Goal: Task Accomplishment & Management: Manage account settings

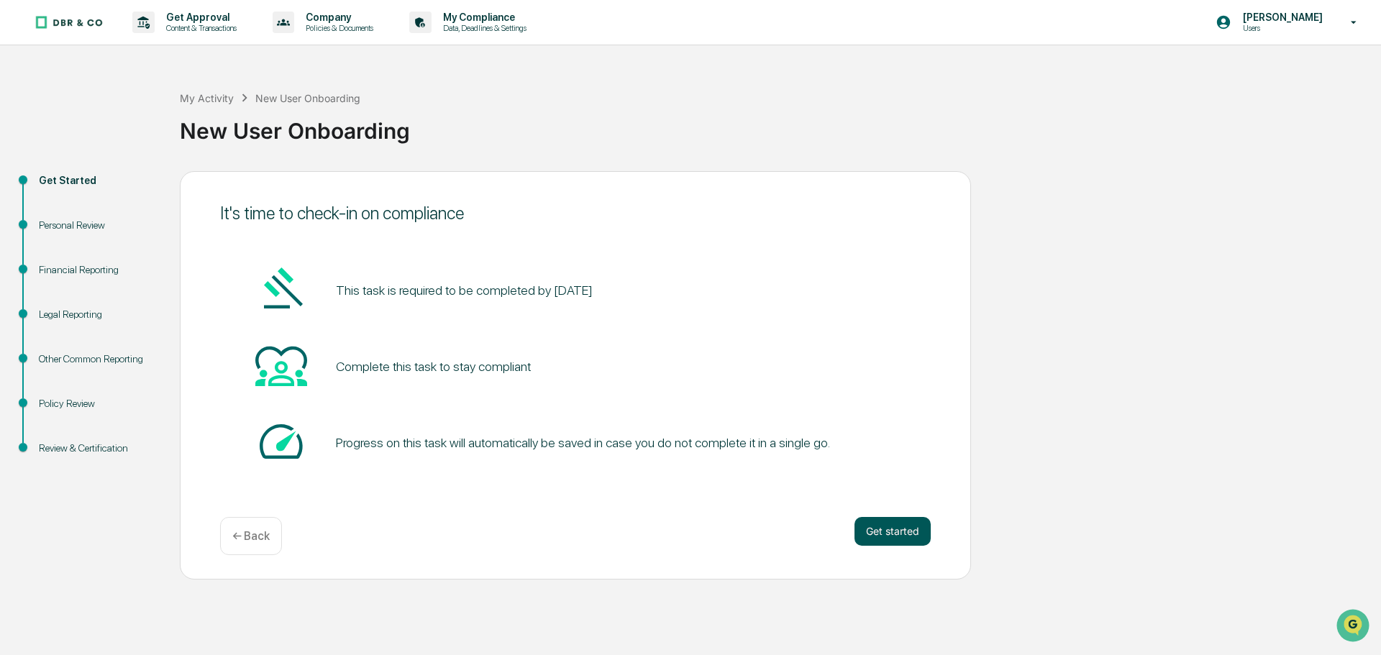
click at [906, 535] on button "Get started" at bounding box center [893, 531] width 76 height 29
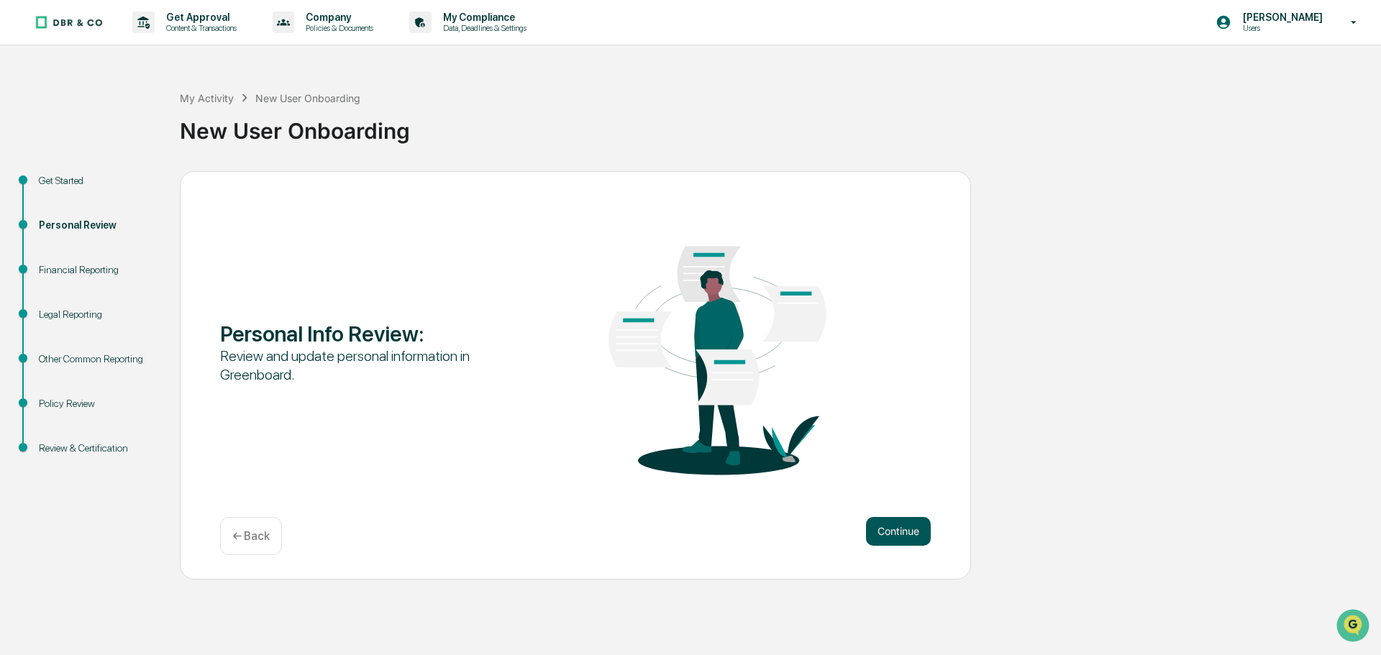
click at [901, 530] on button "Continue" at bounding box center [898, 531] width 65 height 29
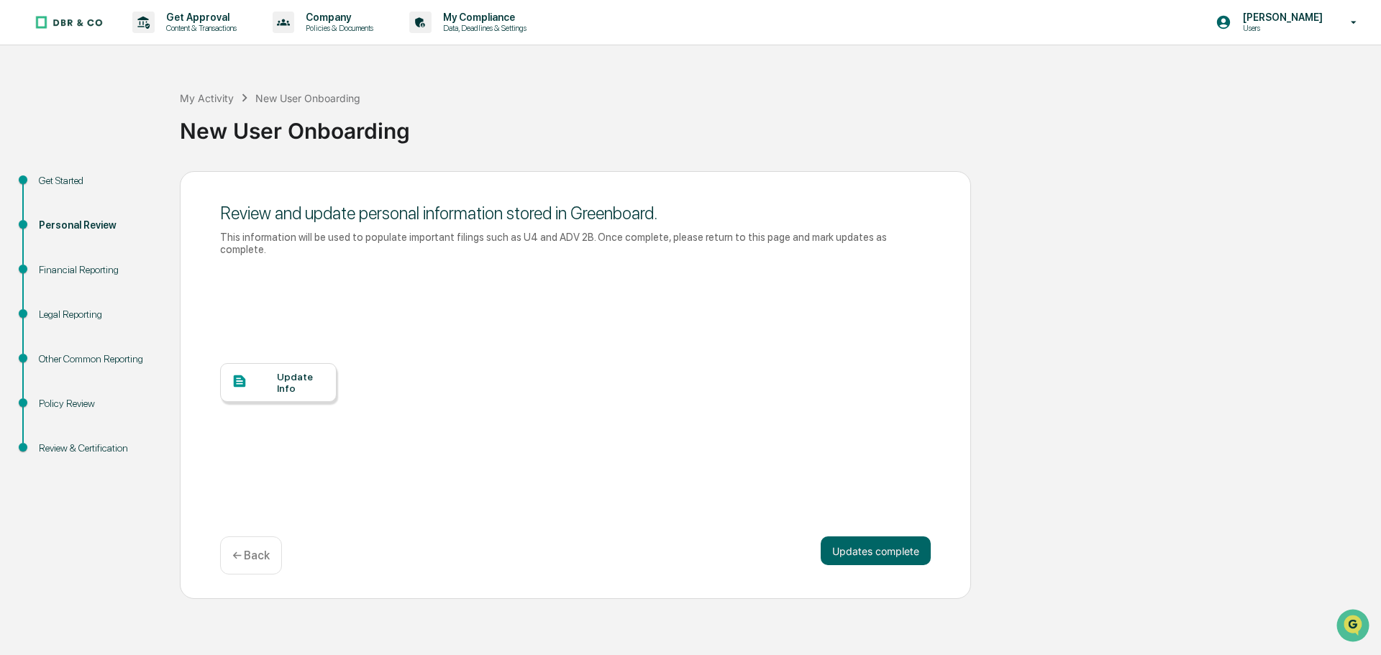
click at [285, 371] on div "Update Info" at bounding box center [301, 382] width 48 height 23
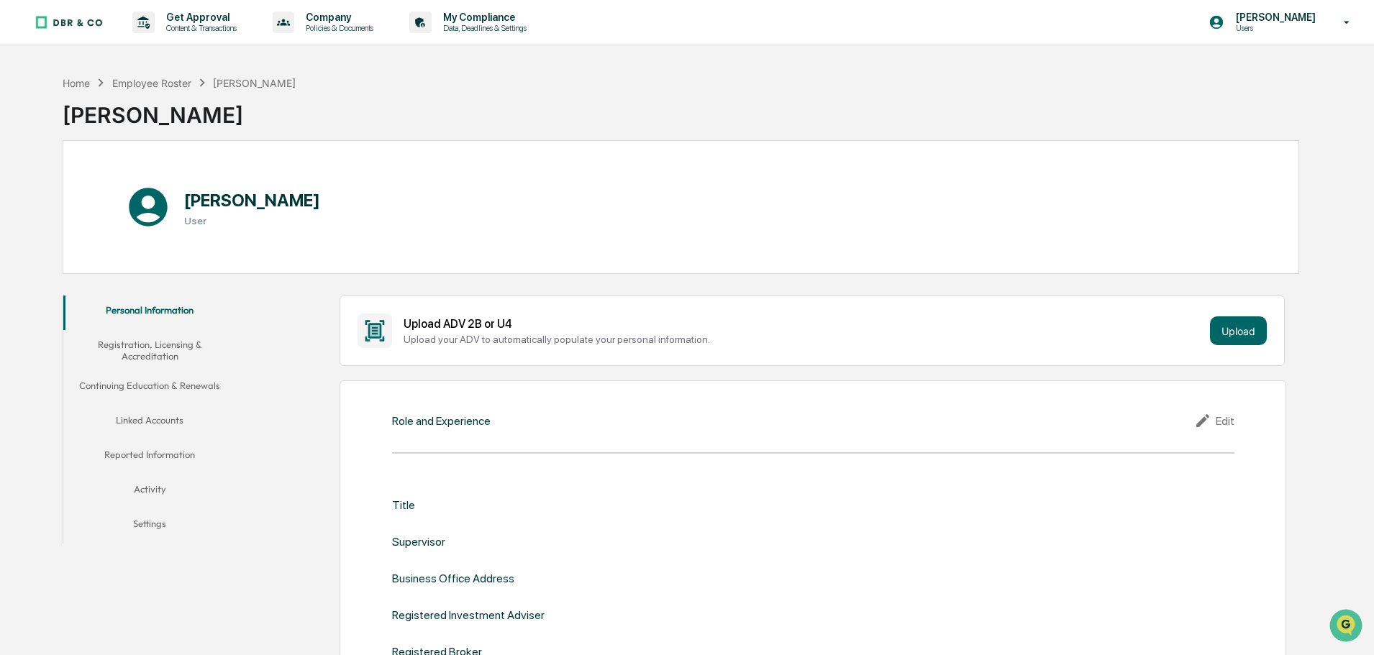
scroll to position [72, 0]
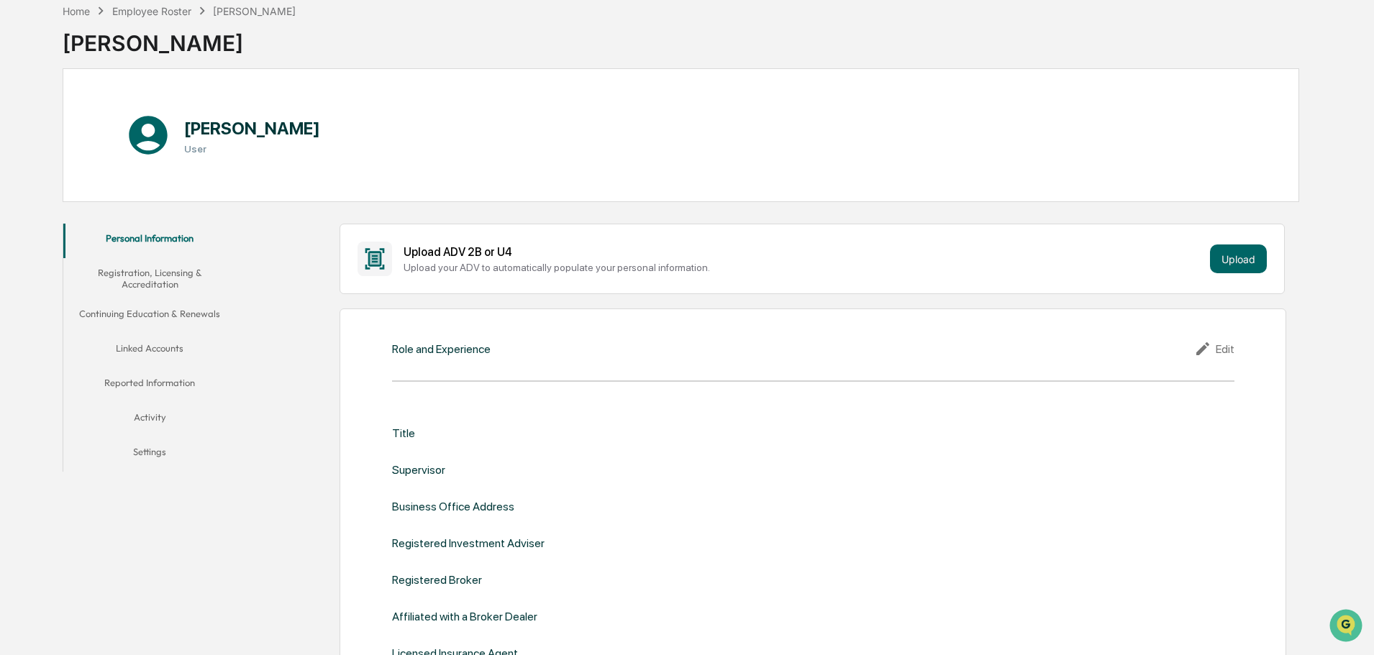
click at [1207, 351] on icon at bounding box center [1205, 348] width 22 height 17
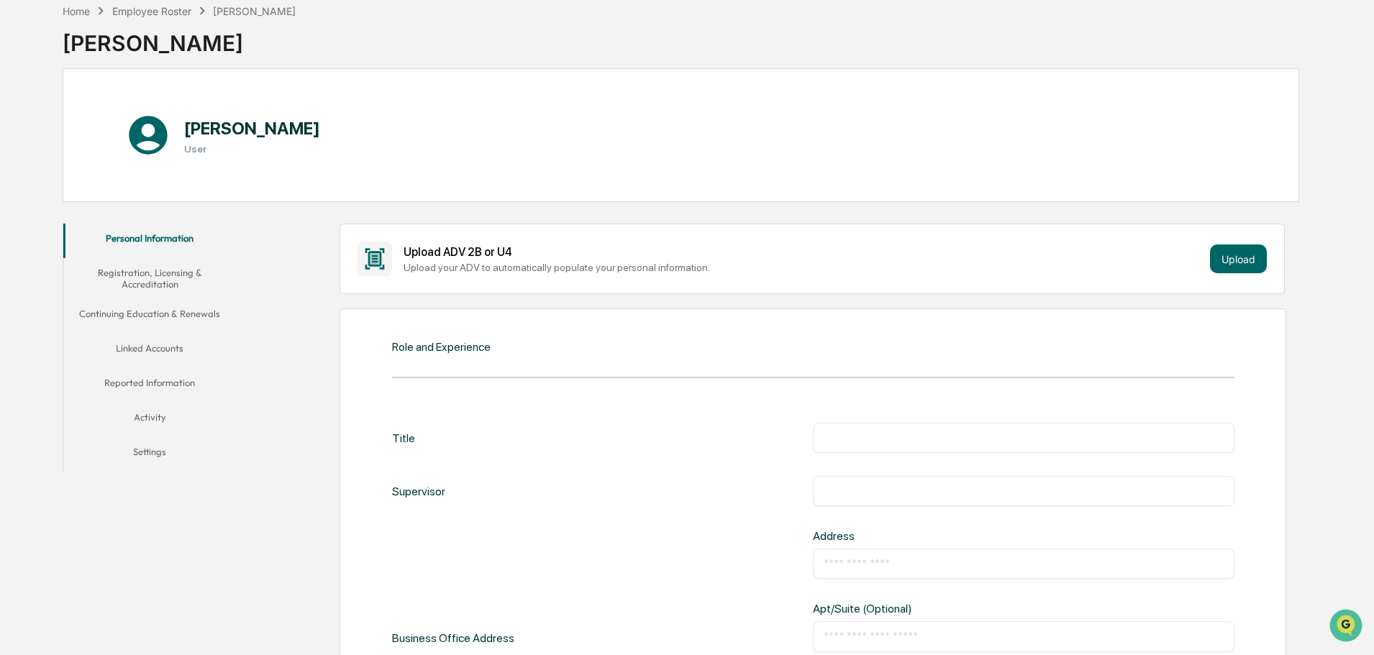
click at [400, 448] on div "Title" at bounding box center [403, 438] width 23 height 30
click at [438, 446] on div "Title ​" at bounding box center [813, 438] width 842 height 30
click at [865, 438] on input "text" at bounding box center [1024, 438] width 400 height 14
type input "**********"
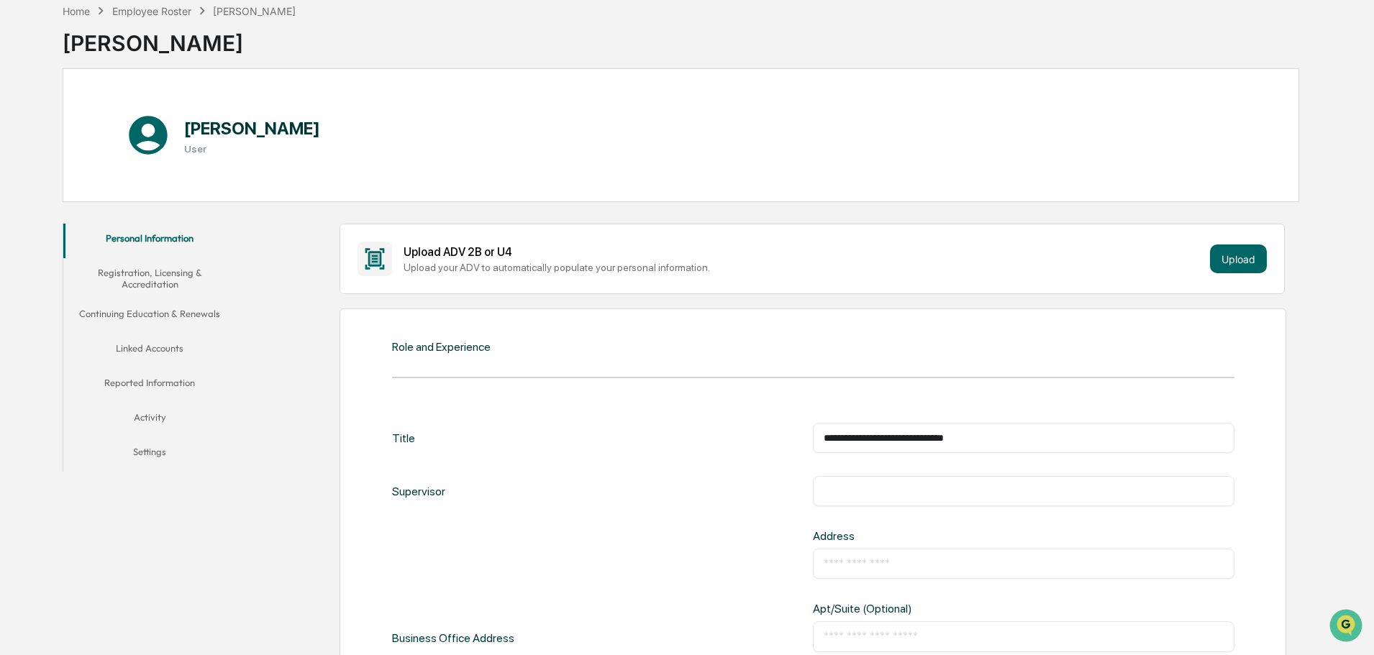
click at [404, 496] on div "Supervisor" at bounding box center [418, 491] width 53 height 30
drag, startPoint x: 401, startPoint y: 509, endPoint x: 450, endPoint y: 514, distance: 49.9
drag, startPoint x: 848, startPoint y: 481, endPoint x: 932, endPoint y: 483, distance: 84.9
click at [855, 482] on div "​" at bounding box center [1024, 491] width 422 height 30
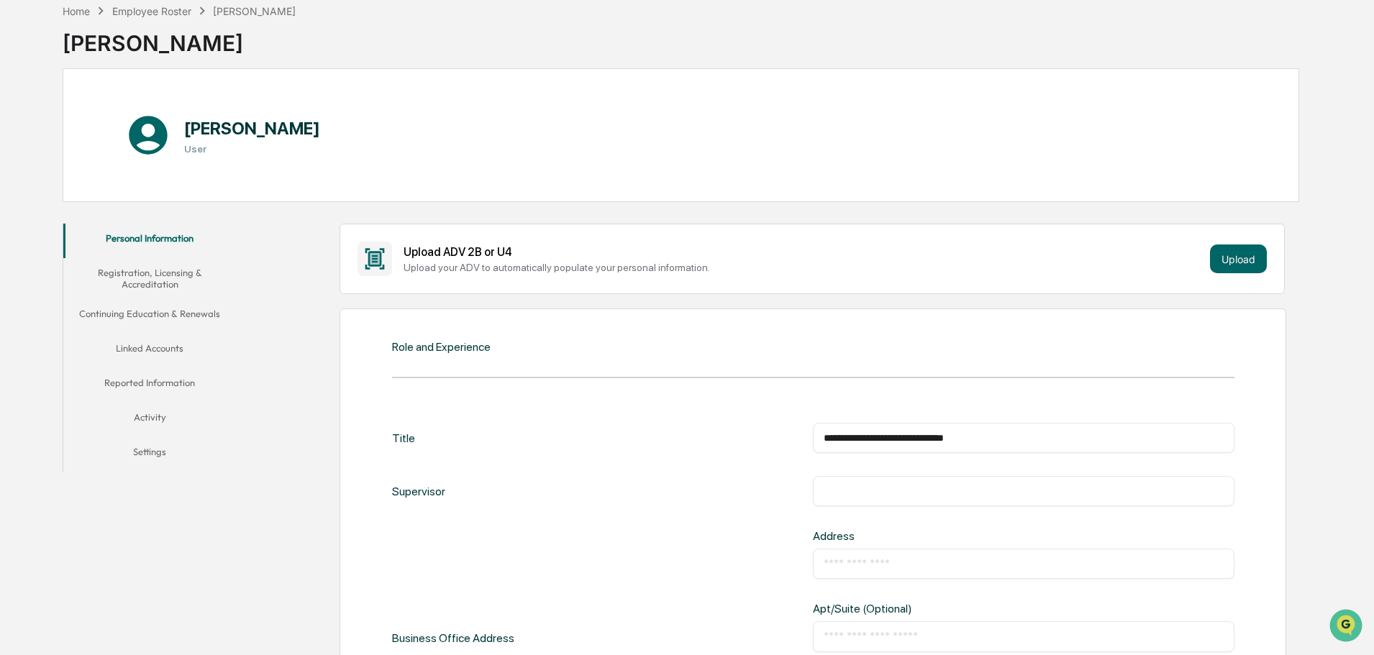
click at [940, 489] on input "text" at bounding box center [1024, 491] width 400 height 14
type input "**********"
click at [863, 554] on div "​" at bounding box center [1024, 564] width 422 height 30
drag, startPoint x: 838, startPoint y: 578, endPoint x: 845, endPoint y: 573, distance: 8.8
click at [841, 576] on div "​" at bounding box center [1024, 564] width 422 height 30
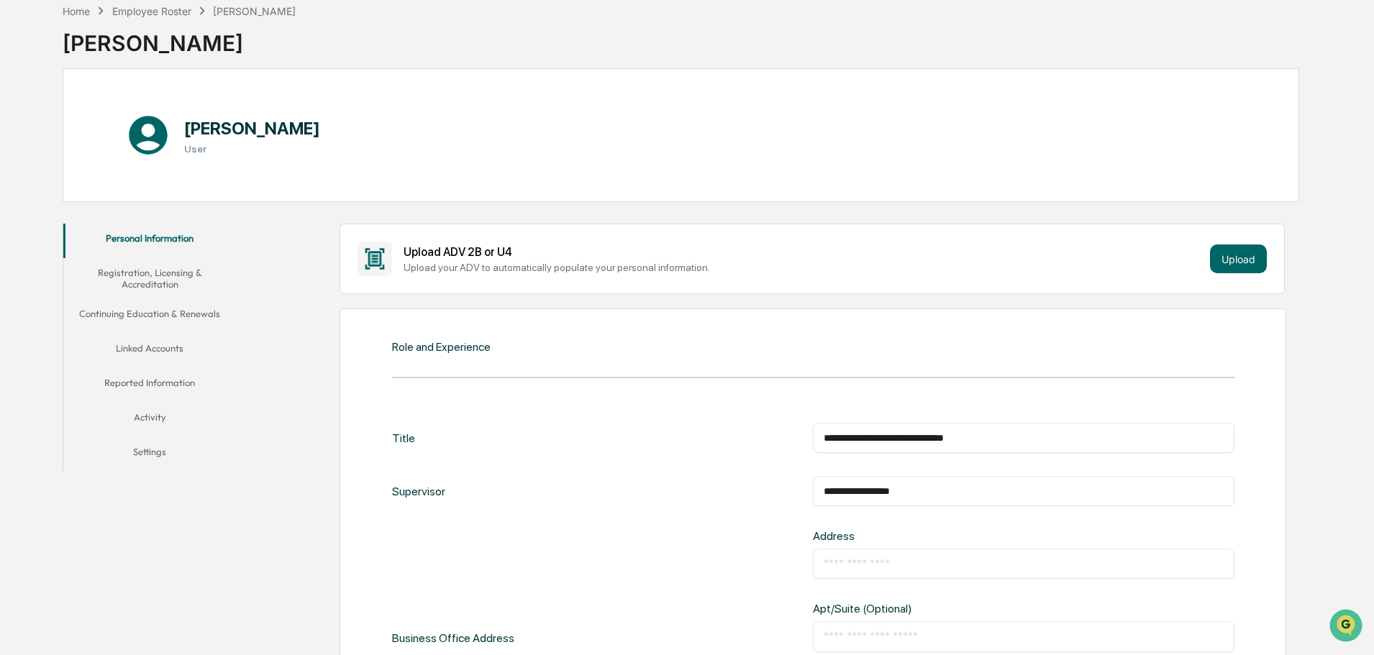
click at [850, 569] on input "text" at bounding box center [1024, 564] width 400 height 14
type input "**********"
type input "**"
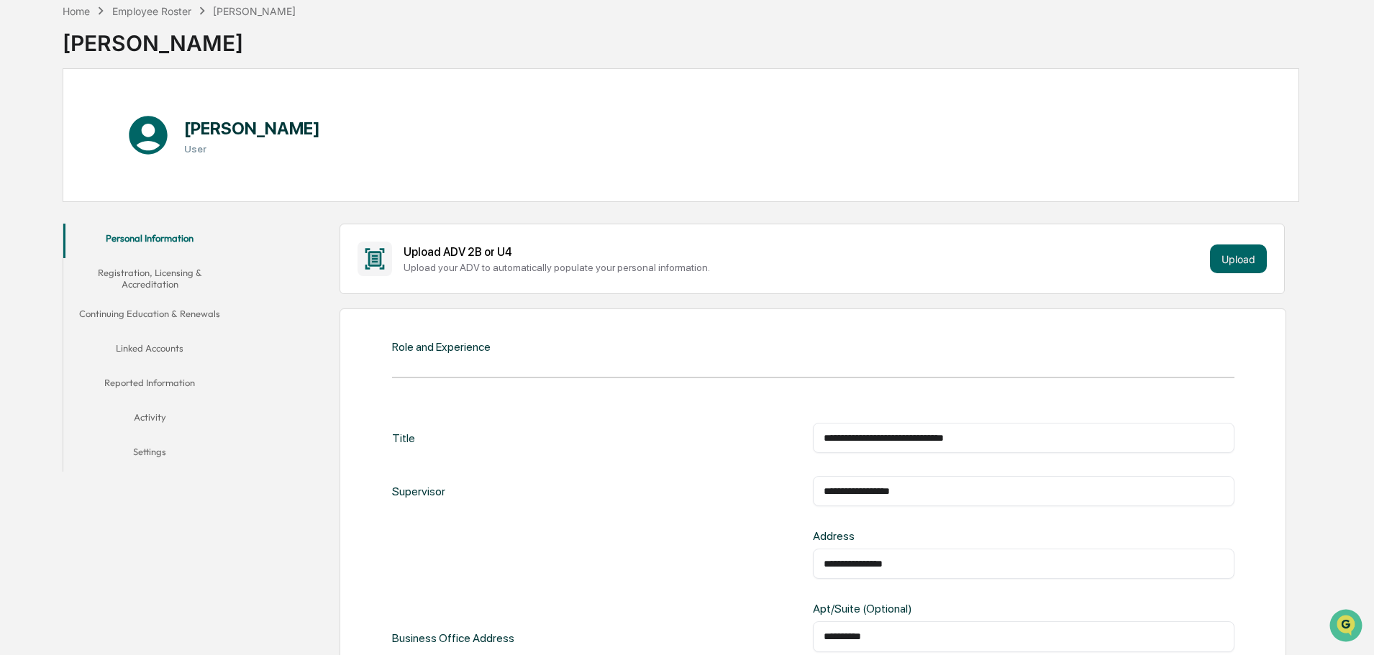
type input "*****"
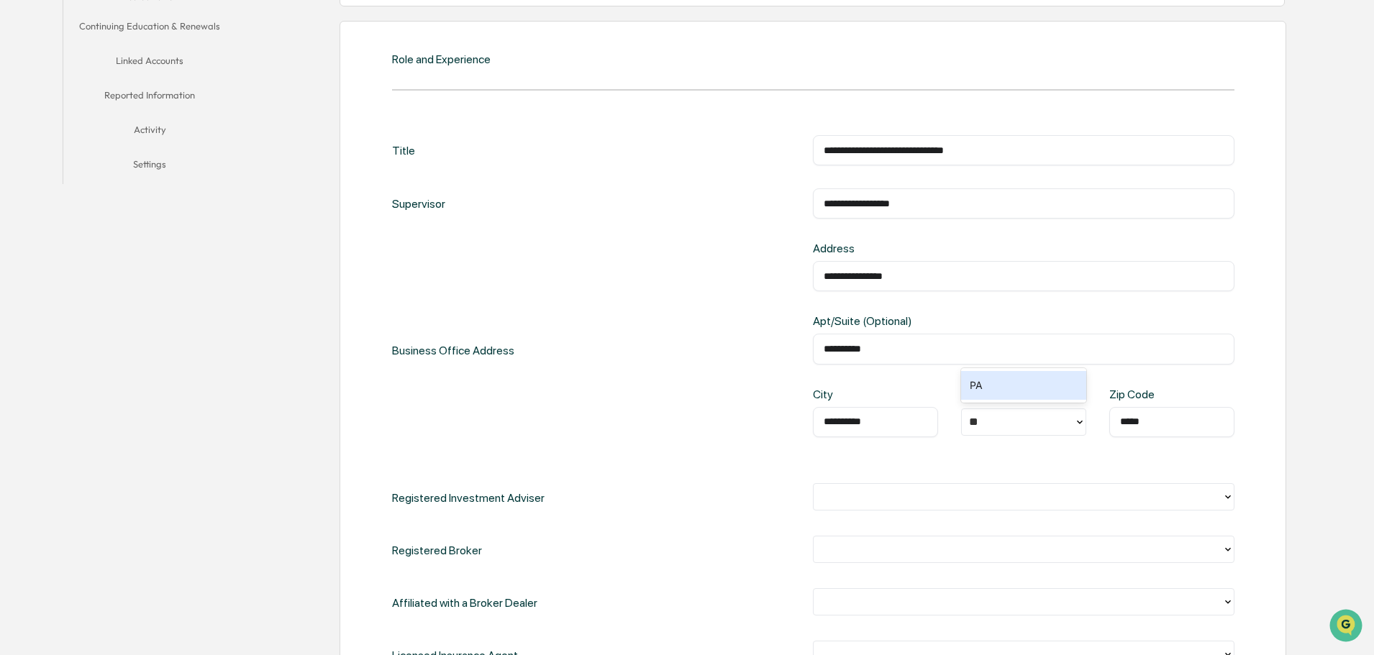
scroll to position [432, 0]
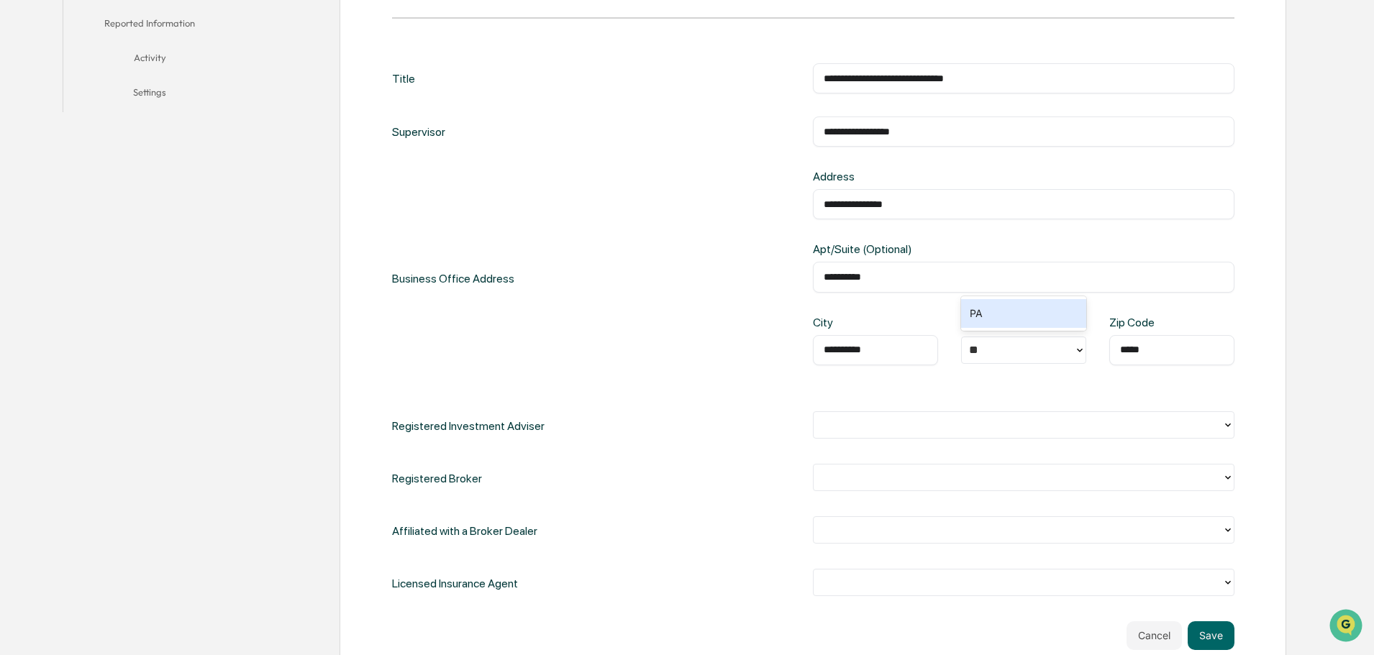
click at [853, 427] on div at bounding box center [1018, 425] width 394 height 17
click at [830, 457] on div "Yes" at bounding box center [1024, 458] width 422 height 29
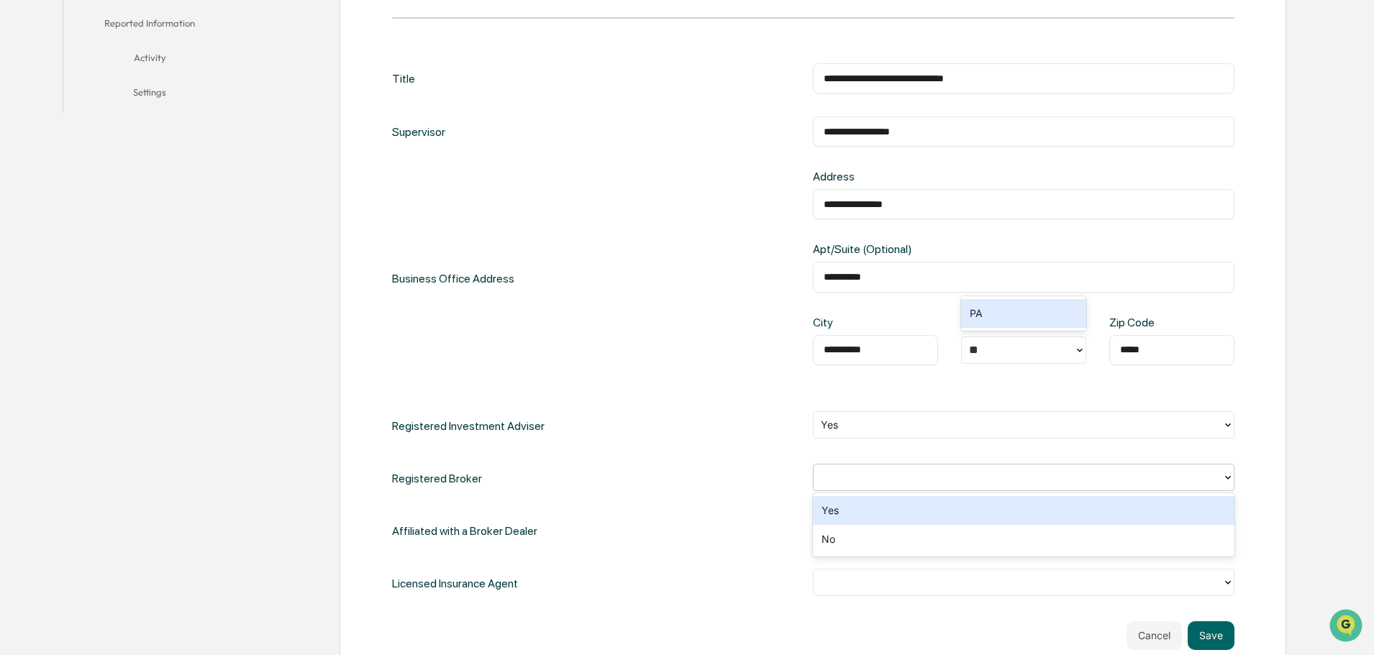
click at [855, 481] on div at bounding box center [1018, 477] width 394 height 17
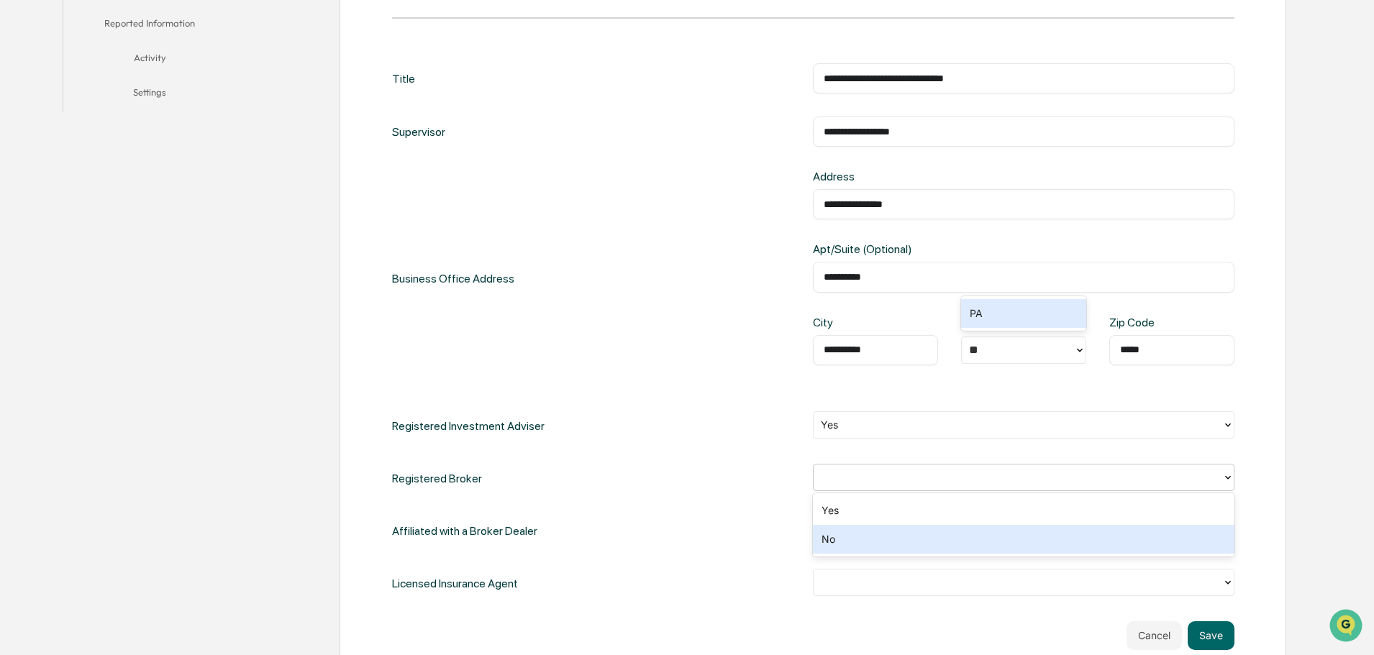
click at [835, 542] on div "No" at bounding box center [1024, 539] width 422 height 29
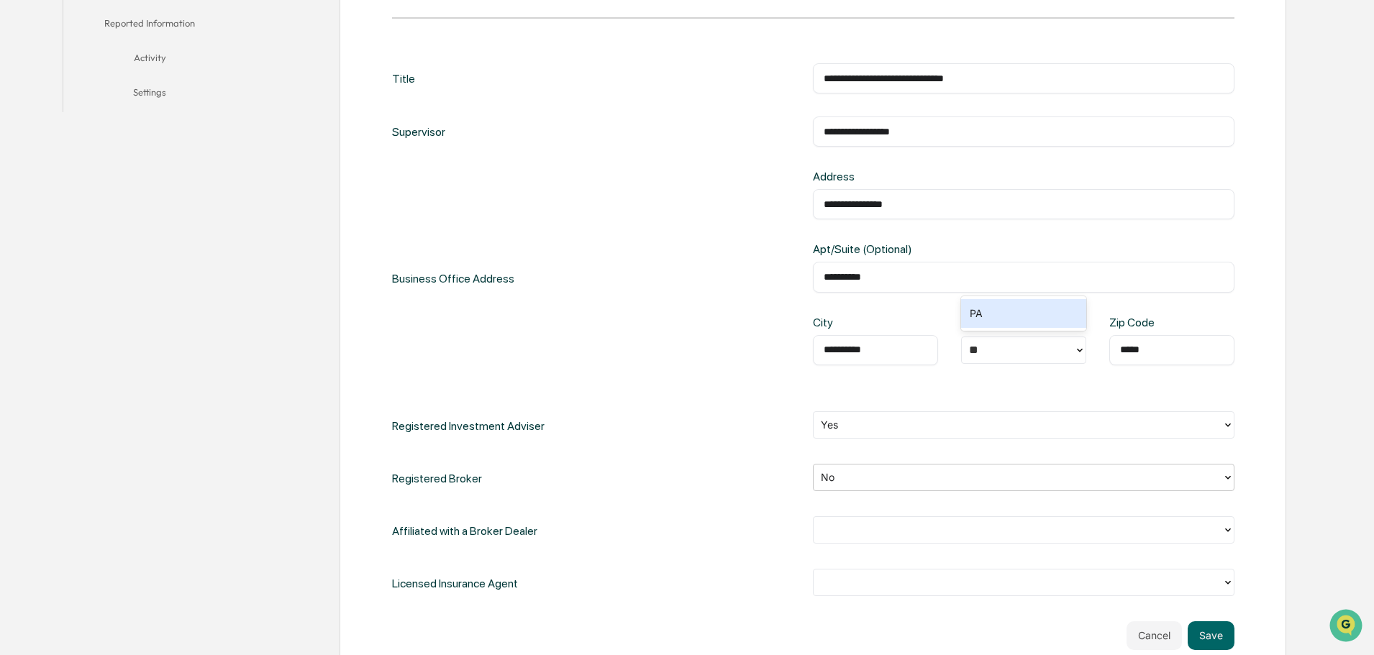
click at [858, 535] on div at bounding box center [1018, 530] width 394 height 17
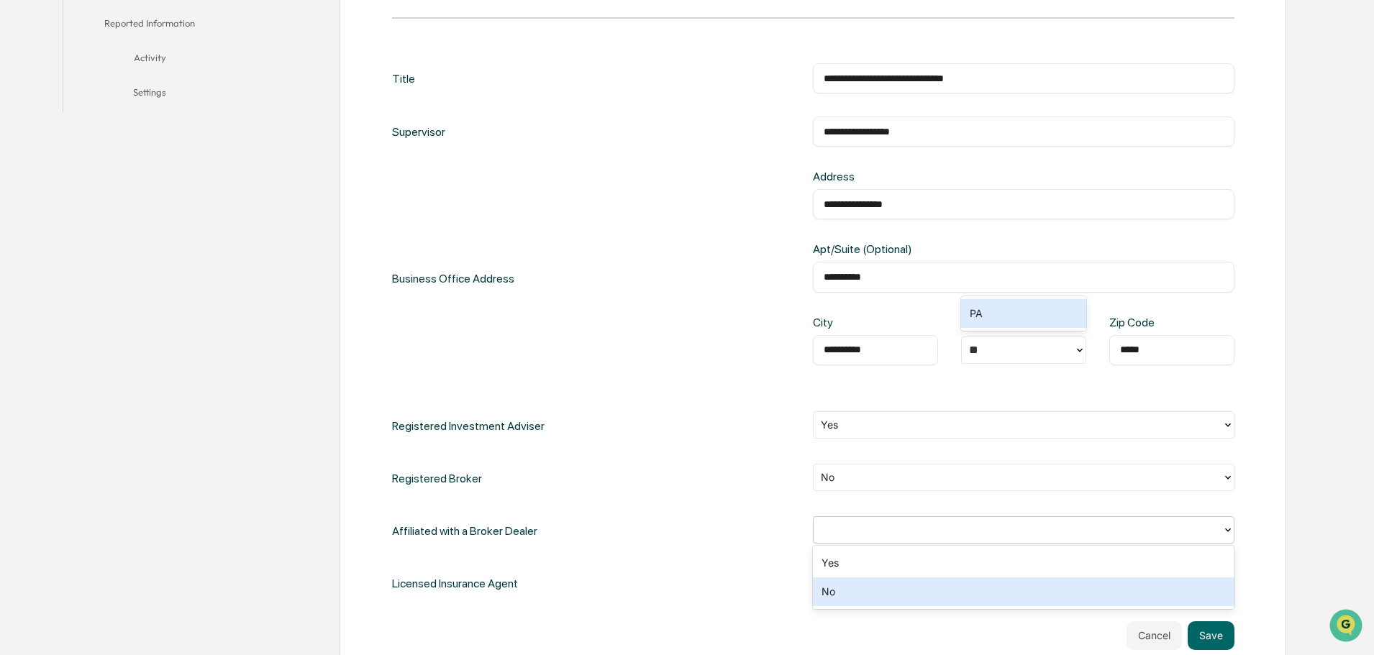
click at [828, 594] on div "No" at bounding box center [1024, 592] width 422 height 29
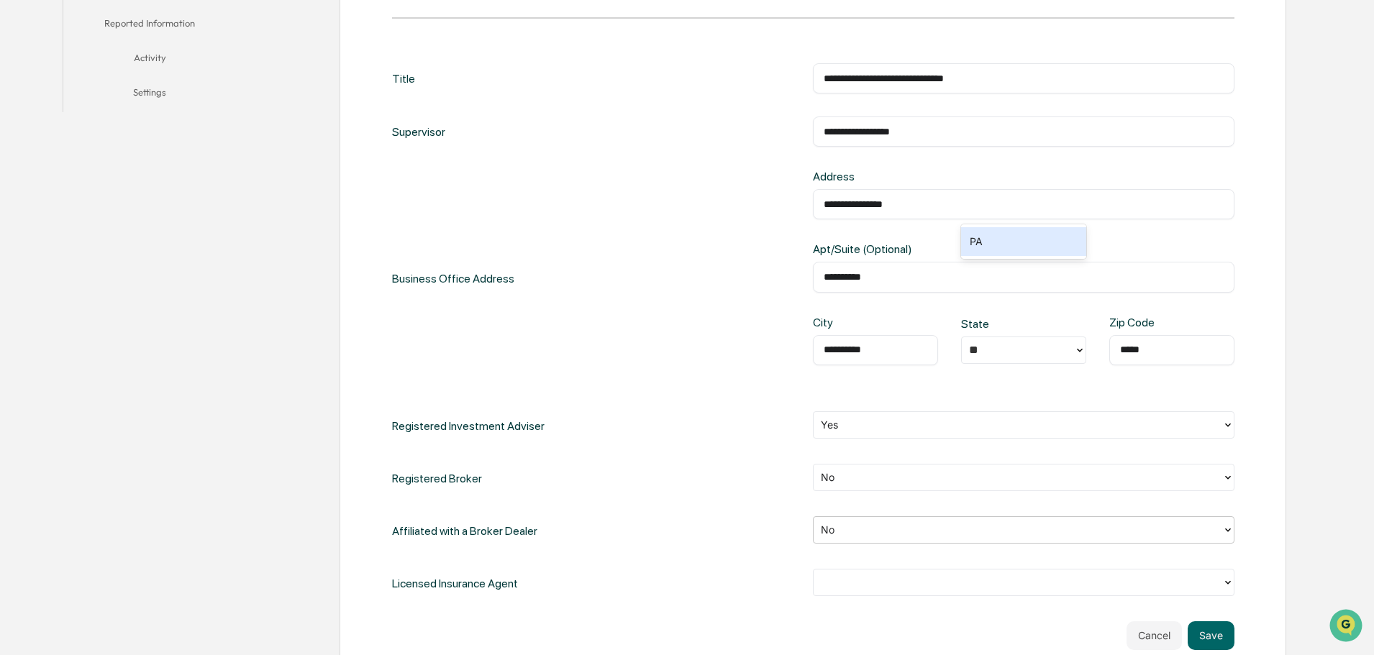
scroll to position [576, 0]
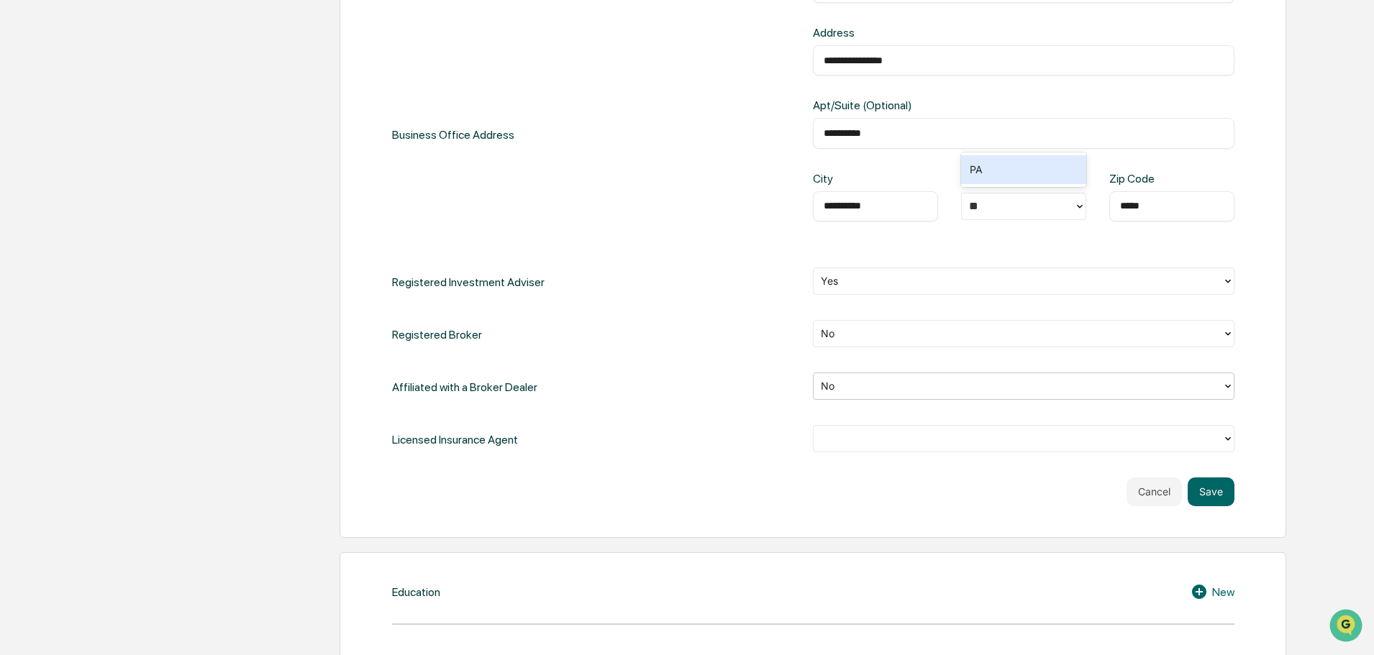
click at [846, 441] on div at bounding box center [1018, 438] width 394 height 17
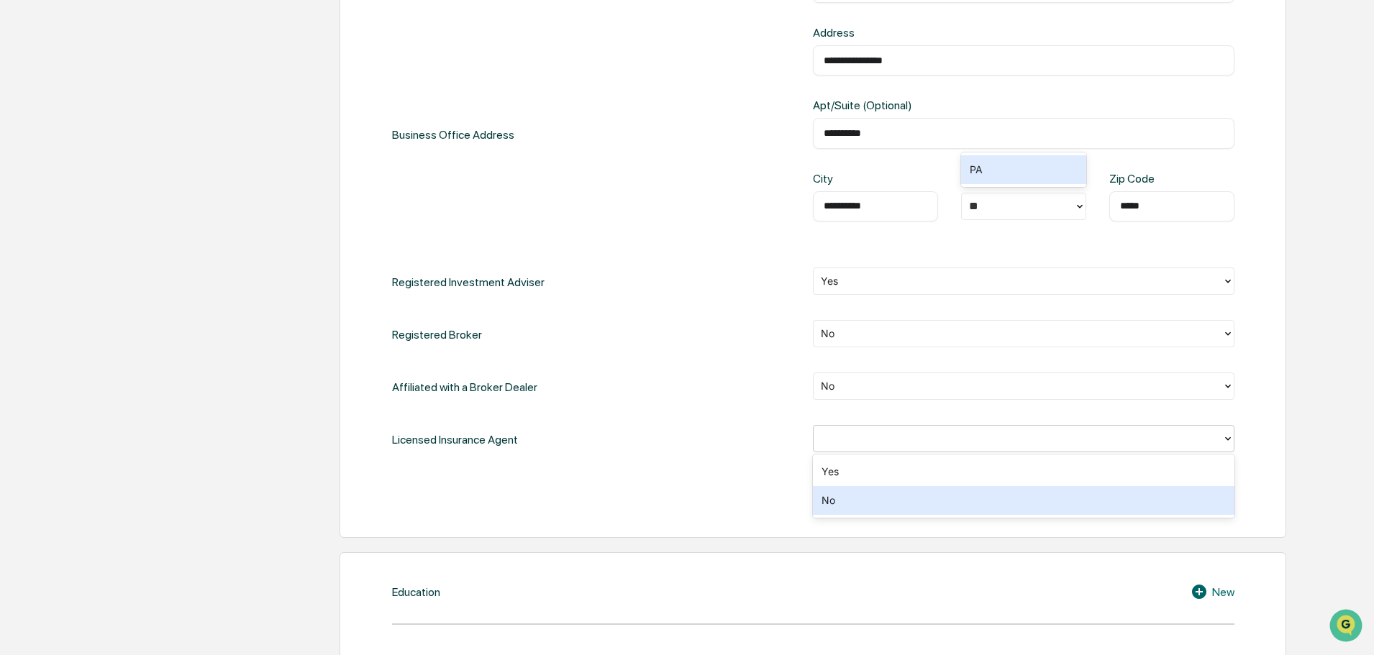
click at [840, 497] on div "No" at bounding box center [1024, 500] width 422 height 29
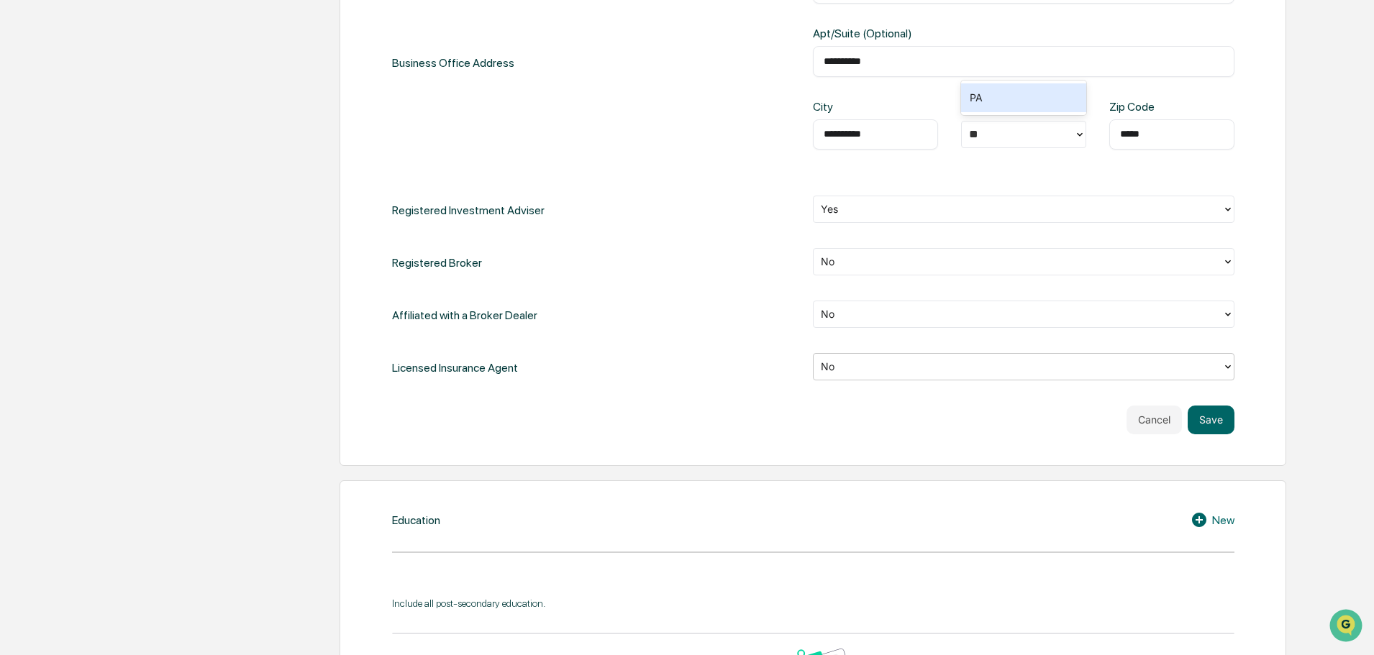
scroll to position [719, 0]
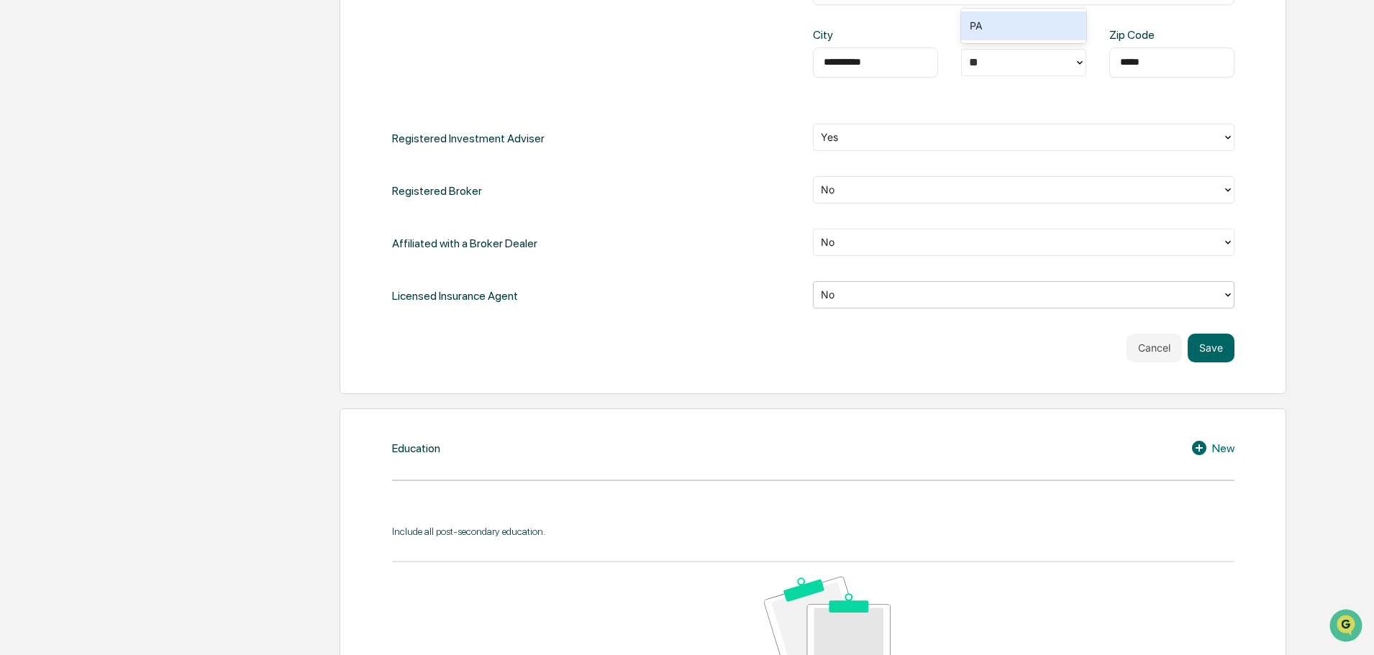
click at [1196, 448] on icon at bounding box center [1202, 448] width 22 height 17
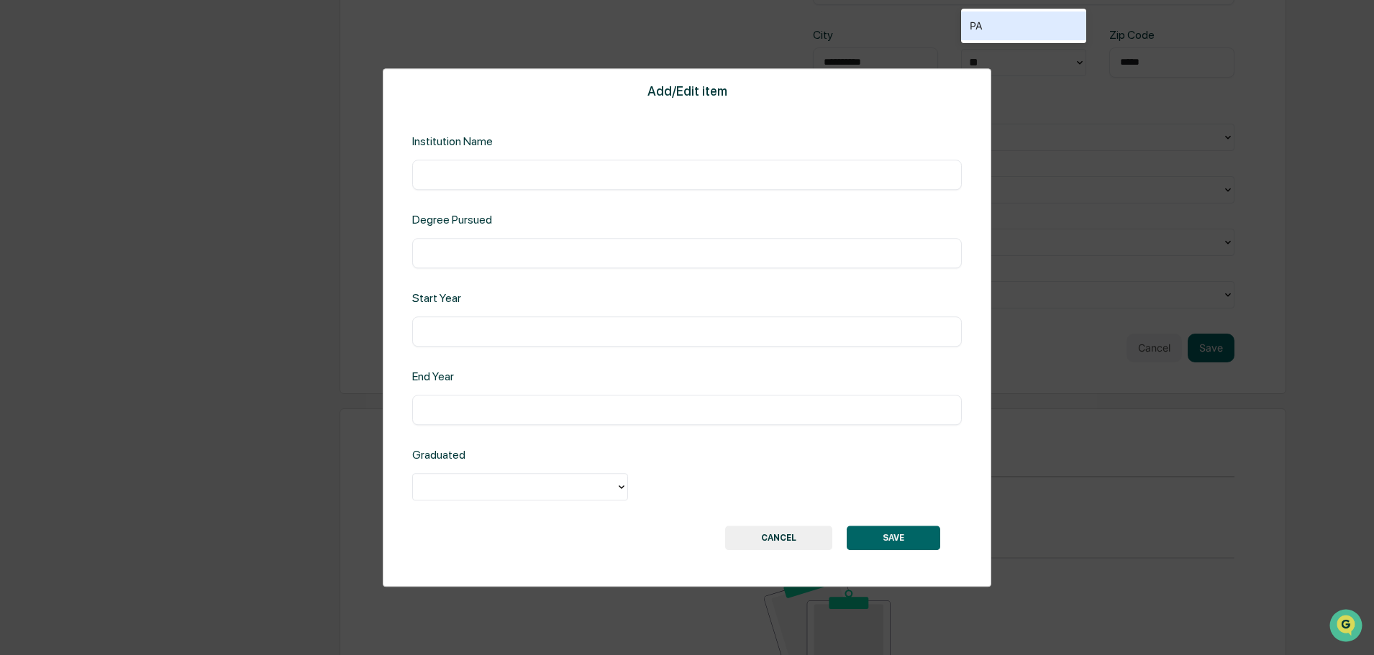
click at [483, 175] on input "text" at bounding box center [687, 175] width 528 height 14
type input "**********"
type input "****"
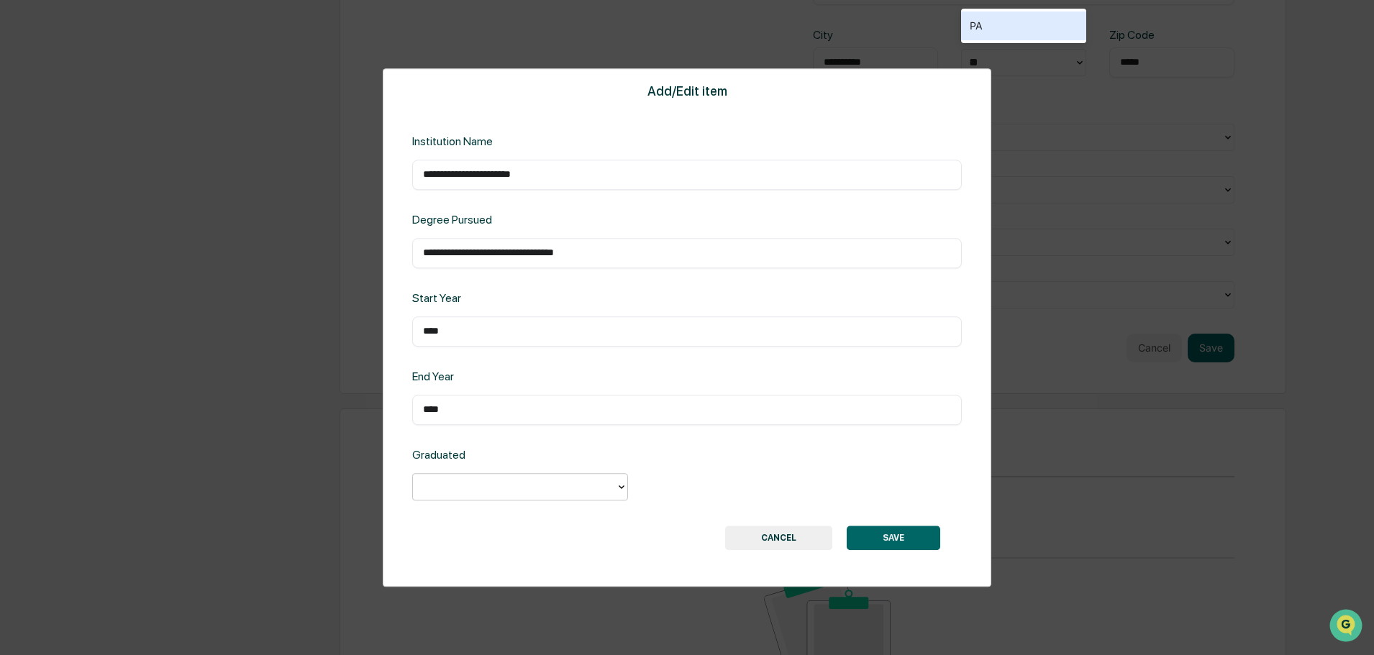
click at [622, 481] on div at bounding box center [622, 487] width 12 height 26
drag, startPoint x: 446, startPoint y: 523, endPoint x: 463, endPoint y: 519, distance: 17.6
click at [447, 522] on div "Yes" at bounding box center [520, 520] width 216 height 29
click at [868, 550] on button "SAVE" at bounding box center [894, 538] width 94 height 24
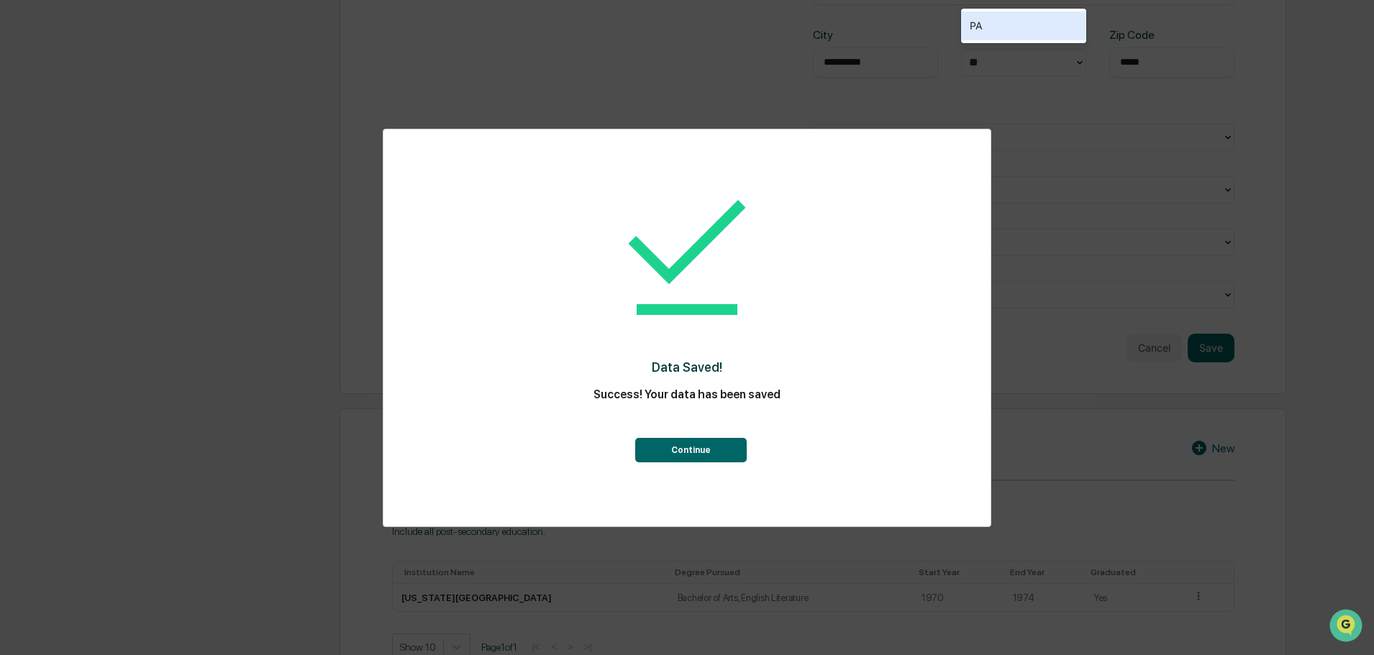
click at [698, 450] on button "Continue" at bounding box center [691, 450] width 112 height 24
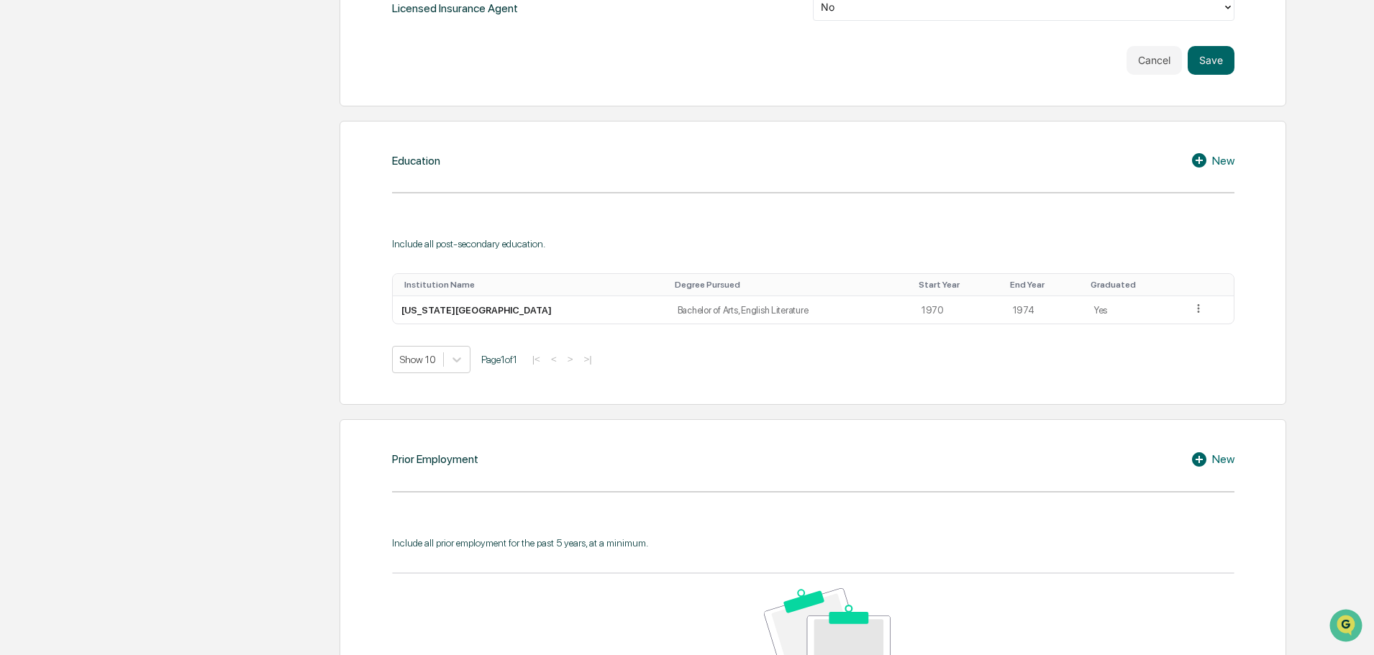
scroll to position [1079, 0]
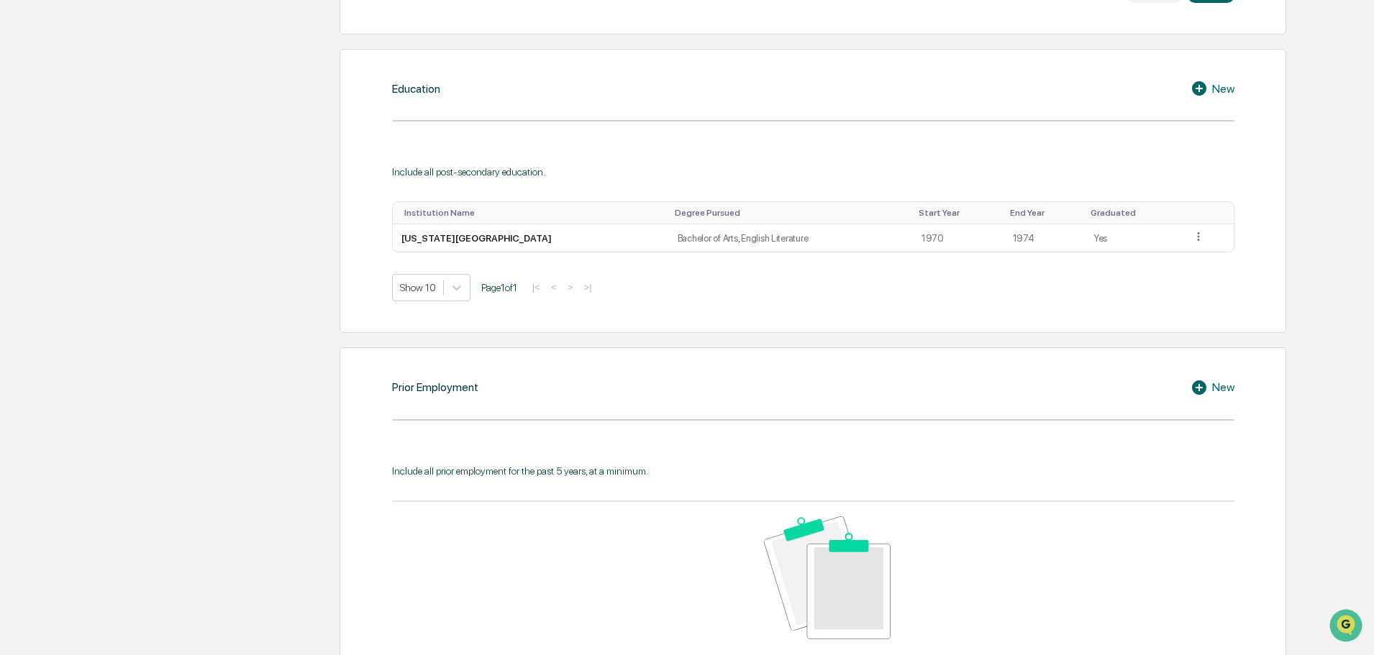
click at [1195, 385] on icon at bounding box center [1199, 388] width 14 height 14
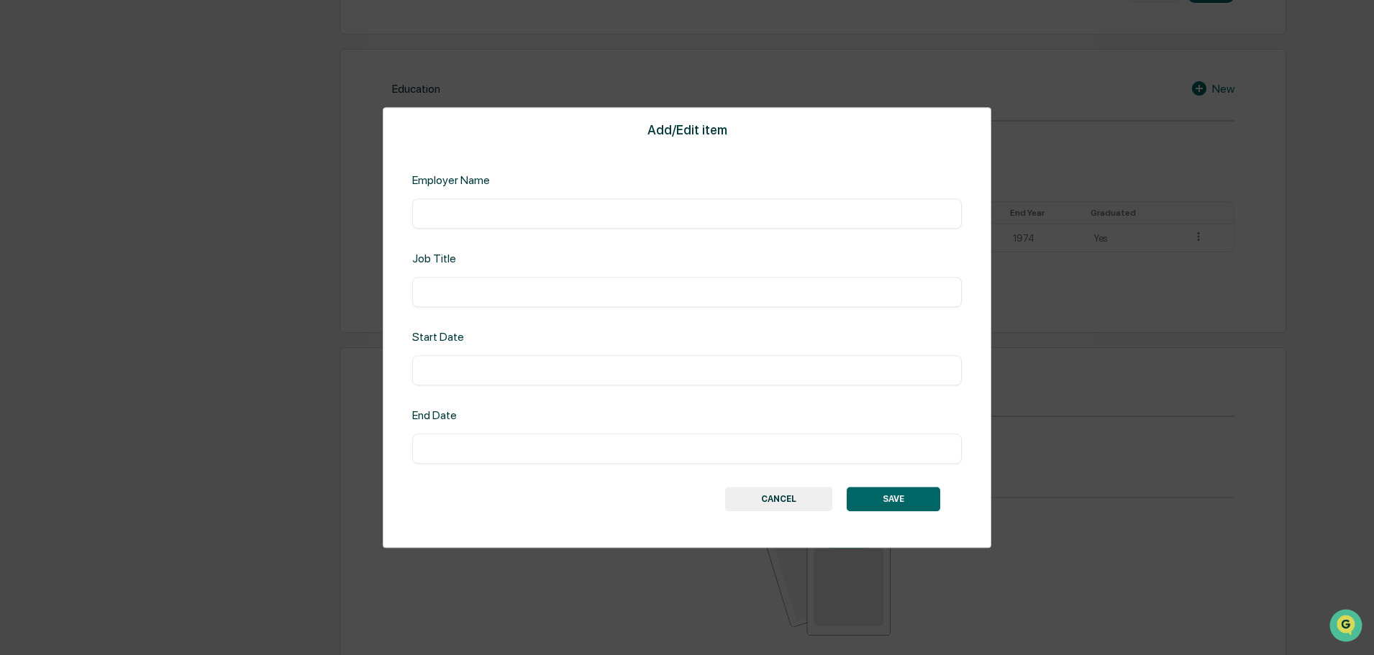
click at [436, 211] on input "text" at bounding box center [687, 213] width 528 height 14
type input "**********"
type input "*******"
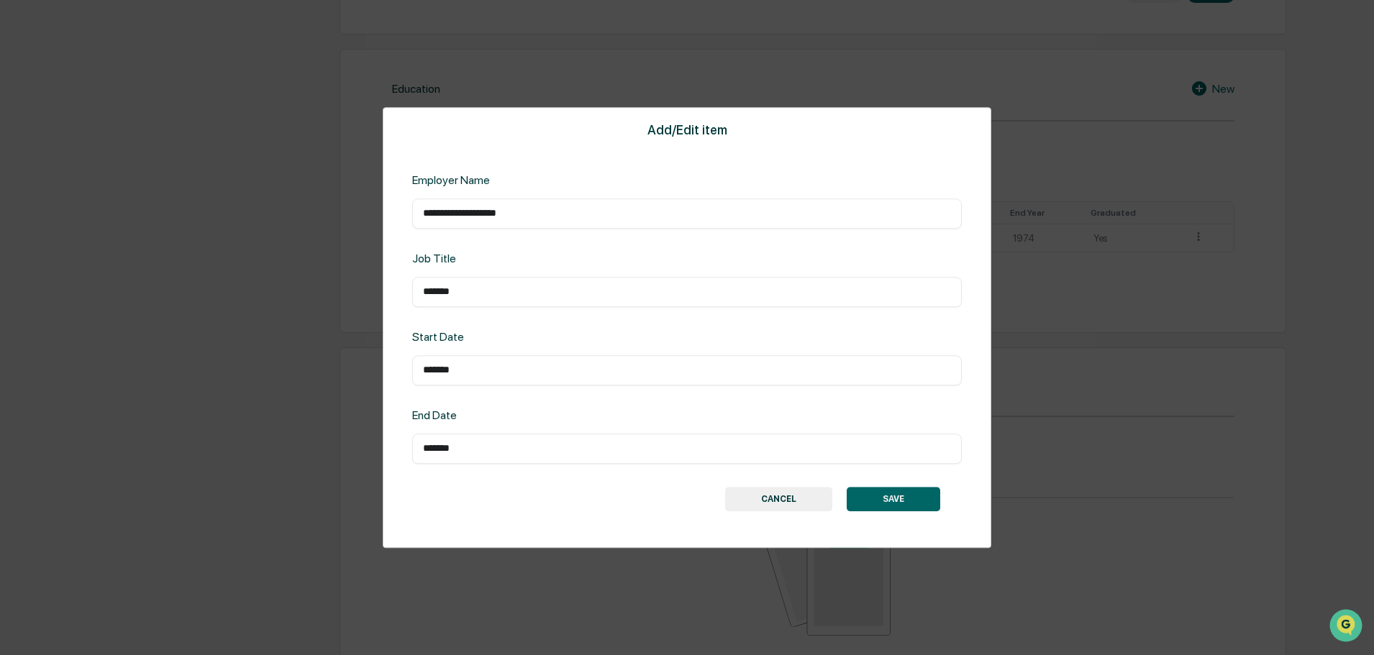
click at [906, 496] on button "SAVE" at bounding box center [894, 499] width 94 height 24
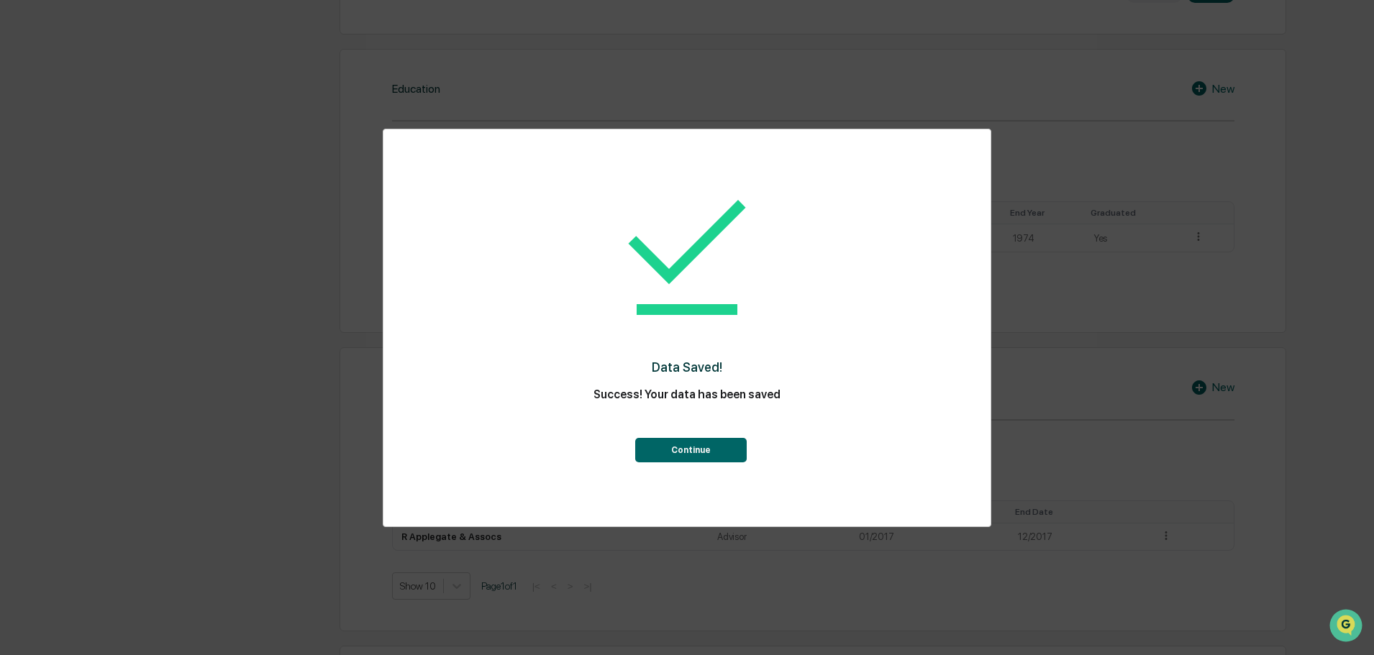
click at [696, 447] on button "Continue" at bounding box center [691, 450] width 112 height 24
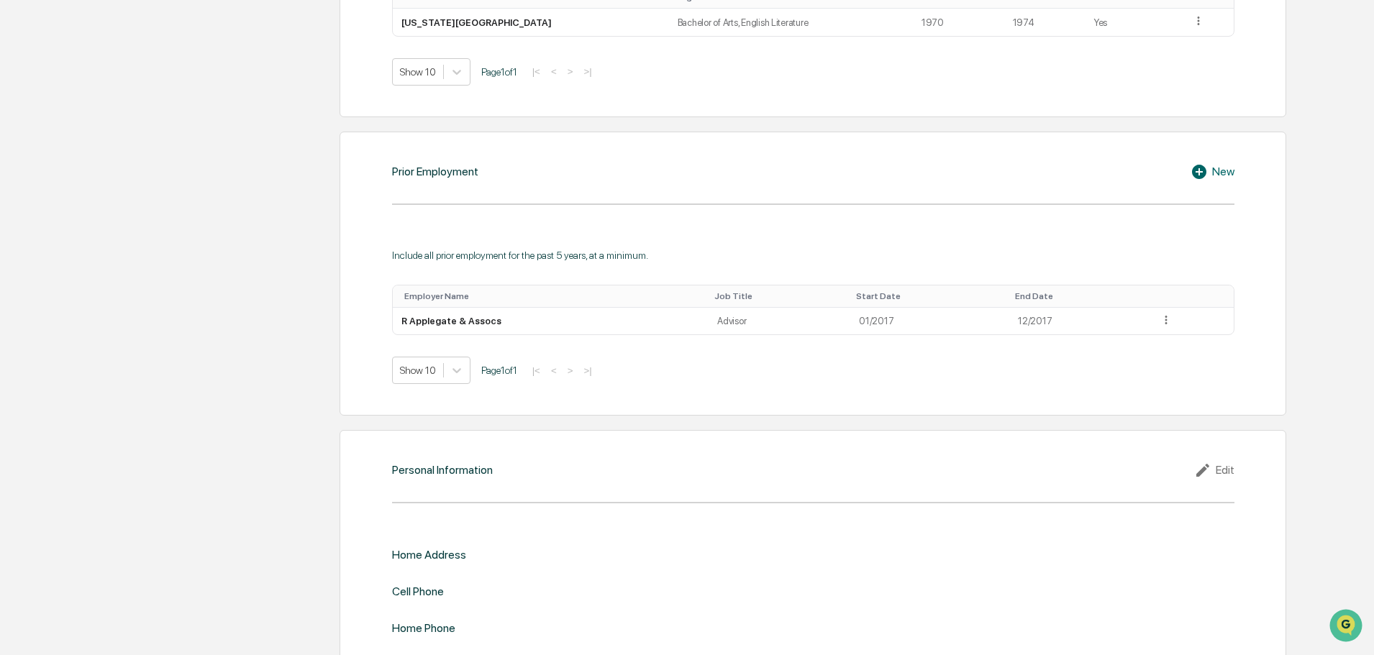
scroll to position [1337, 0]
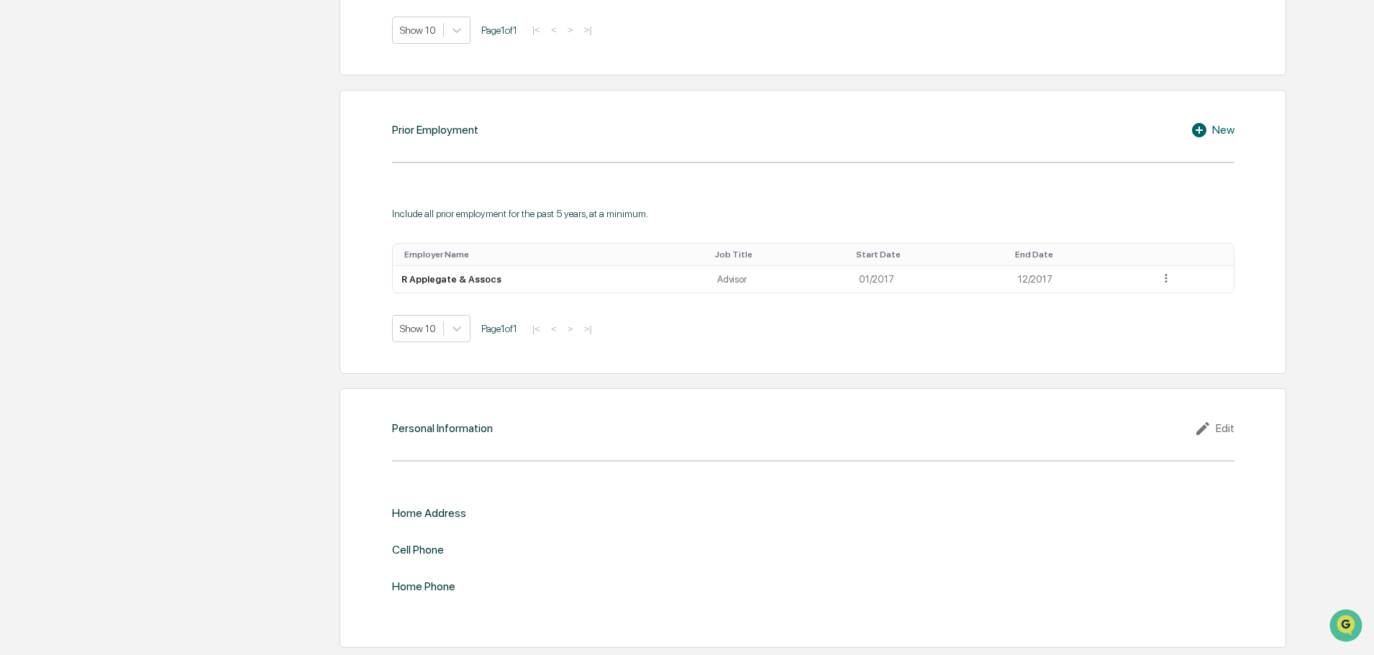
click at [1207, 421] on icon at bounding box center [1205, 428] width 22 height 17
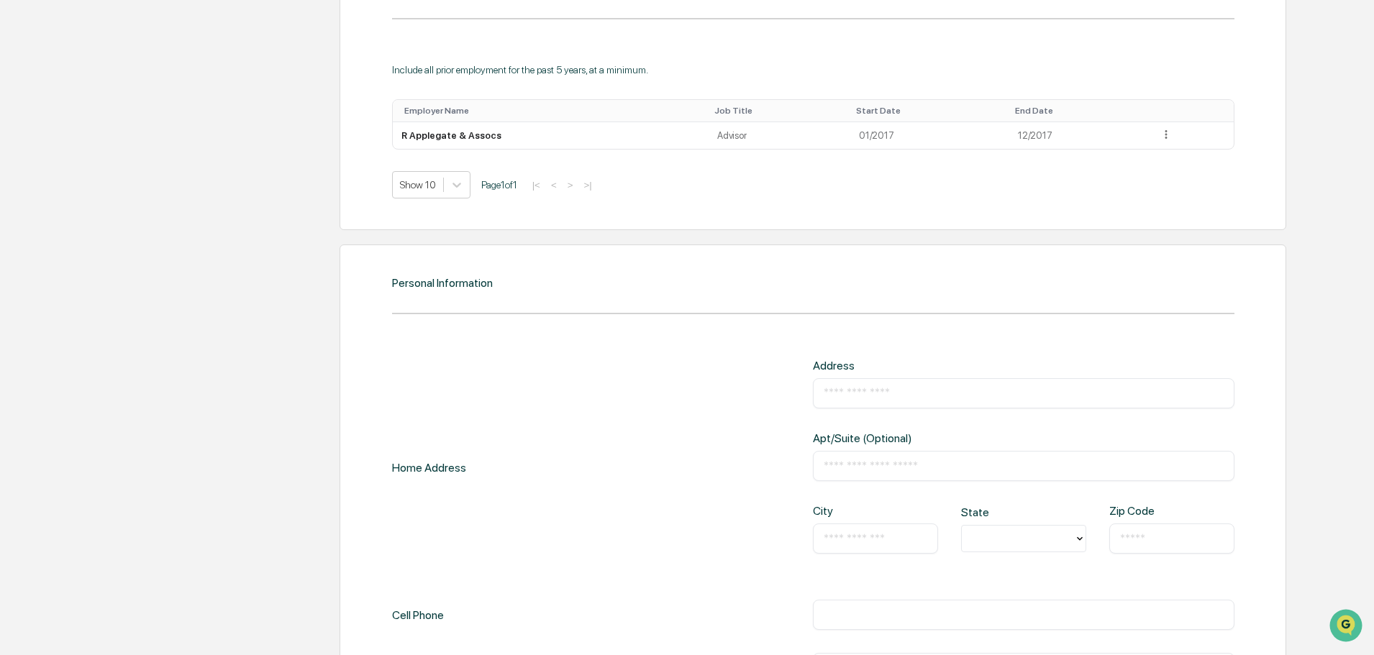
click at [853, 391] on input "text" at bounding box center [1024, 393] width 400 height 14
type input "**********"
type input "**"
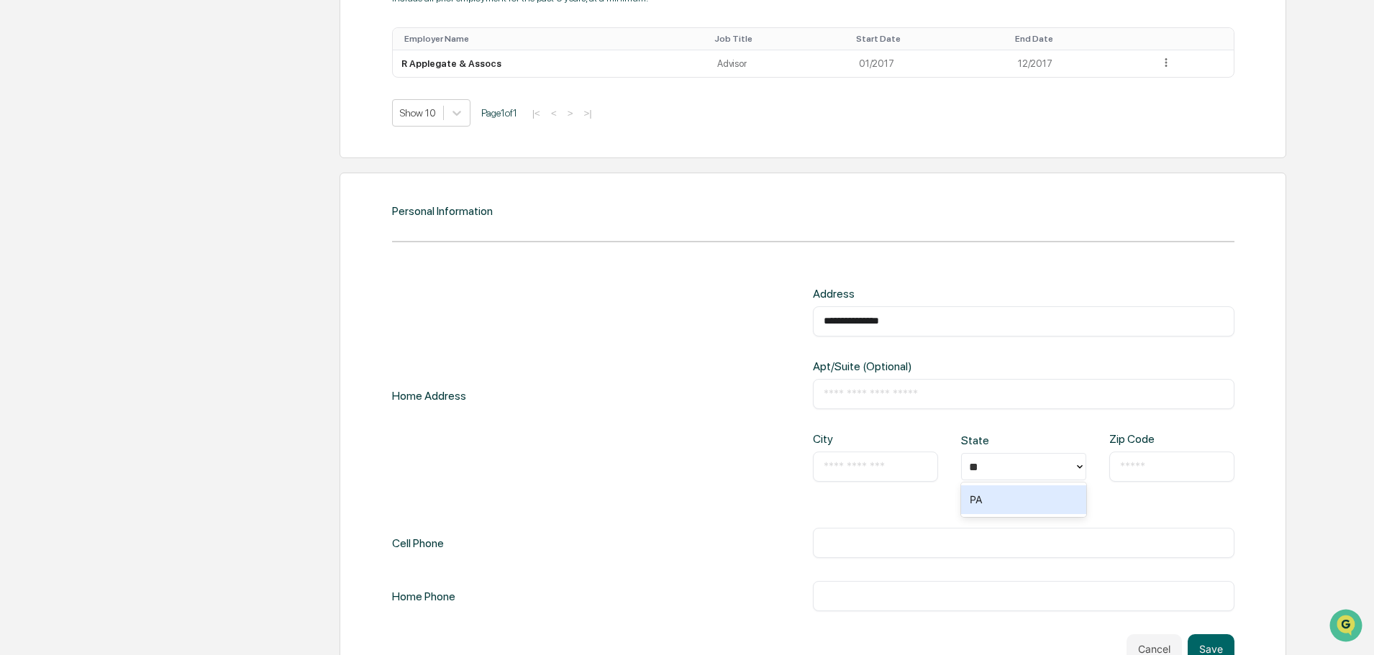
click at [861, 465] on input "text" at bounding box center [876, 467] width 104 height 14
type input "**********"
click at [1132, 473] on input "text" at bounding box center [1172, 467] width 104 height 14
click at [982, 466] on input "**" at bounding box center [976, 467] width 15 height 14
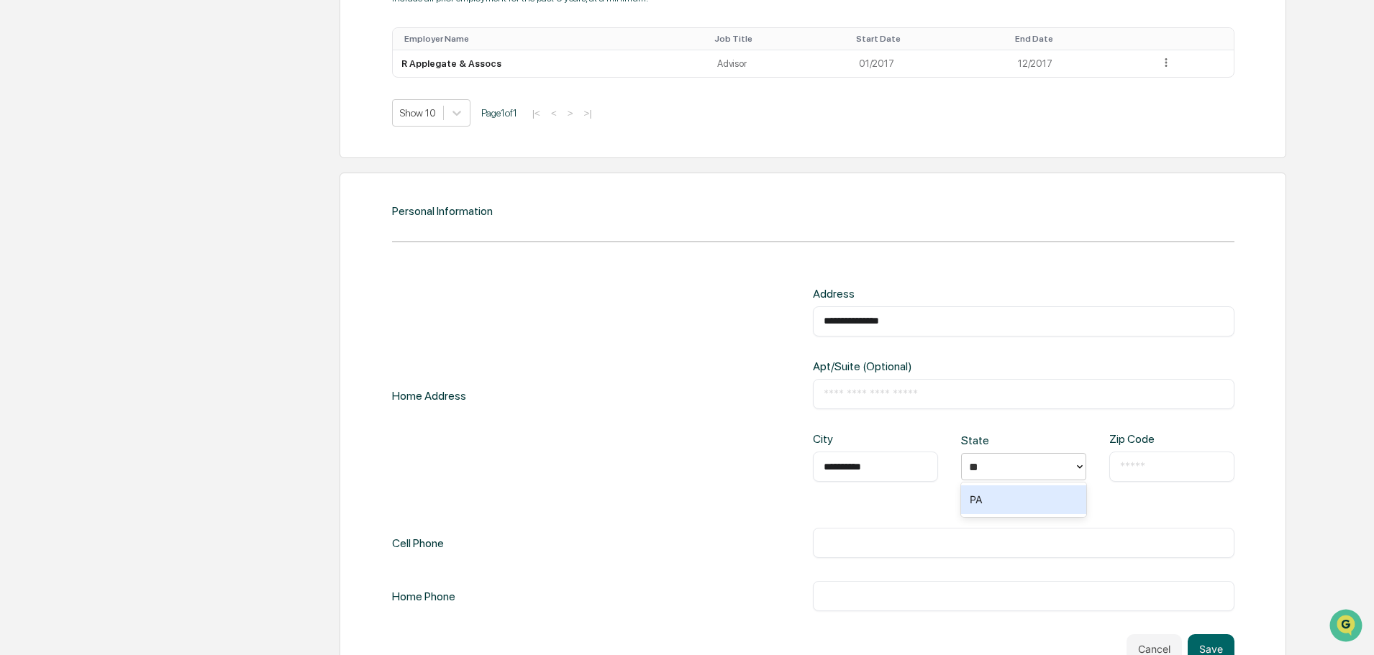
click at [977, 500] on div "PA" at bounding box center [1023, 500] width 125 height 29
drag, startPoint x: 1129, startPoint y: 468, endPoint x: 1140, endPoint y: 465, distance: 11.2
click at [1132, 468] on input "text" at bounding box center [1172, 467] width 104 height 14
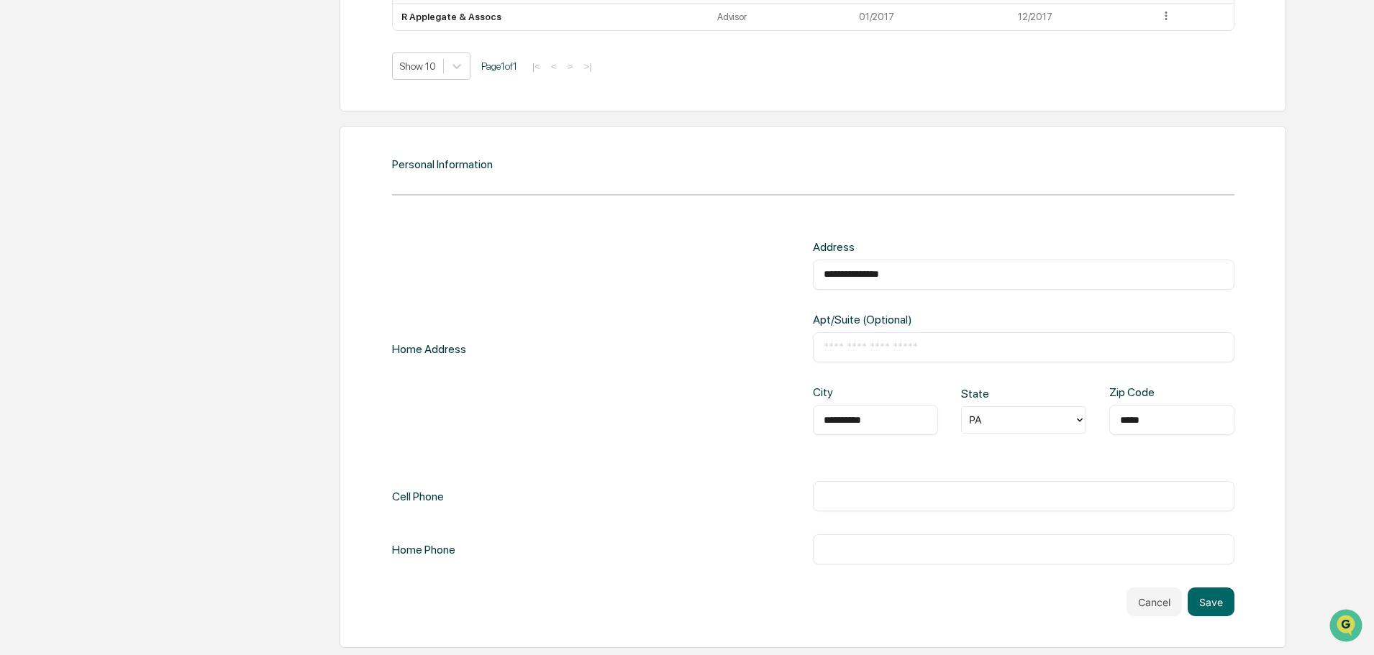
type input "*****"
click at [442, 505] on div "Cell Phone" at bounding box center [418, 496] width 52 height 30
click at [899, 491] on input "text" at bounding box center [1024, 496] width 400 height 14
type input "**********"
click at [842, 547] on input "text" at bounding box center [1024, 549] width 400 height 14
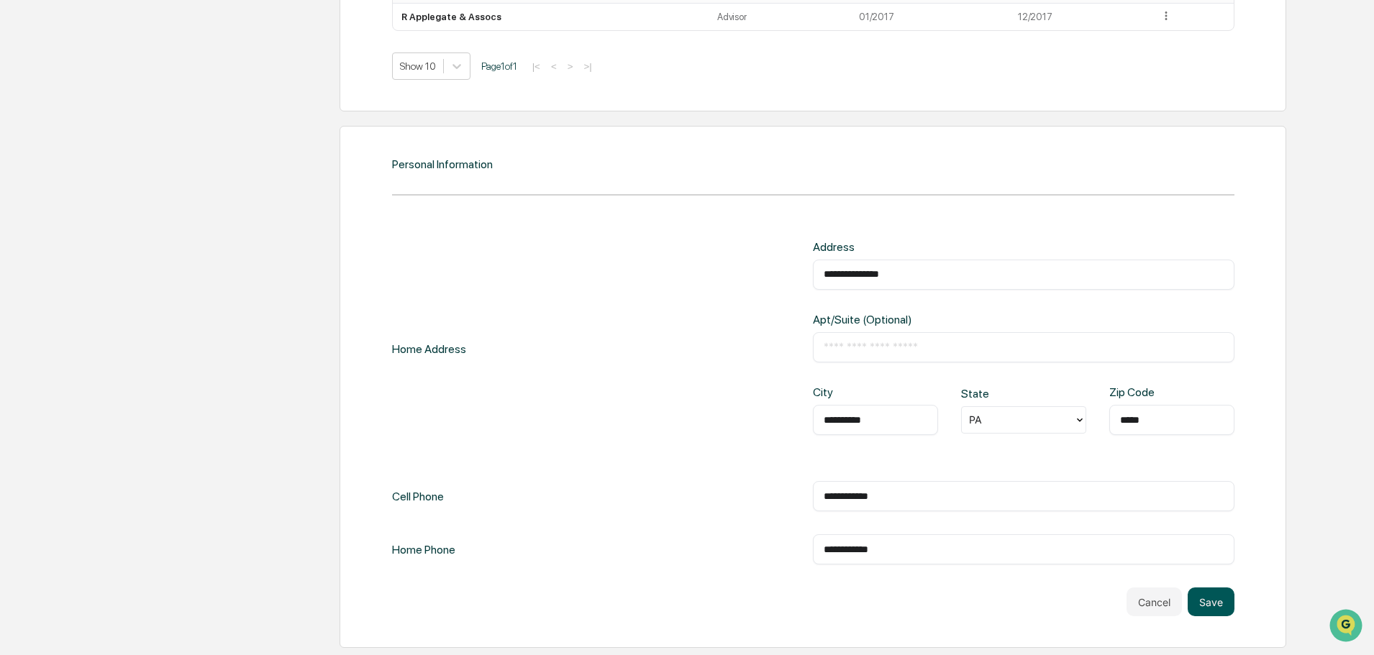
type input "**********"
click at [1214, 610] on button "Save" at bounding box center [1211, 602] width 47 height 29
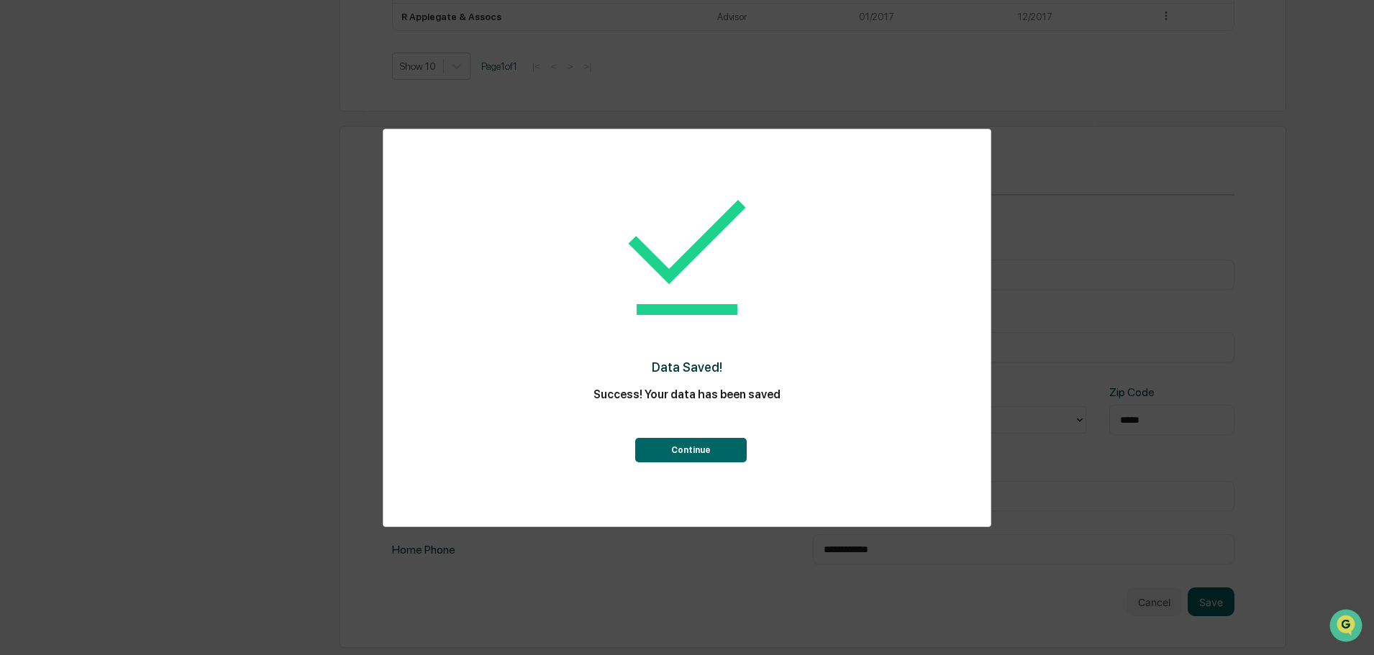
click at [696, 440] on button "Continue" at bounding box center [691, 450] width 112 height 24
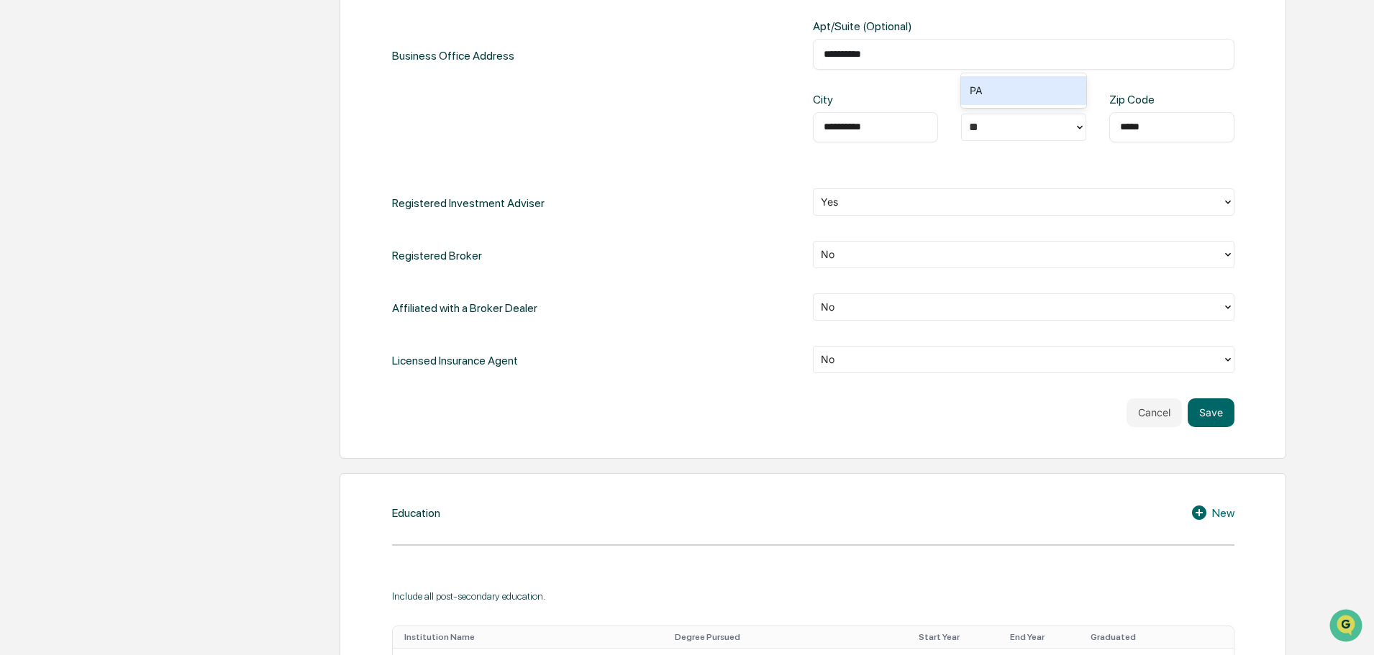
scroll to position [583, 0]
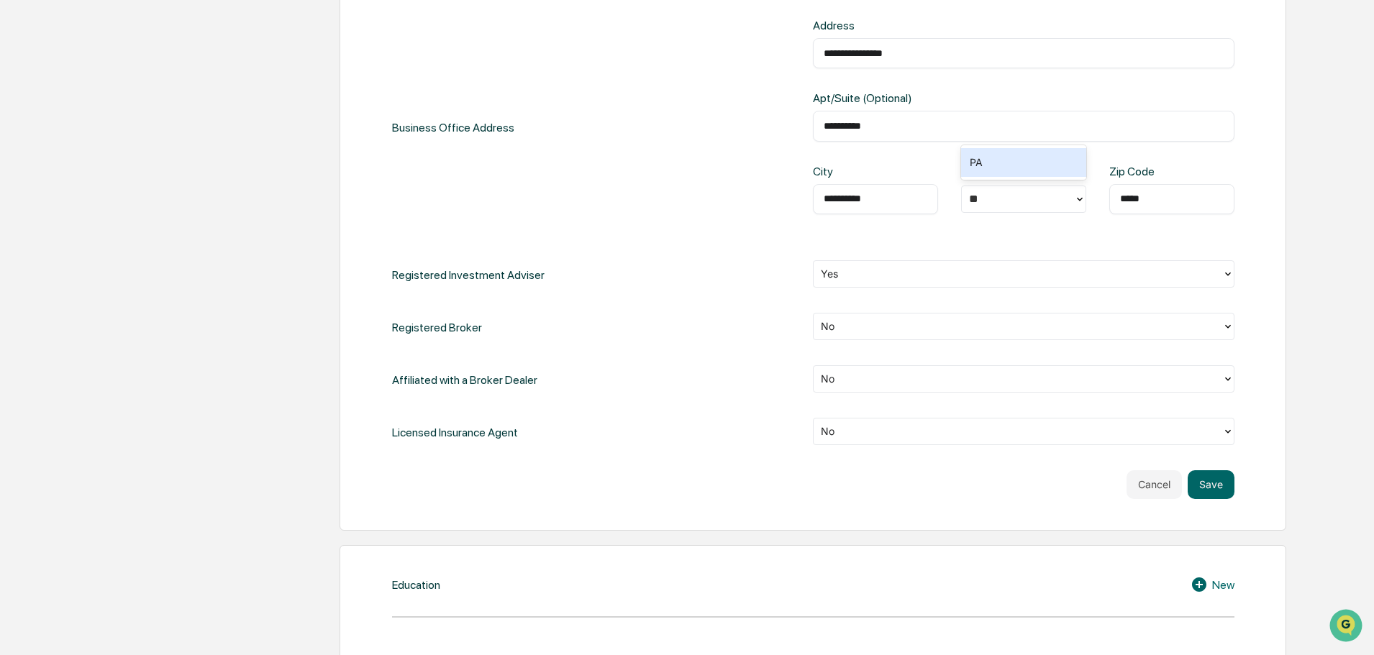
click at [699, 274] on div "Registered Investment Adviser Yes" at bounding box center [813, 274] width 842 height 29
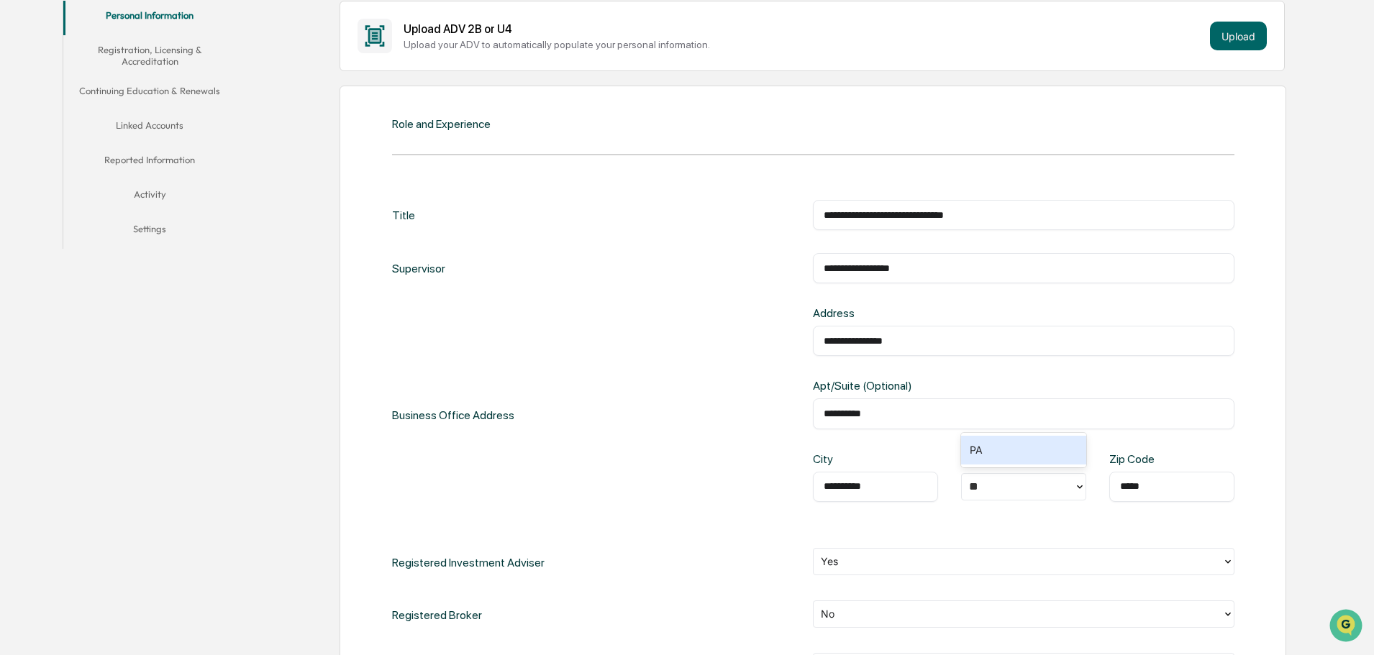
click at [948, 260] on div "**********" at bounding box center [1024, 268] width 422 height 30
click at [934, 269] on input "**********" at bounding box center [1024, 268] width 400 height 14
click at [701, 274] on div "**********" at bounding box center [813, 268] width 842 height 30
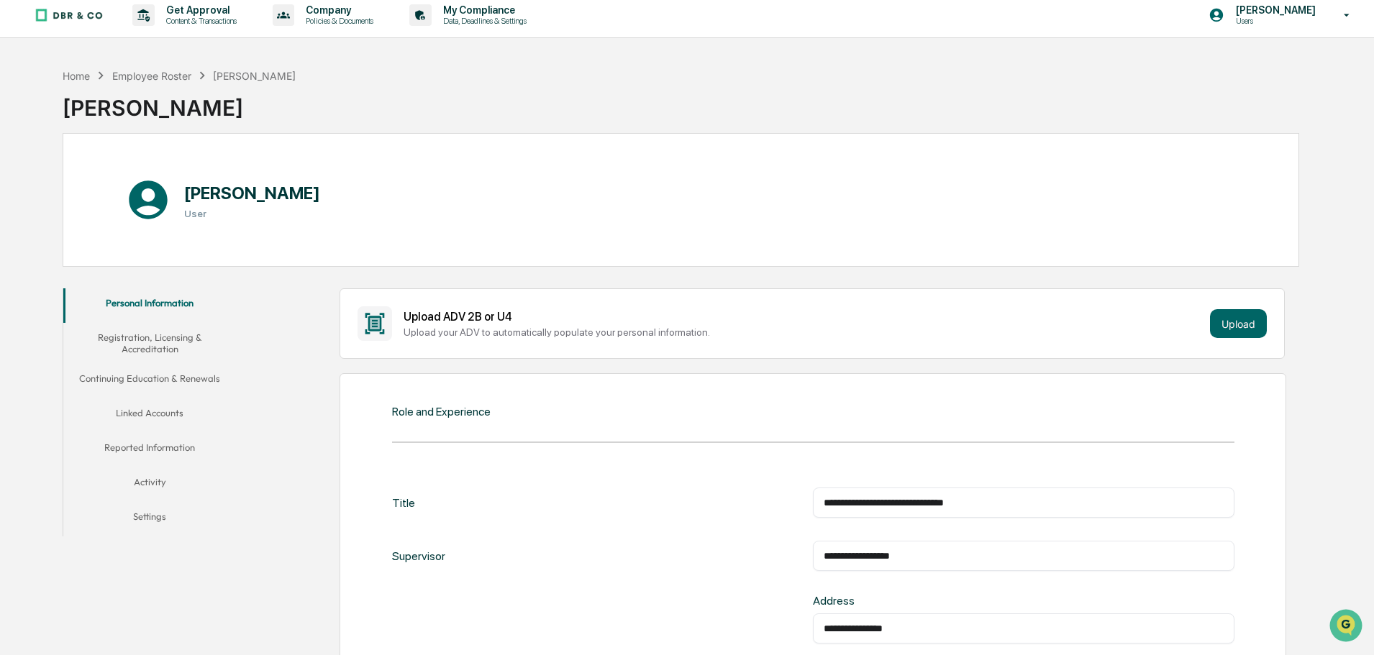
scroll to position [0, 0]
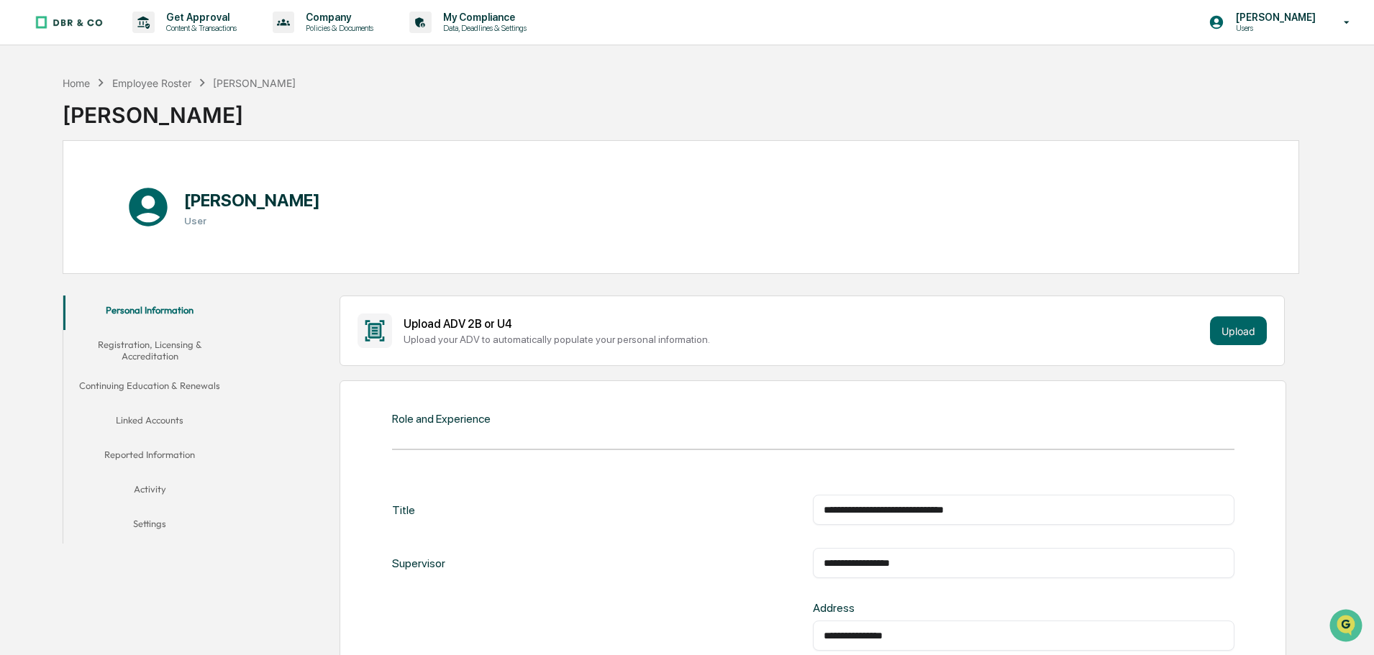
click at [163, 348] on button "Registration, Licensing & Accreditation" at bounding box center [149, 350] width 173 height 41
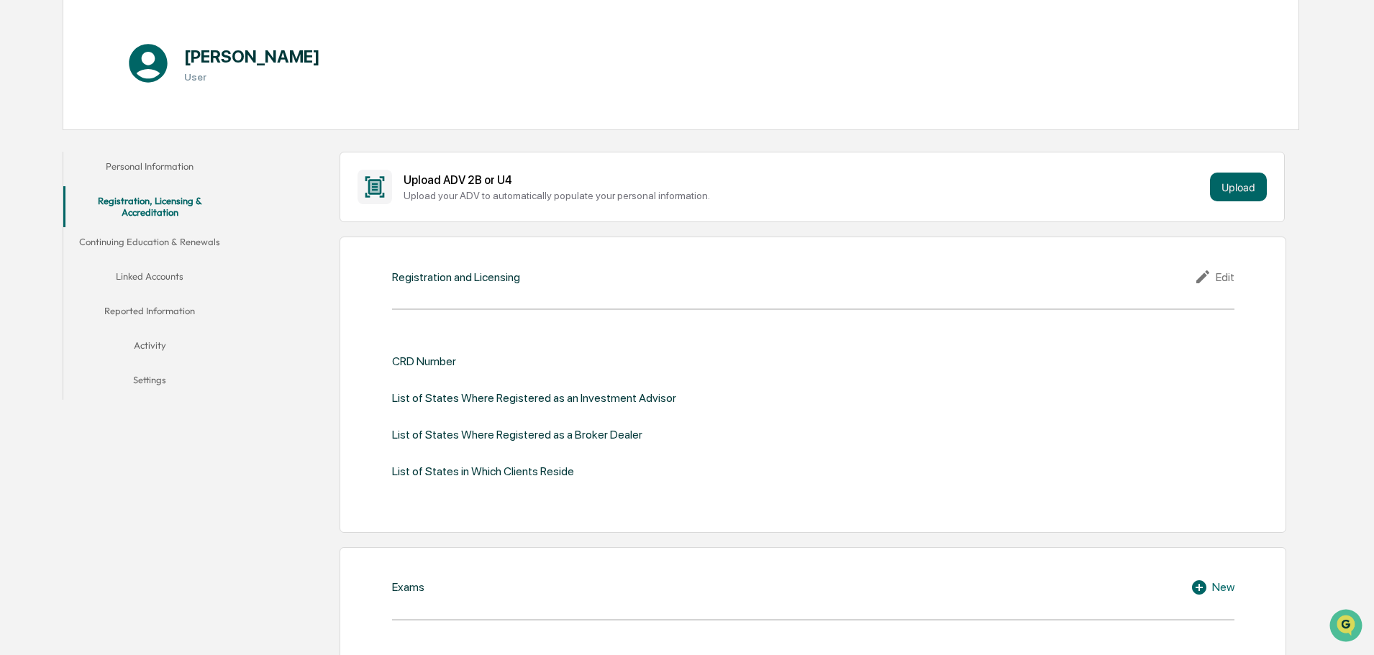
scroll to position [216, 0]
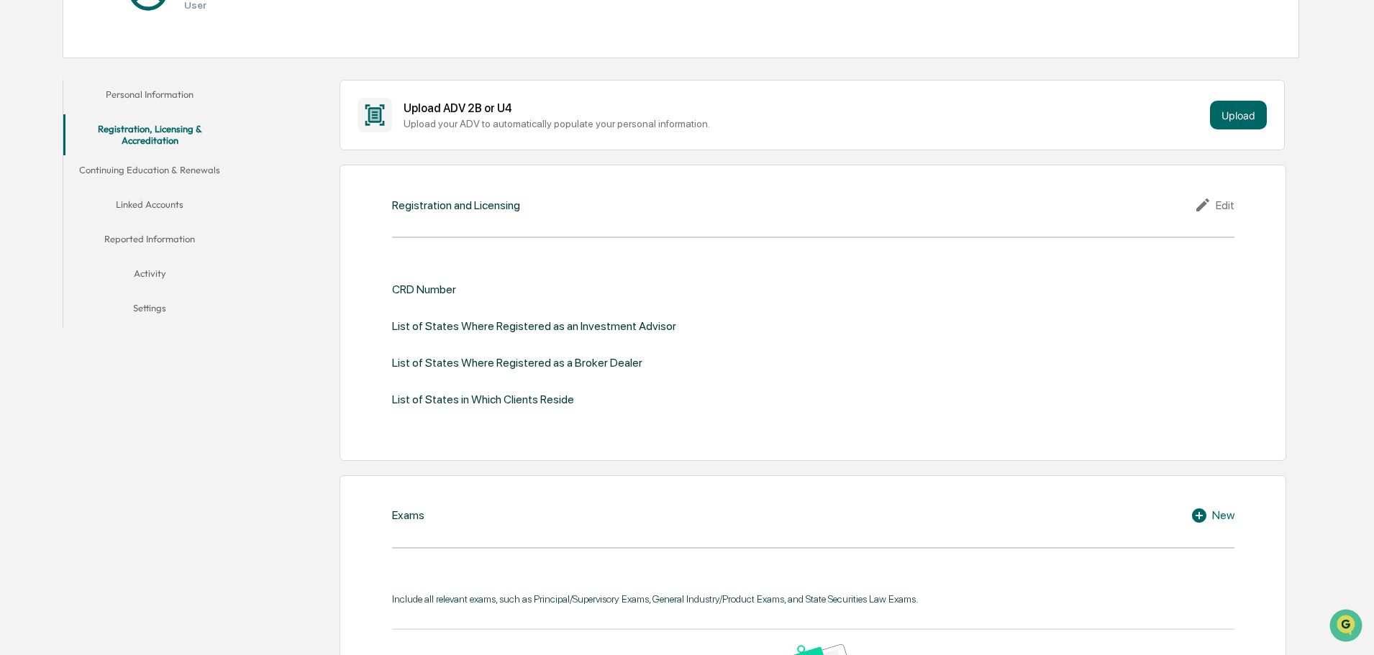
click at [1202, 207] on icon at bounding box center [1202, 205] width 13 height 13
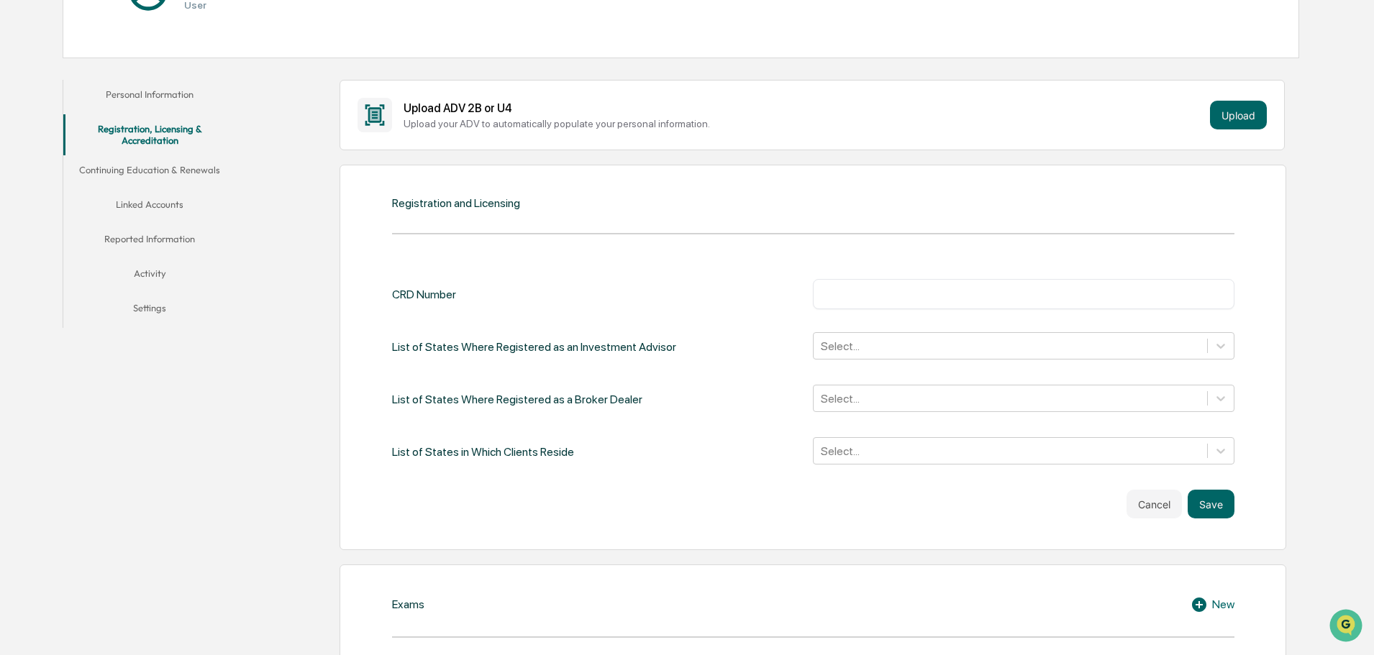
drag, startPoint x: 836, startPoint y: 293, endPoint x: 858, endPoint y: 286, distance: 22.8
click at [853, 286] on div "​" at bounding box center [1024, 294] width 422 height 30
type input "*******"
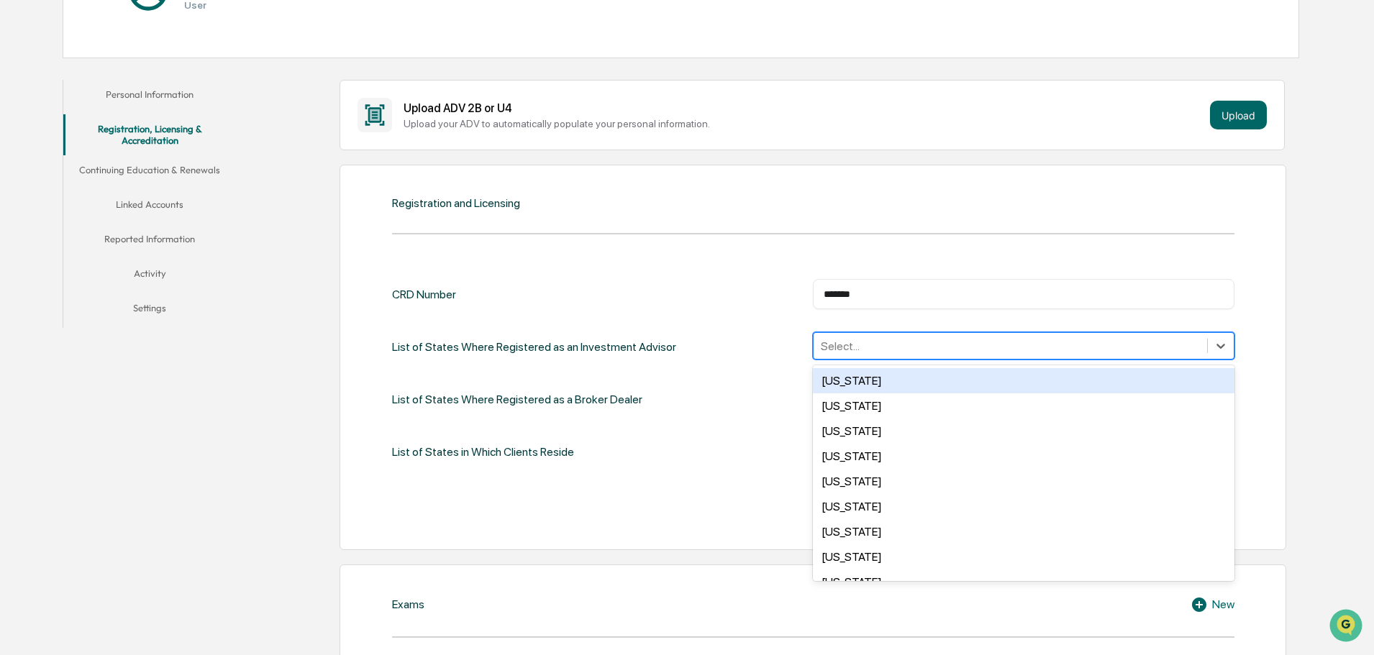
click at [889, 345] on div at bounding box center [1010, 346] width 379 height 17
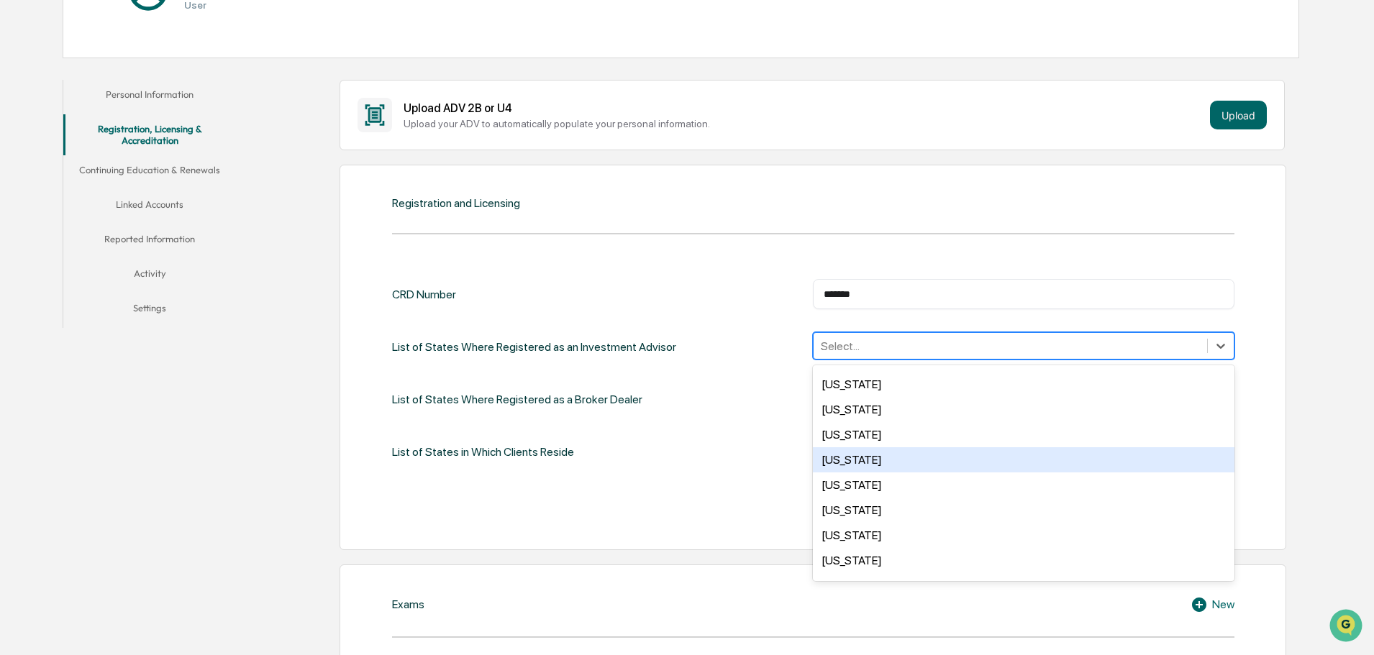
scroll to position [863, 0]
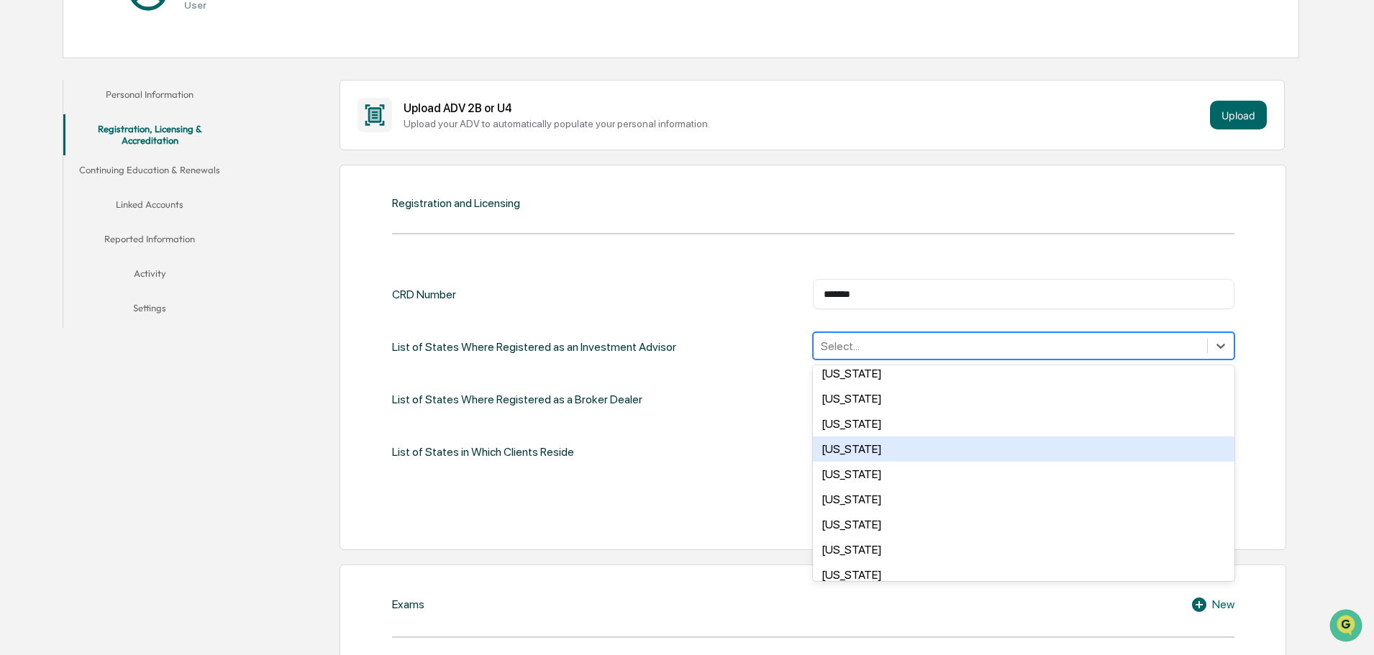
click at [889, 454] on div "[US_STATE]" at bounding box center [1024, 449] width 422 height 25
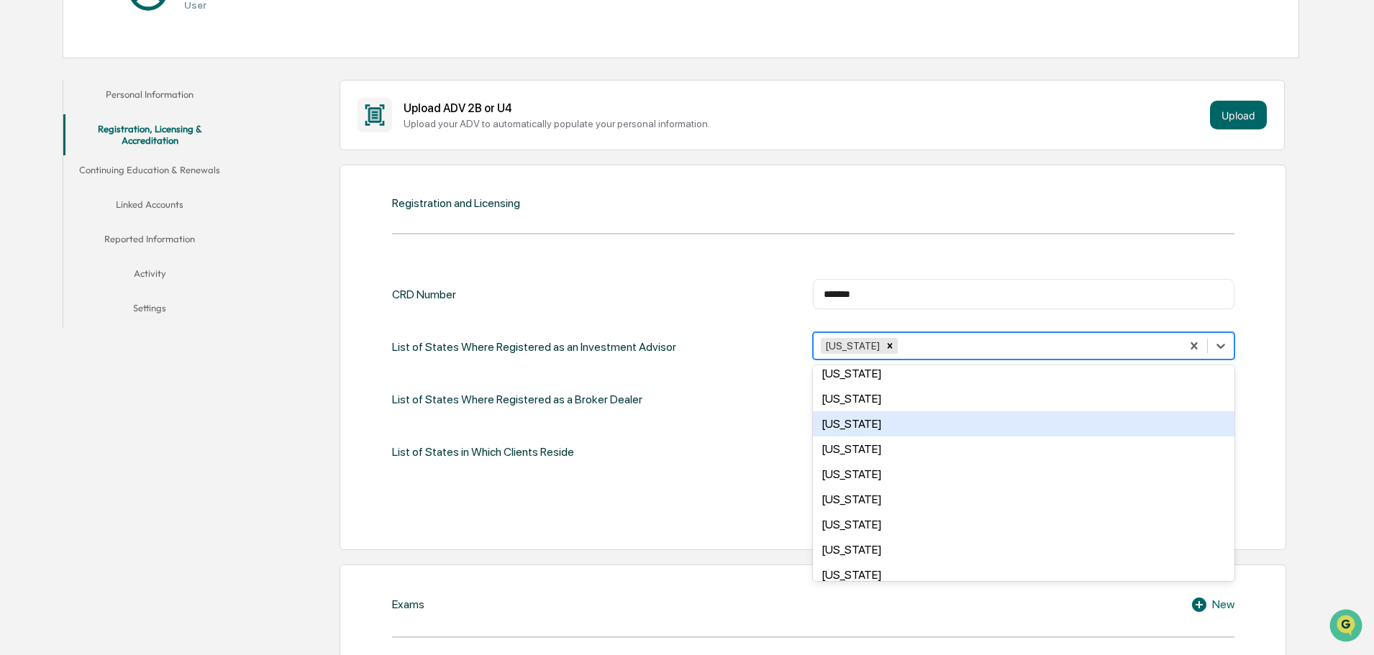
click at [682, 415] on div "CRD Number ******* ​ List of States Where Registered as an Investment Advisor o…" at bounding box center [813, 373] width 842 height 188
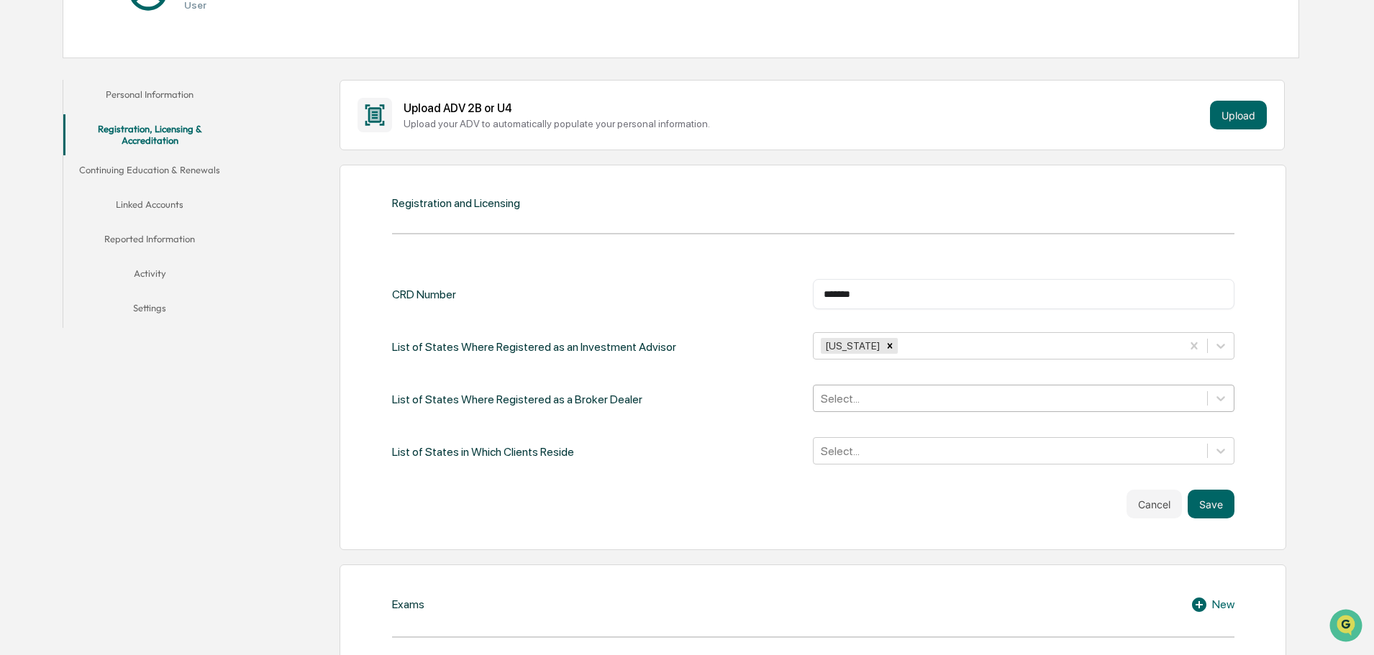
click at [868, 395] on div at bounding box center [1010, 399] width 379 height 17
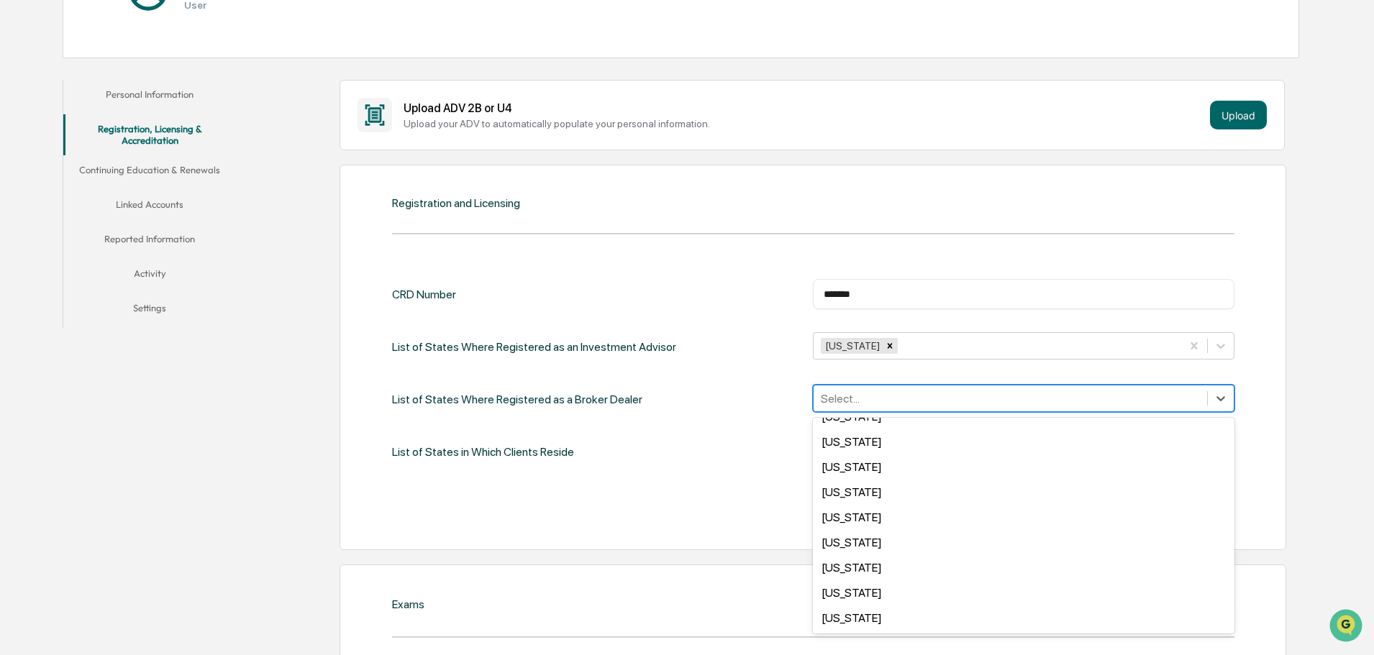
scroll to position [0, 0]
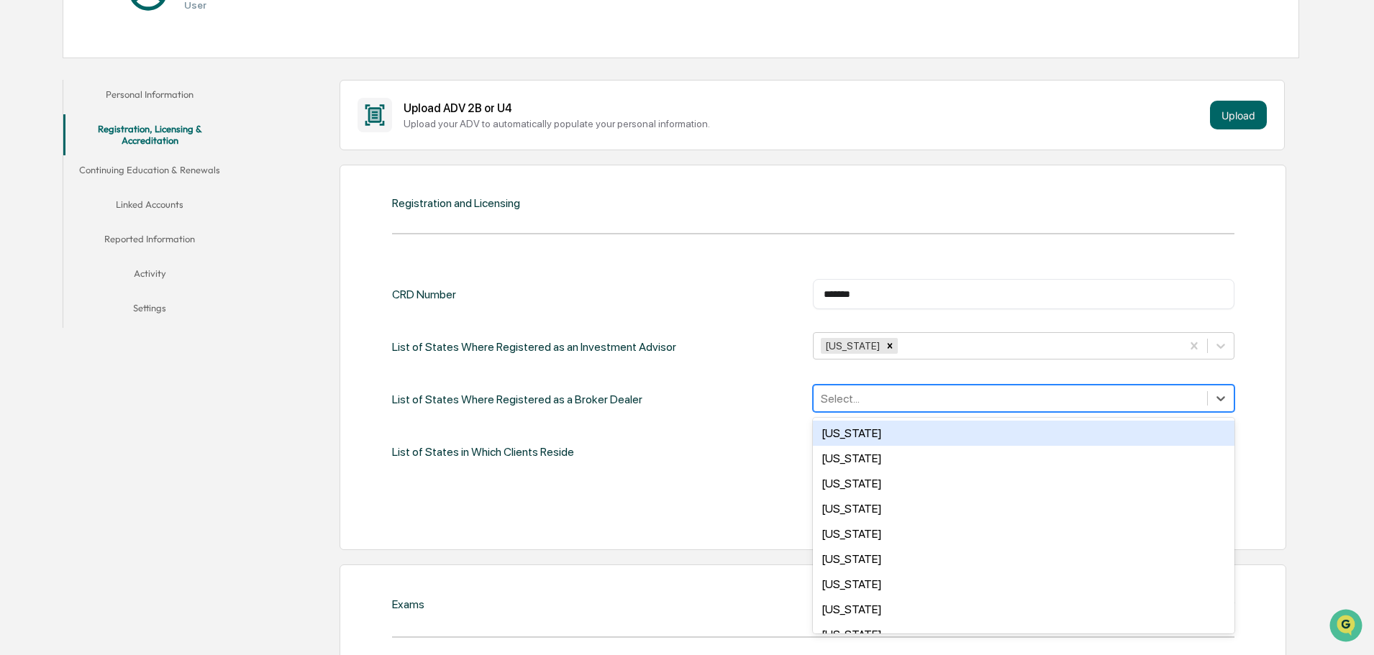
click at [855, 400] on div at bounding box center [1010, 399] width 379 height 17
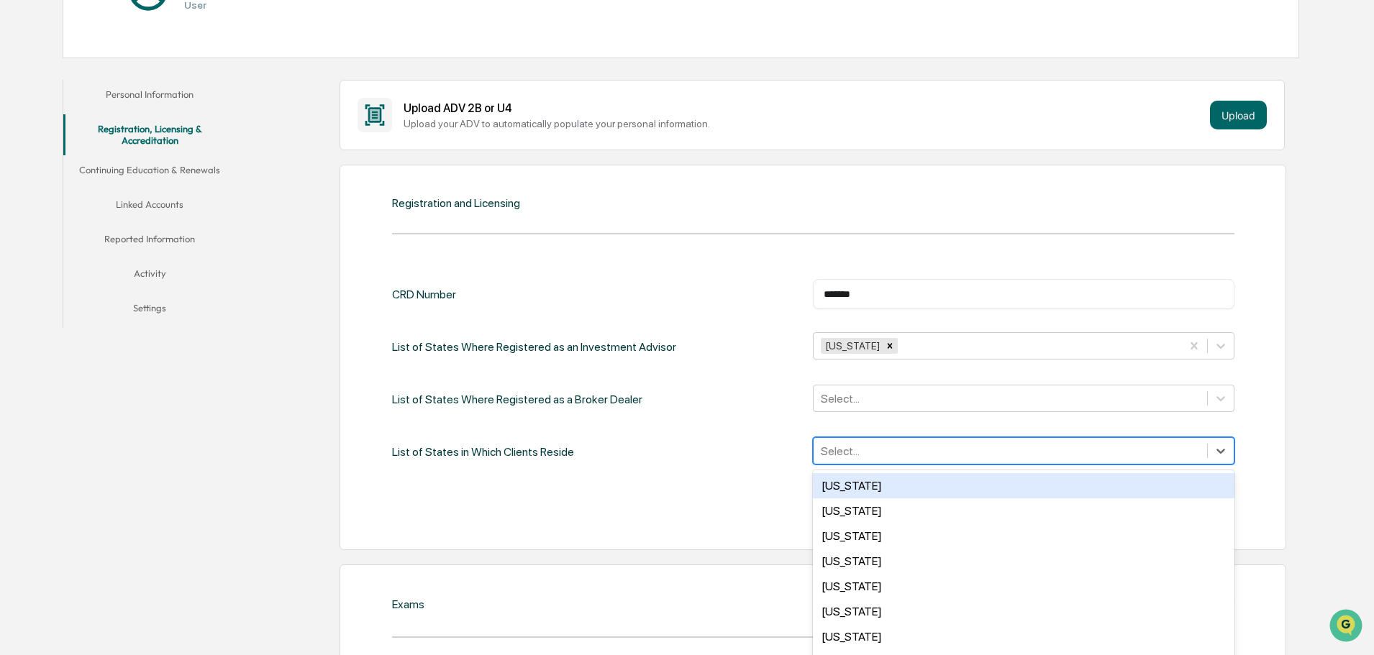
scroll to position [253, 0]
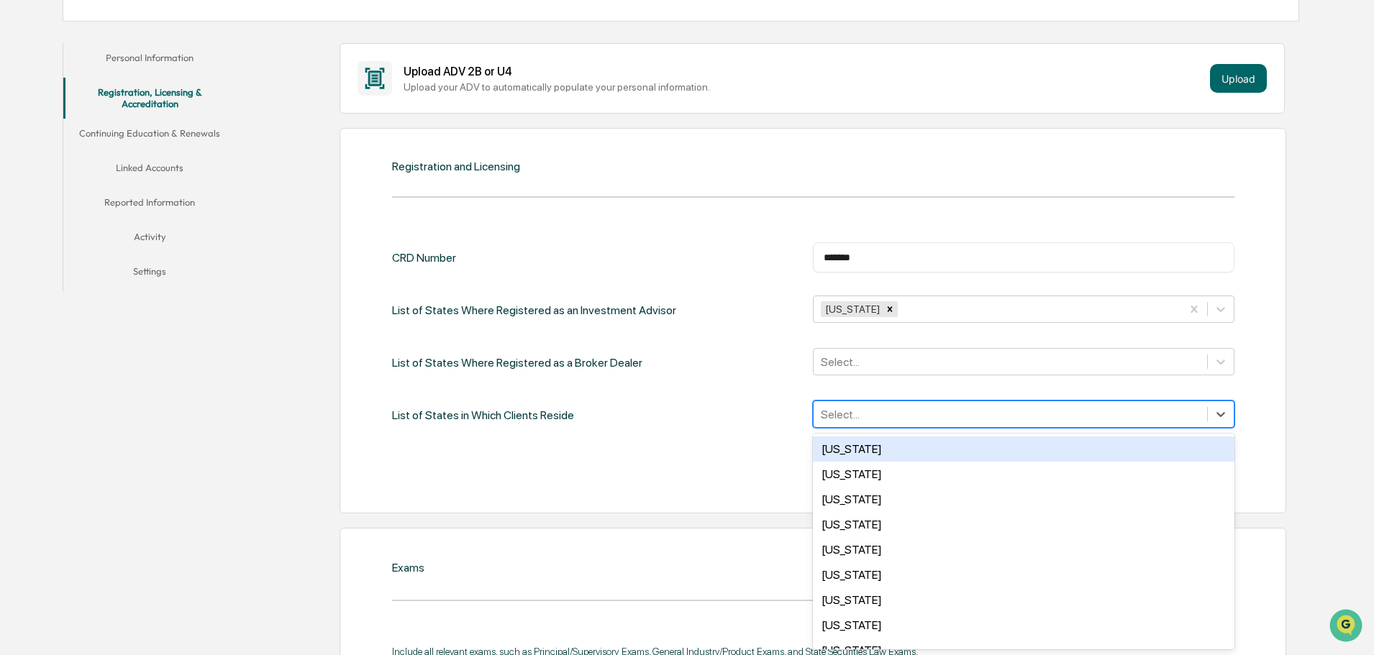
click at [858, 428] on div "50 results available. Use Up and Down to choose options, press Enter to select …" at bounding box center [1024, 414] width 422 height 27
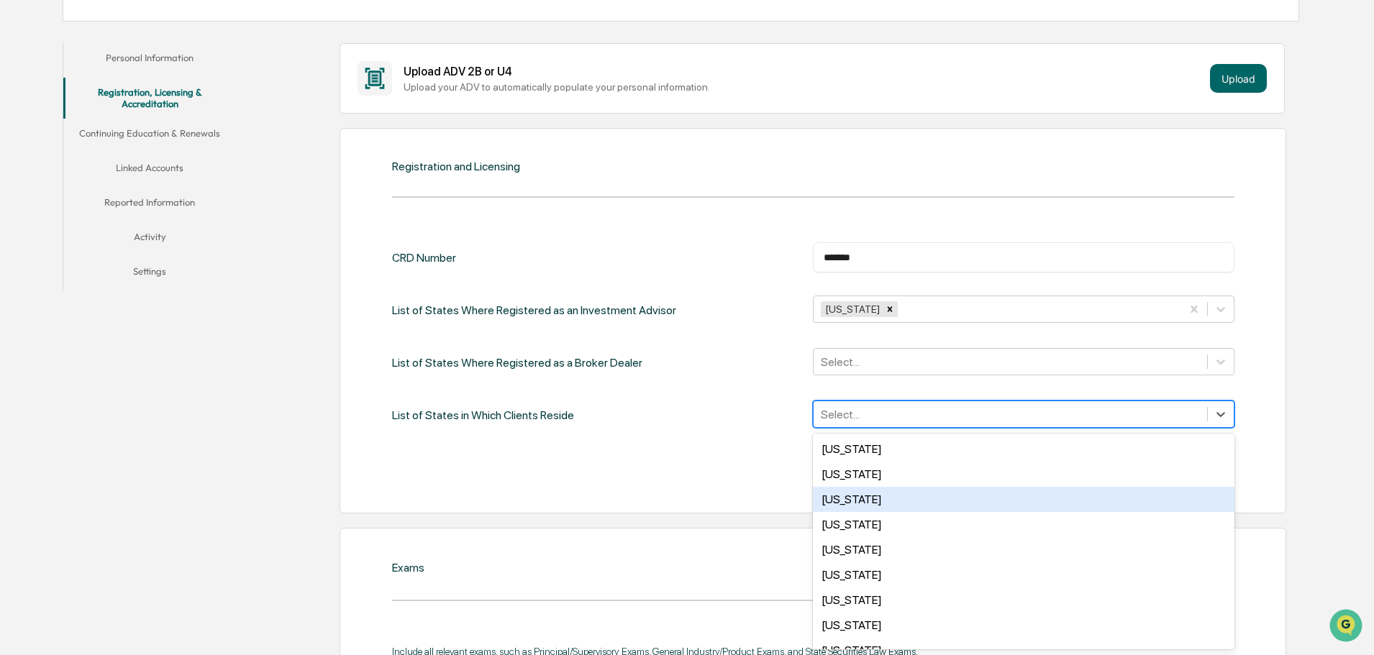
click at [879, 496] on div "[US_STATE]" at bounding box center [1024, 499] width 422 height 25
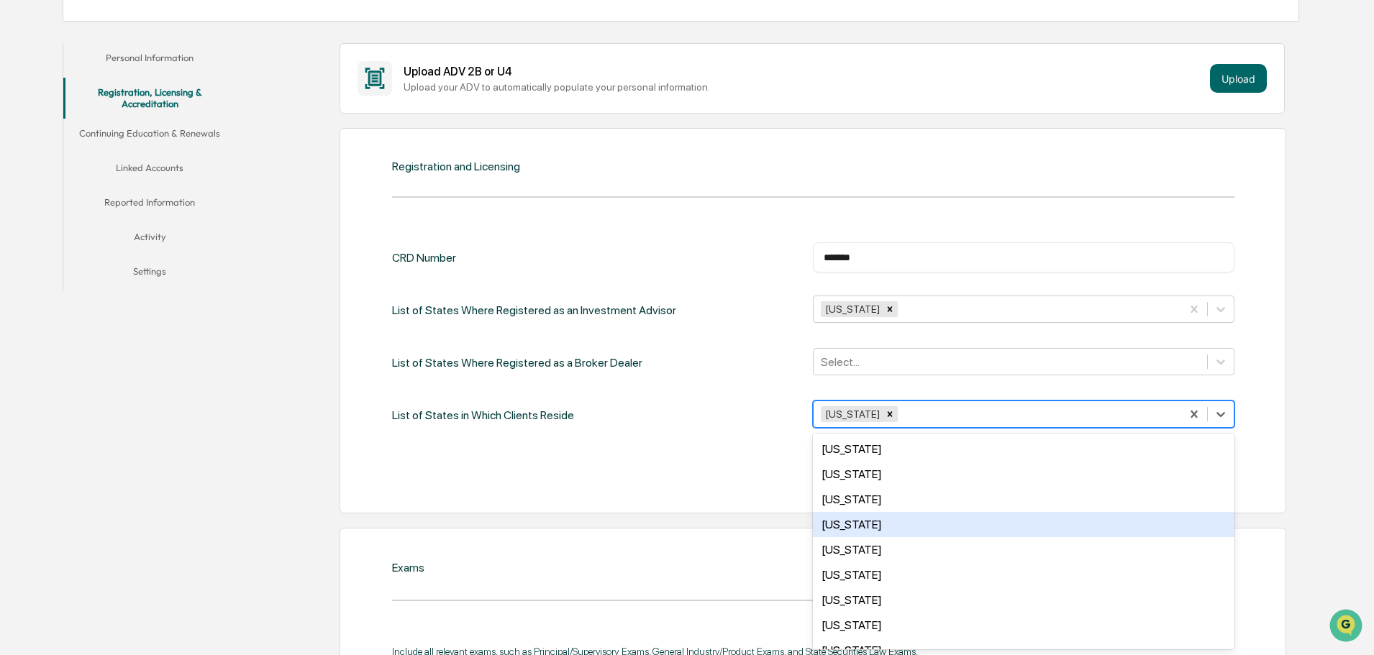
click at [874, 529] on div "[US_STATE]" at bounding box center [1024, 524] width 422 height 25
click at [871, 526] on div "[US_STATE]" at bounding box center [1024, 524] width 422 height 25
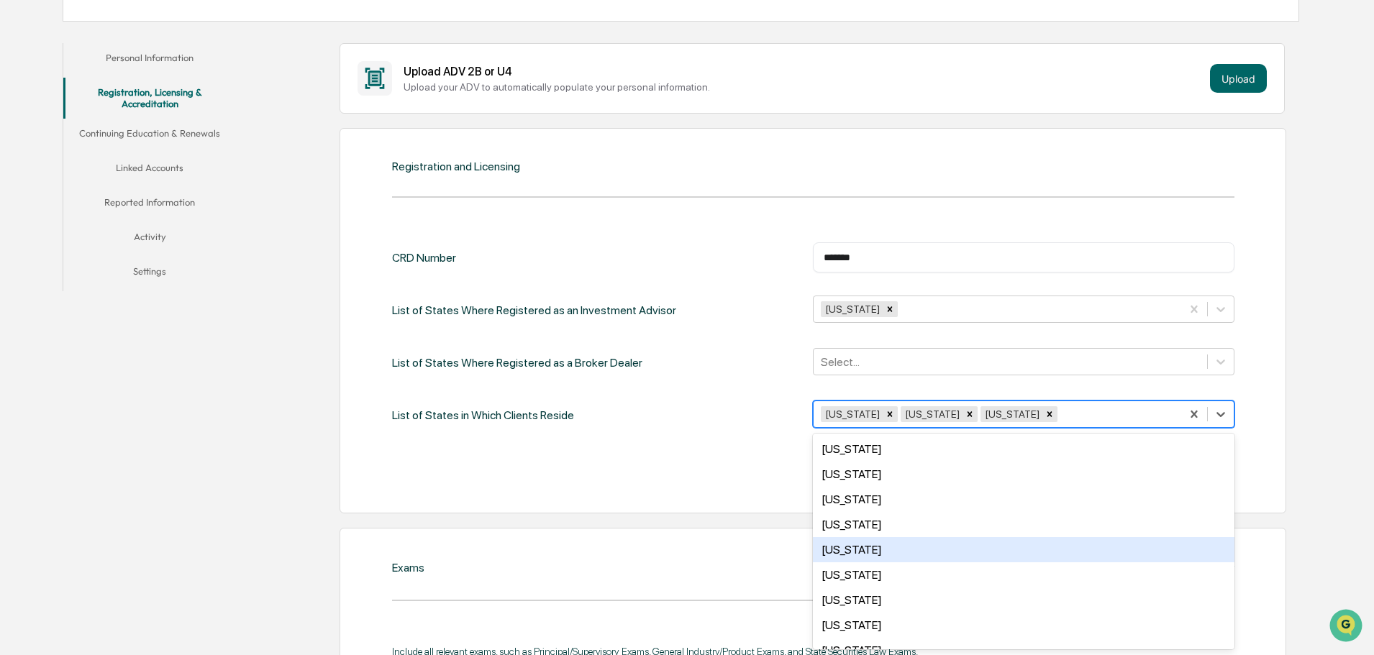
click at [869, 552] on div "[US_STATE]" at bounding box center [1024, 549] width 422 height 25
click at [869, 551] on div "[US_STATE]" at bounding box center [1024, 549] width 422 height 25
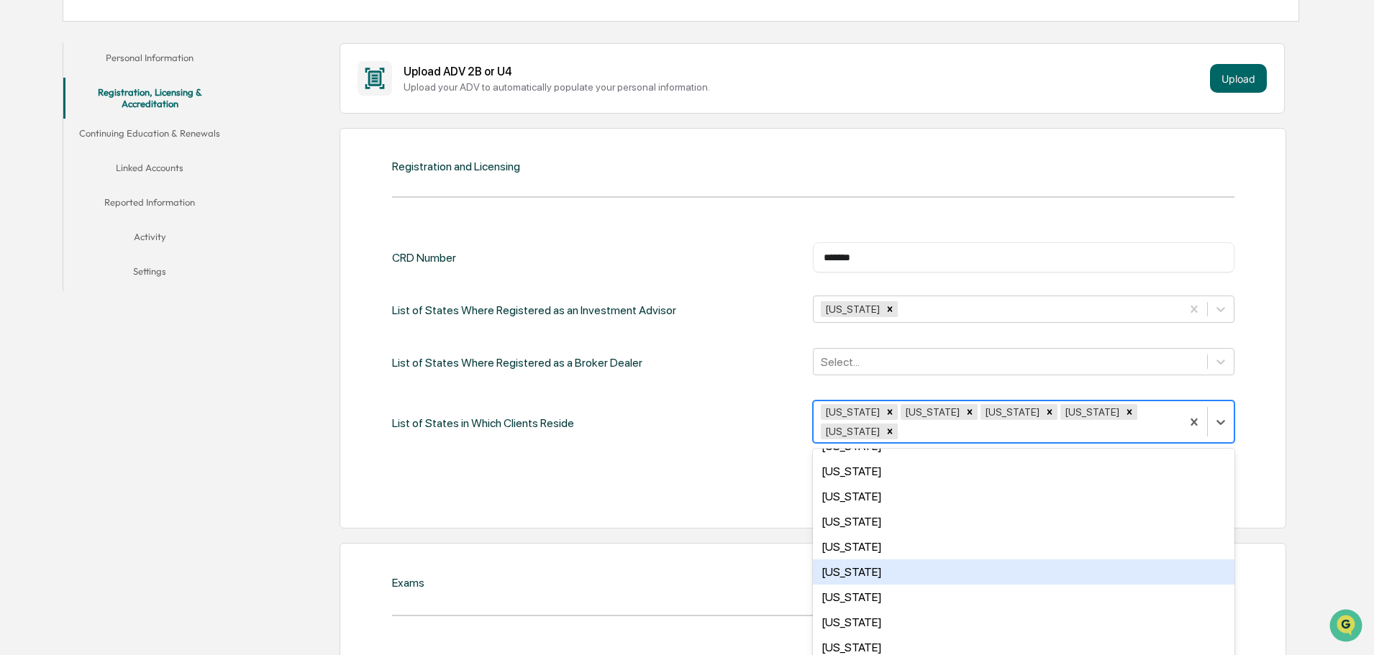
scroll to position [216, 0]
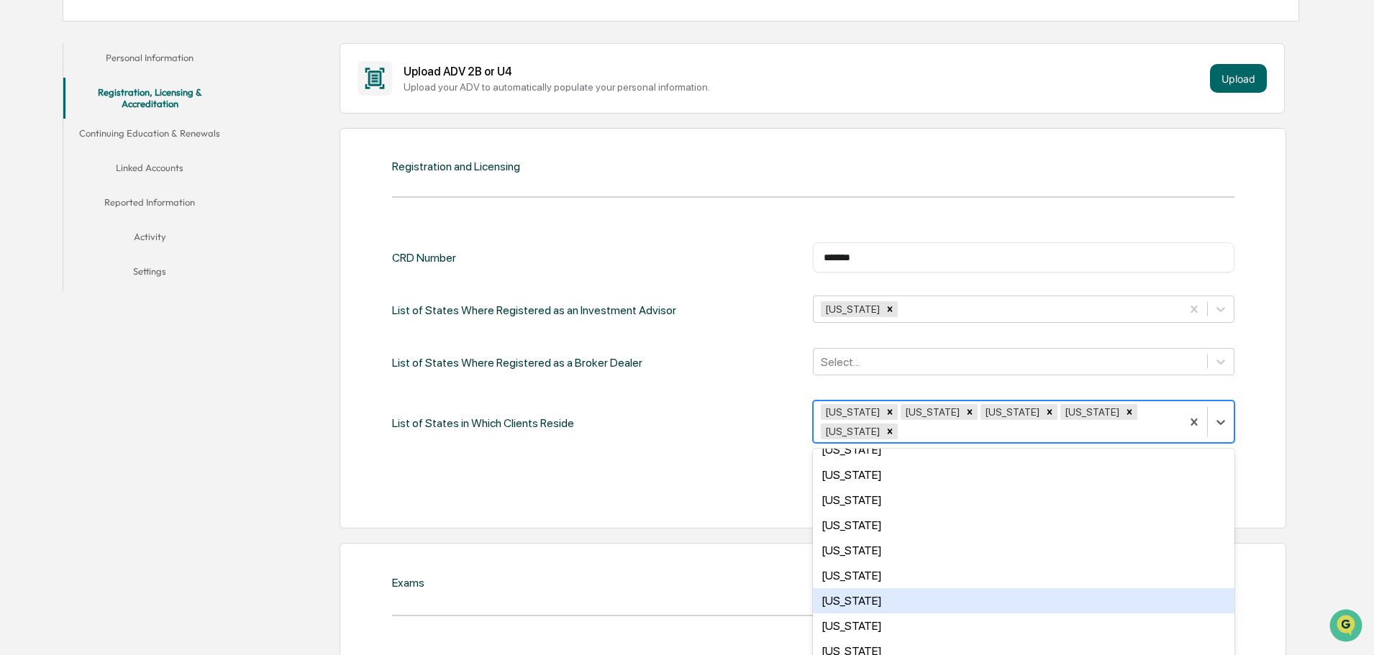
click at [883, 589] on div "[US_STATE]" at bounding box center [1024, 601] width 422 height 25
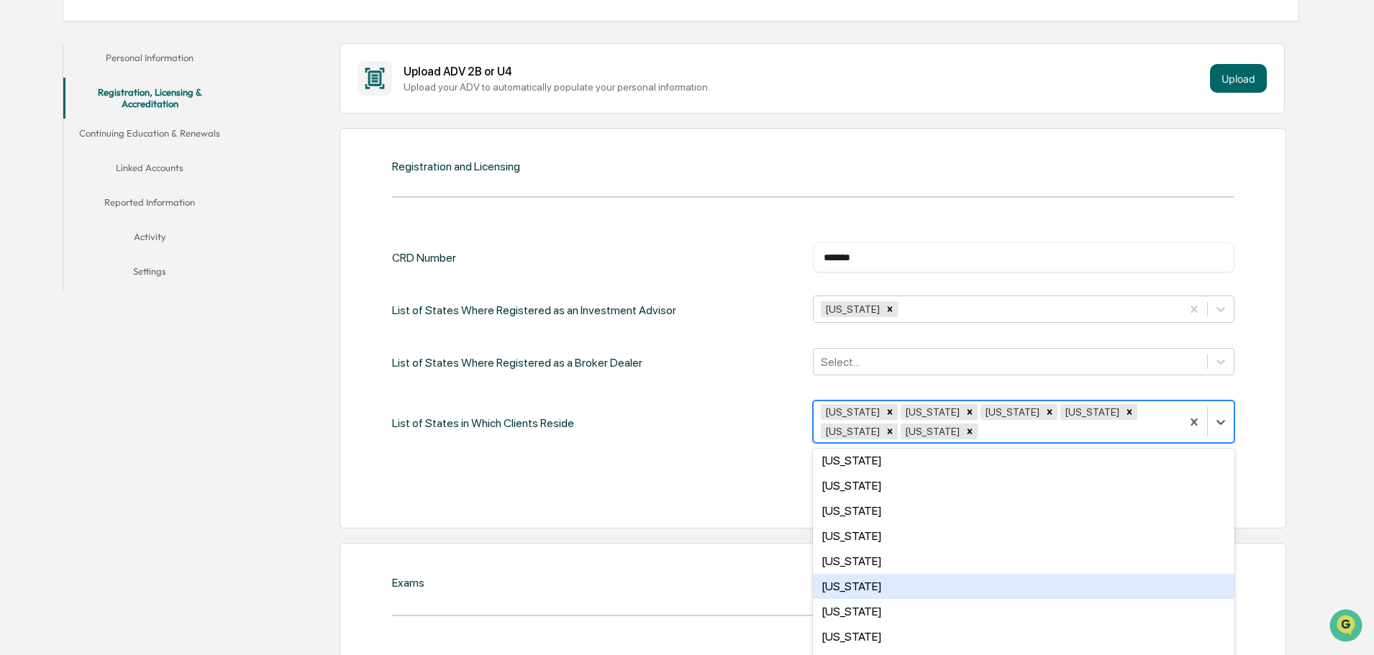
scroll to position [504, 0]
click at [901, 591] on div "[US_STATE]" at bounding box center [1024, 590] width 422 height 25
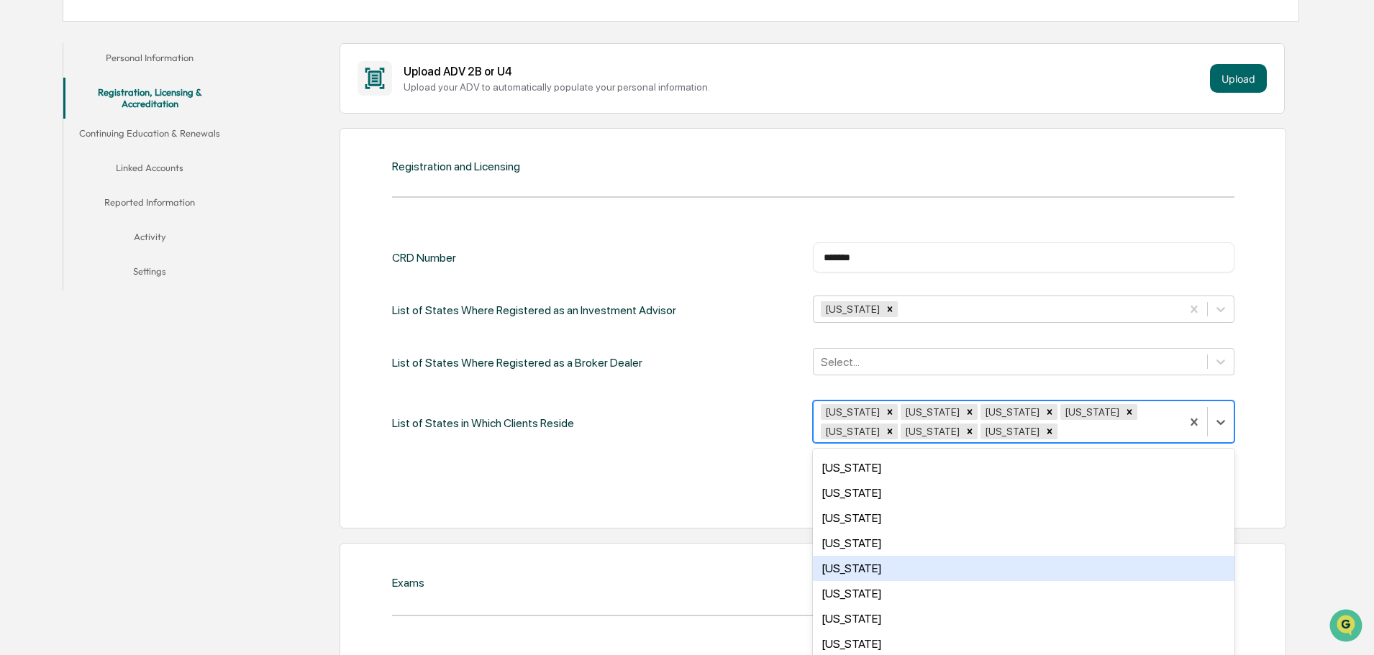
click at [901, 570] on div "[US_STATE]" at bounding box center [1024, 568] width 422 height 25
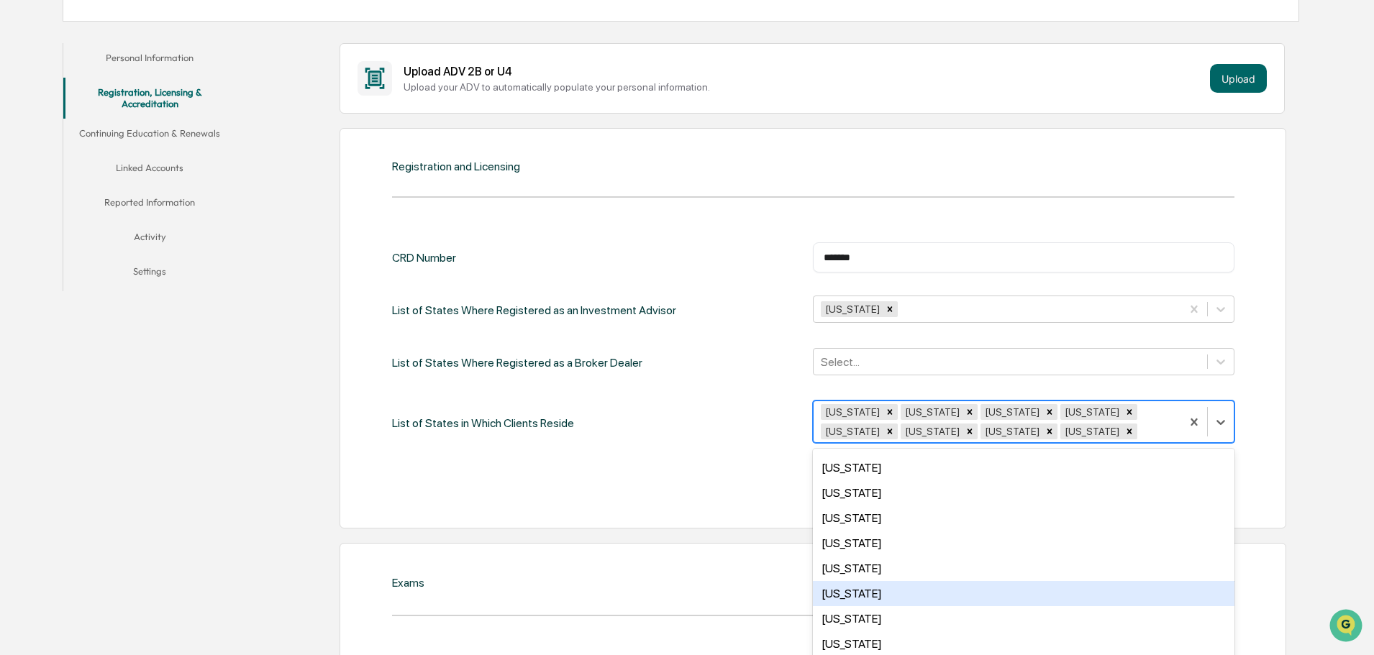
scroll to position [648, 0]
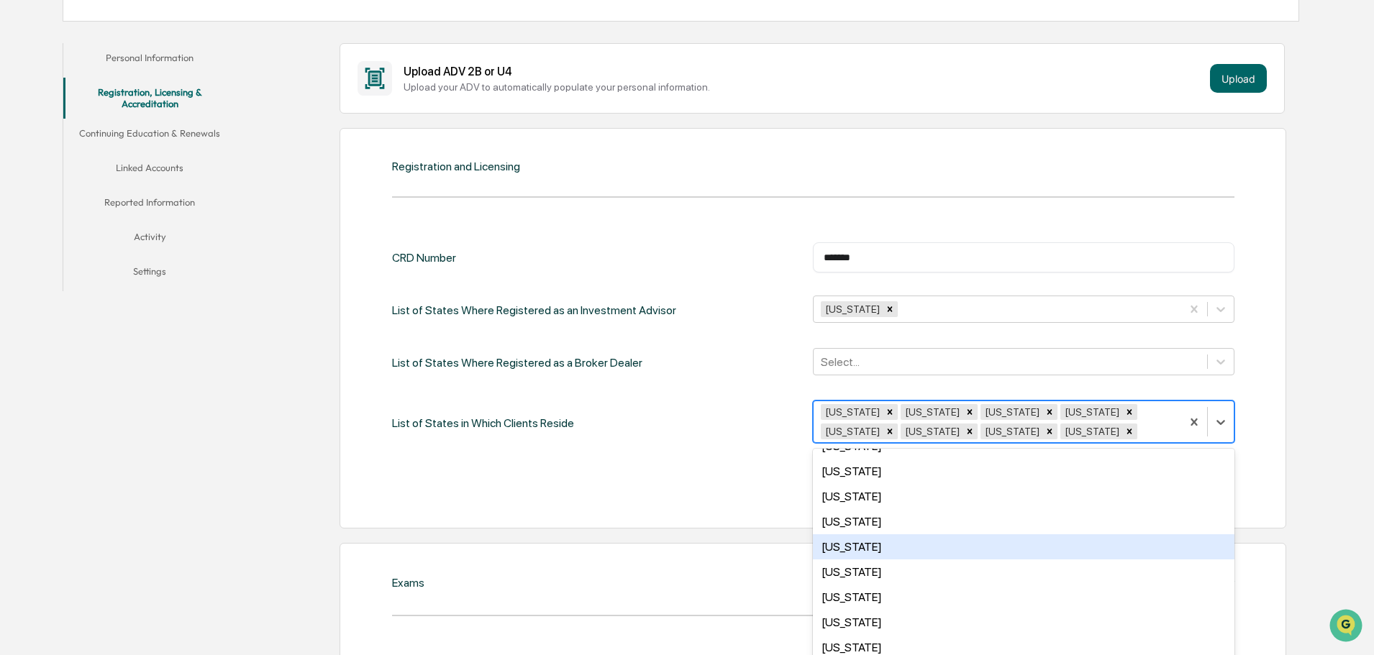
click at [920, 550] on div "[US_STATE]" at bounding box center [1024, 547] width 422 height 25
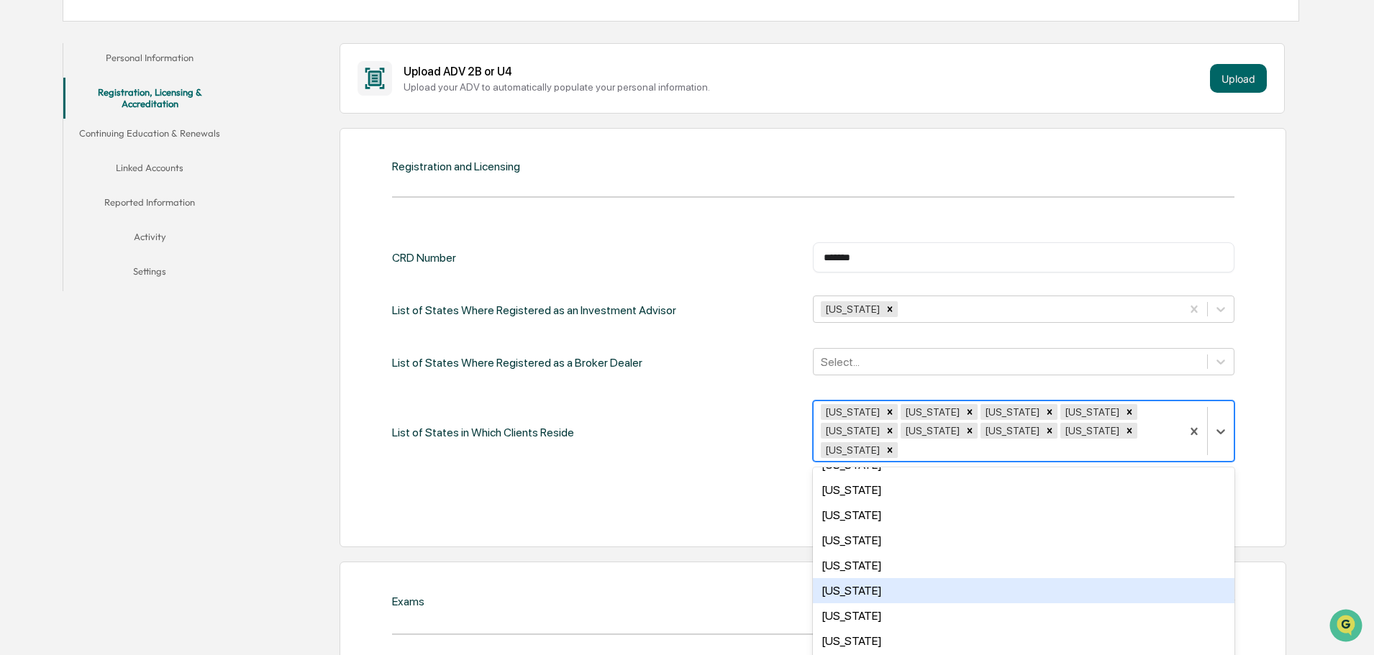
click at [897, 578] on div "[US_STATE]" at bounding box center [1024, 590] width 422 height 25
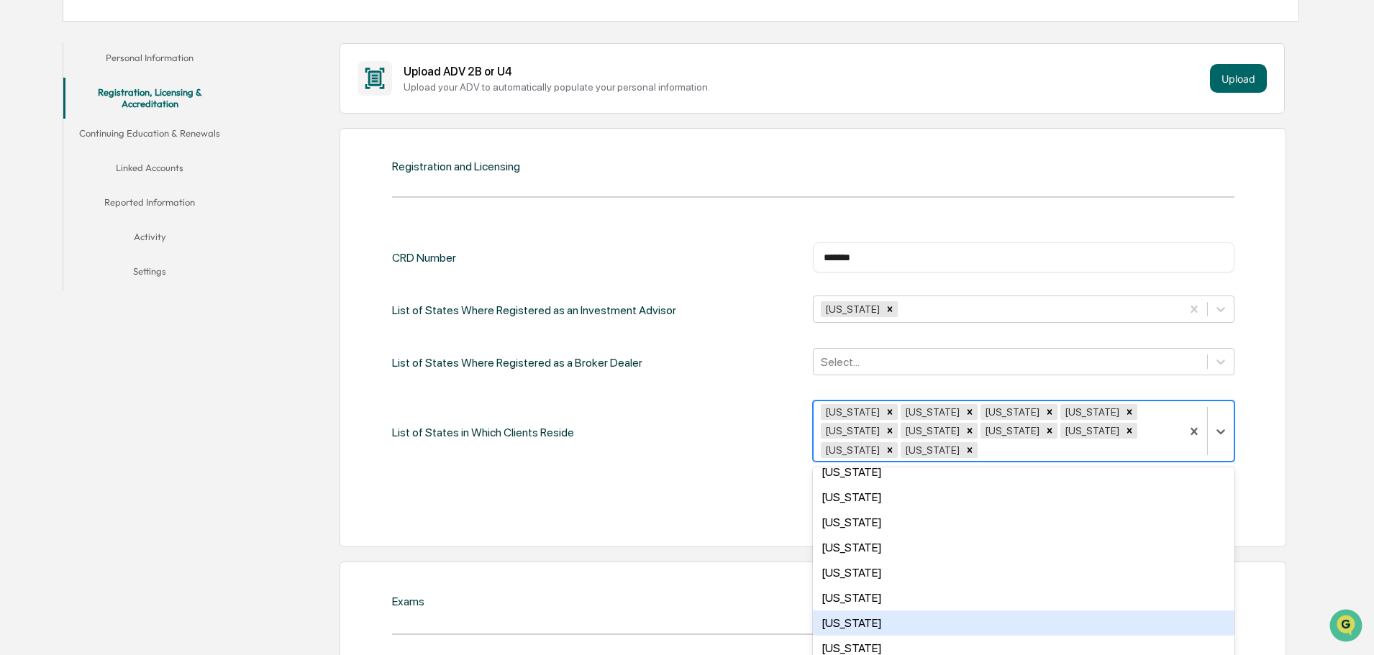
click at [910, 611] on div "[US_STATE]" at bounding box center [1024, 623] width 422 height 25
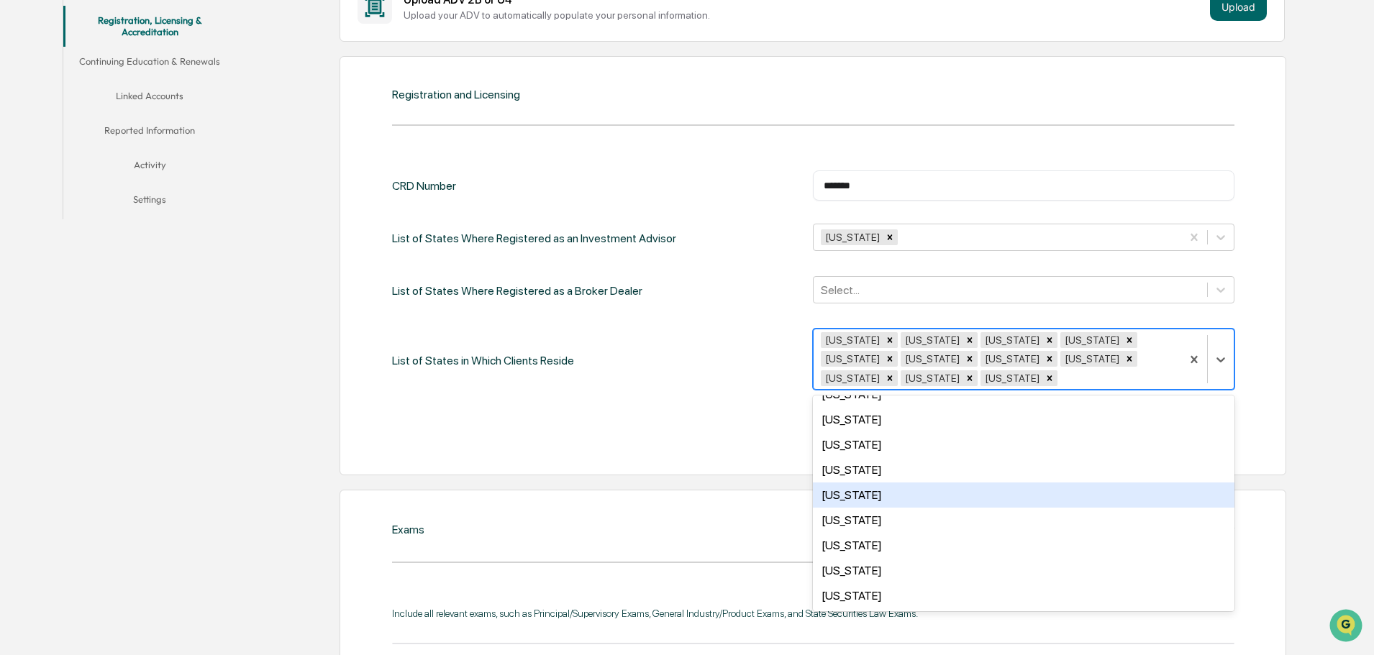
scroll to position [396, 0]
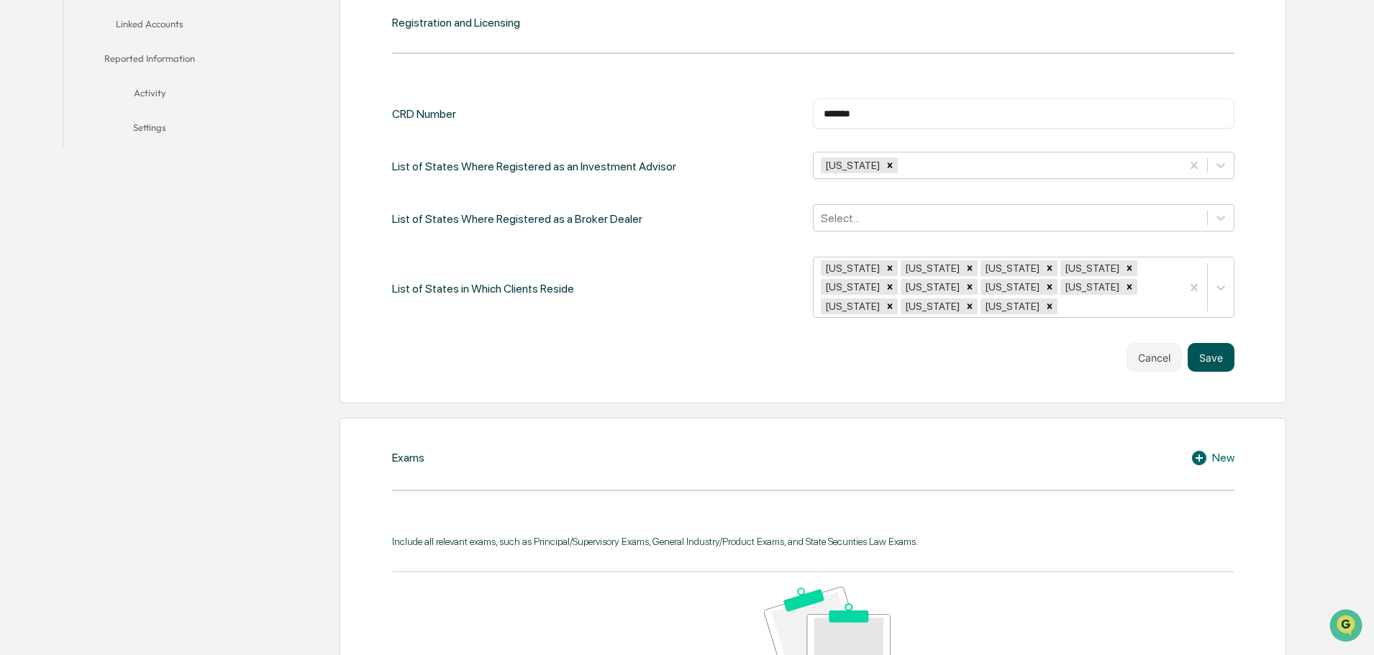
click at [1209, 364] on button "Save" at bounding box center [1211, 357] width 47 height 29
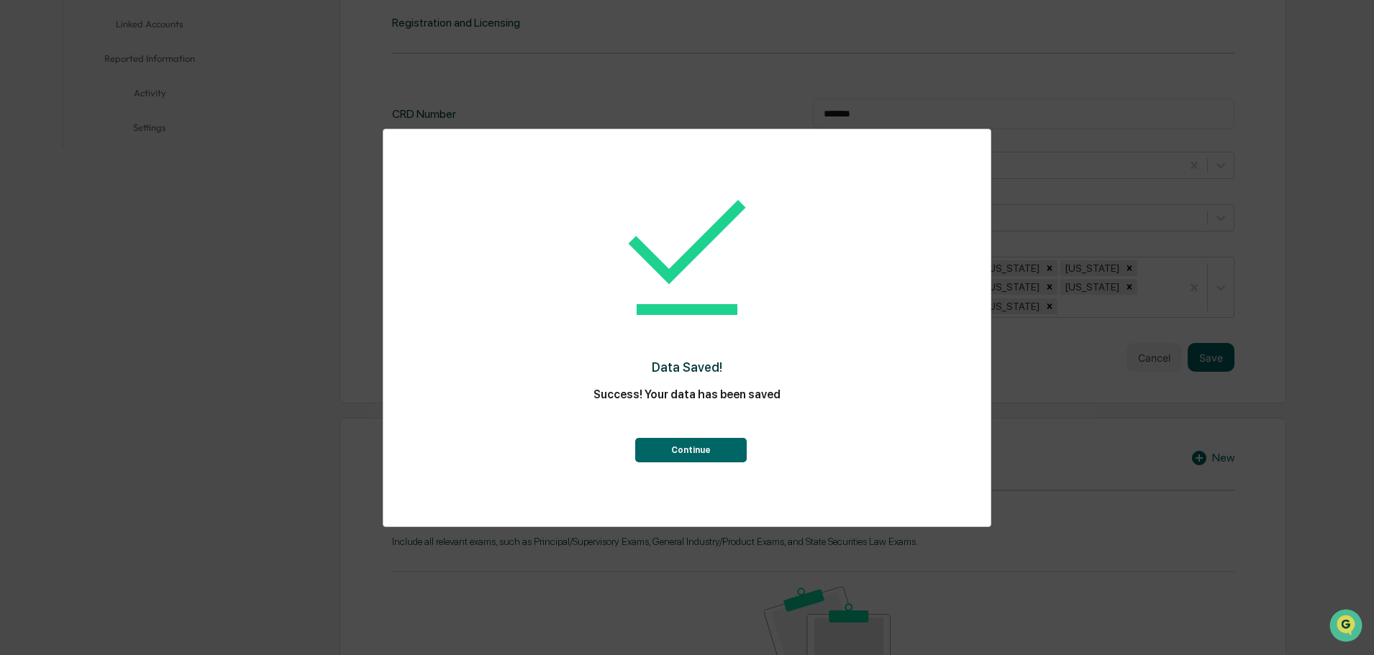
click at [706, 455] on button "Continue" at bounding box center [691, 450] width 112 height 24
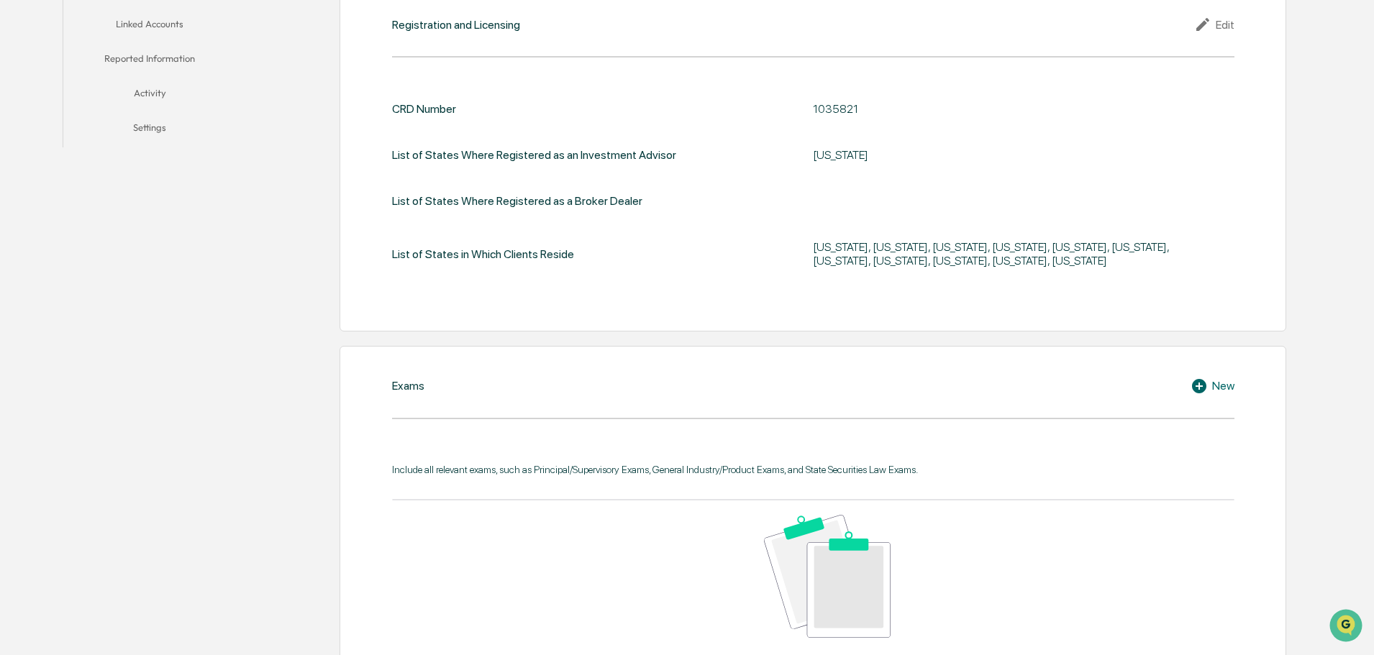
click at [1216, 386] on div "New" at bounding box center [1213, 386] width 44 height 17
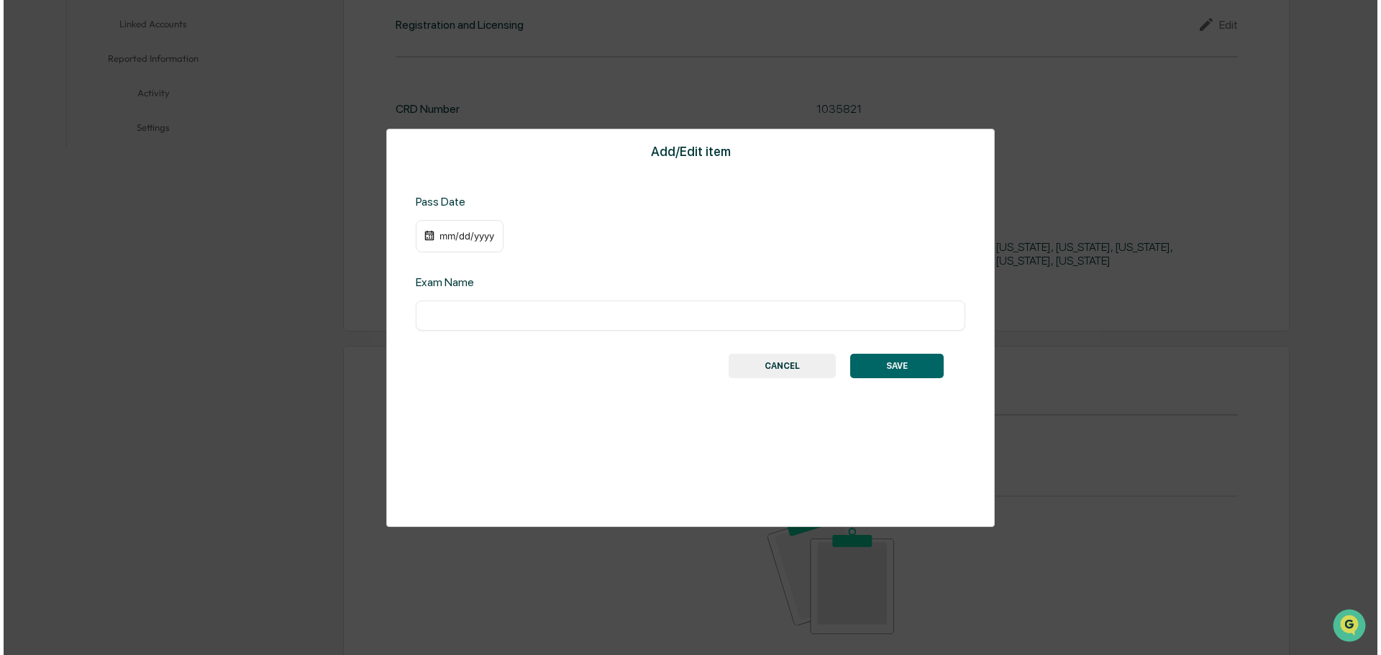
scroll to position [540, 0]
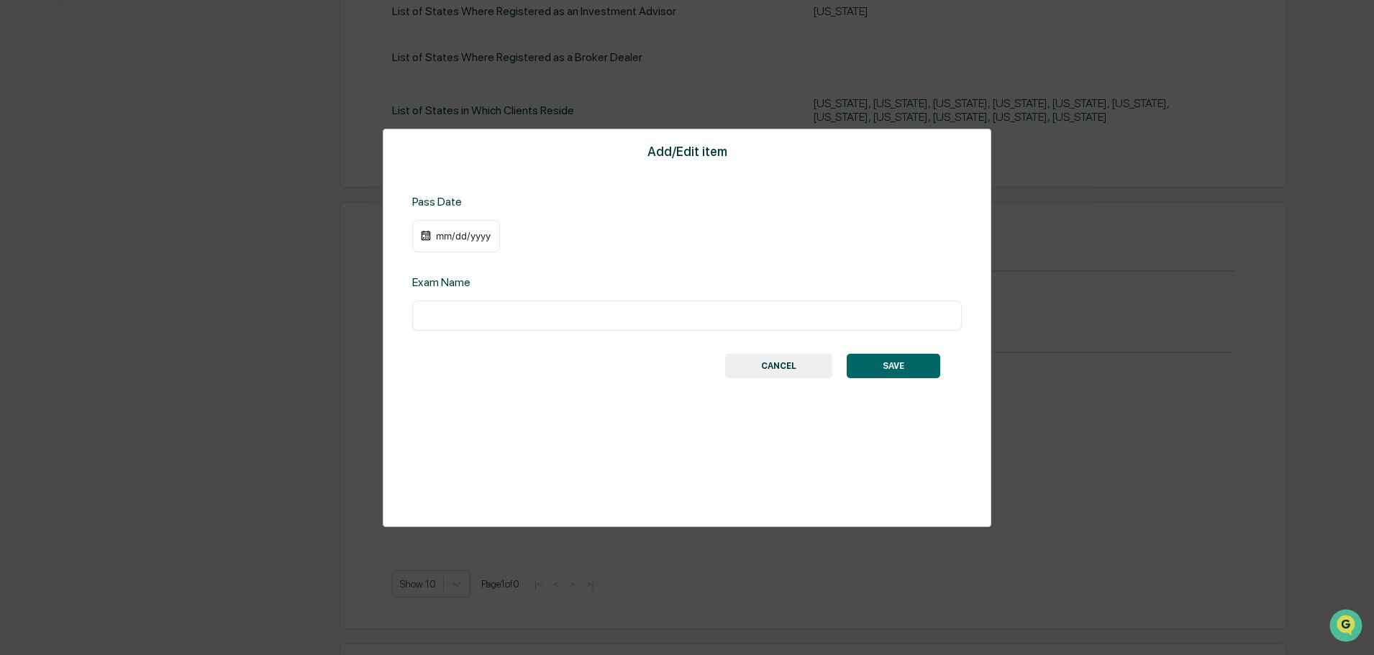
drag, startPoint x: 445, startPoint y: 310, endPoint x: 528, endPoint y: 317, distance: 83.0
click at [451, 309] on input "text" at bounding box center [687, 316] width 528 height 14
type input "***"
click at [440, 238] on div "mm/dd/yyyy" at bounding box center [464, 236] width 58 height 12
click at [644, 263] on icon "Next month" at bounding box center [644, 264] width 5 height 8
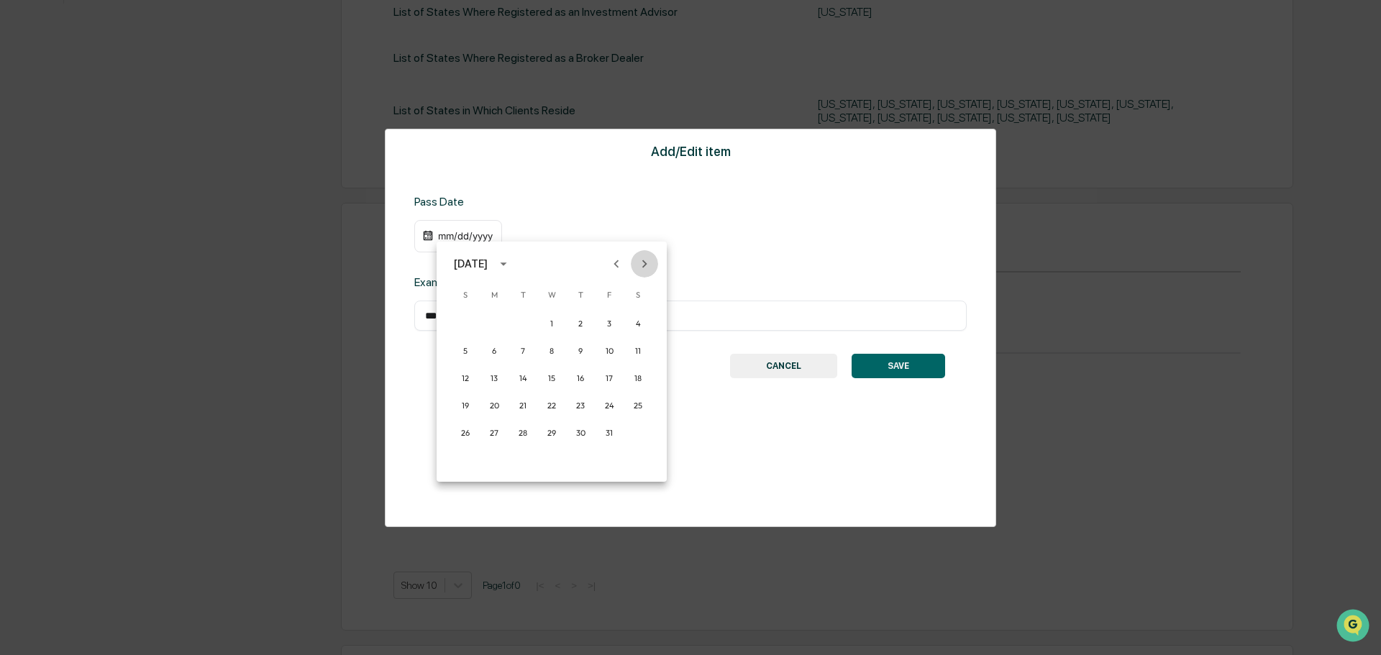
click at [644, 263] on icon "Next month" at bounding box center [644, 264] width 5 height 8
click at [512, 266] on icon "calendar view is open, switch to year view" at bounding box center [504, 264] width 16 height 16
click at [478, 385] on button "2011" at bounding box center [477, 387] width 52 height 26
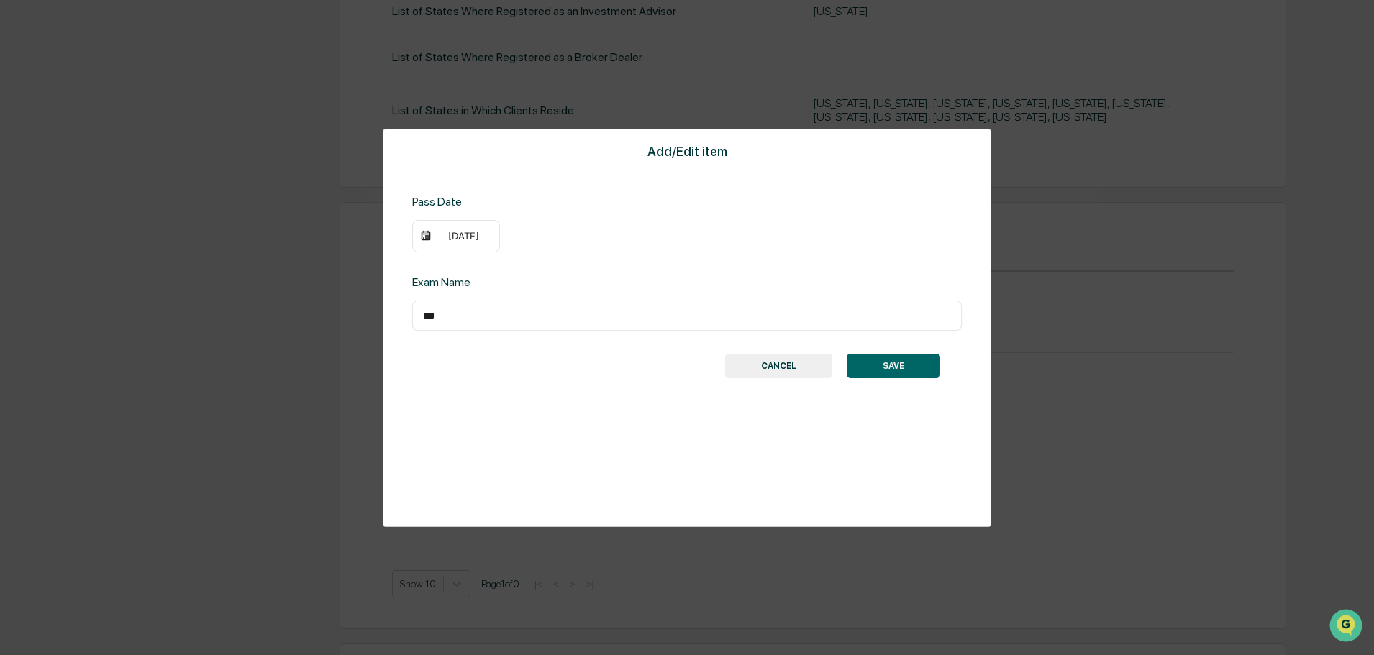
click at [445, 237] on div "[DATE]" at bounding box center [464, 236] width 58 height 12
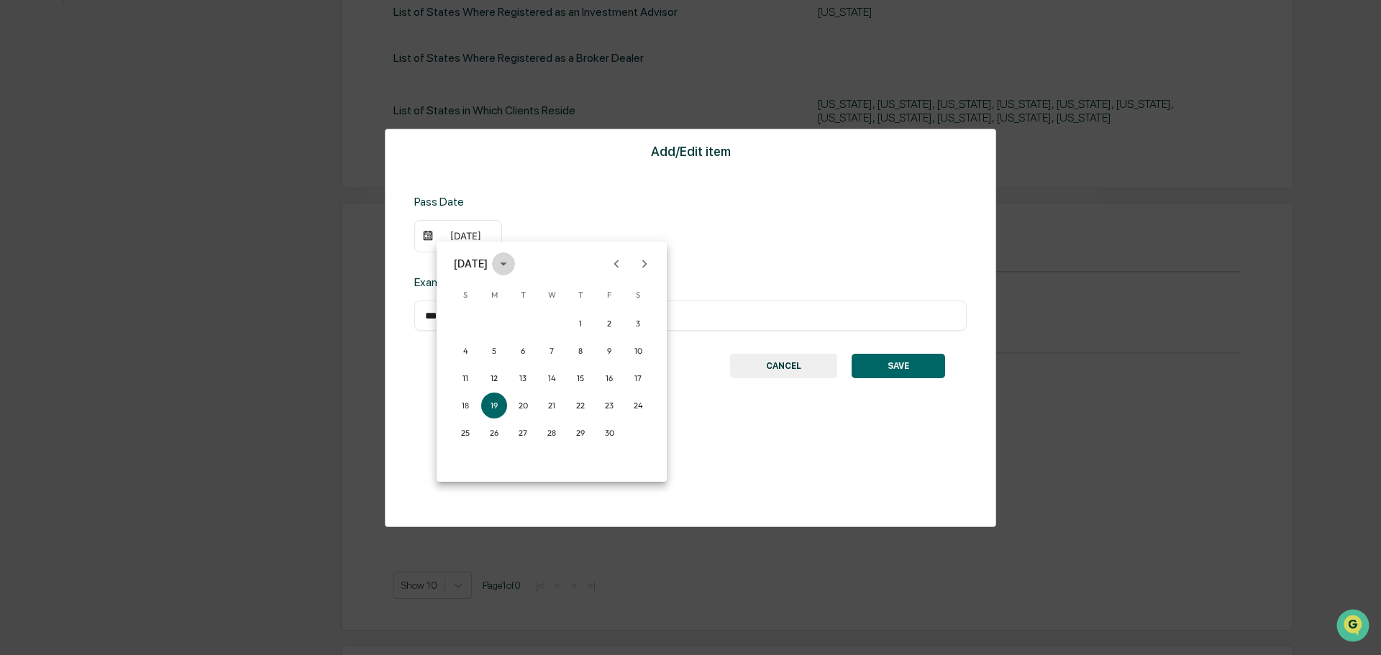
click at [506, 265] on icon "calendar view is open, switch to year view" at bounding box center [503, 265] width 6 height 4
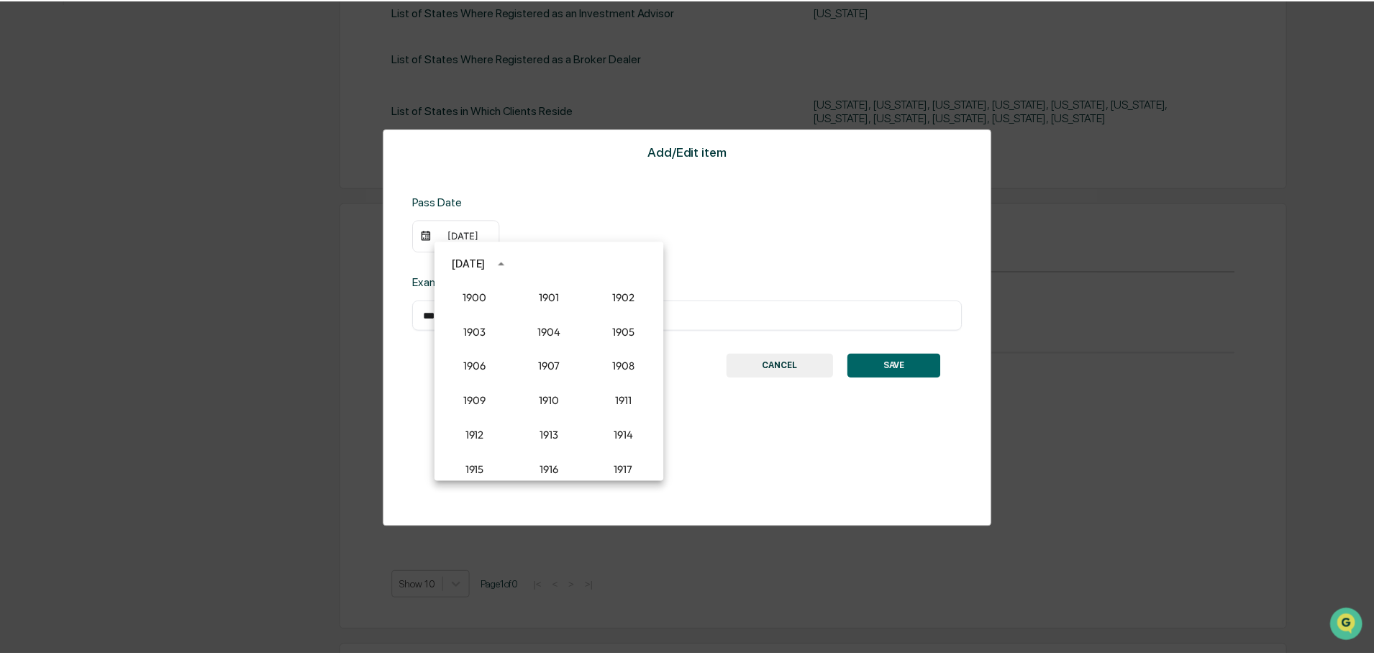
scroll to position [1194, 0]
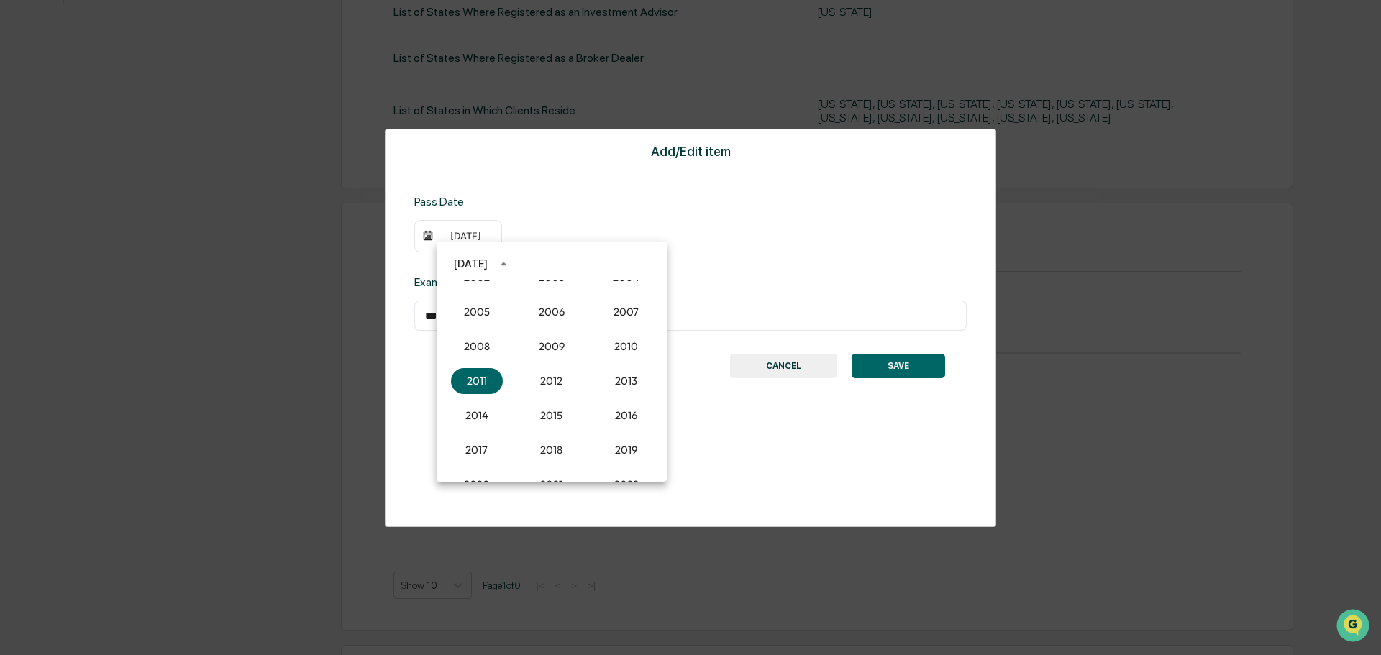
click at [512, 265] on icon "year view is open, switch to calendar view" at bounding box center [504, 264] width 16 height 16
click at [645, 262] on icon "Next month" at bounding box center [645, 264] width 16 height 16
click at [646, 263] on icon "Next month" at bounding box center [645, 264] width 16 height 16
click at [603, 375] on button "18" at bounding box center [609, 378] width 26 height 26
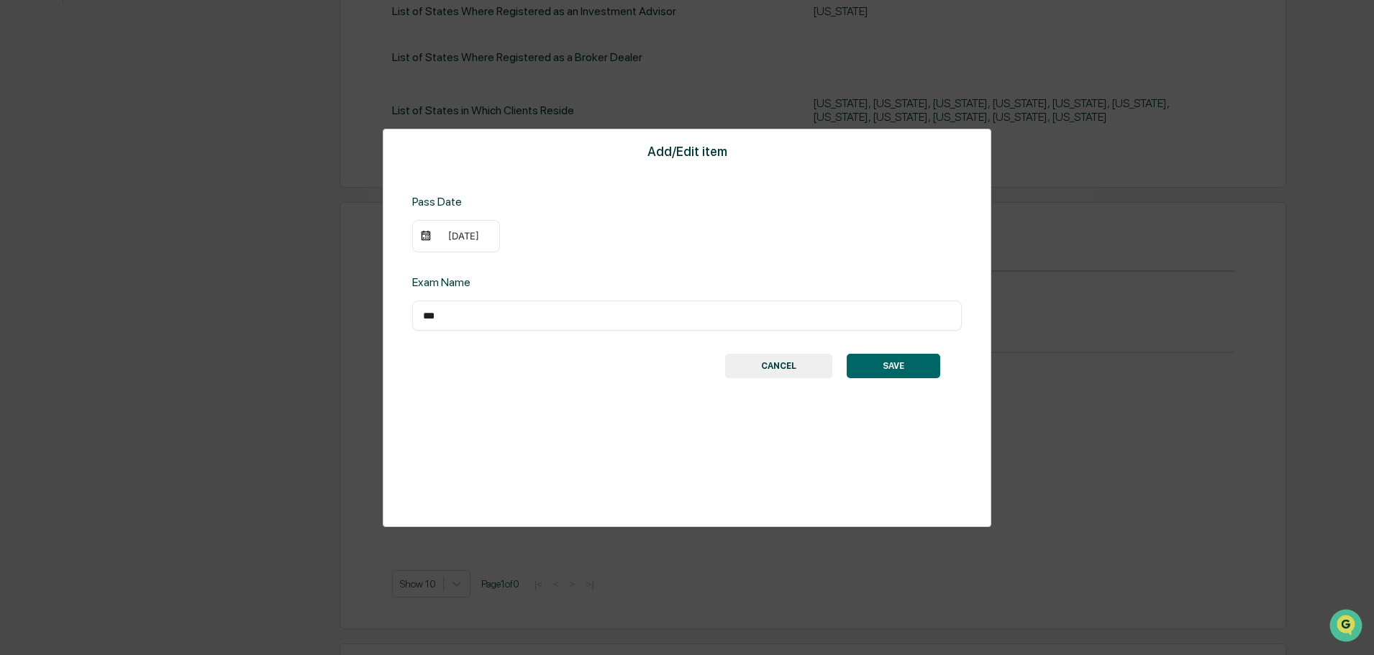
click at [878, 364] on button "SAVE" at bounding box center [894, 366] width 94 height 24
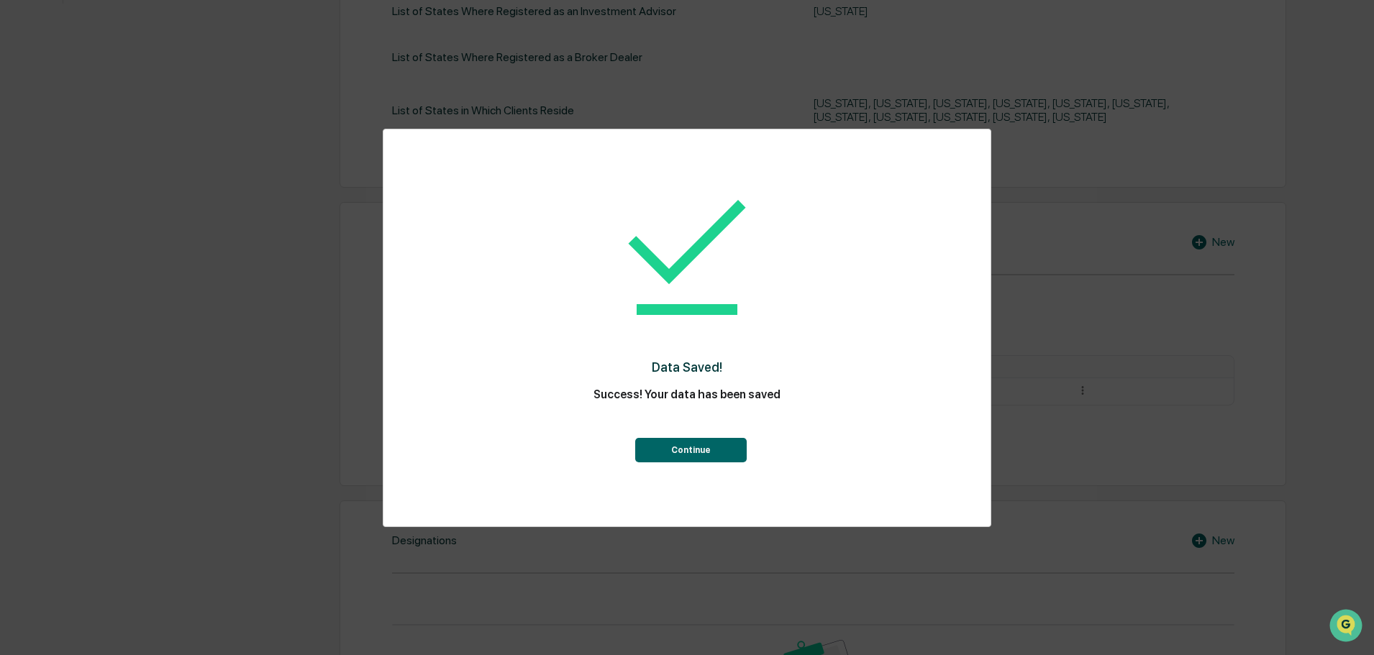
click at [701, 445] on button "Continue" at bounding box center [691, 450] width 112 height 24
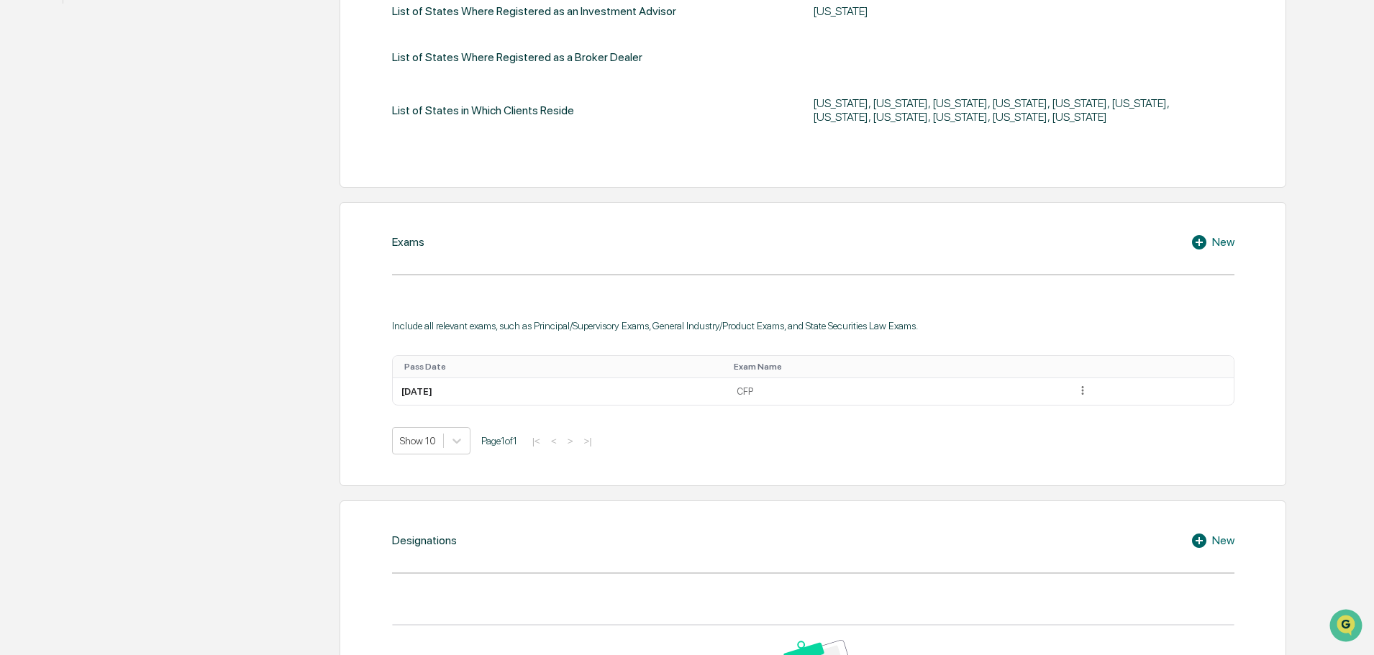
click at [1199, 240] on icon at bounding box center [1199, 242] width 14 height 14
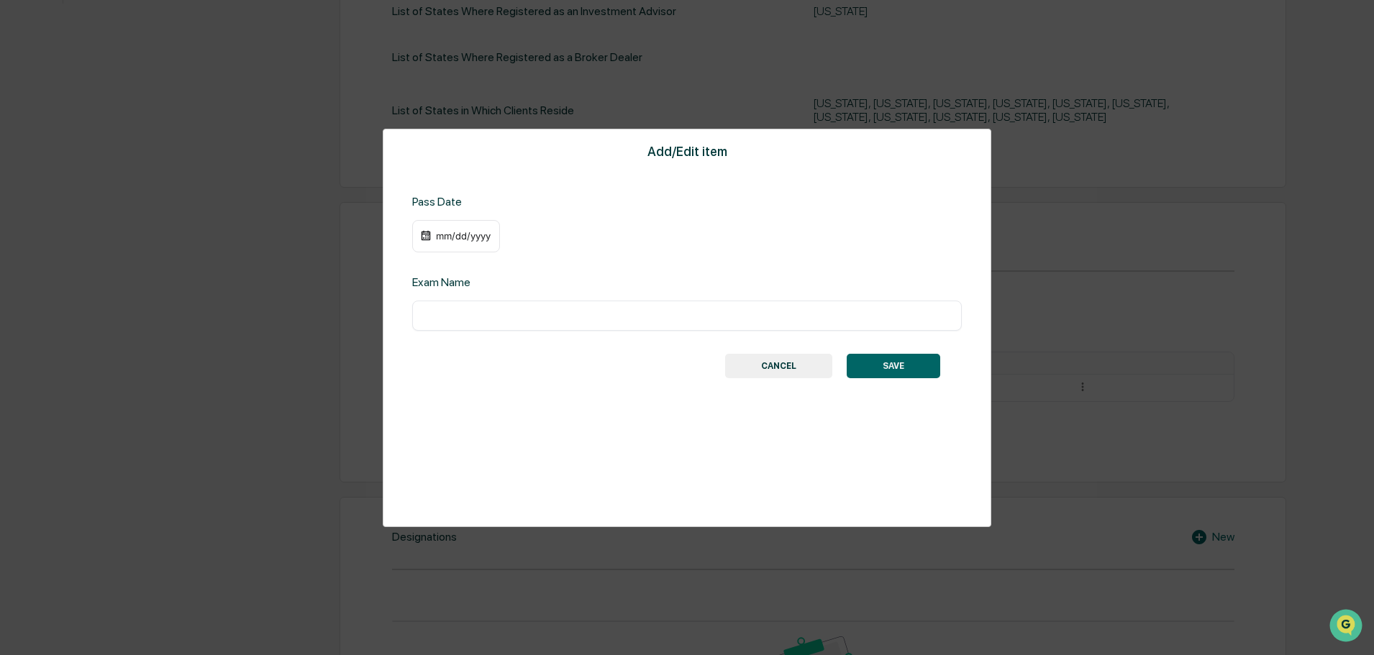
click at [789, 358] on button "CANCEL" at bounding box center [778, 366] width 107 height 24
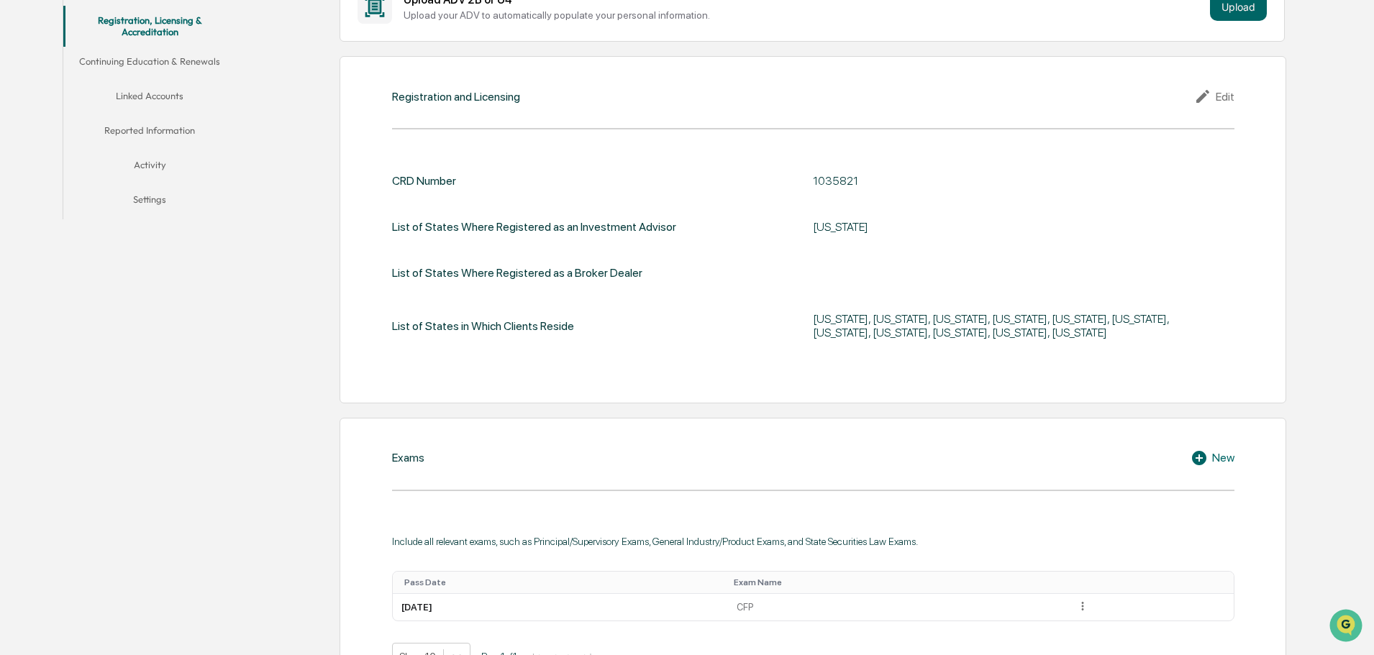
scroll to position [181, 0]
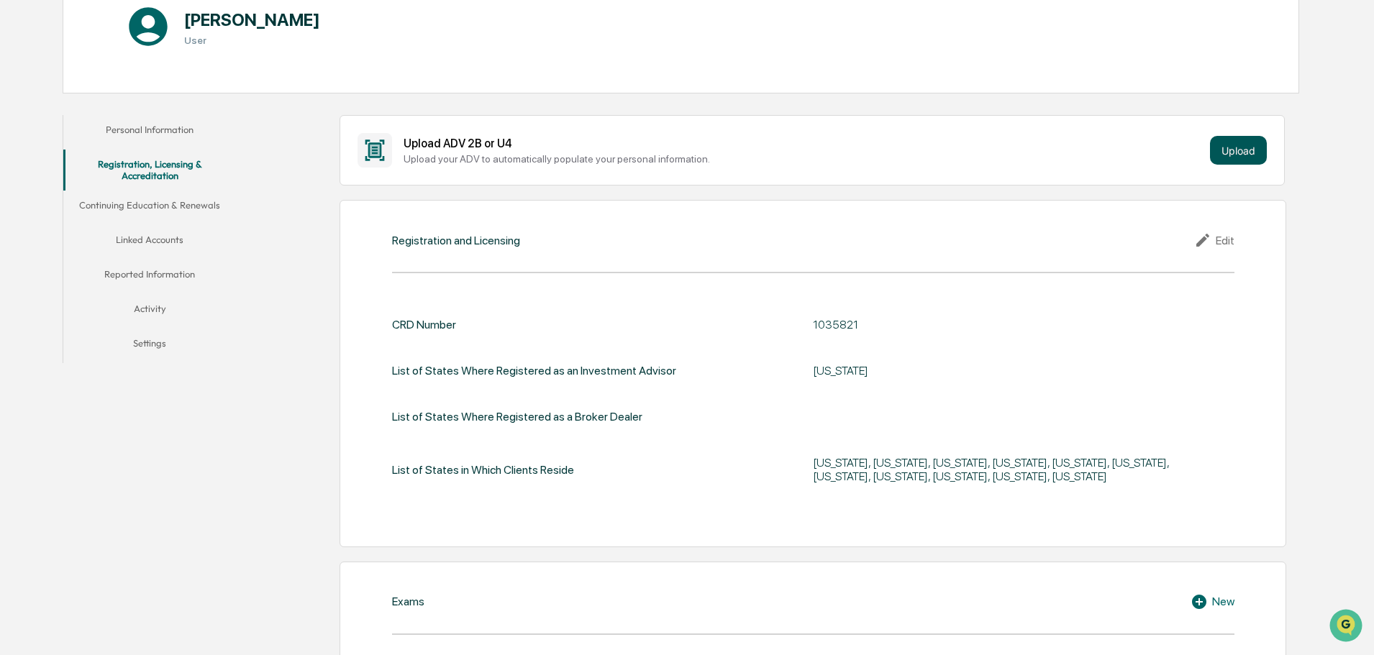
click at [1235, 151] on button "Upload" at bounding box center [1238, 150] width 57 height 29
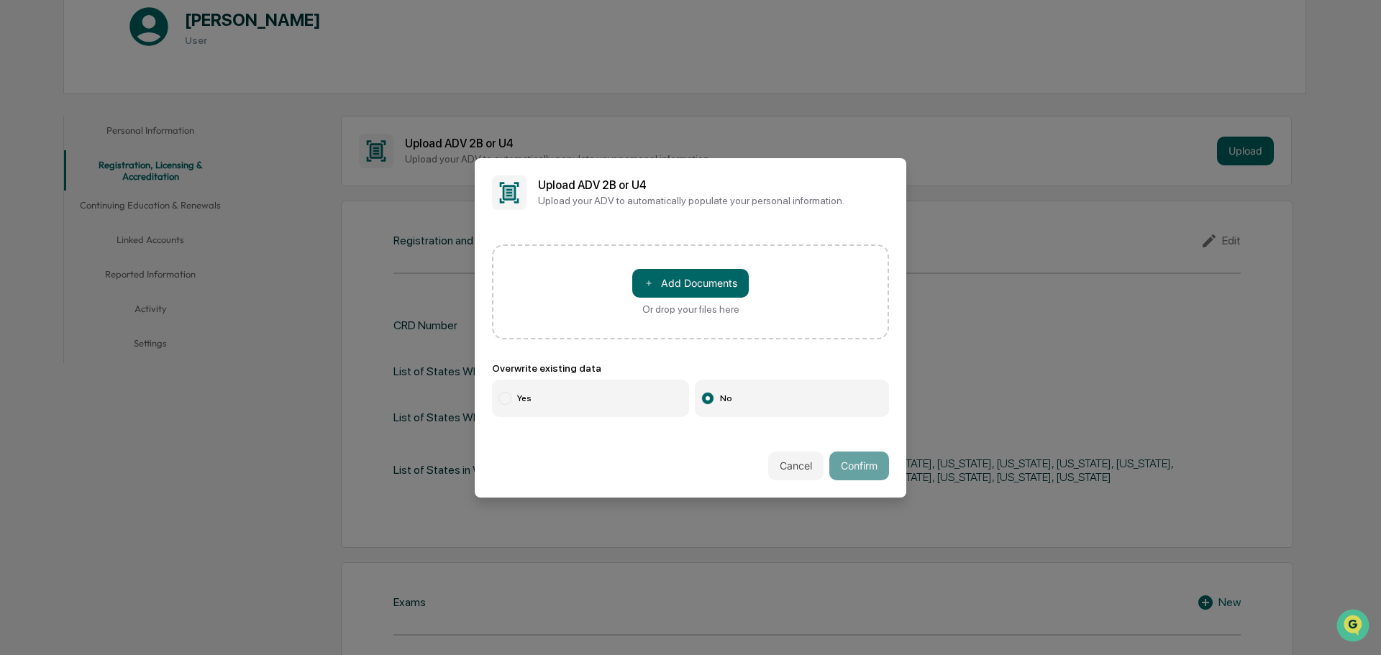
click at [525, 394] on label "Yes" at bounding box center [590, 398] width 197 height 37
click at [717, 285] on button "＋ Add Documents" at bounding box center [690, 283] width 117 height 29
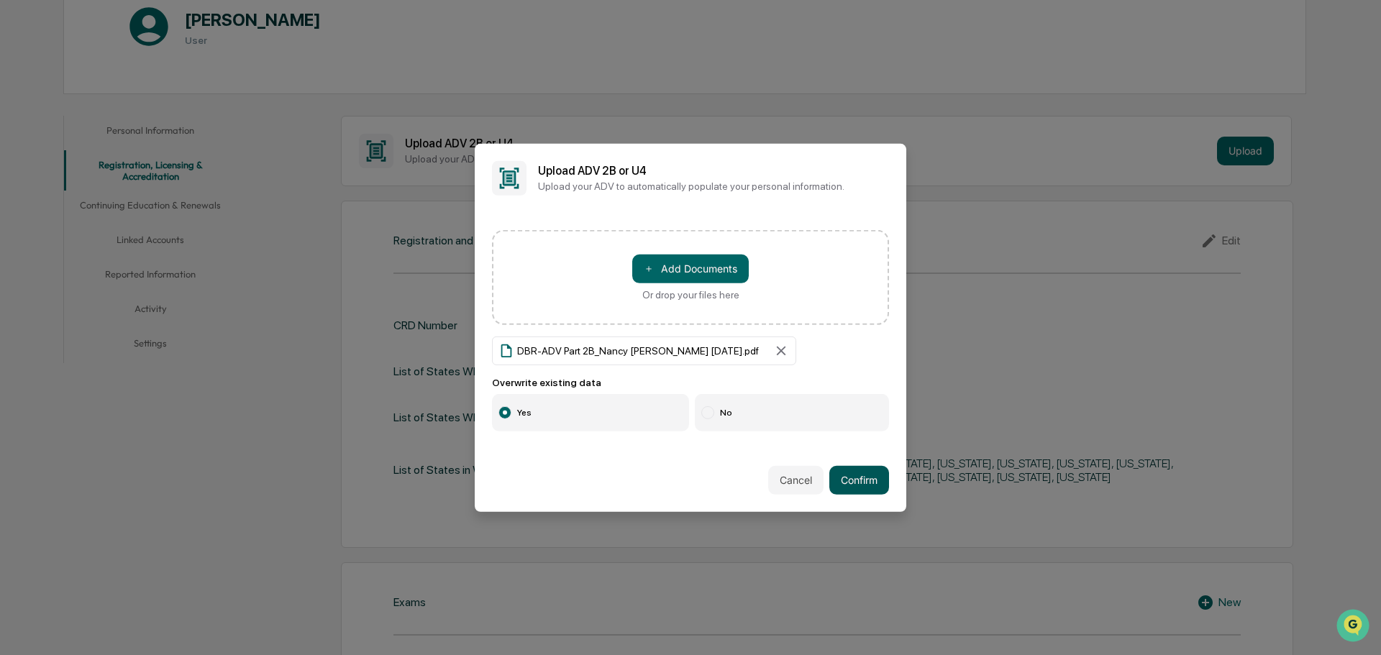
click at [865, 484] on button "Confirm" at bounding box center [860, 480] width 60 height 29
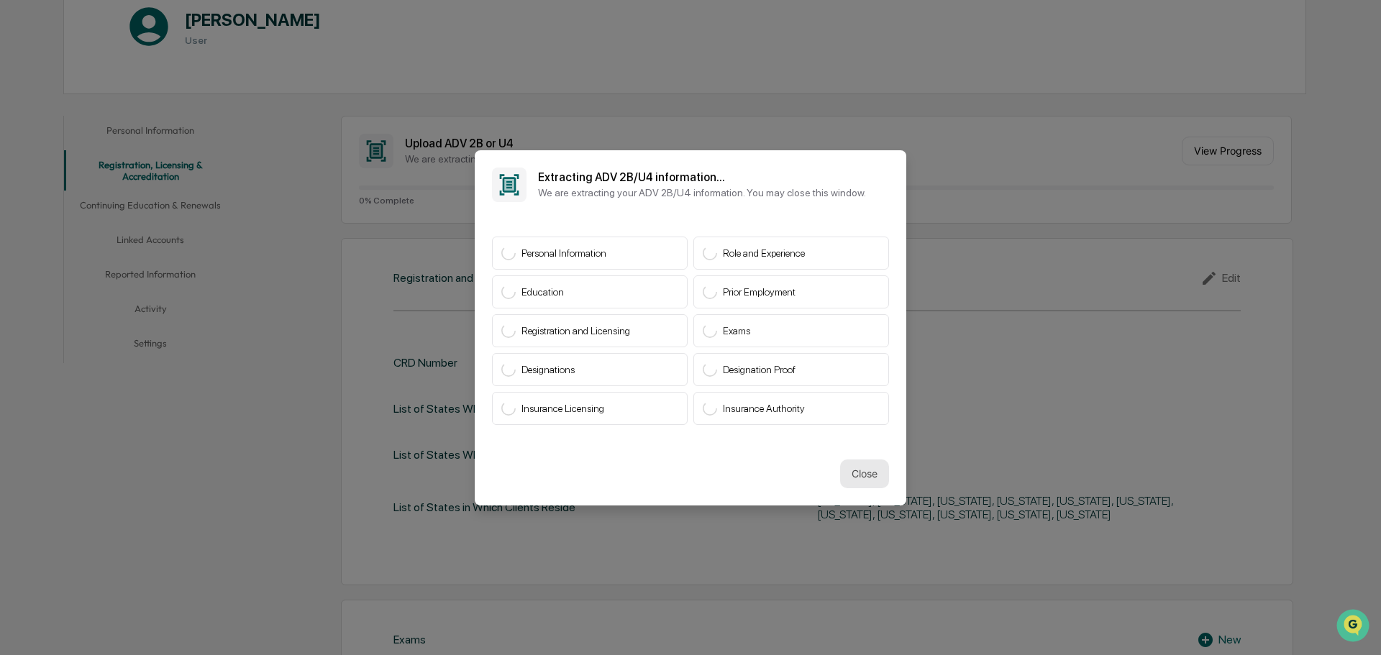
click at [864, 480] on button "Close" at bounding box center [864, 474] width 49 height 29
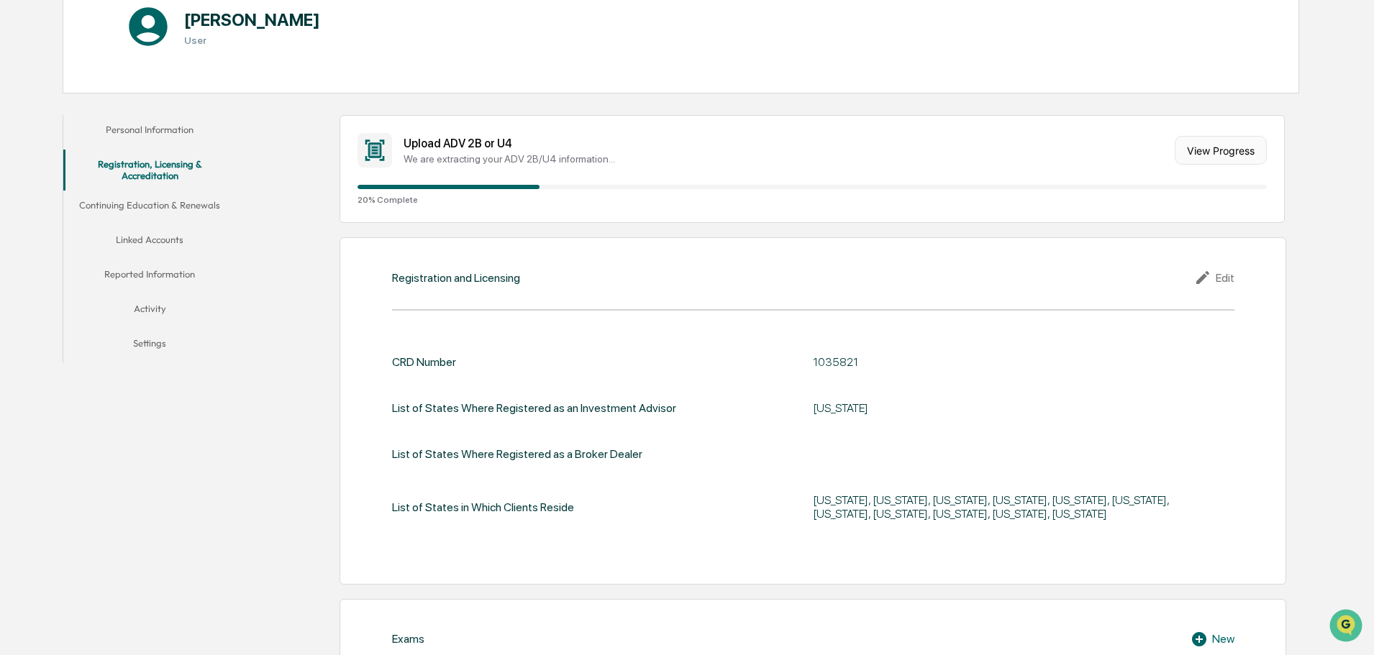
click at [1224, 153] on button "View Progress" at bounding box center [1221, 150] width 92 height 29
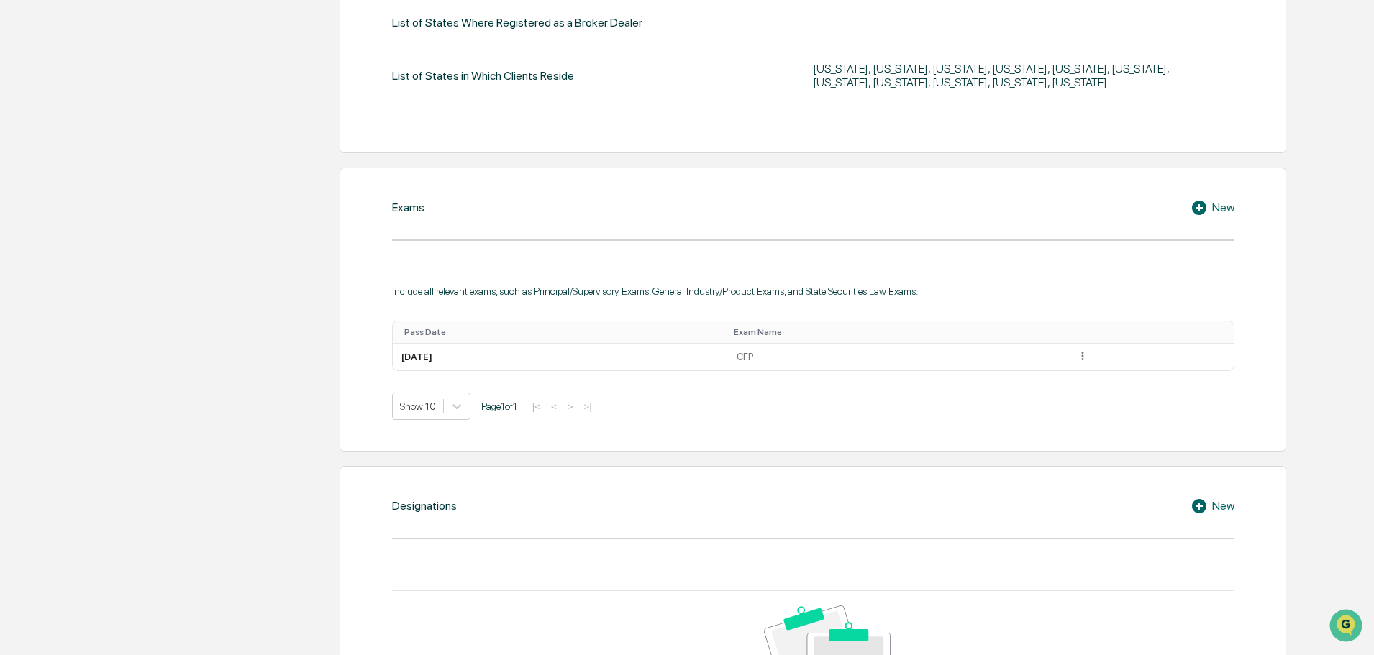
scroll to position [756, 0]
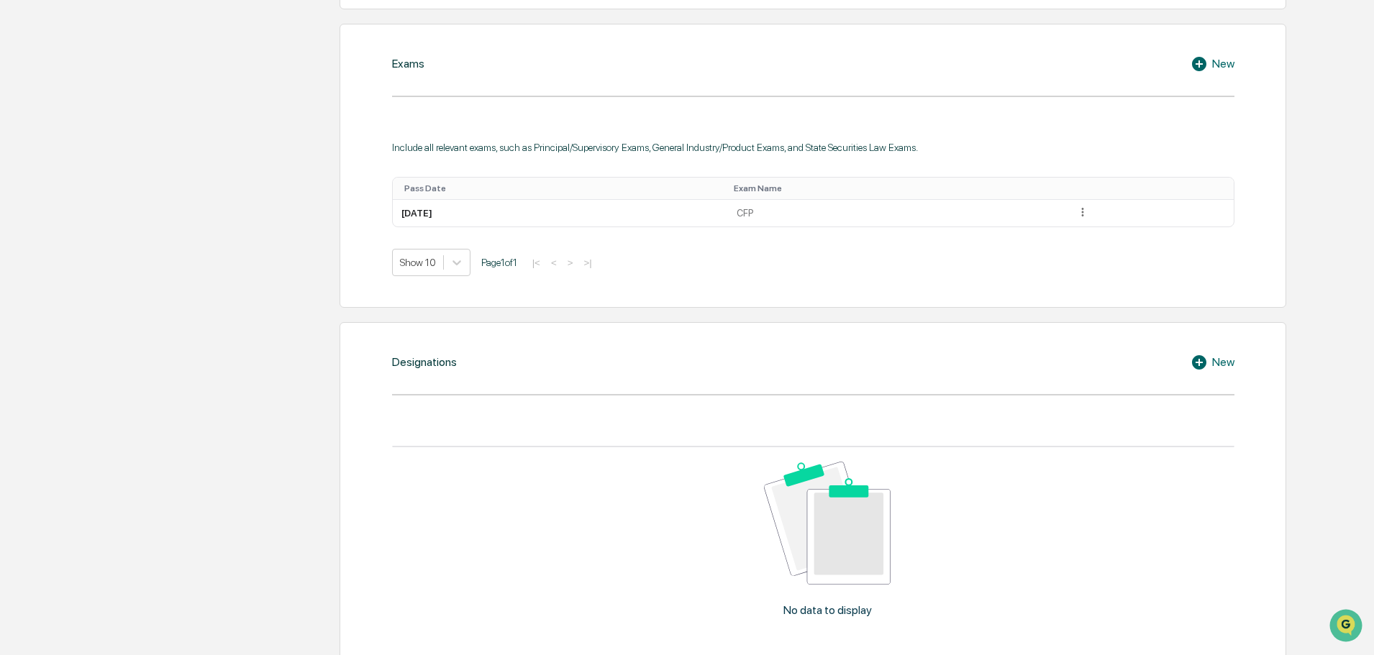
click at [1199, 362] on icon at bounding box center [1202, 362] width 22 height 17
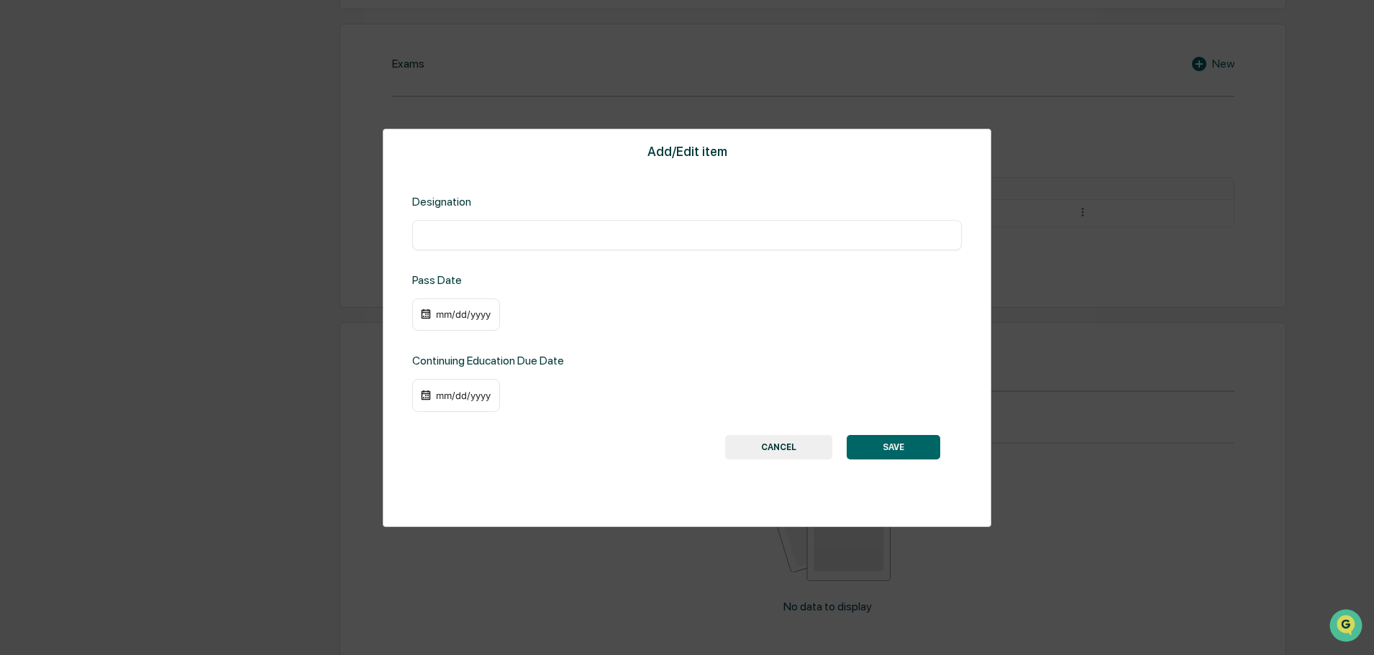
click at [472, 232] on input "text" at bounding box center [687, 235] width 528 height 14
type input "***"
click at [438, 310] on div "mm/dd/yyyy" at bounding box center [464, 315] width 58 height 12
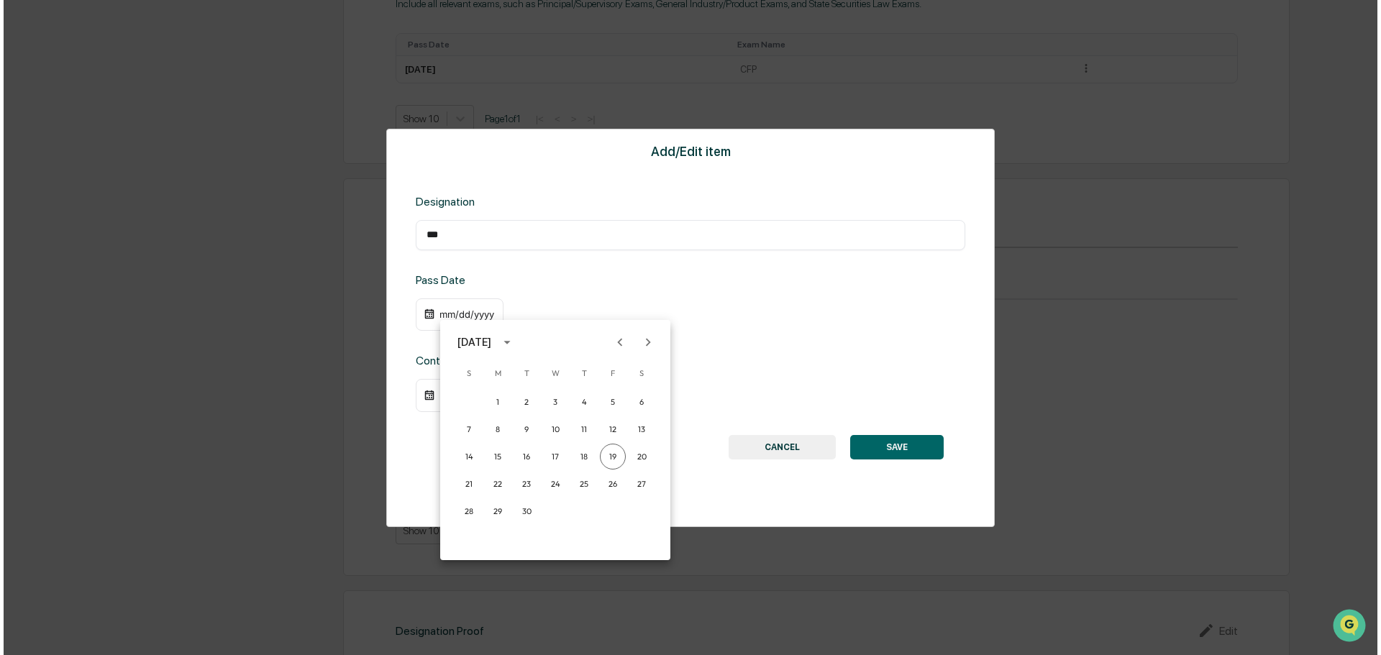
scroll to position [901, 0]
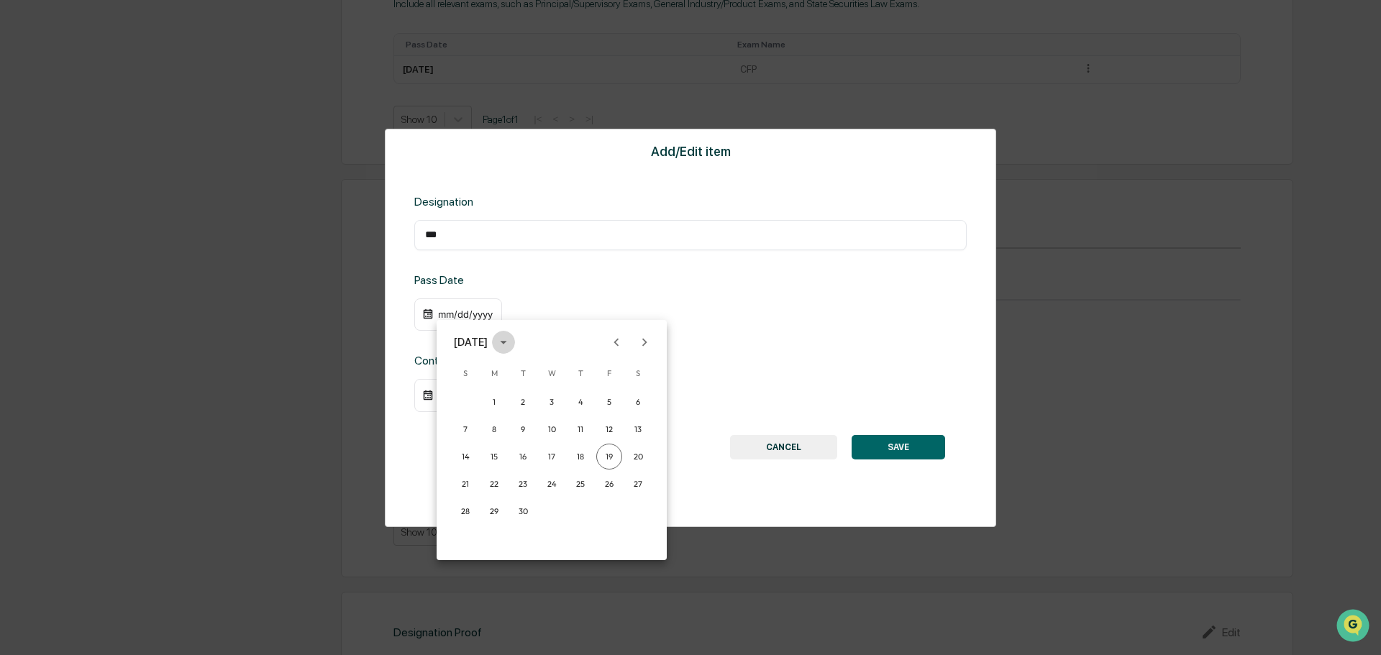
click at [512, 341] on icon "calendar view is open, switch to year view" at bounding box center [504, 343] width 16 height 16
click at [474, 459] on button "2011" at bounding box center [477, 466] width 52 height 26
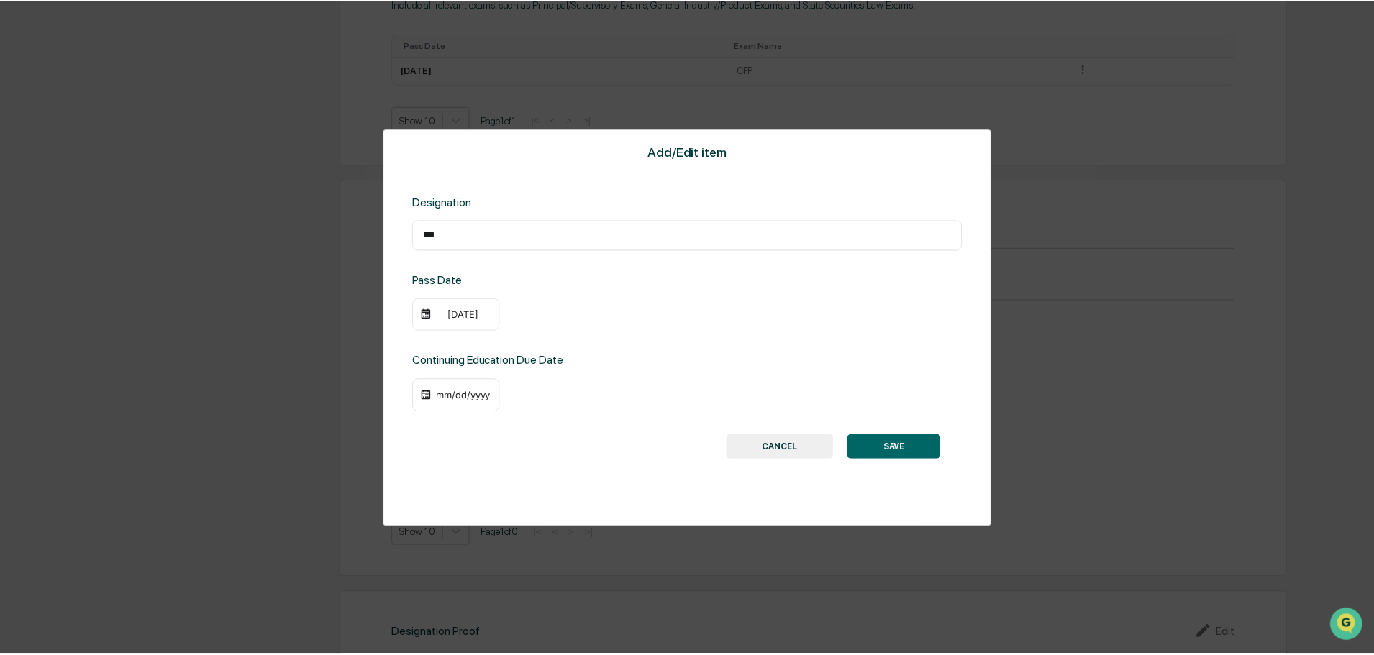
scroll to position [900, 0]
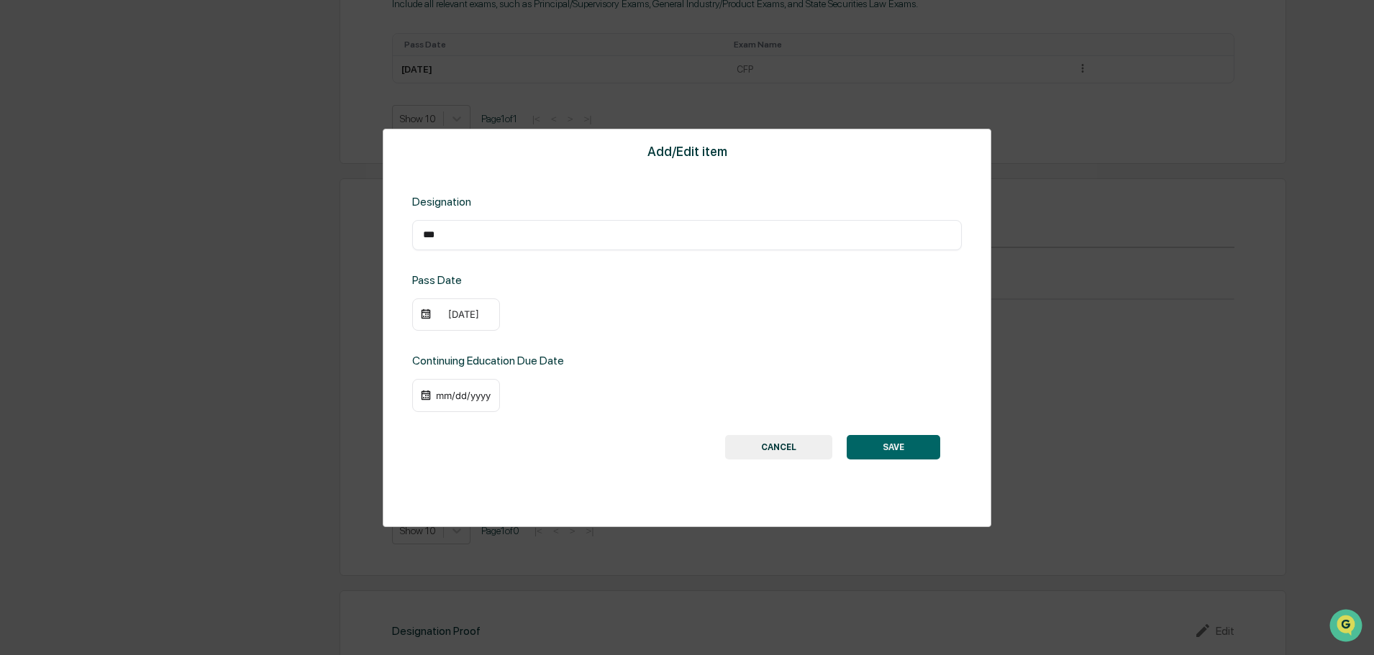
click at [442, 322] on div "[DATE]" at bounding box center [456, 315] width 88 height 33
click at [444, 318] on div "[DATE]" at bounding box center [464, 315] width 58 height 12
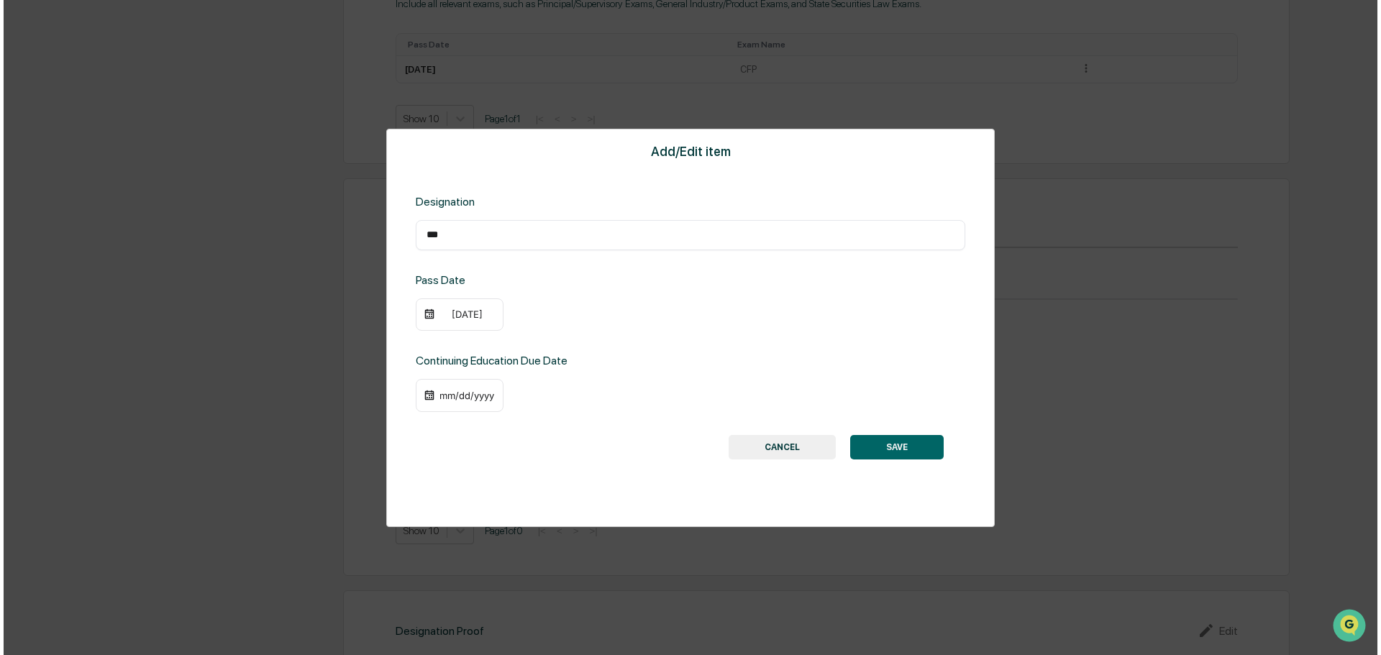
scroll to position [901, 0]
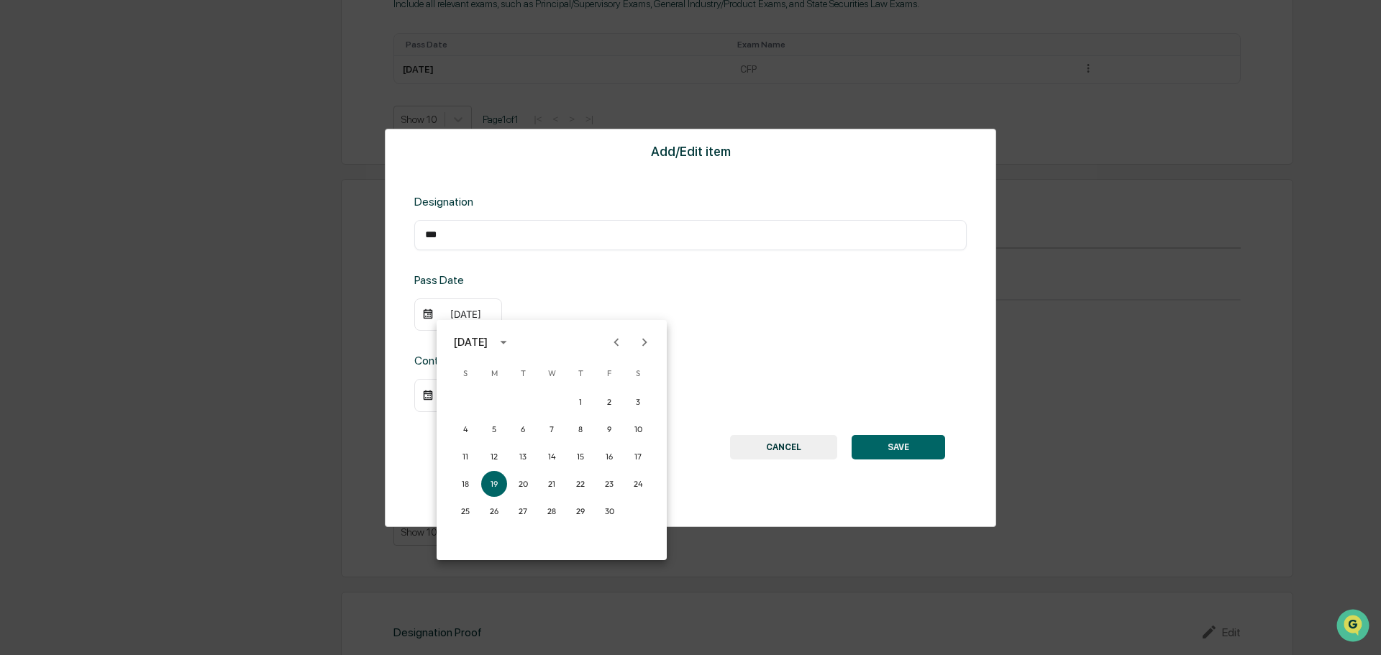
click at [645, 340] on icon "Next month" at bounding box center [644, 342] width 5 height 8
click at [648, 340] on icon "Next month" at bounding box center [645, 343] width 16 height 16
click at [610, 458] on button "18" at bounding box center [609, 457] width 26 height 26
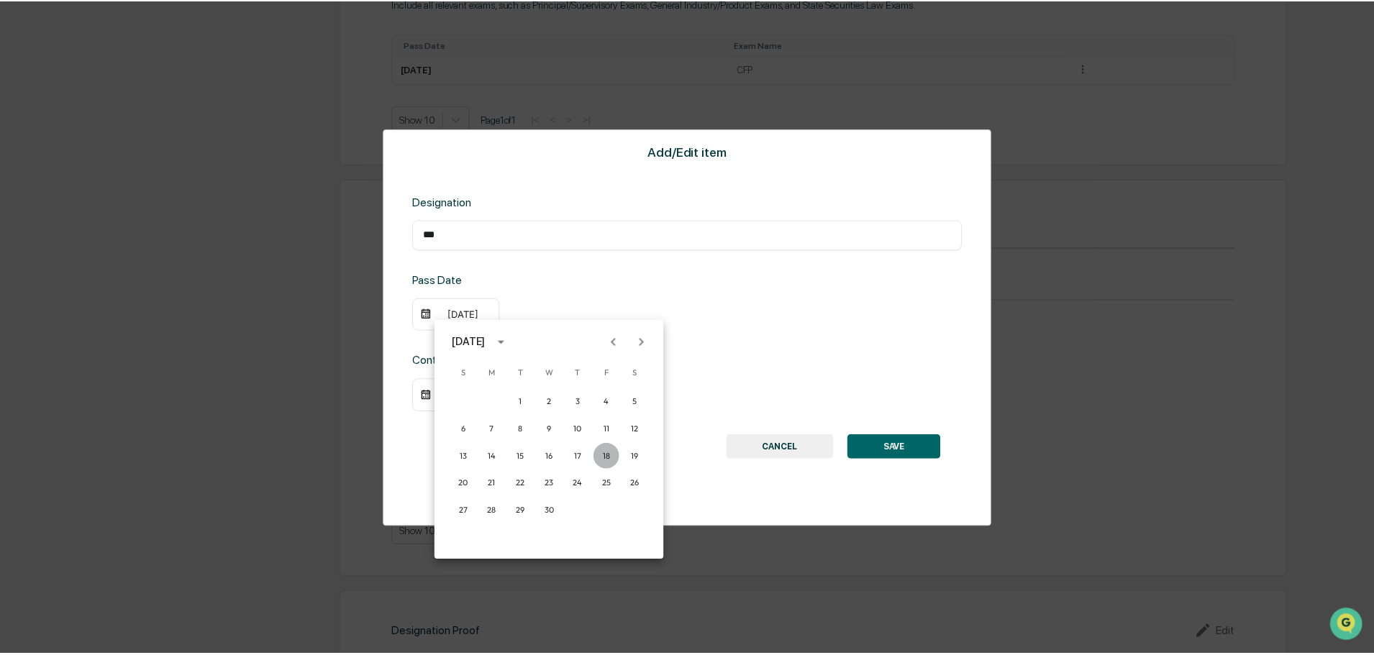
scroll to position [900, 0]
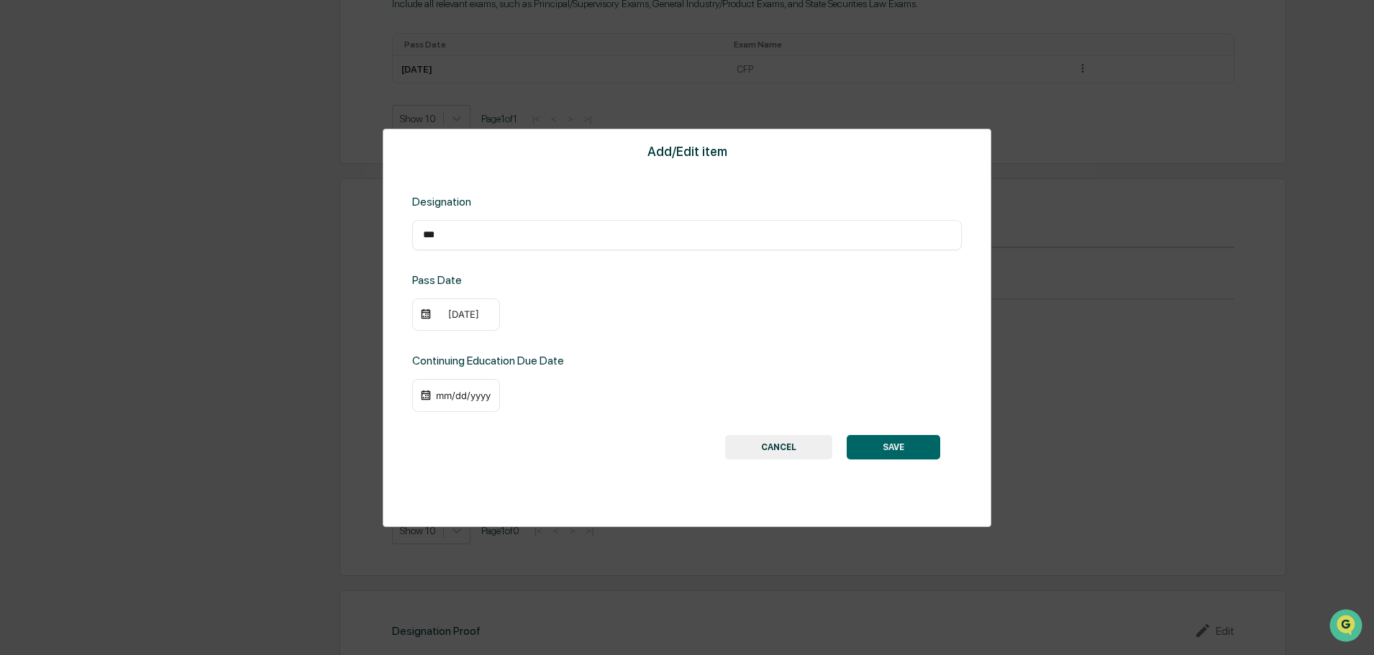
click at [439, 398] on div "mm/dd/yyyy" at bounding box center [464, 396] width 58 height 12
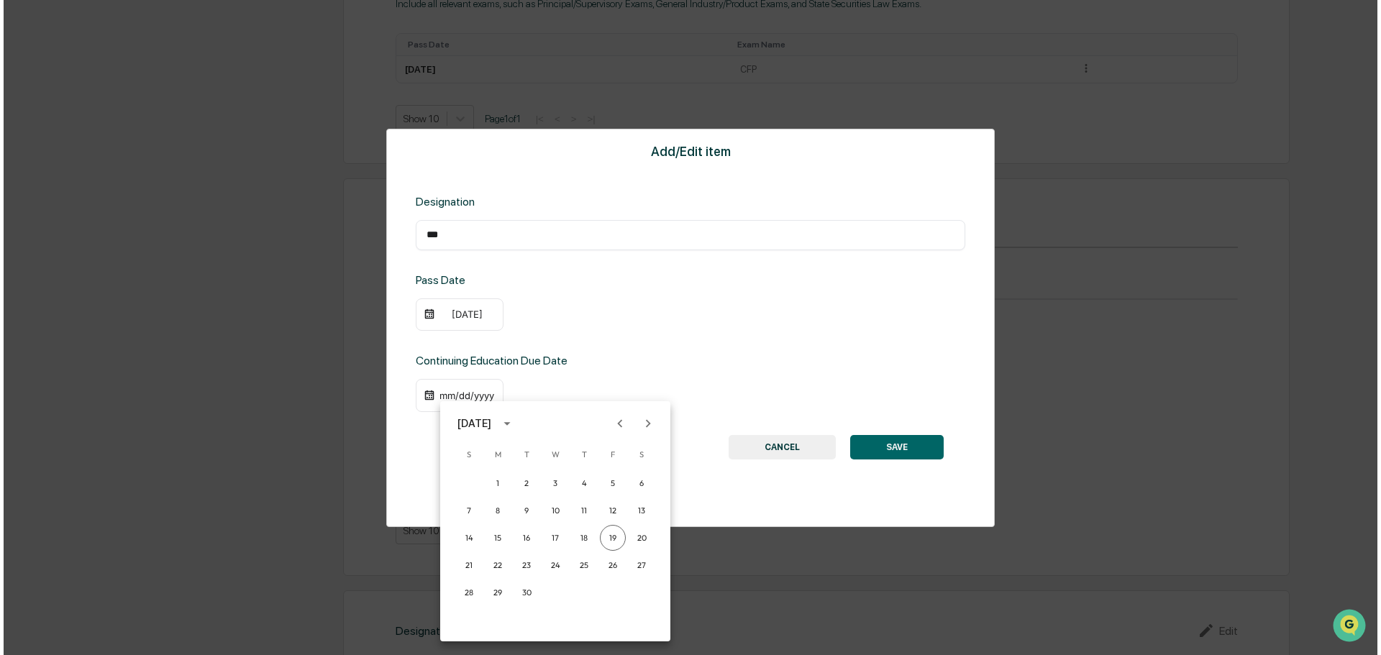
scroll to position [901, 0]
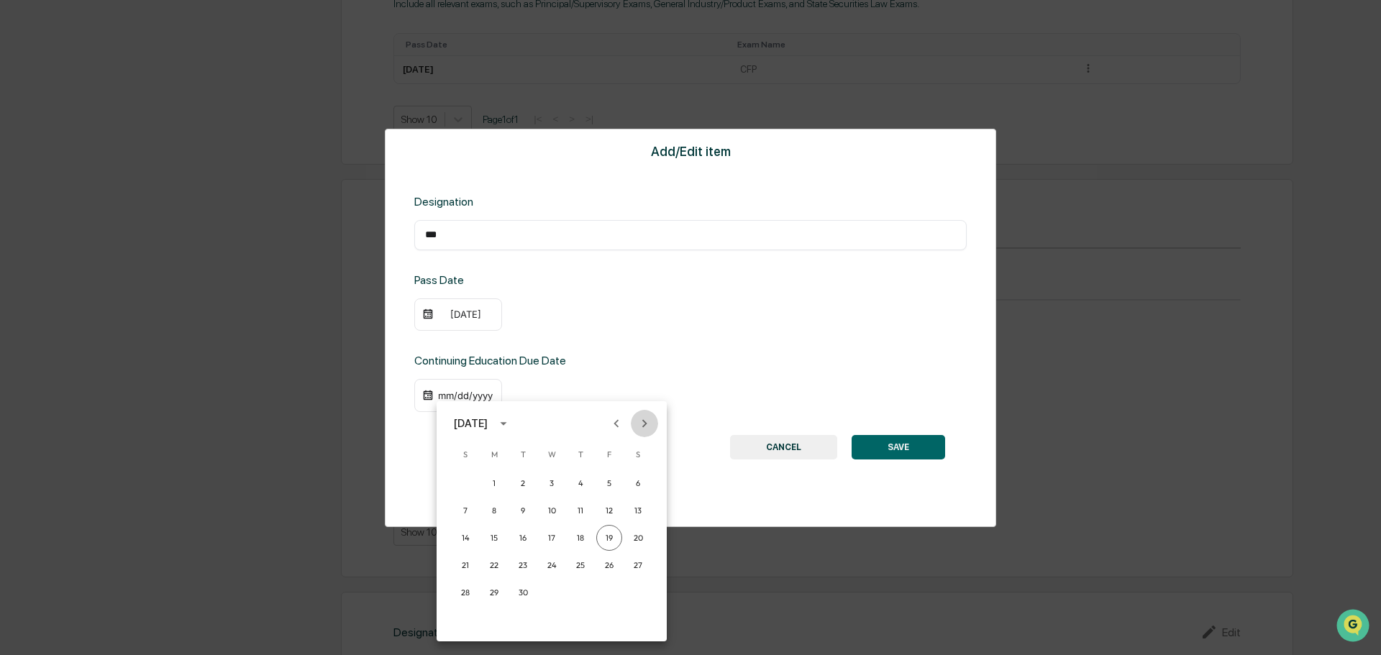
click at [646, 422] on icon "Next month" at bounding box center [645, 424] width 16 height 16
click at [642, 422] on icon "Next month" at bounding box center [645, 424] width 16 height 16
click at [650, 416] on icon "Next month" at bounding box center [645, 424] width 16 height 16
click at [643, 424] on icon "Next month" at bounding box center [645, 424] width 16 height 16
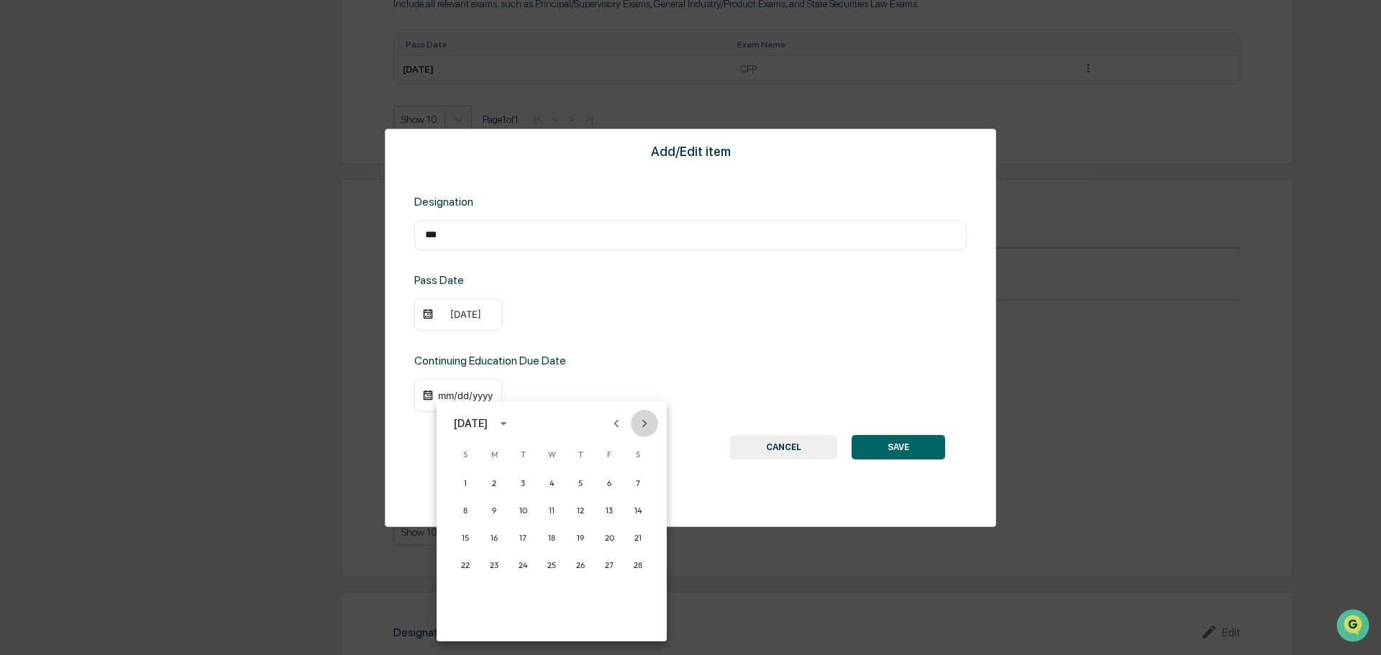
click at [643, 424] on icon "Next month" at bounding box center [645, 424] width 16 height 16
click at [522, 594] on button "30" at bounding box center [523, 593] width 26 height 26
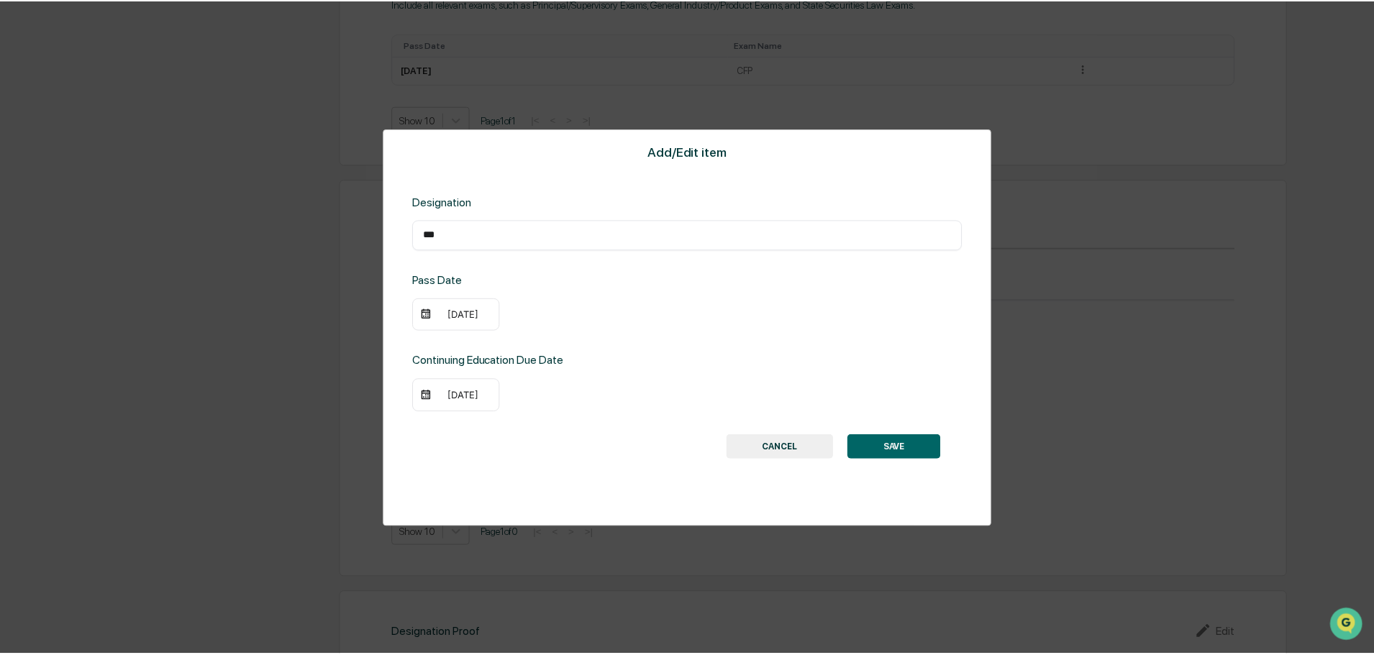
scroll to position [900, 0]
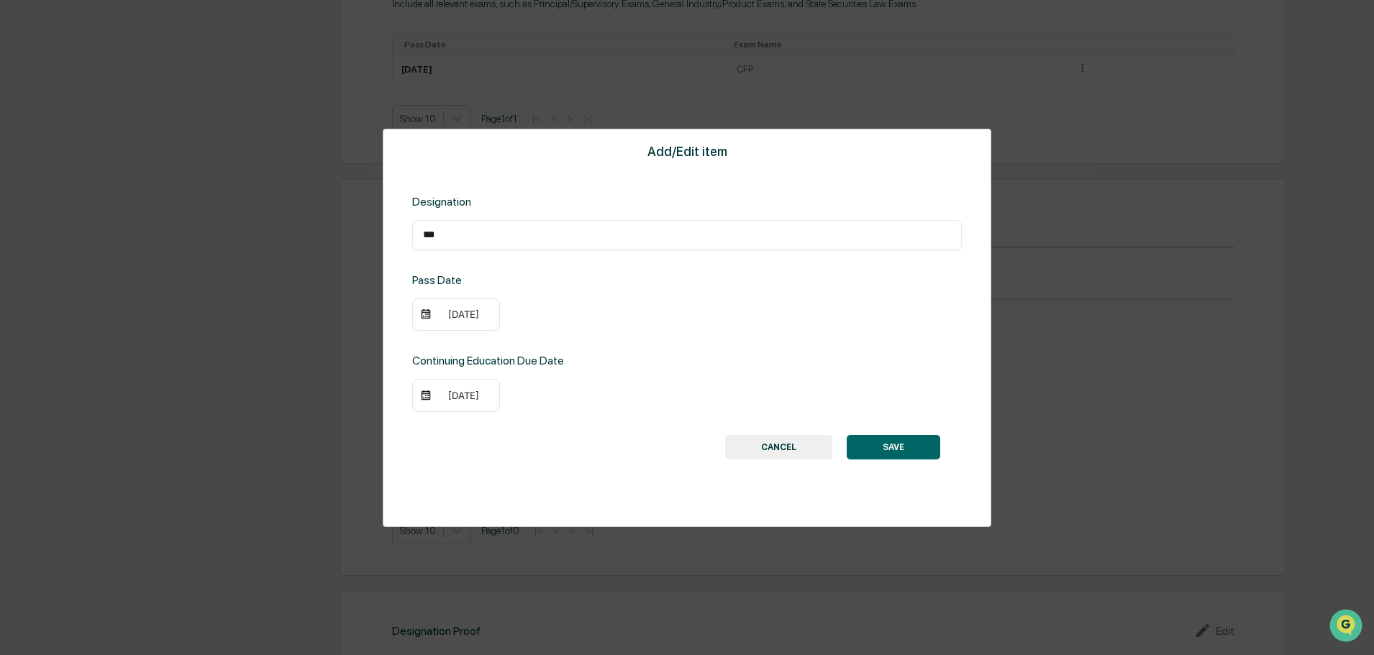
click at [910, 445] on button "SAVE" at bounding box center [894, 447] width 94 height 24
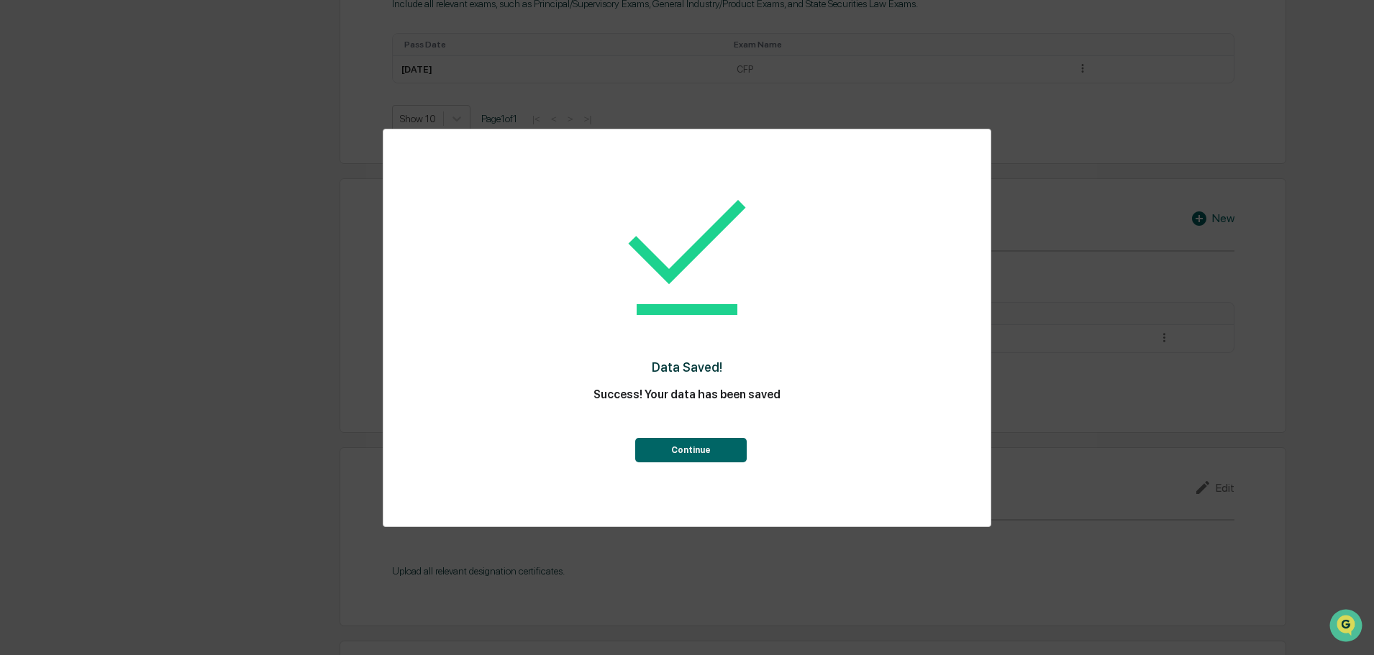
click at [689, 447] on button "Continue" at bounding box center [691, 450] width 112 height 24
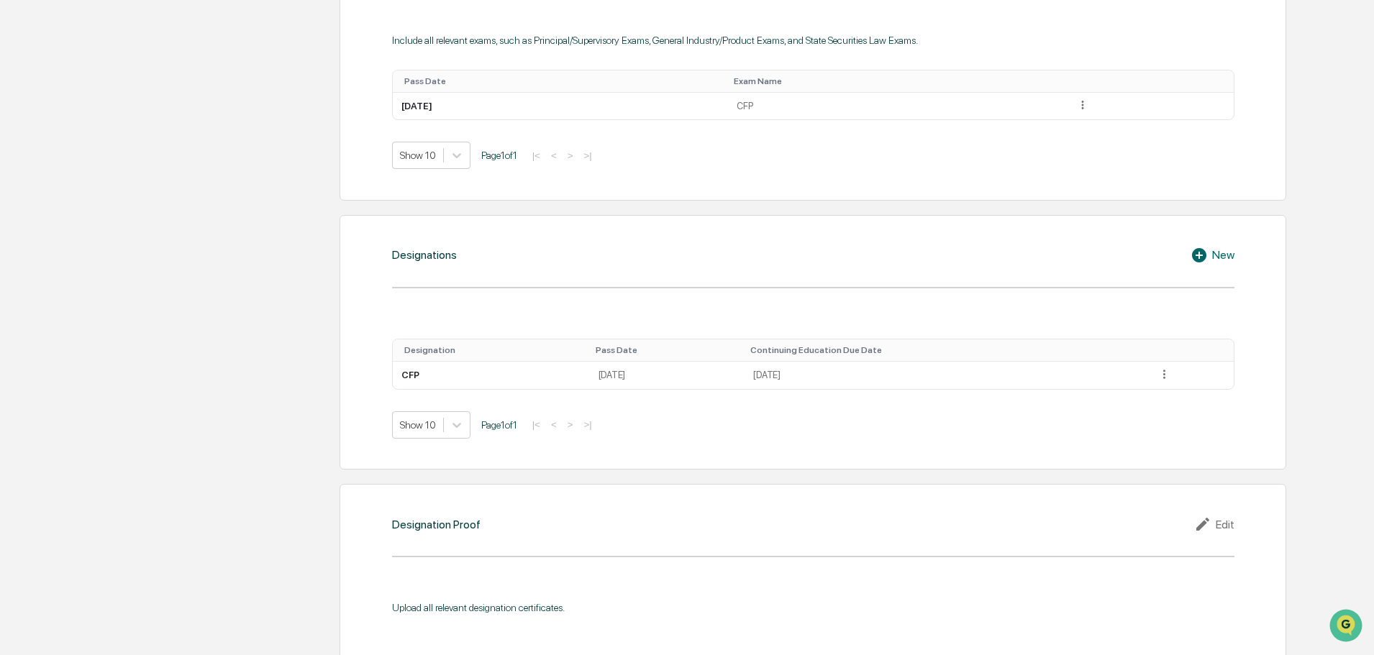
scroll to position [1007, 0]
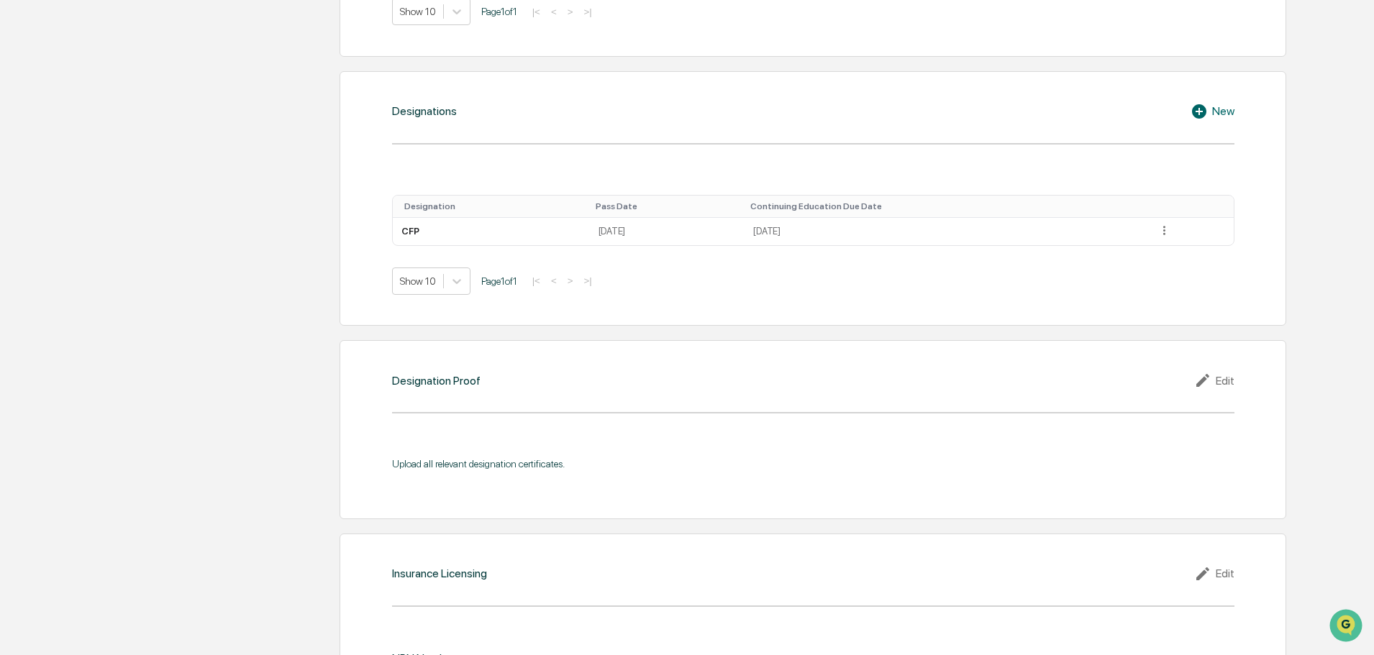
click at [1201, 380] on icon at bounding box center [1205, 380] width 22 height 17
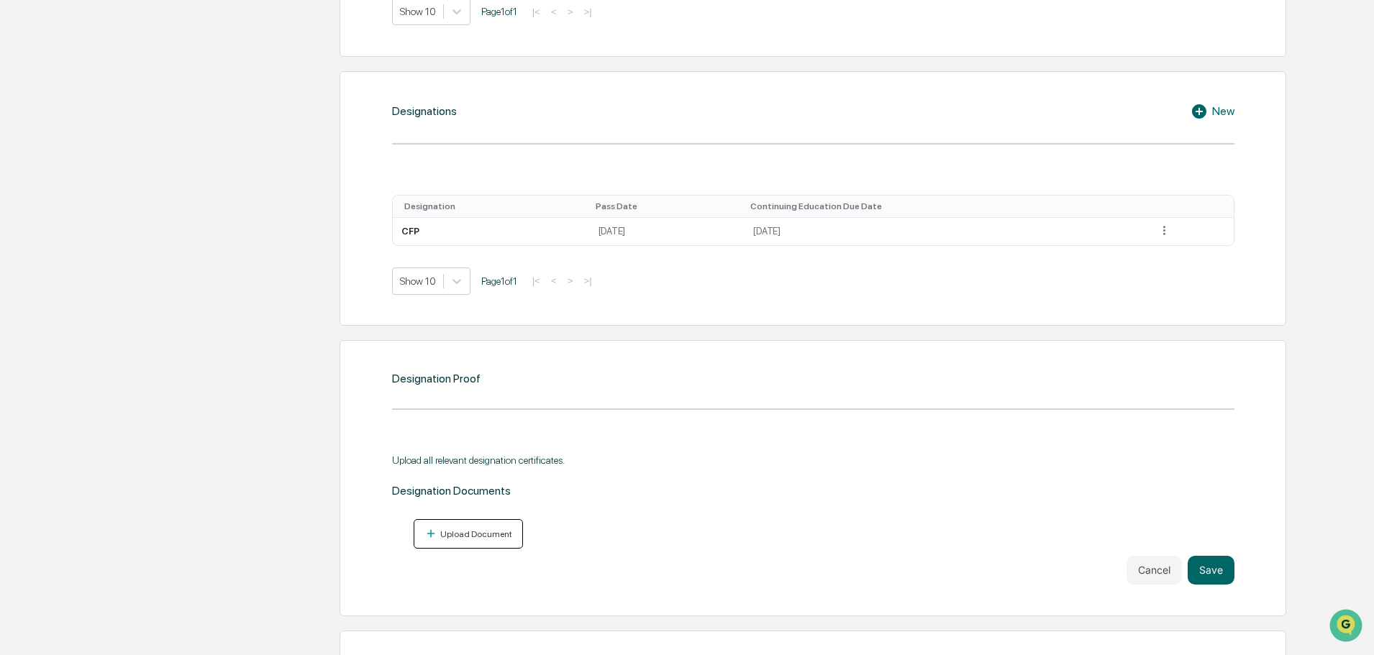
click at [468, 532] on div "Upload Document" at bounding box center [474, 535] width 75 height 10
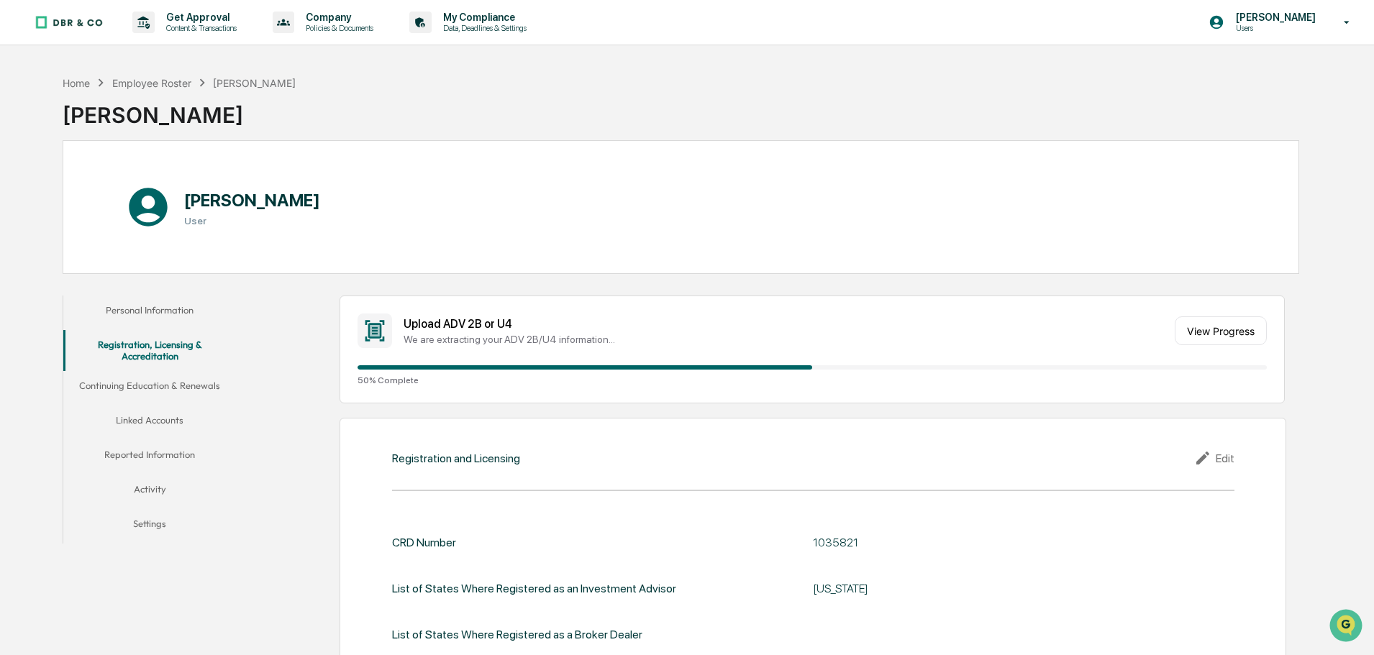
scroll to position [72, 0]
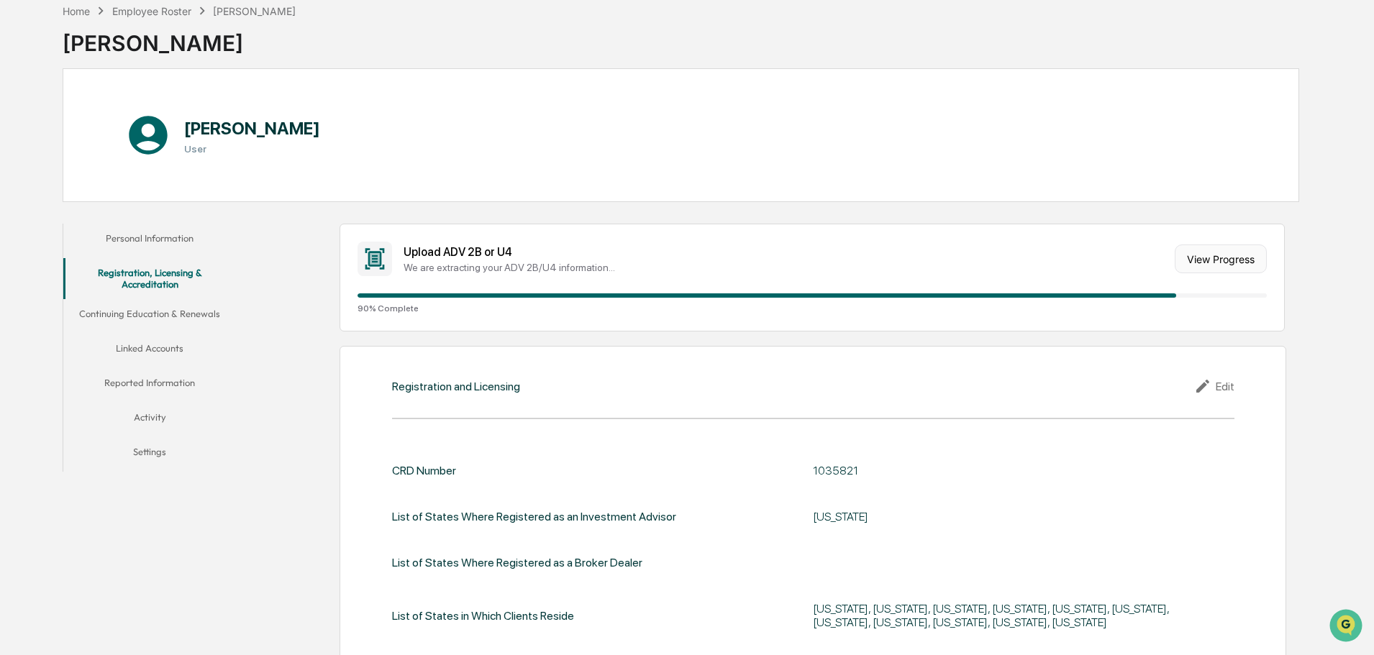
click at [1232, 258] on button "View Progress" at bounding box center [1221, 259] width 92 height 29
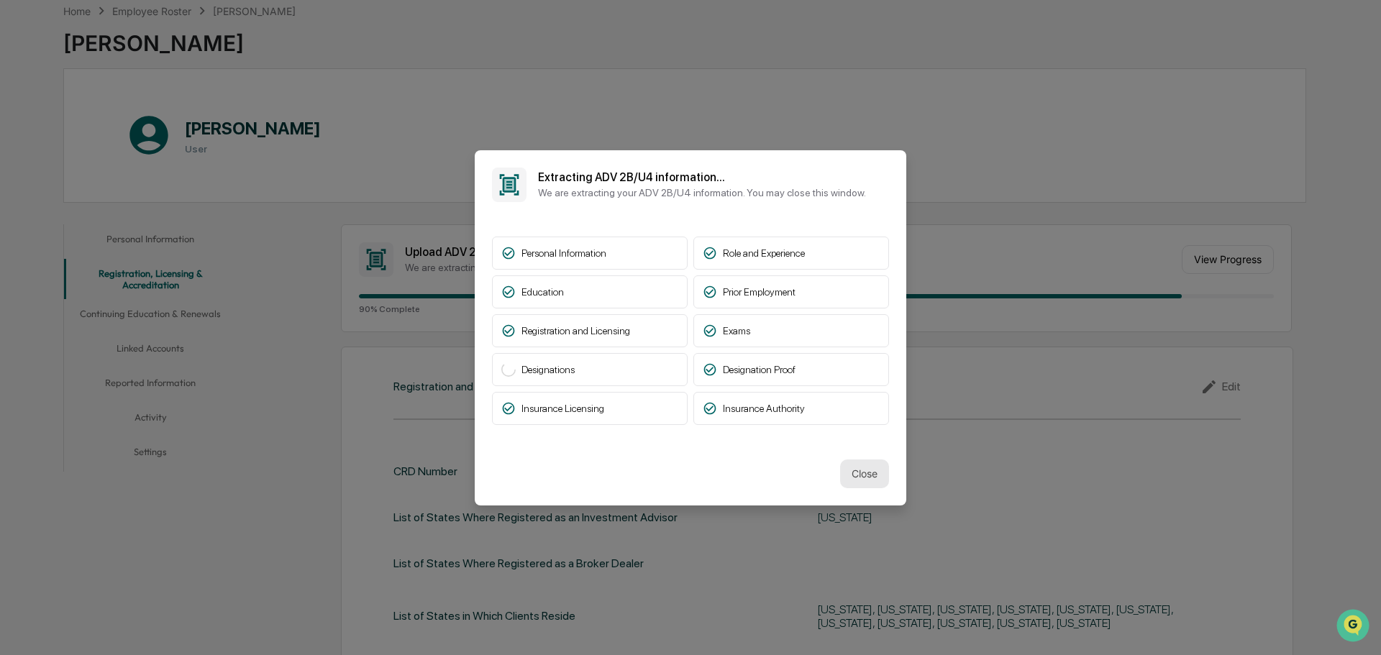
click at [865, 475] on button "Close" at bounding box center [864, 474] width 49 height 29
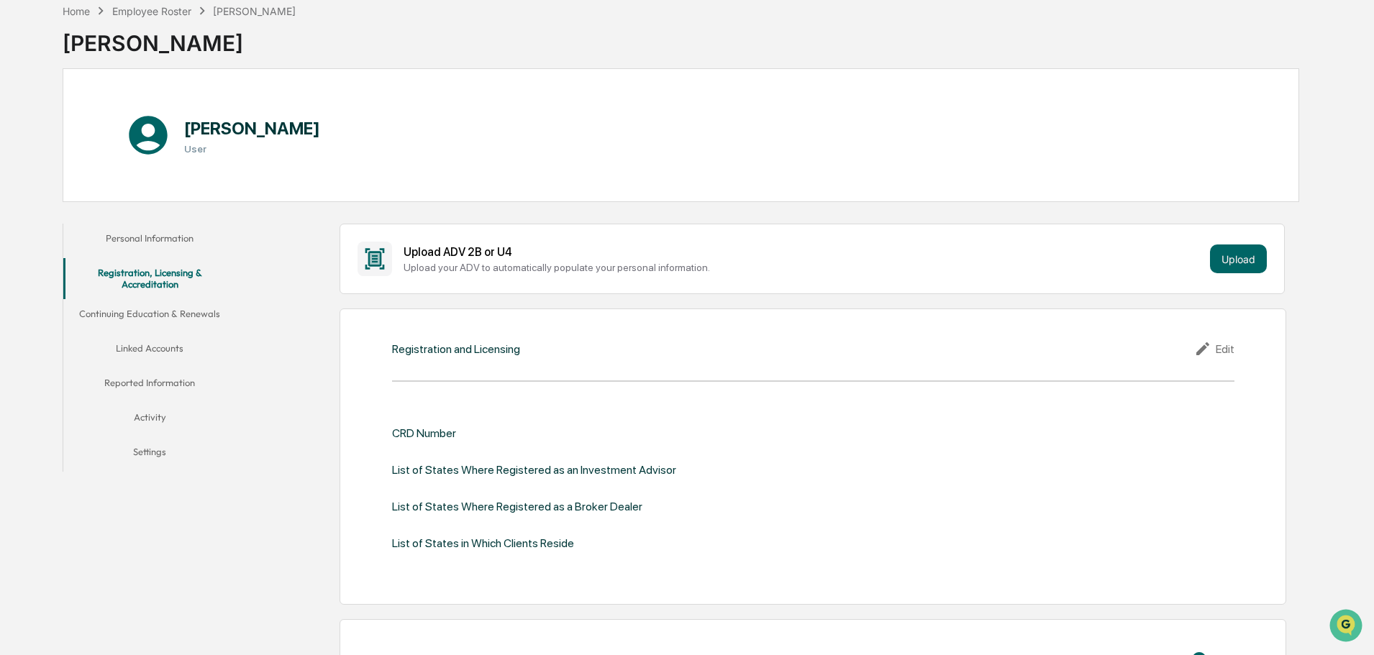
scroll to position [144, 0]
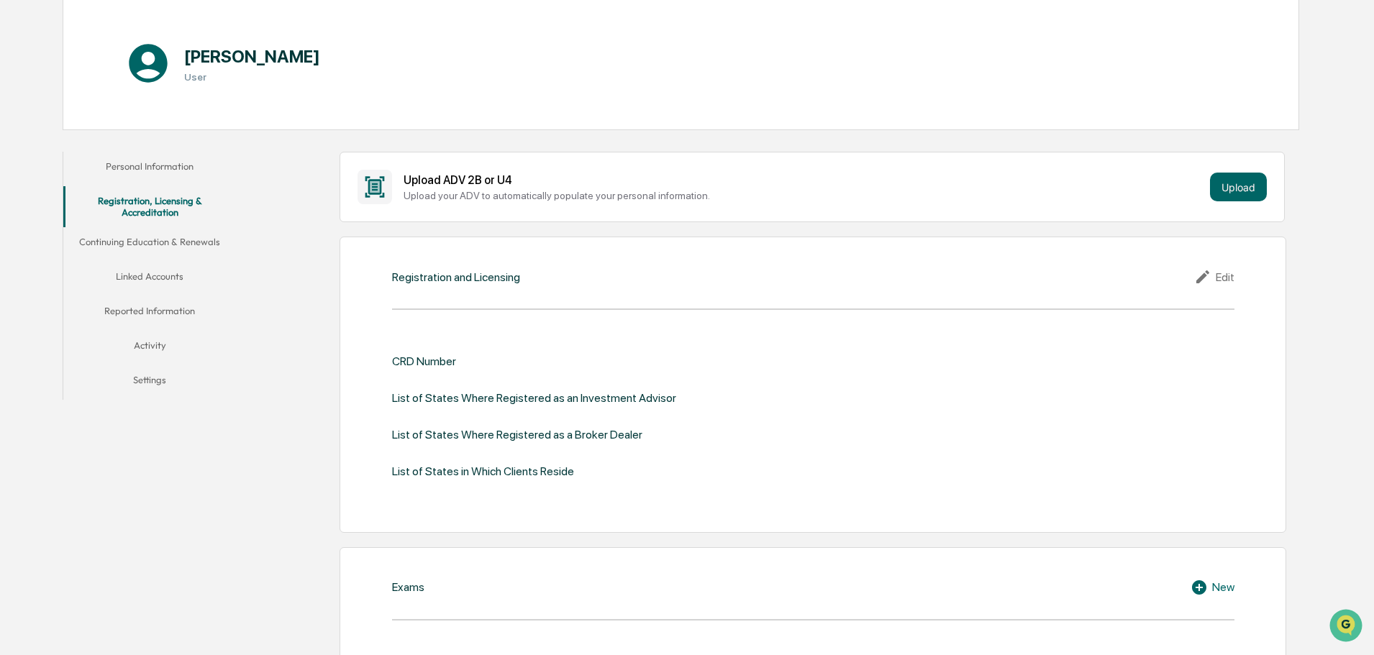
click at [1199, 271] on icon at bounding box center [1205, 276] width 22 height 17
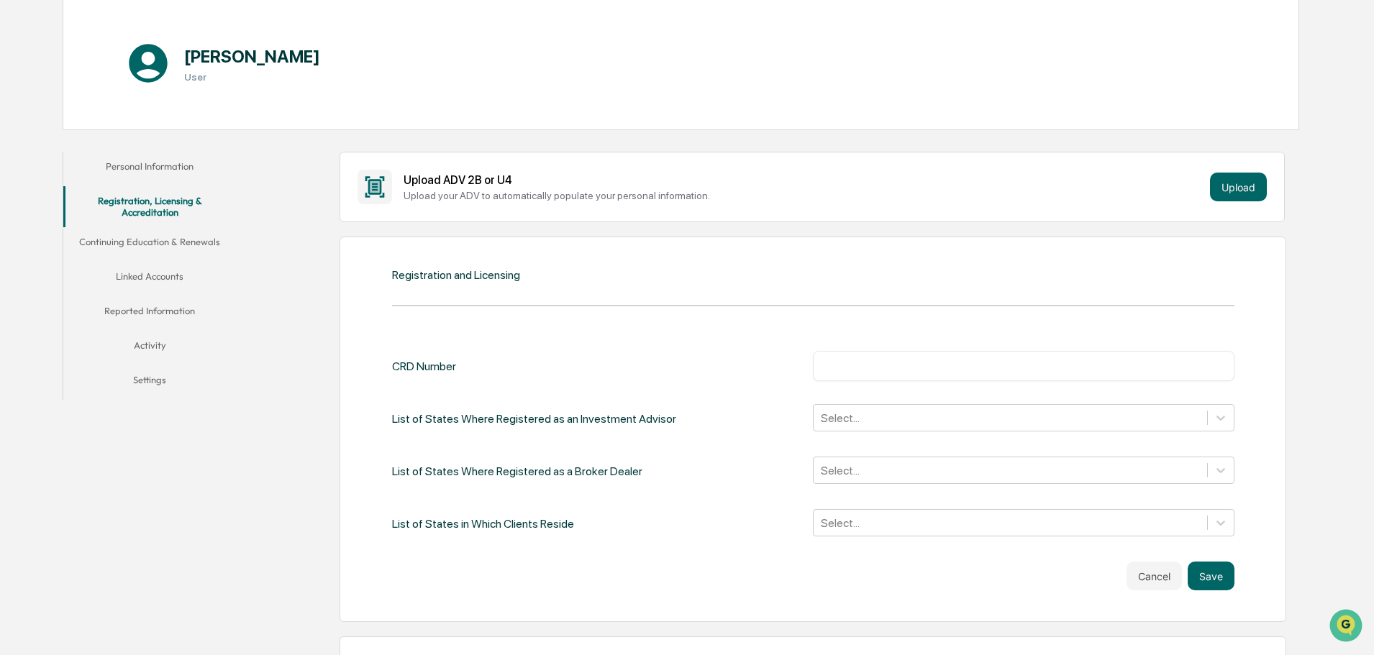
click at [871, 361] on input "text" at bounding box center [1024, 366] width 400 height 14
drag, startPoint x: 849, startPoint y: 378, endPoint x: 610, endPoint y: 361, distance: 239.5
click at [605, 361] on div "CRD Number ******** ​" at bounding box center [813, 366] width 842 height 30
type input "*******"
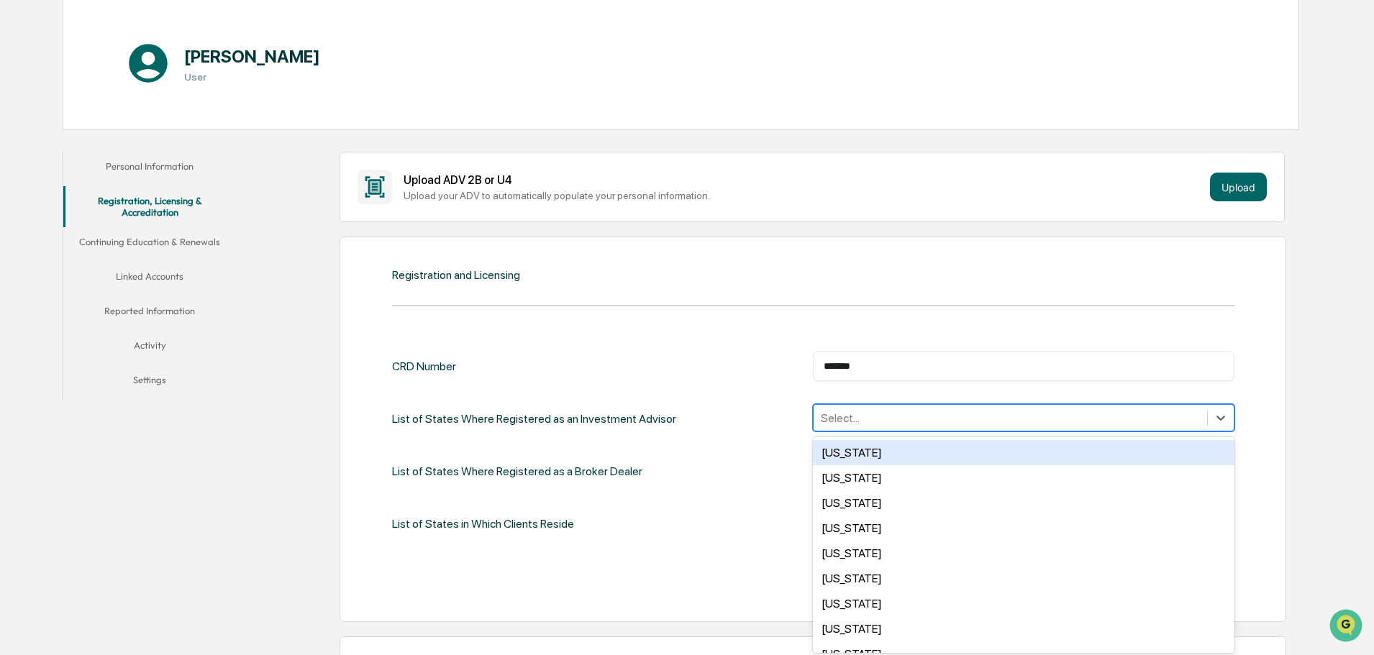
click at [863, 422] on div at bounding box center [1010, 418] width 379 height 17
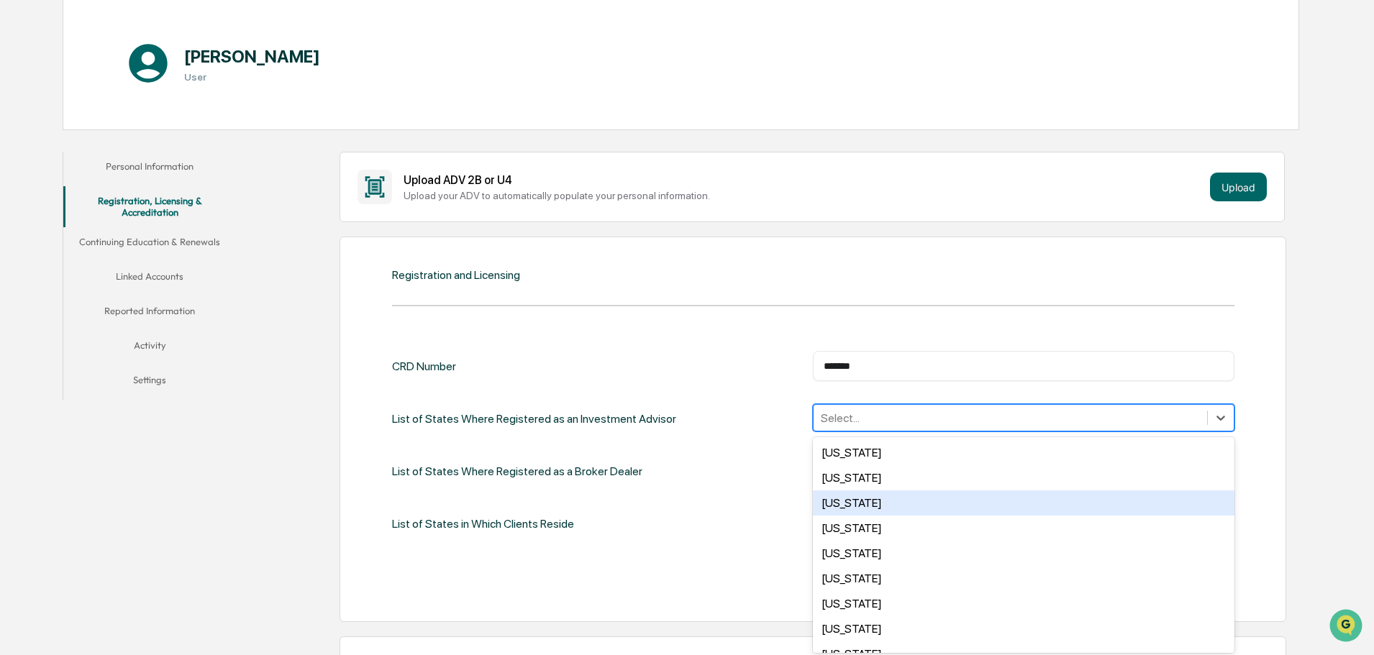
click at [829, 501] on div "[US_STATE]" at bounding box center [1024, 503] width 422 height 25
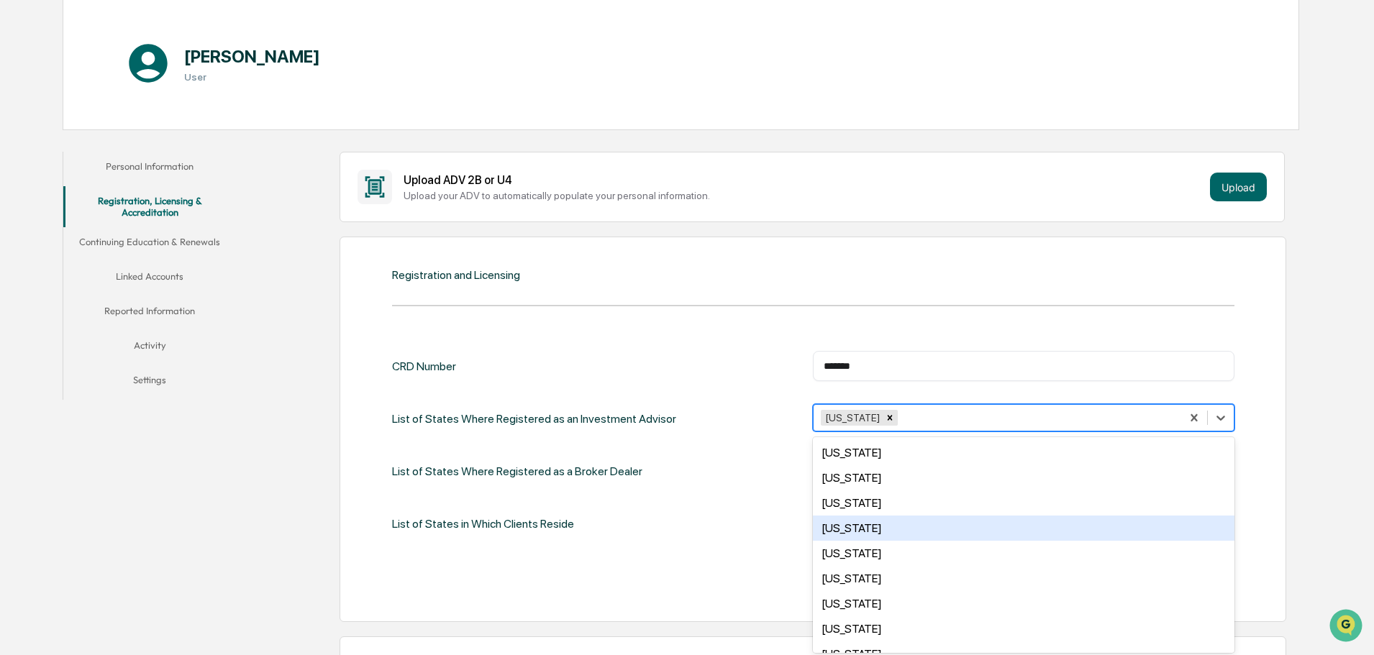
click at [873, 527] on div "[US_STATE]" at bounding box center [1024, 528] width 422 height 25
click at [876, 532] on div "[US_STATE]" at bounding box center [1024, 528] width 422 height 25
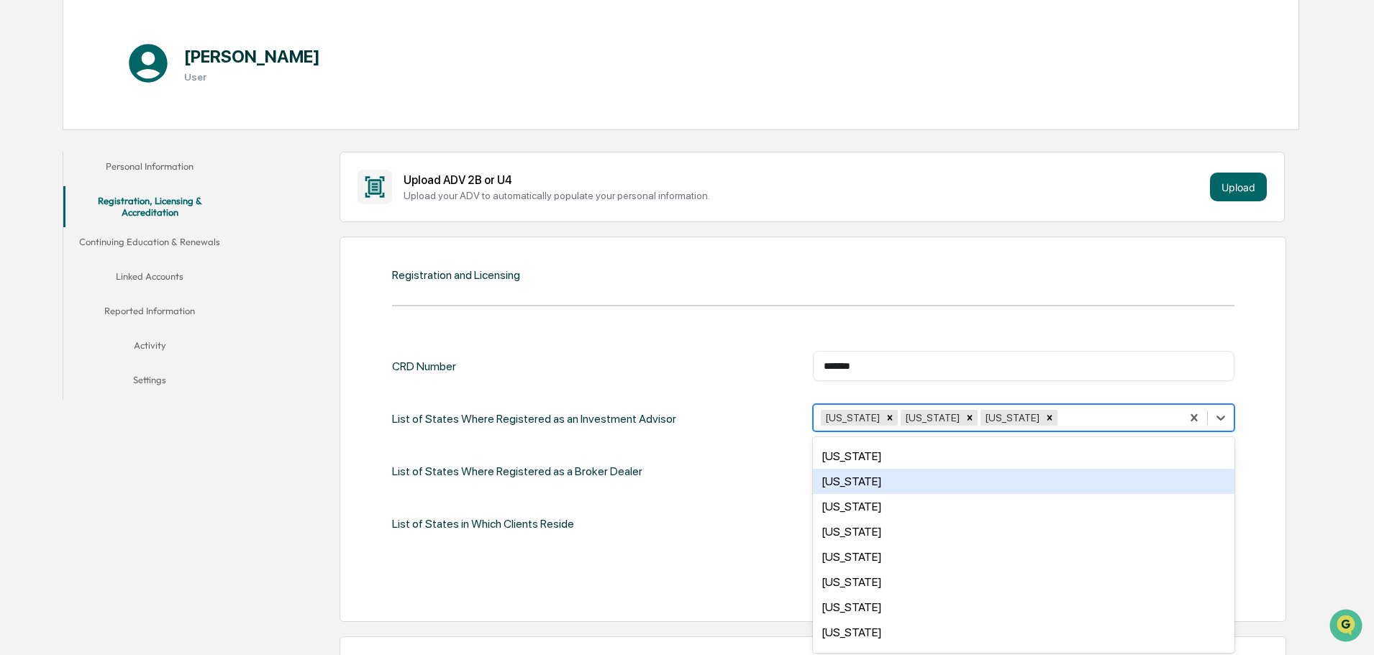
click at [881, 480] on div "[US_STATE]" at bounding box center [1024, 481] width 422 height 25
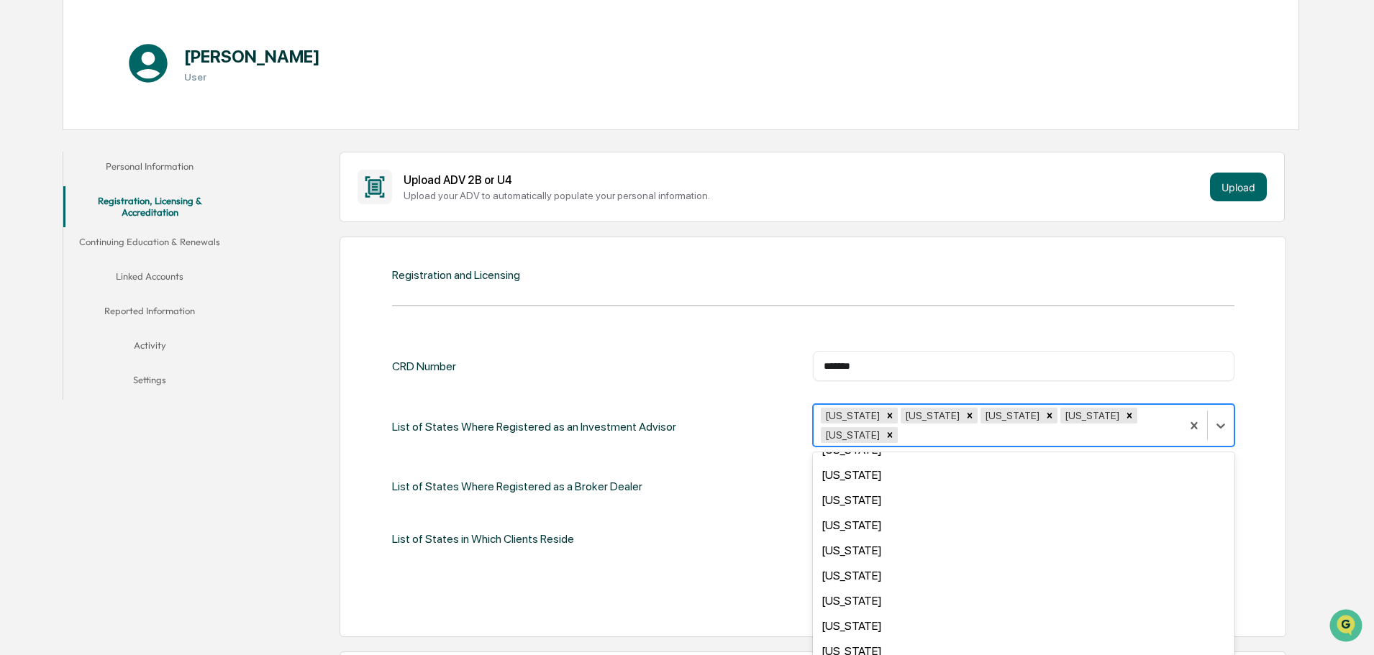
scroll to position [216, 0]
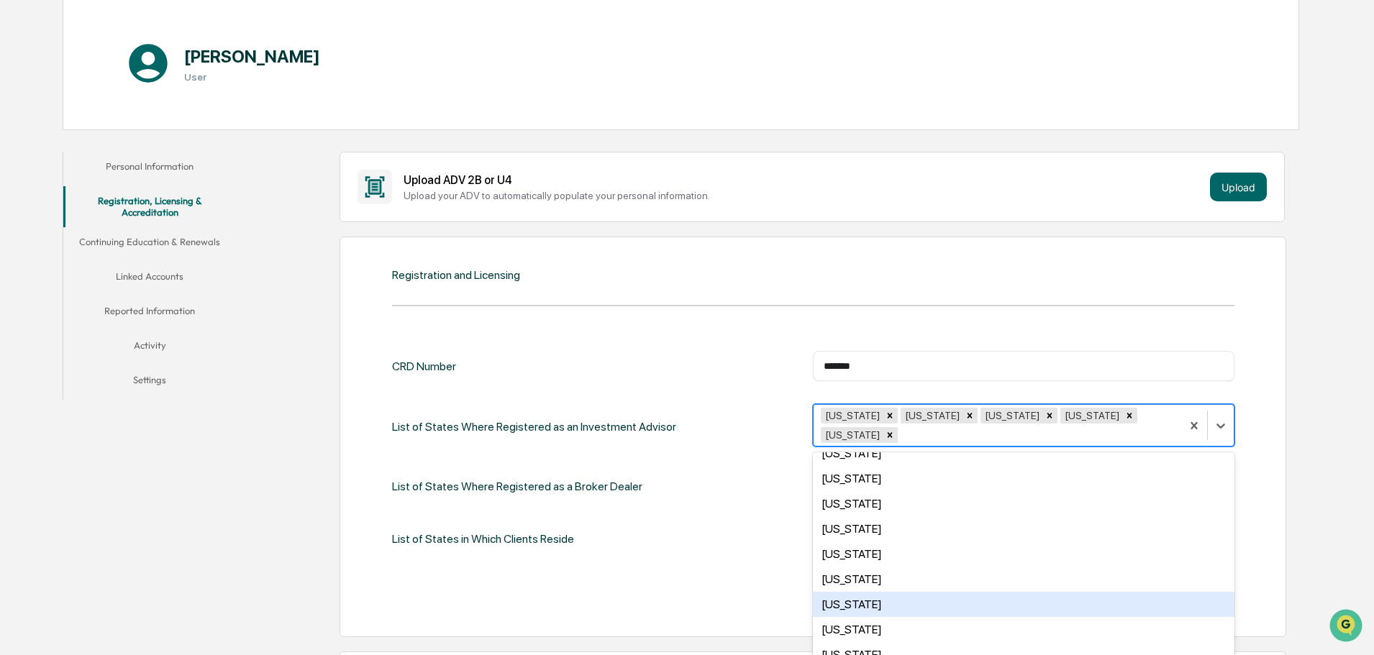
click at [886, 592] on div "[US_STATE]" at bounding box center [1024, 604] width 422 height 25
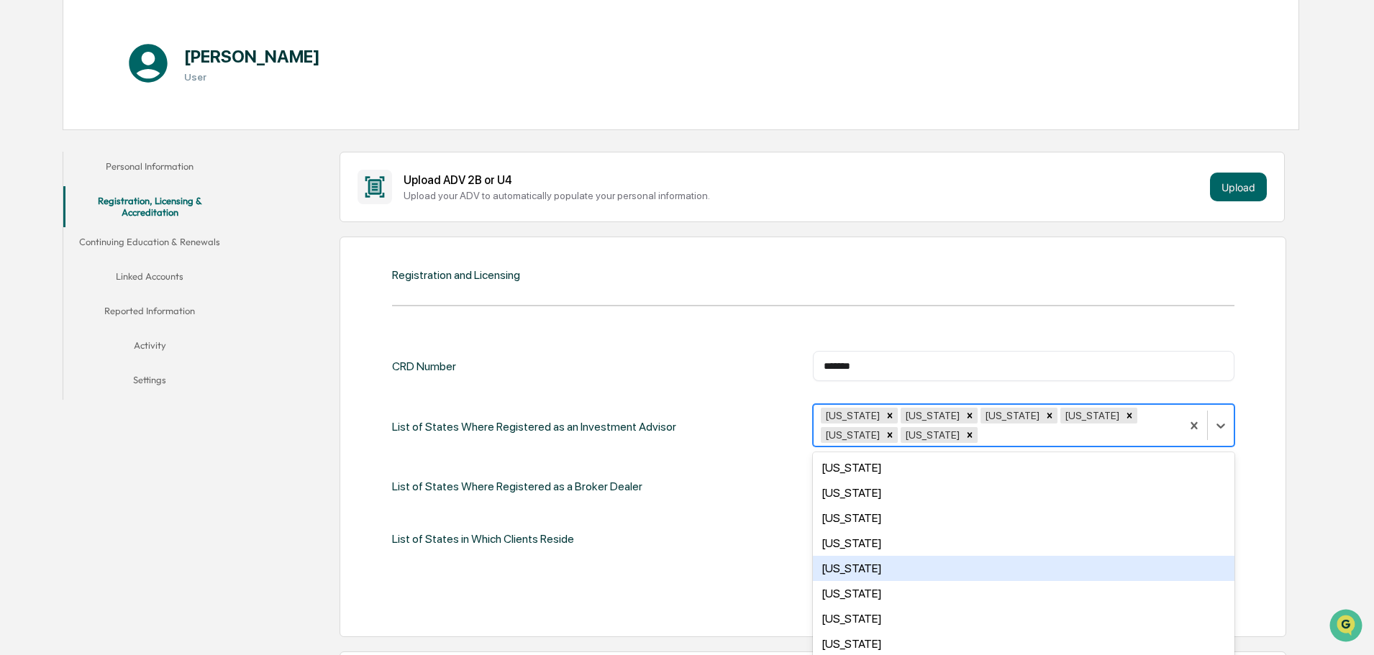
scroll to position [576, 0]
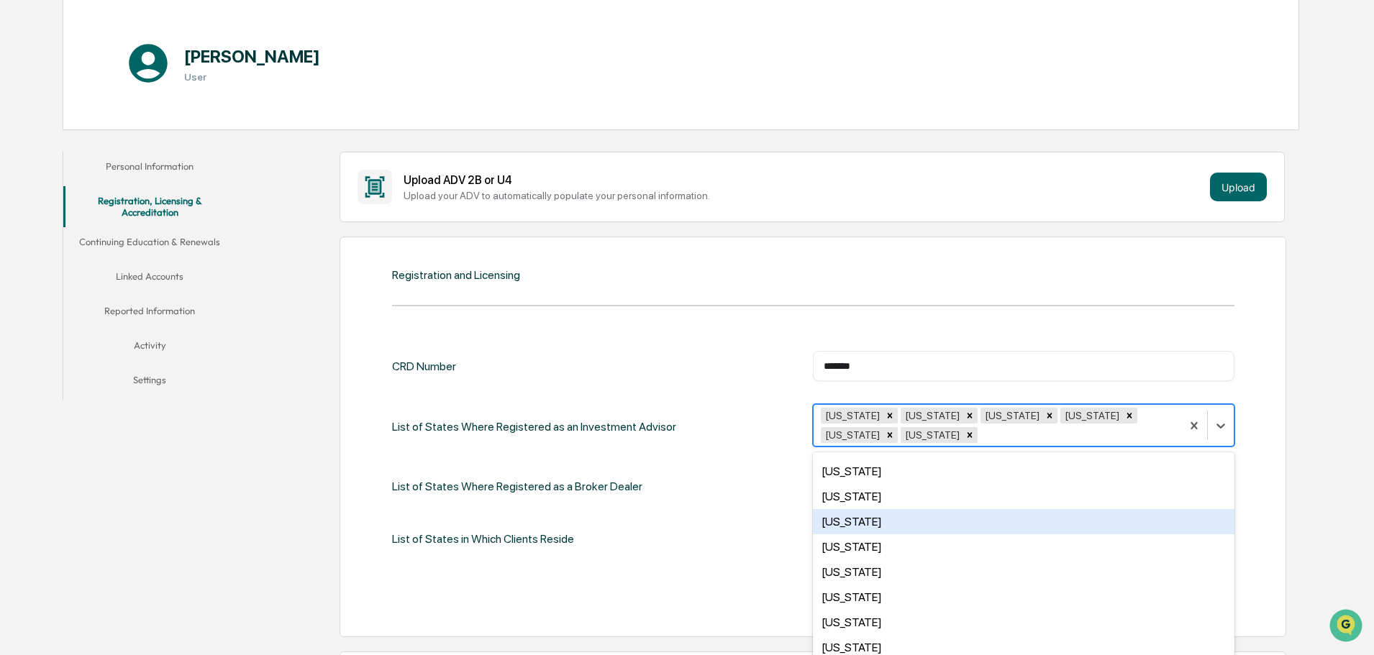
click at [885, 523] on div "[US_STATE]" at bounding box center [1024, 521] width 422 height 25
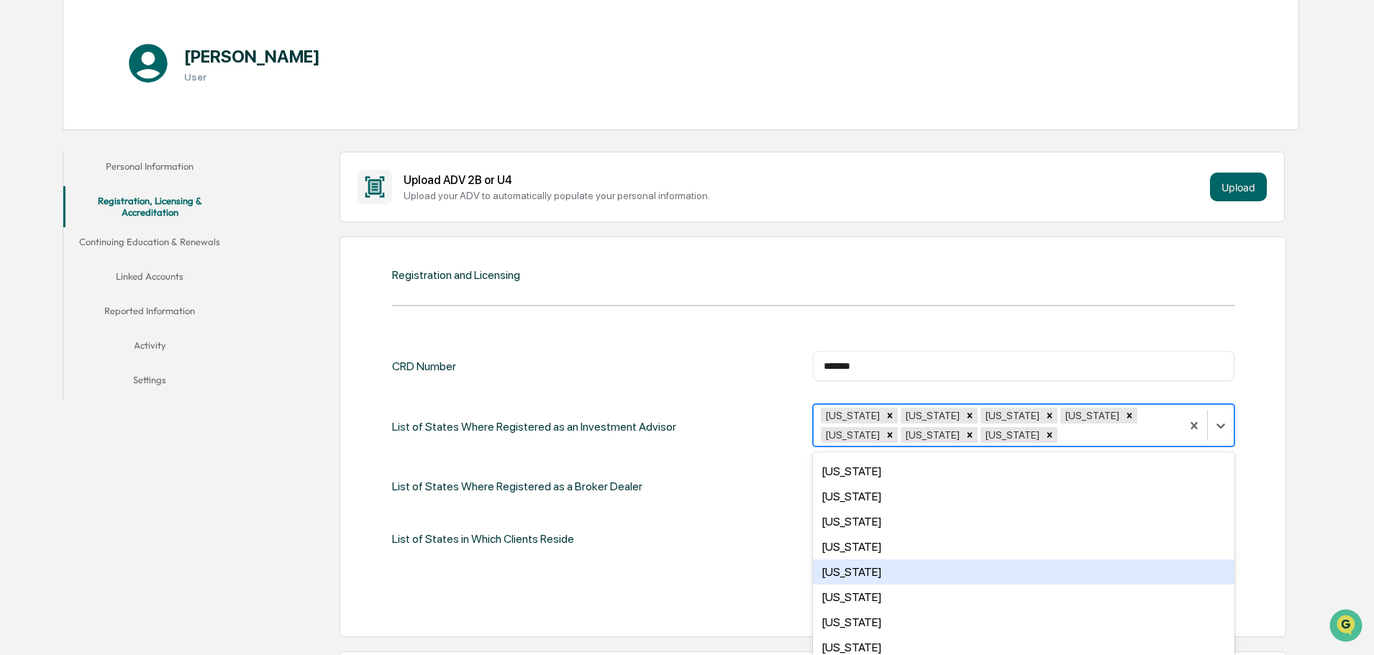
click at [900, 564] on div "[US_STATE]" at bounding box center [1024, 572] width 422 height 25
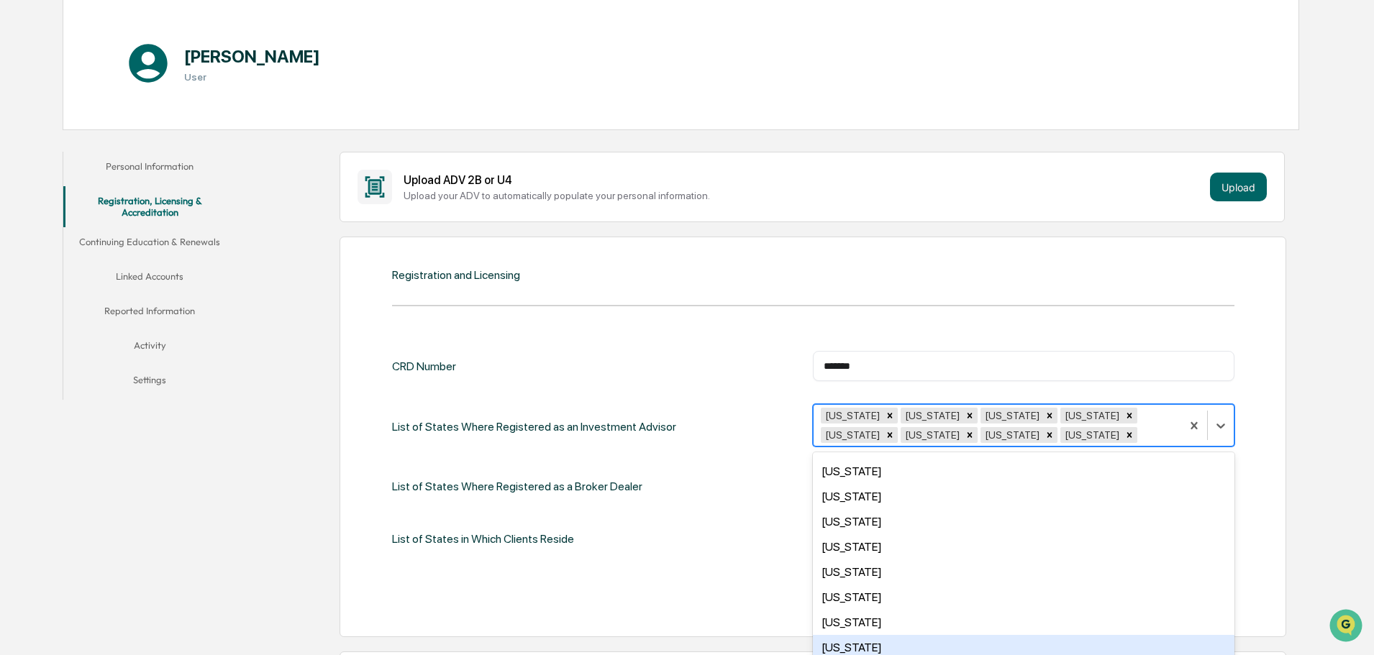
scroll to position [648, 0]
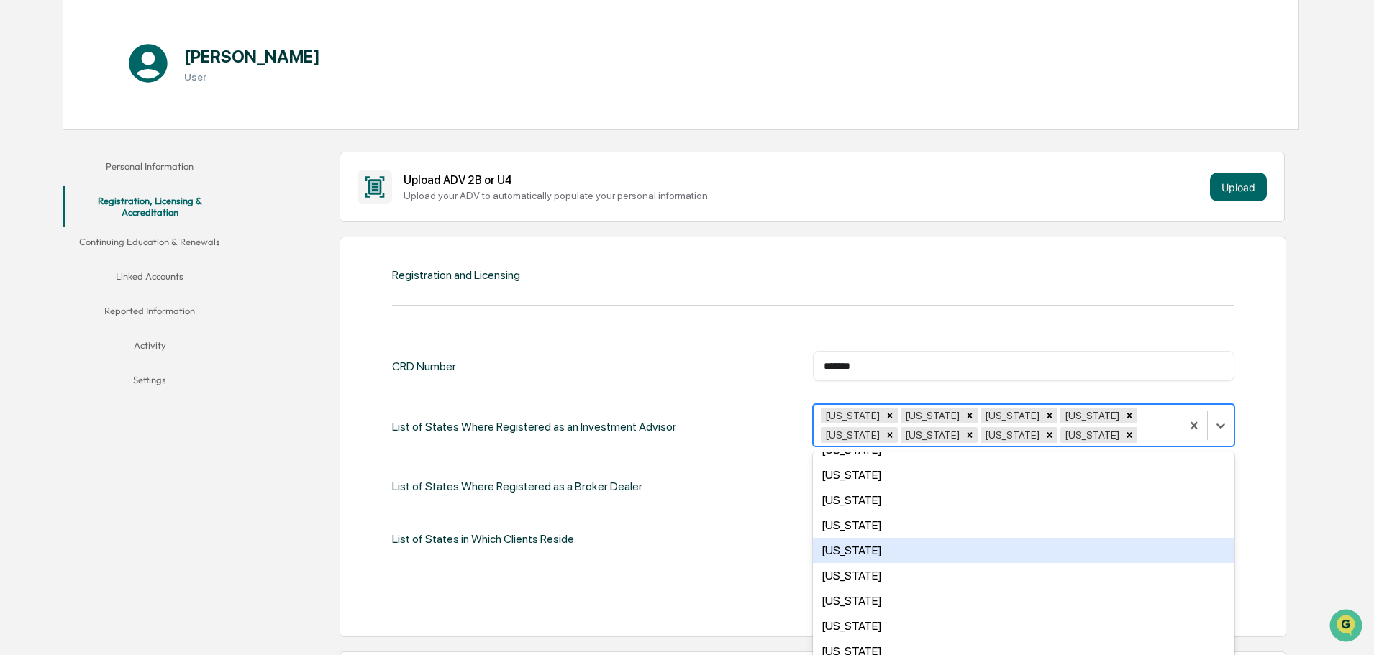
click at [910, 553] on div "[US_STATE]" at bounding box center [1024, 550] width 422 height 25
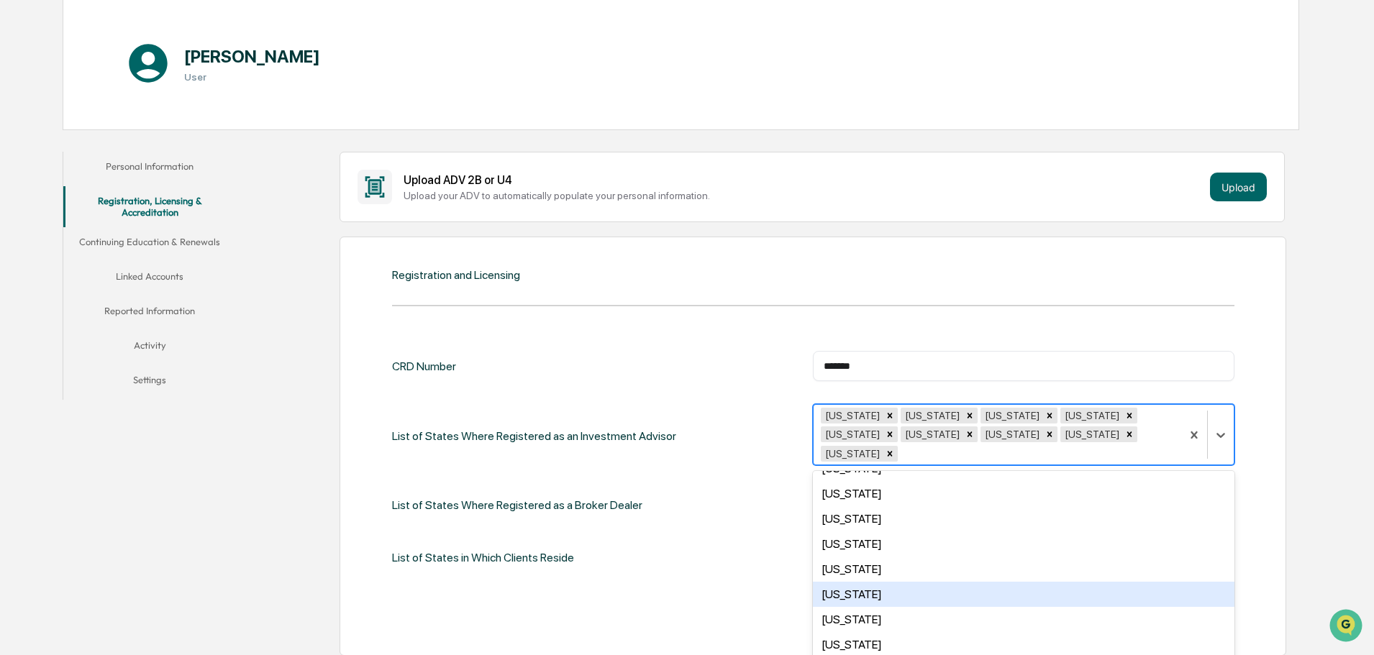
click at [907, 582] on div "[US_STATE]" at bounding box center [1024, 594] width 422 height 25
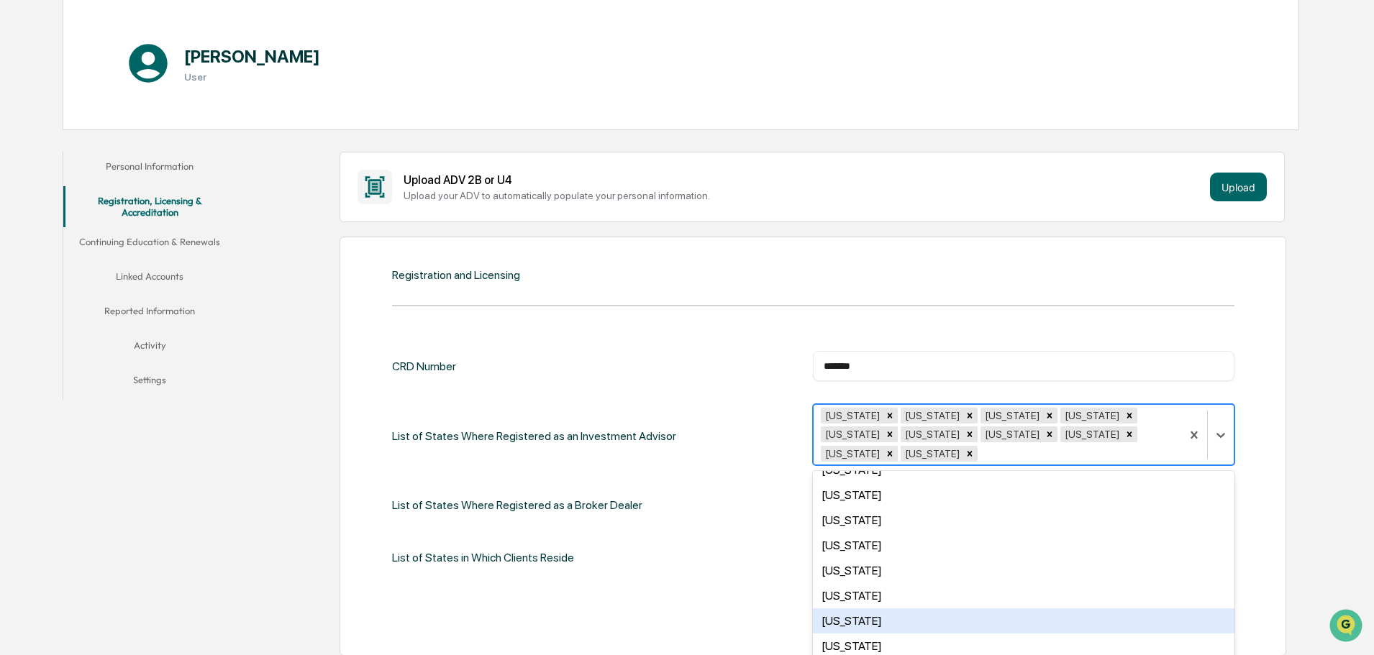
scroll to position [216, 0]
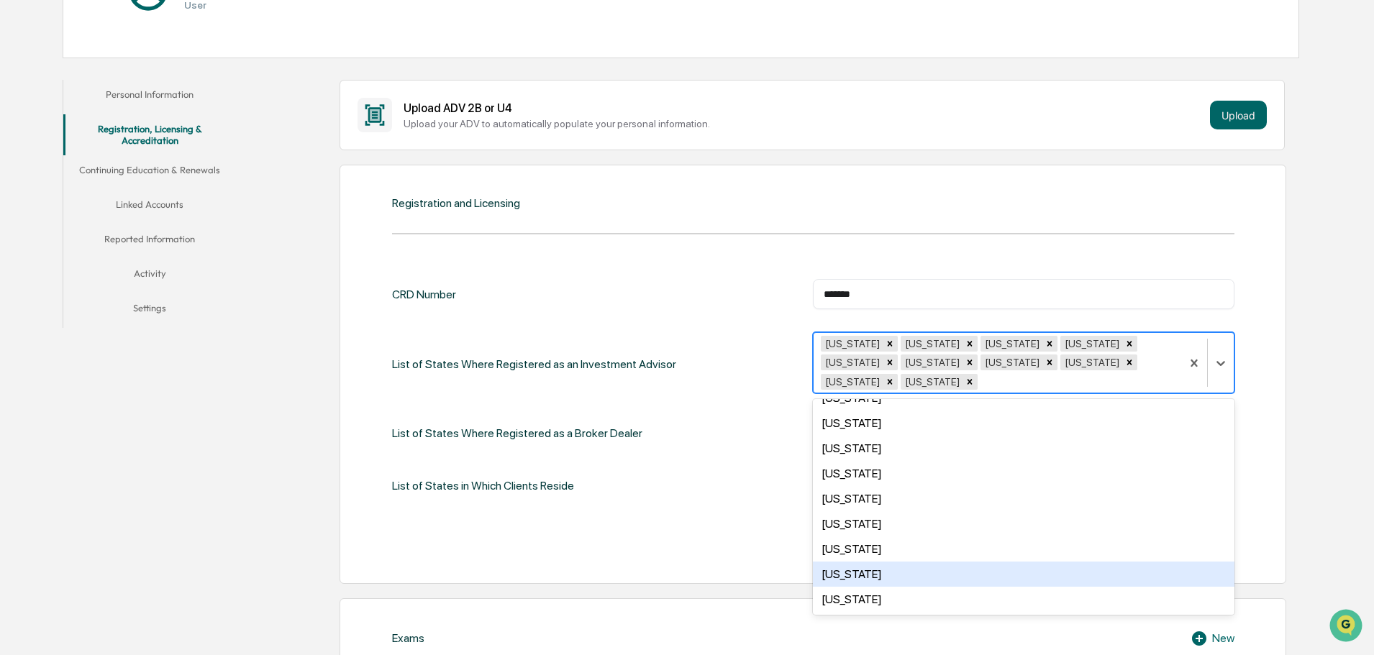
click at [748, 538] on div "Registration and Licensing CRD Number ******* ​ List of States Where Registered…" at bounding box center [813, 374] width 947 height 419
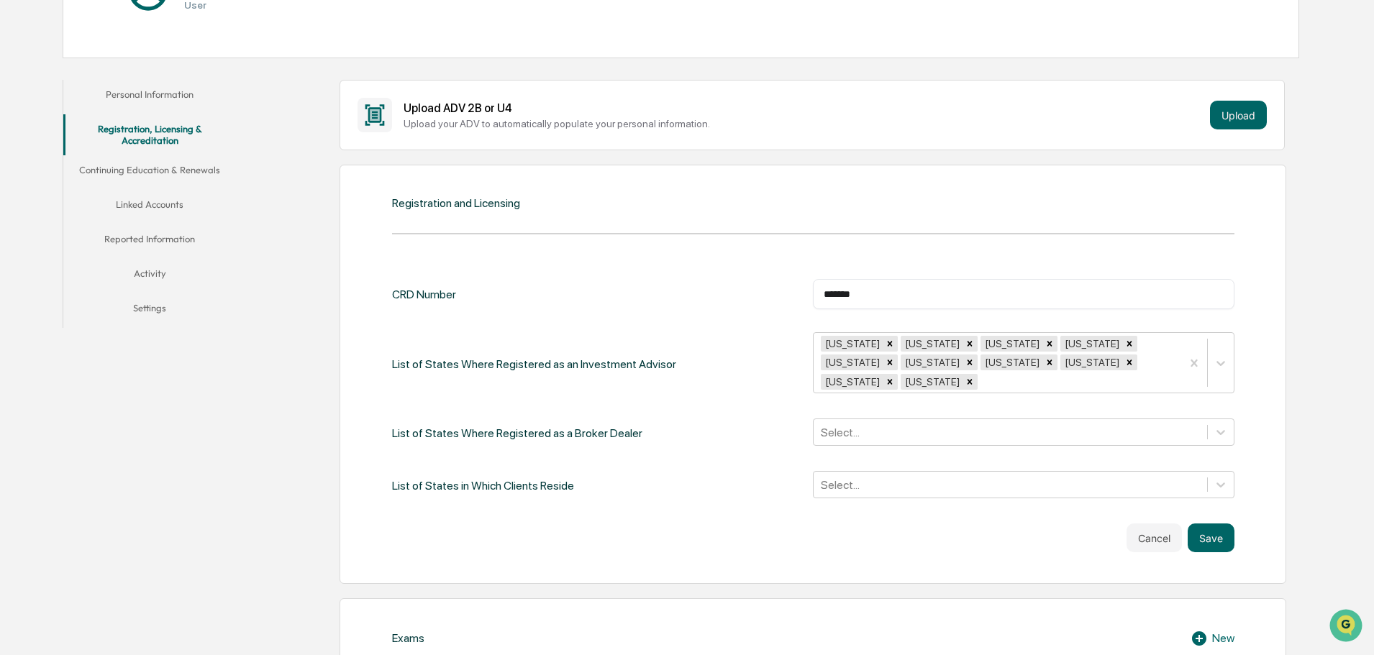
scroll to position [288, 0]
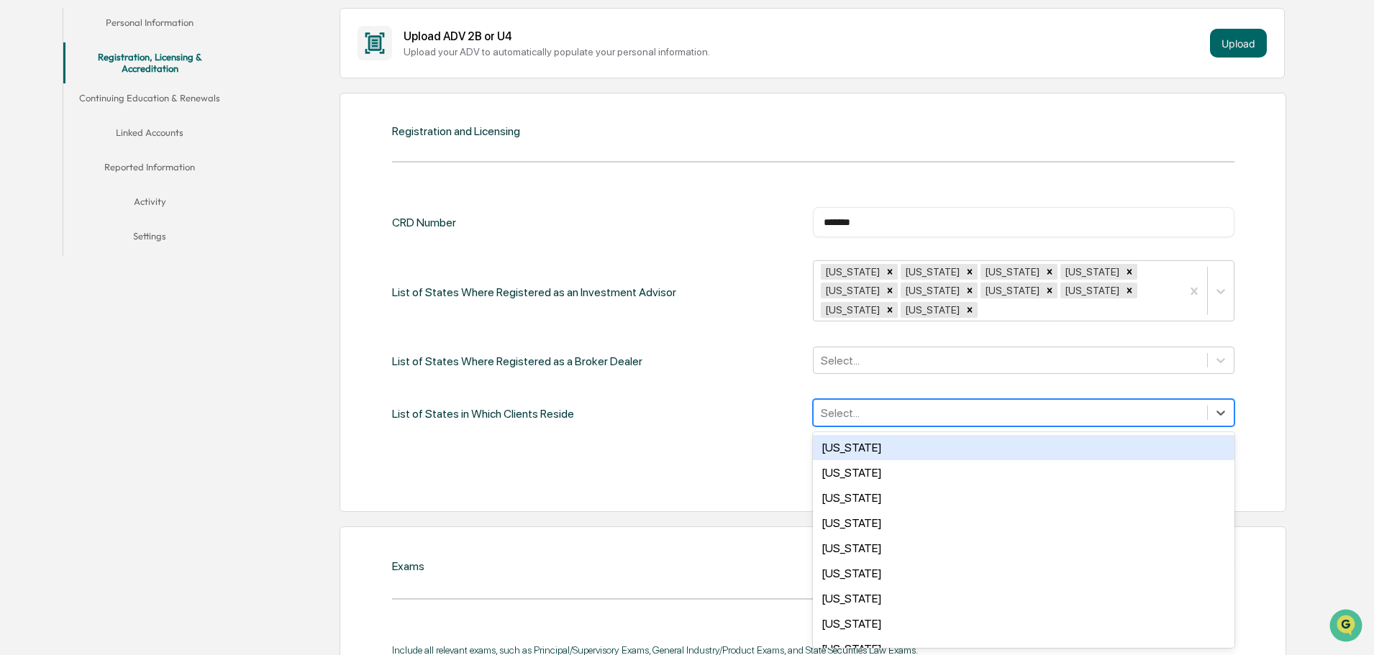
click at [878, 405] on div at bounding box center [1010, 413] width 379 height 17
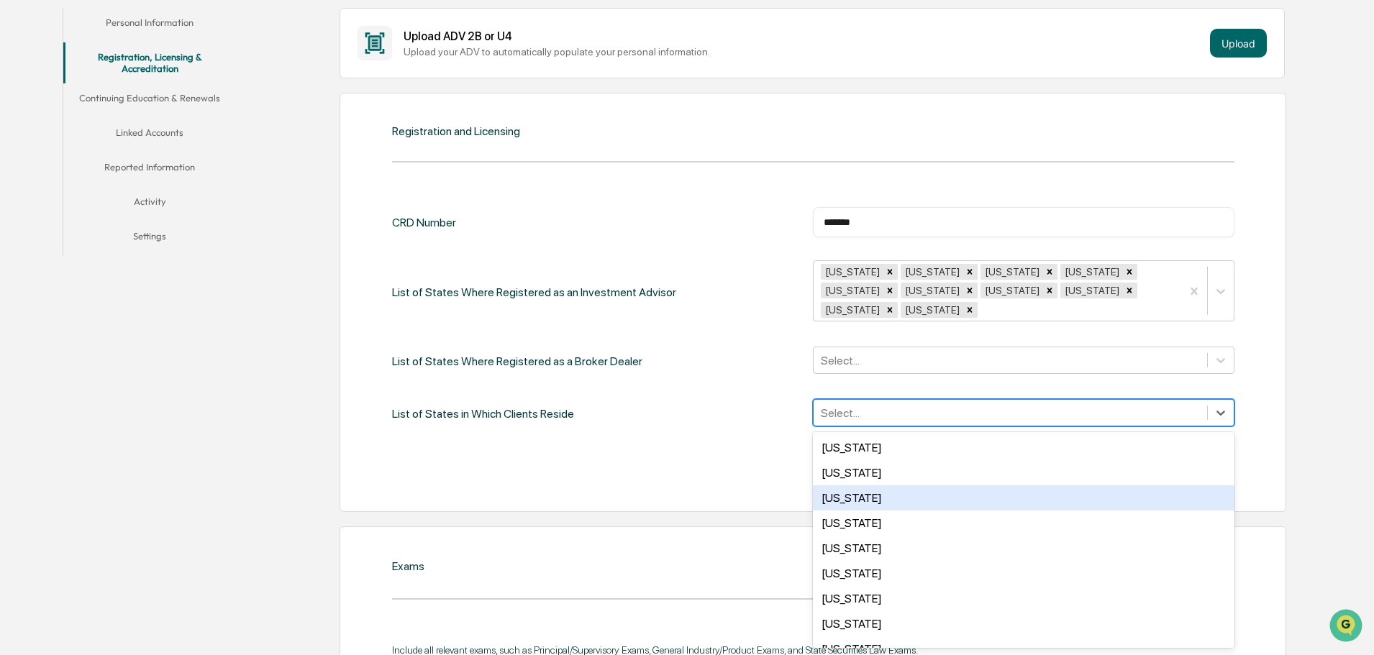
click at [880, 486] on div "[US_STATE]" at bounding box center [1024, 498] width 422 height 25
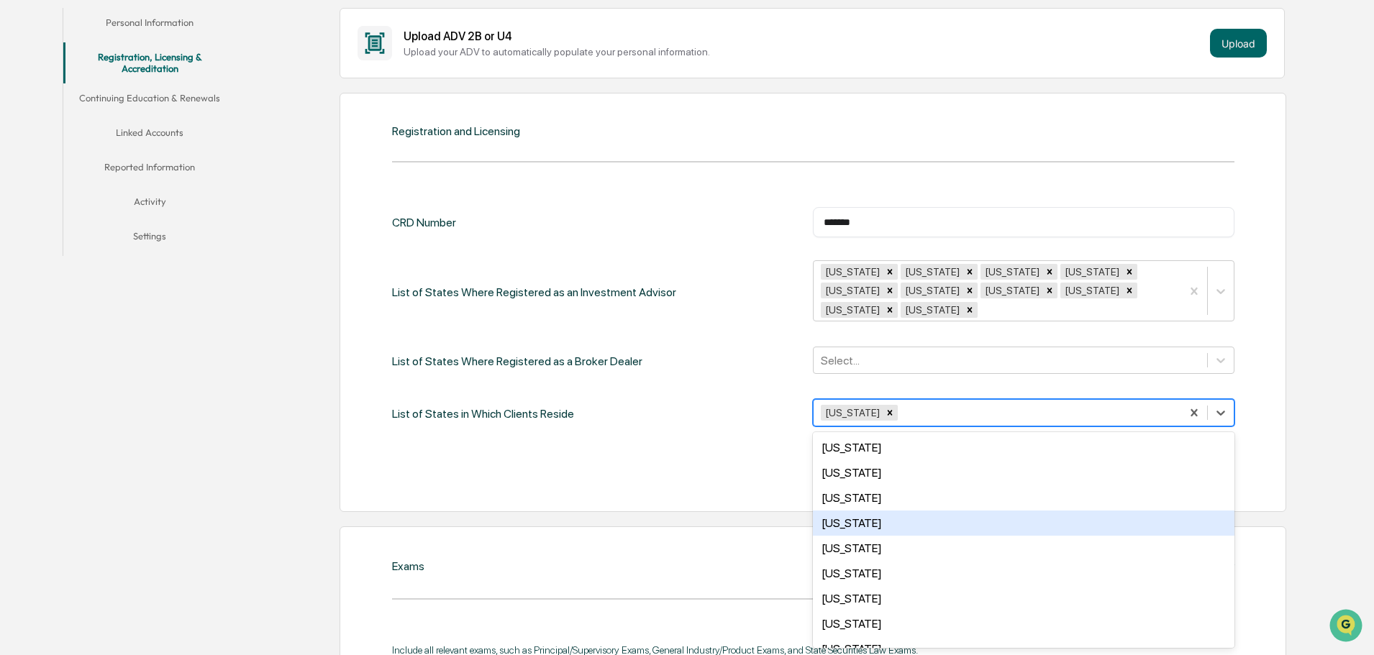
click at [876, 511] on div "[US_STATE]" at bounding box center [1024, 523] width 422 height 25
click at [882, 511] on div "[US_STATE]" at bounding box center [1024, 523] width 422 height 25
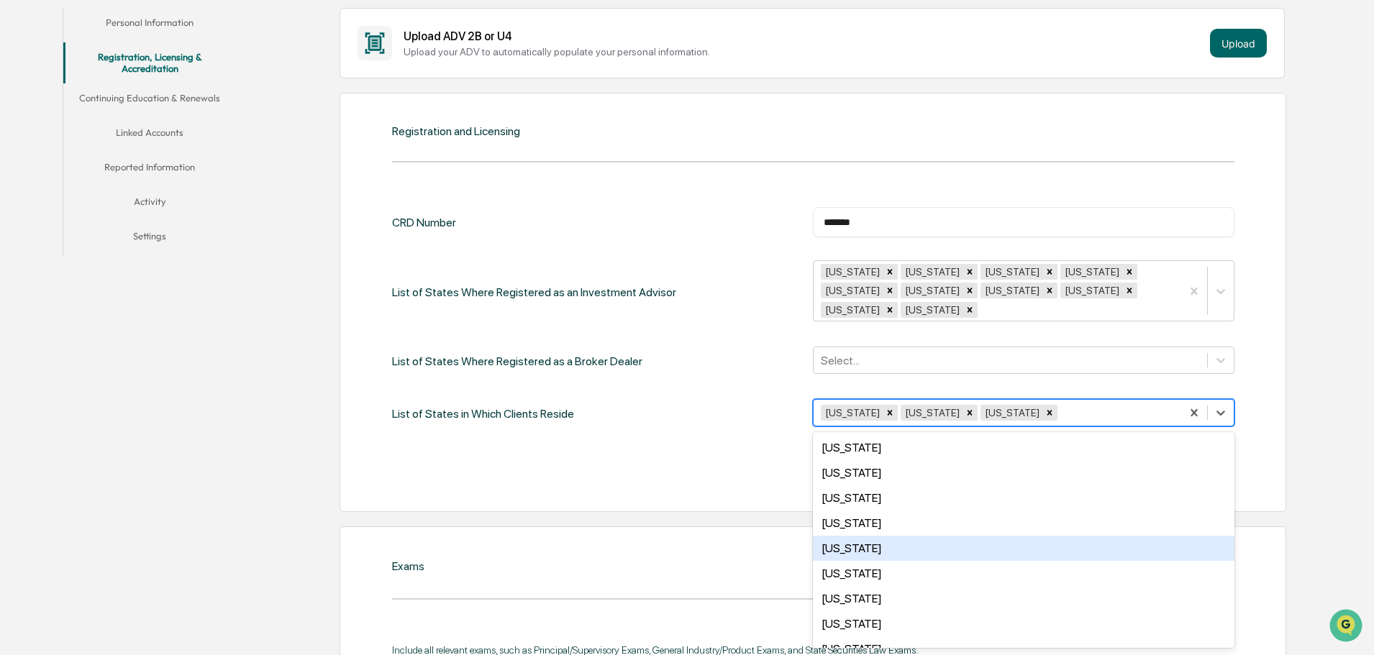
click at [876, 536] on div "[US_STATE]" at bounding box center [1024, 548] width 422 height 25
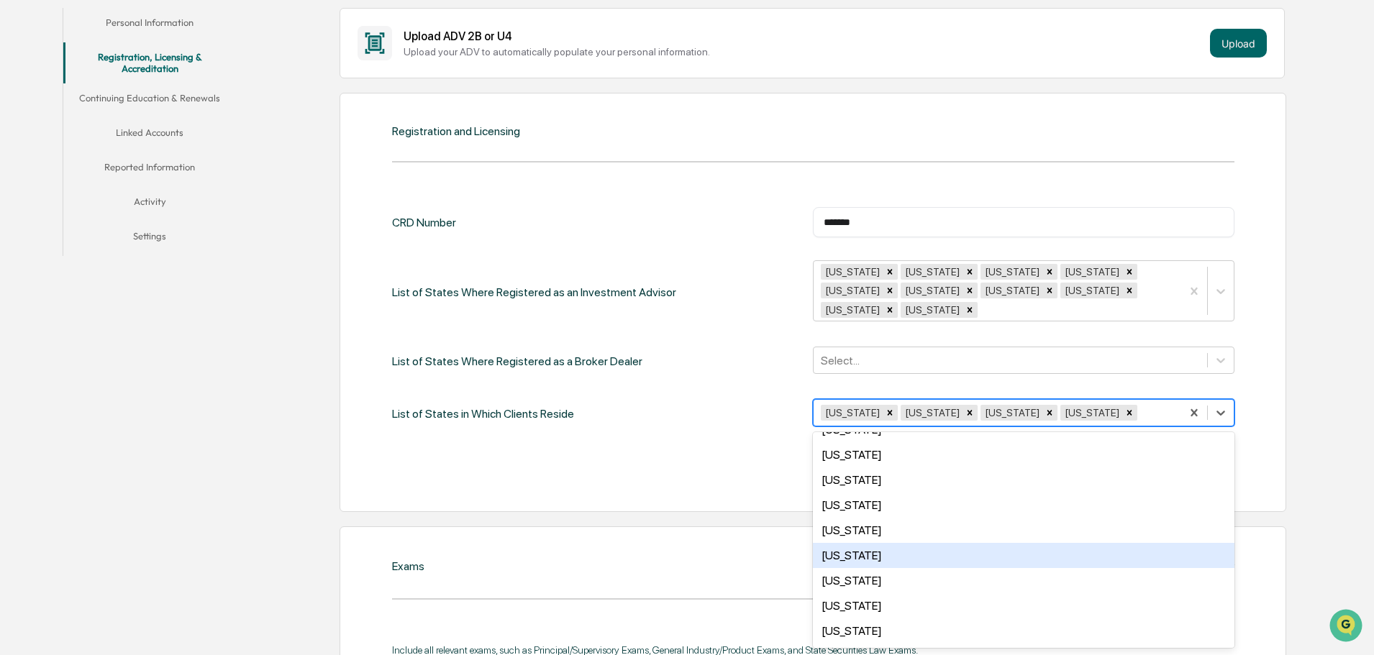
scroll to position [72, 0]
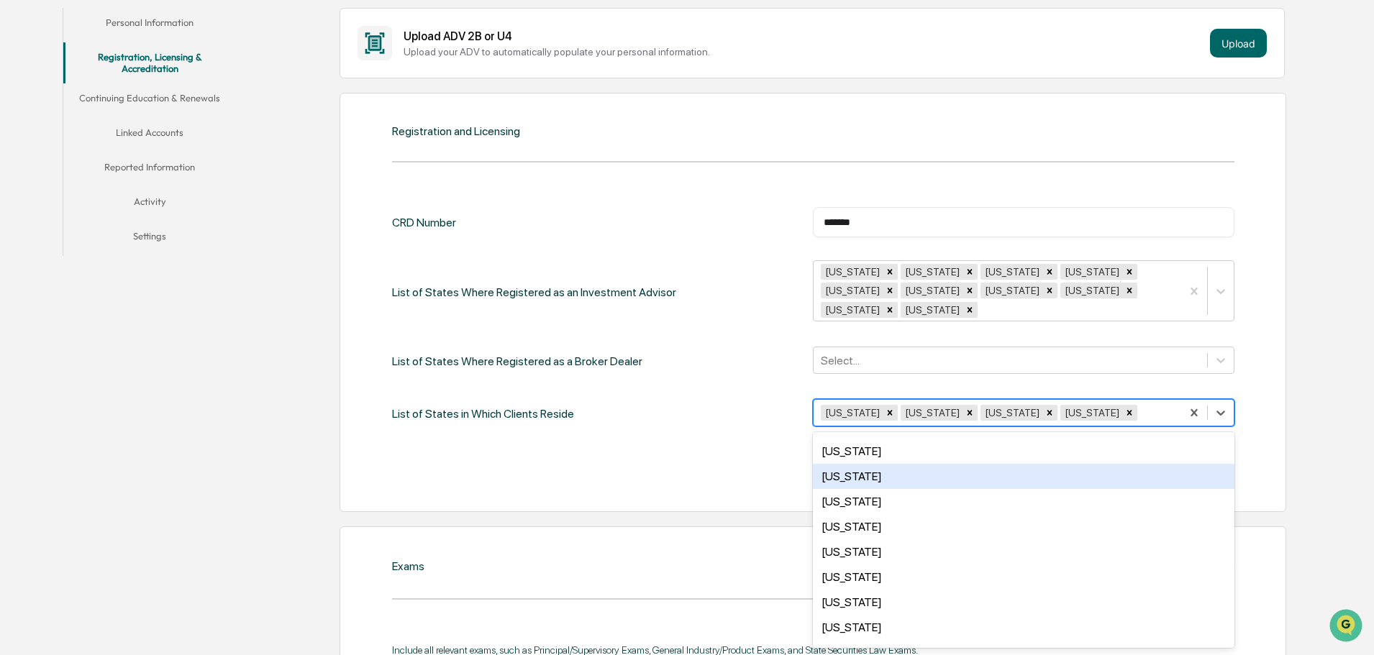
click at [882, 464] on div "[US_STATE]" at bounding box center [1024, 476] width 422 height 25
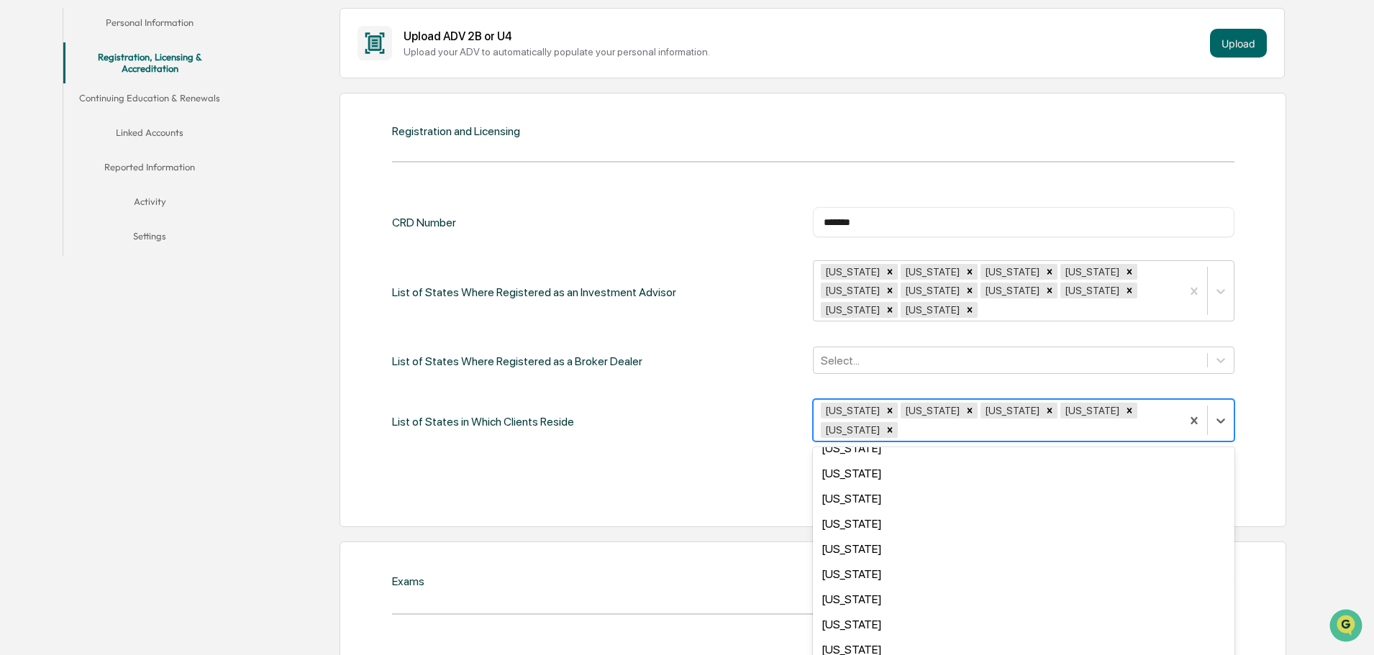
scroll to position [288, 0]
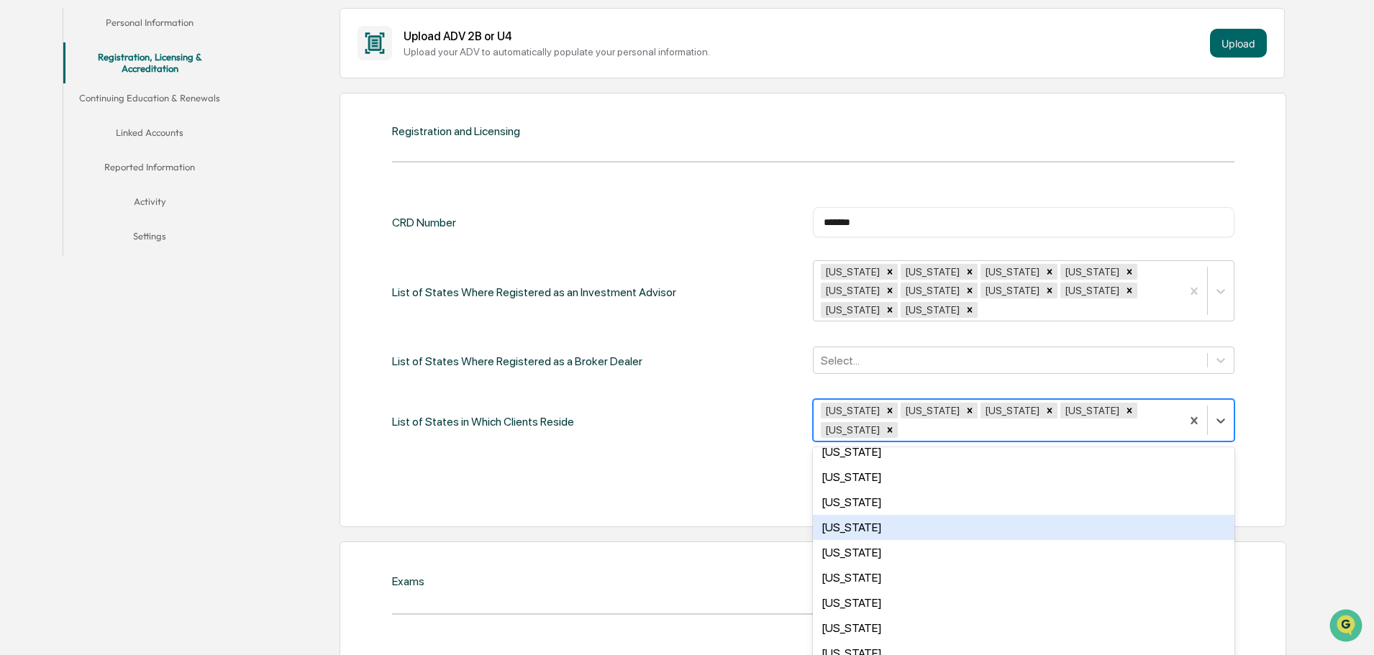
click at [880, 515] on div "[US_STATE]" at bounding box center [1024, 527] width 422 height 25
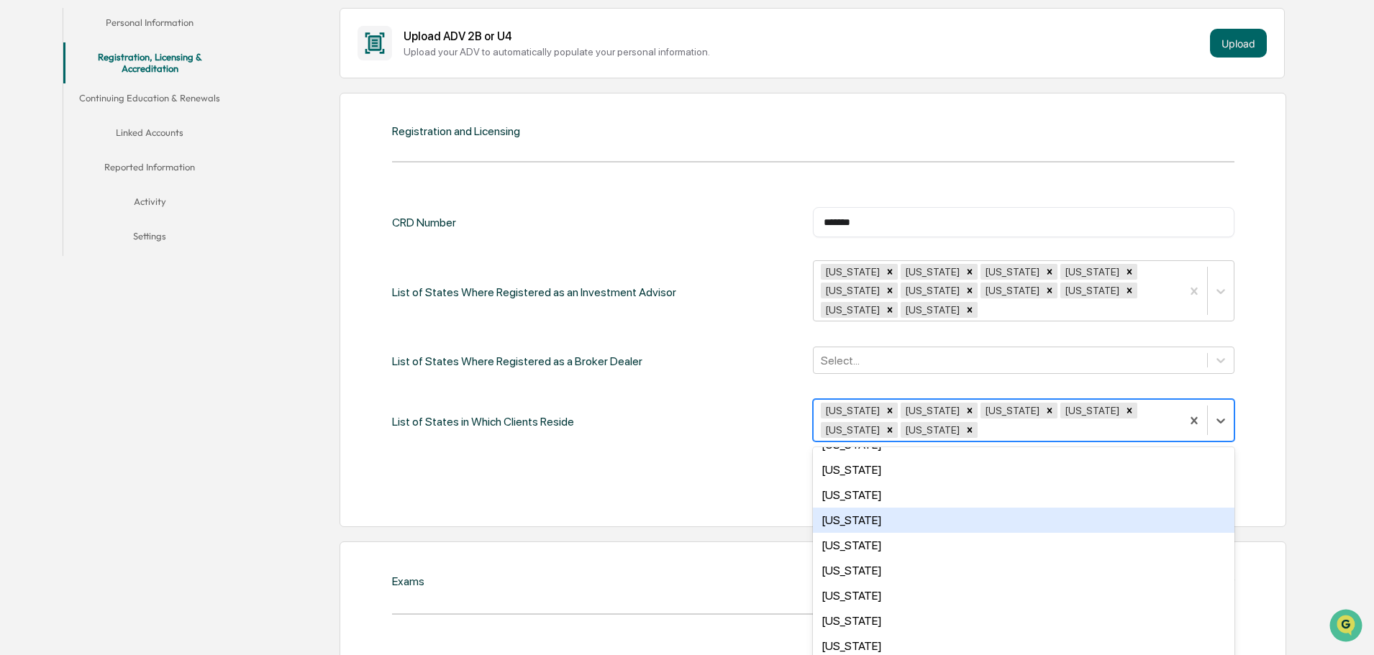
scroll to position [576, 0]
click at [865, 504] on div "[US_STATE]" at bounding box center [1024, 516] width 422 height 25
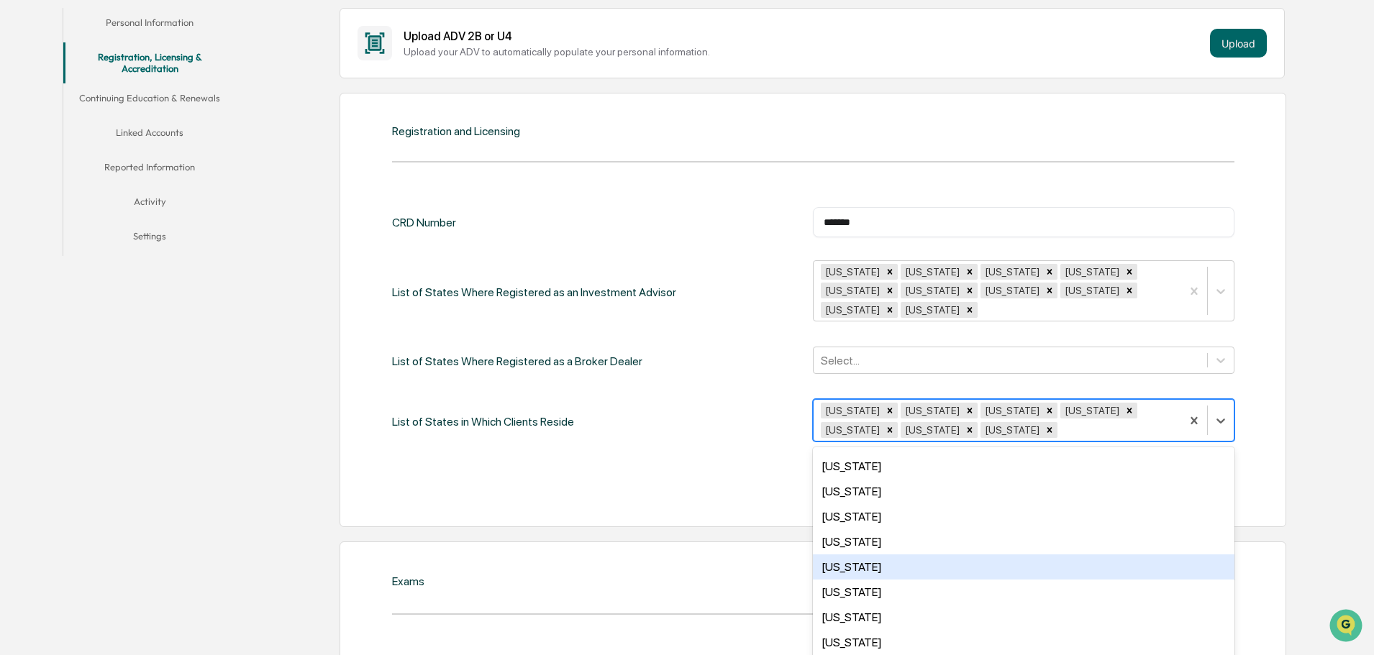
click at [850, 555] on div "[US_STATE]" at bounding box center [1024, 567] width 422 height 25
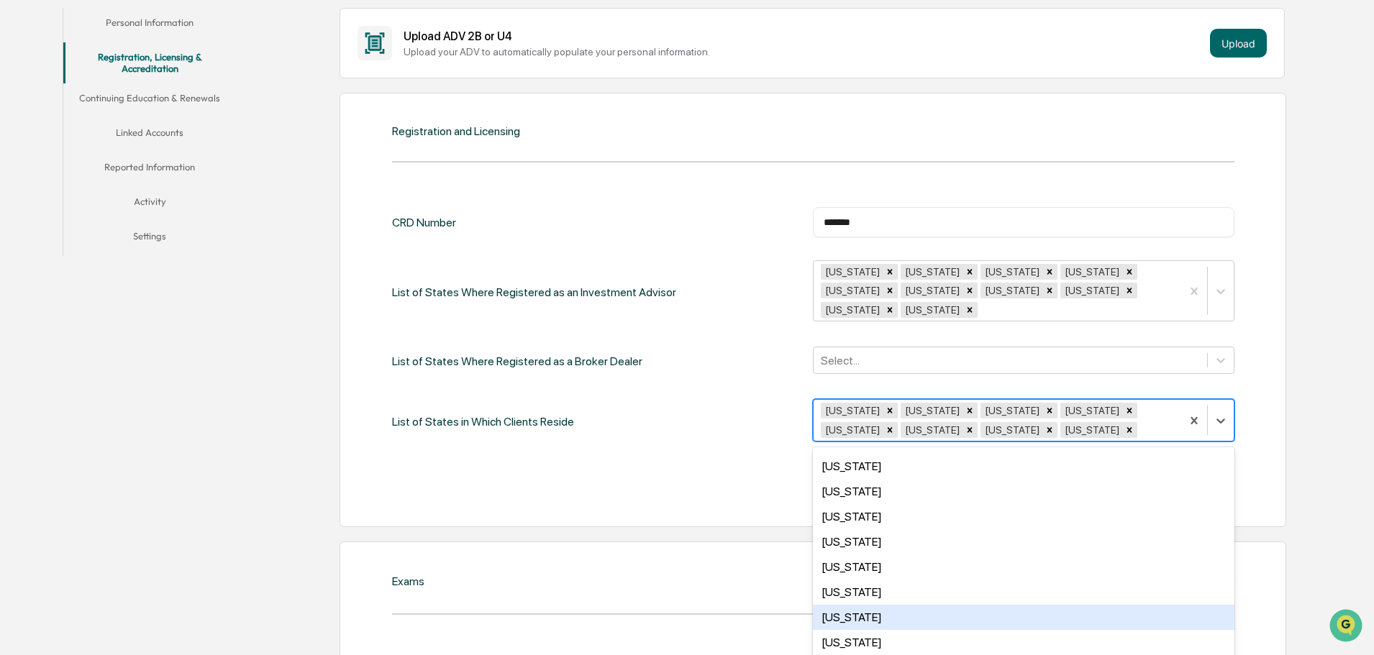
click at [857, 605] on div "[US_STATE]" at bounding box center [1024, 617] width 422 height 25
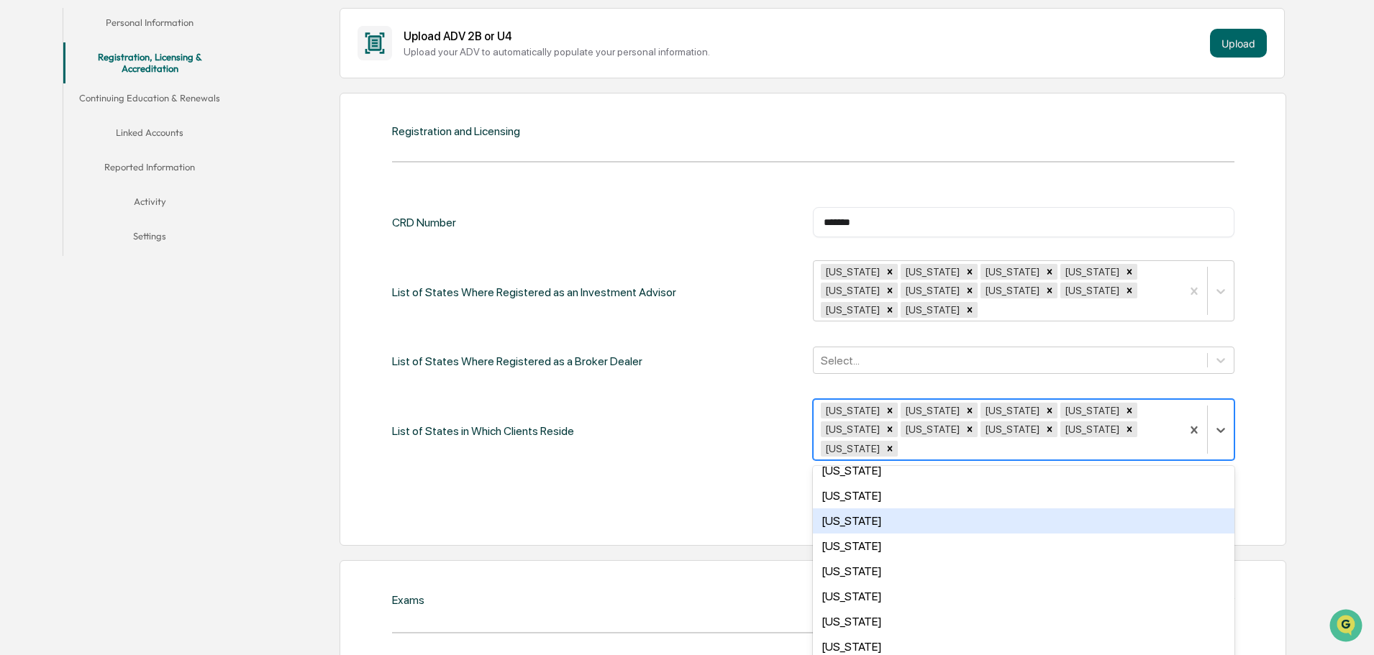
scroll to position [719, 0]
click at [862, 505] on div "[US_STATE]" at bounding box center [1024, 517] width 422 height 25
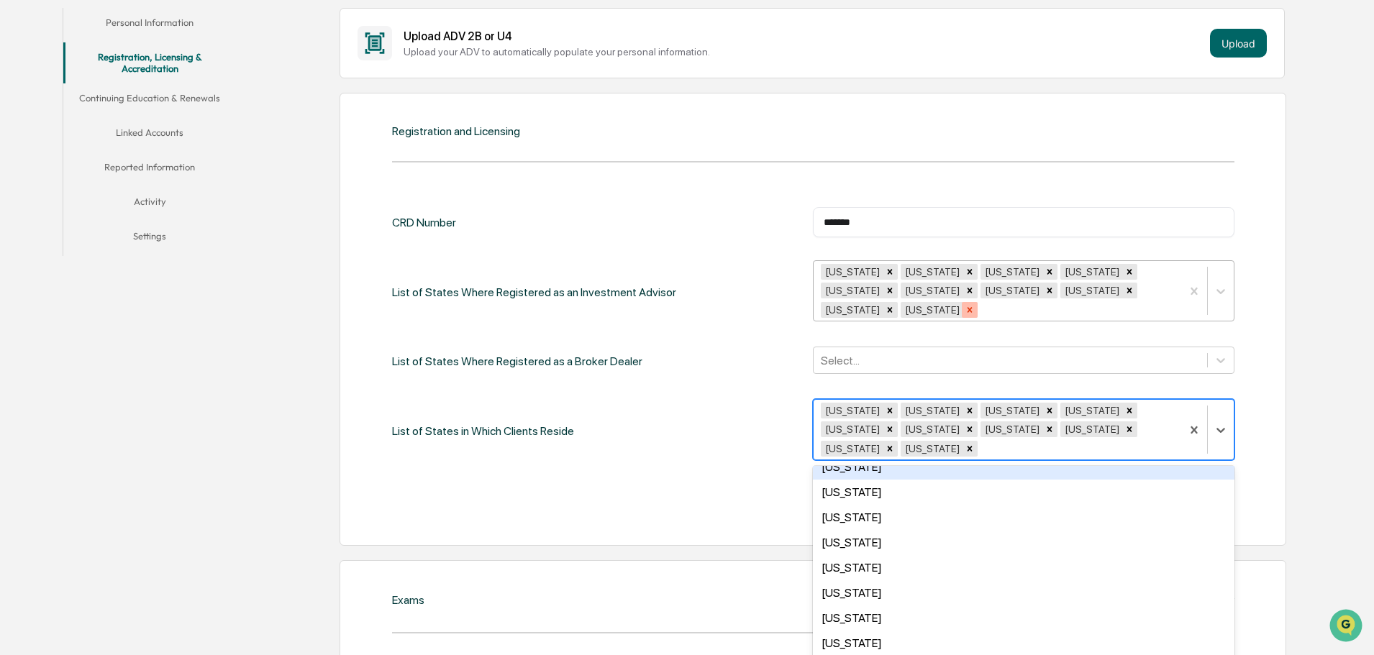
click at [973, 307] on icon "Remove South Carolina" at bounding box center [970, 309] width 5 height 5
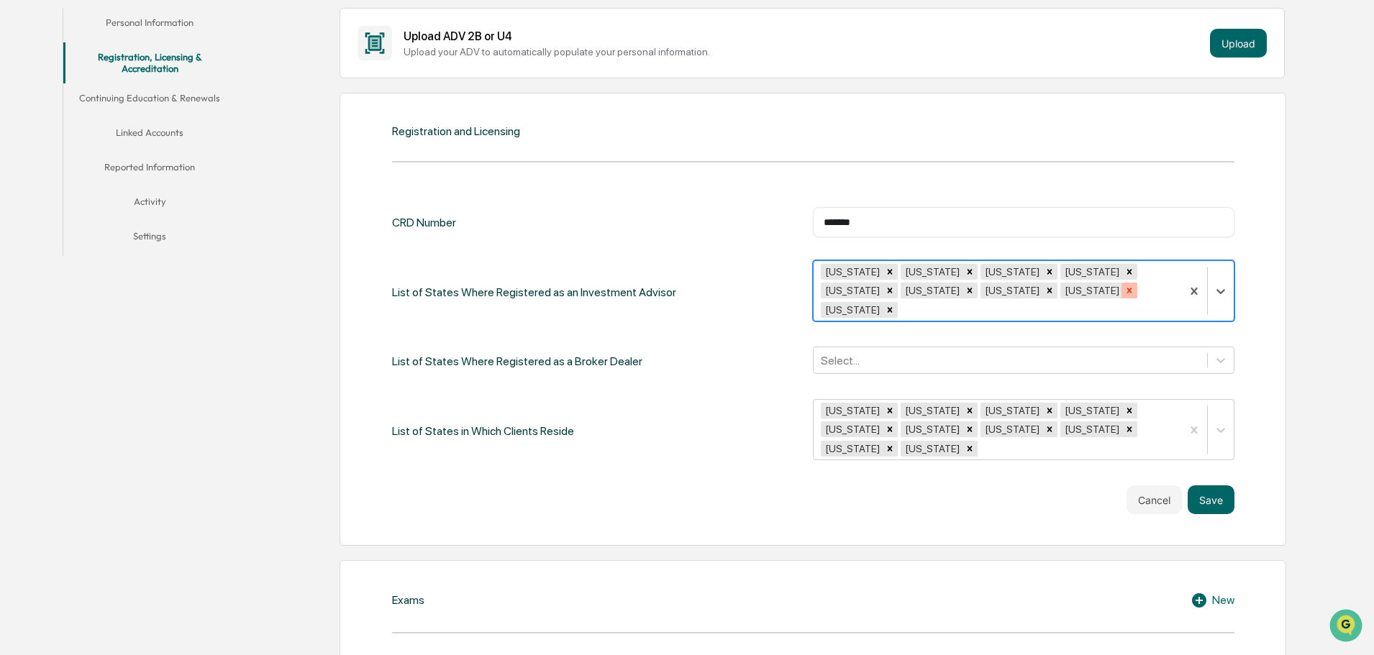
click at [1124, 291] on icon "Remove Ohio" at bounding box center [1129, 291] width 10 height 10
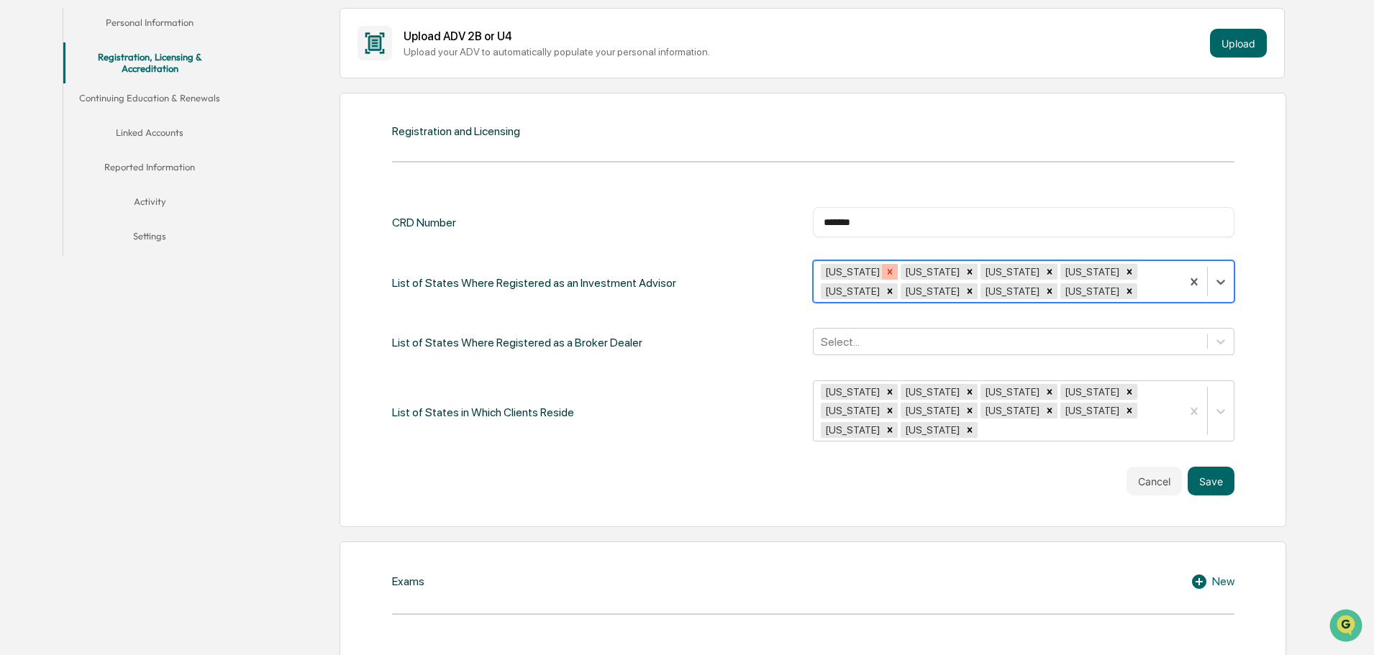
click at [885, 273] on icon "Remove Arizona" at bounding box center [890, 272] width 10 height 10
click at [885, 272] on icon "Remove California" at bounding box center [890, 272] width 10 height 10
click at [885, 272] on icon "Remove Colorado" at bounding box center [890, 272] width 10 height 10
click at [885, 273] on icon "Remove Delaware" at bounding box center [890, 272] width 10 height 10
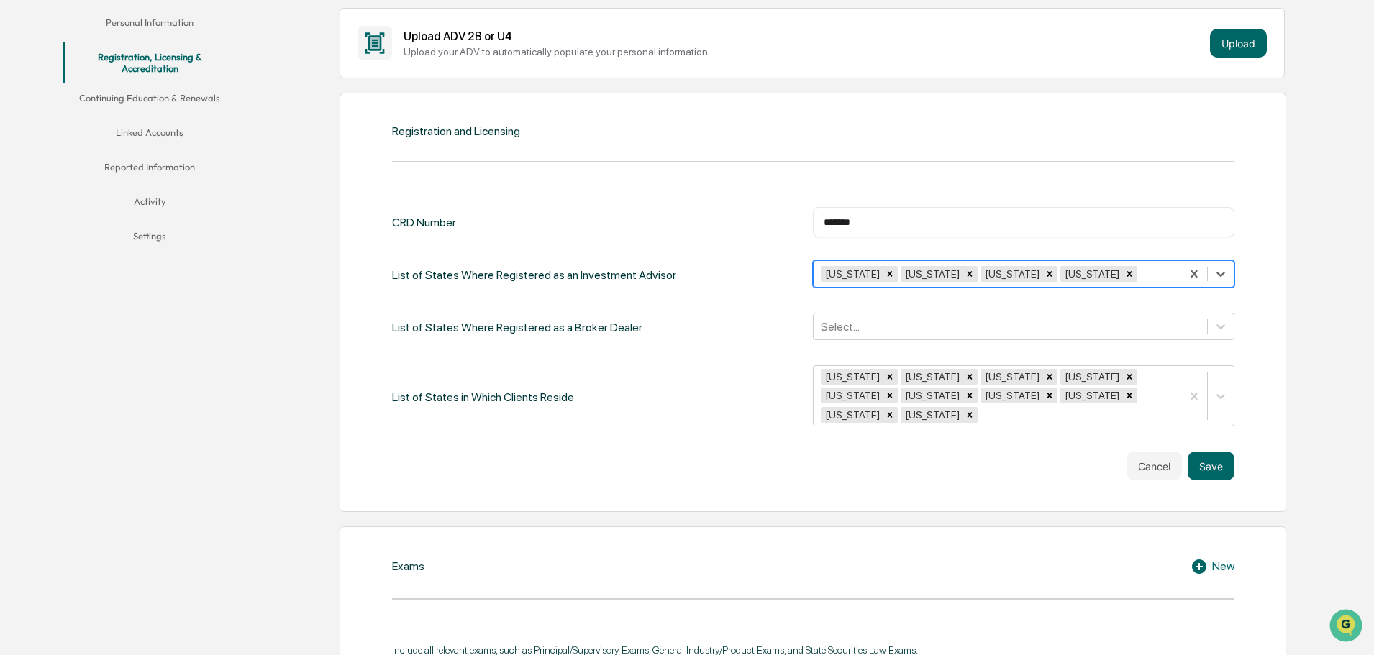
drag, startPoint x: 863, startPoint y: 275, endPoint x: 884, endPoint y: 273, distance: 20.9
click at [888, 275] on icon "Remove Florida" at bounding box center [890, 274] width 5 height 5
click at [888, 274] on icon "Remove Maryland" at bounding box center [890, 274] width 5 height 5
click at [885, 276] on icon "Remove New York" at bounding box center [890, 274] width 10 height 10
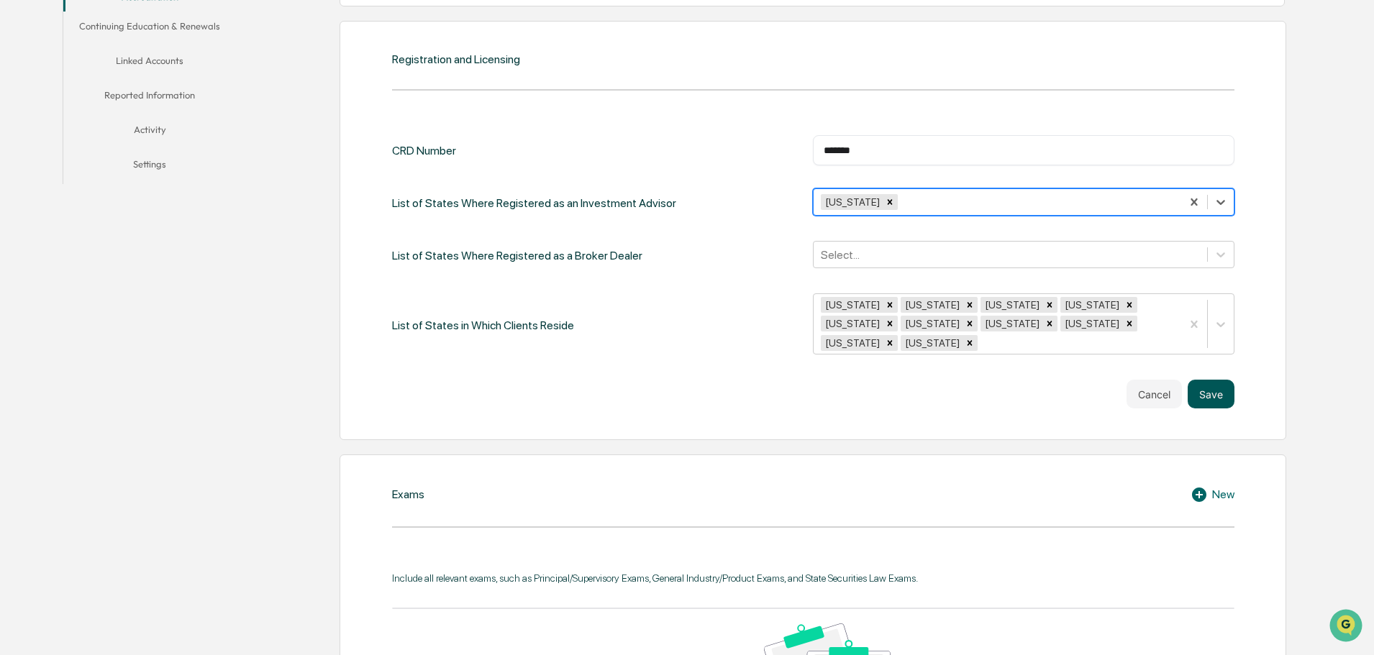
click at [1214, 380] on button "Save" at bounding box center [1211, 394] width 47 height 29
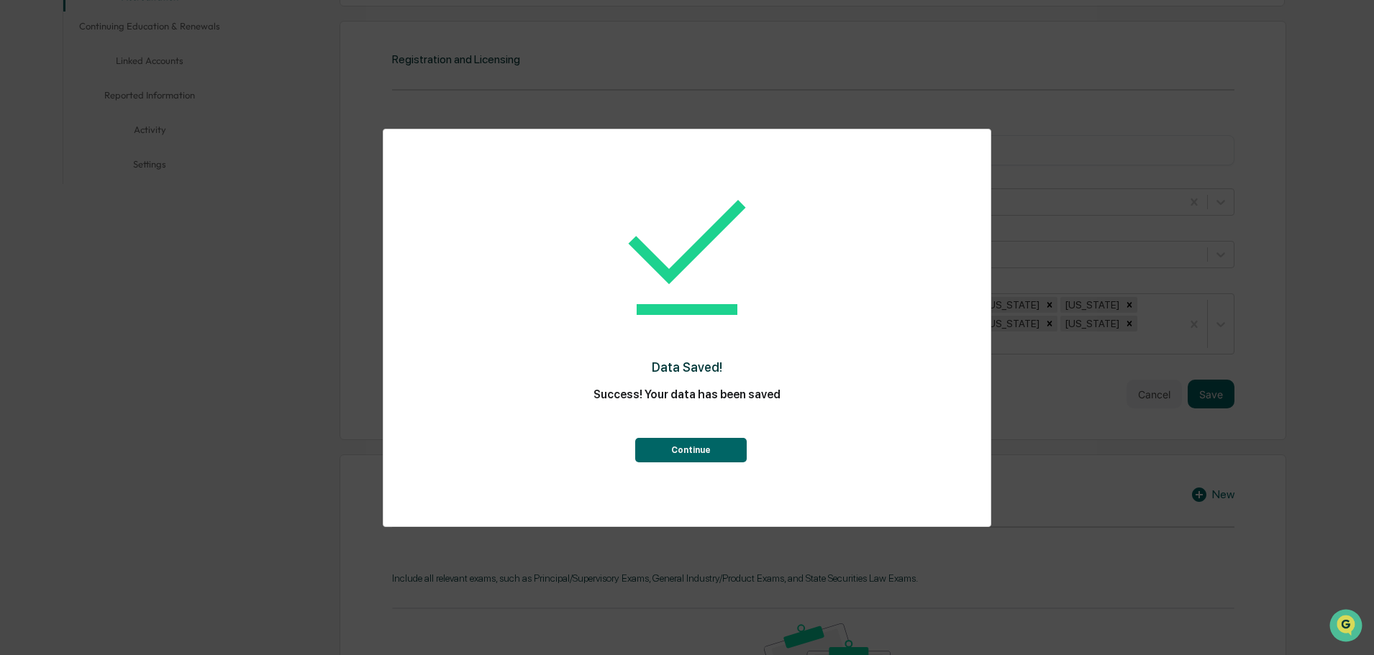
click at [665, 435] on div "Continue" at bounding box center [687, 437] width 550 height 52
click at [669, 448] on button "Continue" at bounding box center [691, 450] width 112 height 24
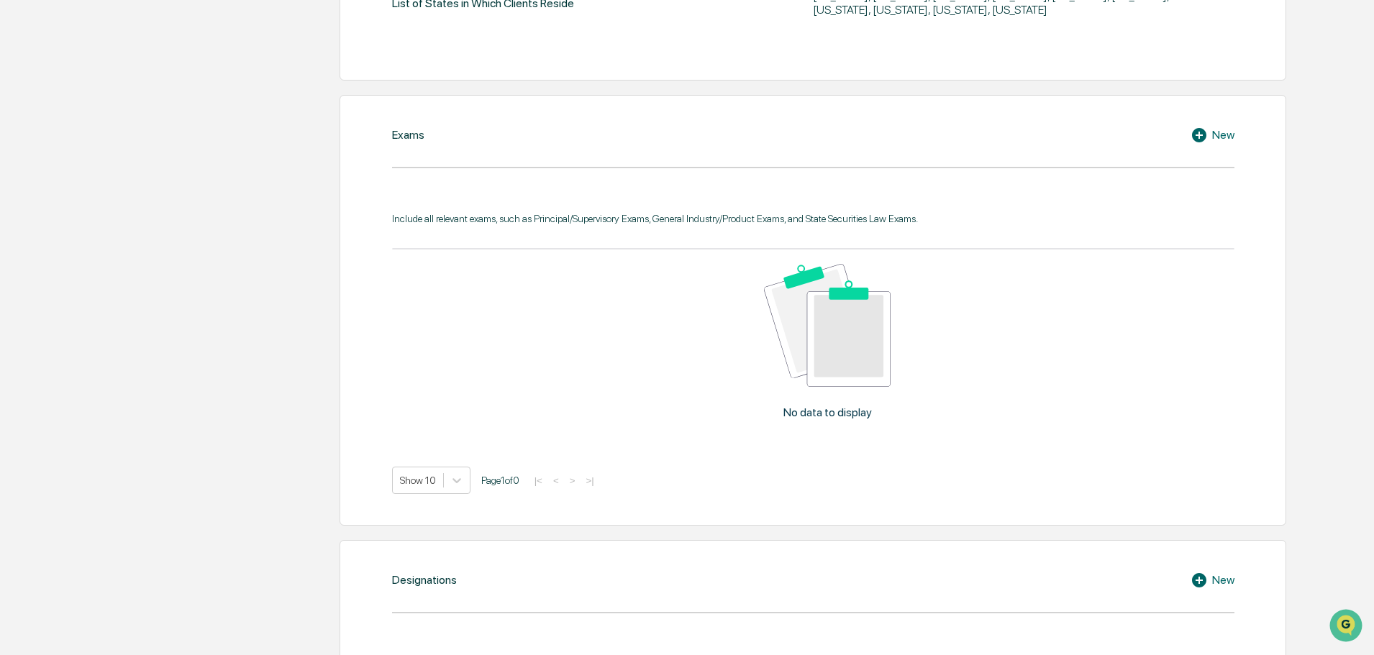
scroll to position [719, 0]
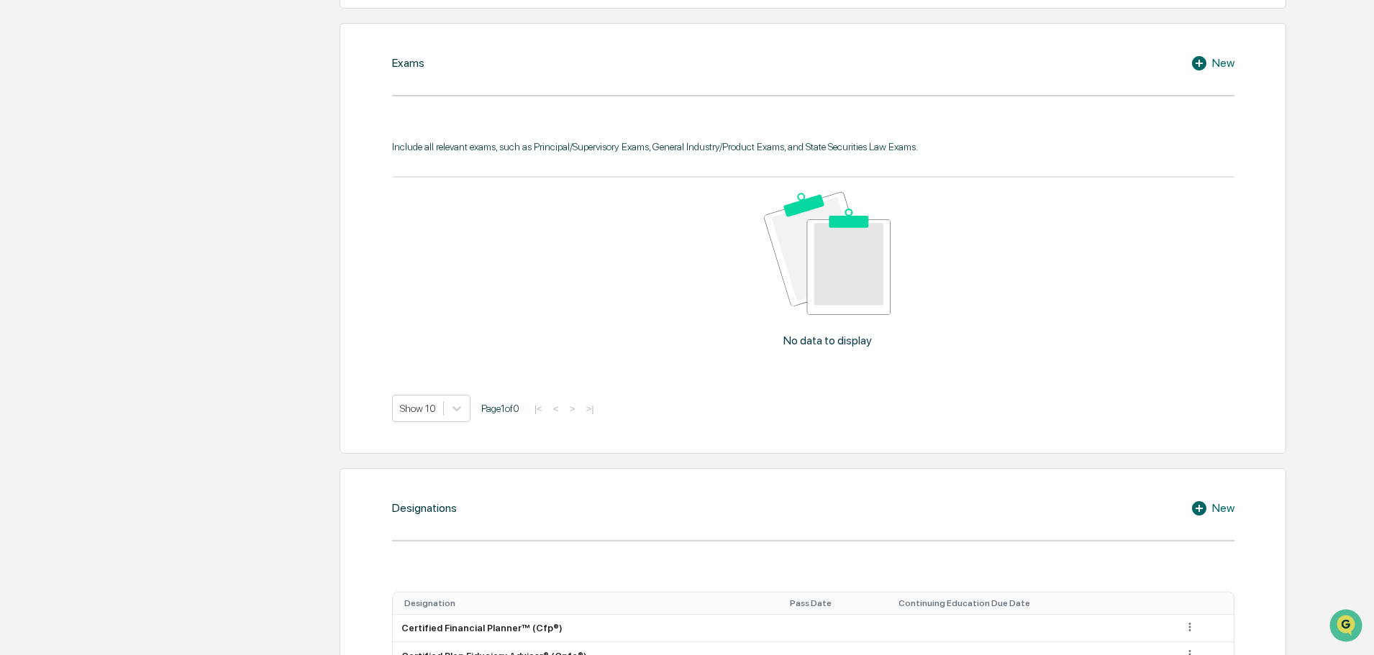
drag, startPoint x: 776, startPoint y: 157, endPoint x: 789, endPoint y: 158, distance: 13.0
click at [781, 156] on div "Include all relevant exams, such as Principal/Supervisory Exams, General Indust…" at bounding box center [813, 281] width 842 height 281
click at [1217, 57] on div "New" at bounding box center [1213, 63] width 44 height 17
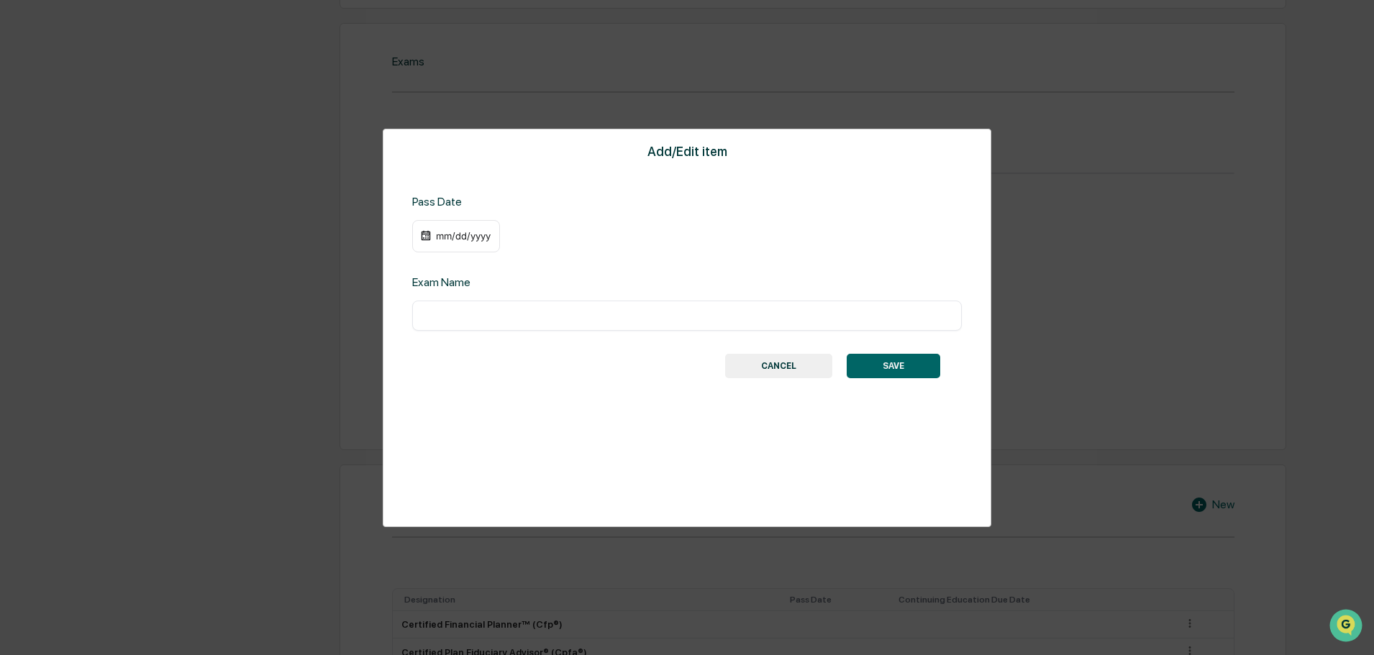
click at [439, 238] on div "mm/dd/yyyy" at bounding box center [464, 236] width 58 height 12
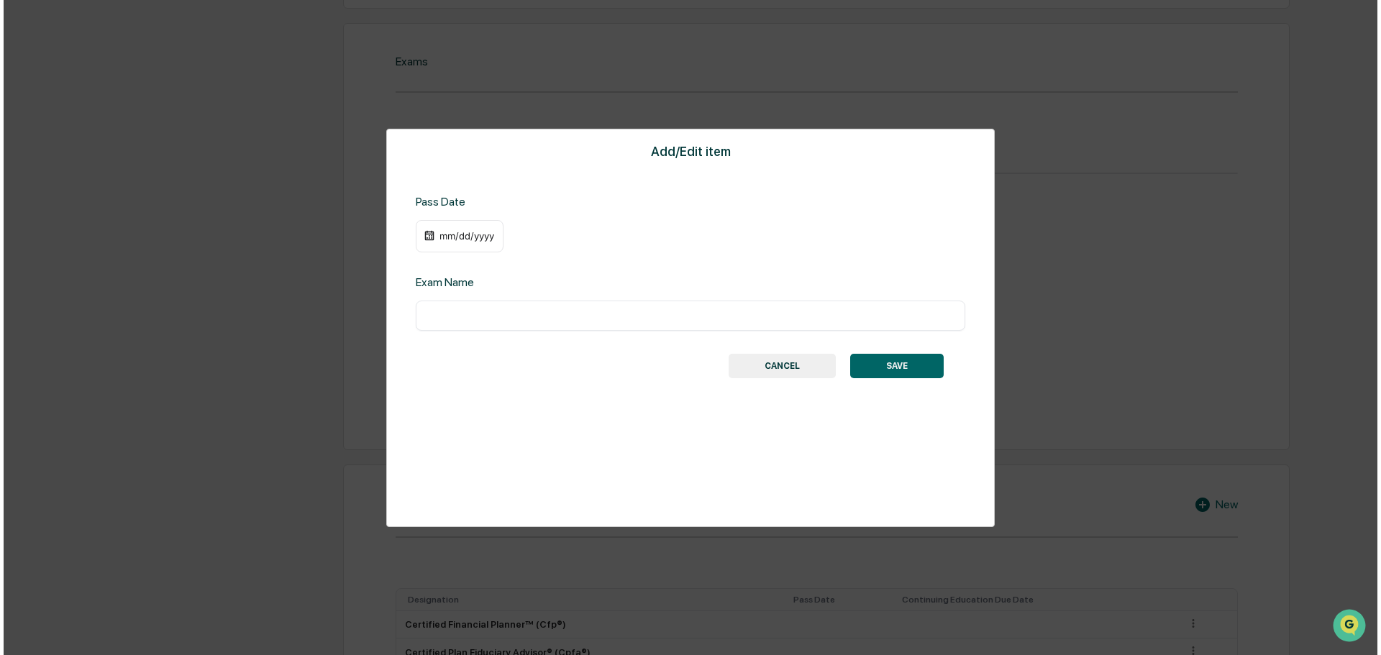
scroll to position [720, 0]
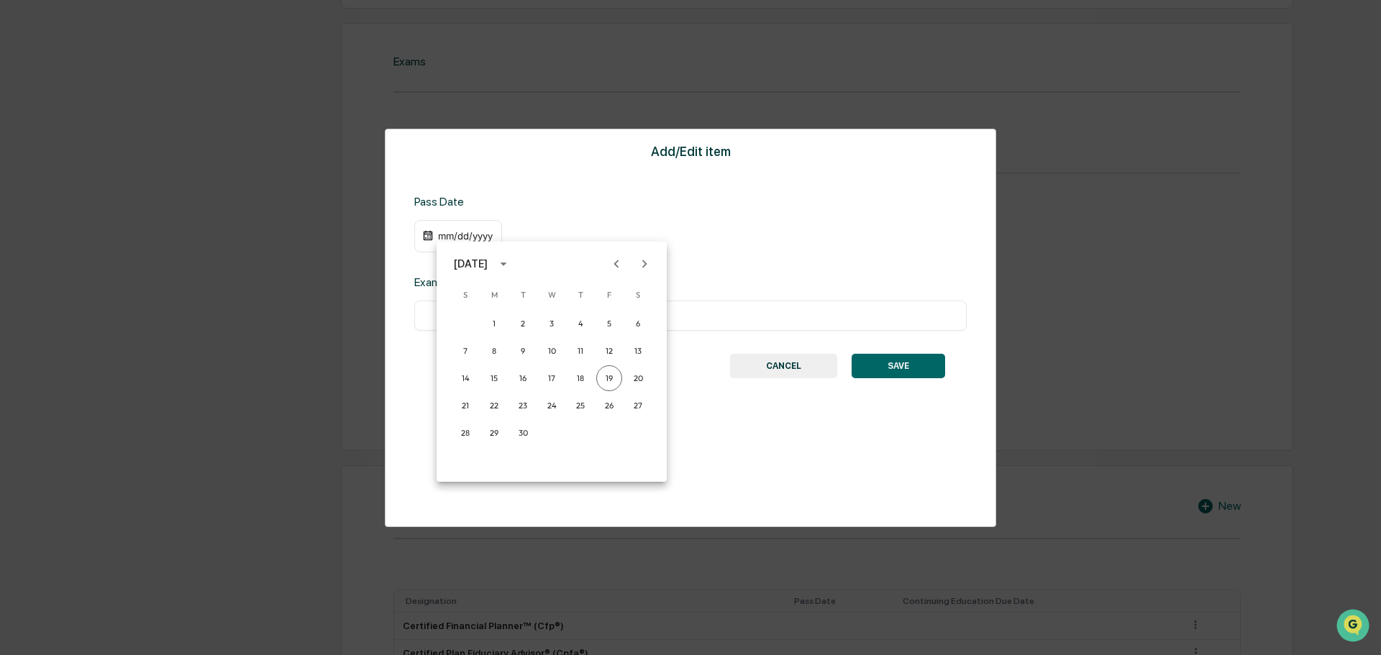
click at [512, 262] on icon "calendar view is open, switch to year view" at bounding box center [504, 264] width 16 height 16
click at [549, 332] on button "1982" at bounding box center [552, 330] width 52 height 26
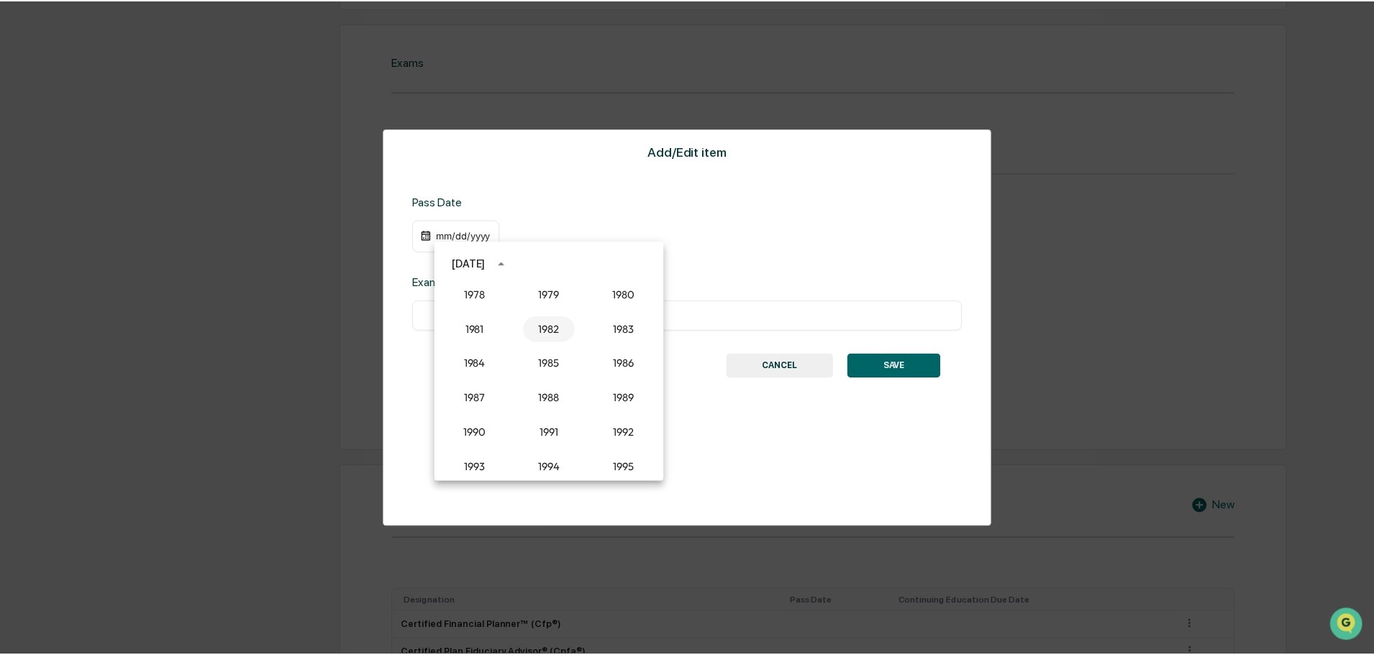
scroll to position [719, 0]
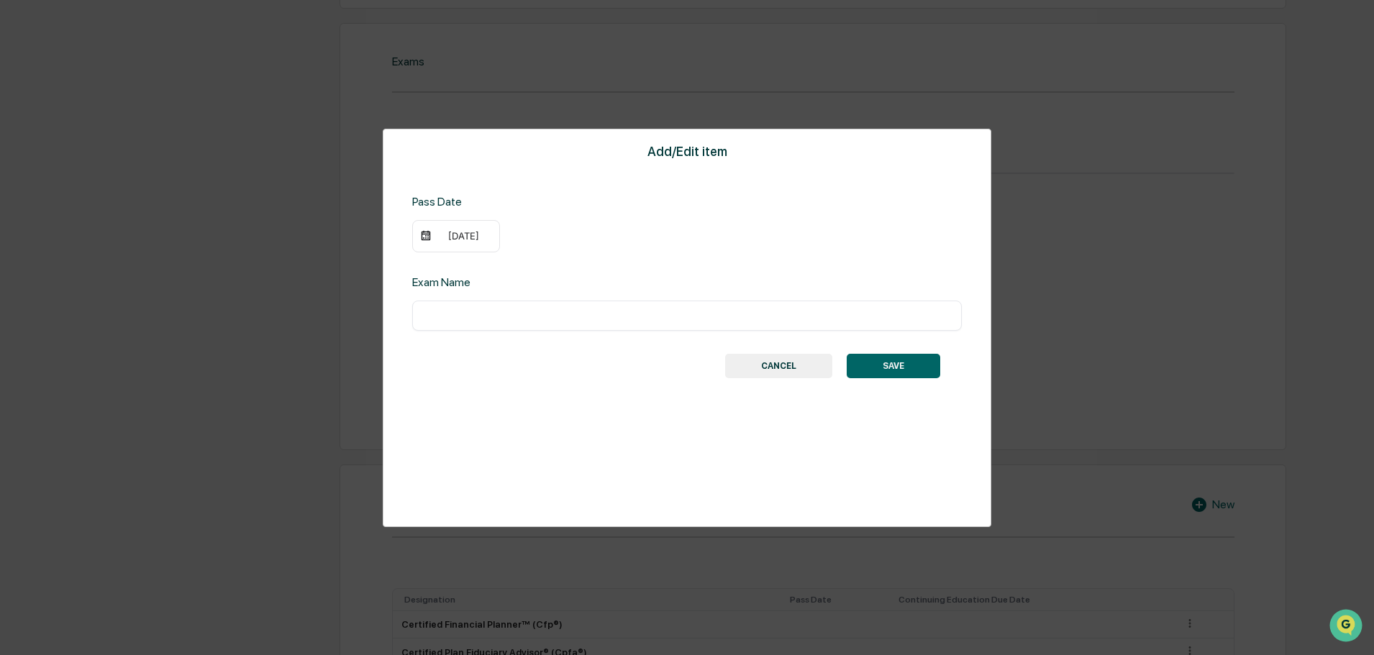
click at [458, 241] on div "[DATE]" at bounding box center [464, 236] width 58 height 12
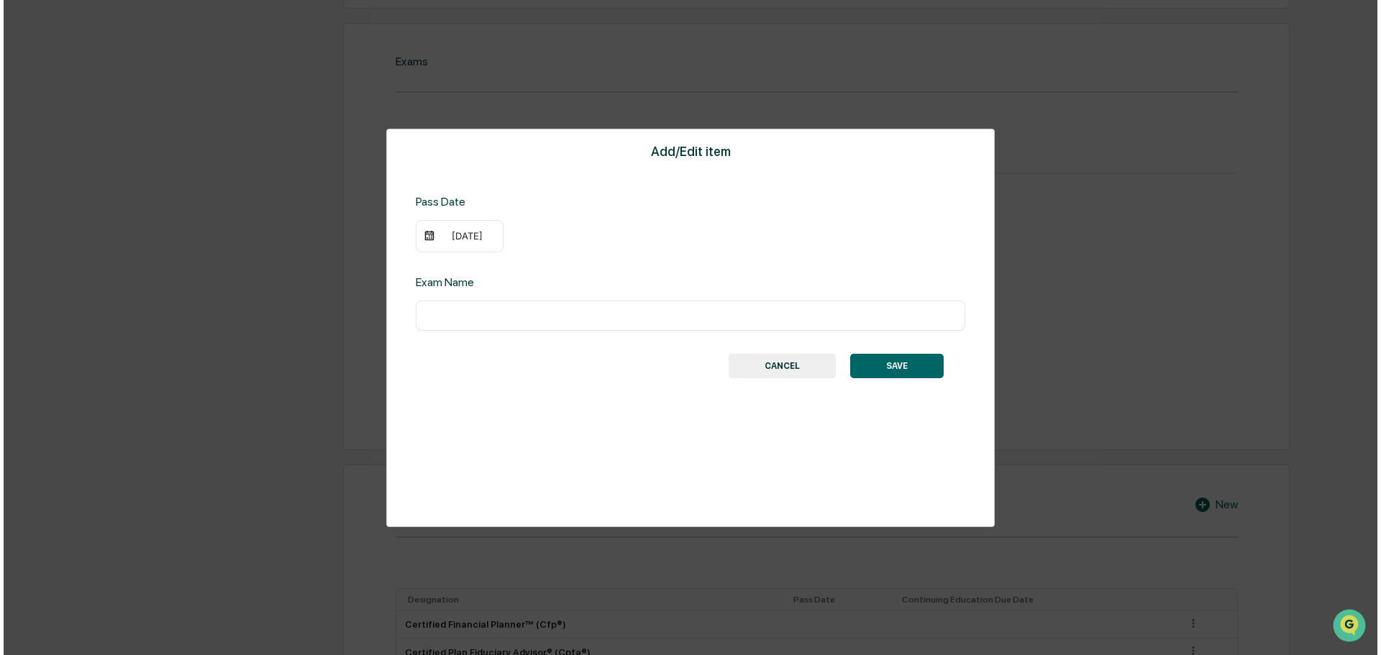
scroll to position [720, 0]
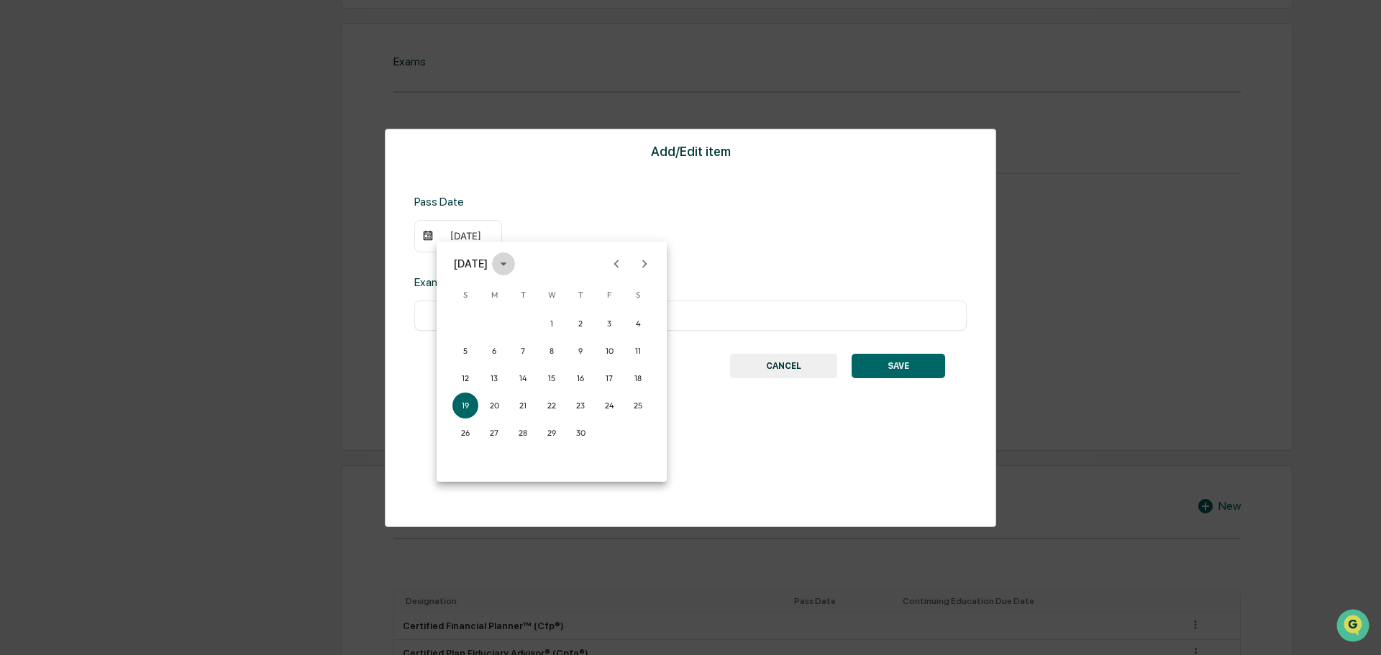
click at [512, 263] on icon "calendar view is open, switch to year view" at bounding box center [504, 264] width 16 height 16
click at [512, 263] on icon "year view is open, switch to calendar view" at bounding box center [504, 264] width 16 height 16
click at [614, 259] on icon "Previous month" at bounding box center [617, 264] width 16 height 16
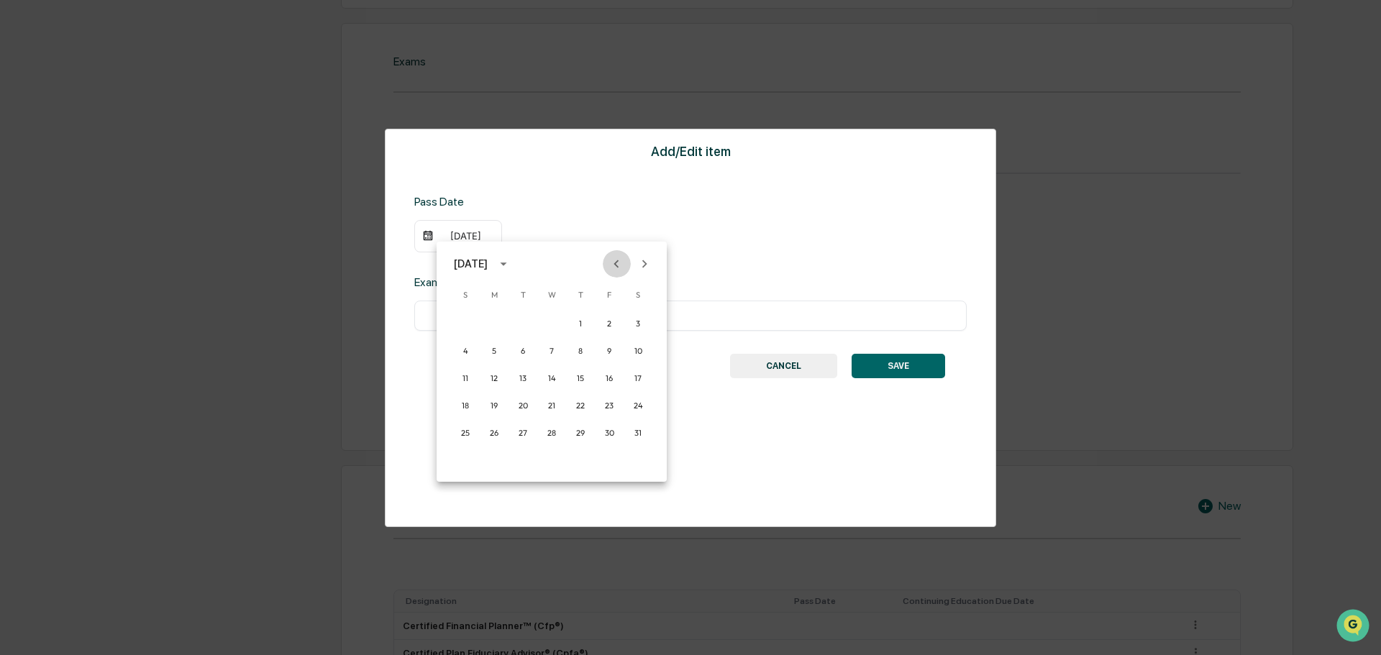
click at [614, 259] on icon "Previous month" at bounding box center [617, 264] width 16 height 16
click at [491, 430] on button "28" at bounding box center [494, 433] width 26 height 26
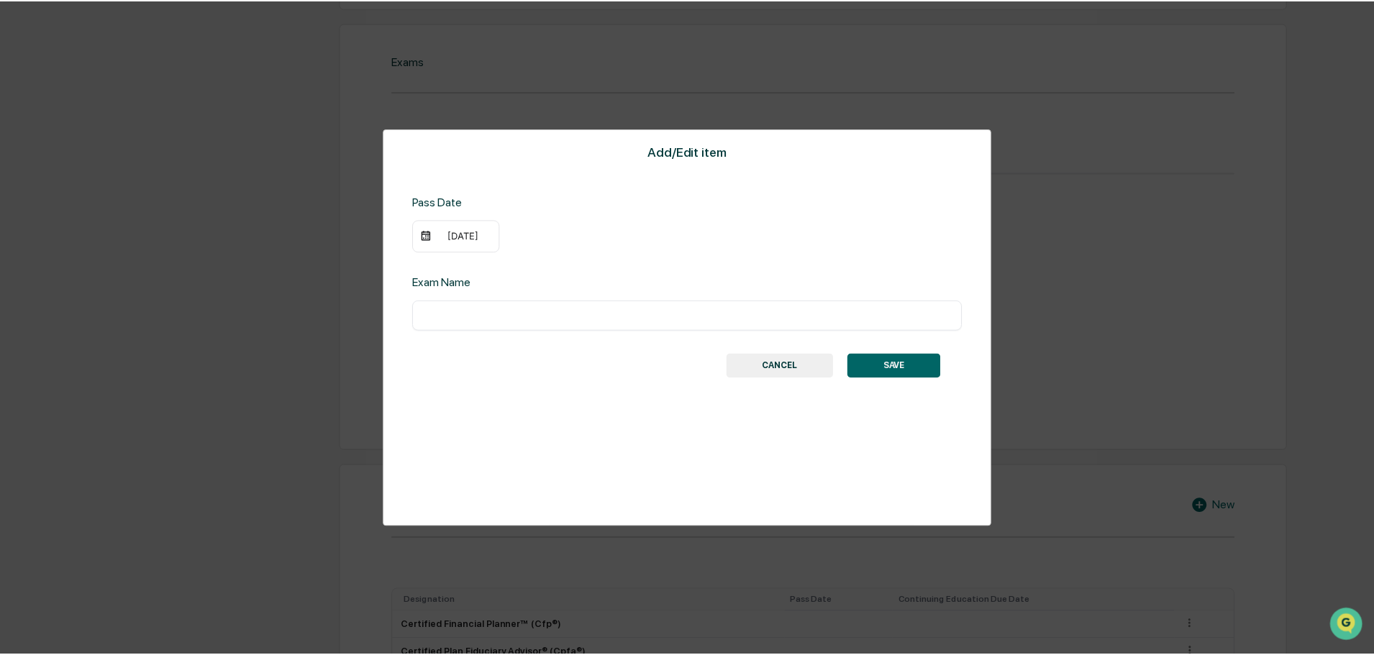
scroll to position [719, 0]
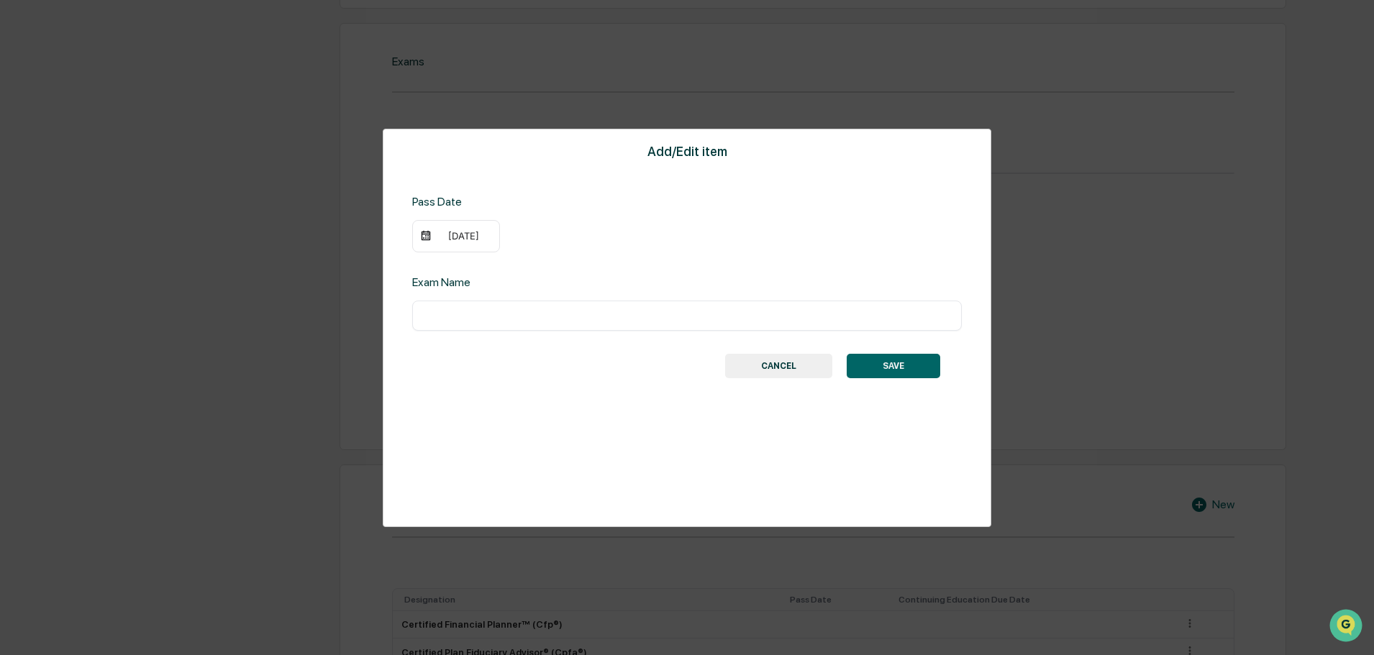
click at [437, 321] on input "text" at bounding box center [687, 316] width 528 height 14
type input "********"
click at [871, 364] on button "SAVE" at bounding box center [894, 366] width 94 height 24
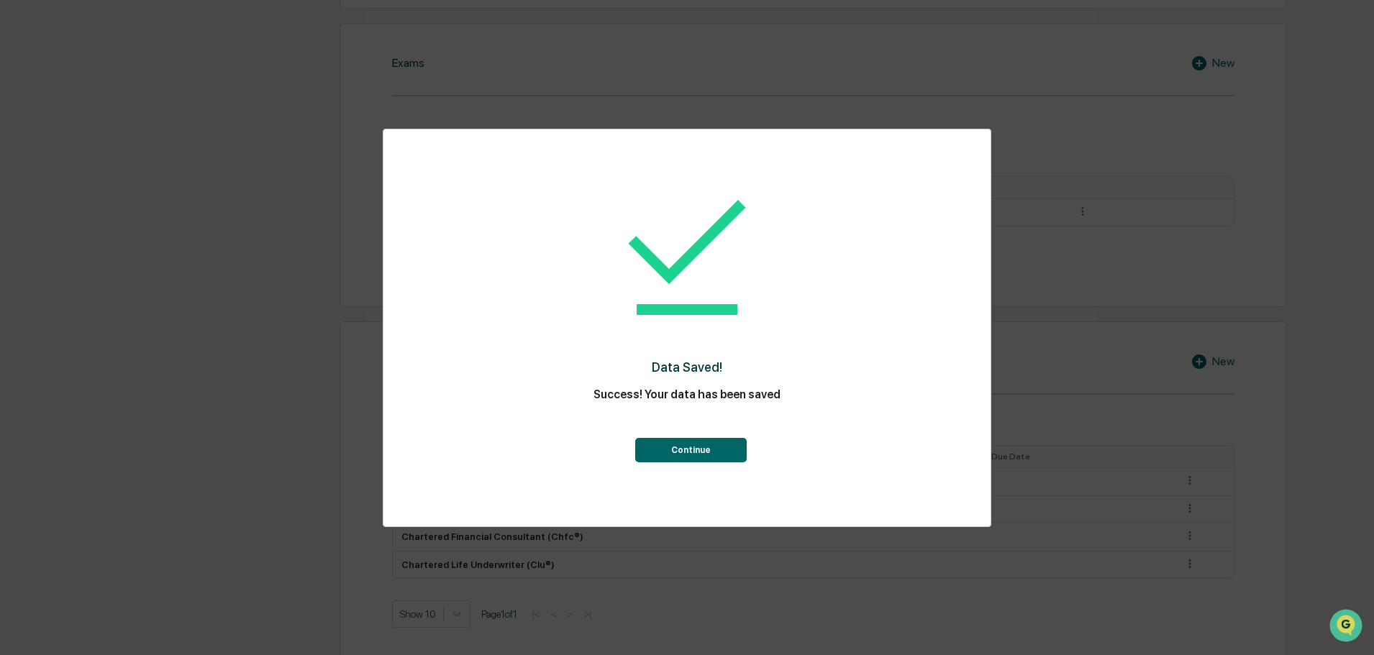
click at [721, 453] on button "Continue" at bounding box center [691, 450] width 112 height 24
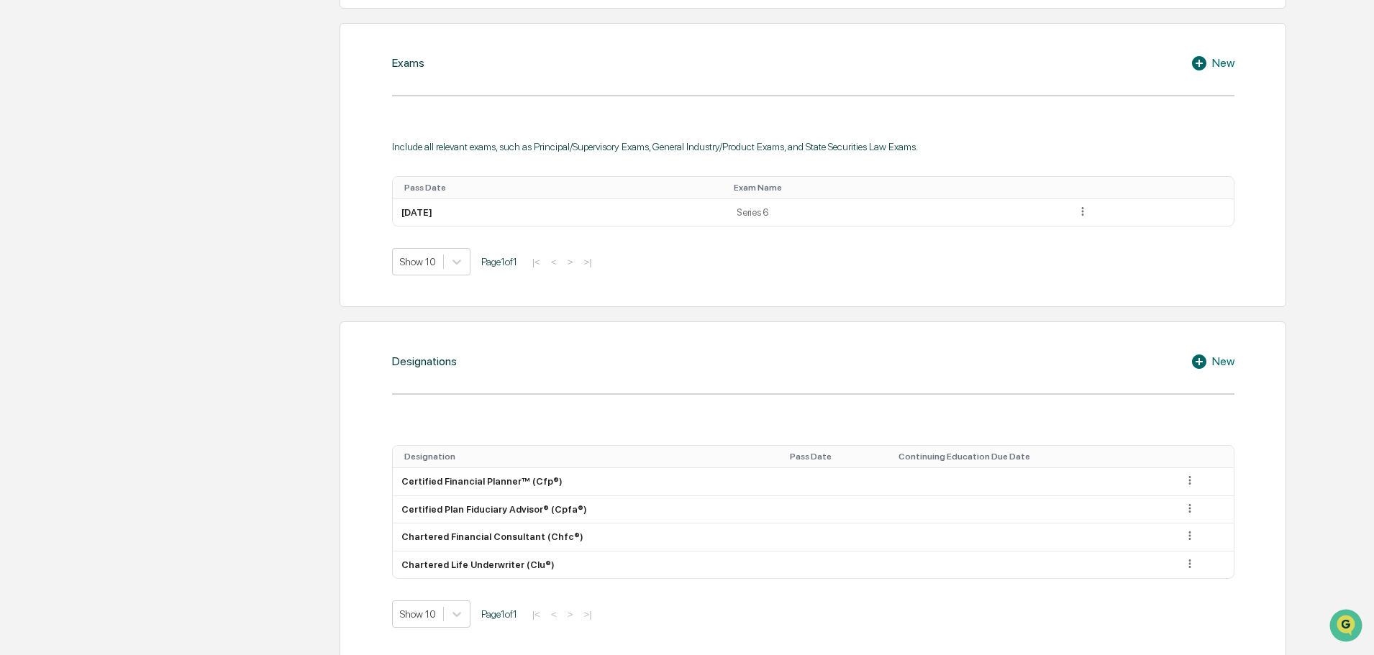
click at [1198, 62] on icon at bounding box center [1199, 63] width 14 height 14
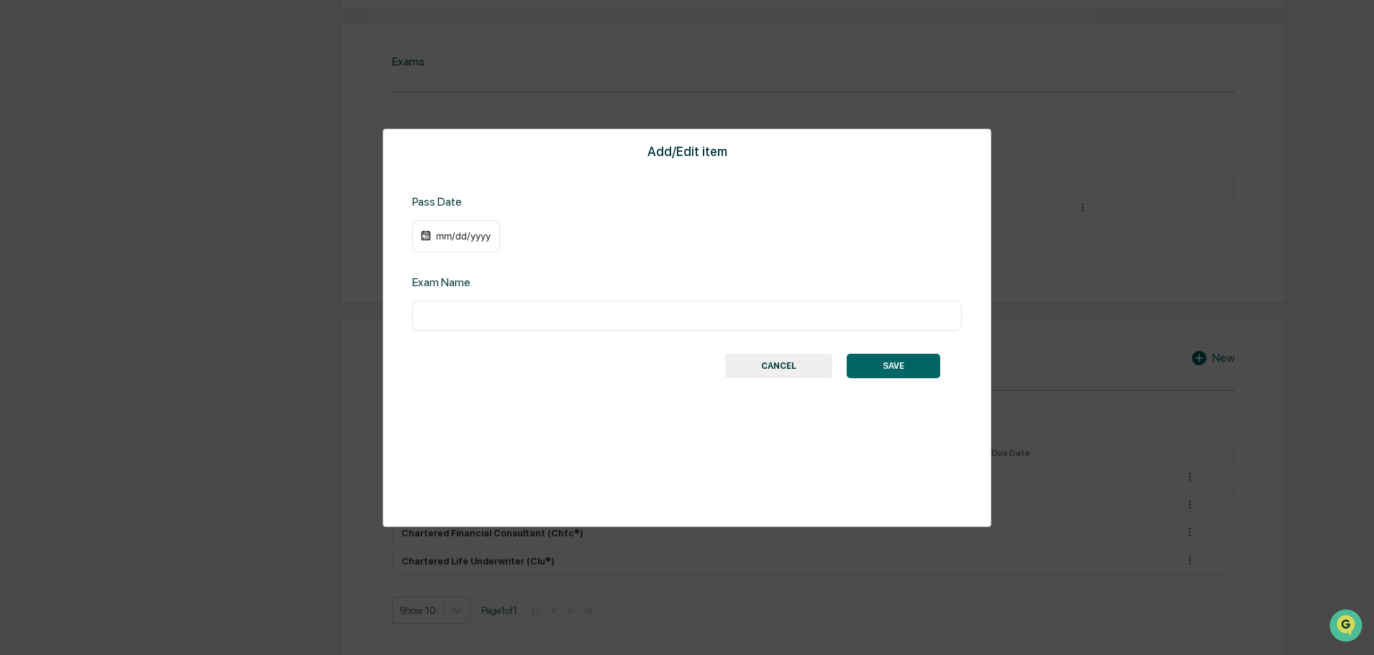
click at [447, 240] on div "mm/dd/yyyy" at bounding box center [464, 236] width 58 height 12
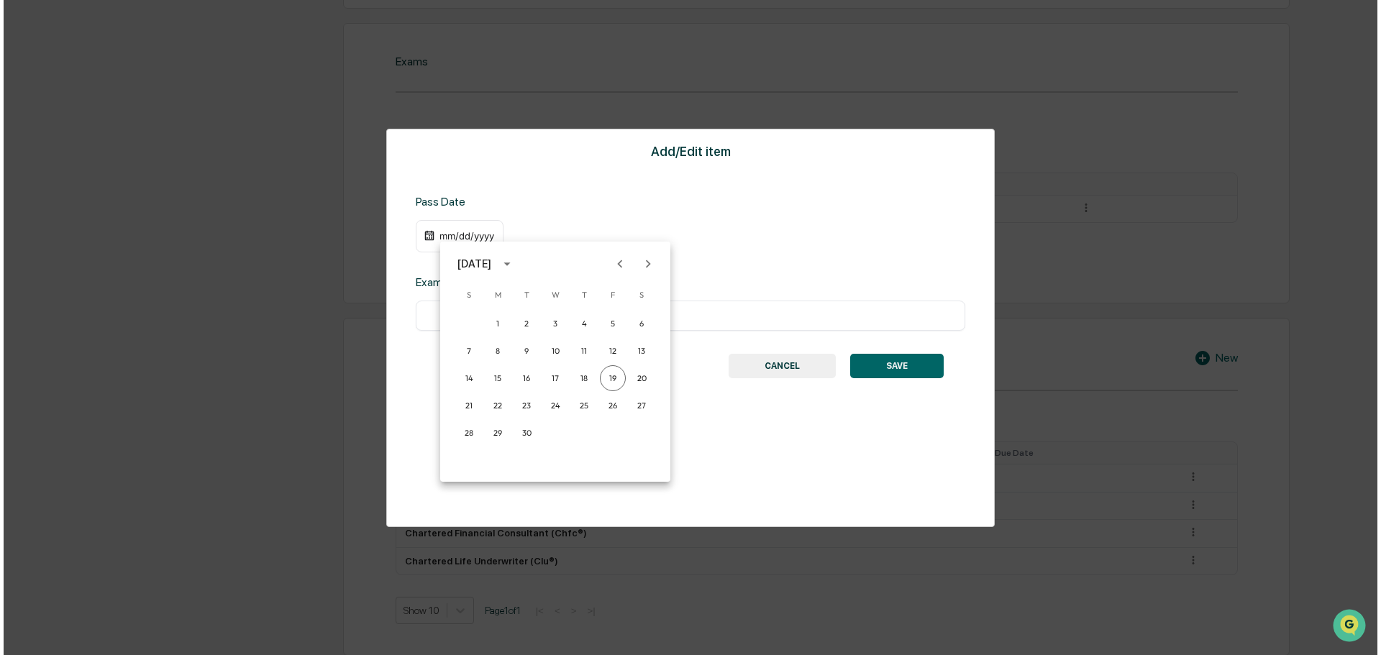
scroll to position [720, 0]
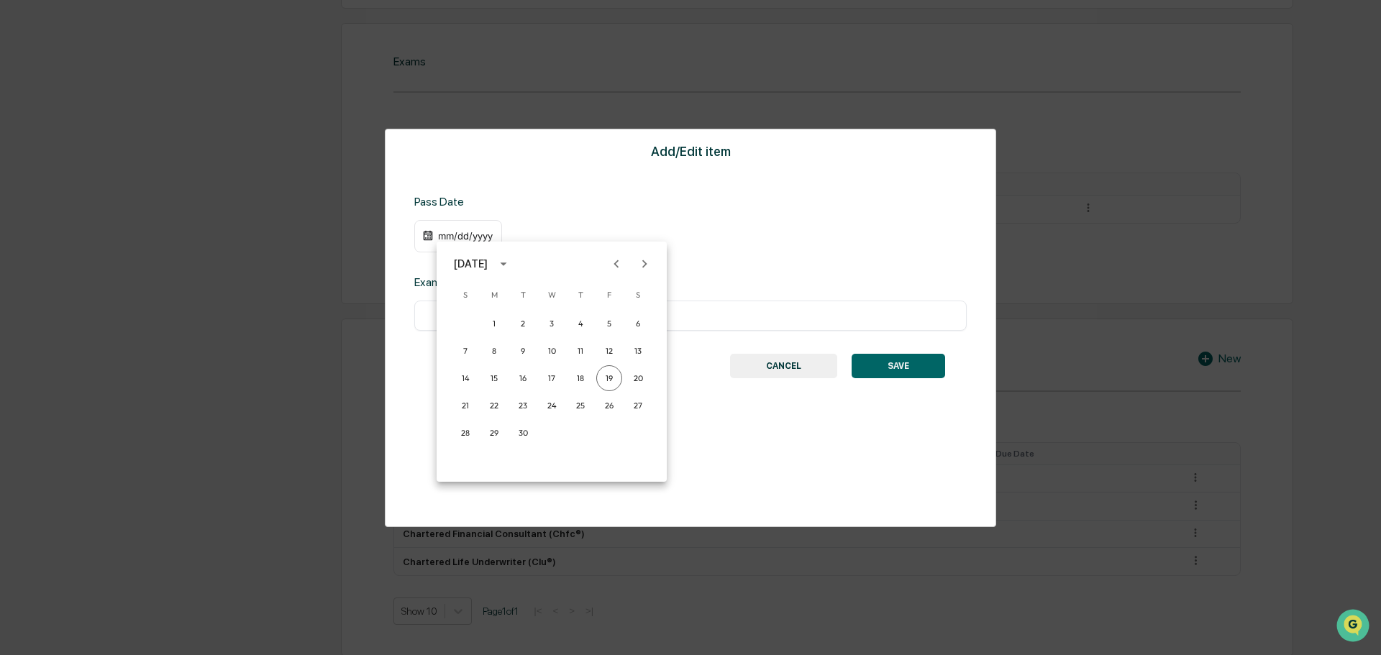
click at [614, 261] on icon "Previous month" at bounding box center [617, 264] width 16 height 16
click at [512, 260] on icon "calendar view is open, switch to year view" at bounding box center [504, 264] width 16 height 16
click at [546, 329] on button "1982" at bounding box center [552, 330] width 52 height 26
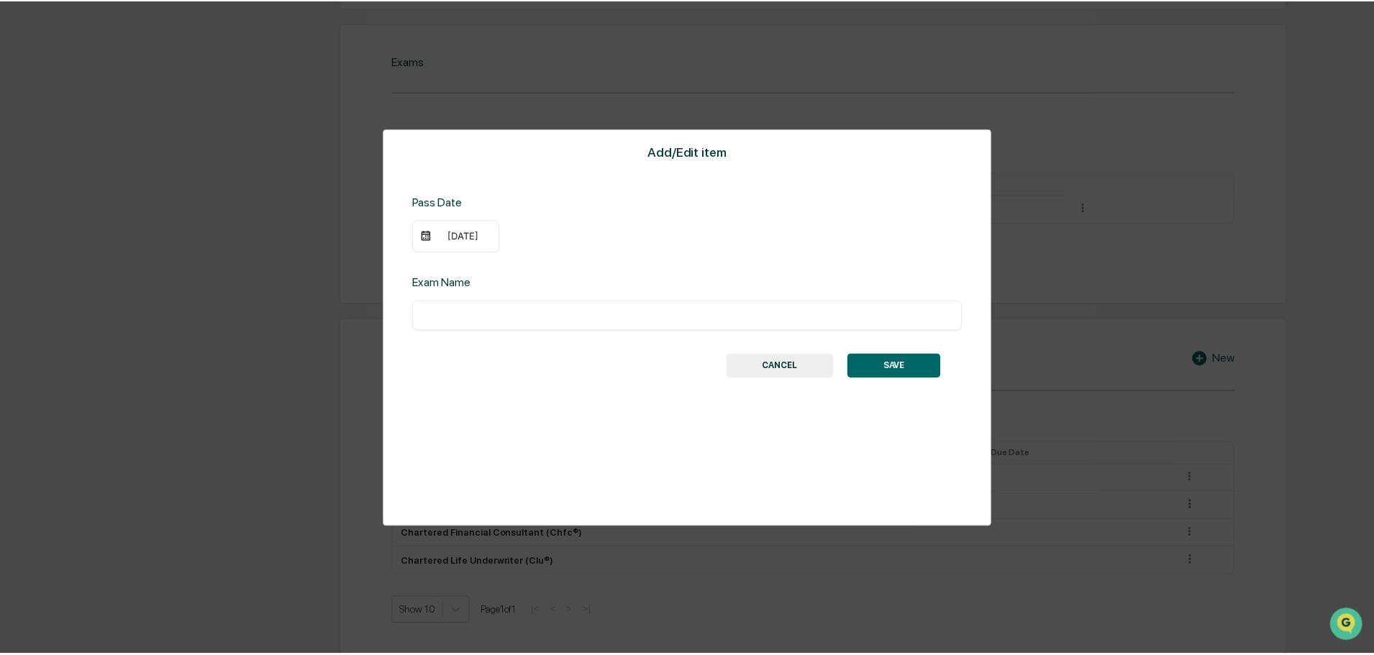
scroll to position [719, 0]
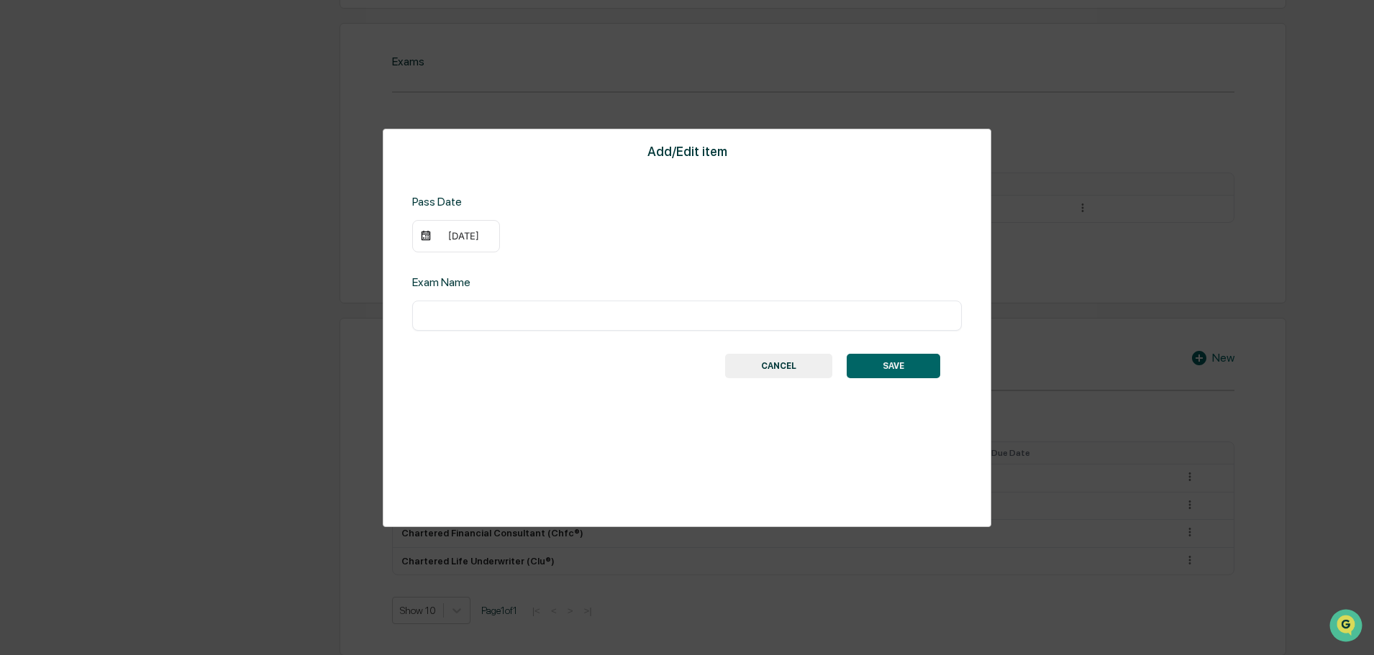
click at [465, 243] on div "[DATE]" at bounding box center [456, 236] width 88 height 33
click at [460, 234] on div "[DATE]" at bounding box center [464, 236] width 58 height 12
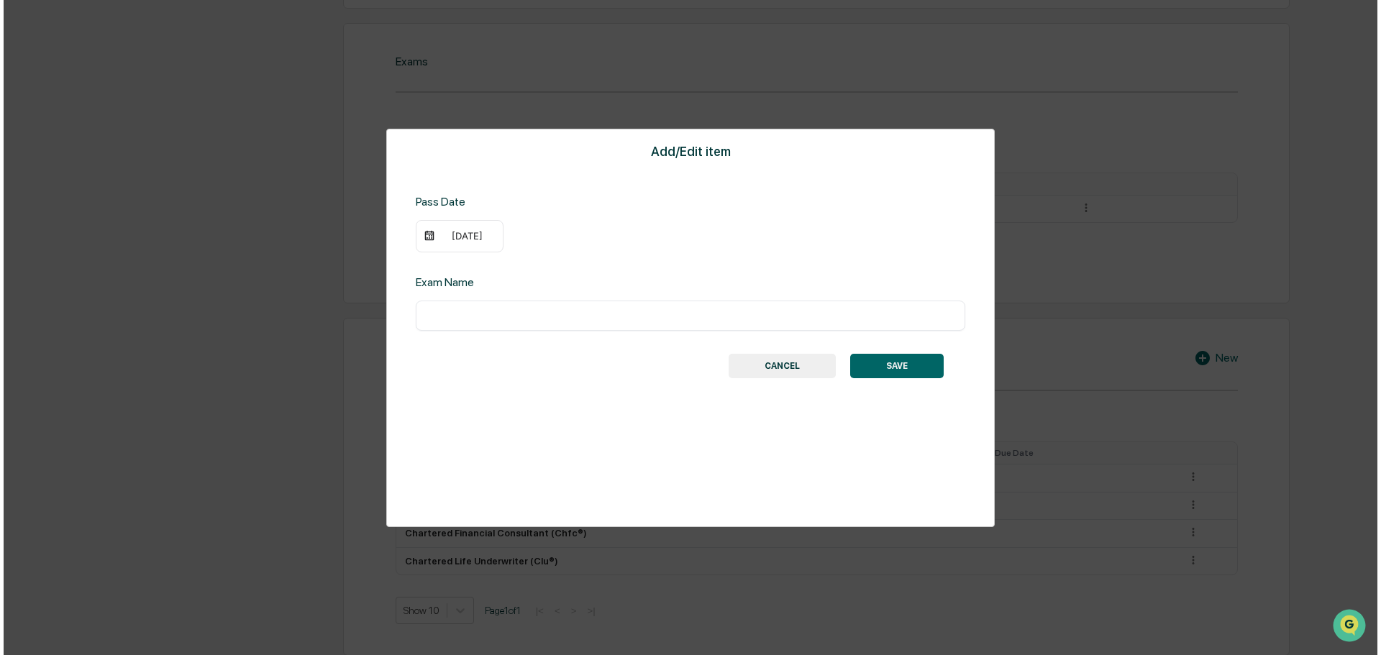
scroll to position [720, 0]
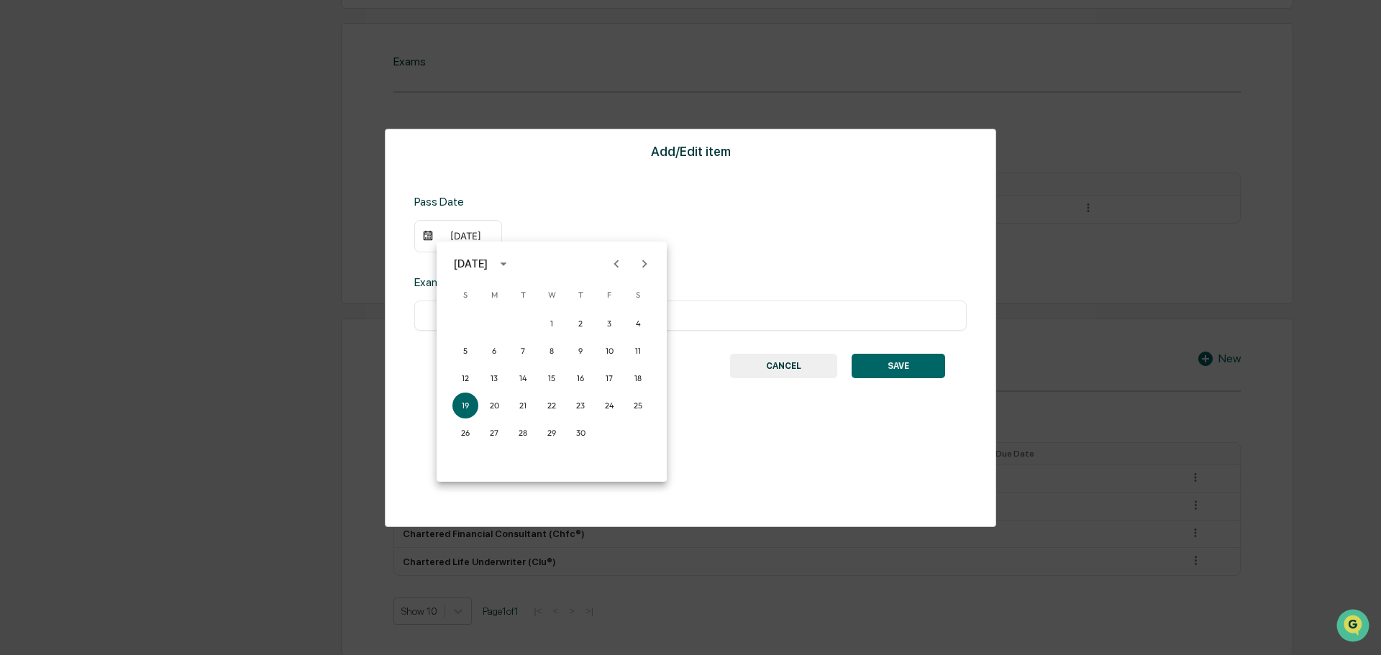
click at [512, 263] on icon "calendar view is open, switch to year view" at bounding box center [504, 264] width 16 height 16
click at [512, 262] on icon "year view is open, switch to calendar view" at bounding box center [504, 264] width 16 height 16
click at [615, 261] on icon "Previous month" at bounding box center [617, 264] width 16 height 16
click at [610, 378] on button "20" at bounding box center [609, 378] width 26 height 26
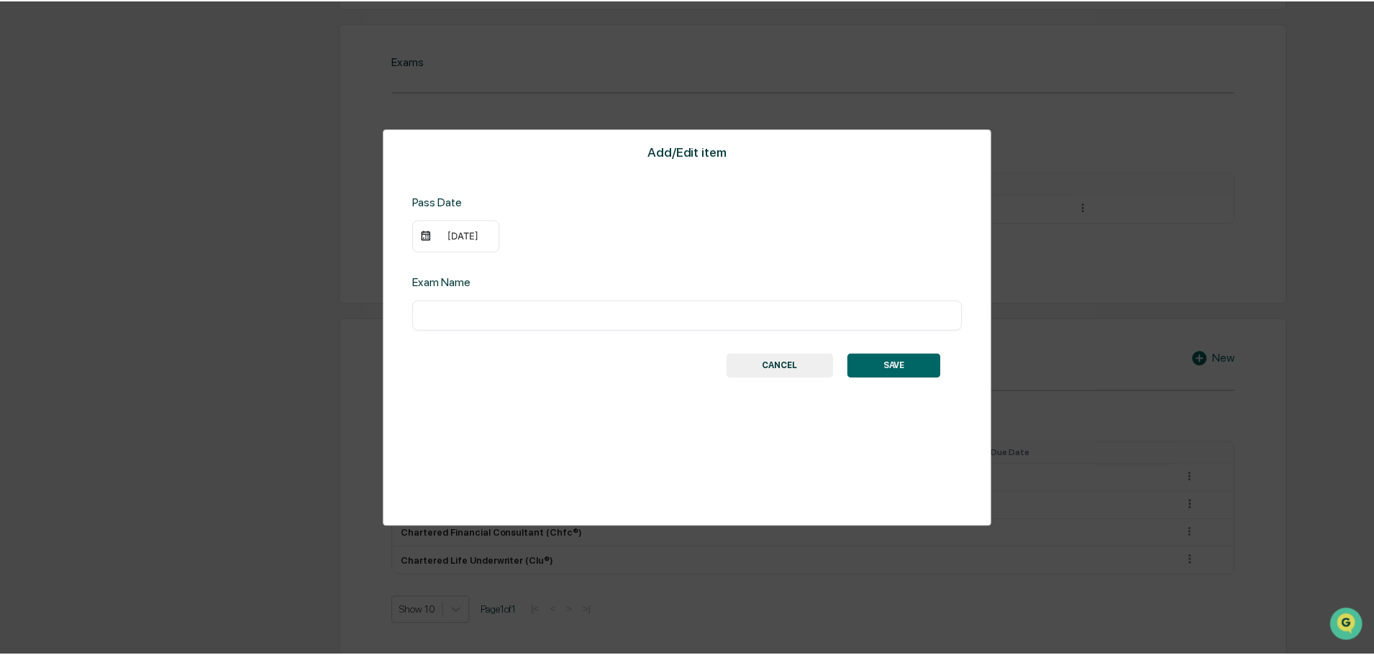
scroll to position [719, 0]
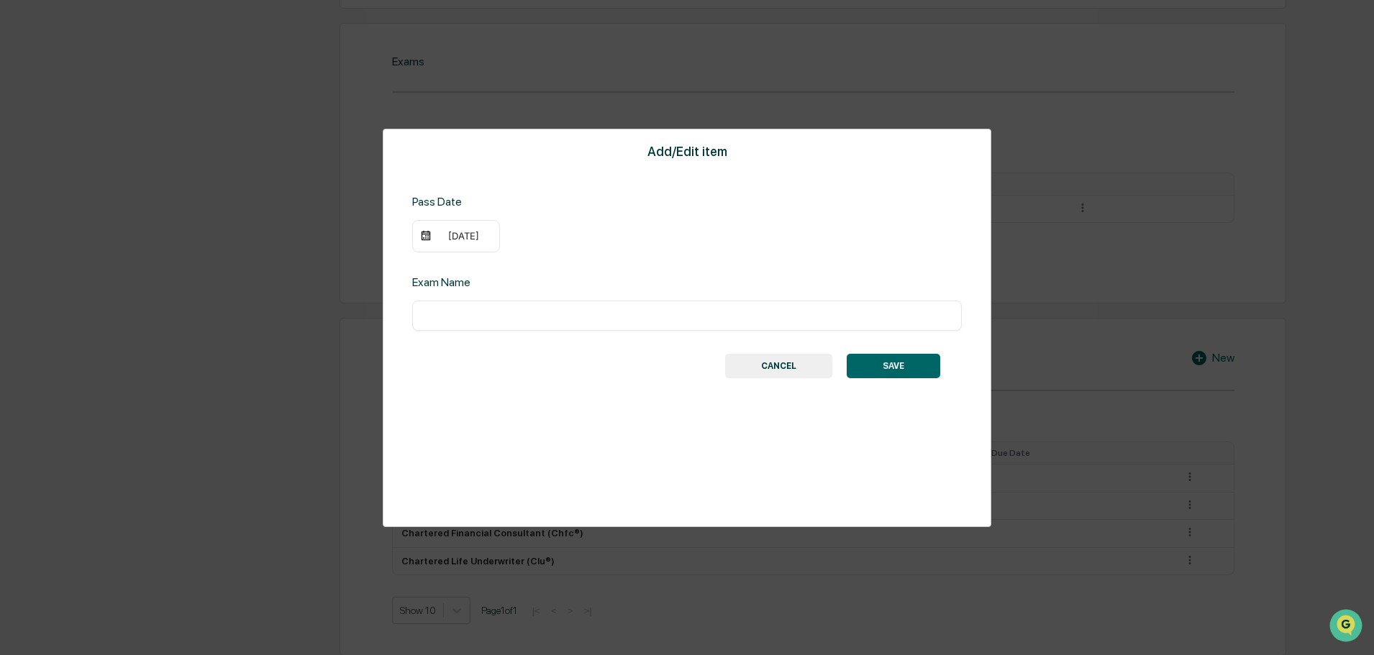
click at [450, 310] on input "text" at bounding box center [687, 316] width 528 height 14
type input "*********"
click at [878, 368] on button "SAVE" at bounding box center [894, 366] width 94 height 24
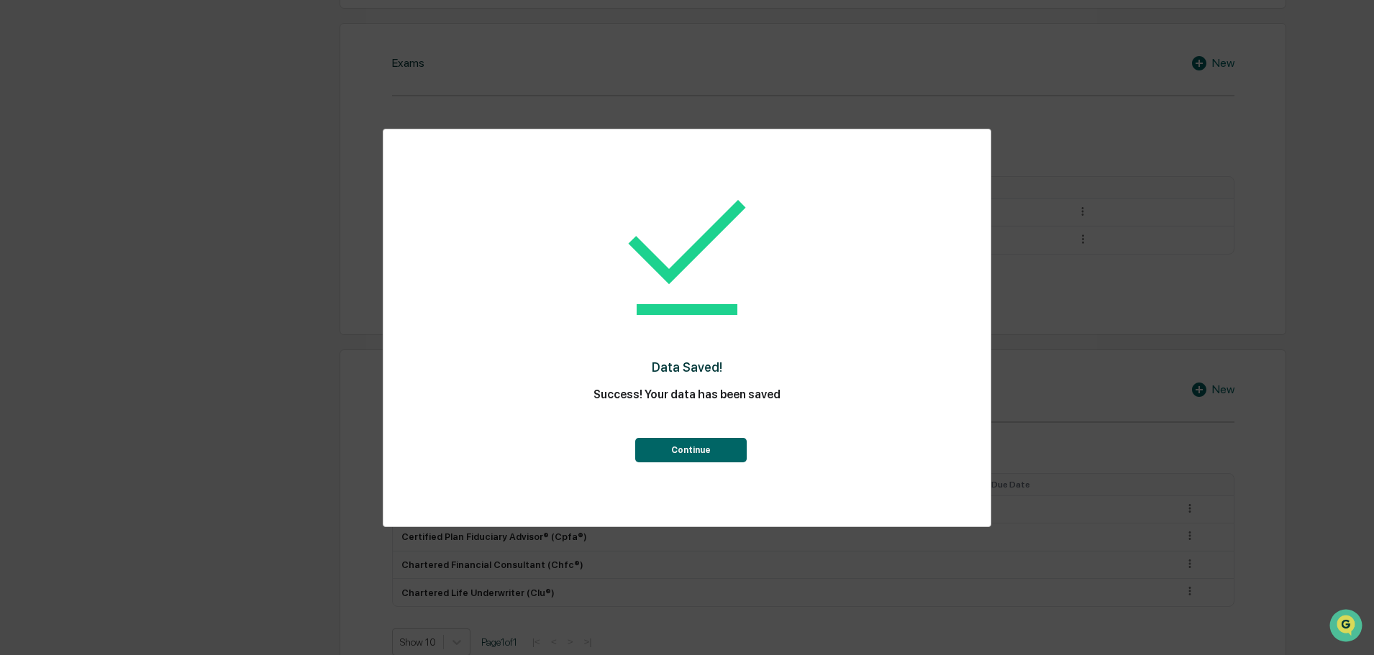
click at [692, 450] on button "Continue" at bounding box center [691, 450] width 112 height 24
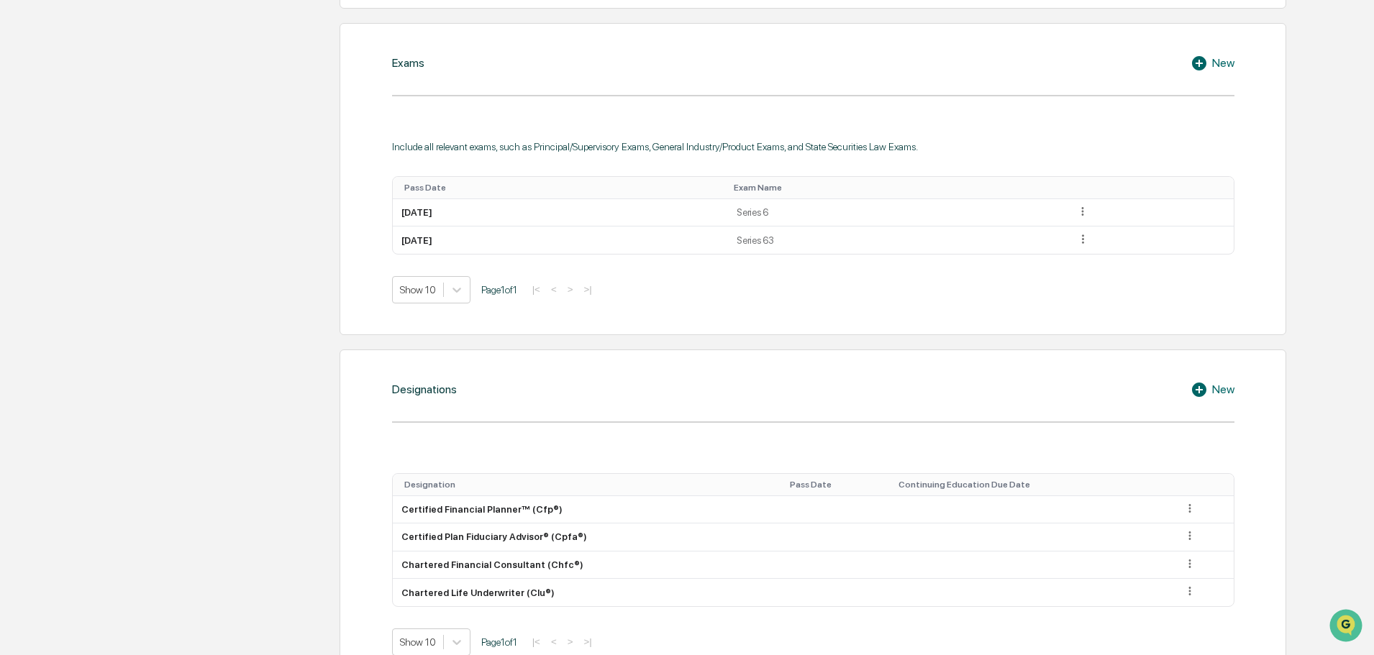
click at [1207, 62] on icon at bounding box center [1202, 63] width 22 height 17
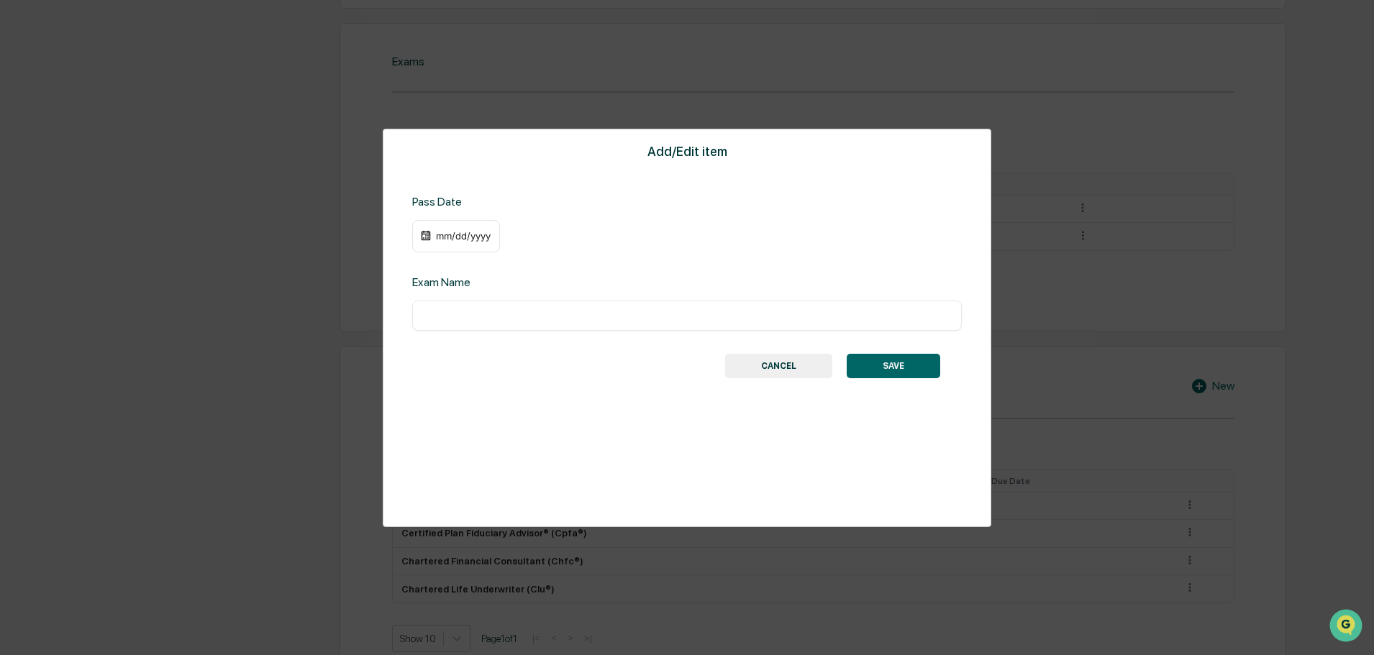
click at [476, 242] on div "mm/dd/yyyy" at bounding box center [464, 236] width 58 height 12
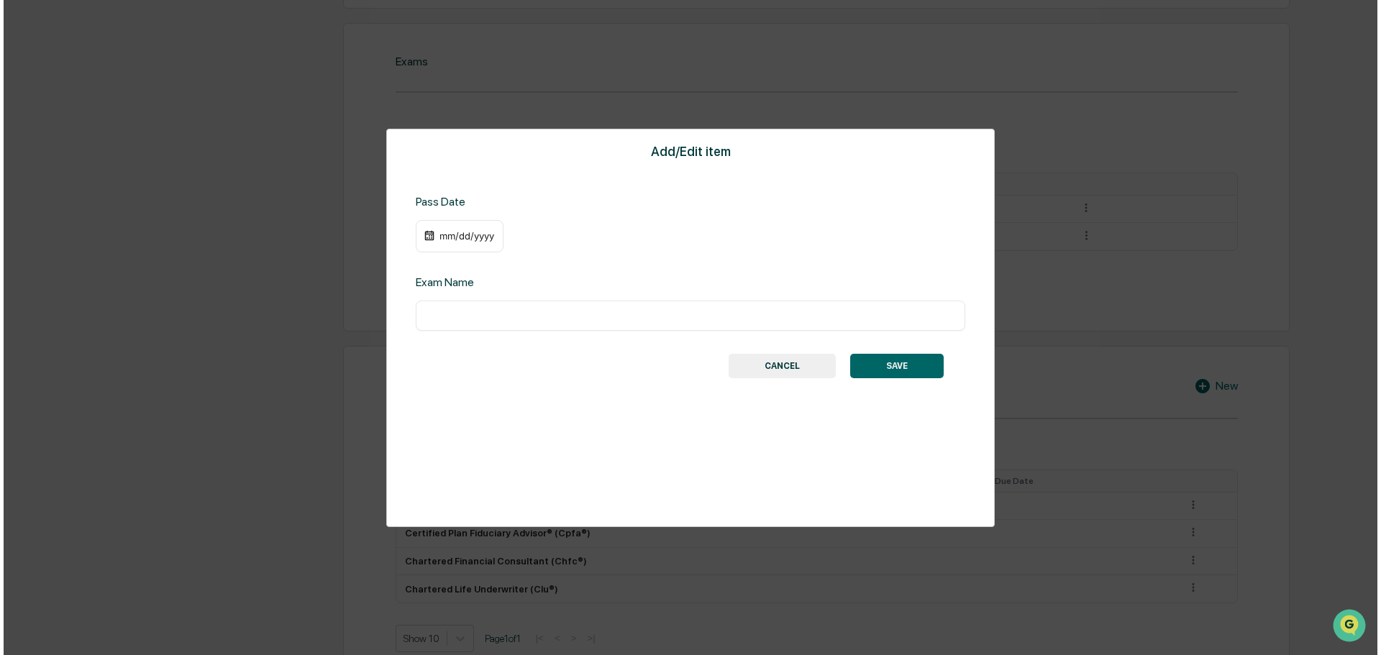
scroll to position [720, 0]
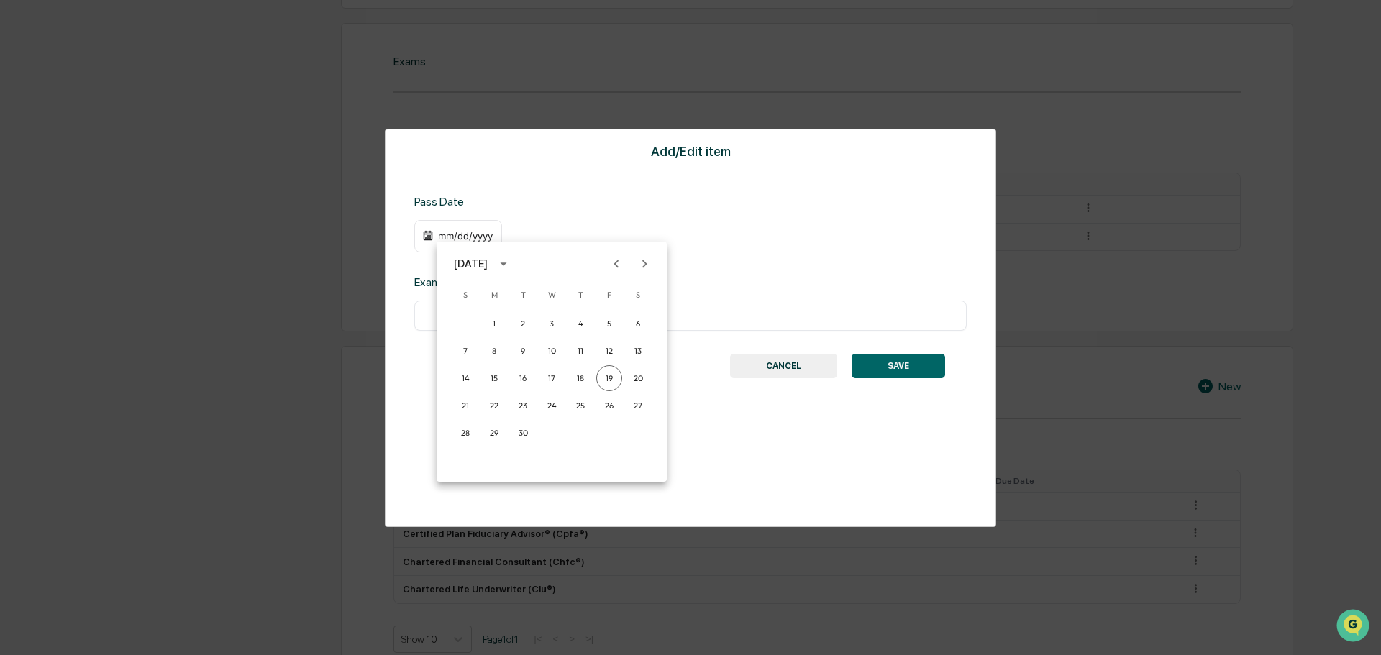
click at [512, 265] on icon "calendar view is open, switch to year view" at bounding box center [504, 264] width 16 height 16
click at [627, 325] on button "1983" at bounding box center [627, 330] width 52 height 26
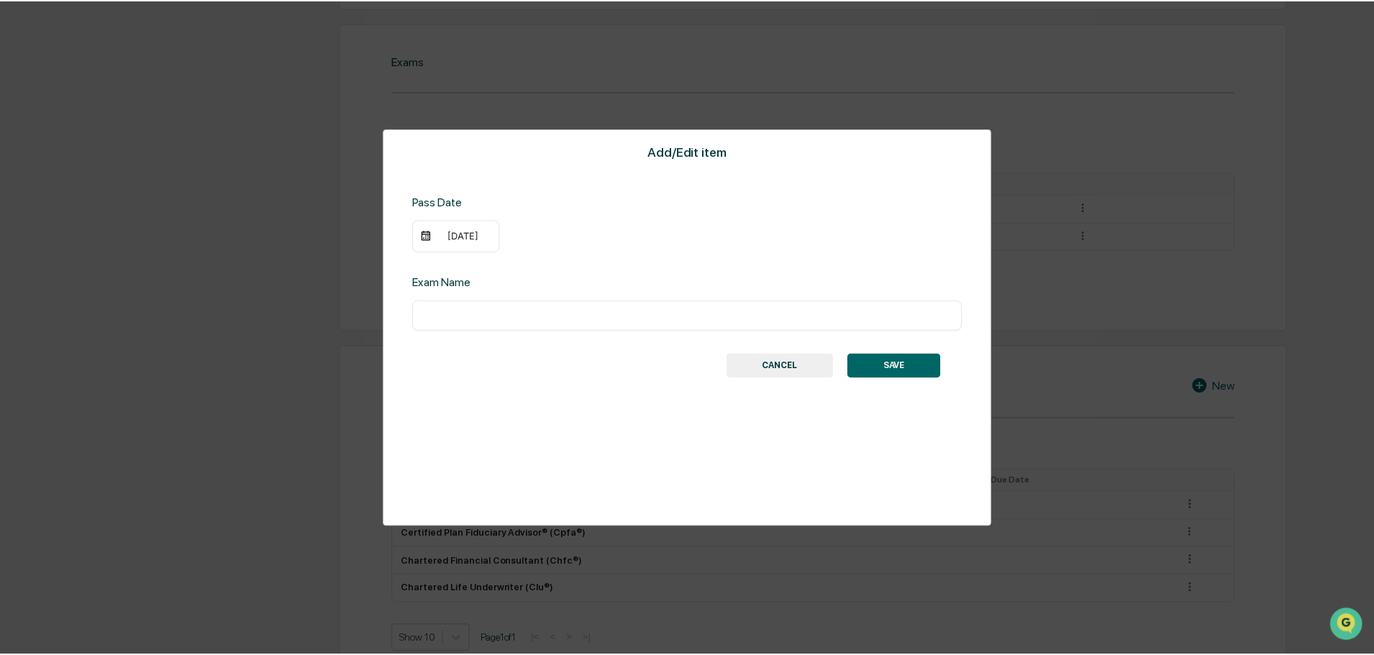
scroll to position [719, 0]
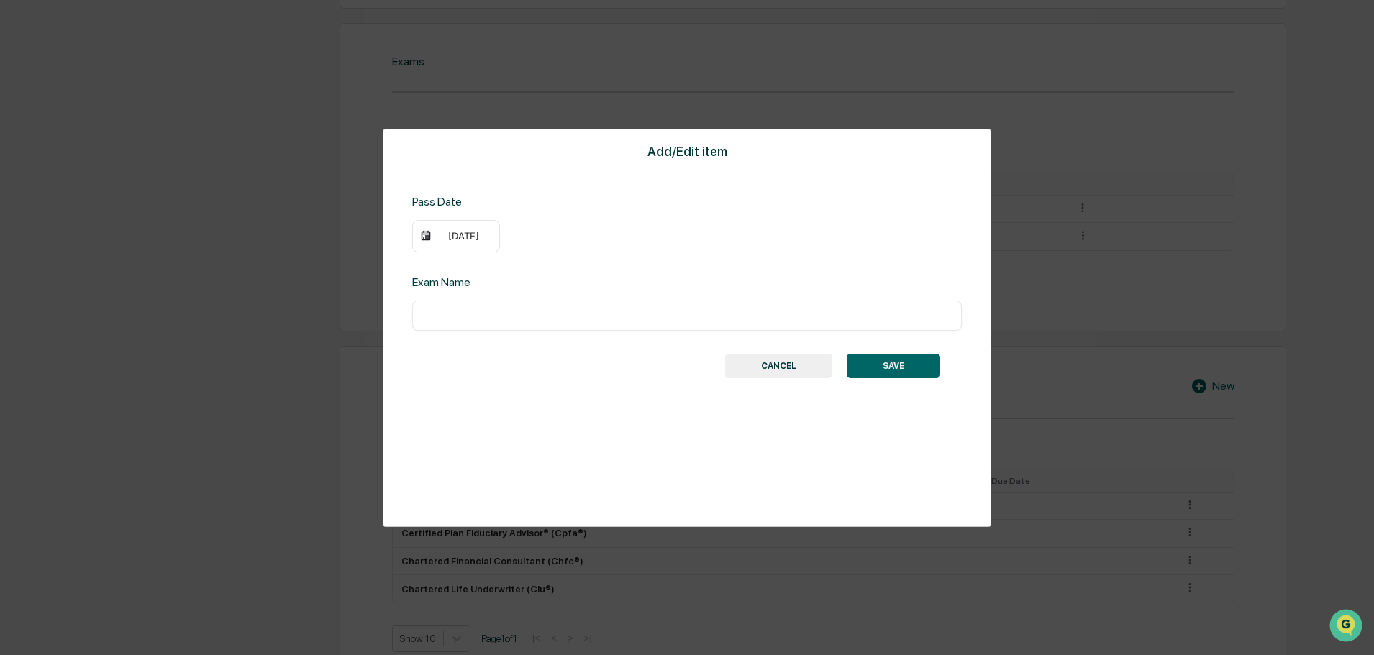
click at [459, 237] on div "[DATE]" at bounding box center [464, 236] width 58 height 12
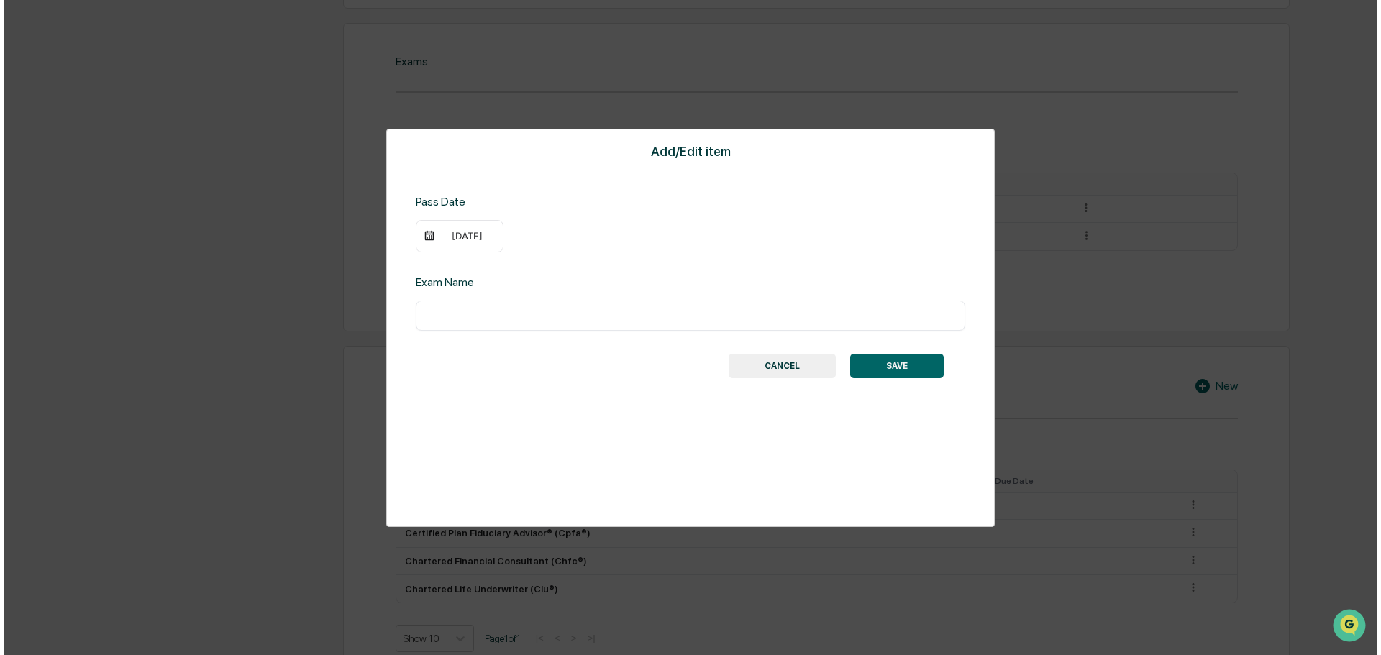
scroll to position [720, 0]
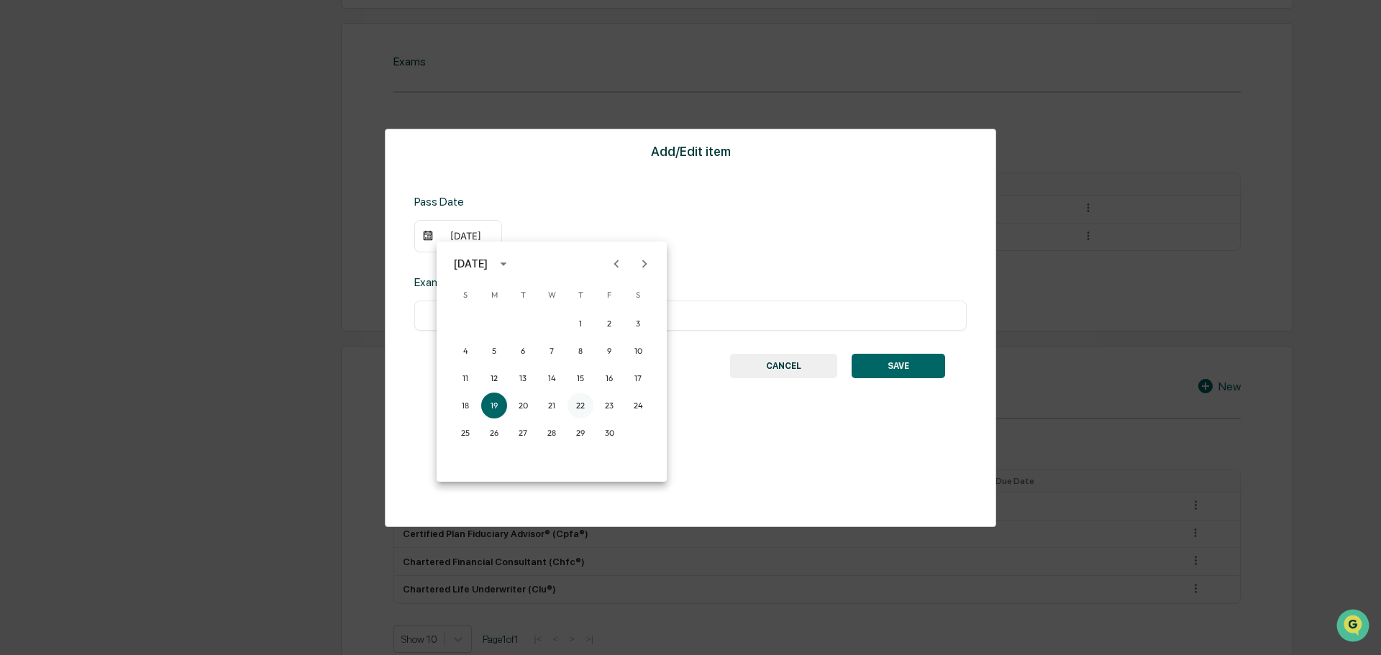
click at [577, 404] on button "22" at bounding box center [581, 406] width 26 height 26
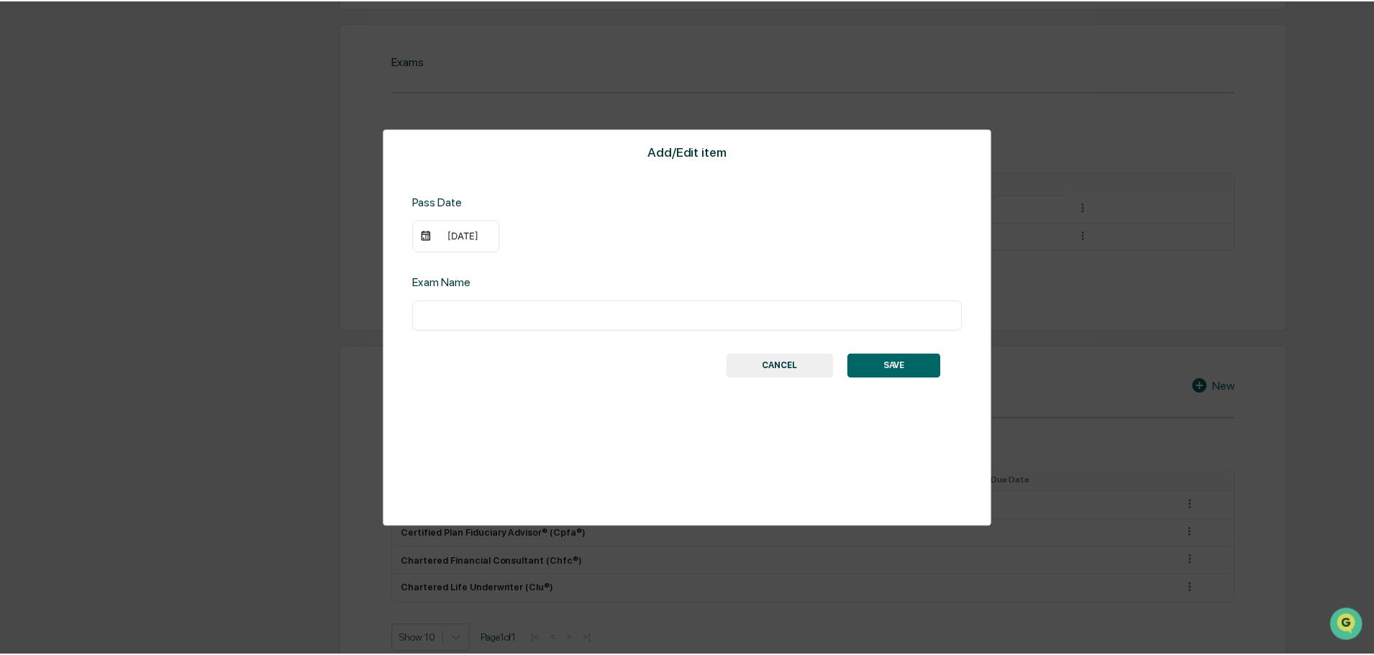
scroll to position [719, 0]
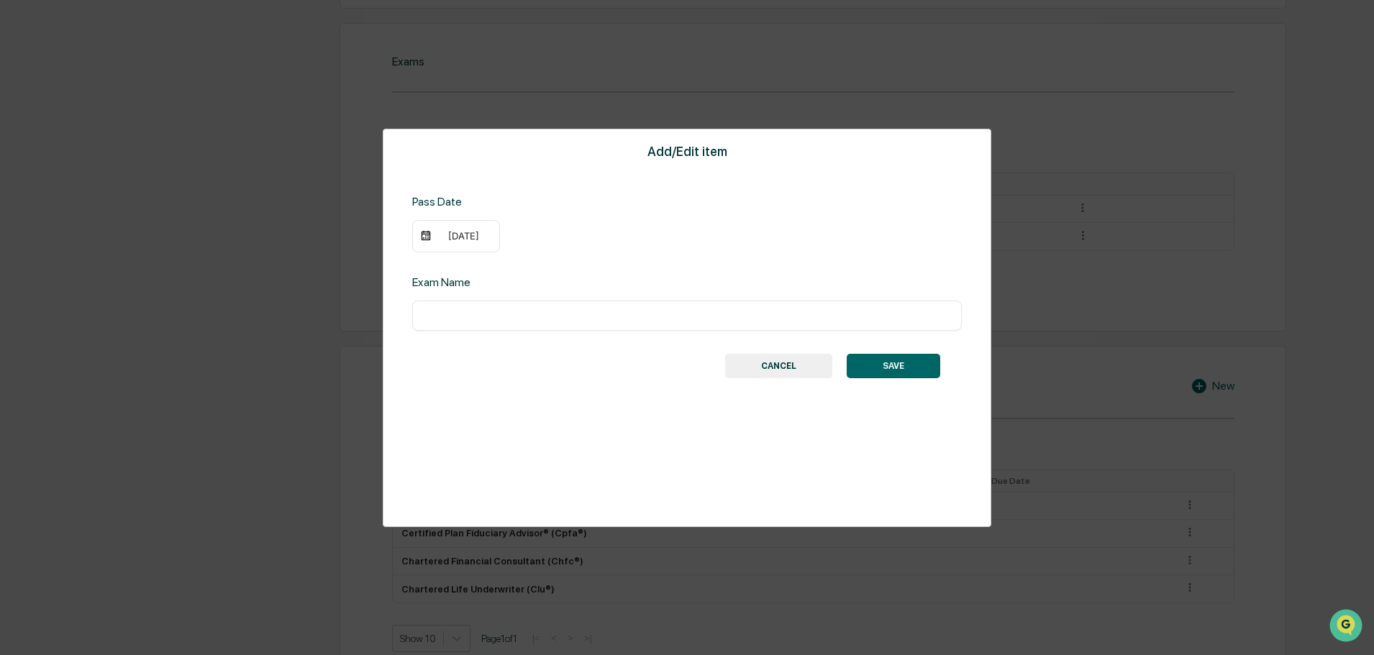
drag, startPoint x: 443, startPoint y: 315, endPoint x: 474, endPoint y: 317, distance: 31.0
click at [446, 314] on input "text" at bounding box center [687, 316] width 528 height 14
type input "*********"
drag, startPoint x: 913, startPoint y: 371, endPoint x: 882, endPoint y: 389, distance: 35.4
click at [912, 374] on button "SAVE" at bounding box center [894, 366] width 94 height 24
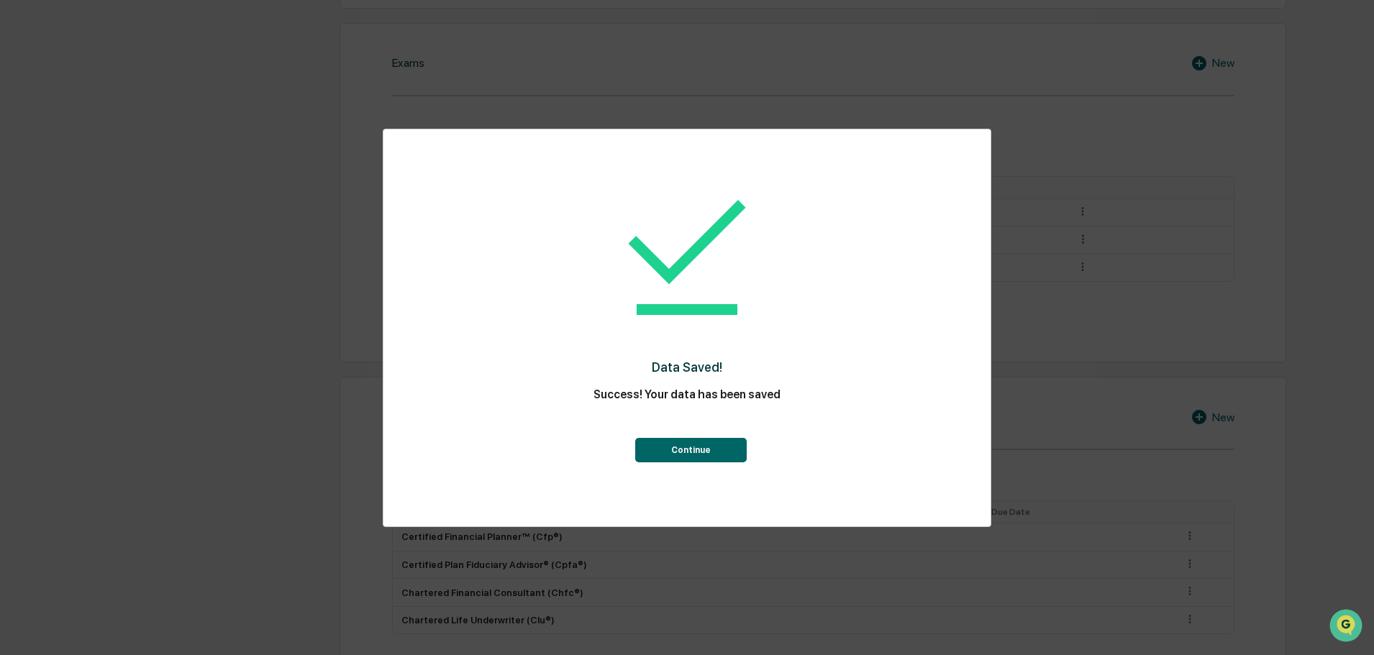
click at [706, 455] on button "Continue" at bounding box center [691, 450] width 112 height 24
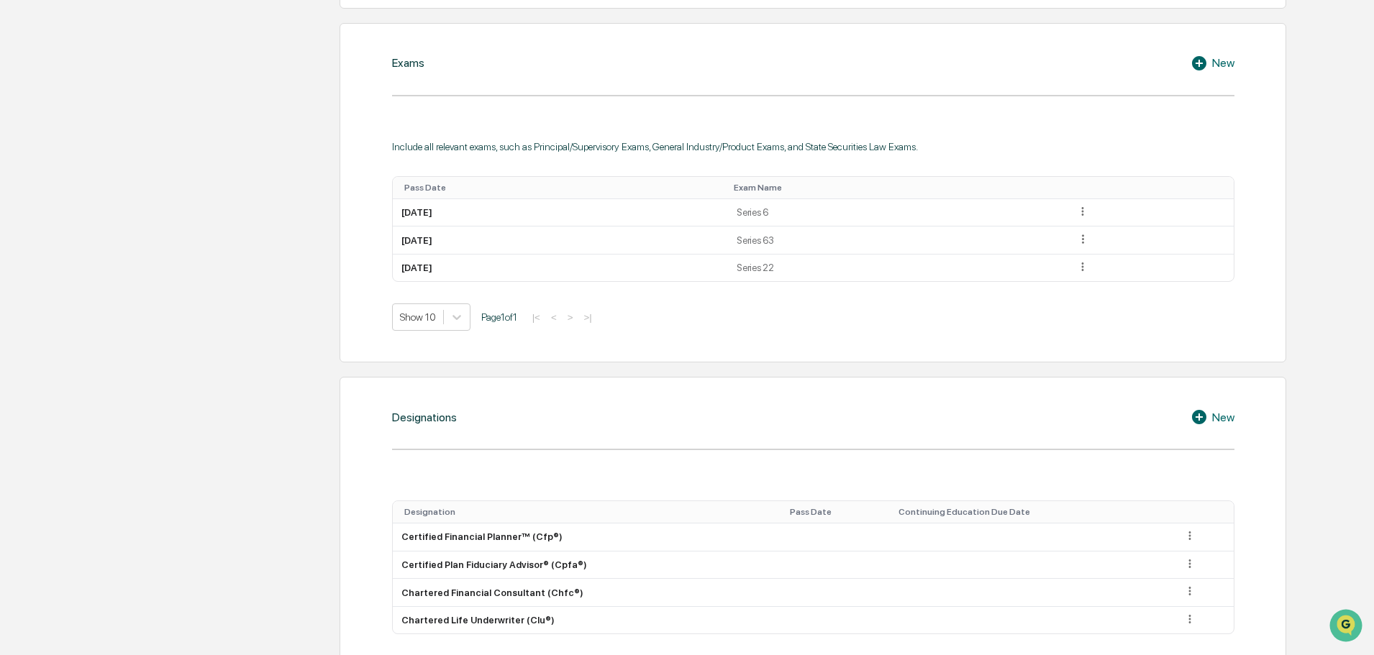
click at [1199, 61] on icon at bounding box center [1199, 63] width 14 height 14
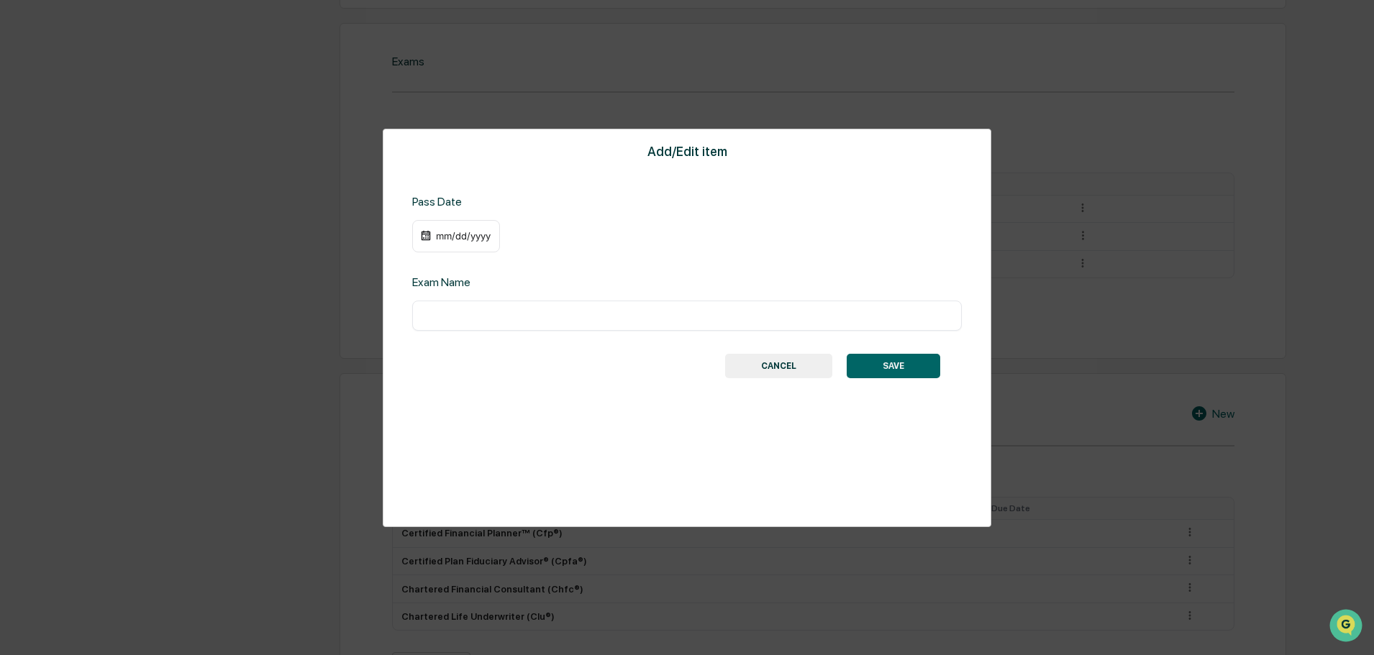
click at [444, 237] on div "mm/dd/yyyy" at bounding box center [464, 236] width 58 height 12
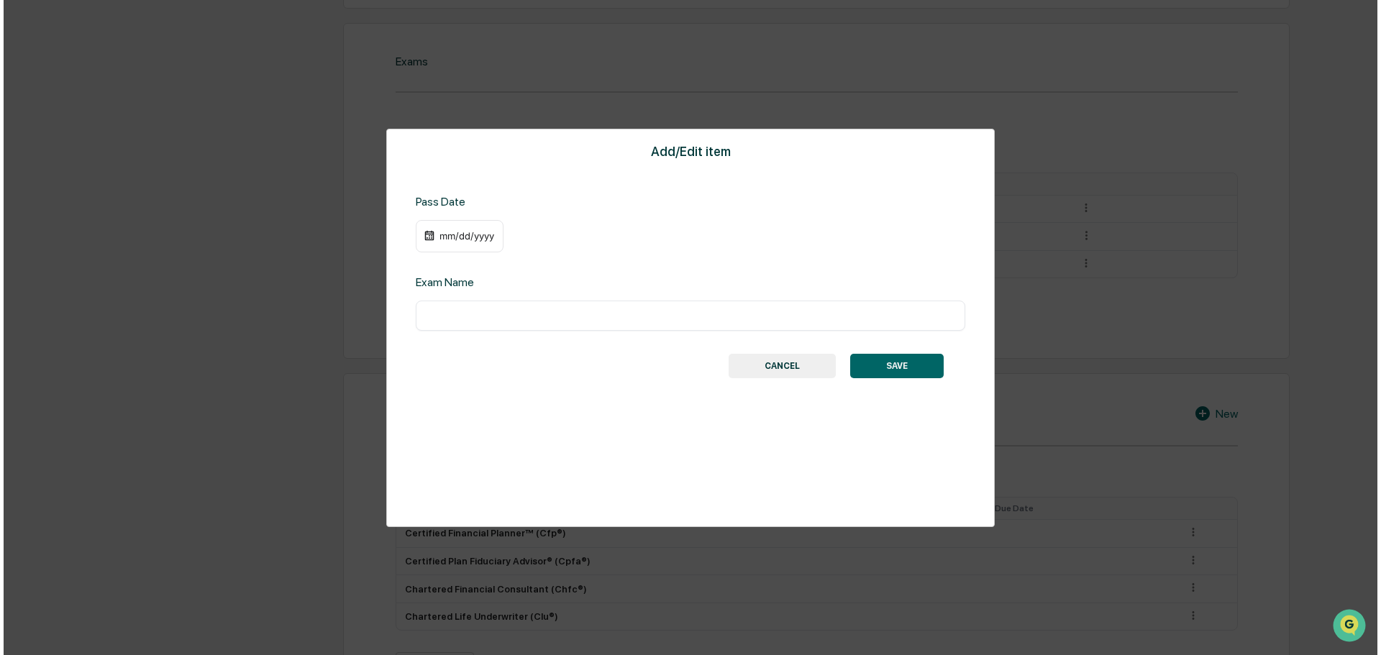
scroll to position [720, 0]
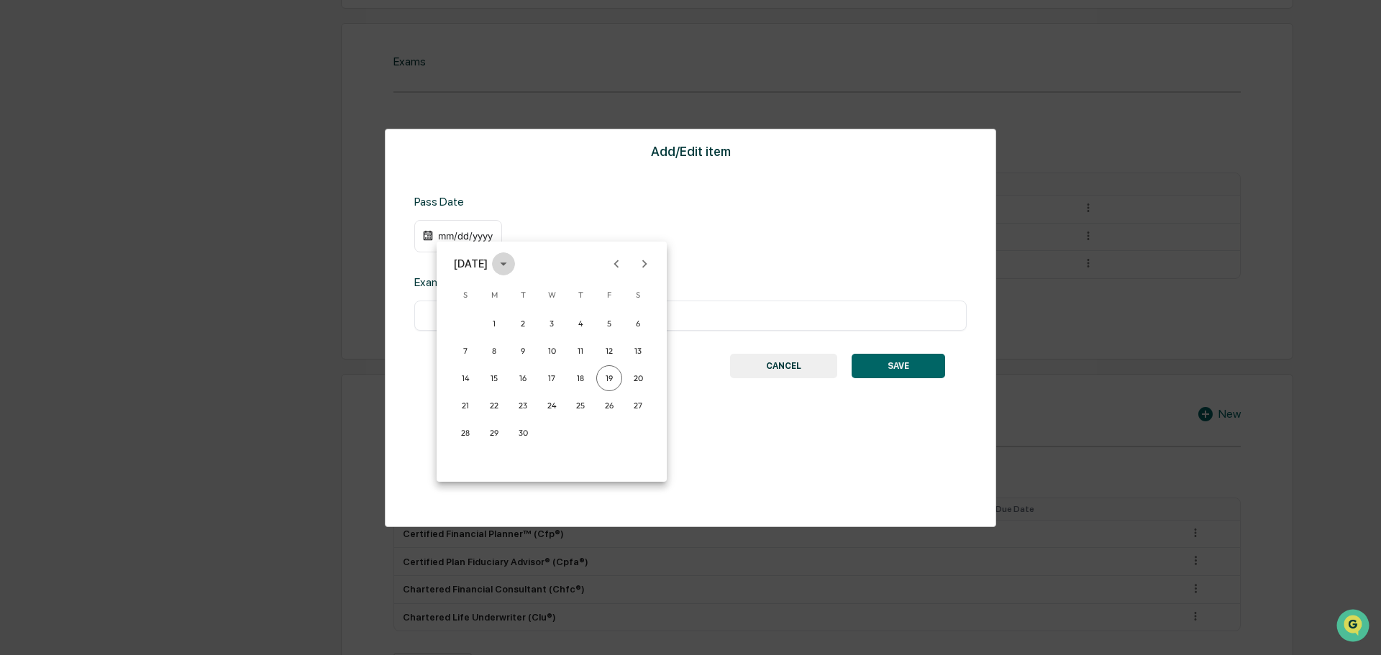
click at [512, 264] on icon "calendar view is open, switch to year view" at bounding box center [504, 264] width 16 height 16
click at [612, 322] on button "1995" at bounding box center [627, 324] width 52 height 26
click at [447, 235] on div "[DATE]" at bounding box center [464, 236] width 58 height 12
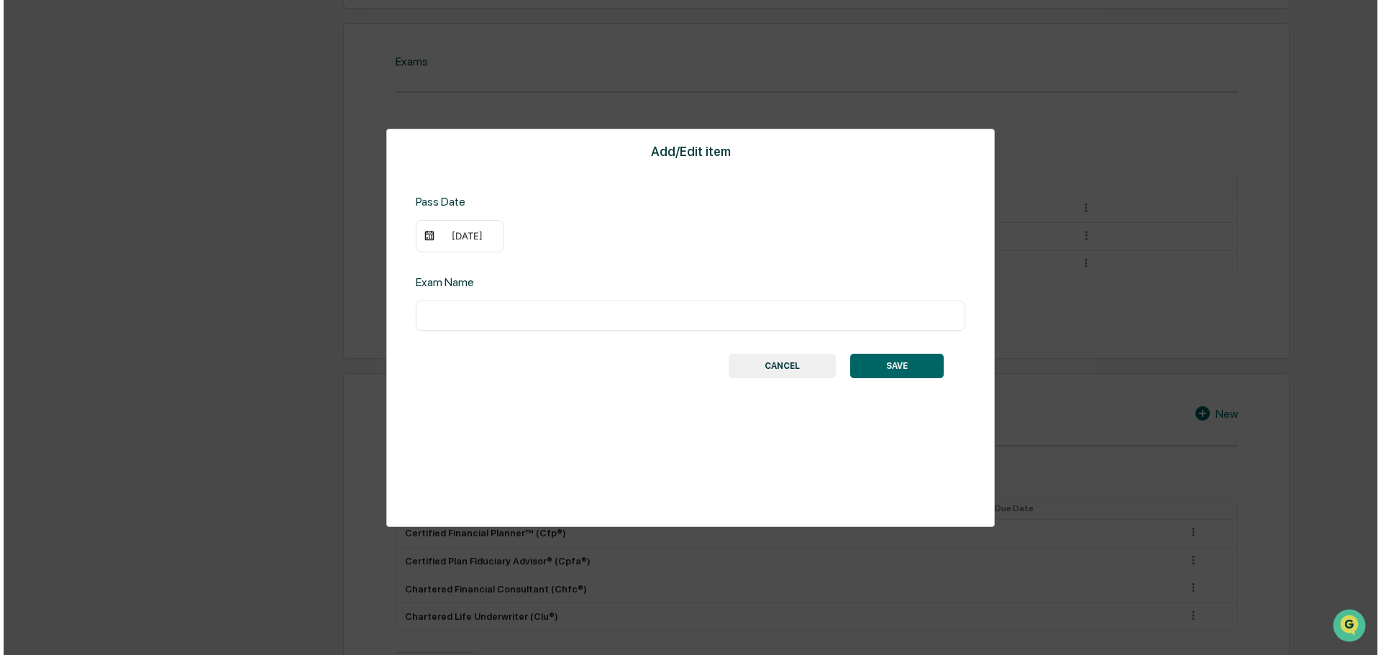
scroll to position [720, 0]
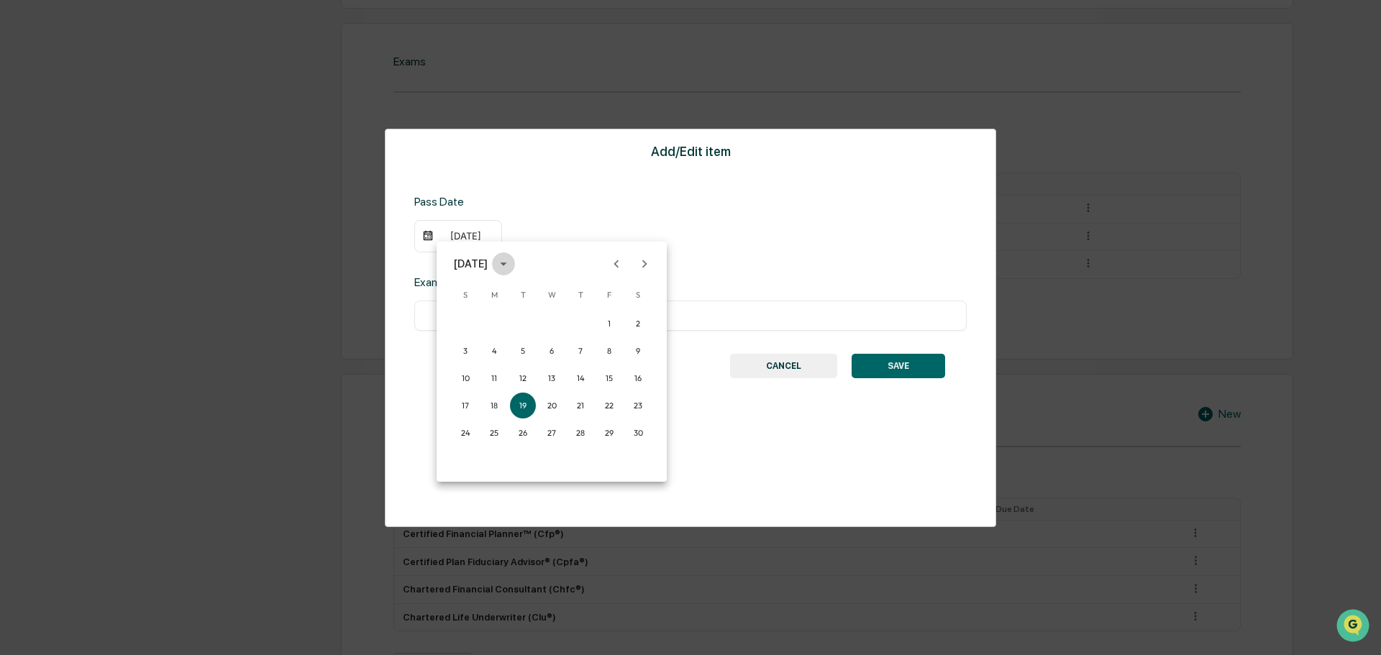
click at [512, 267] on icon "calendar view is open, switch to year view" at bounding box center [504, 264] width 16 height 16
click at [512, 268] on icon "year view is open, switch to calendar view" at bounding box center [504, 264] width 16 height 16
click at [610, 261] on icon "Previous month" at bounding box center [617, 264] width 16 height 16
click at [613, 263] on icon "Previous month" at bounding box center [617, 264] width 16 height 16
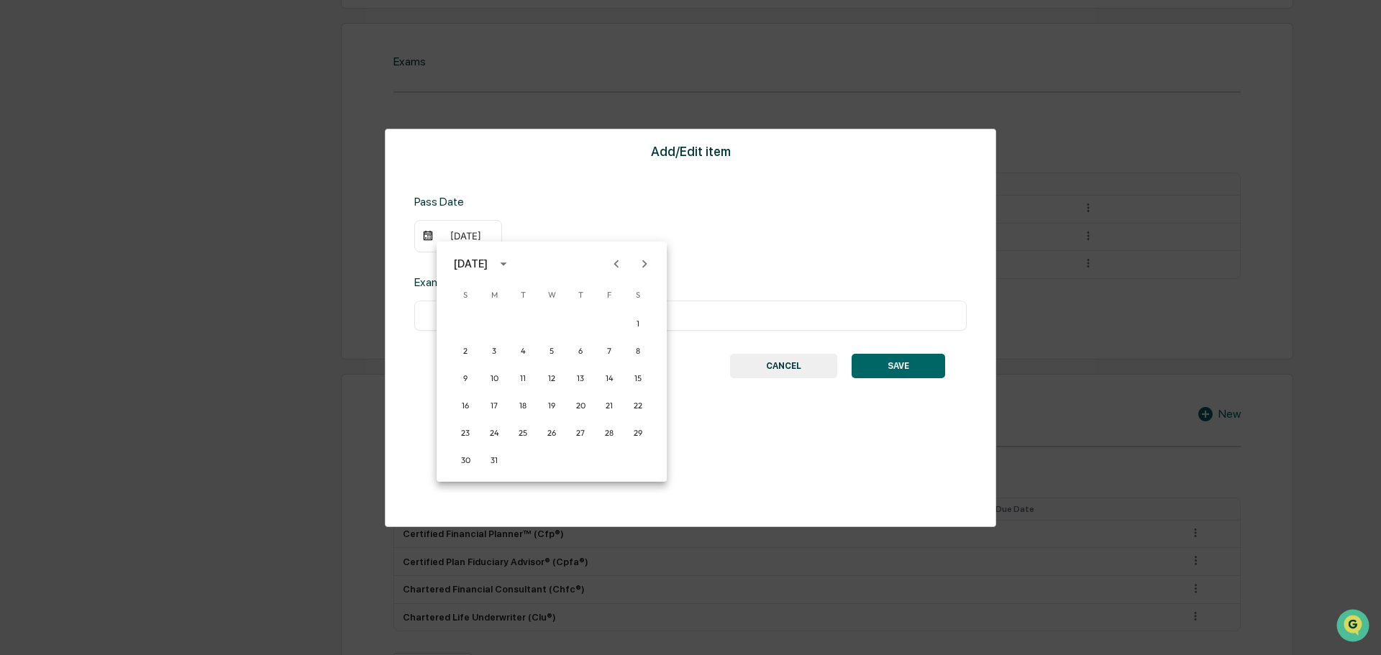
click at [616, 261] on icon "Previous month" at bounding box center [617, 264] width 16 height 16
click at [617, 260] on icon "Previous month" at bounding box center [617, 264] width 16 height 16
click at [619, 259] on icon "Previous month" at bounding box center [617, 264] width 16 height 16
click at [619, 258] on icon "Previous month" at bounding box center [617, 264] width 16 height 16
click at [611, 400] on button "24" at bounding box center [609, 406] width 26 height 26
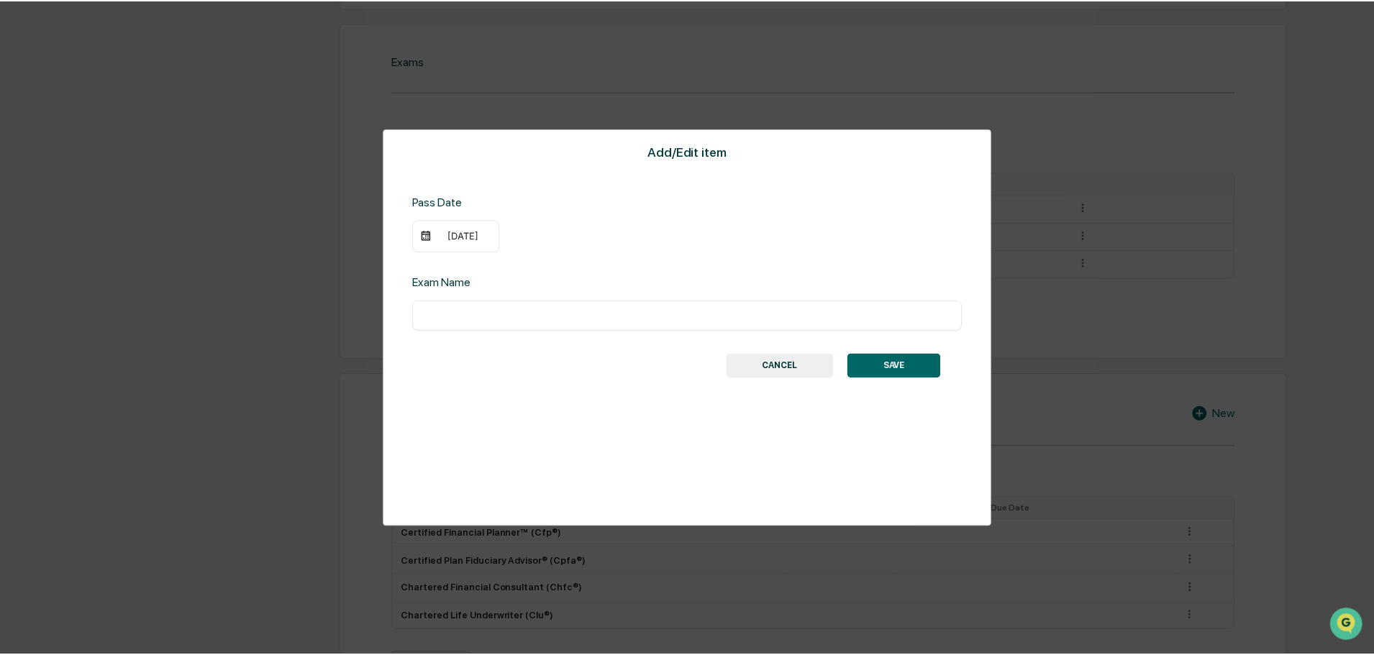
scroll to position [719, 0]
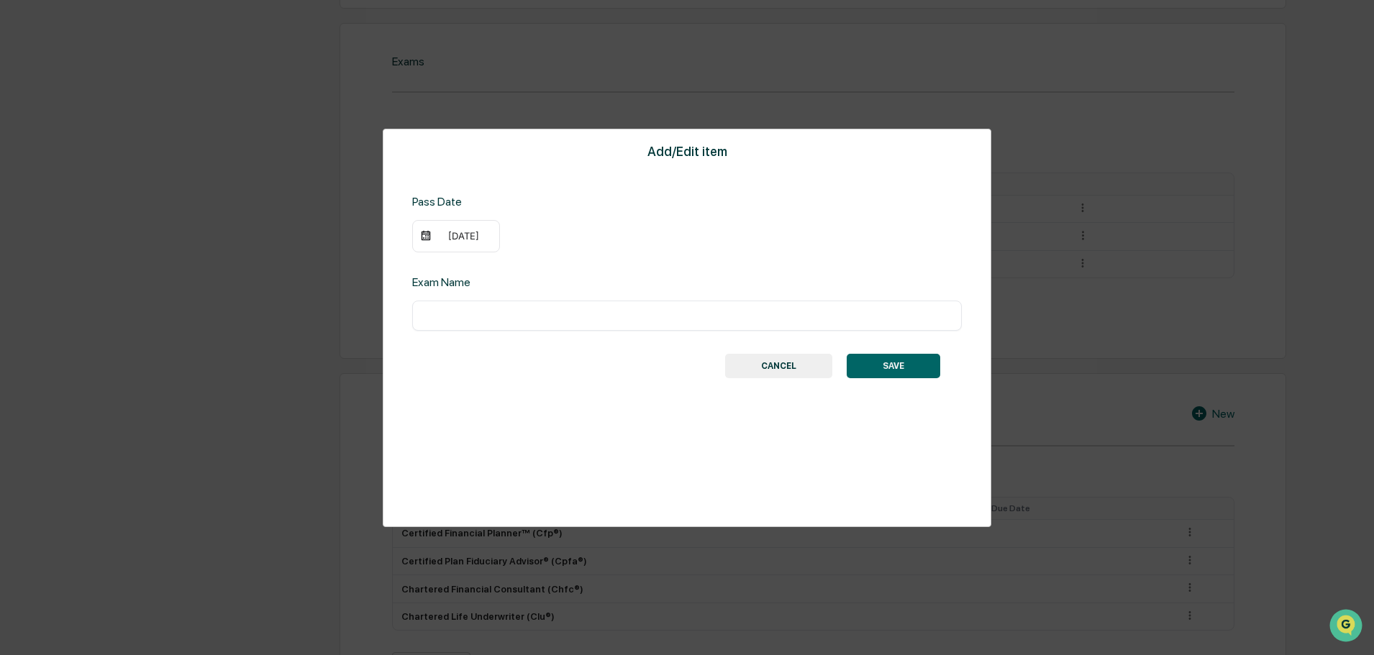
click at [447, 320] on input "text" at bounding box center [687, 316] width 528 height 14
type input "********"
click at [898, 365] on button "SAVE" at bounding box center [894, 366] width 94 height 24
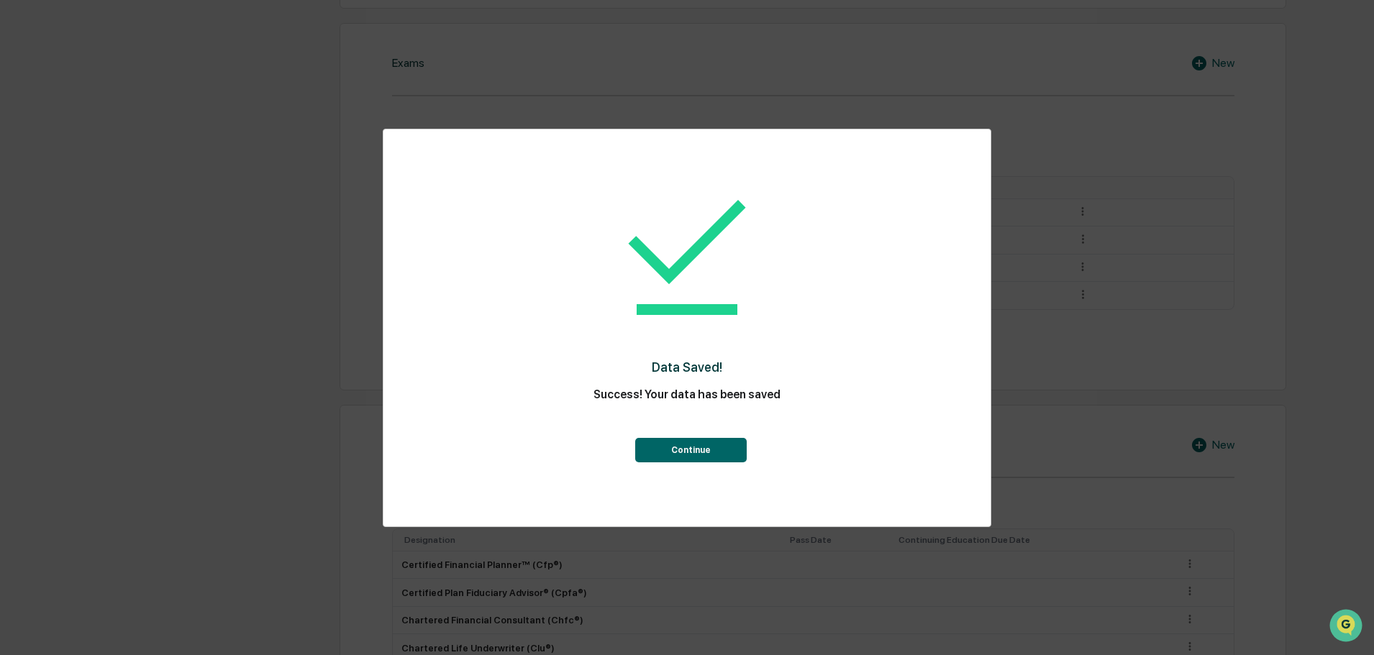
click at [662, 452] on button "Continue" at bounding box center [691, 450] width 112 height 24
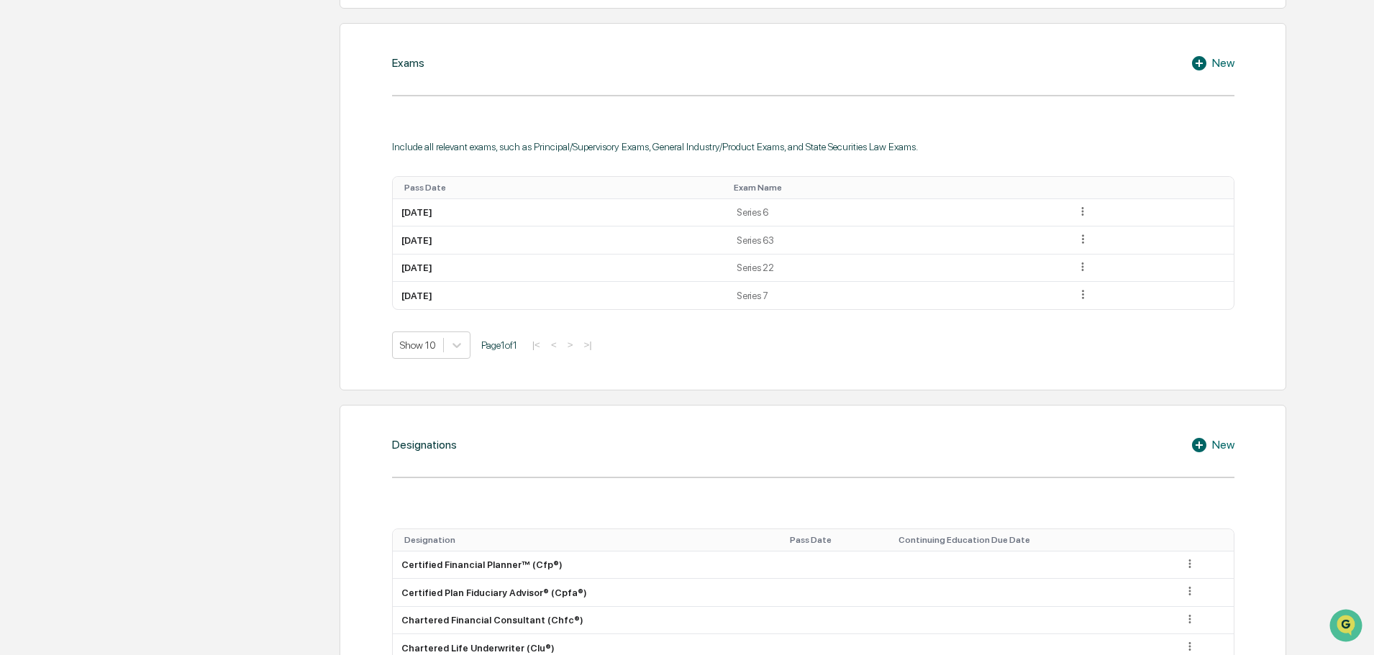
click at [1197, 68] on icon at bounding box center [1199, 63] width 14 height 14
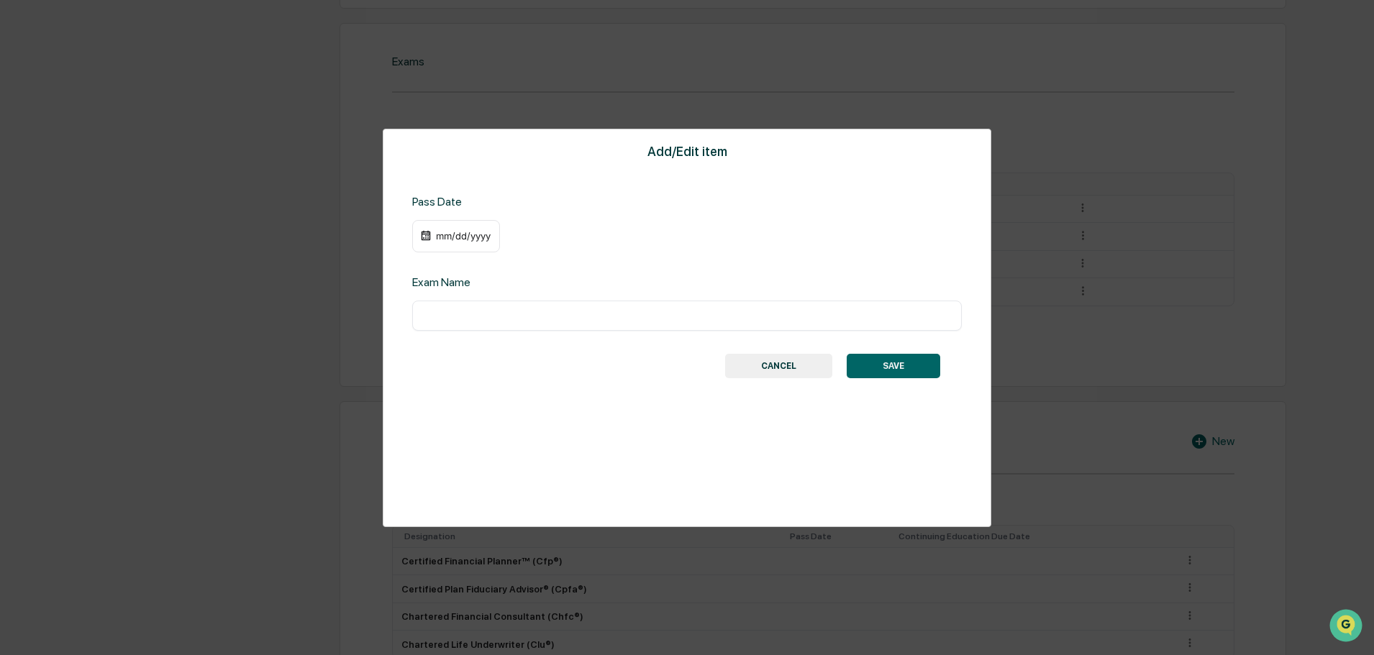
click at [458, 245] on div "mm/dd/yyyy" at bounding box center [456, 236] width 88 height 33
drag, startPoint x: 475, startPoint y: 223, endPoint x: 478, endPoint y: 217, distance: 7.4
click at [477, 220] on div "mm/dd/yyyy" at bounding box center [456, 236] width 88 height 33
click at [468, 228] on div "mm/dd/yyyy" at bounding box center [456, 236] width 88 height 33
click at [464, 237] on div "mm/dd/yyyy" at bounding box center [464, 236] width 58 height 12
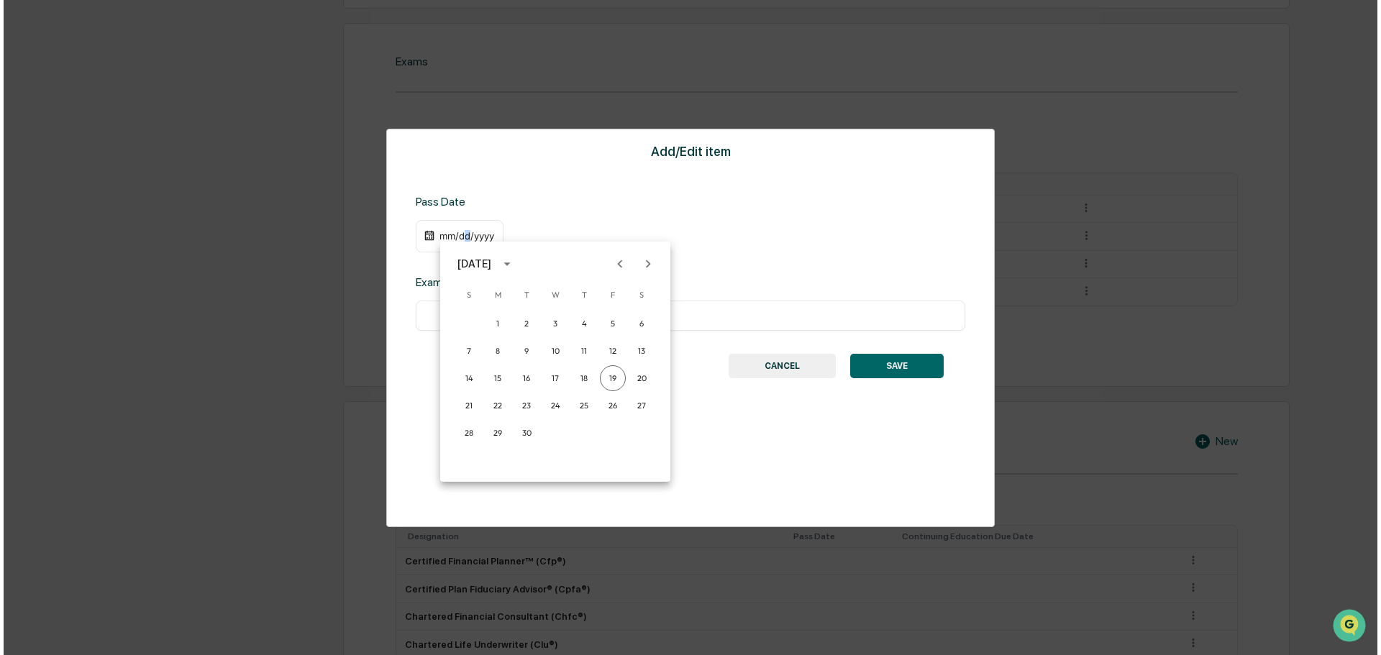
scroll to position [720, 0]
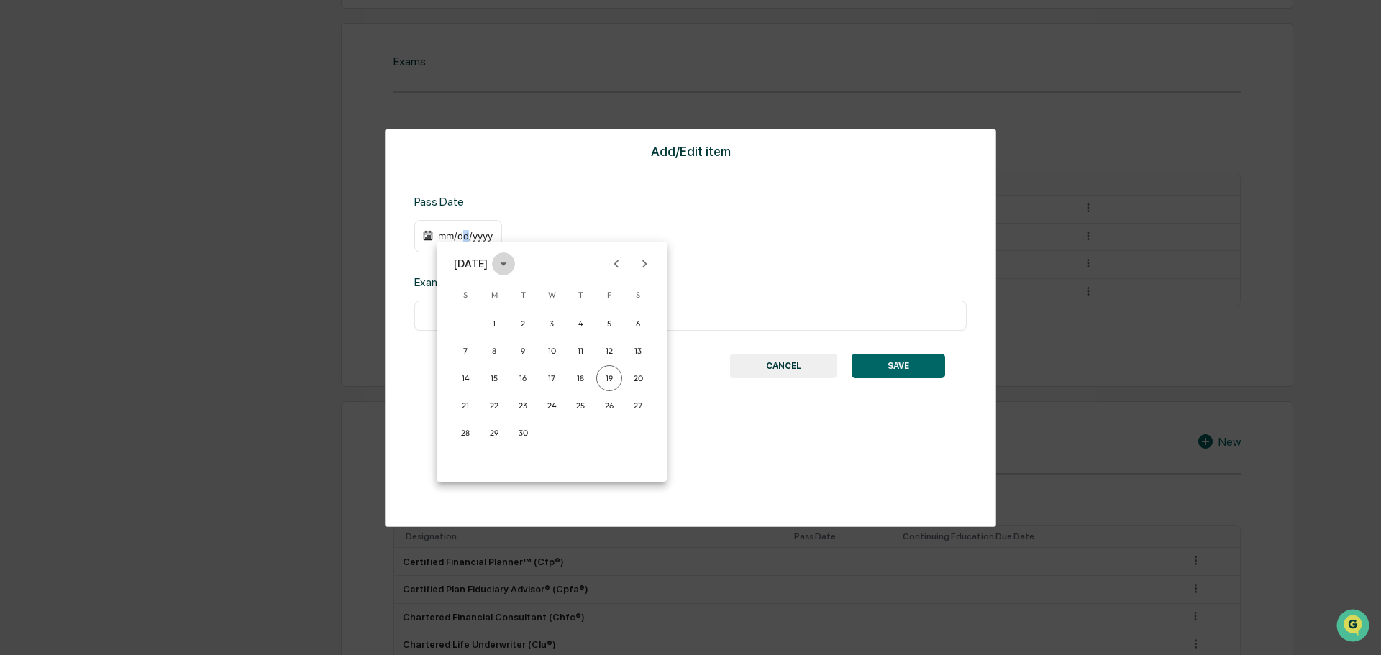
click at [512, 263] on icon "calendar view is open, switch to year view" at bounding box center [504, 264] width 16 height 16
click at [472, 317] on button "1999" at bounding box center [477, 321] width 52 height 26
click at [448, 237] on div "[DATE]" at bounding box center [464, 236] width 58 height 12
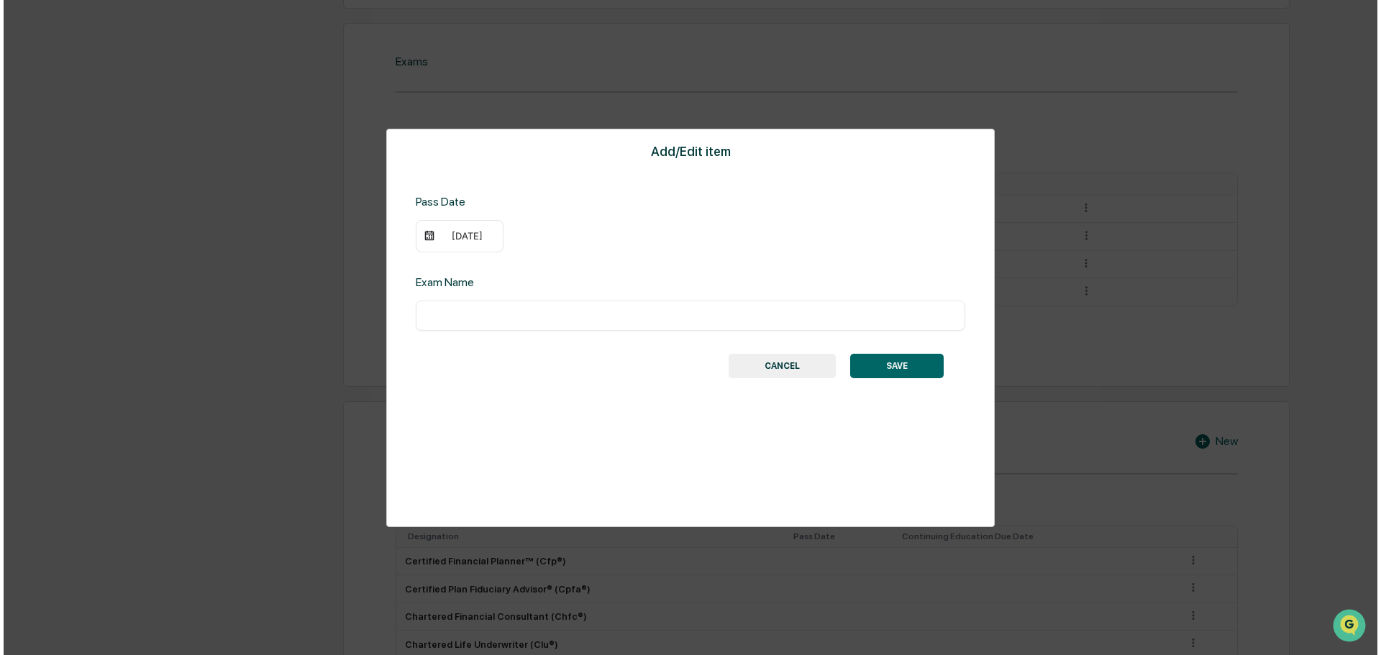
scroll to position [720, 0]
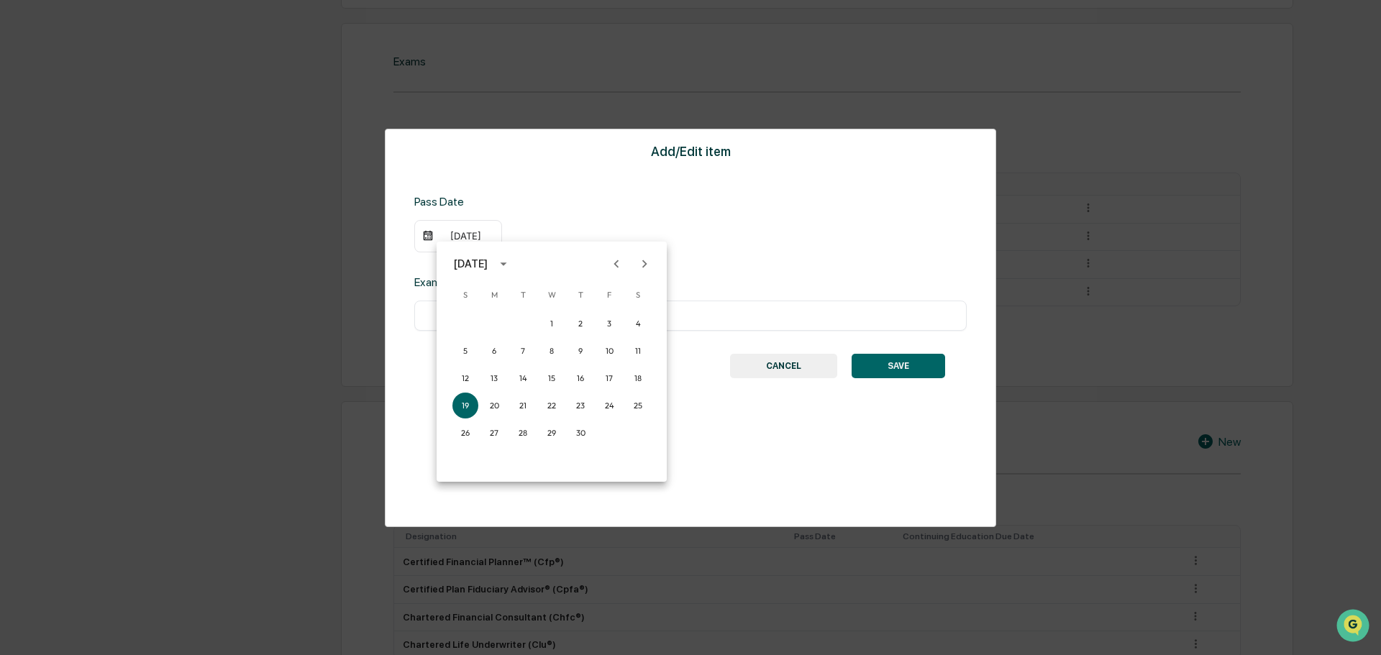
click at [617, 263] on icon "Previous month" at bounding box center [617, 264] width 16 height 16
click at [614, 263] on icon "Previous month" at bounding box center [617, 264] width 16 height 16
click at [519, 378] on button "13" at bounding box center [523, 378] width 26 height 26
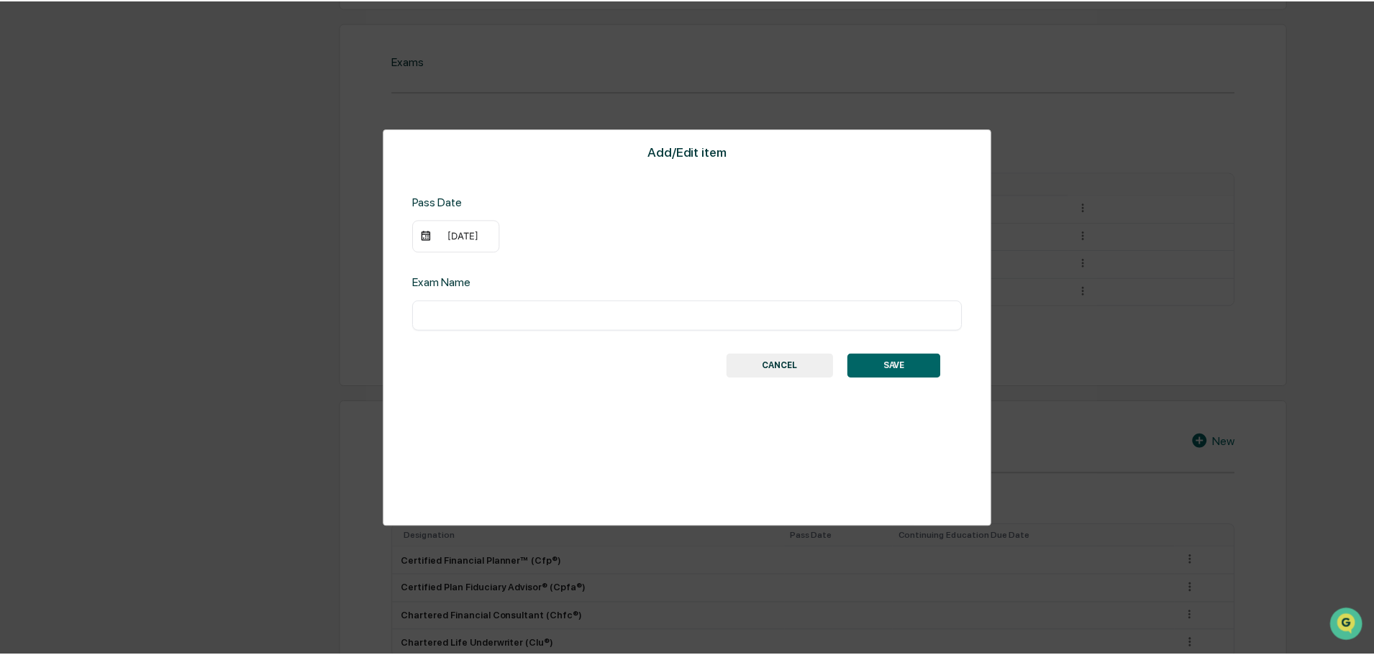
scroll to position [719, 0]
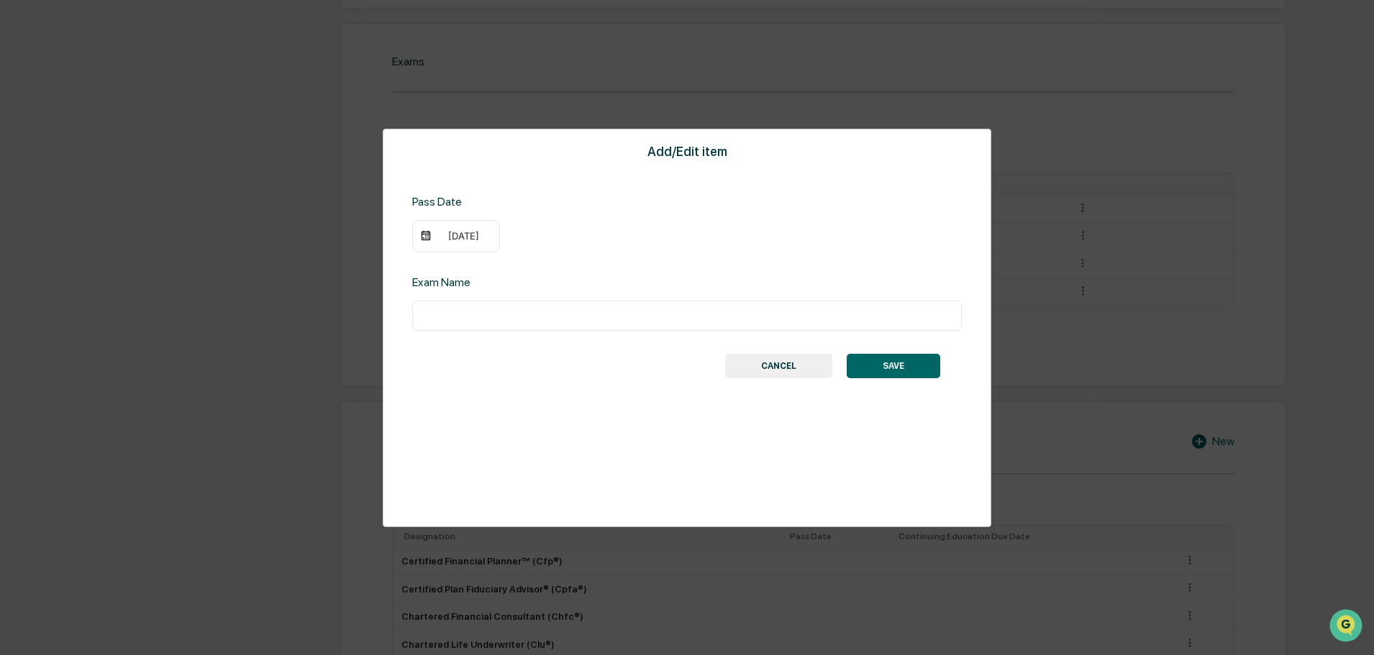
click at [484, 322] on div "​" at bounding box center [687, 316] width 550 height 30
click at [492, 319] on input "text" at bounding box center [687, 316] width 528 height 14
type input "*********"
click at [887, 370] on button "SAVE" at bounding box center [894, 366] width 94 height 24
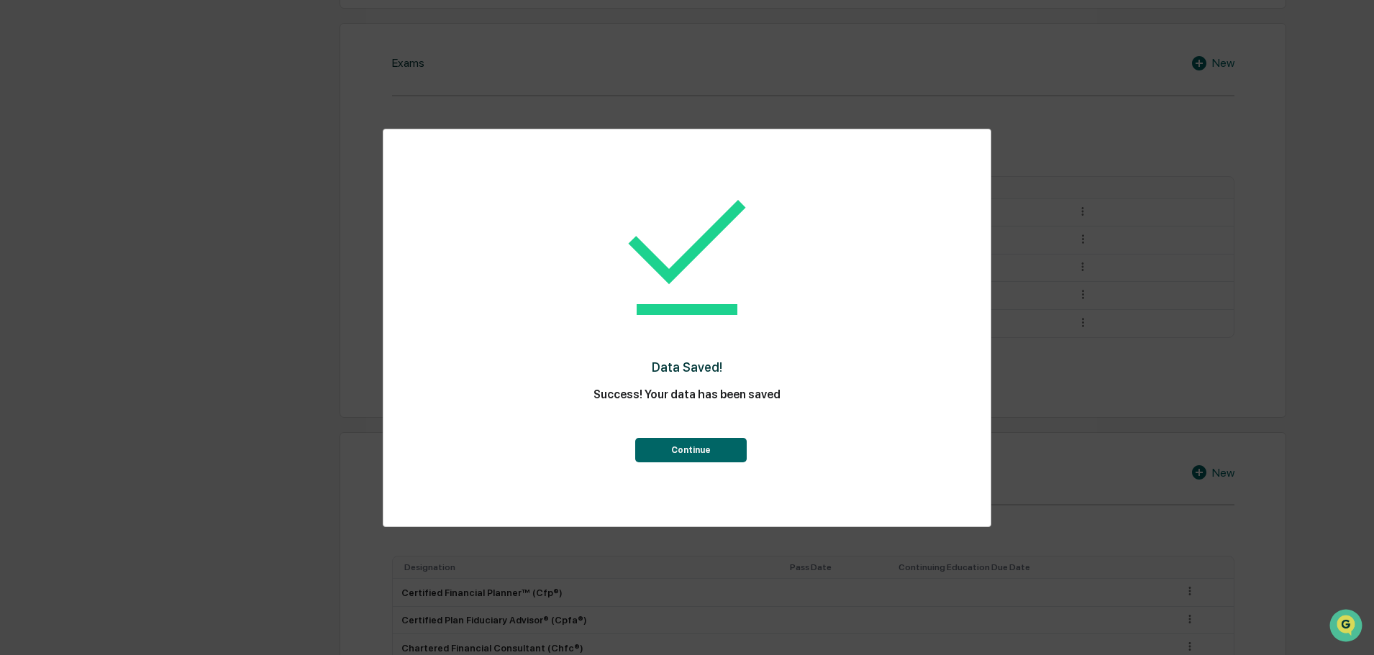
click at [689, 450] on button "Continue" at bounding box center [691, 450] width 112 height 24
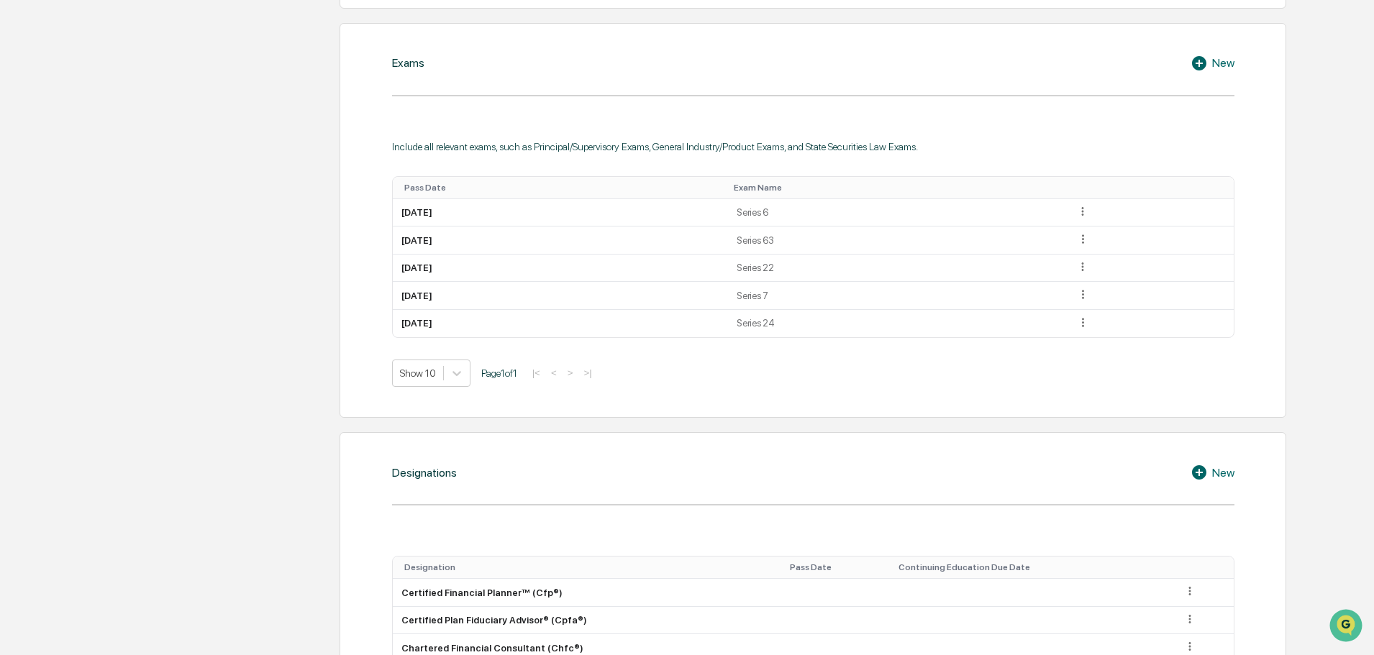
click at [1197, 63] on icon at bounding box center [1202, 63] width 22 height 17
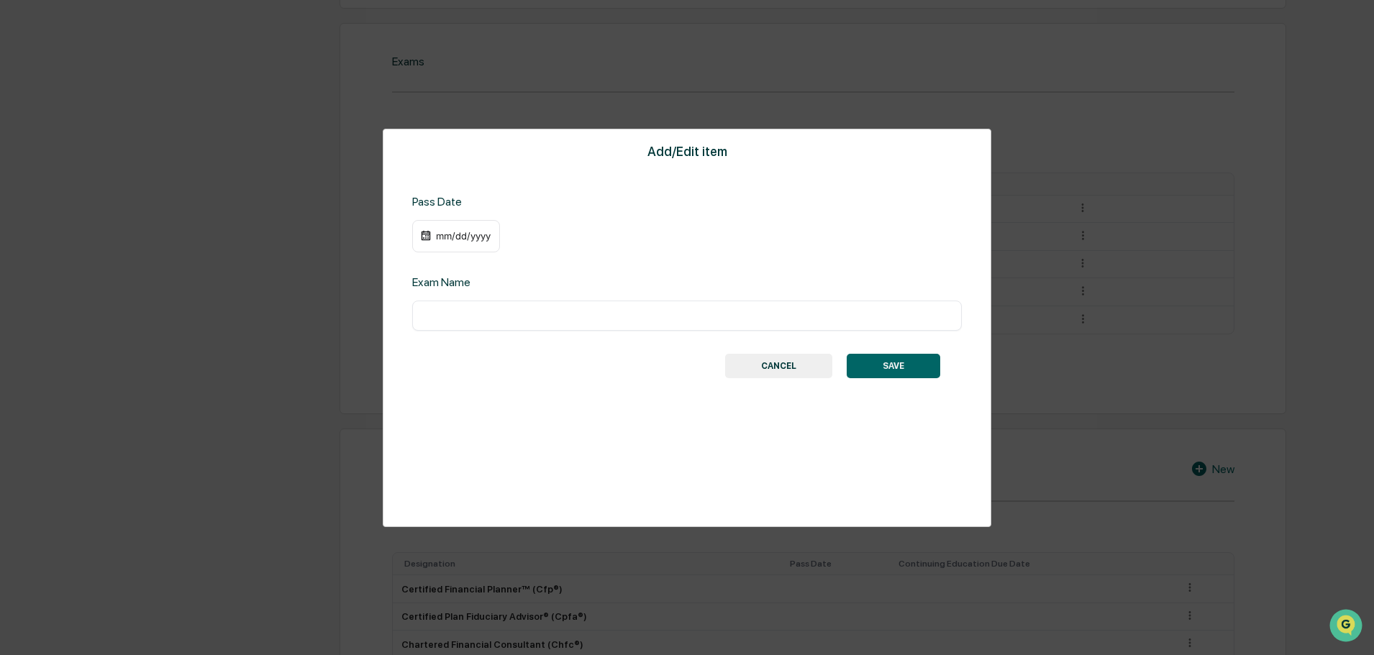
click at [455, 234] on div "mm/dd/yyyy" at bounding box center [464, 236] width 58 height 12
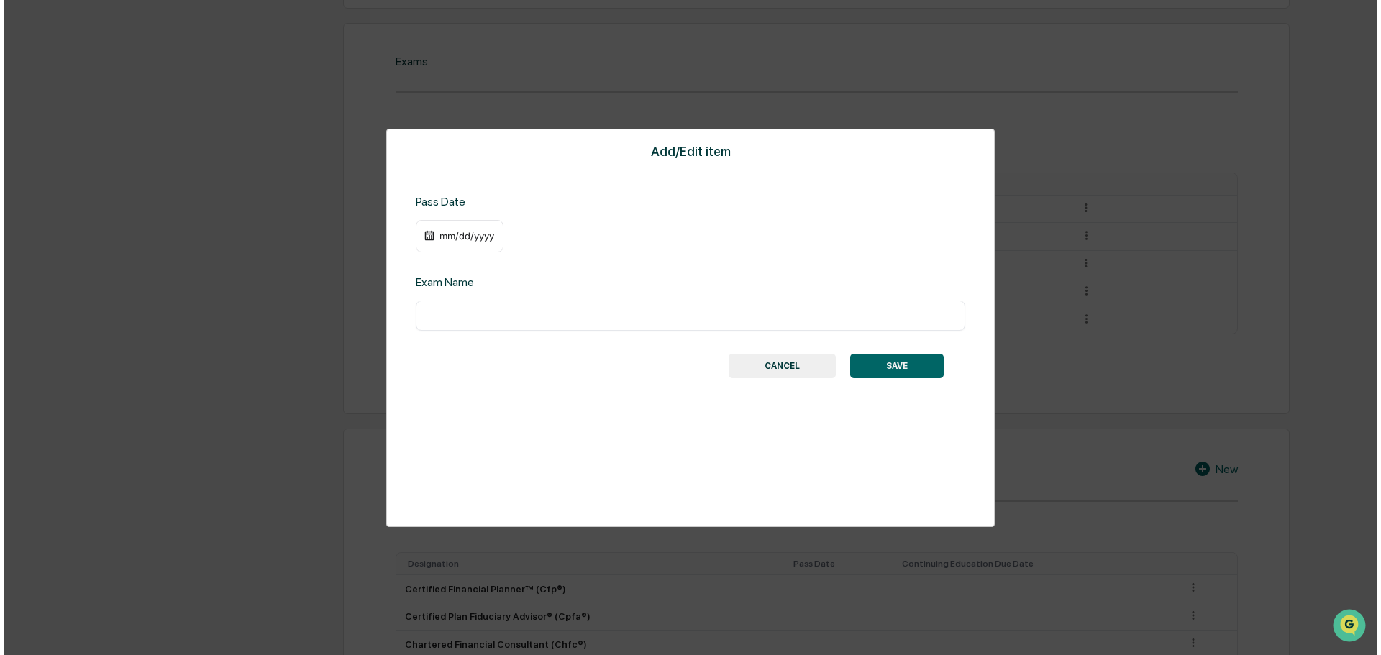
scroll to position [720, 0]
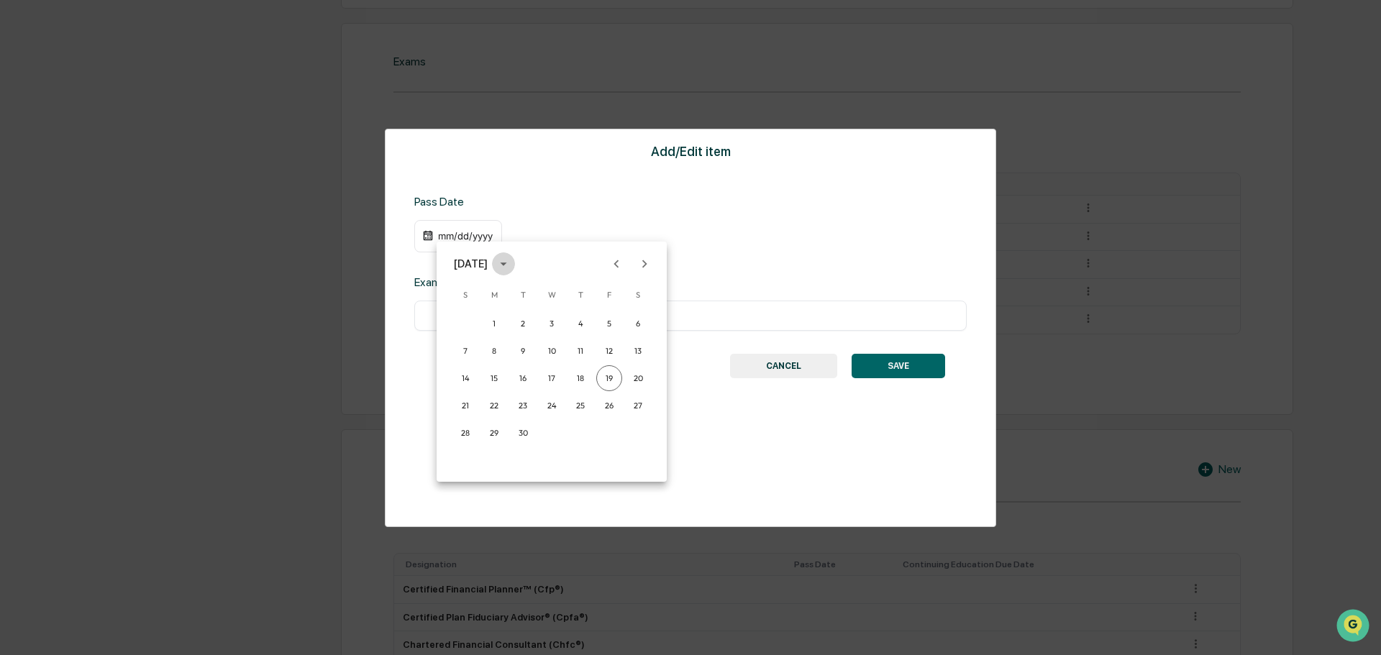
click at [506, 263] on icon "calendar view is open, switch to year view" at bounding box center [503, 265] width 6 height 4
click at [550, 311] on button "2018" at bounding box center [552, 312] width 52 height 26
click at [463, 237] on div "[DATE]" at bounding box center [464, 236] width 58 height 12
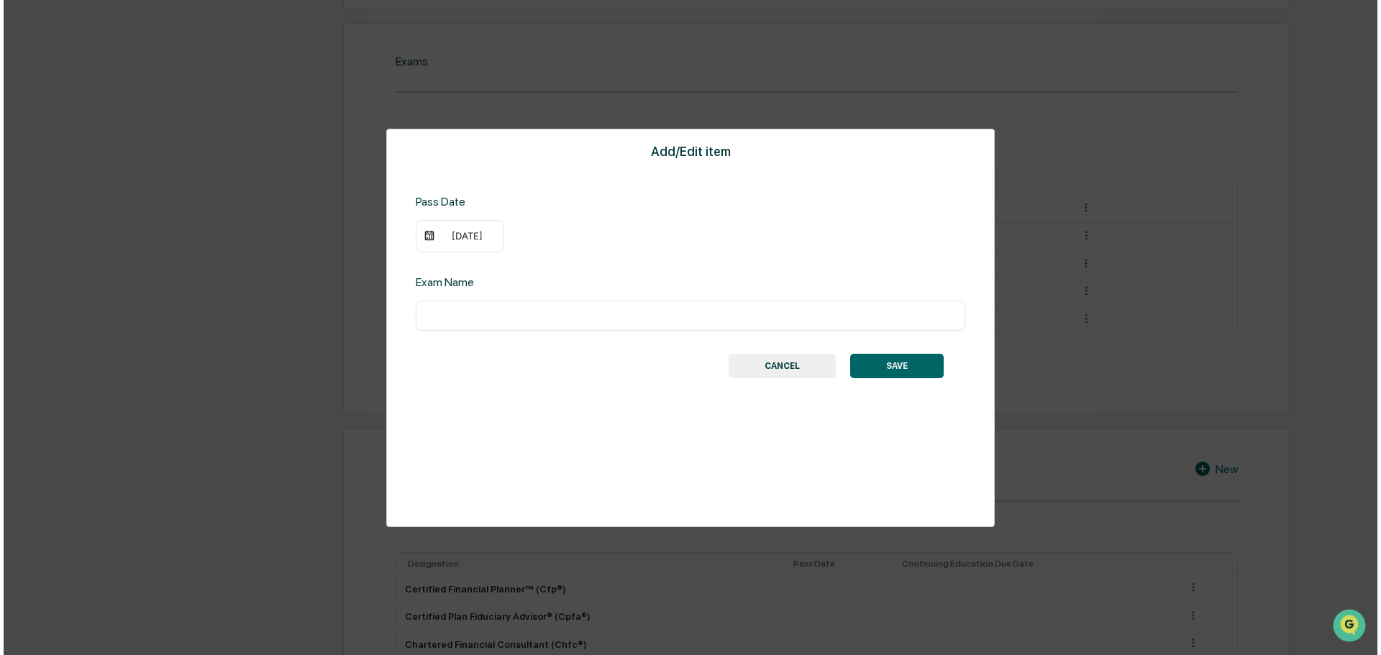
scroll to position [720, 0]
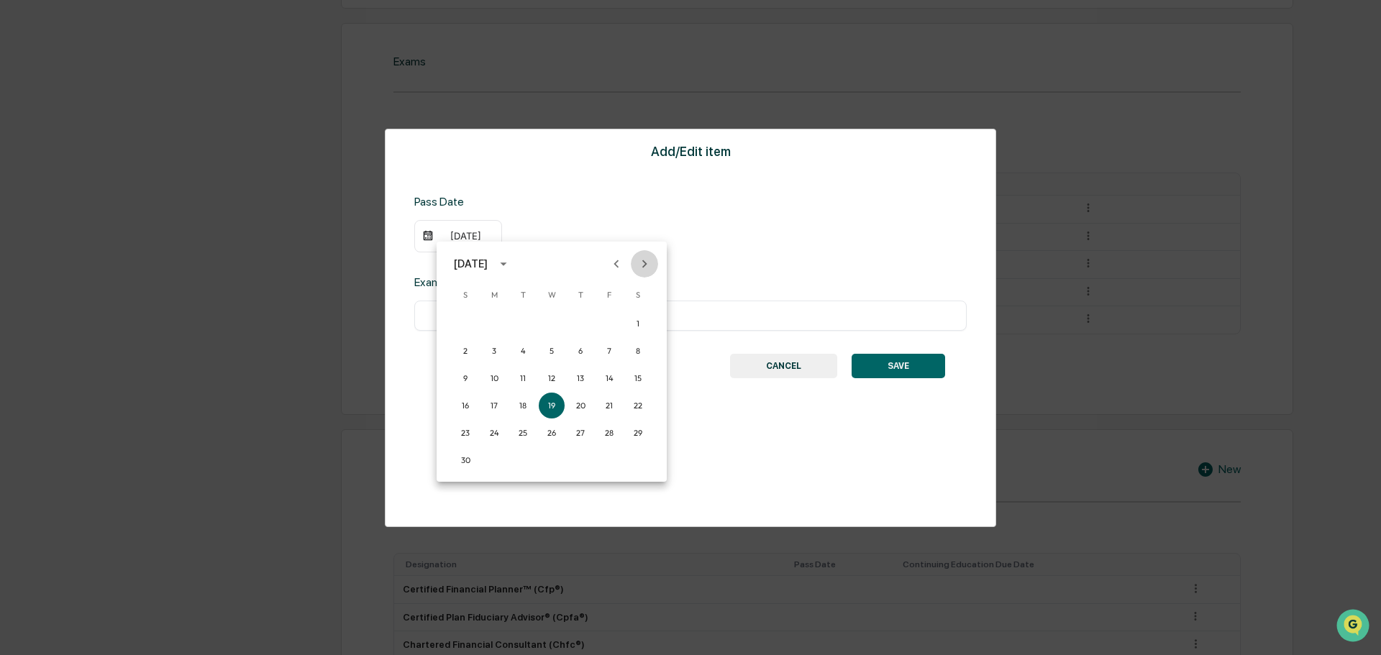
click at [648, 262] on icon "Next month" at bounding box center [645, 264] width 16 height 16
click at [491, 322] on button "1" at bounding box center [494, 324] width 26 height 26
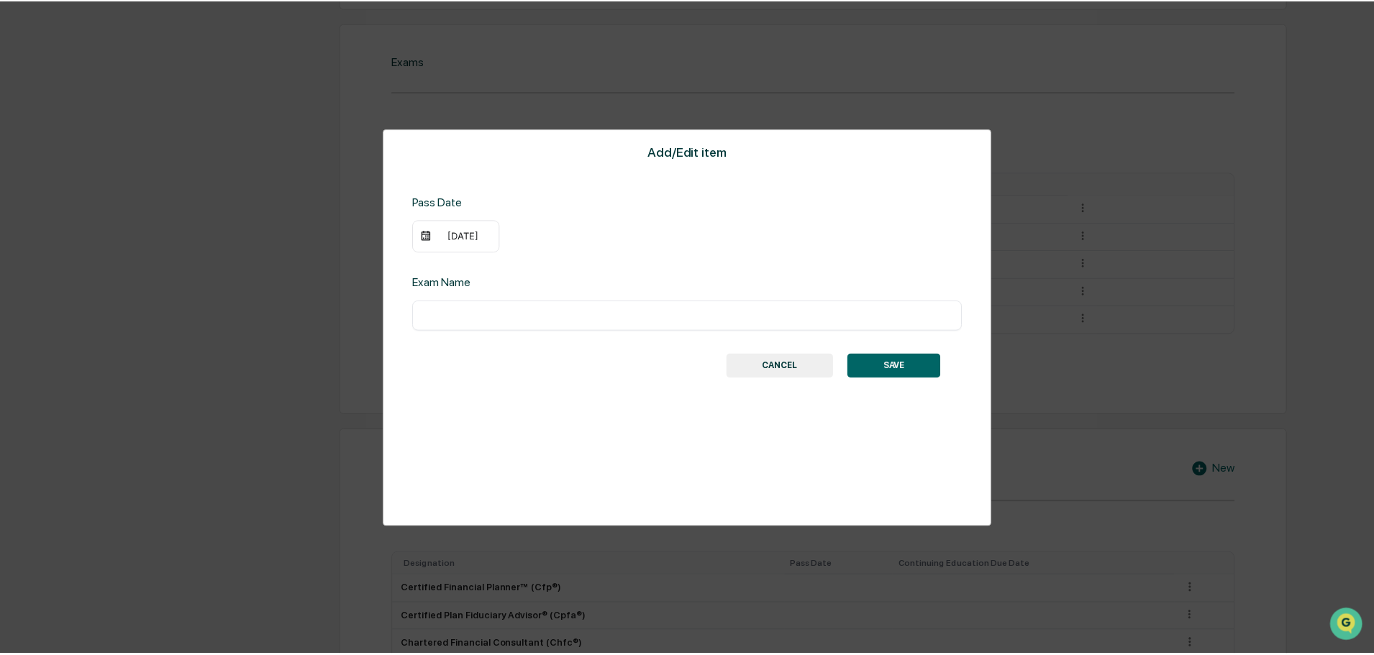
scroll to position [719, 0]
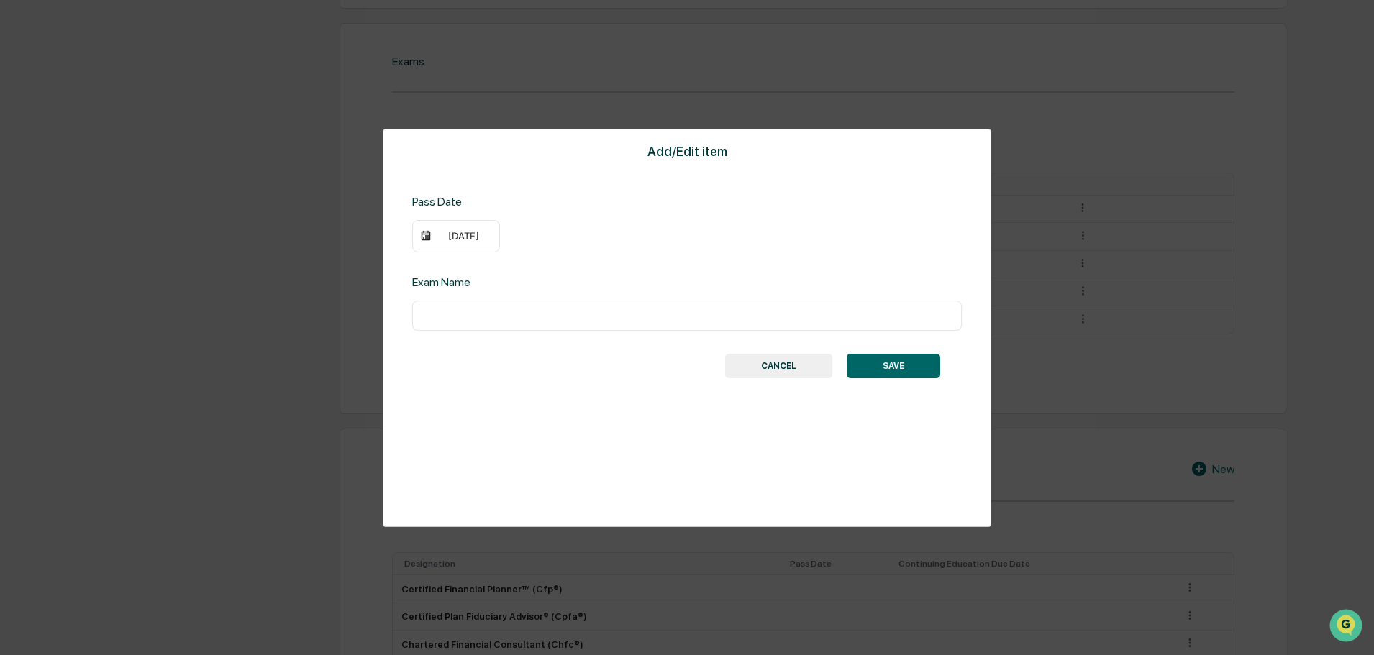
drag, startPoint x: 454, startPoint y: 314, endPoint x: 462, endPoint y: 317, distance: 8.2
click at [455, 314] on input "text" at bounding box center [687, 316] width 528 height 14
type input "**********"
click at [900, 404] on div "**********" at bounding box center [687, 328] width 609 height 399
click at [897, 363] on button "SAVE" at bounding box center [894, 366] width 94 height 24
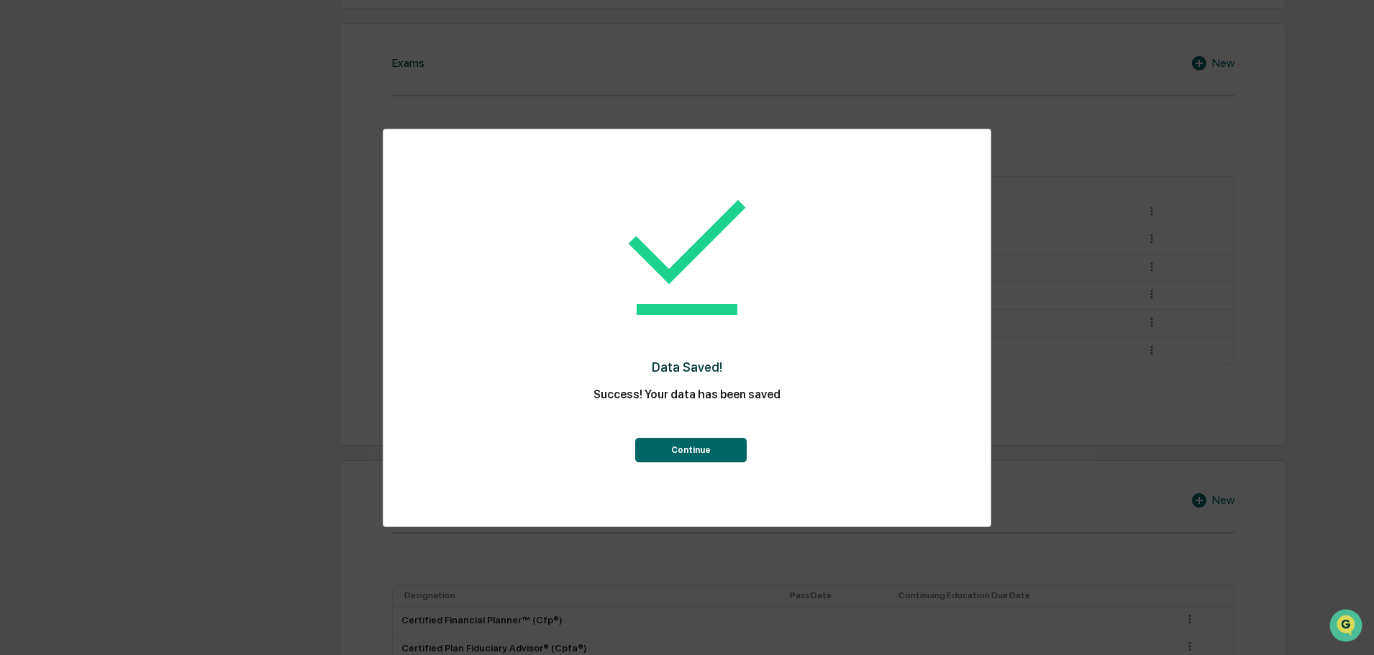
click at [683, 460] on button "Continue" at bounding box center [691, 450] width 112 height 24
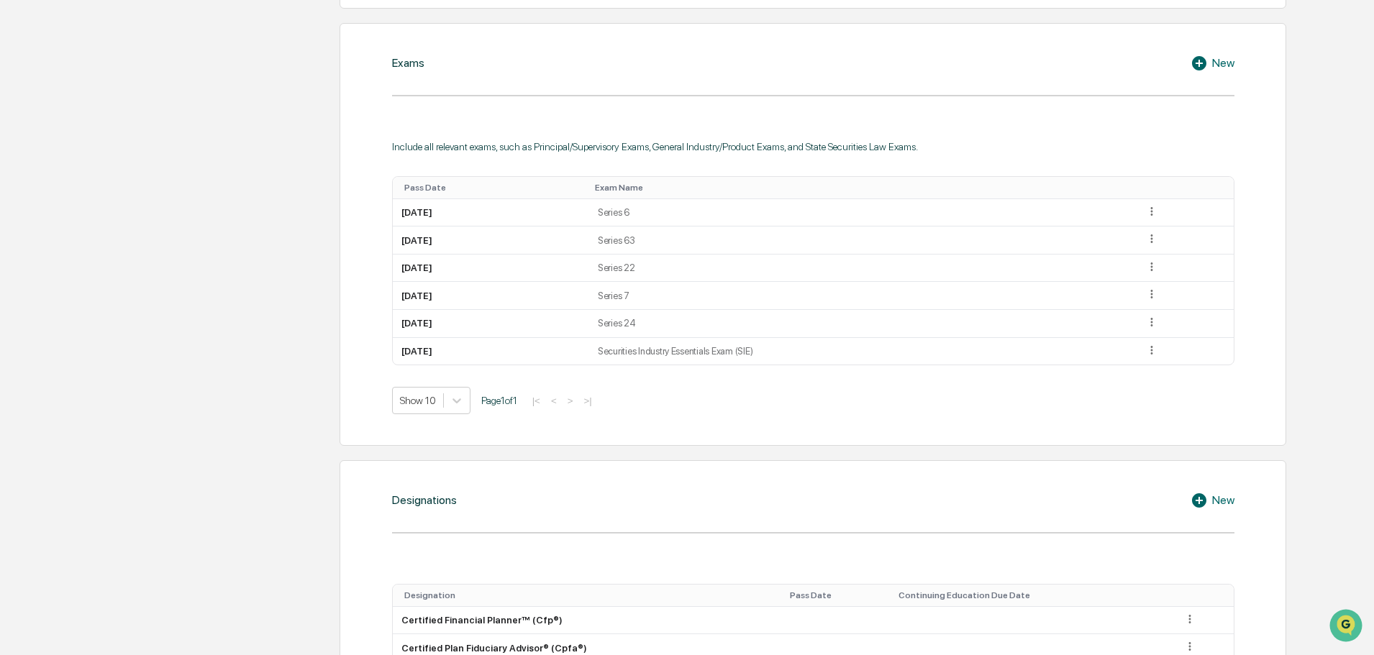
click at [646, 523] on div "Designations New Designation Pass Date Continuing Education Due Date Certified …" at bounding box center [813, 629] width 947 height 338
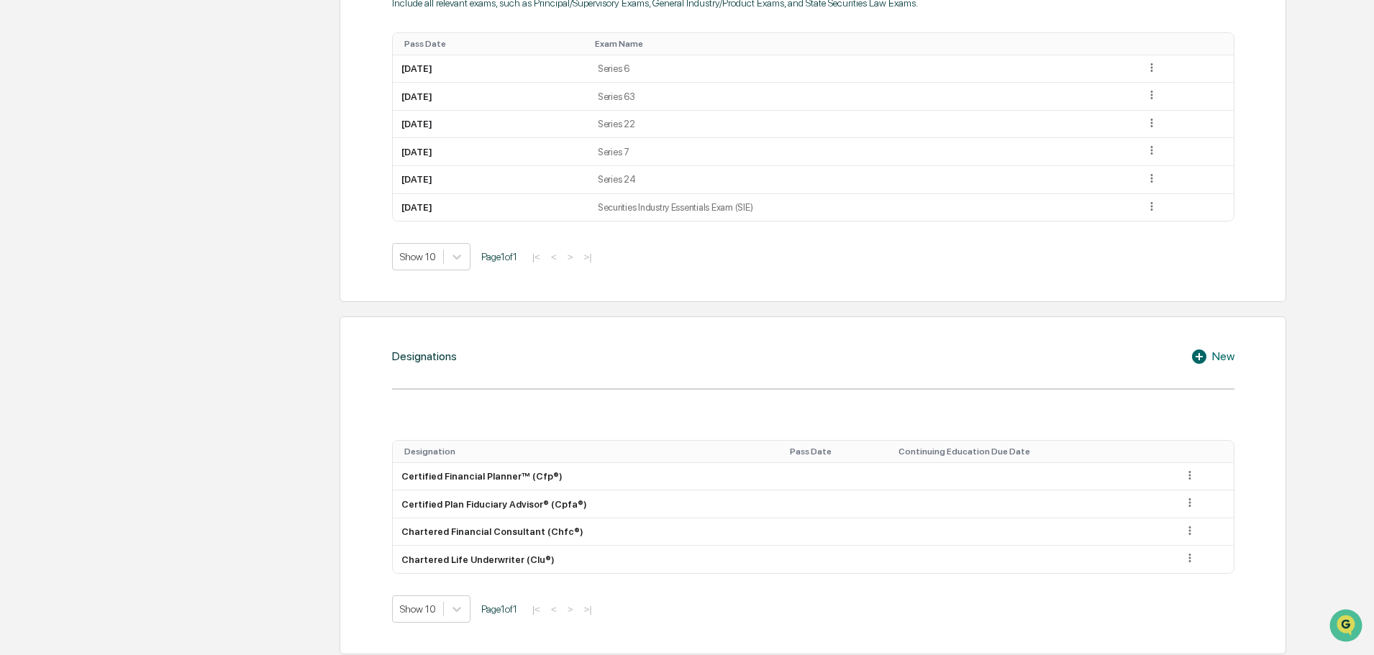
scroll to position [935, 0]
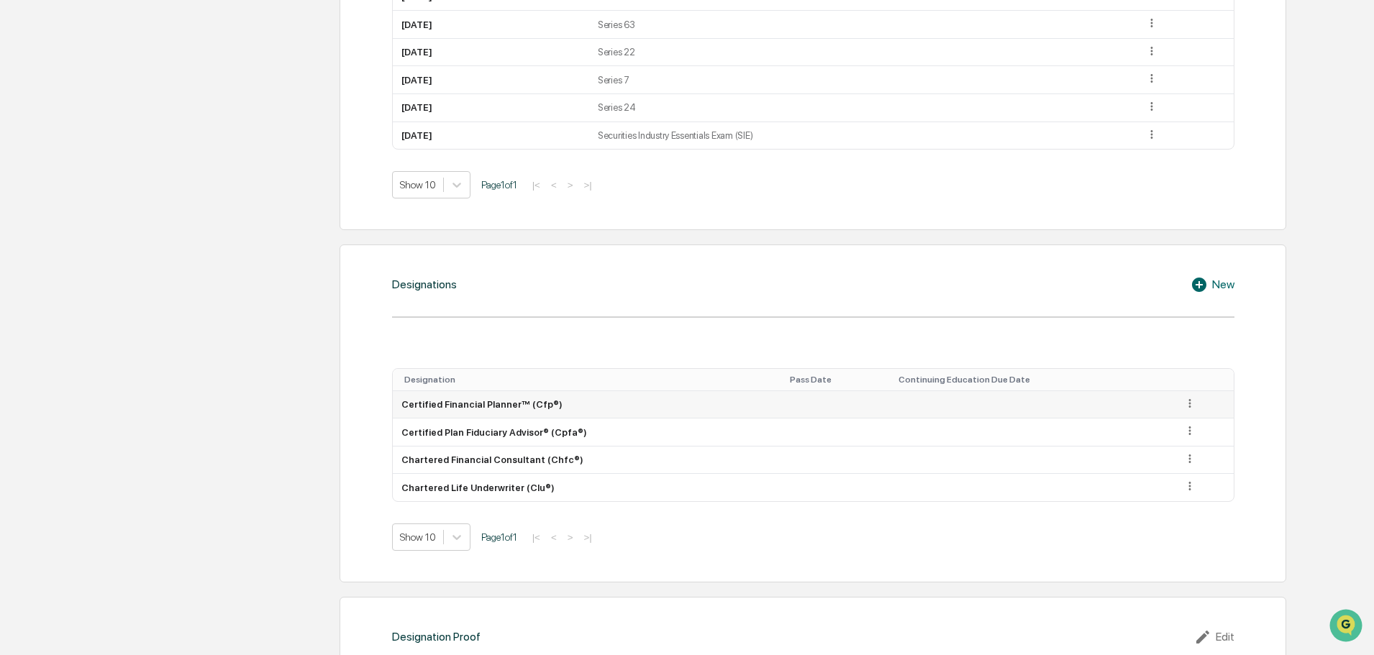
click at [794, 394] on td at bounding box center [838, 405] width 109 height 28
click at [797, 405] on td at bounding box center [838, 405] width 109 height 28
click at [1187, 401] on icon at bounding box center [1190, 404] width 14 height 14
click at [1168, 424] on div "Edit" at bounding box center [1173, 423] width 46 height 23
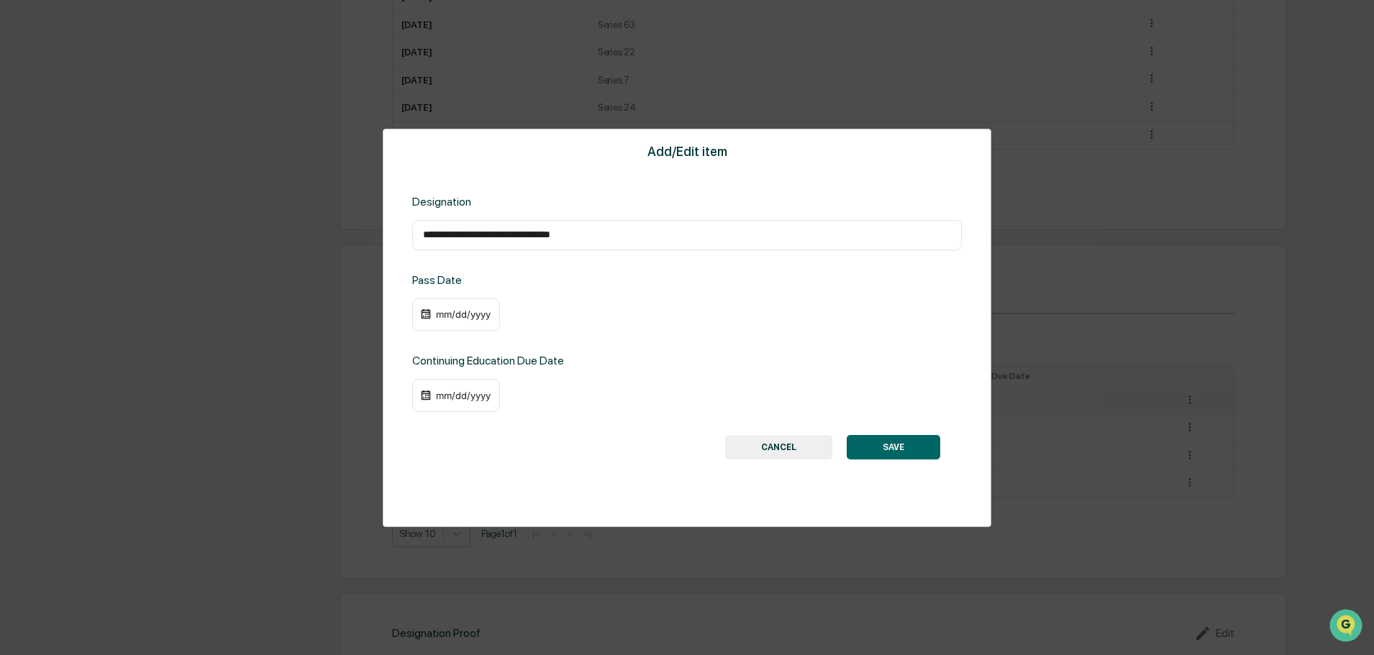
click at [440, 317] on div "mm/dd/yyyy" at bounding box center [464, 315] width 58 height 12
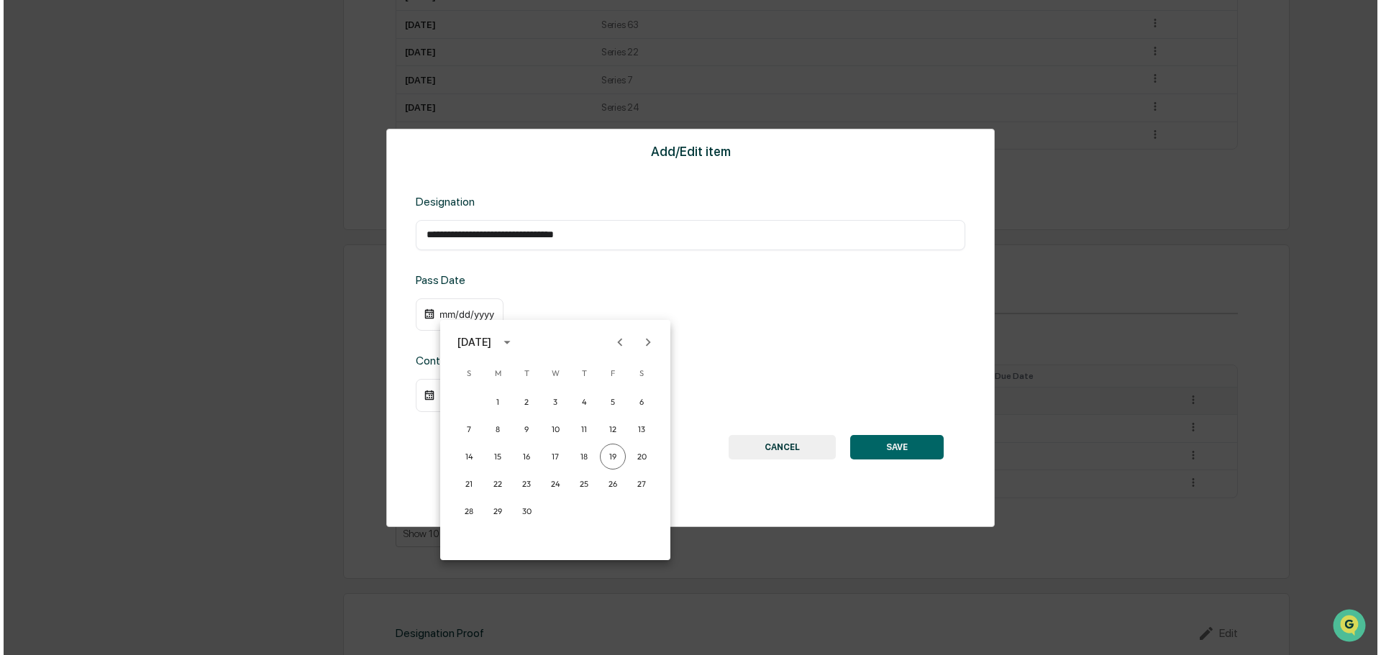
scroll to position [936, 0]
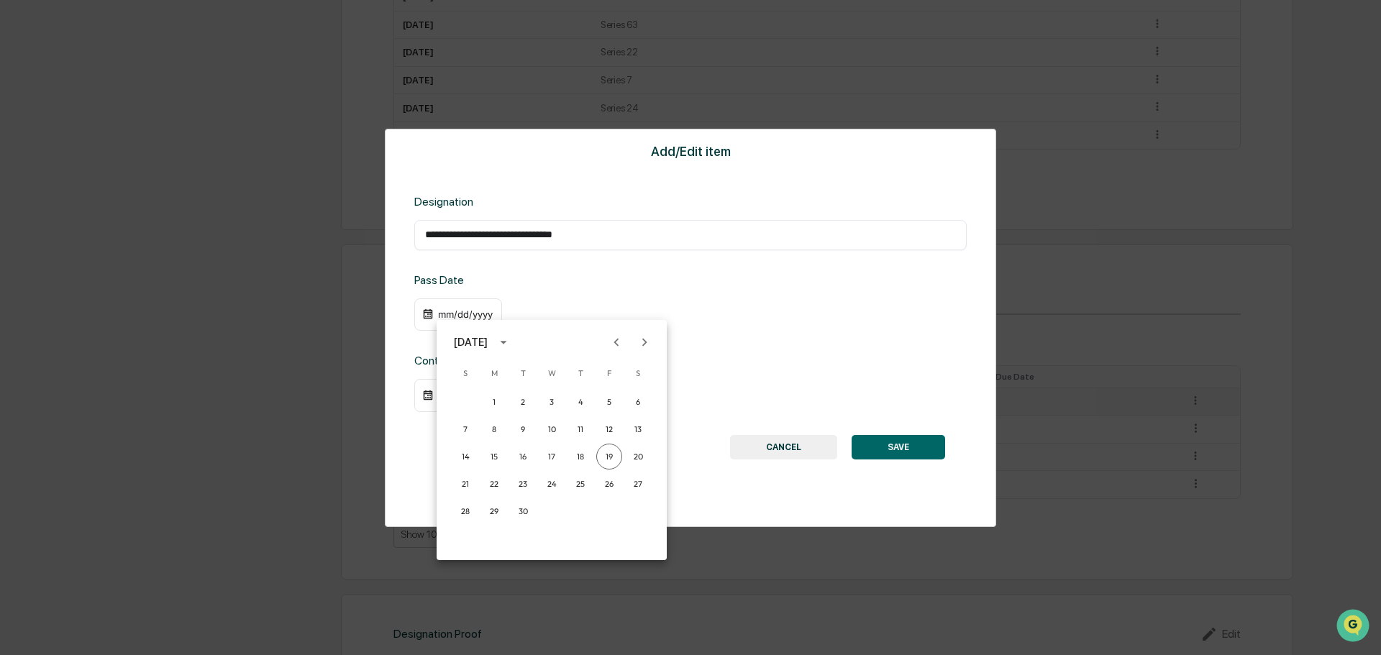
click at [506, 342] on icon "calendar view is open, switch to year view" at bounding box center [503, 343] width 6 height 4
click at [473, 539] on button "2011" at bounding box center [477, 537] width 52 height 26
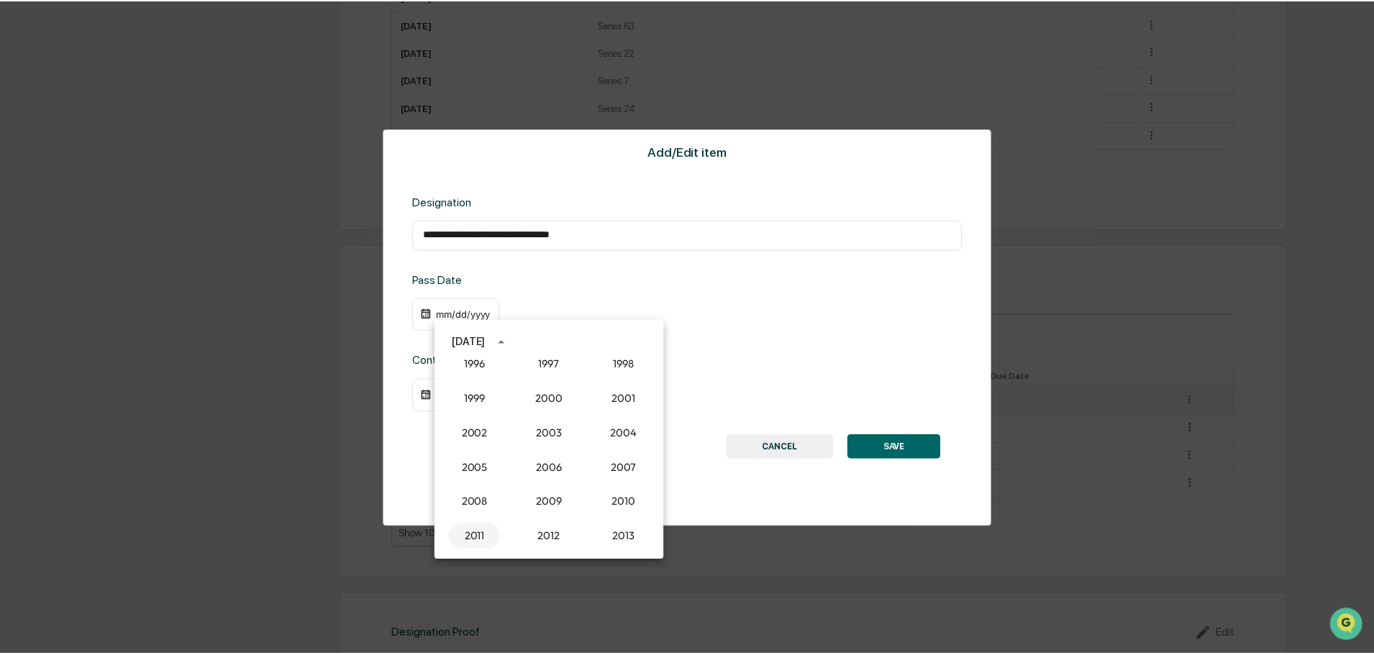
scroll to position [935, 0]
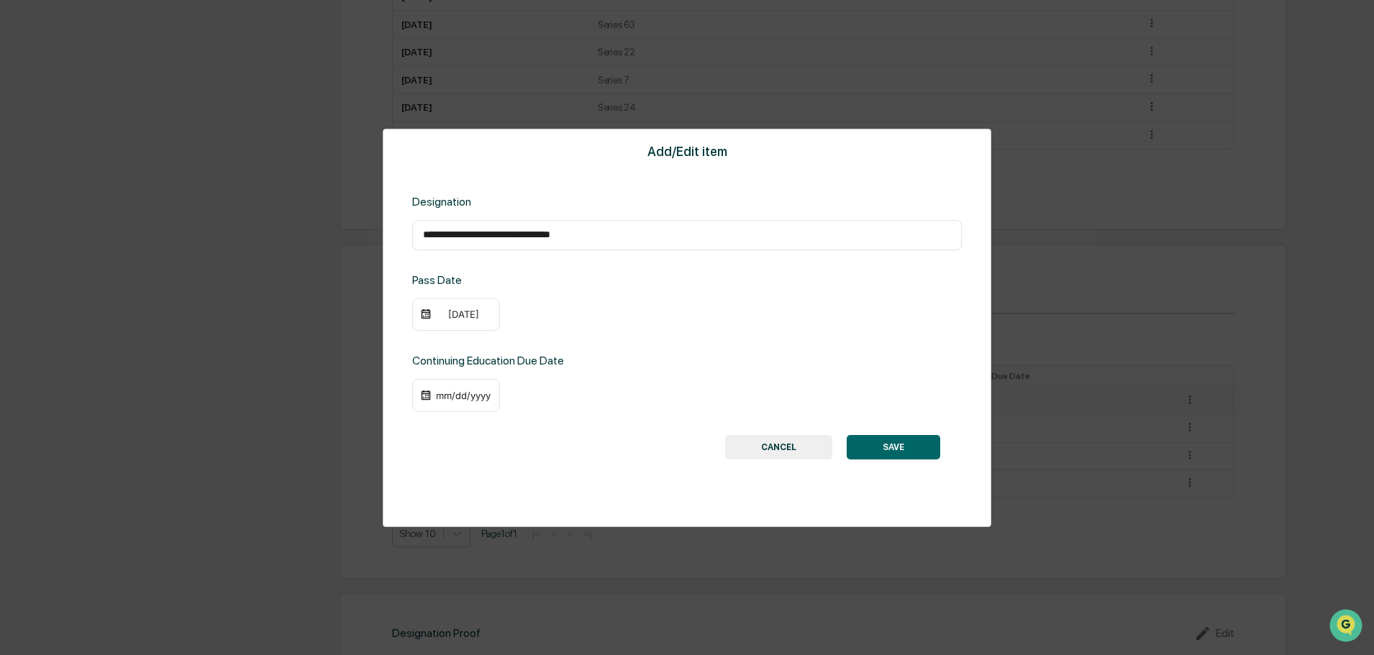
click at [440, 396] on div "mm/dd/yyyy" at bounding box center [464, 396] width 58 height 12
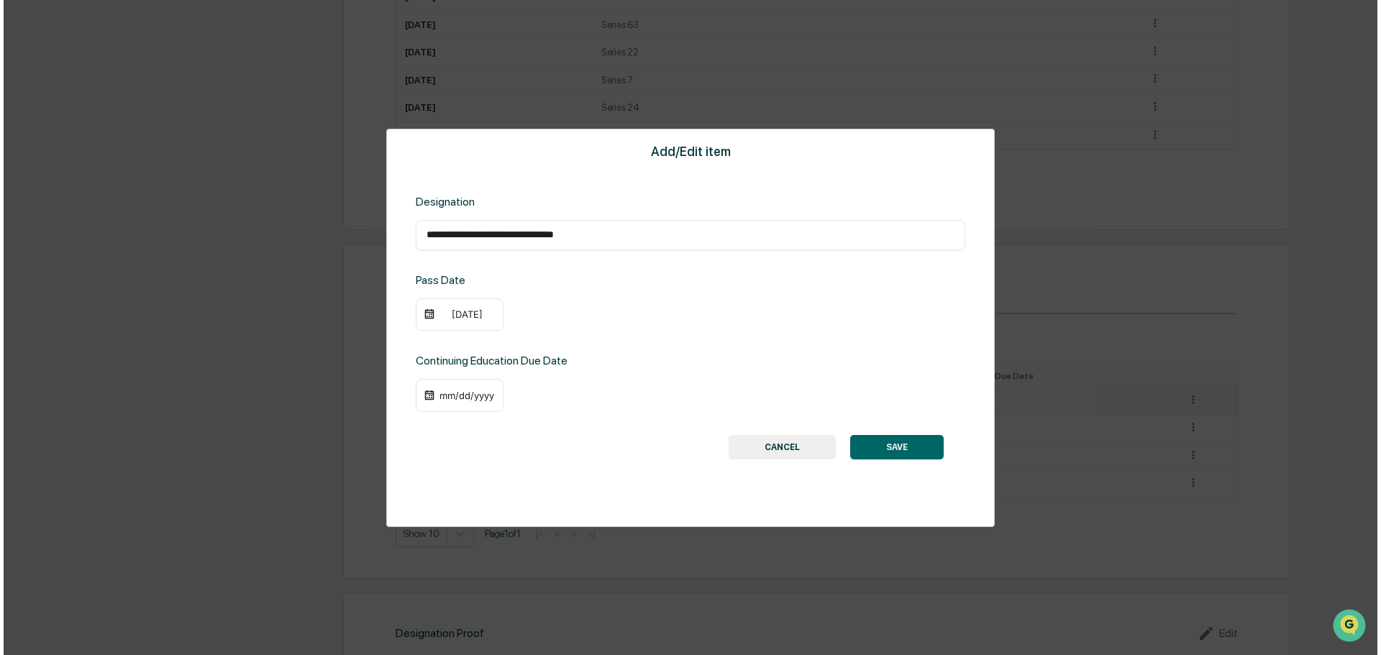
scroll to position [936, 0]
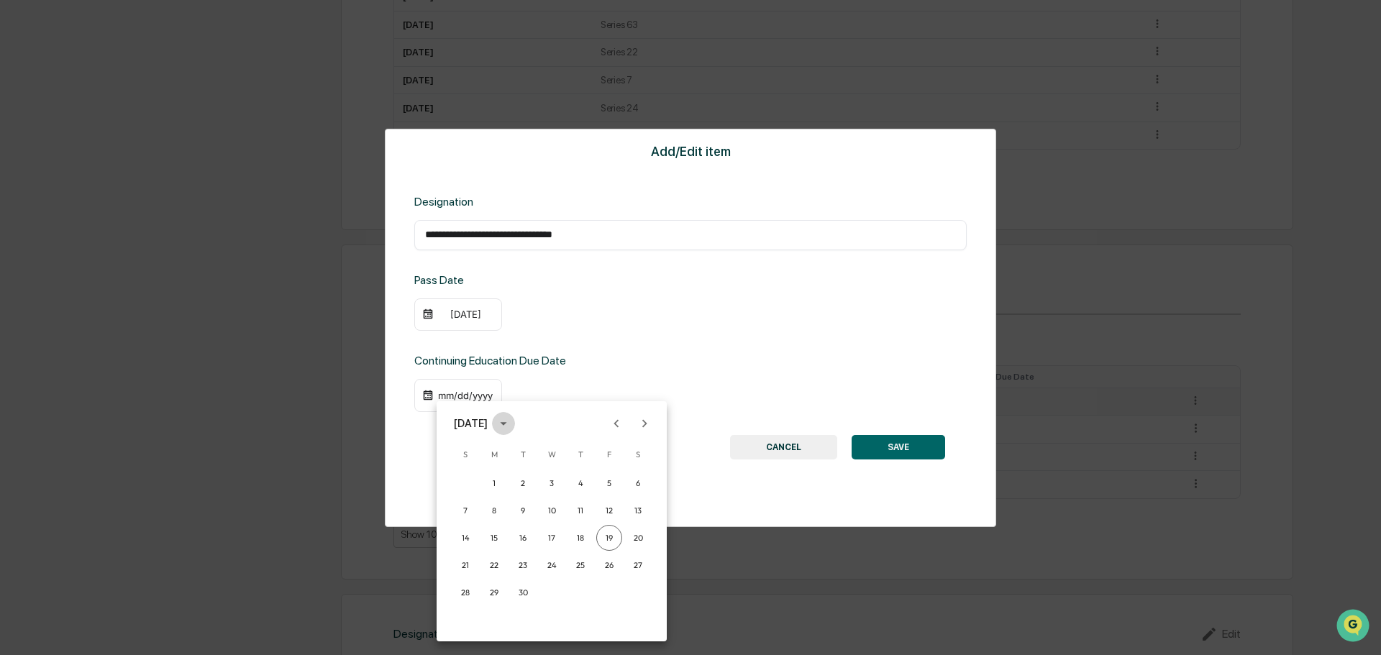
click at [512, 424] on icon "calendar view is open, switch to year view" at bounding box center [504, 424] width 16 height 16
click at [512, 424] on icon "year view is open, switch to calendar view" at bounding box center [504, 424] width 16 height 16
click at [644, 420] on icon "Next month" at bounding box center [645, 424] width 16 height 16
click at [645, 419] on icon "Next month" at bounding box center [645, 424] width 16 height 16
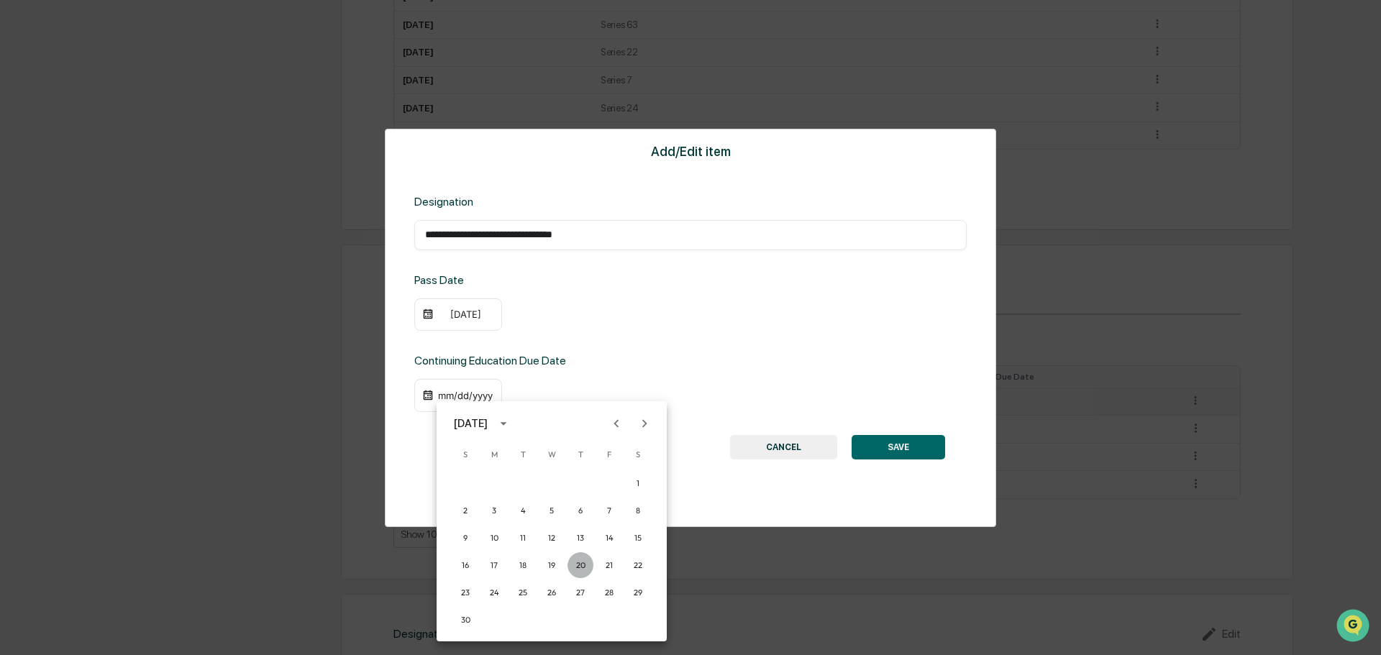
click at [580, 566] on button "20" at bounding box center [581, 566] width 26 height 26
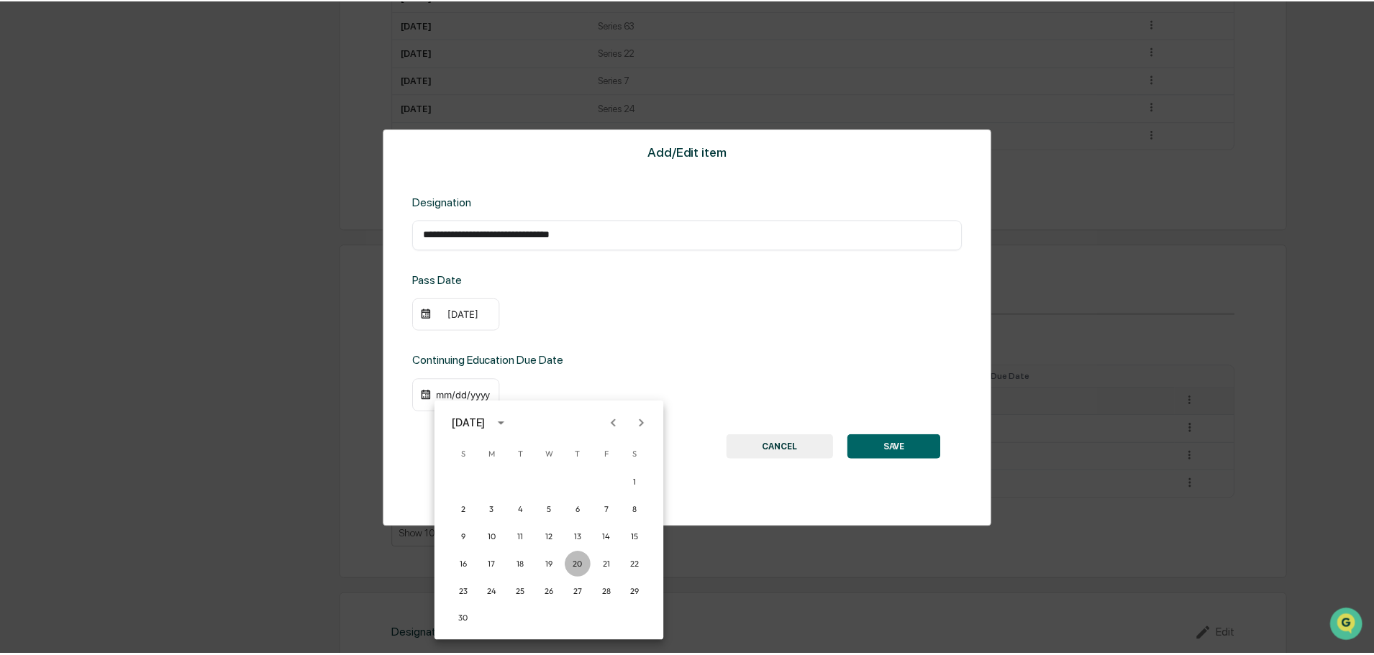
scroll to position [935, 0]
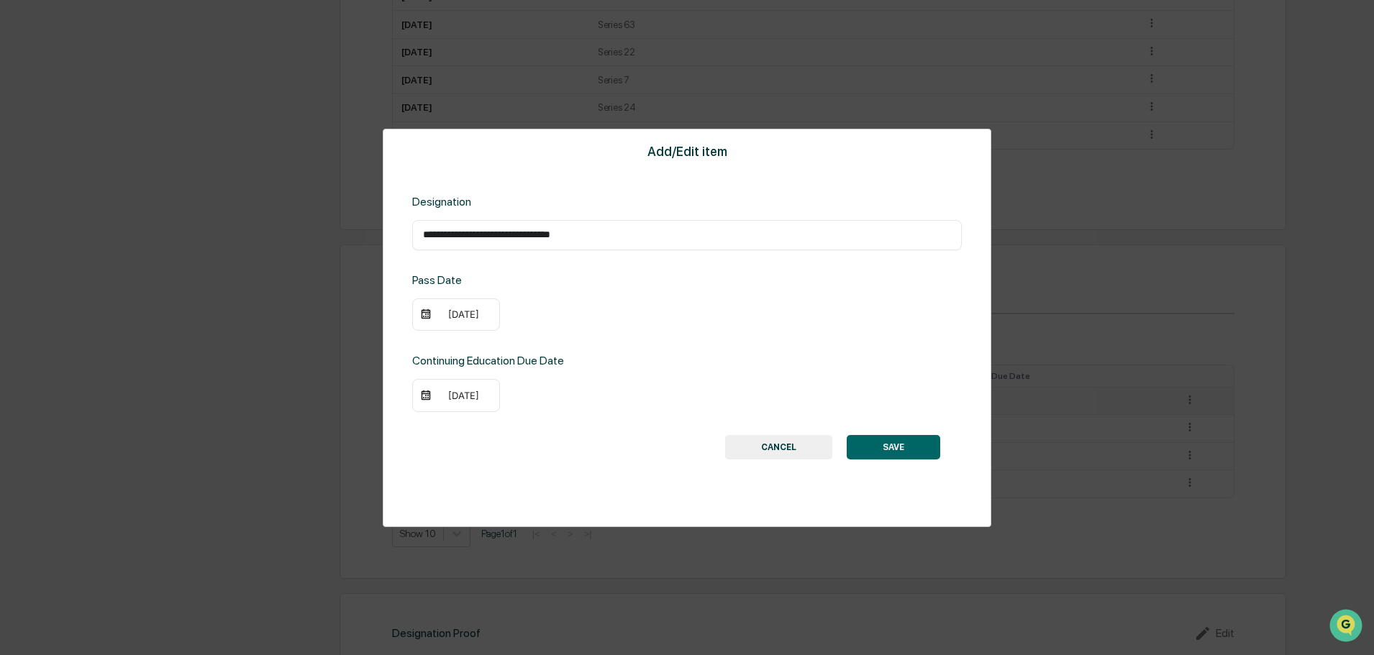
click at [486, 399] on div "[DATE]" at bounding box center [464, 396] width 58 height 12
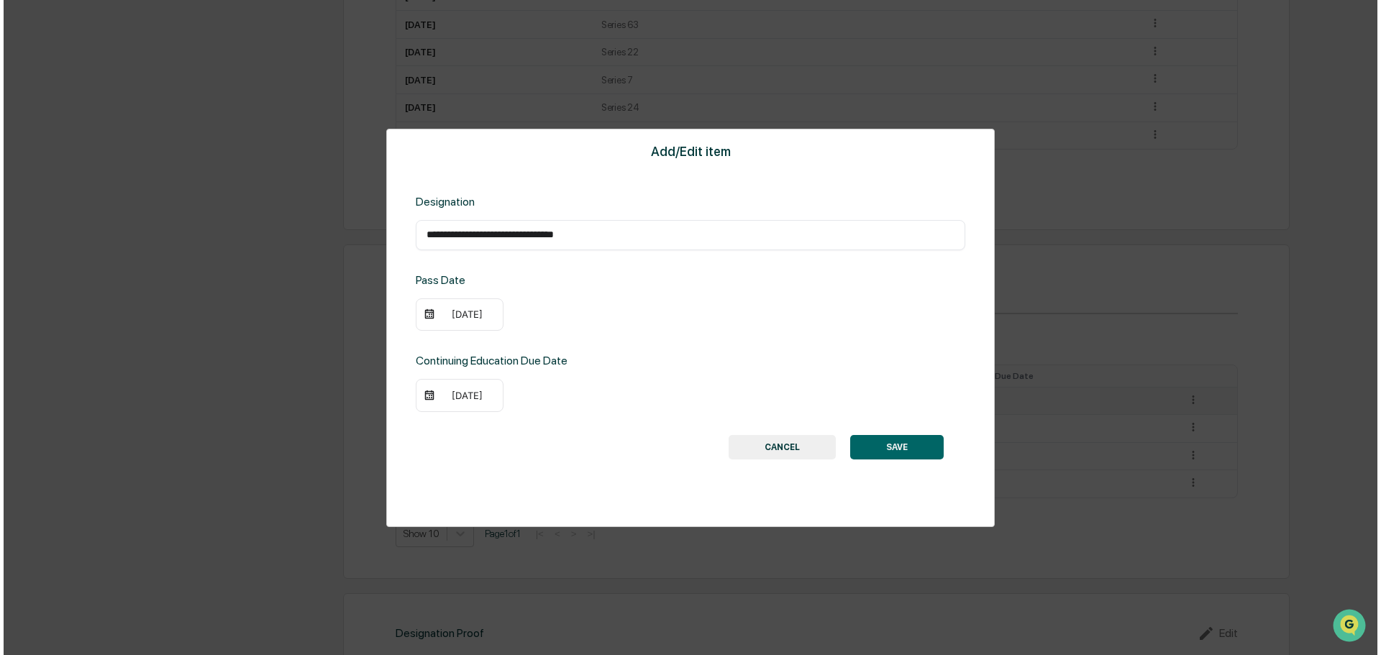
scroll to position [936, 0]
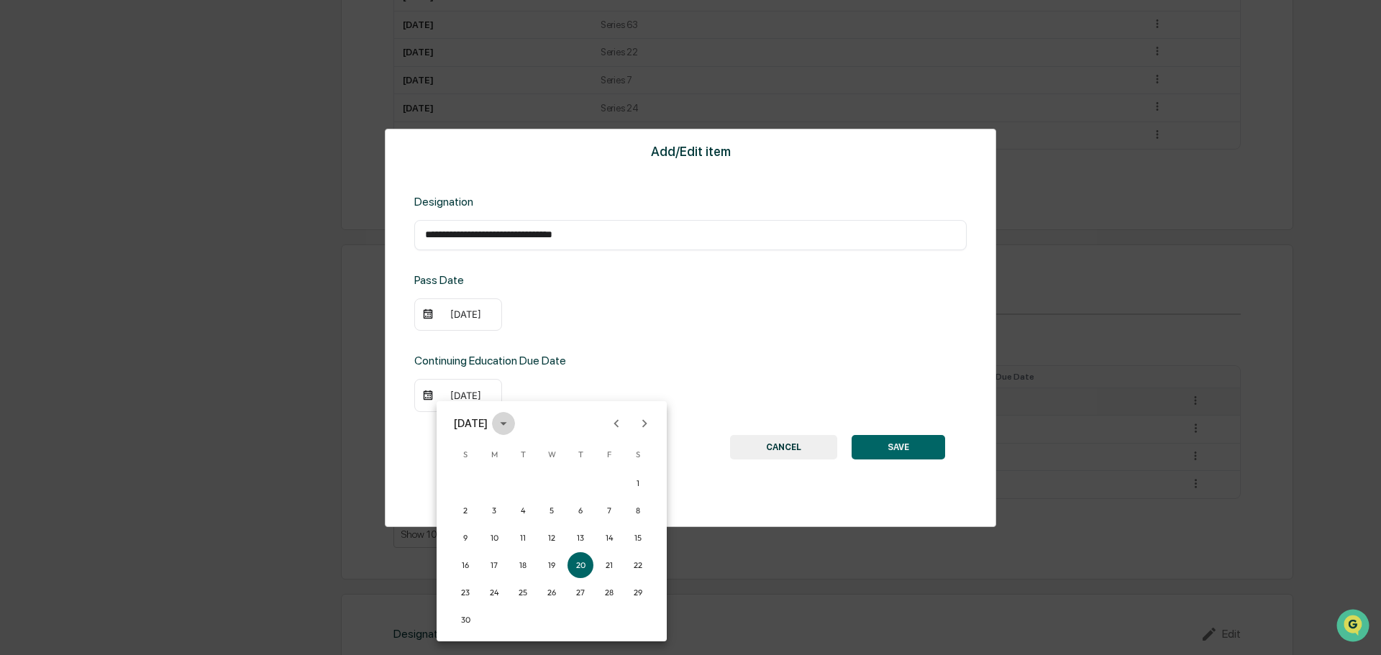
click at [506, 423] on icon "calendar view is open, switch to year view" at bounding box center [503, 424] width 6 height 4
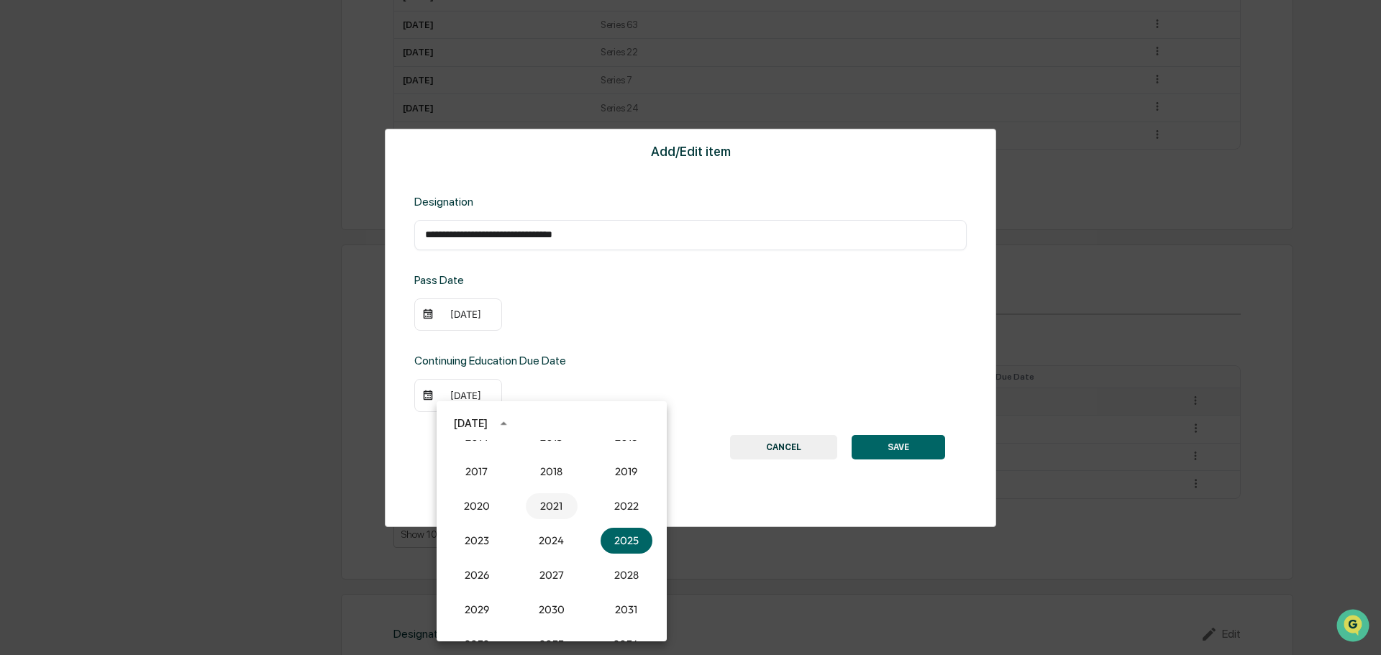
scroll to position [1260, 0]
click at [478, 474] on button "2011" at bounding box center [477, 475] width 52 height 26
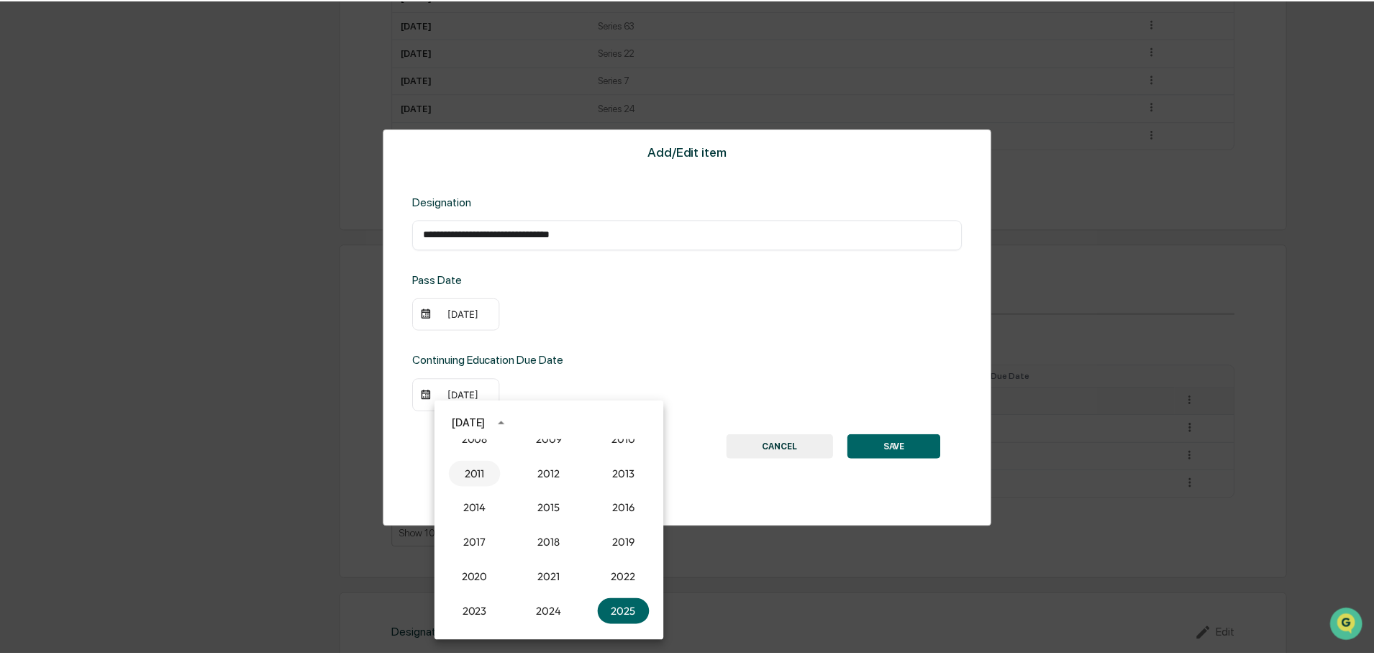
scroll to position [935, 0]
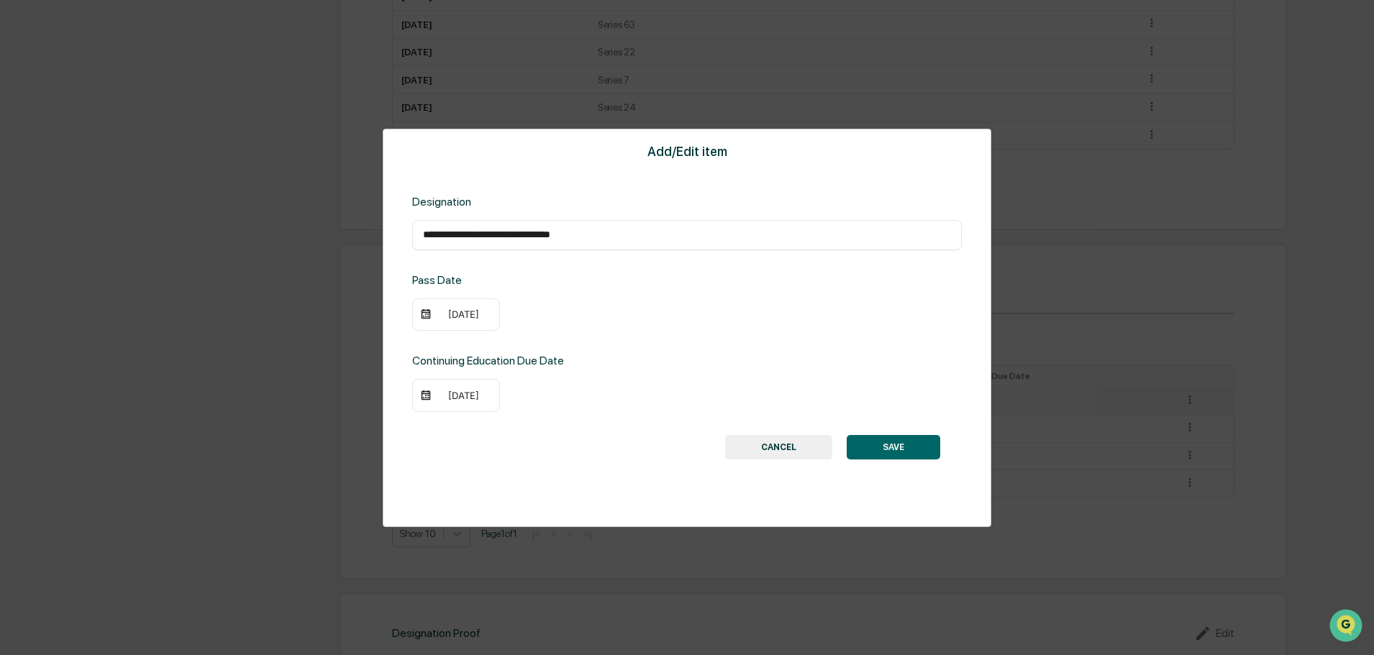
click at [700, 334] on div "**********" at bounding box center [687, 328] width 609 height 399
click at [478, 397] on div "[DATE]" at bounding box center [464, 396] width 58 height 12
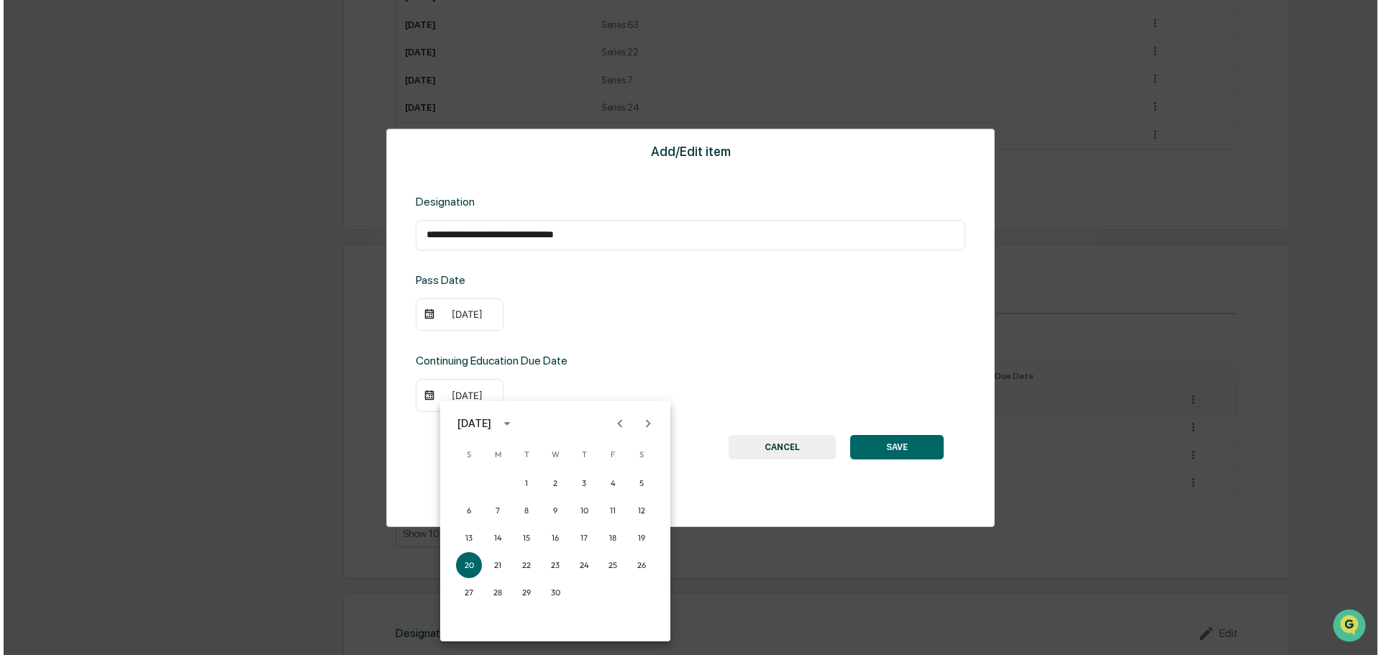
scroll to position [936, 0]
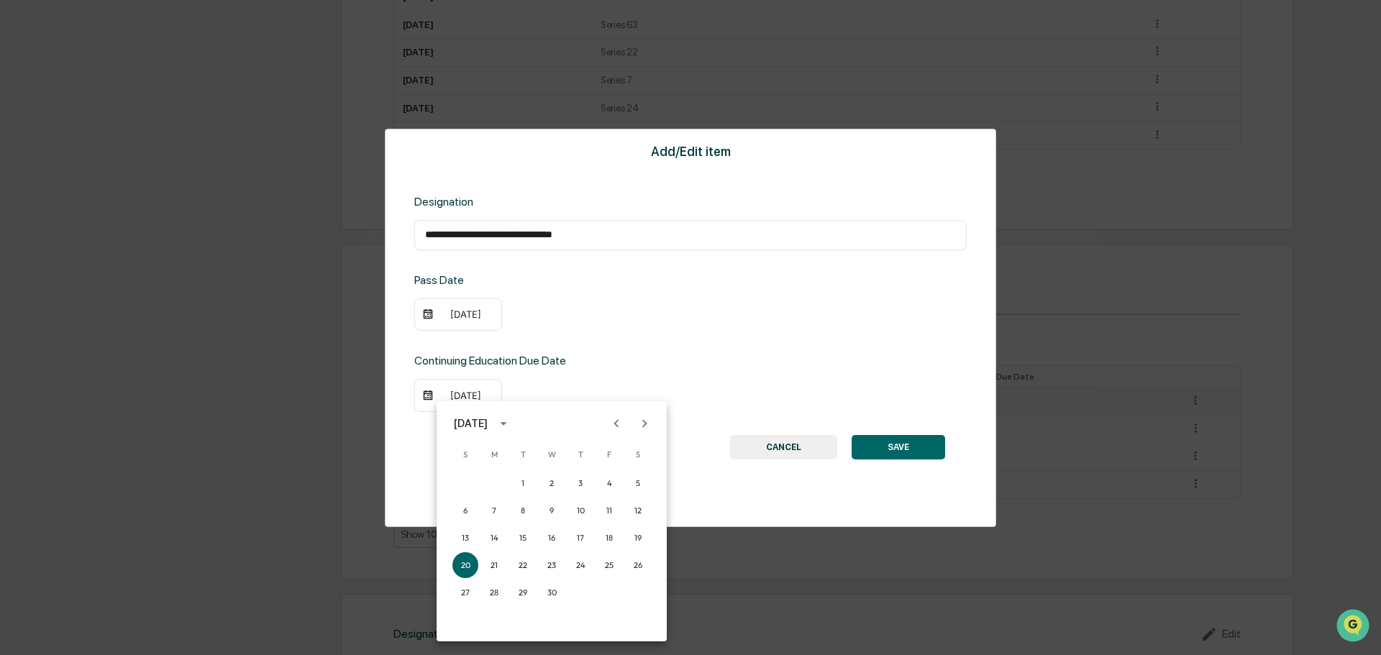
click at [512, 425] on icon "calendar view is open, switch to year view" at bounding box center [504, 424] width 16 height 16
click at [475, 492] on button "2026" at bounding box center [477, 498] width 52 height 26
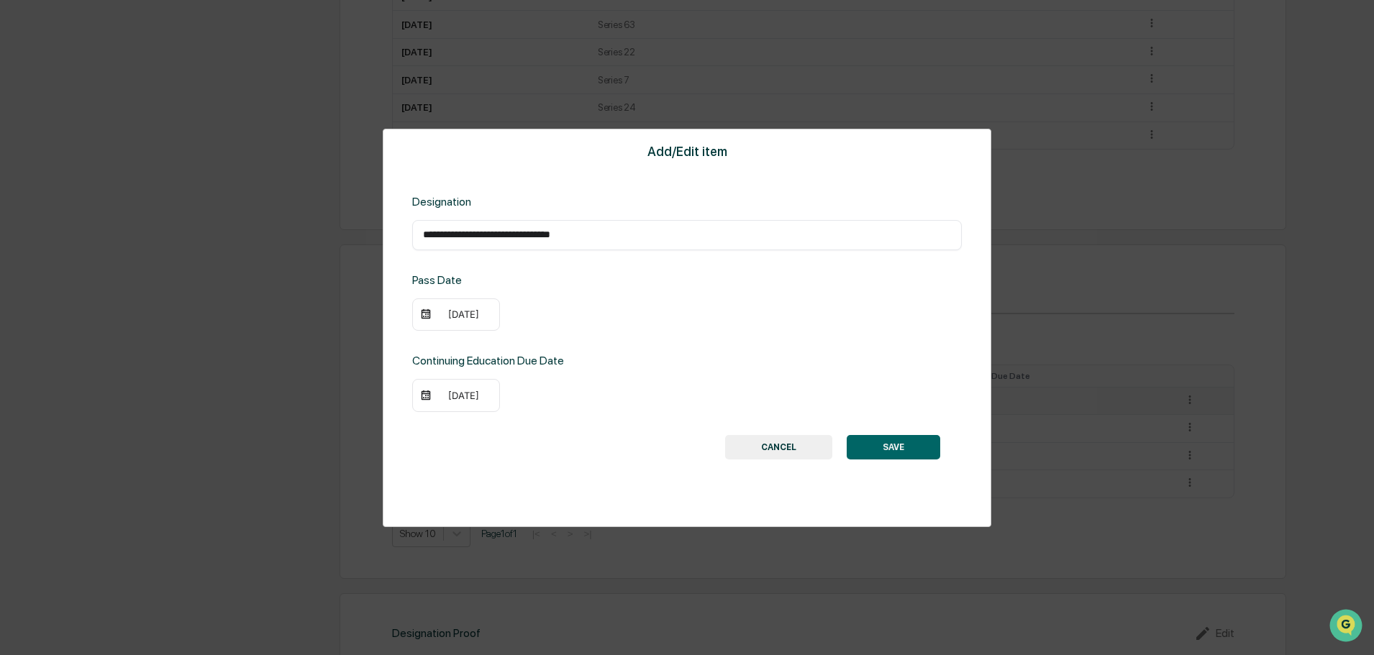
click at [460, 394] on div "[DATE]" at bounding box center [464, 396] width 58 height 12
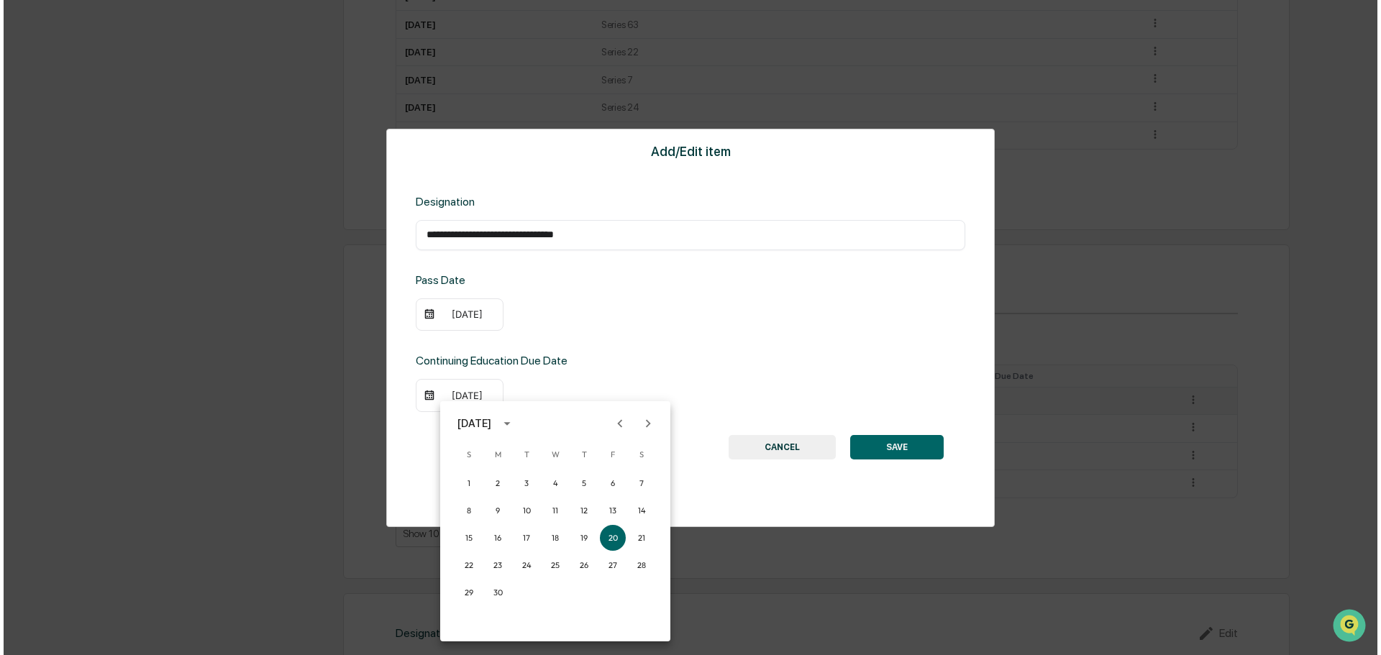
scroll to position [936, 0]
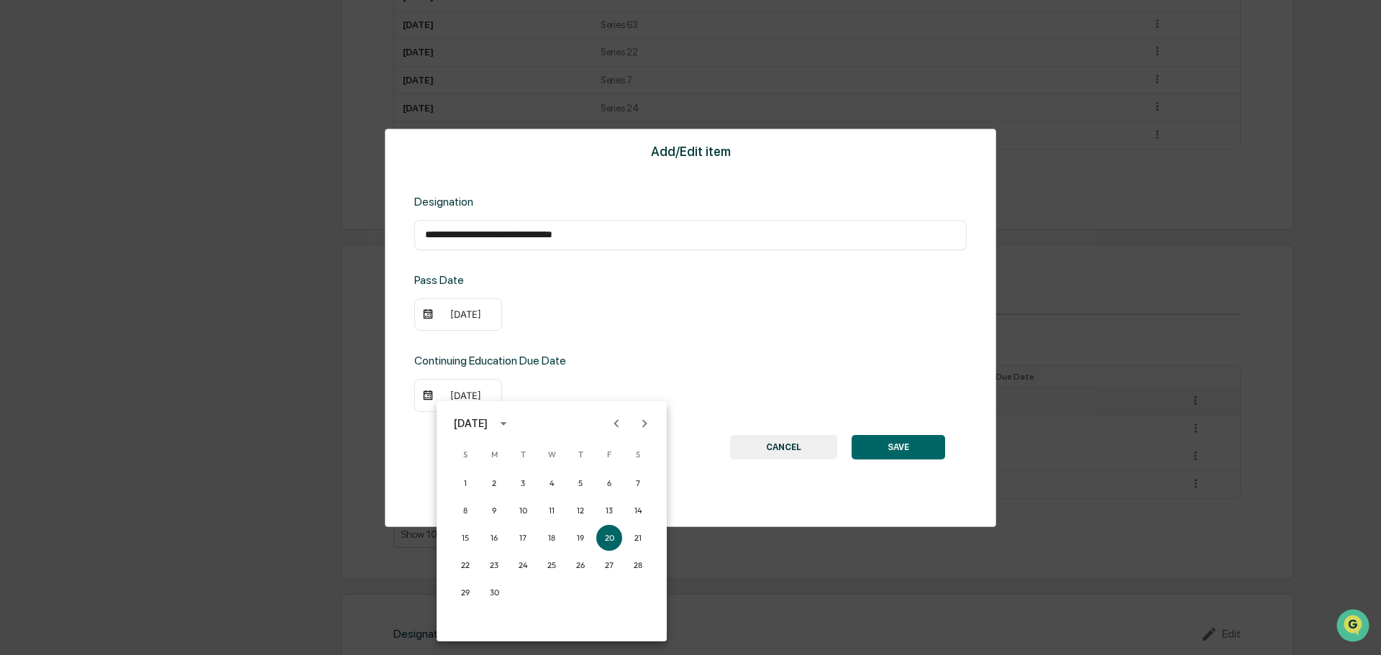
click at [617, 421] on icon "Previous month" at bounding box center [617, 424] width 16 height 16
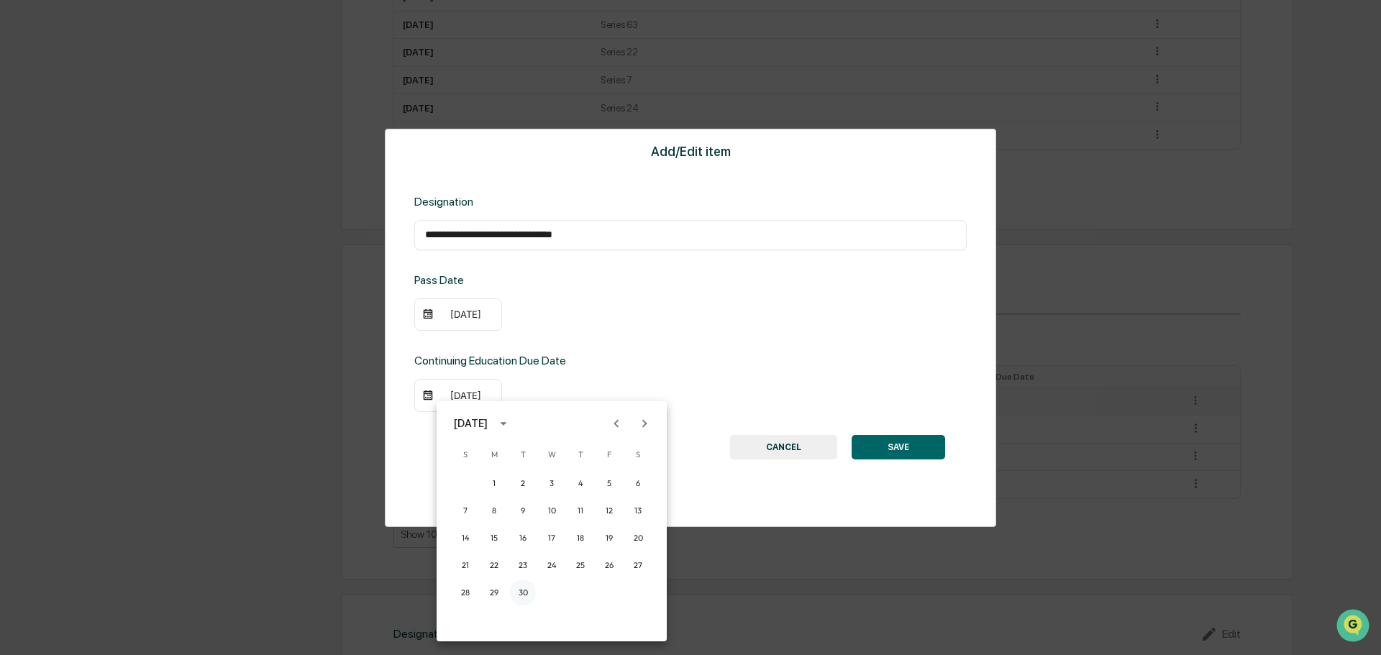
click at [524, 594] on button "30" at bounding box center [523, 593] width 26 height 26
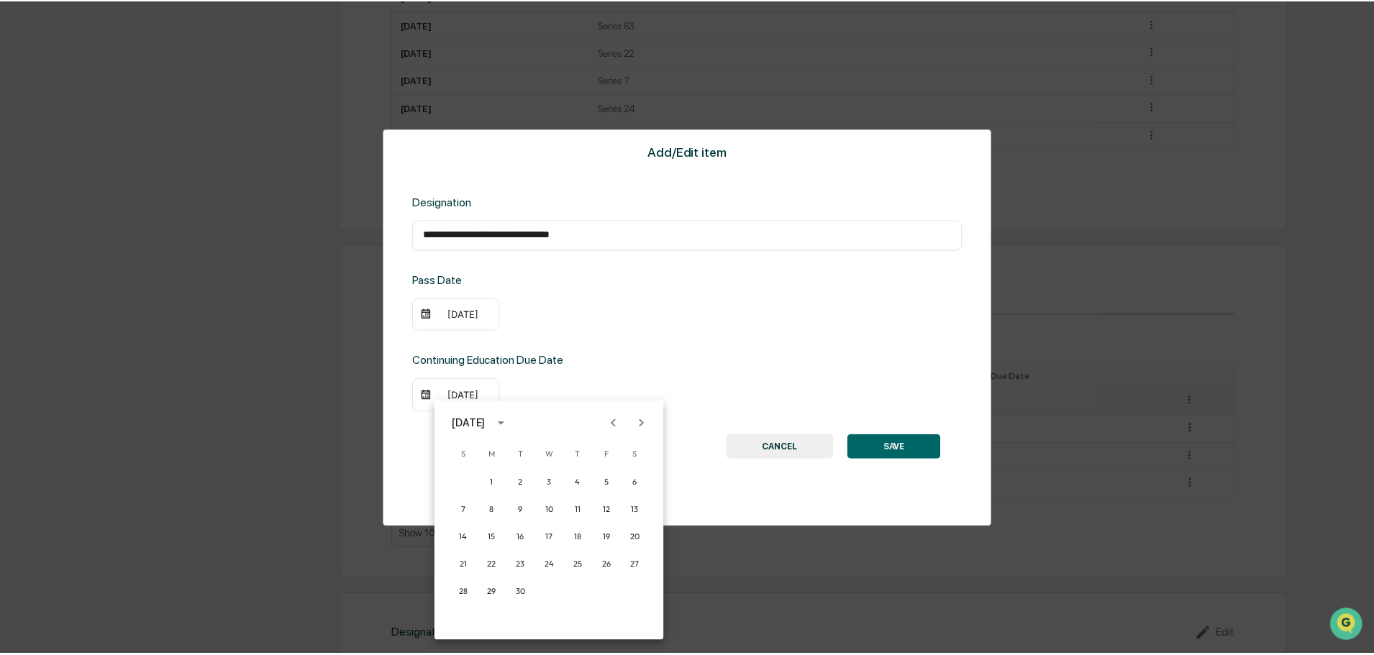
scroll to position [935, 0]
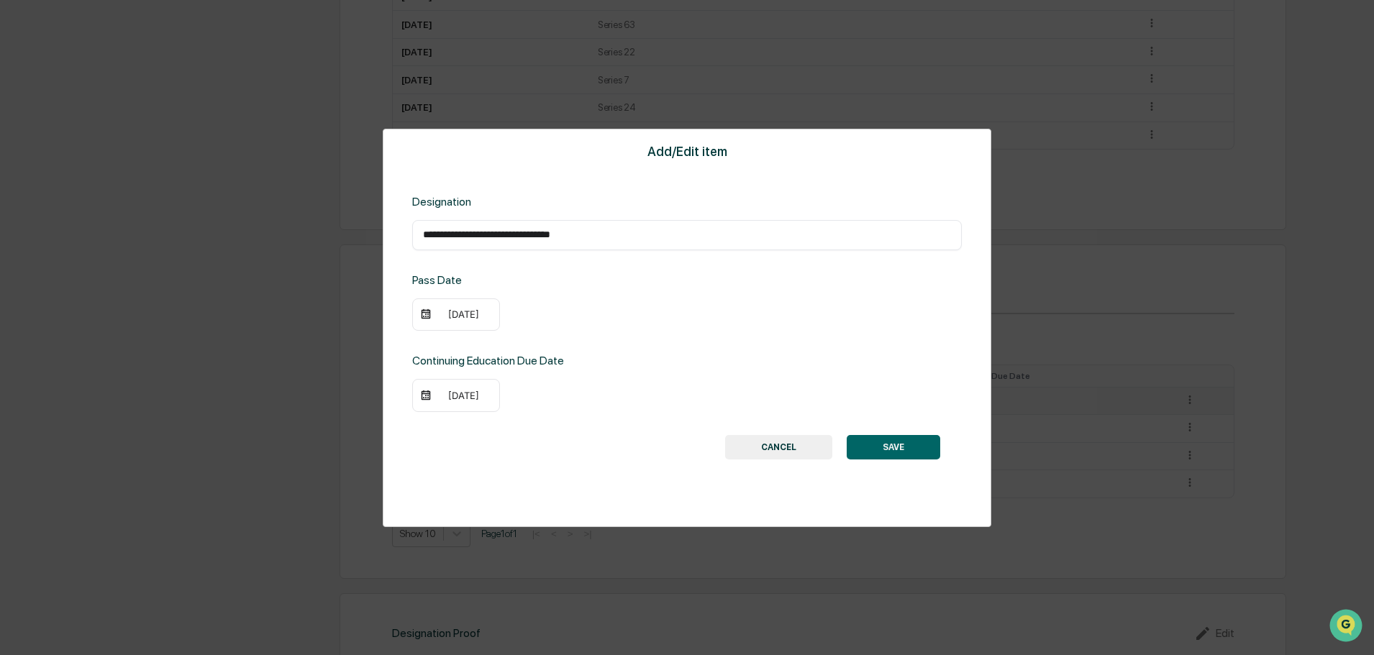
click at [917, 447] on button "SAVE" at bounding box center [894, 447] width 94 height 24
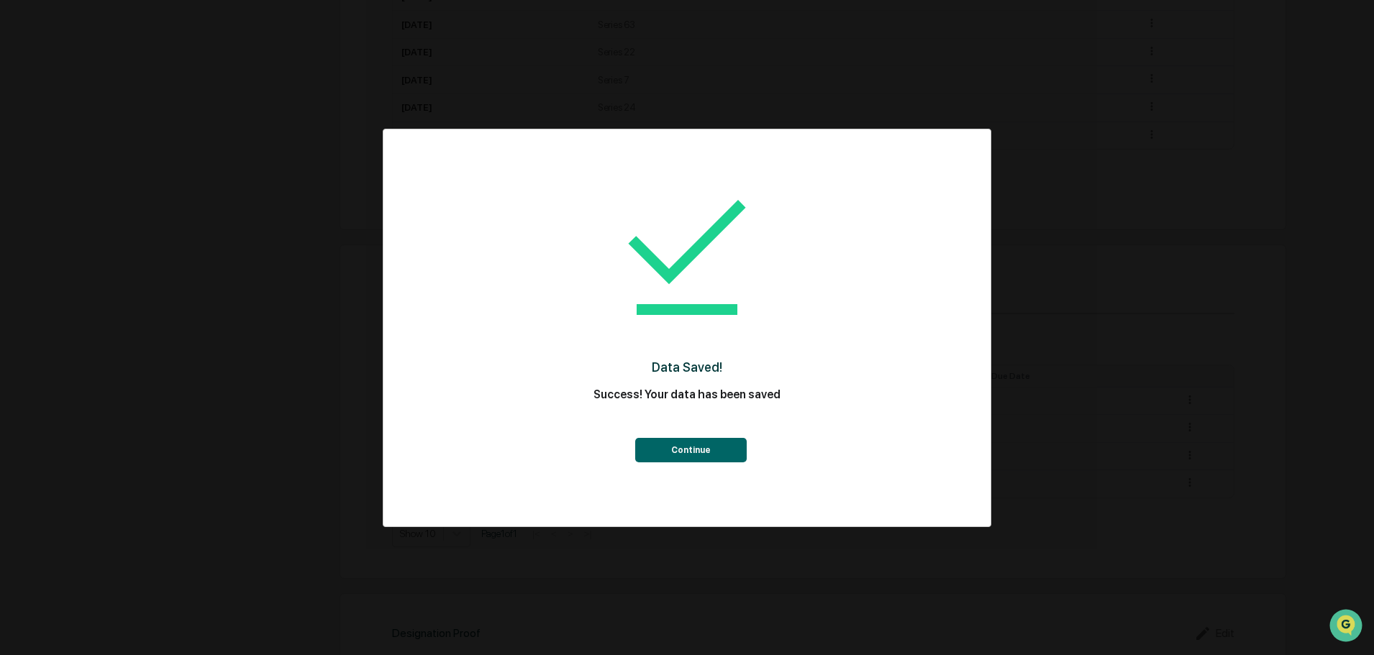
click at [667, 453] on button "Continue" at bounding box center [691, 450] width 112 height 24
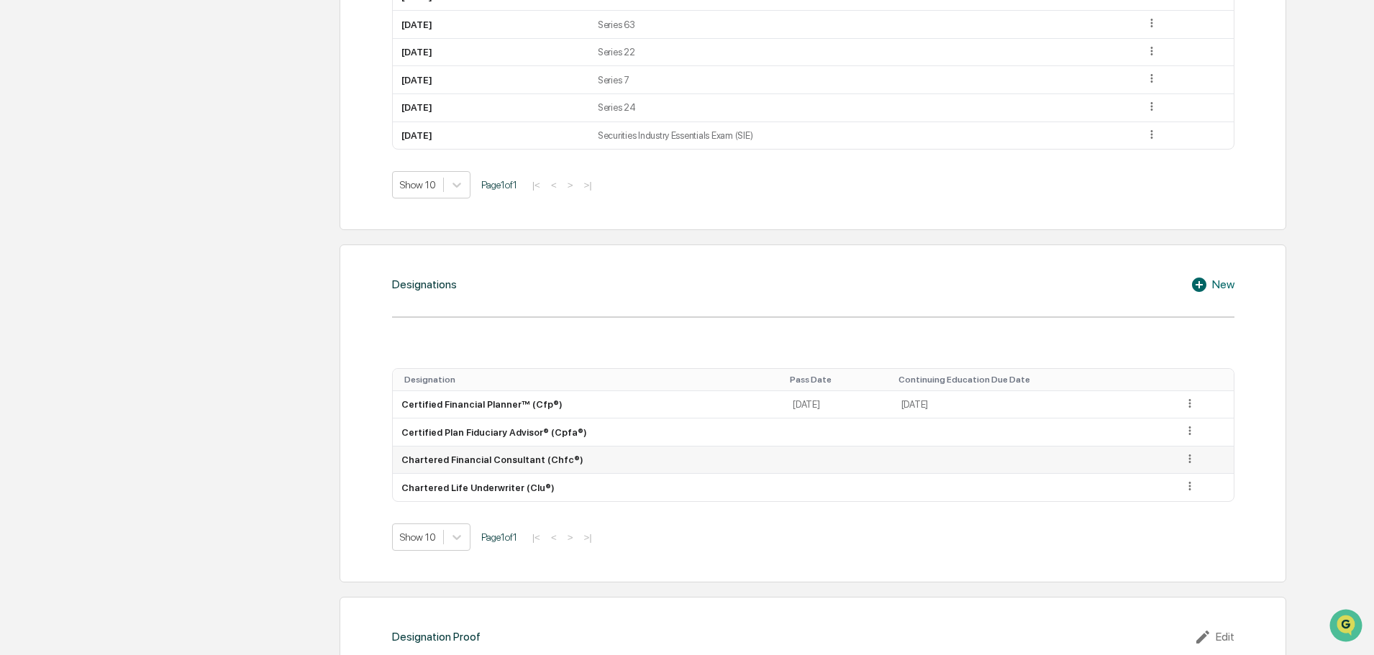
click at [1193, 458] on icon at bounding box center [1190, 460] width 14 height 14
click at [1164, 476] on div "Edit" at bounding box center [1173, 479] width 46 height 23
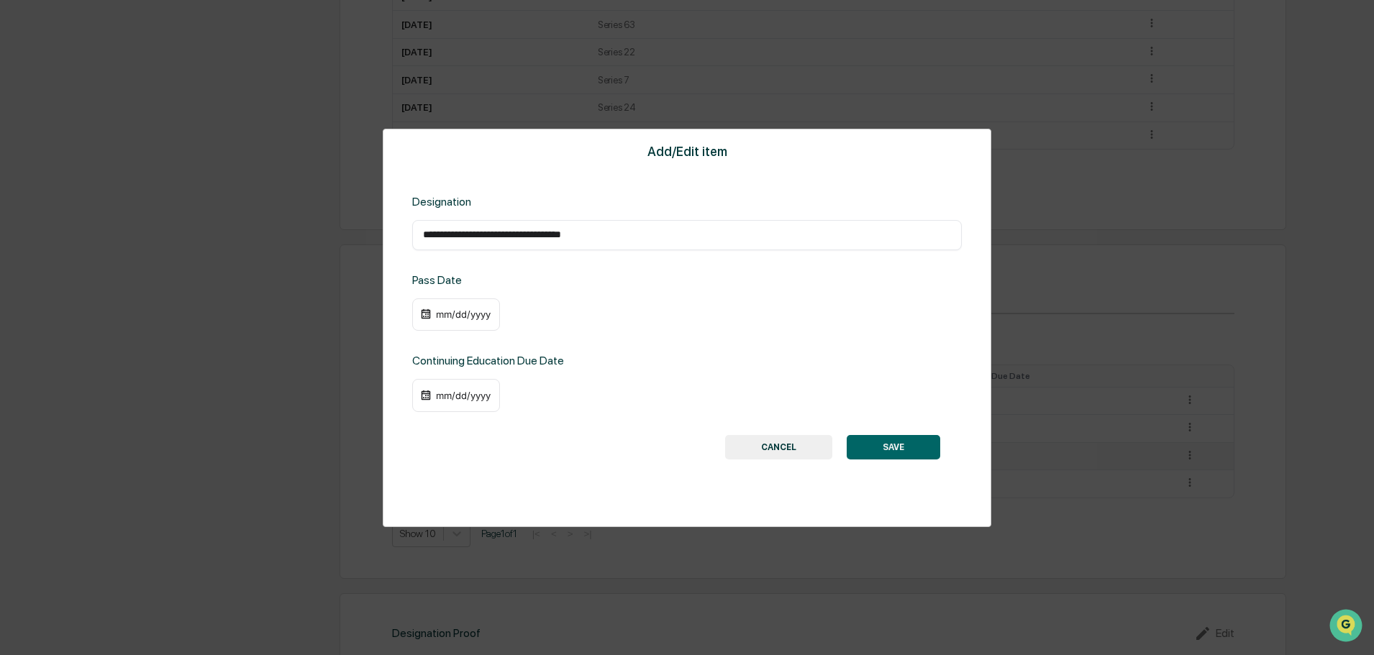
click at [466, 311] on div "mm/dd/yyyy" at bounding box center [464, 315] width 58 height 12
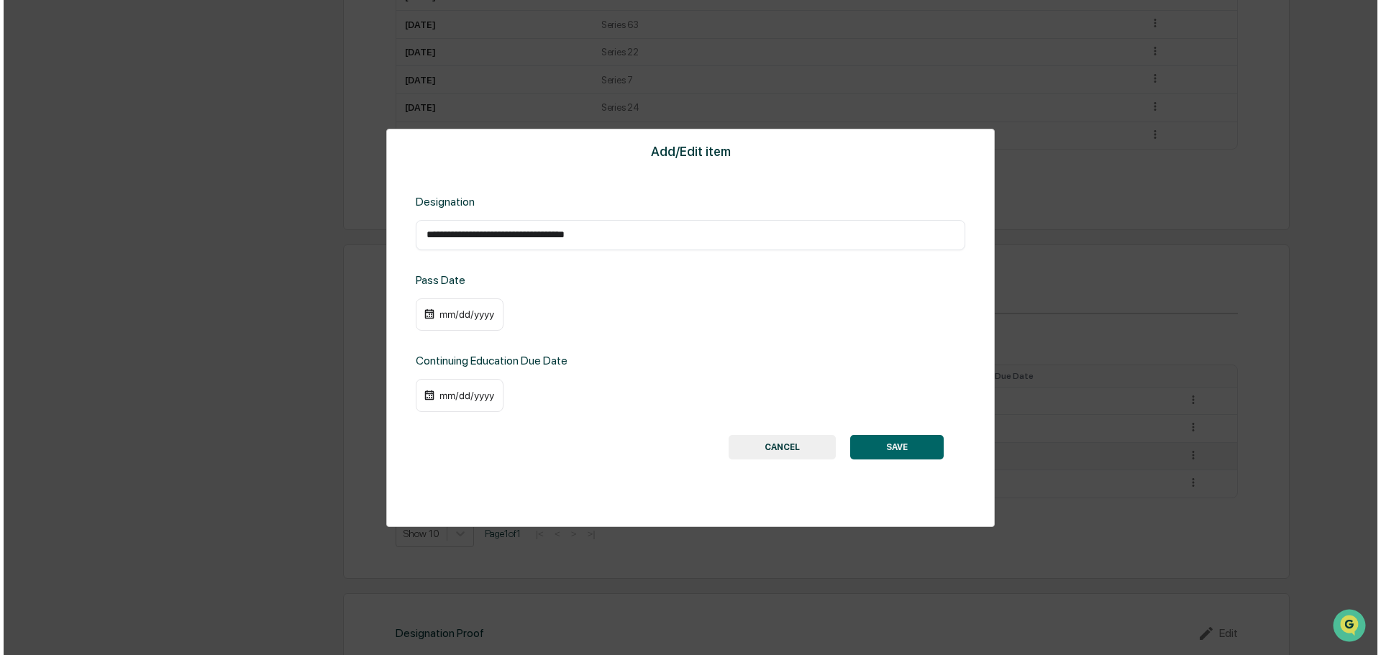
scroll to position [936, 0]
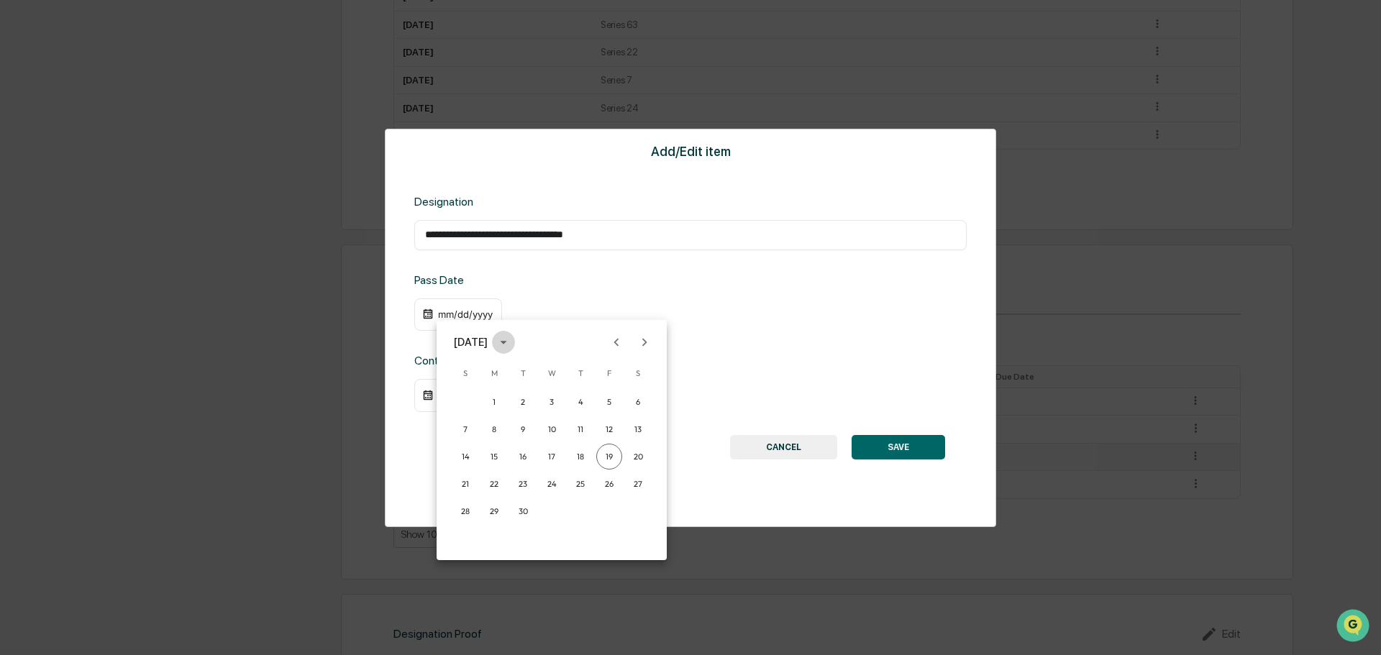
click at [512, 344] on icon "calendar view is open, switch to year view" at bounding box center [504, 343] width 16 height 16
click at [555, 476] on button "1988" at bounding box center [552, 477] width 52 height 26
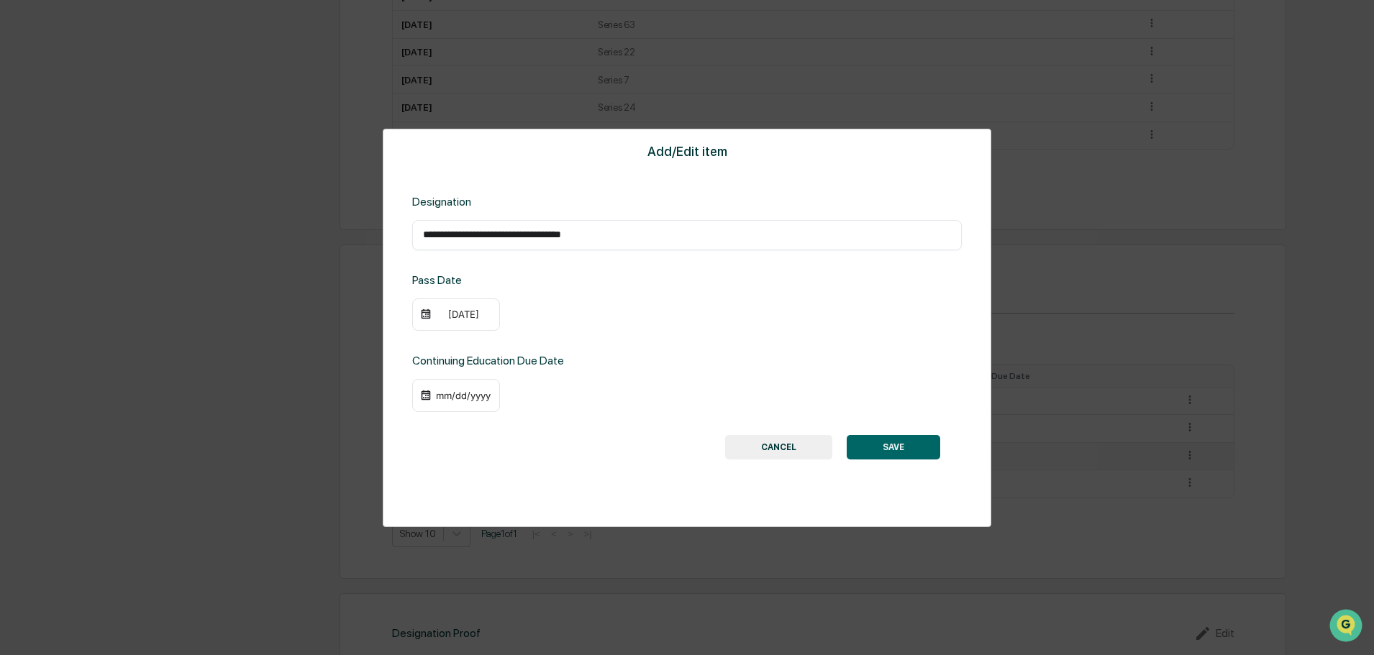
click at [471, 314] on div "[DATE]" at bounding box center [464, 315] width 58 height 12
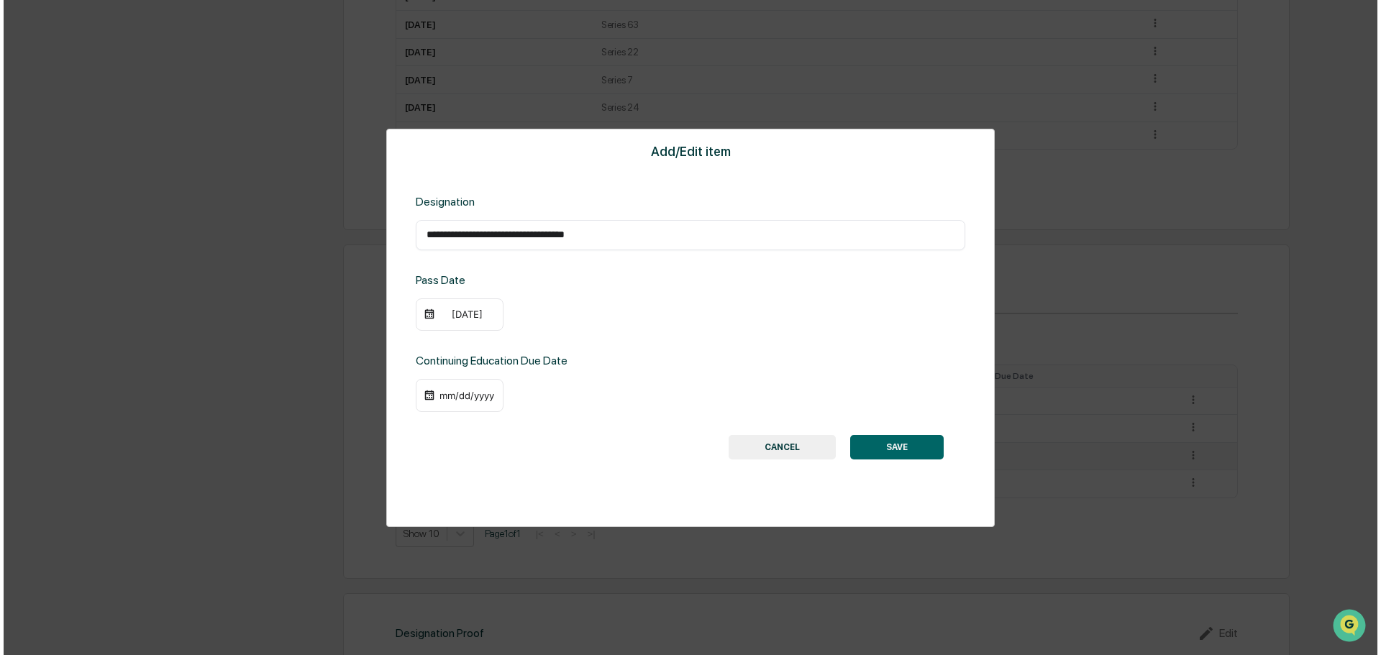
scroll to position [936, 0]
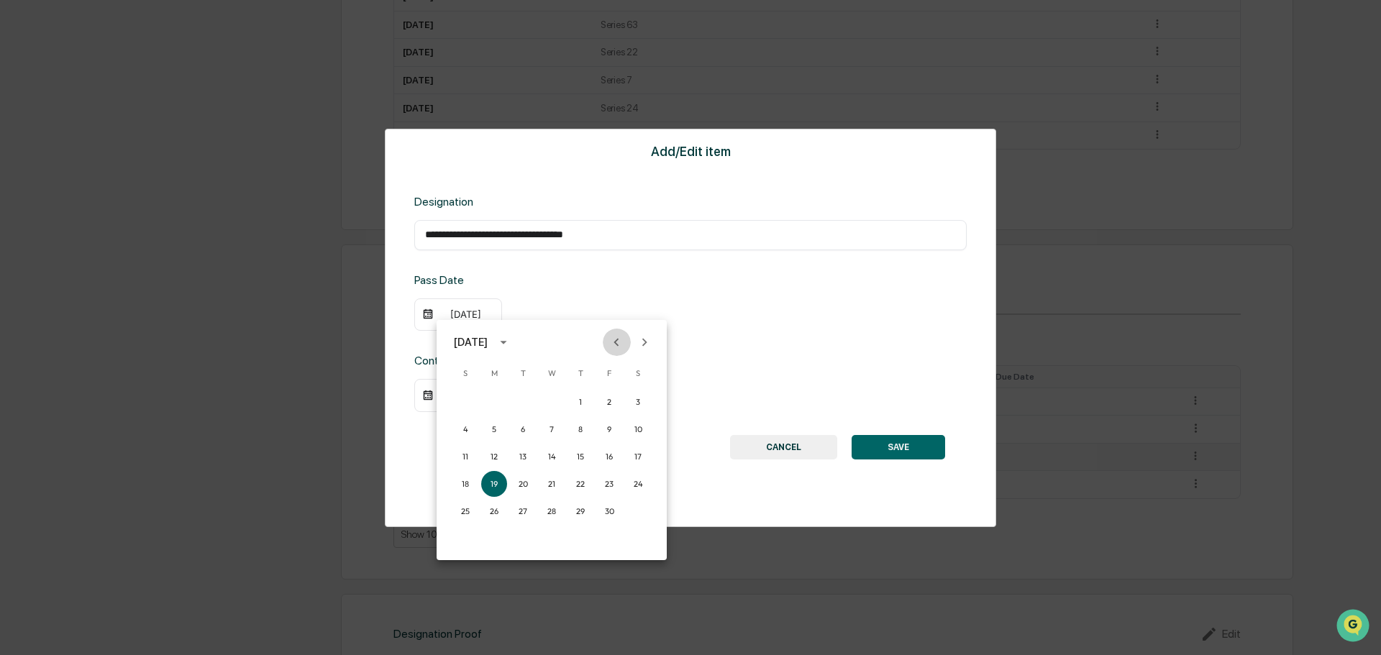
click at [618, 337] on icon "Previous month" at bounding box center [617, 343] width 16 height 16
click at [490, 404] on button "1" at bounding box center [494, 402] width 26 height 26
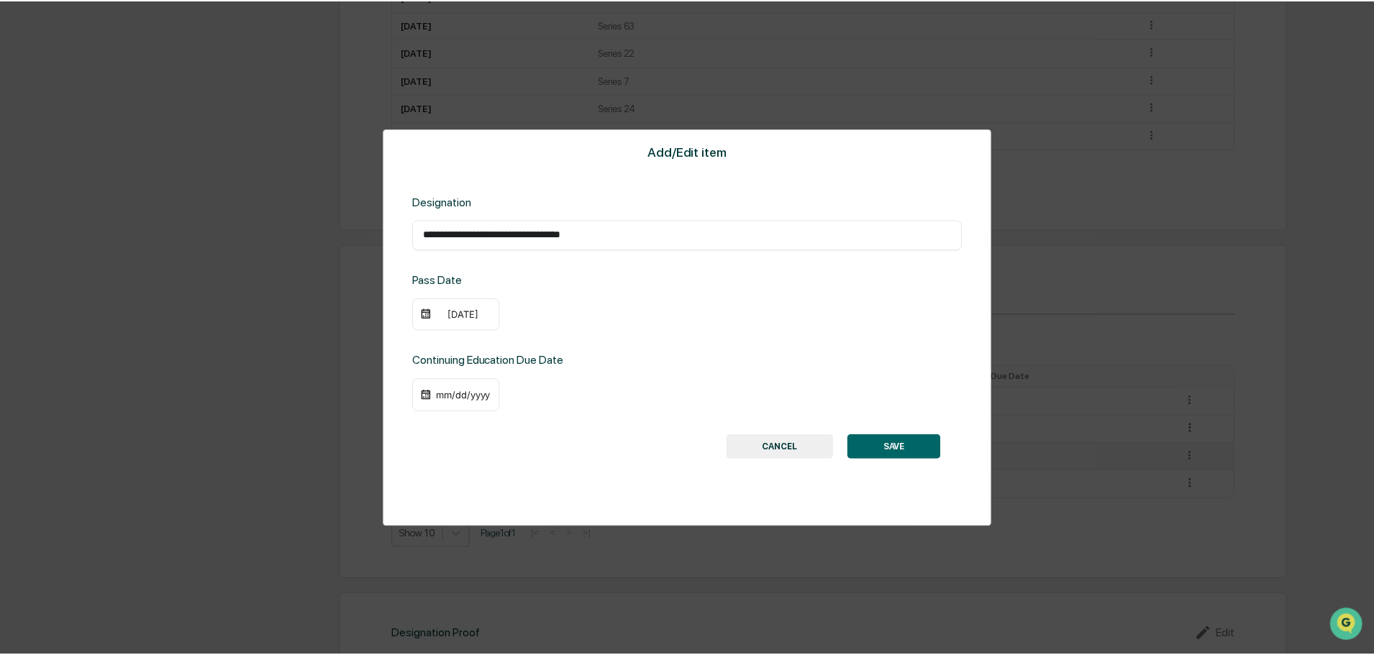
scroll to position [935, 0]
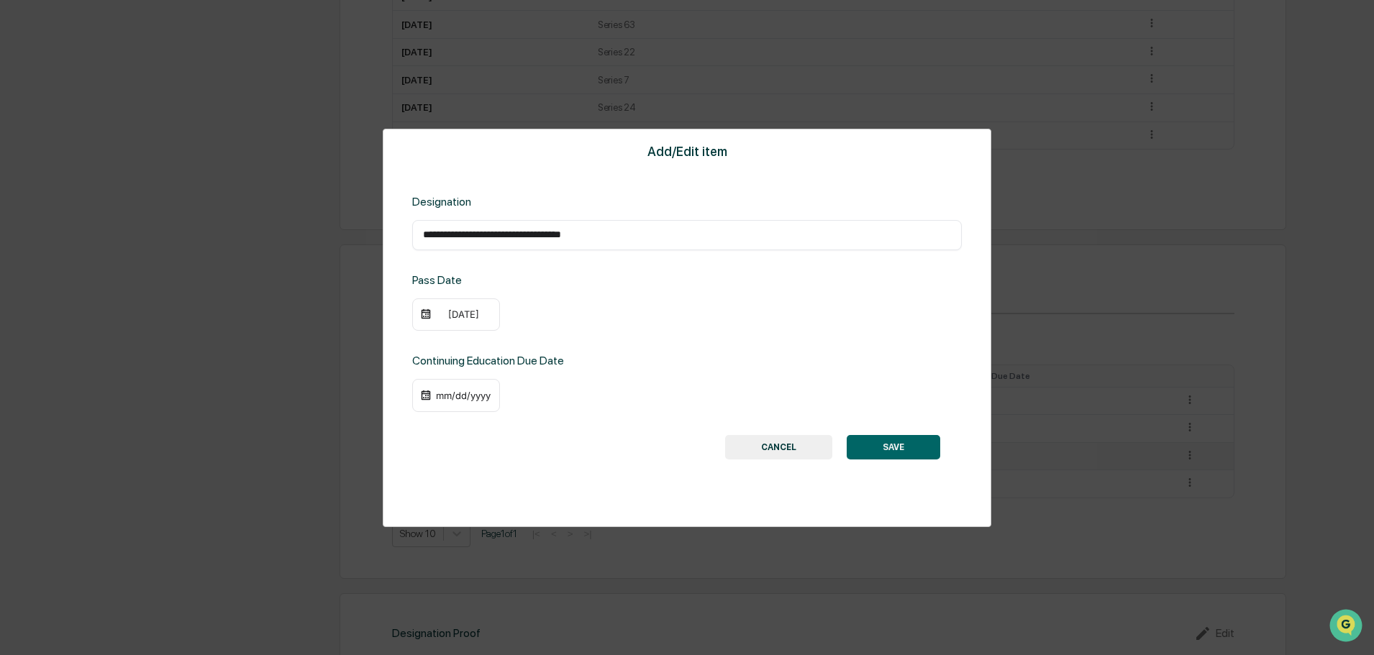
click at [878, 445] on button "SAVE" at bounding box center [894, 447] width 94 height 24
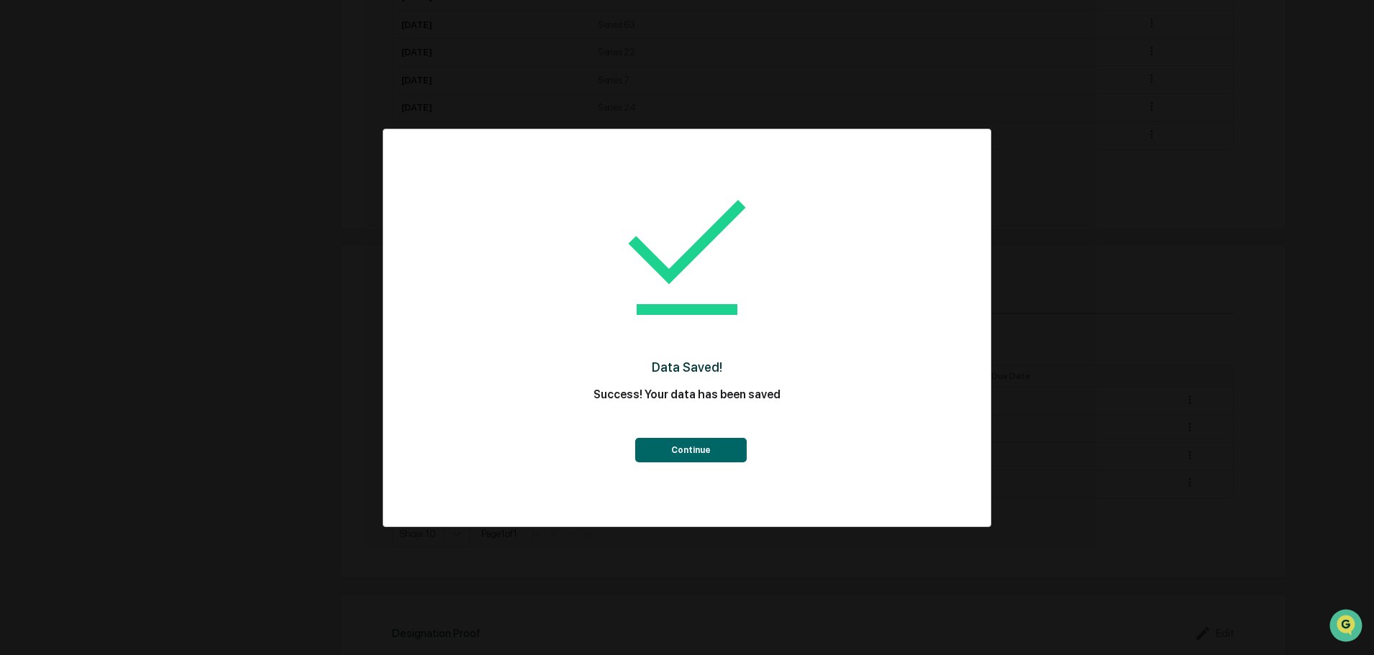
click at [689, 450] on button "Continue" at bounding box center [691, 450] width 112 height 24
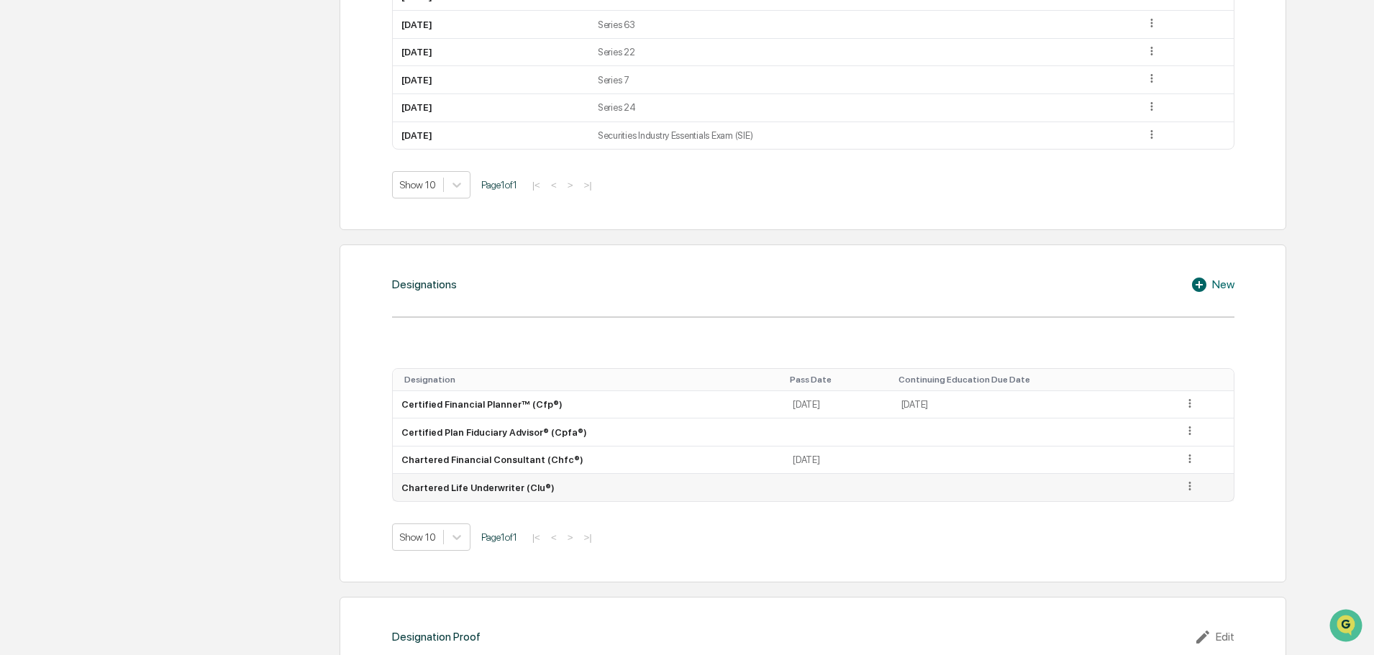
click at [1192, 486] on icon at bounding box center [1190, 487] width 14 height 14
click at [1171, 503] on div "Edit" at bounding box center [1173, 507] width 46 height 23
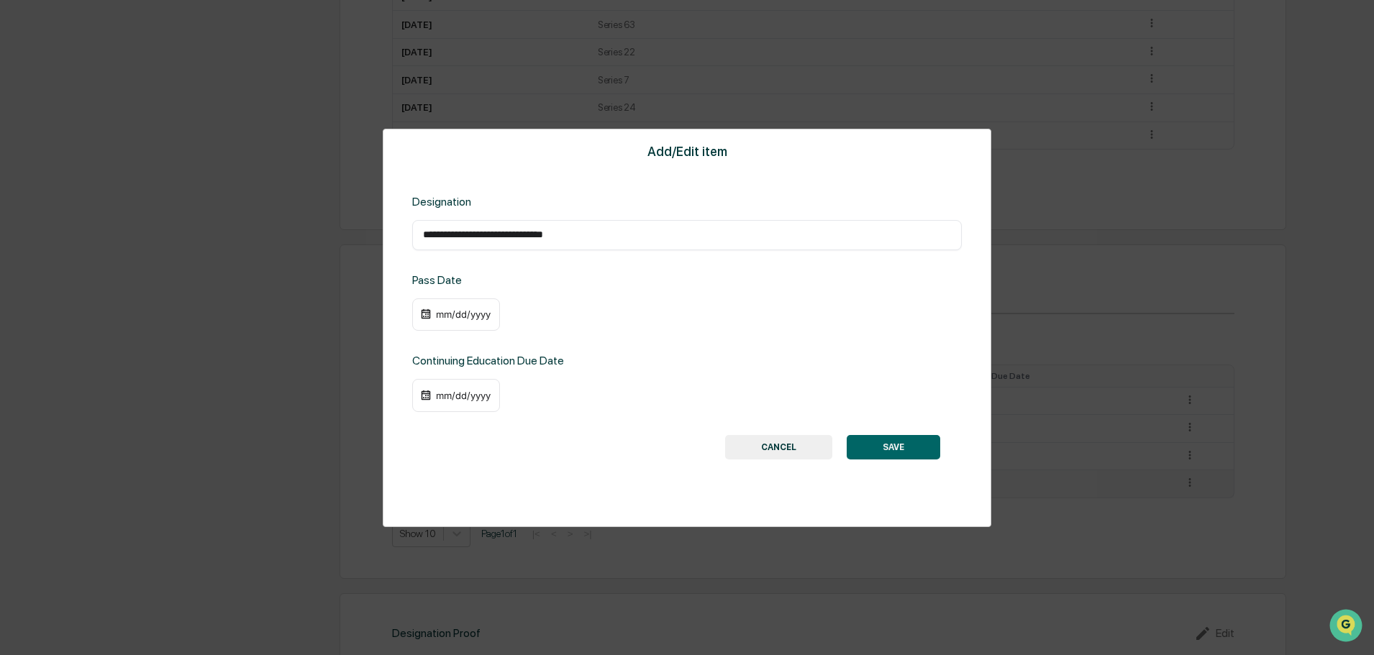
click at [476, 317] on div "mm/dd/yyyy" at bounding box center [464, 315] width 58 height 12
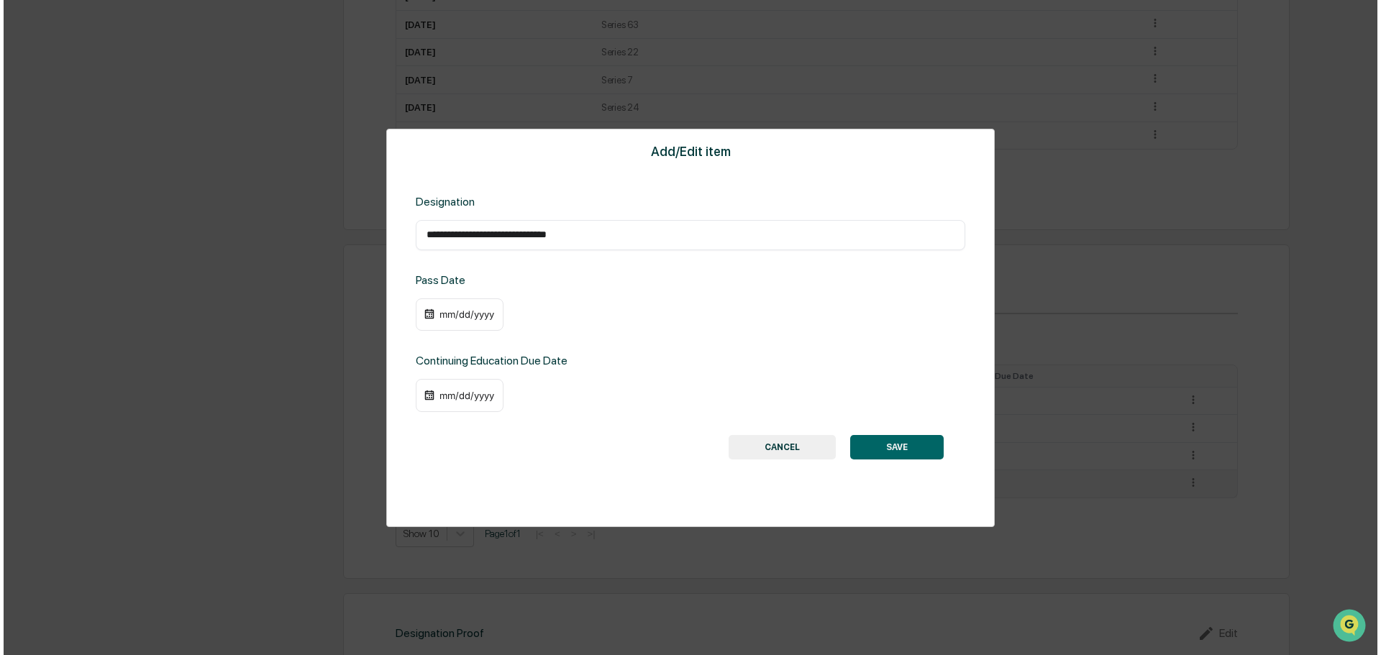
scroll to position [936, 0]
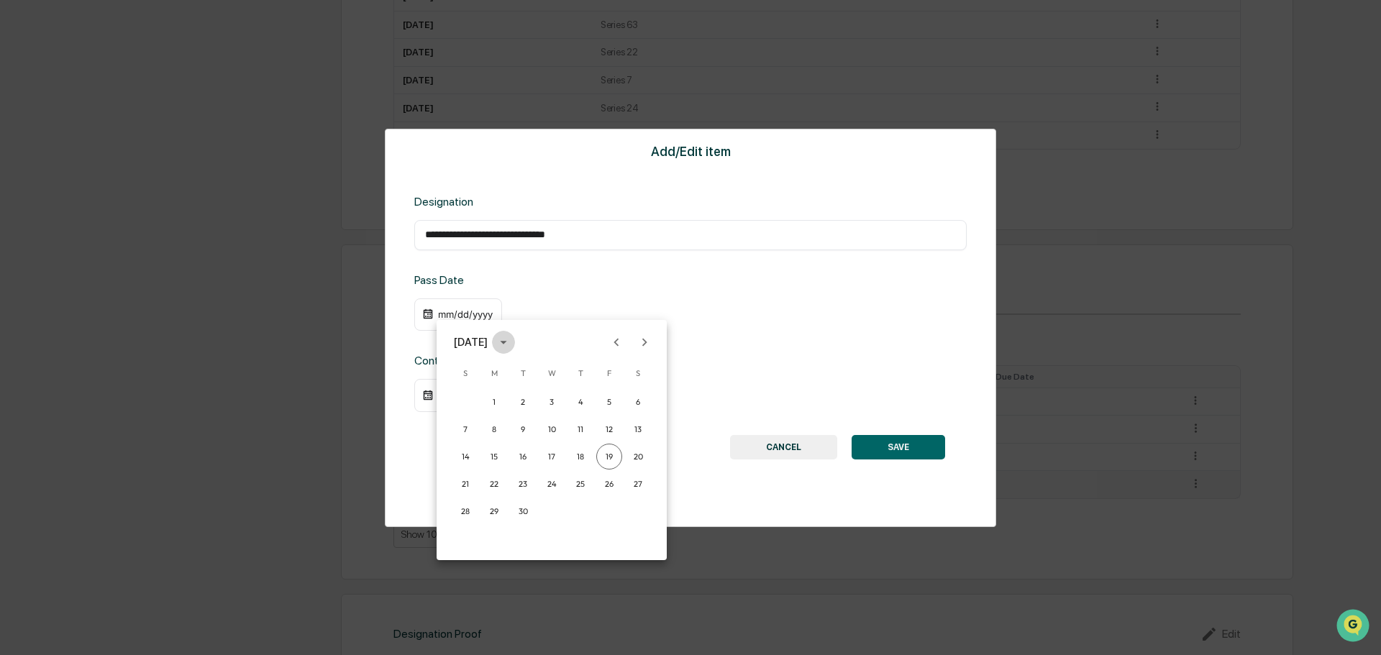
click at [512, 340] on icon "calendar view is open, switch to year view" at bounding box center [504, 343] width 16 height 16
click at [622, 440] on button "1986" at bounding box center [627, 443] width 52 height 26
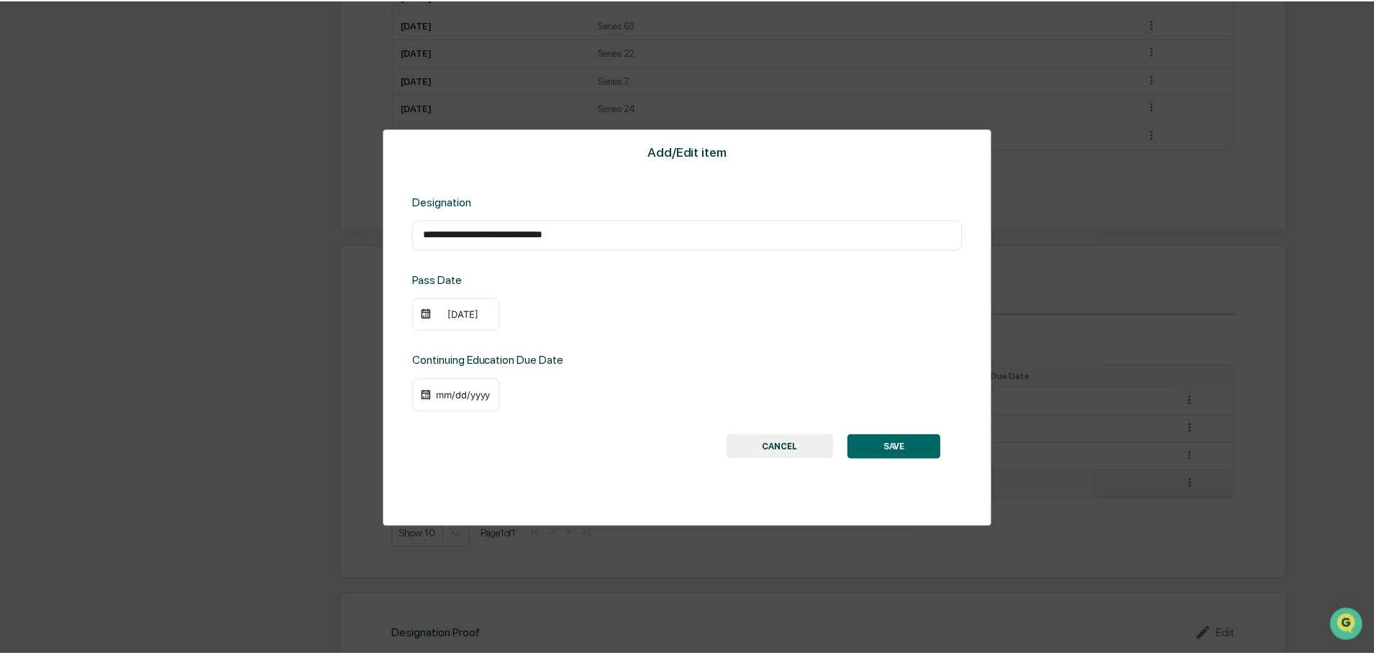
scroll to position [935, 0]
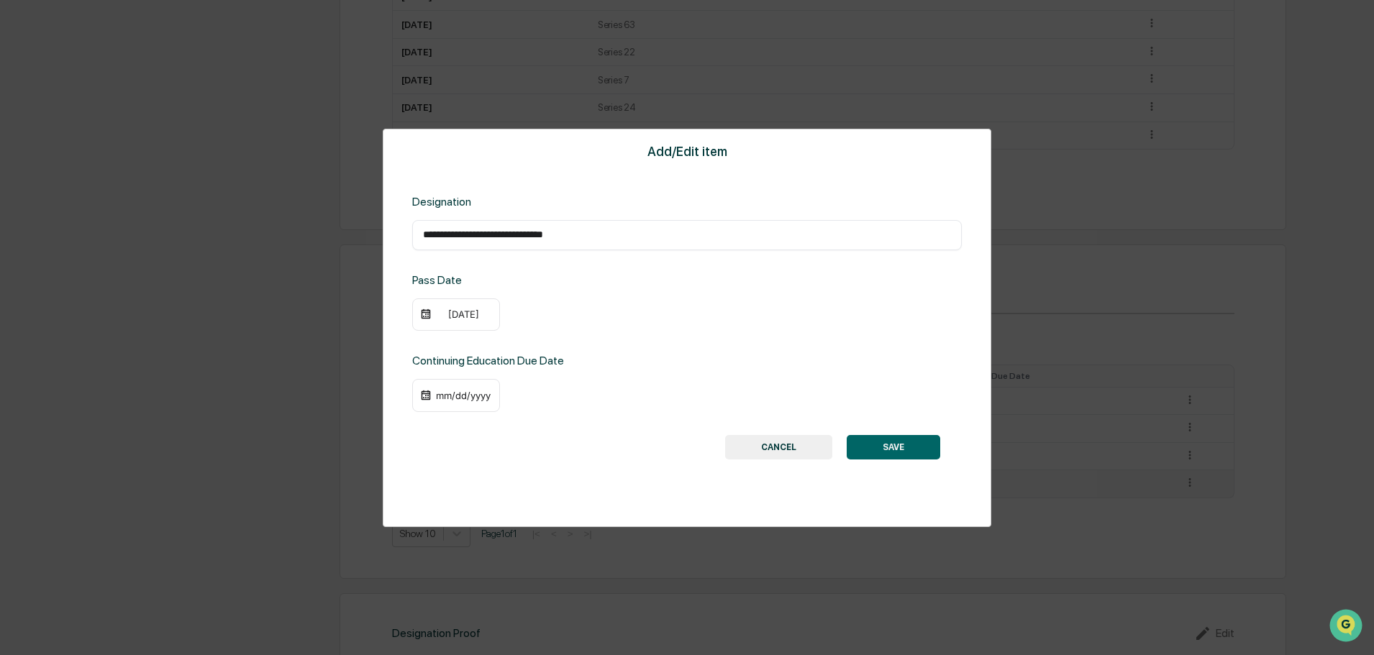
click at [468, 316] on div "[DATE]" at bounding box center [464, 315] width 58 height 12
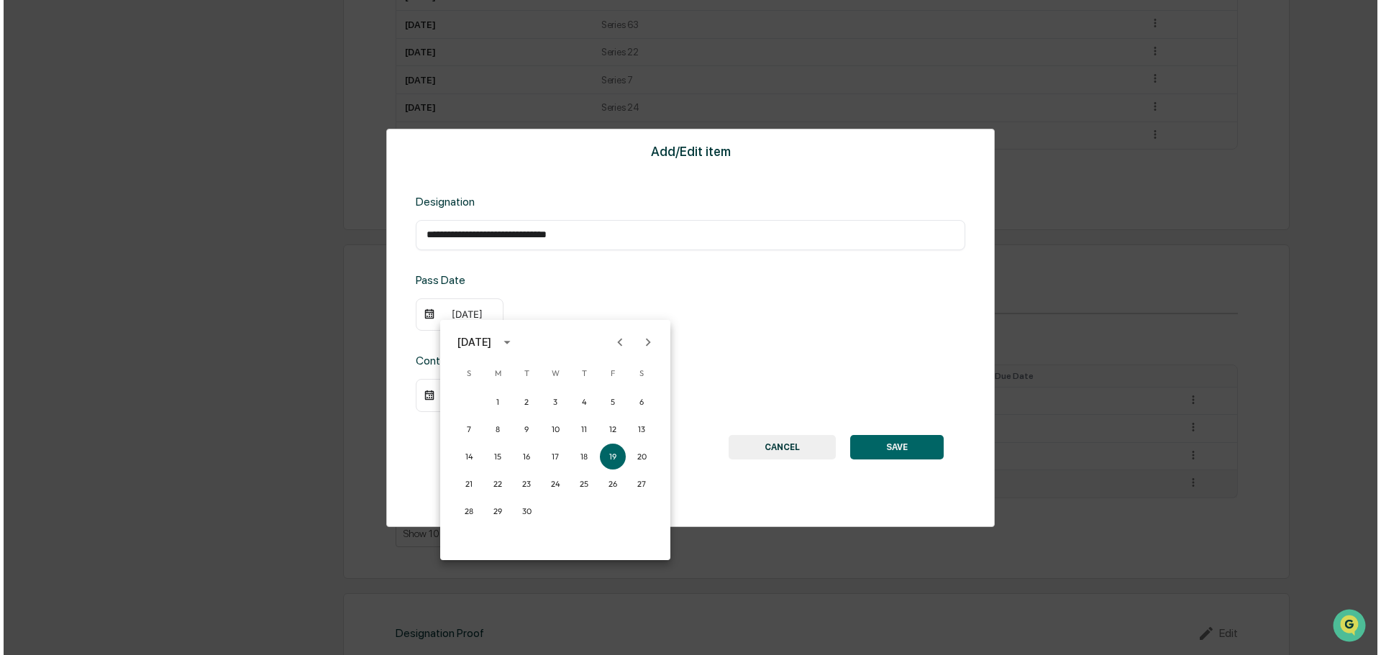
scroll to position [936, 0]
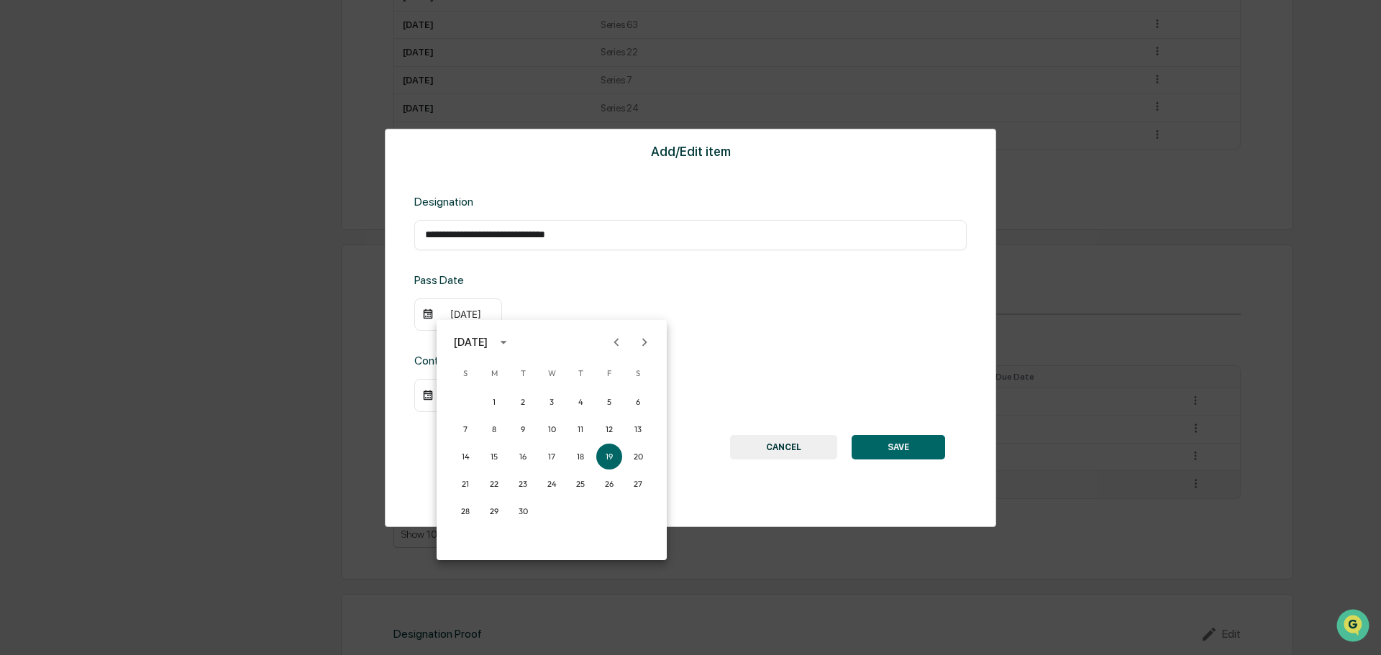
click at [644, 340] on icon "Next month" at bounding box center [644, 342] width 5 height 8
click at [550, 403] on button "1" at bounding box center [552, 402] width 26 height 26
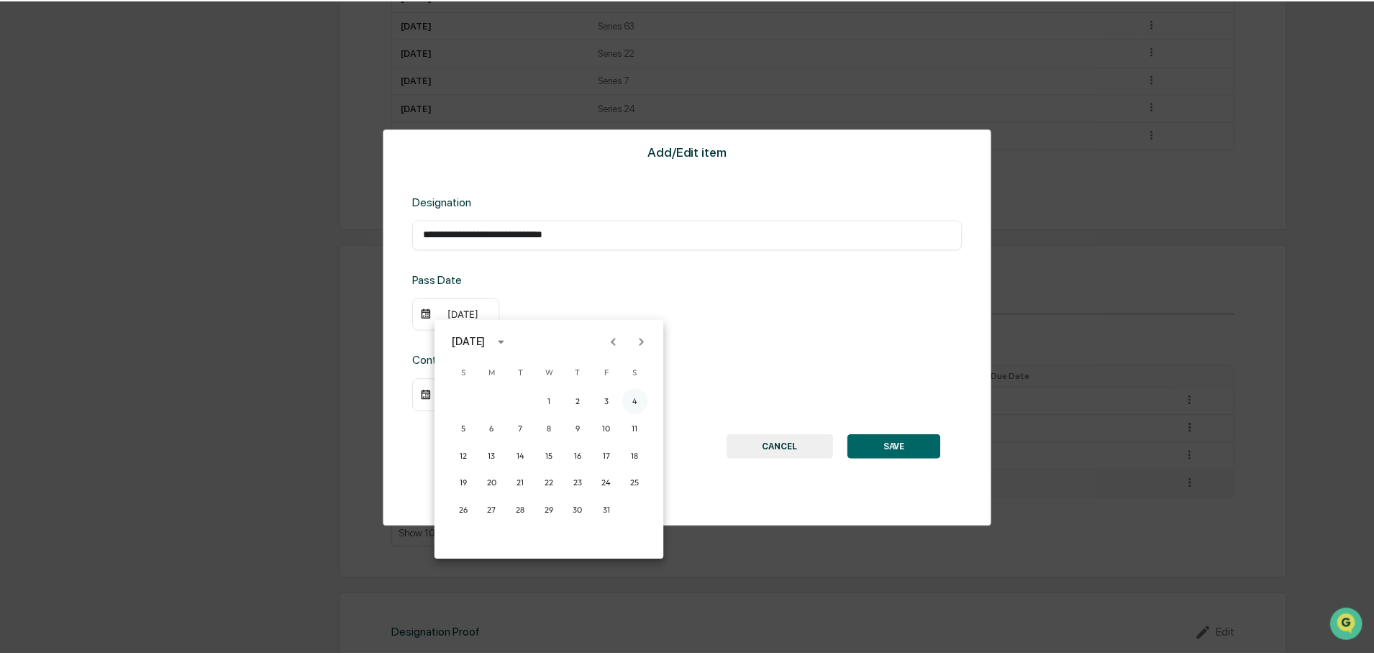
scroll to position [935, 0]
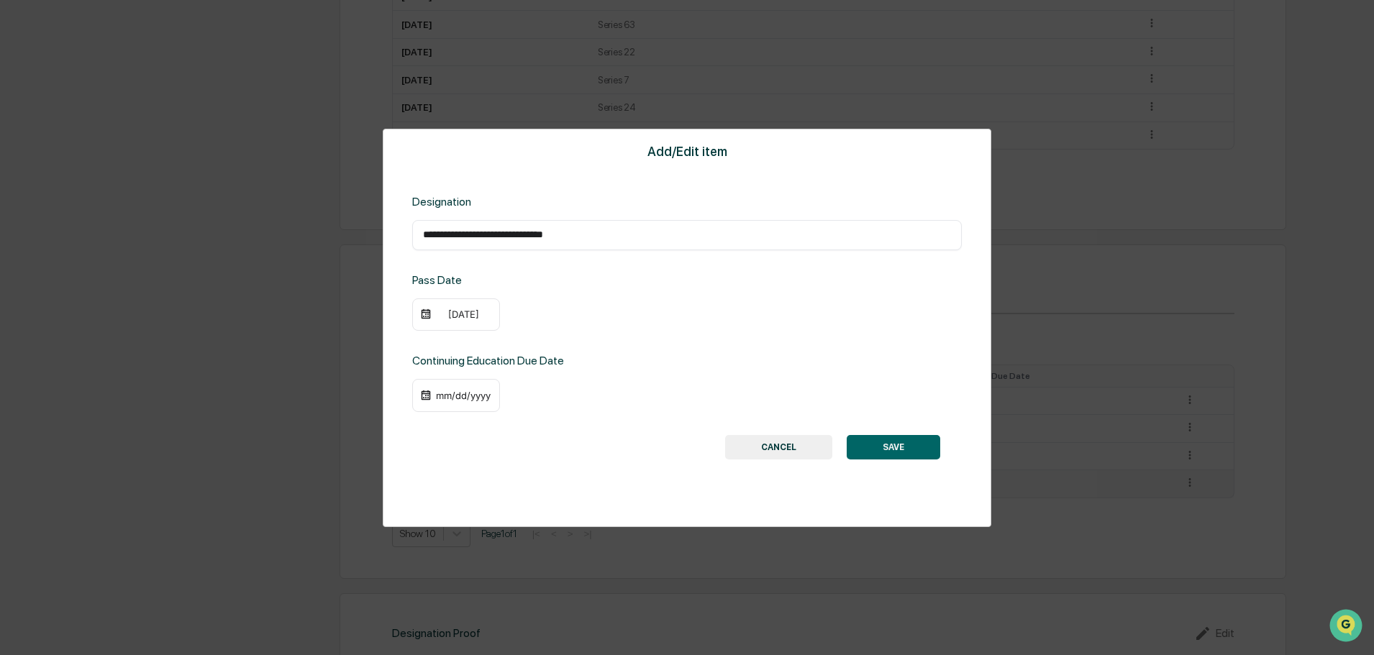
click at [918, 451] on button "SAVE" at bounding box center [894, 447] width 94 height 24
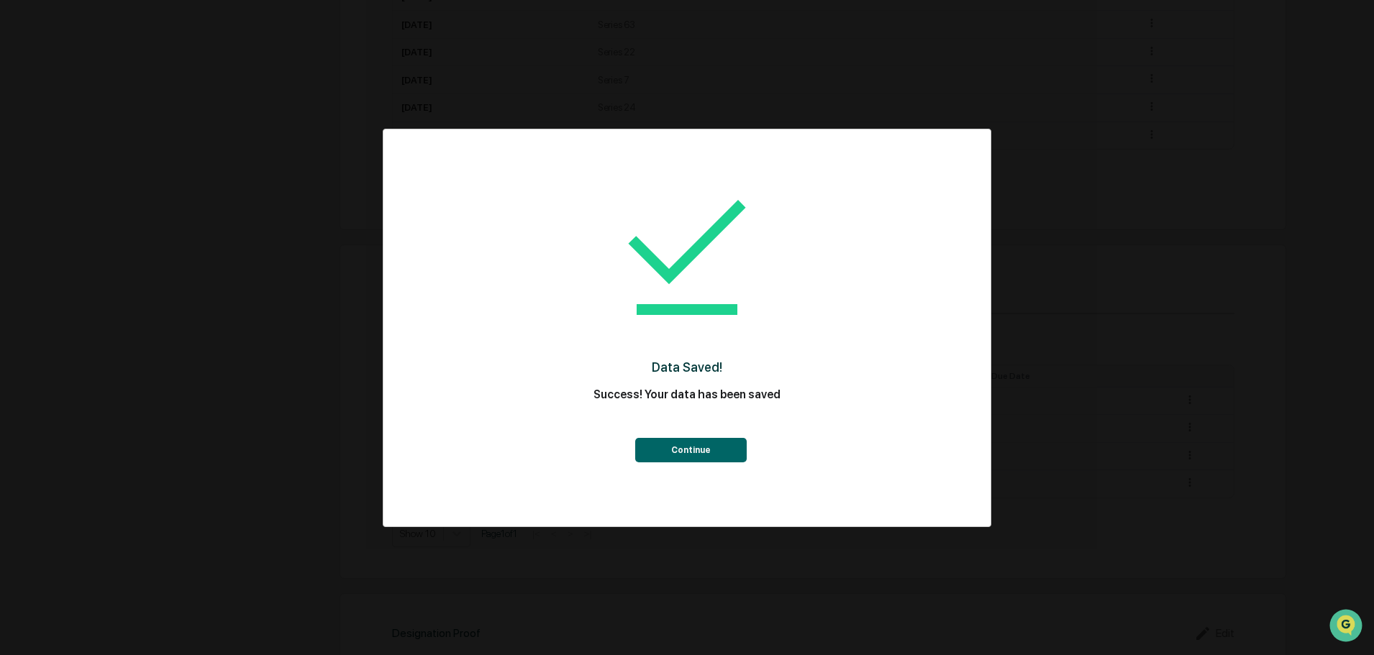
click at [687, 447] on button "Continue" at bounding box center [691, 450] width 112 height 24
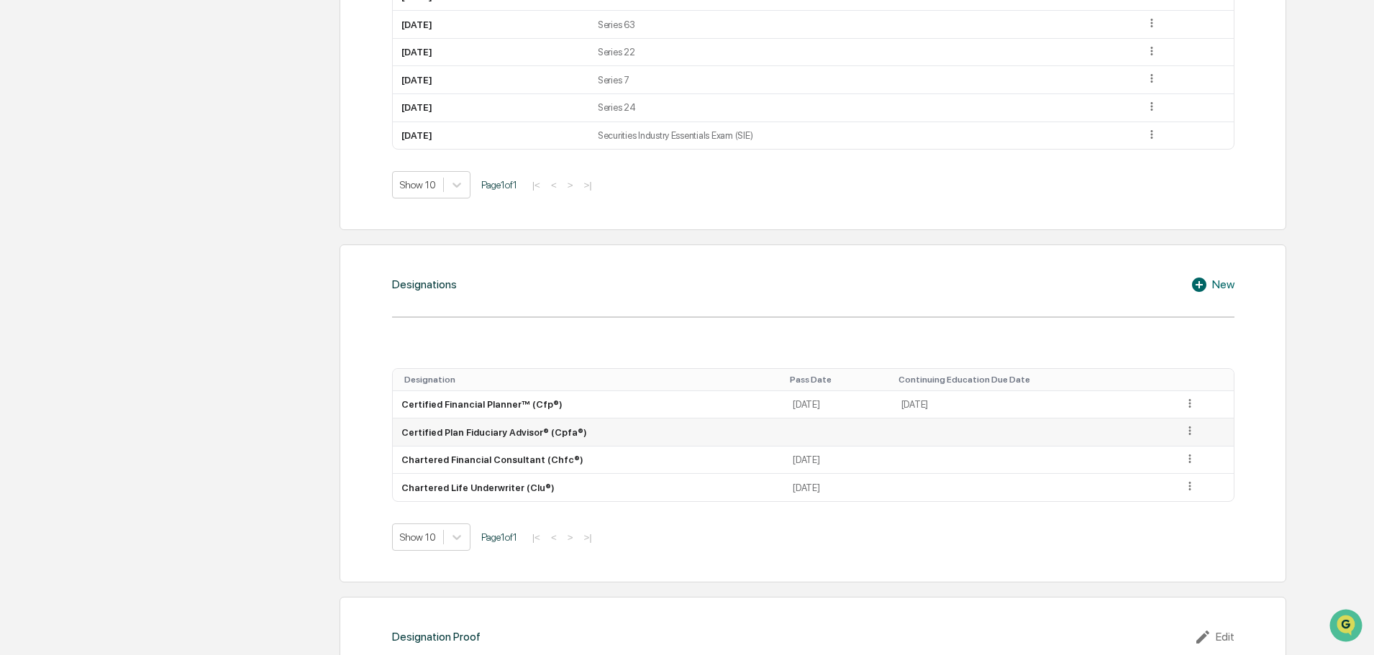
click at [1194, 430] on icon at bounding box center [1190, 431] width 14 height 14
click at [1170, 447] on div "Edit" at bounding box center [1173, 451] width 46 height 23
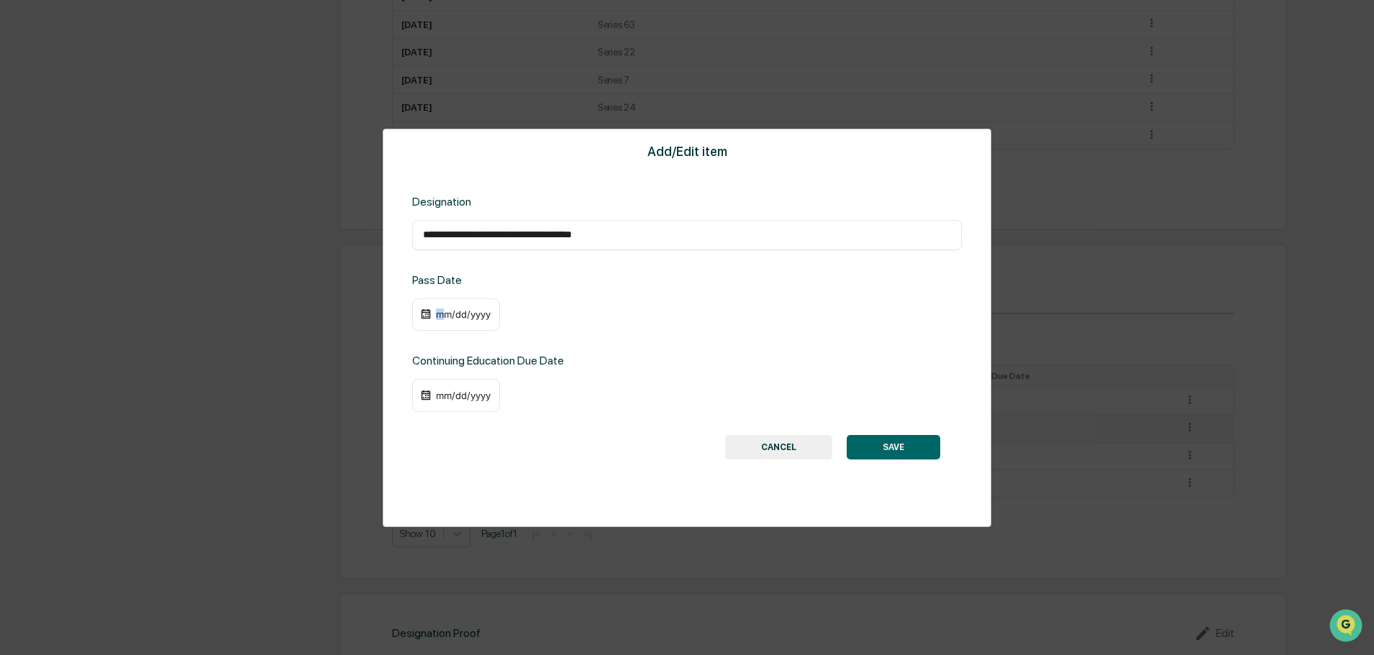
click at [441, 317] on div "mm/dd/yyyy" at bounding box center [464, 315] width 58 height 12
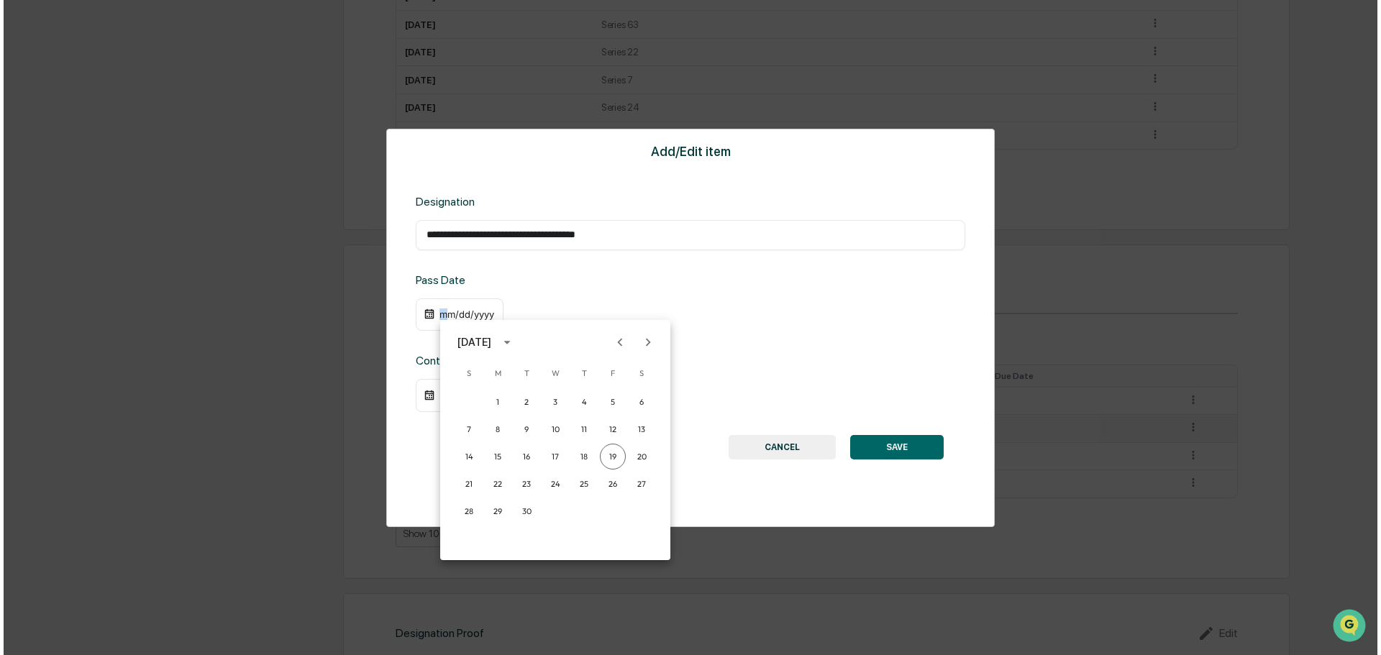
scroll to position [936, 0]
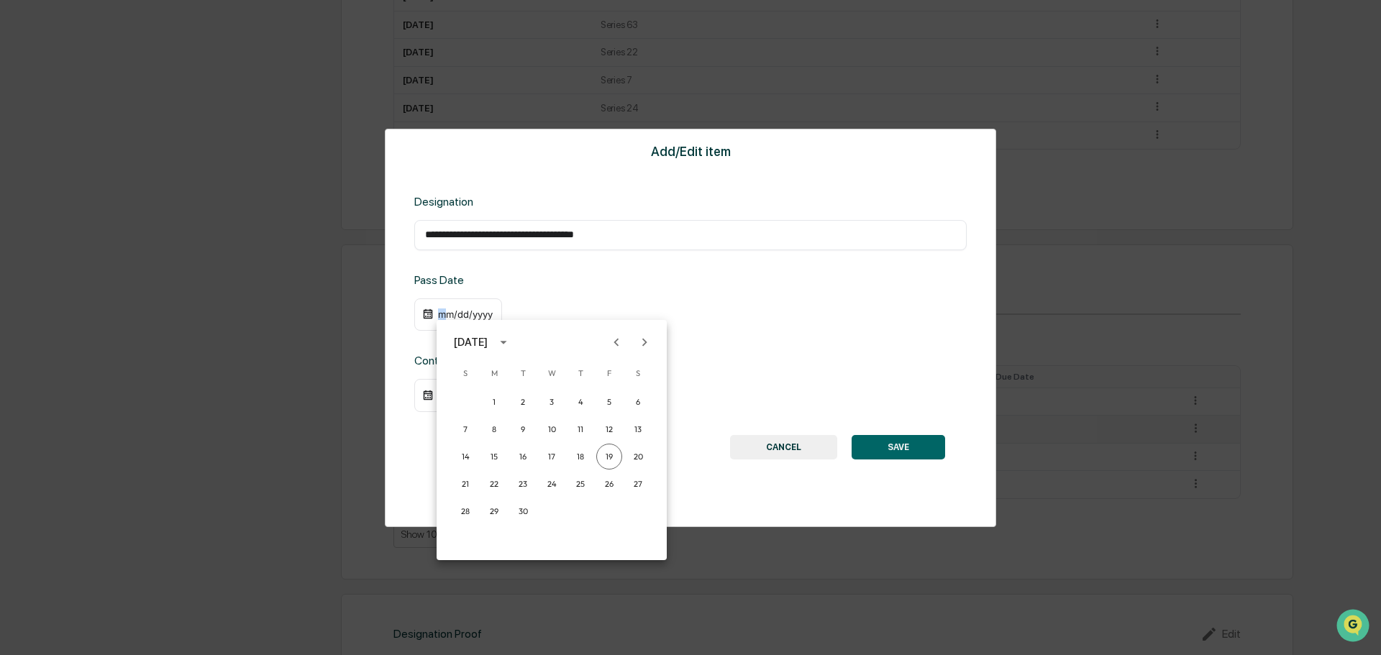
click at [512, 340] on icon "calendar view is open, switch to year view" at bounding box center [504, 343] width 16 height 16
click at [547, 425] on button "2021" at bounding box center [552, 425] width 52 height 26
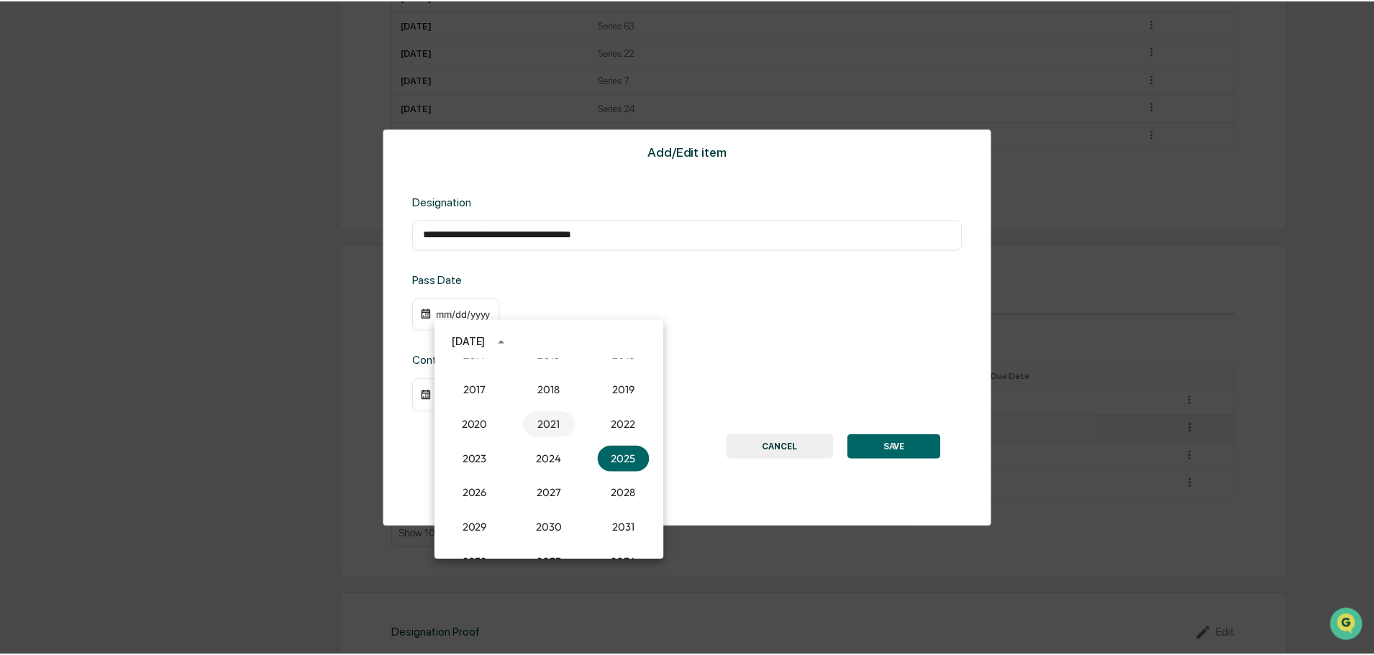
scroll to position [935, 0]
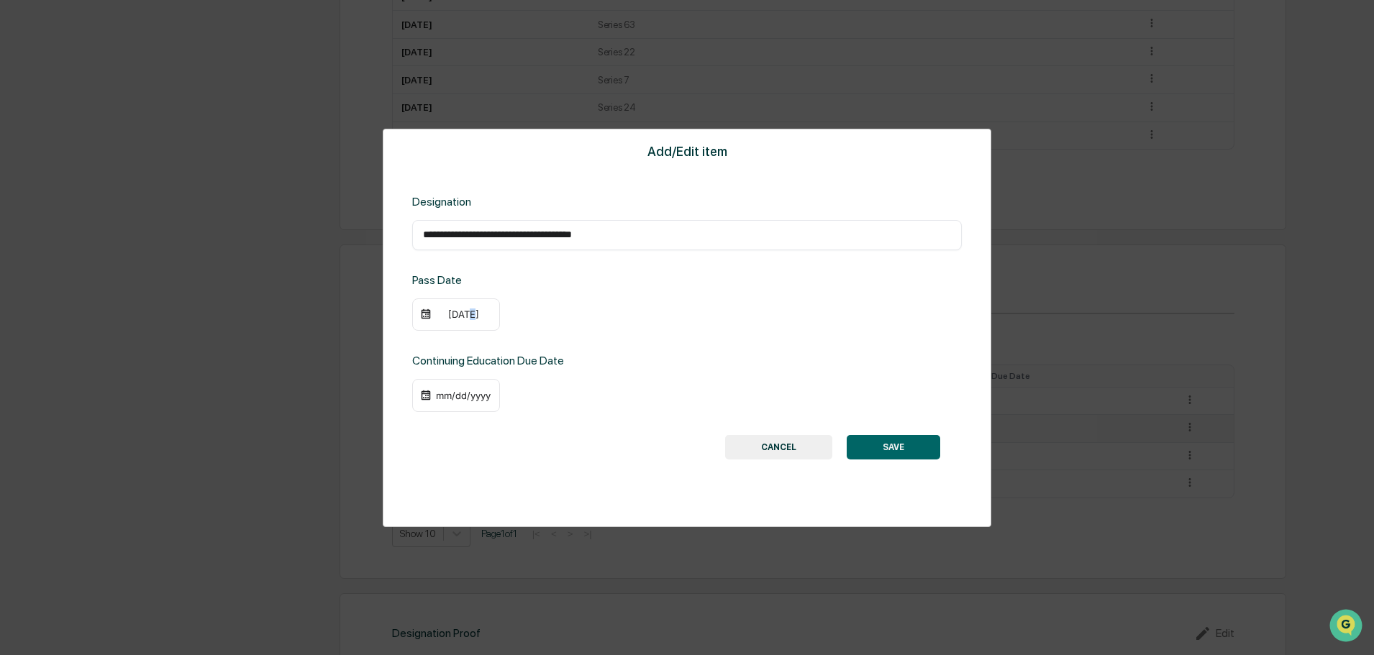
click at [464, 314] on div "[DATE]" at bounding box center [464, 315] width 58 height 12
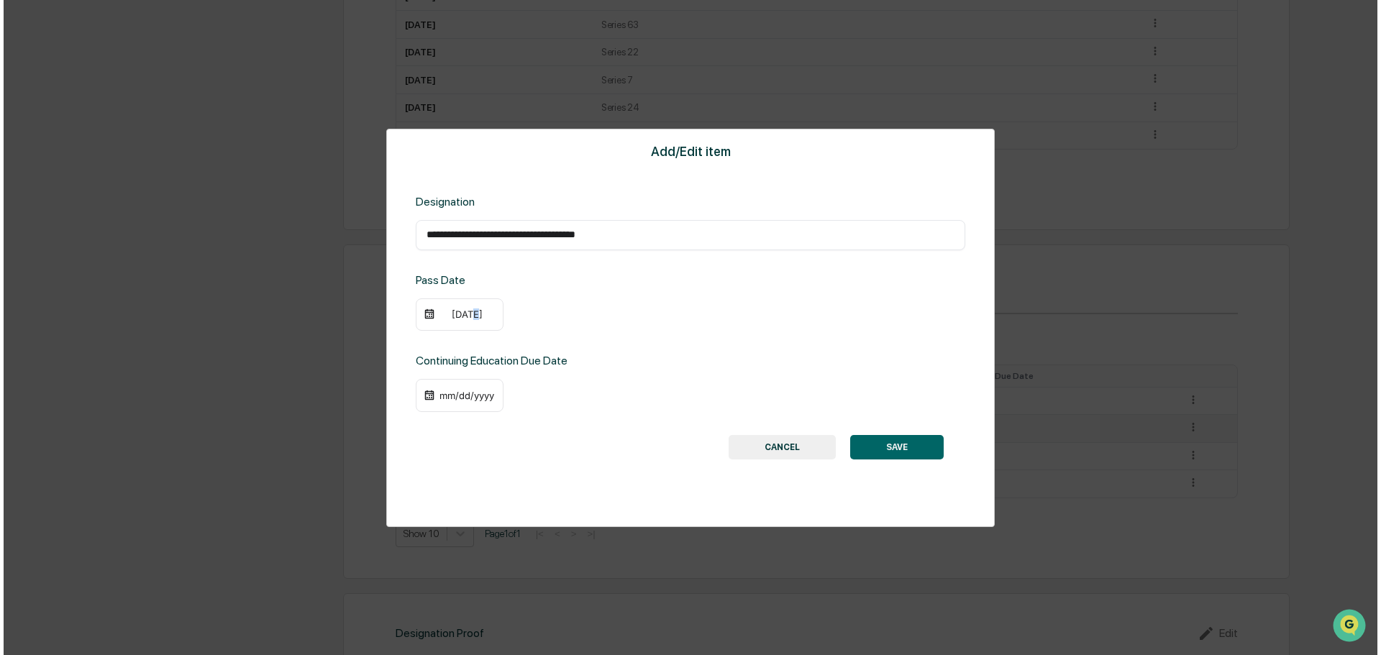
scroll to position [936, 0]
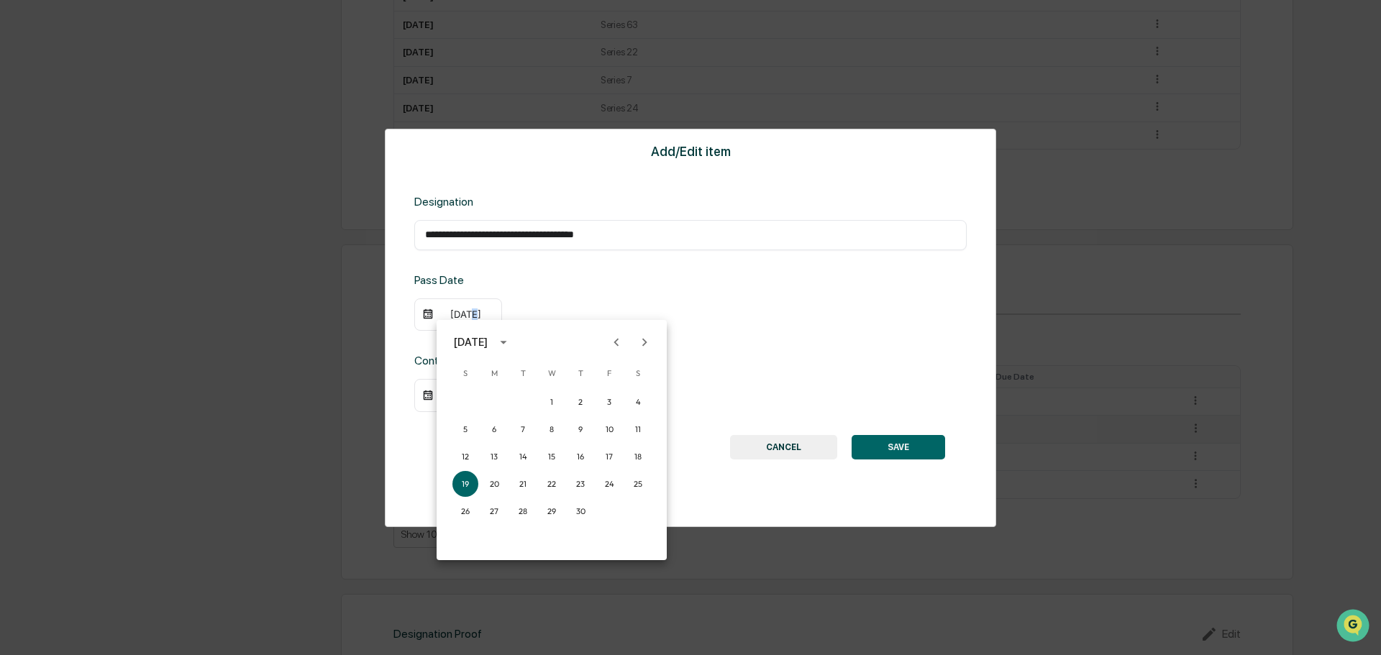
click at [641, 342] on icon "Next month" at bounding box center [645, 343] width 16 height 16
click at [608, 453] on button "15" at bounding box center [609, 457] width 26 height 26
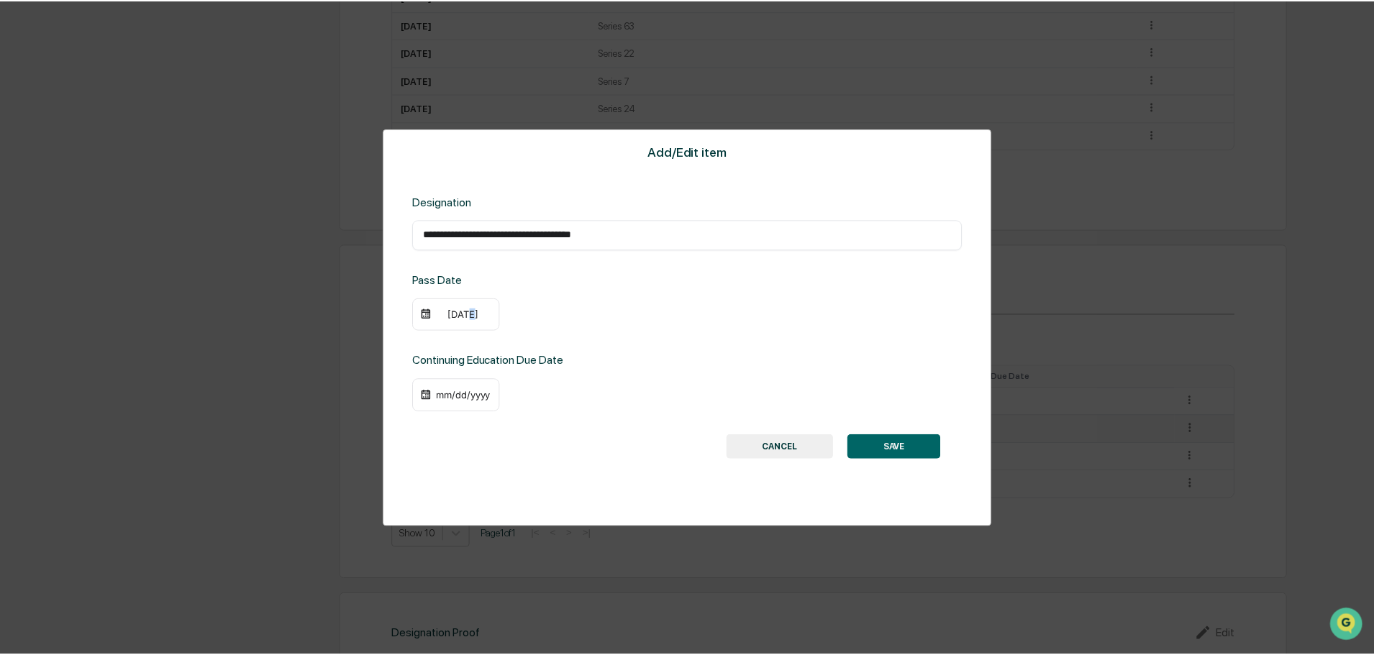
scroll to position [935, 0]
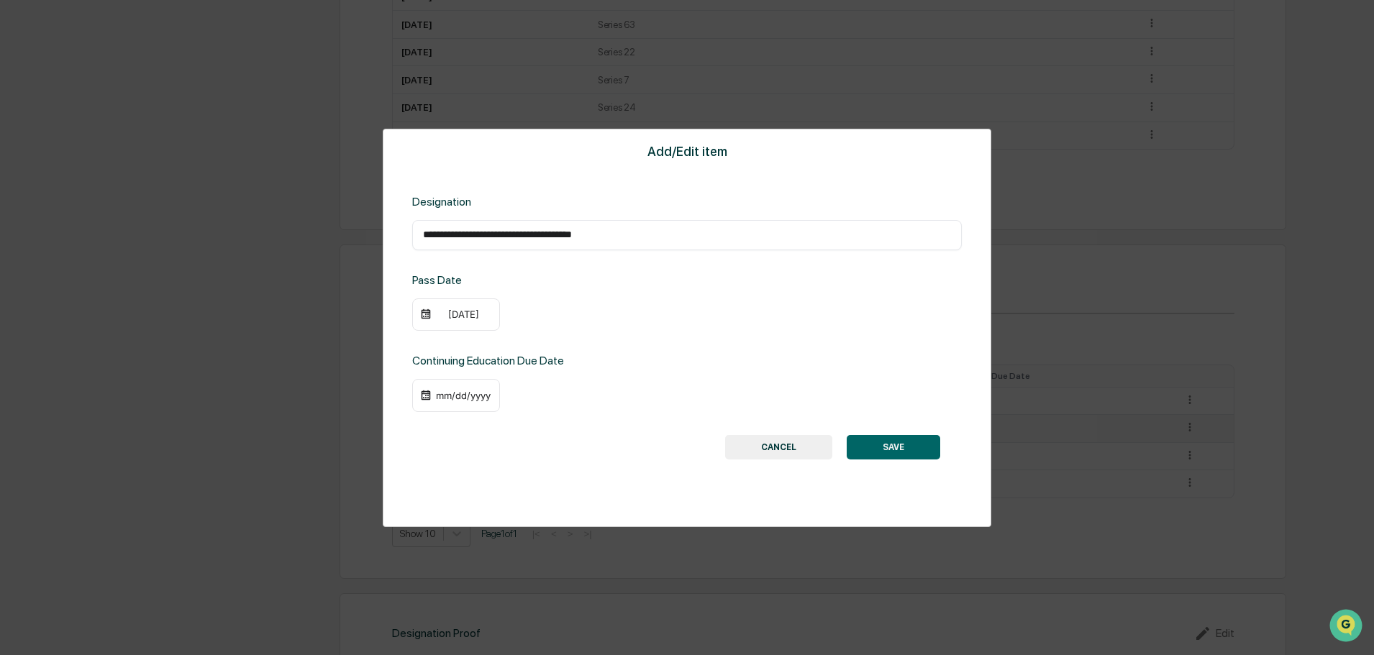
click at [473, 400] on div "mm/dd/yyyy" at bounding box center [464, 396] width 58 height 12
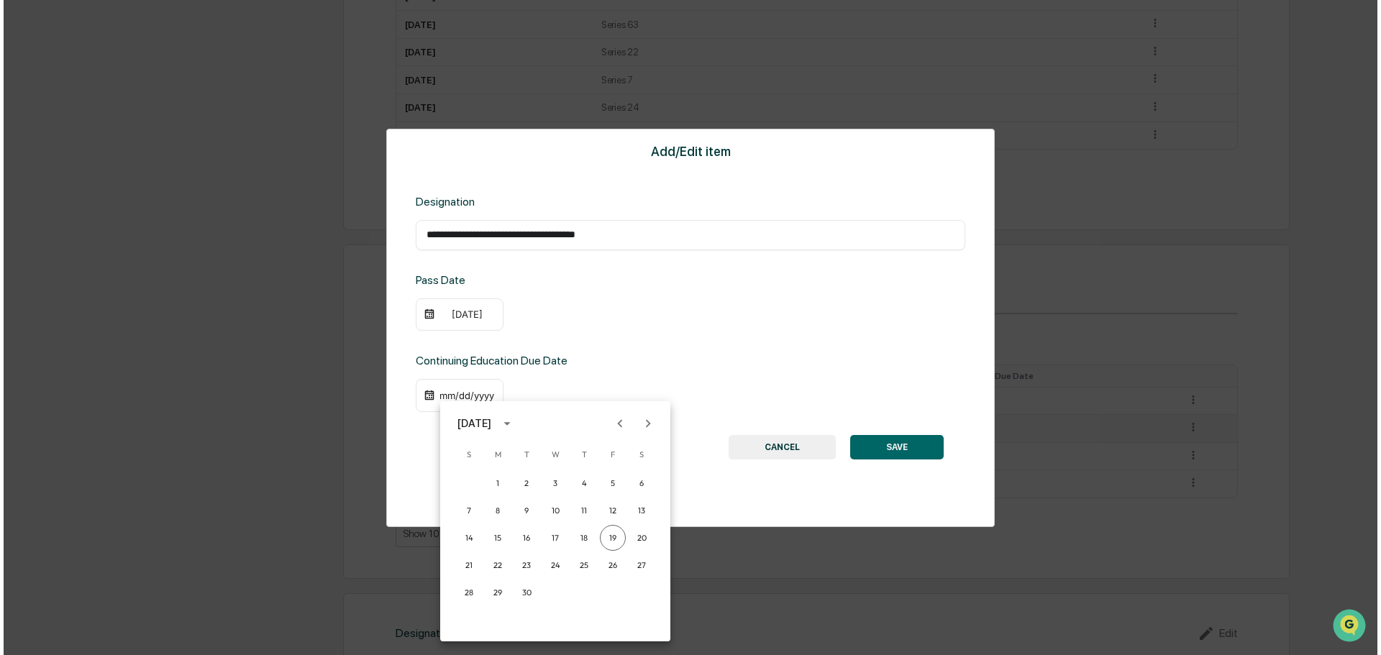
scroll to position [936, 0]
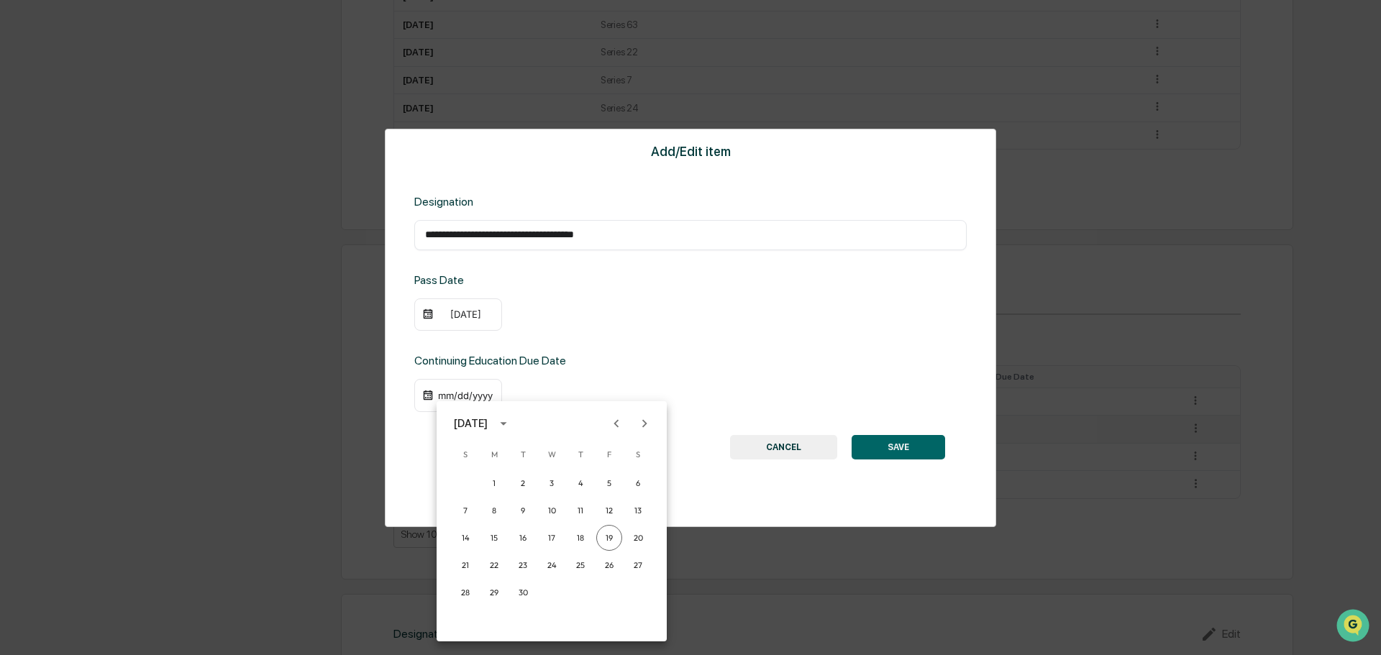
click at [512, 427] on icon "calendar view is open, switch to year view" at bounding box center [504, 424] width 16 height 16
click at [512, 427] on icon "year view is open, switch to calendar view" at bounding box center [504, 424] width 16 height 16
click at [640, 424] on icon "Next month" at bounding box center [645, 424] width 16 height 16
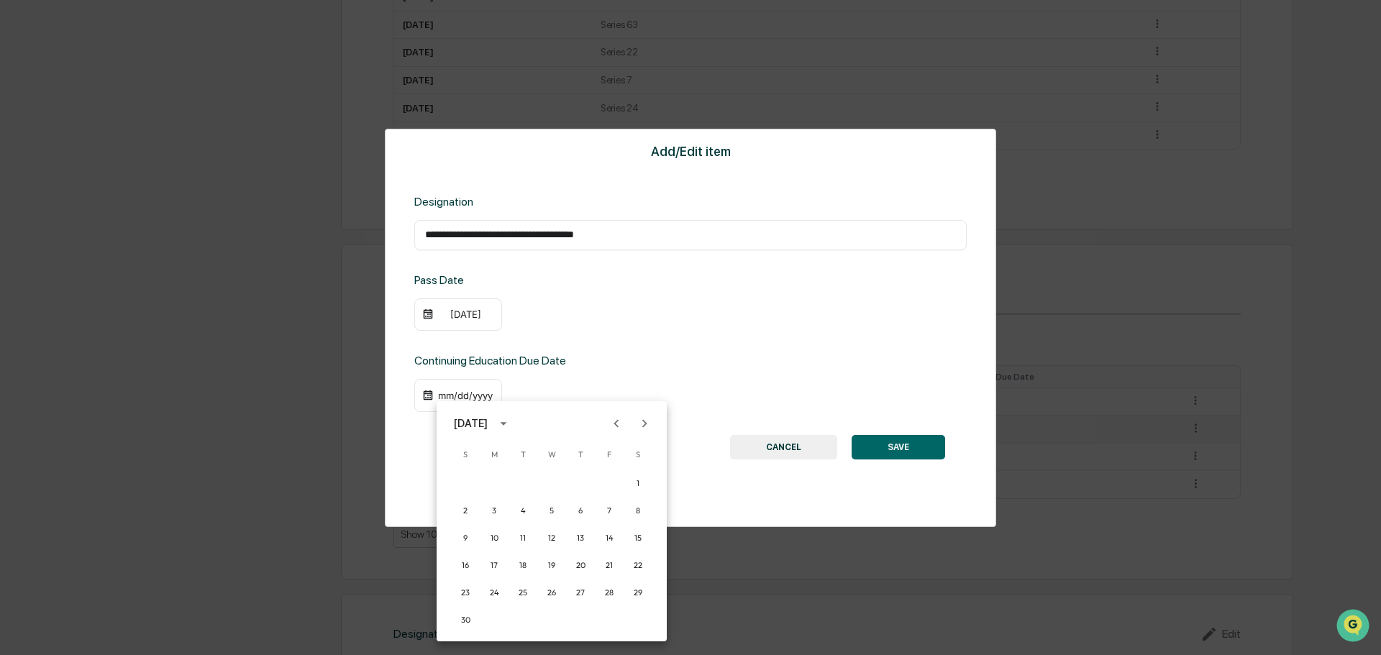
click at [640, 423] on icon "Next month" at bounding box center [645, 424] width 16 height 16
click at [552, 591] on button "31" at bounding box center [552, 593] width 26 height 26
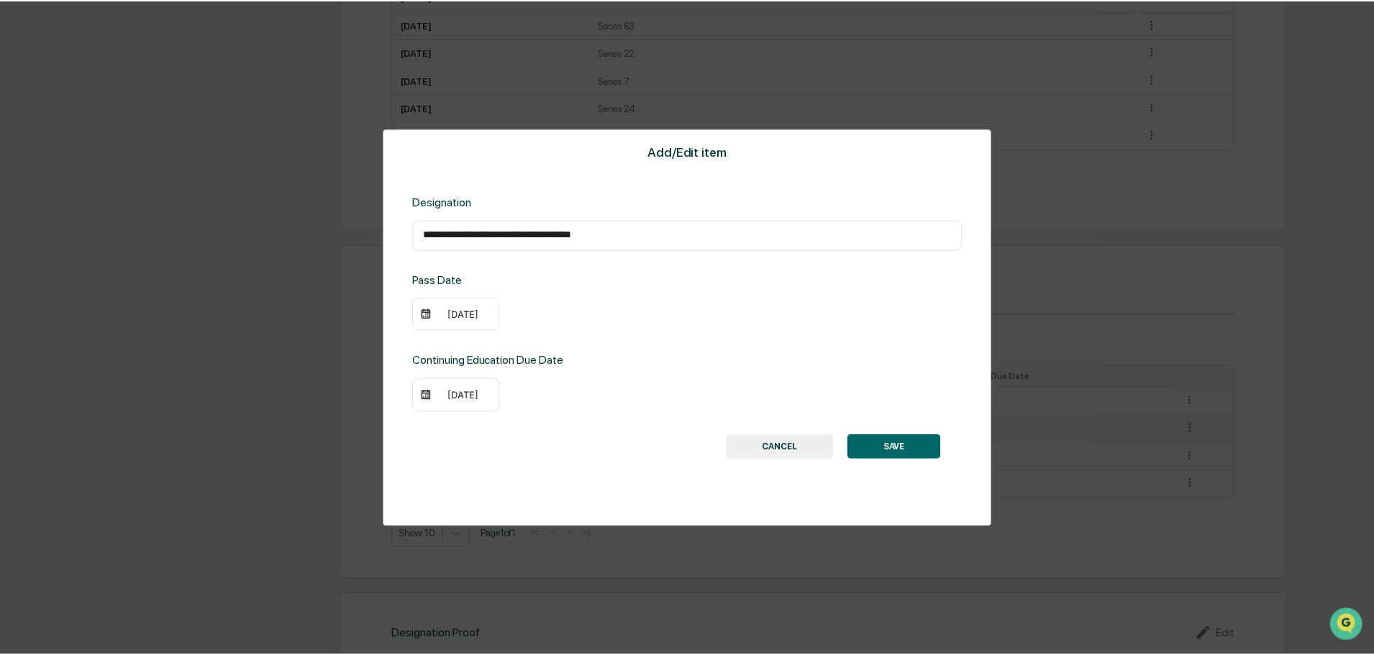
scroll to position [935, 0]
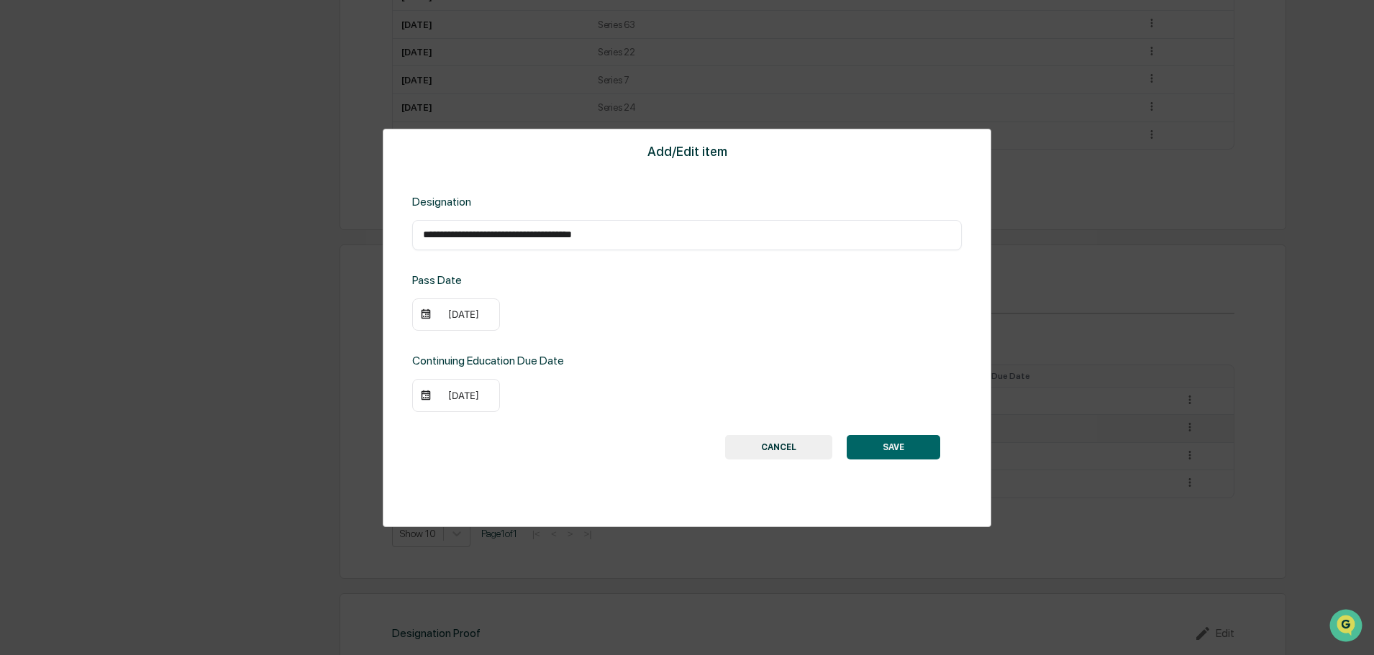
click at [924, 454] on button "SAVE" at bounding box center [894, 447] width 94 height 24
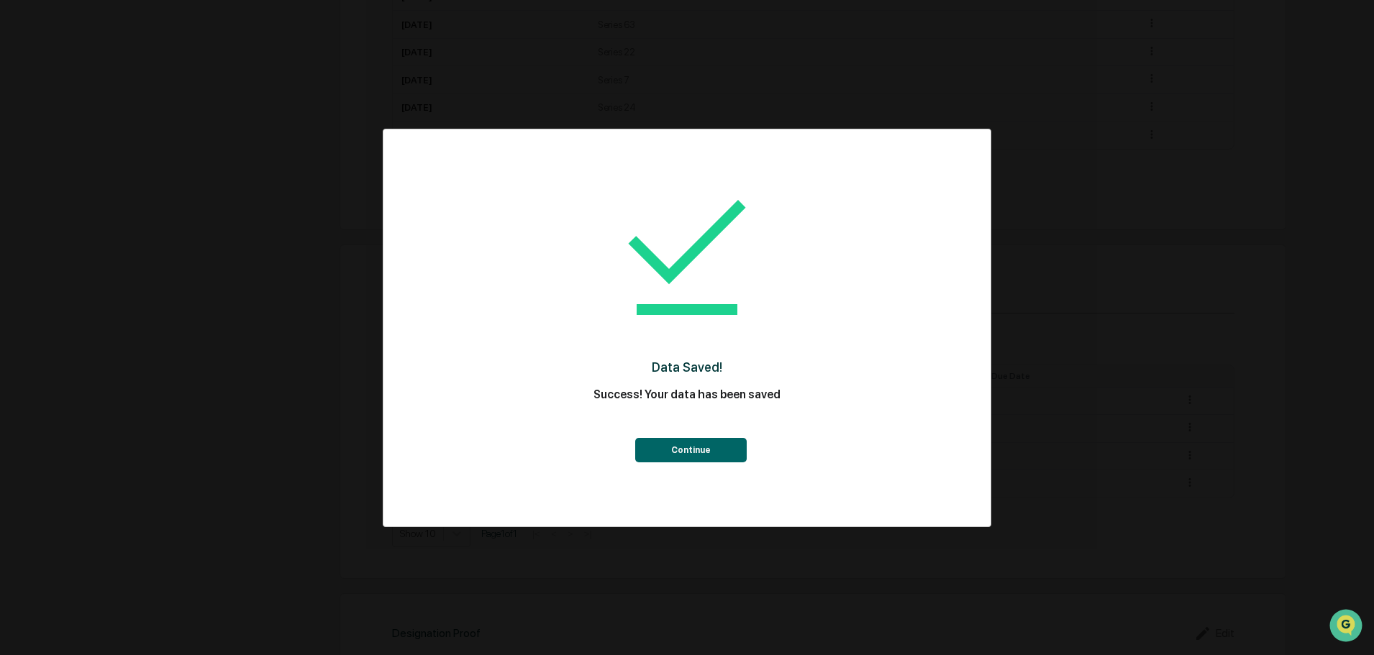
click at [716, 444] on button "Continue" at bounding box center [691, 450] width 112 height 24
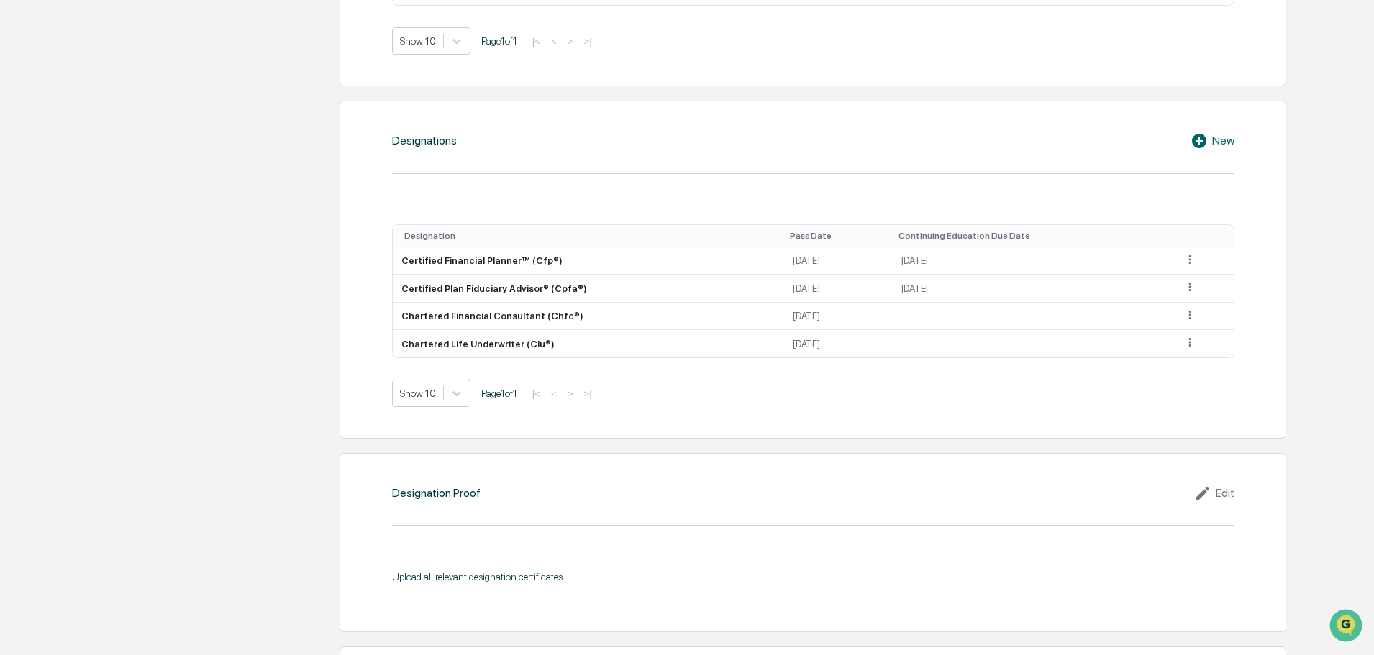
scroll to position [1151, 0]
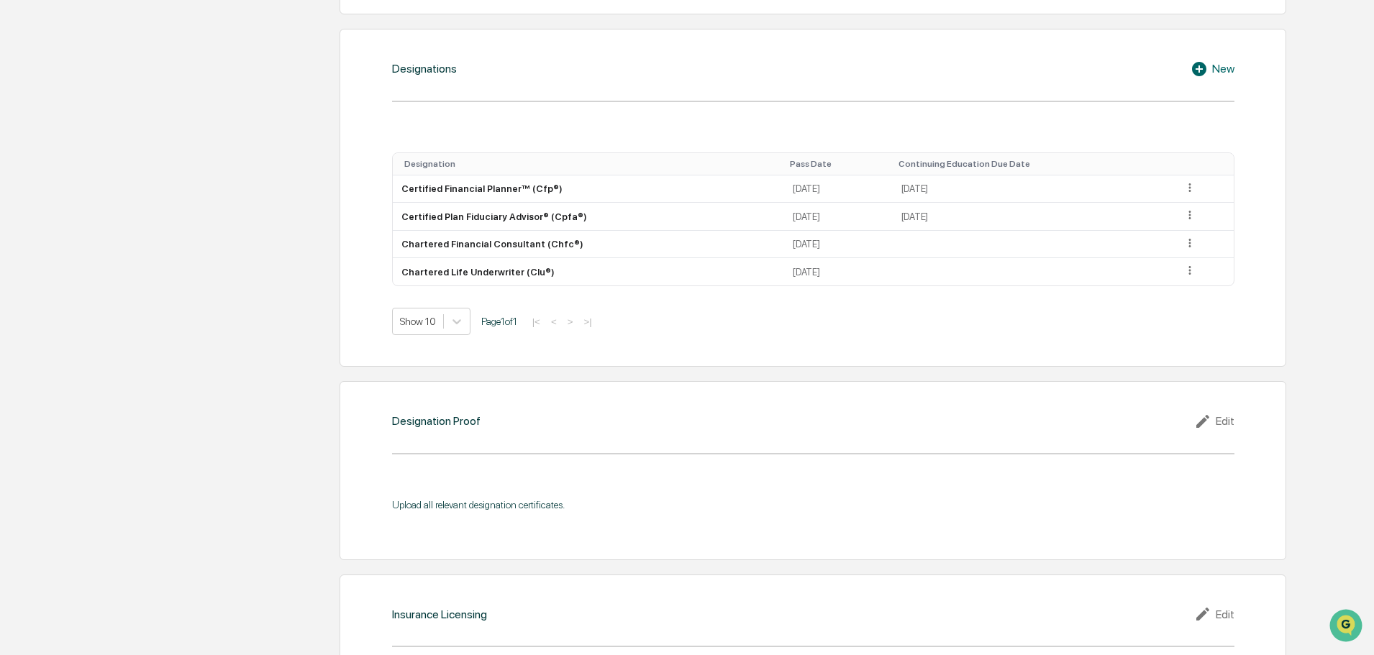
click at [1230, 425] on div "Edit" at bounding box center [1214, 421] width 40 height 17
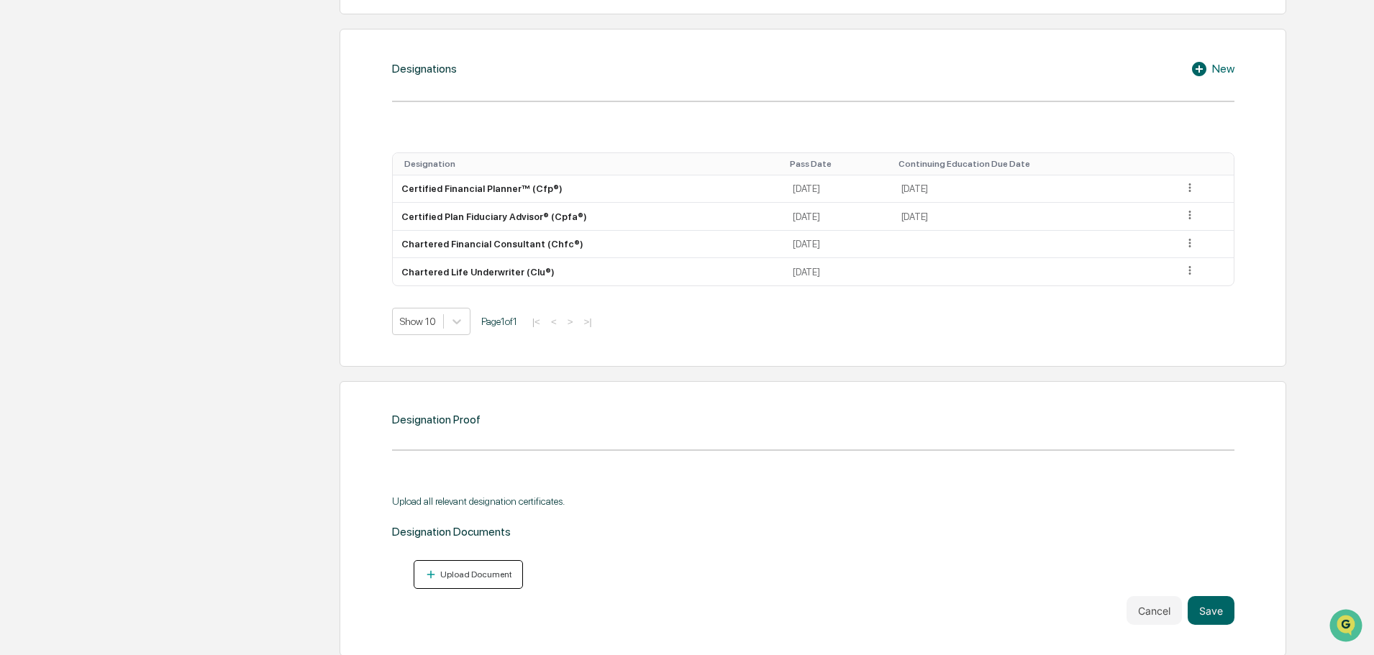
click at [444, 573] on div "Upload Document" at bounding box center [474, 575] width 75 height 10
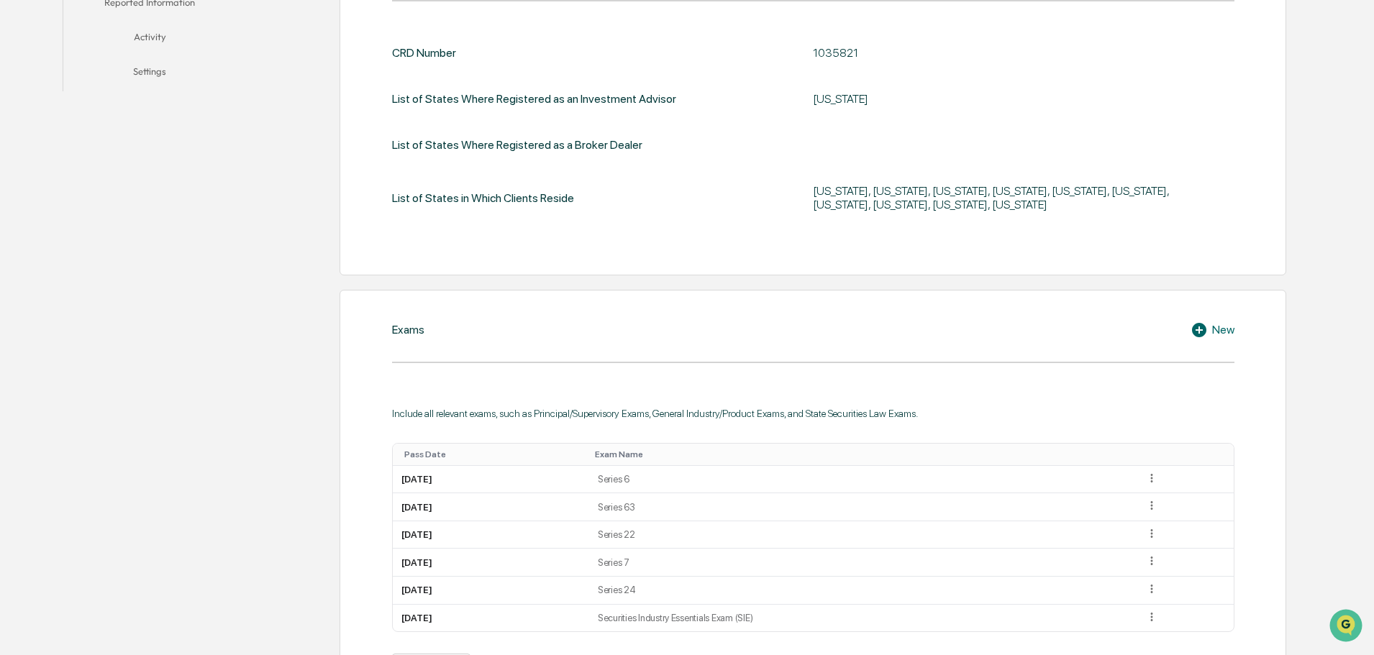
scroll to position [0, 0]
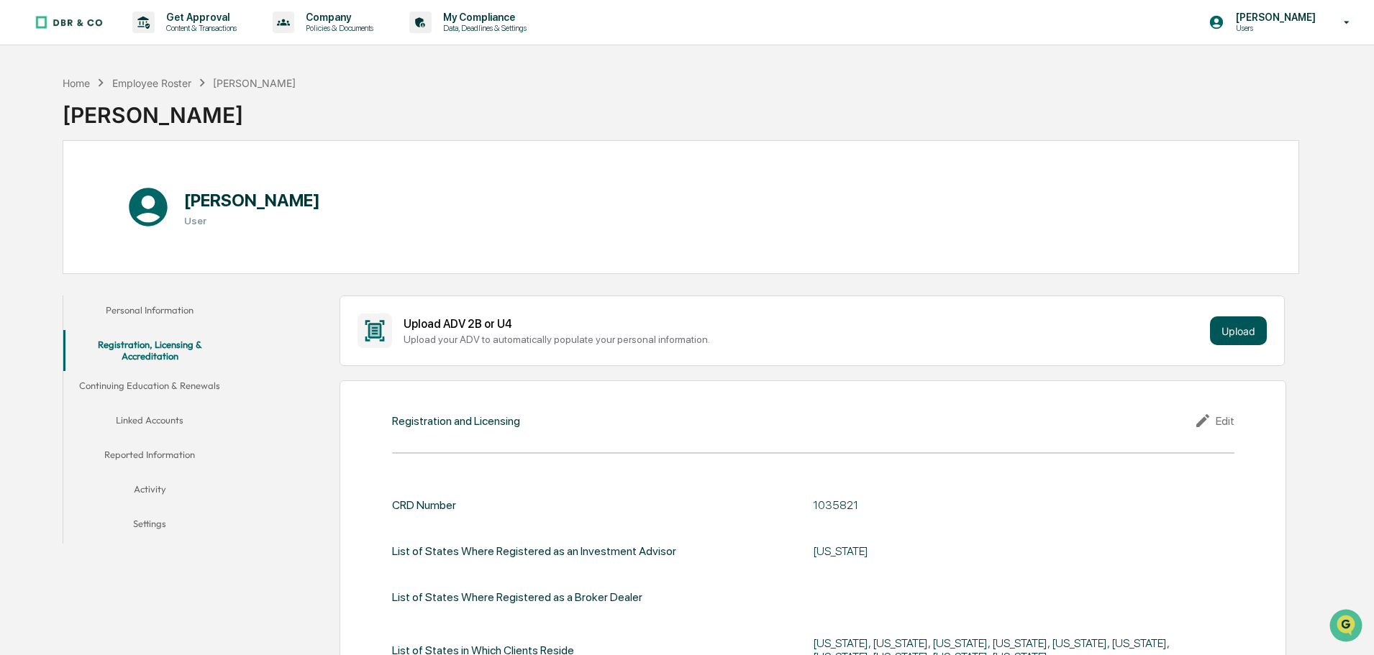
click at [1249, 332] on button "Upload" at bounding box center [1238, 331] width 57 height 29
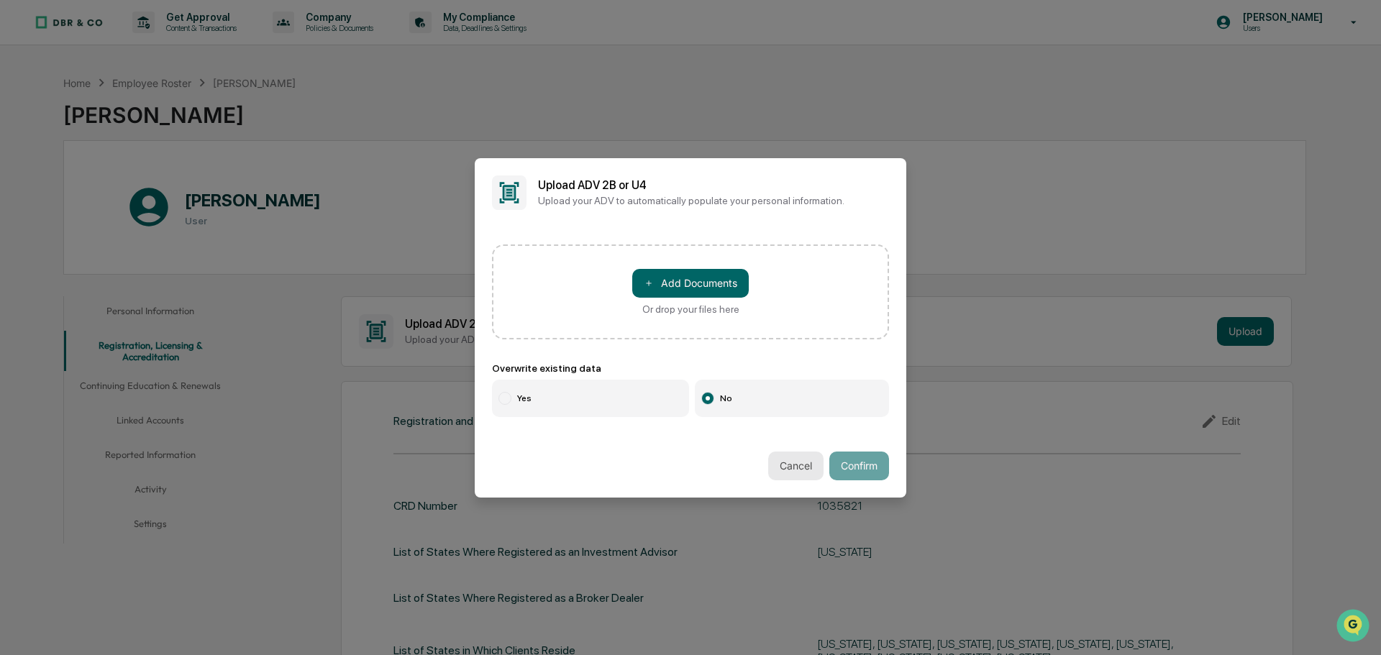
click at [786, 473] on button "Cancel" at bounding box center [795, 466] width 55 height 29
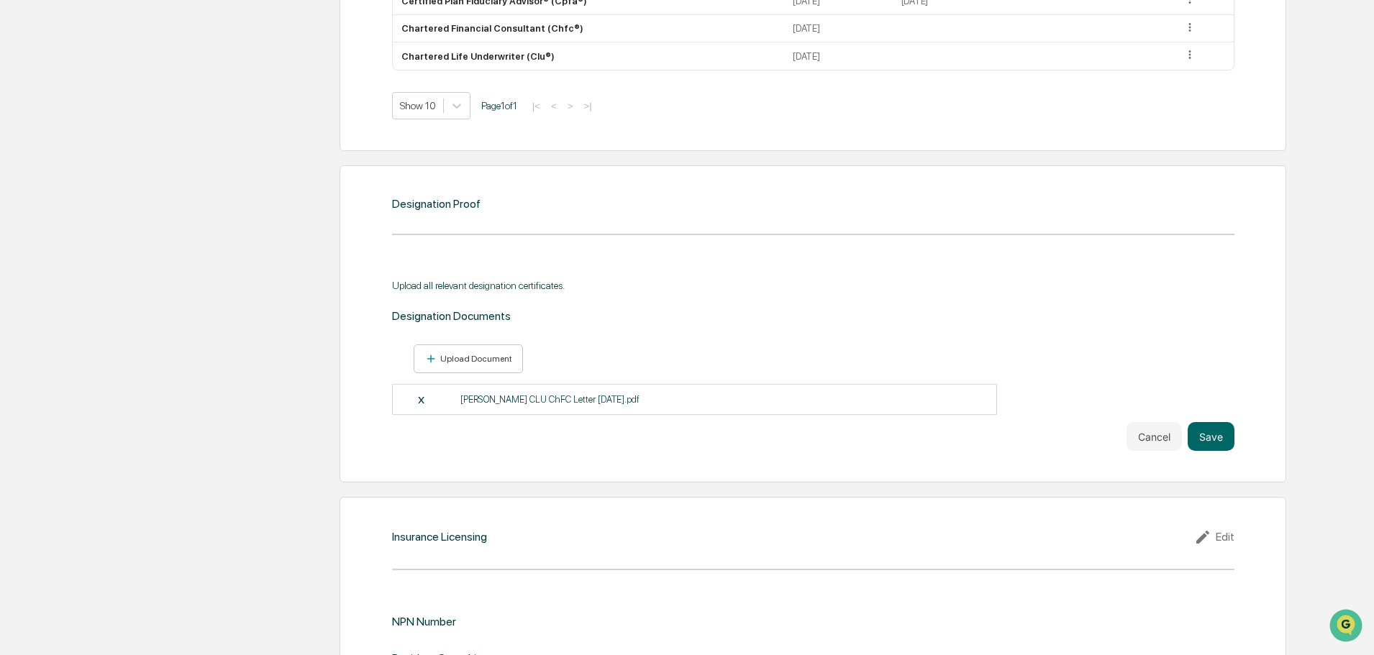
scroll to position [1295, 0]
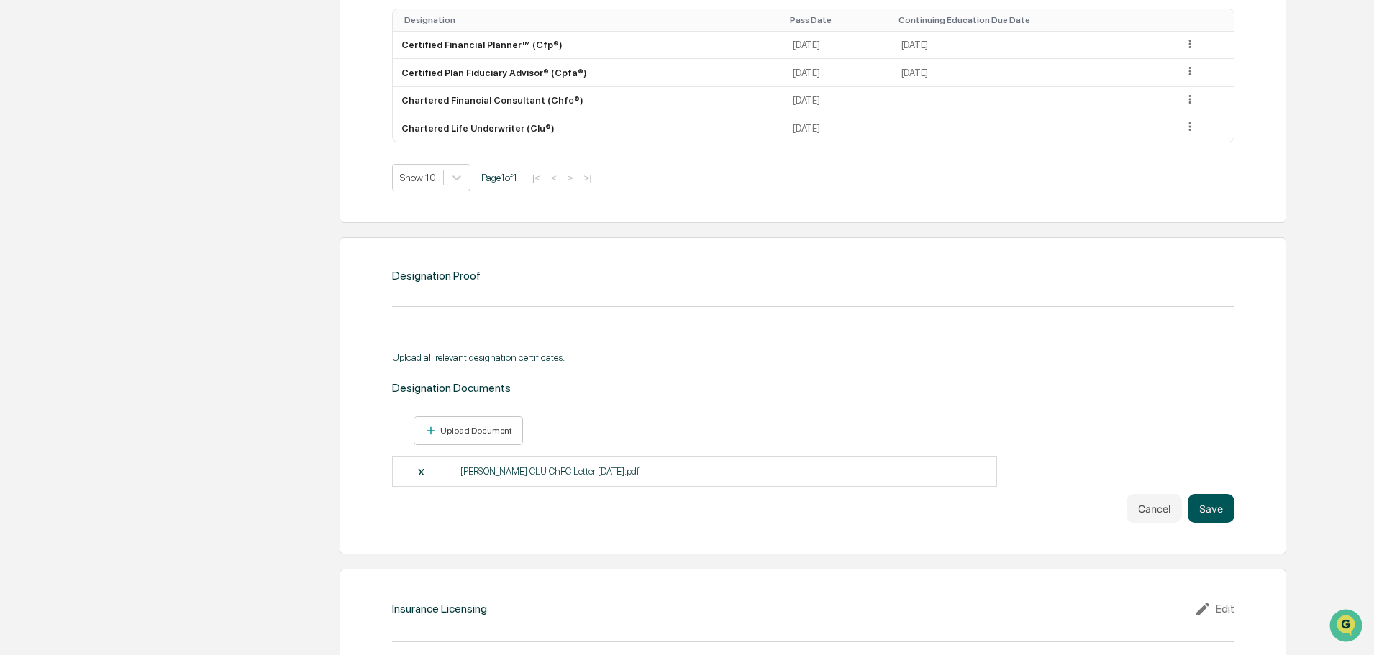
click at [1214, 516] on button "Save" at bounding box center [1211, 508] width 47 height 29
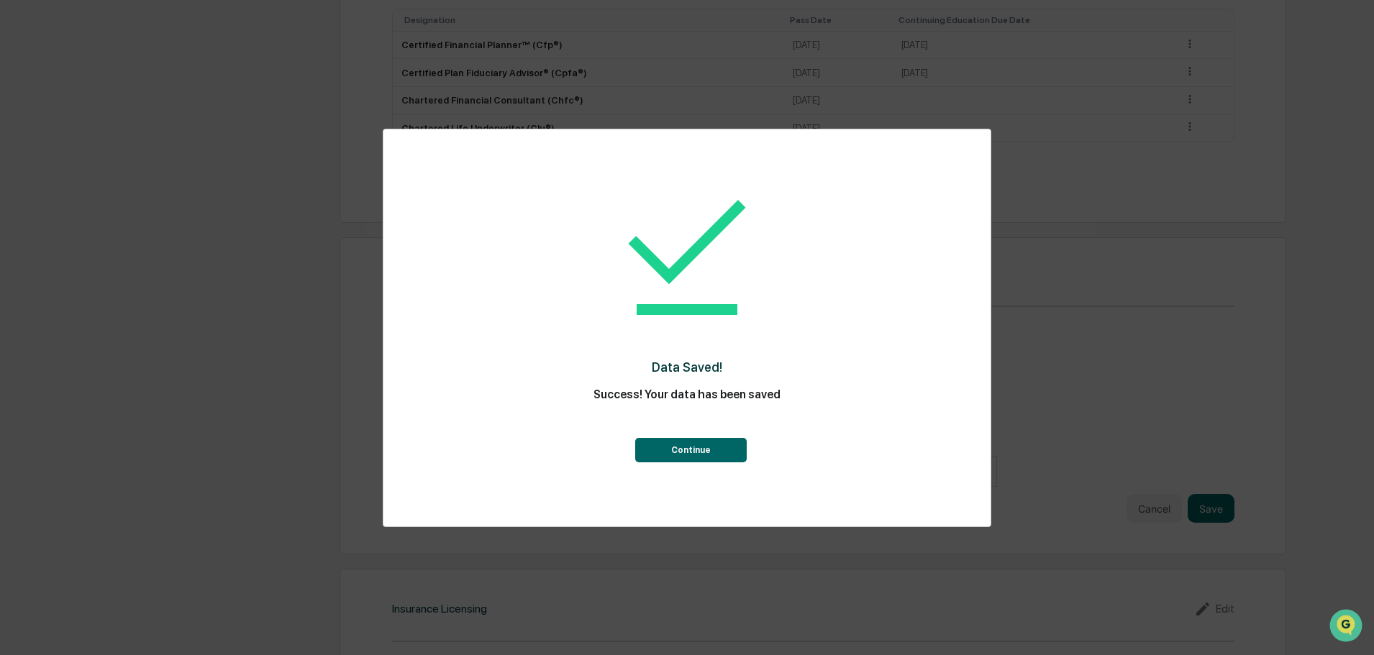
click at [698, 442] on button "Continue" at bounding box center [691, 450] width 112 height 24
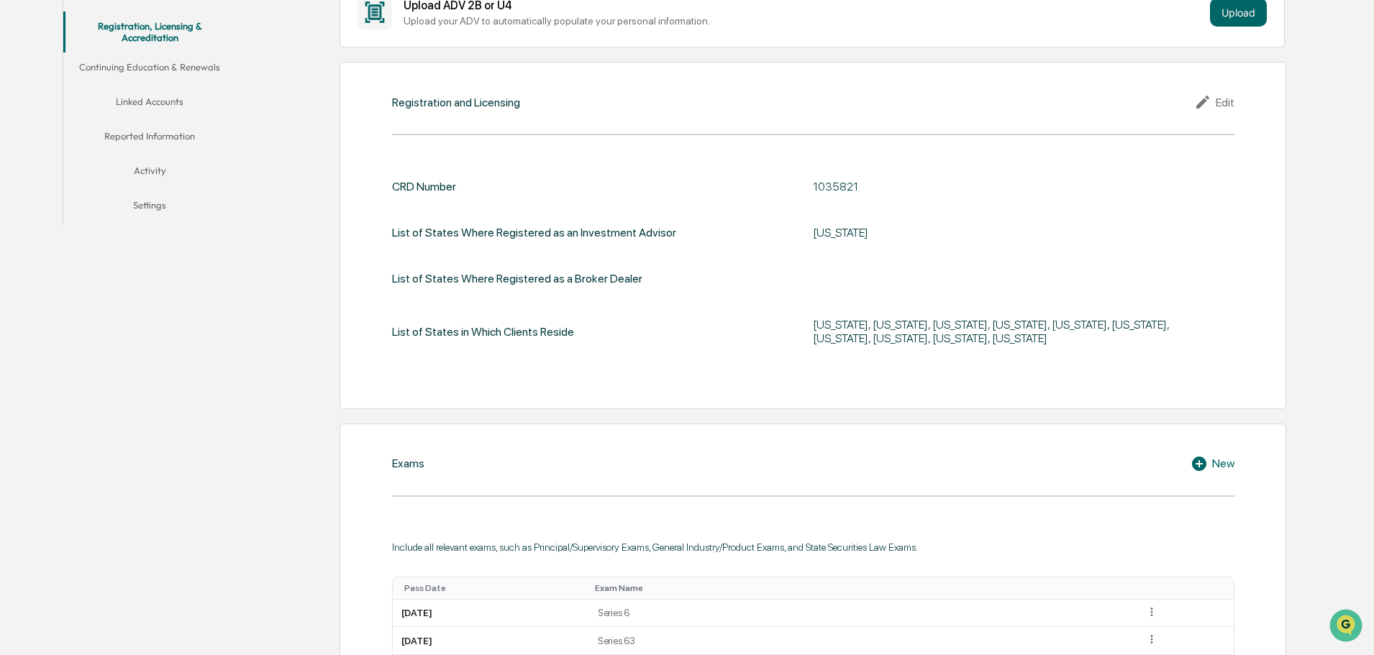
scroll to position [0, 0]
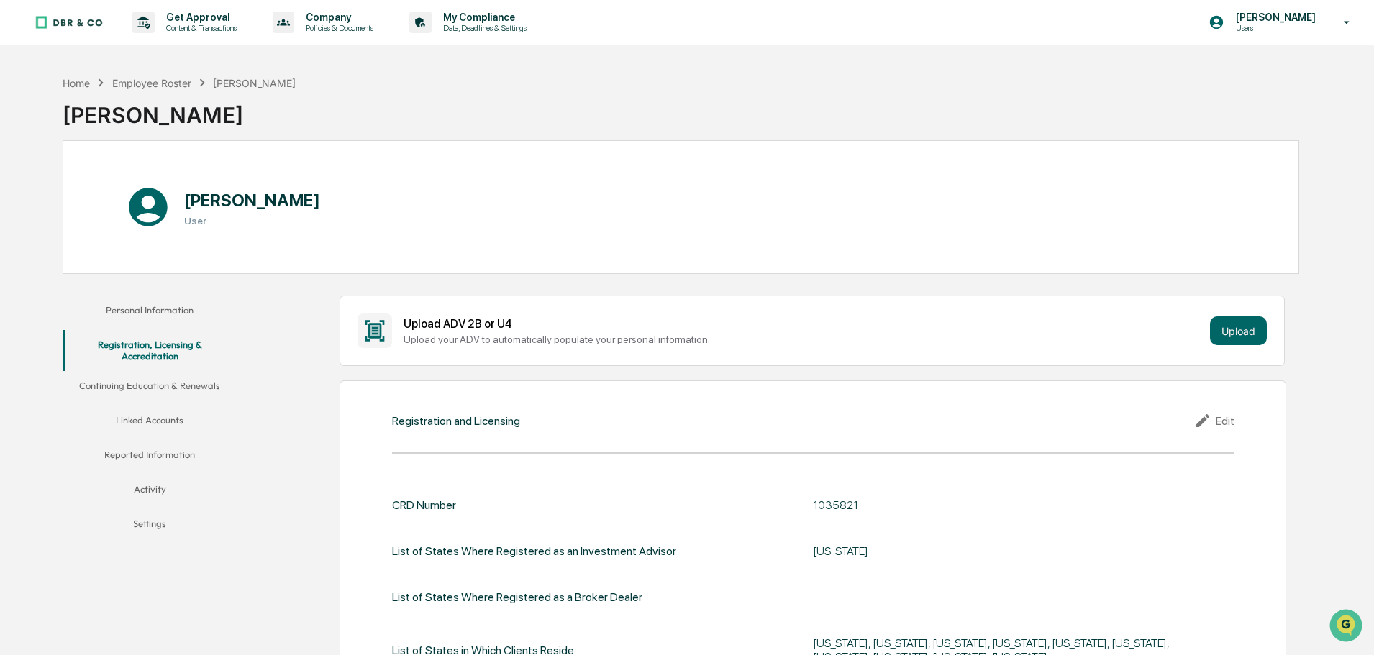
click at [177, 381] on button "Continuing Education & Renewals" at bounding box center [149, 388] width 173 height 35
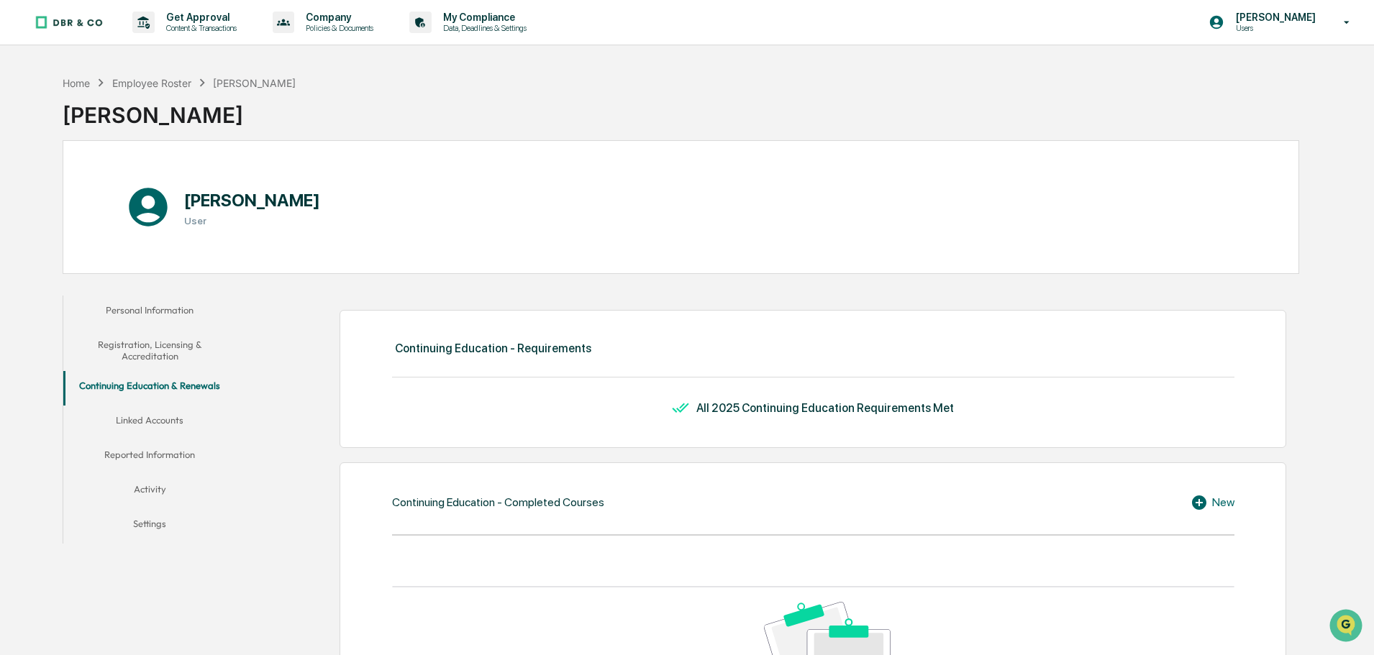
click at [162, 422] on button "Linked Accounts" at bounding box center [149, 423] width 173 height 35
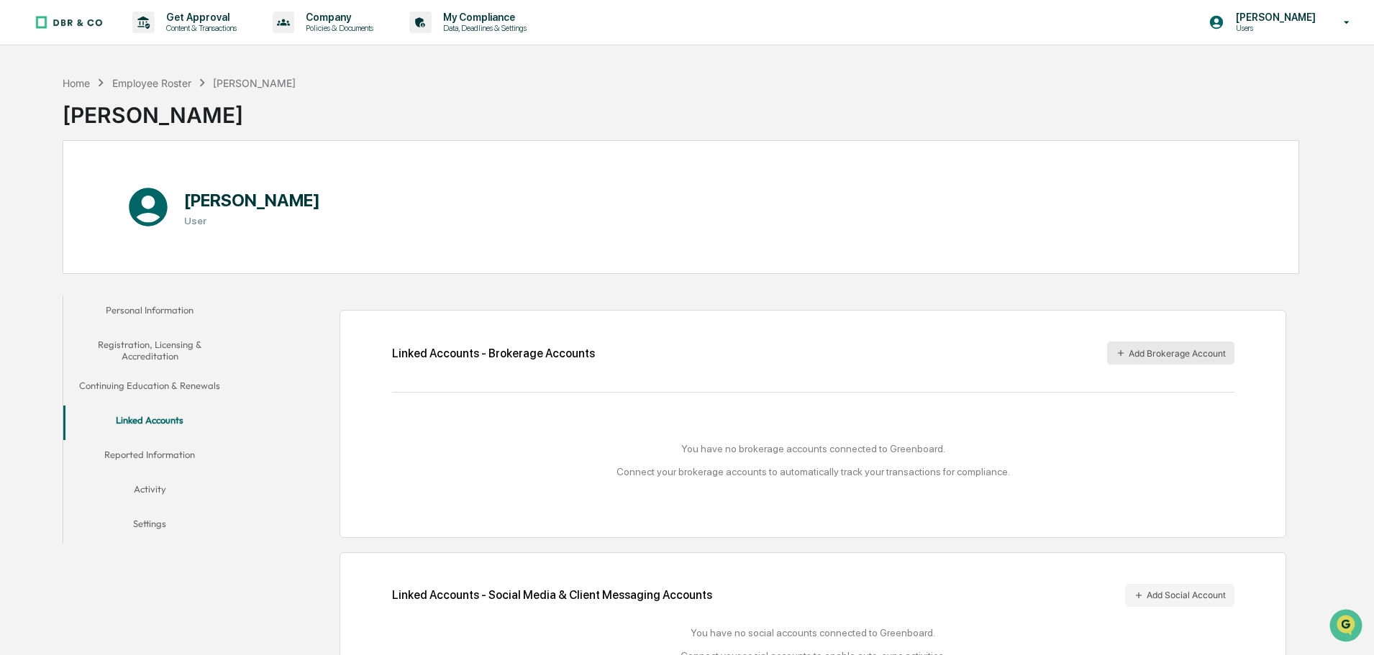
click at [1153, 349] on button "Add Brokerage Account" at bounding box center [1170, 353] width 127 height 23
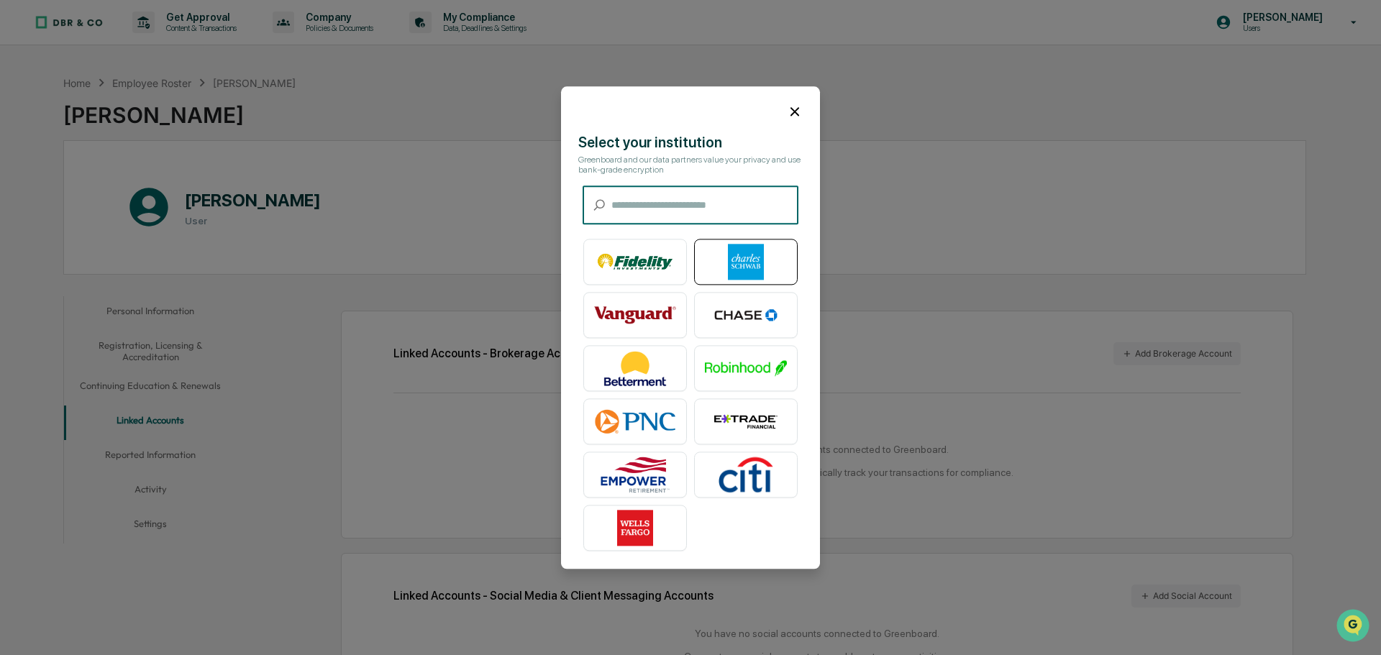
click at [737, 253] on img at bounding box center [746, 262] width 82 height 36
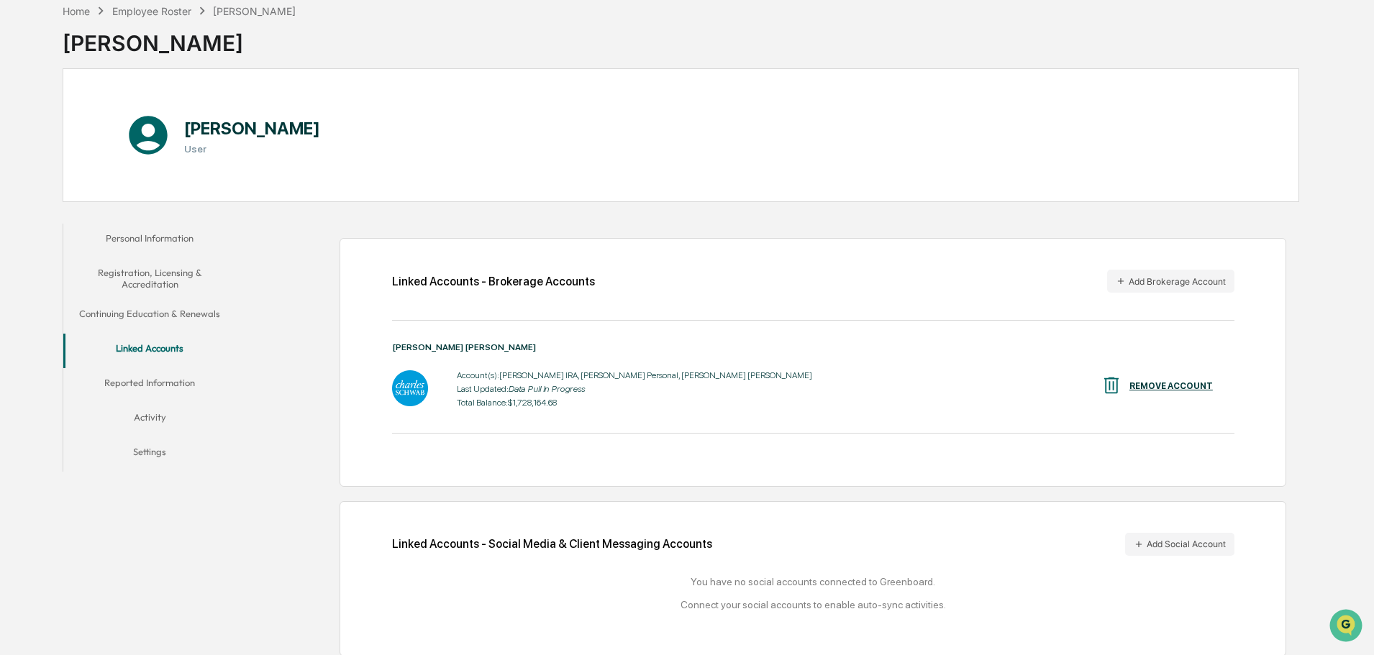
scroll to position [81, 0]
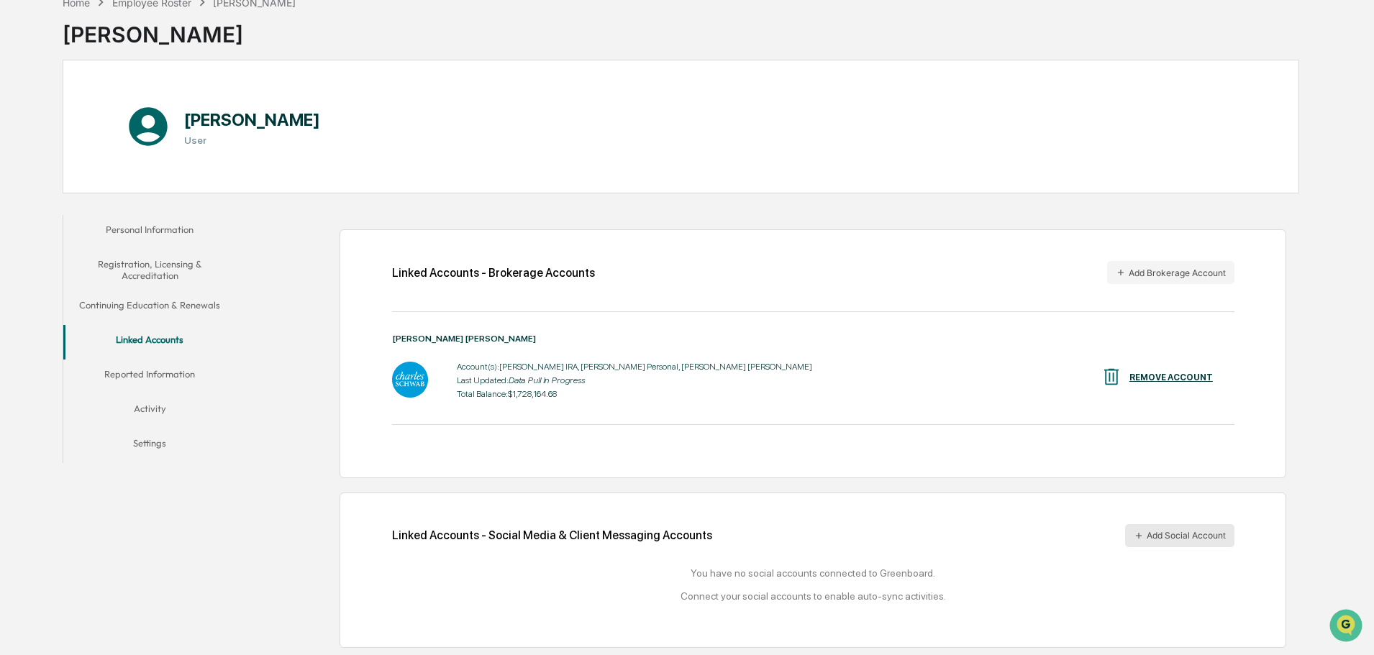
click at [1181, 530] on button "Add Social Account" at bounding box center [1179, 535] width 109 height 23
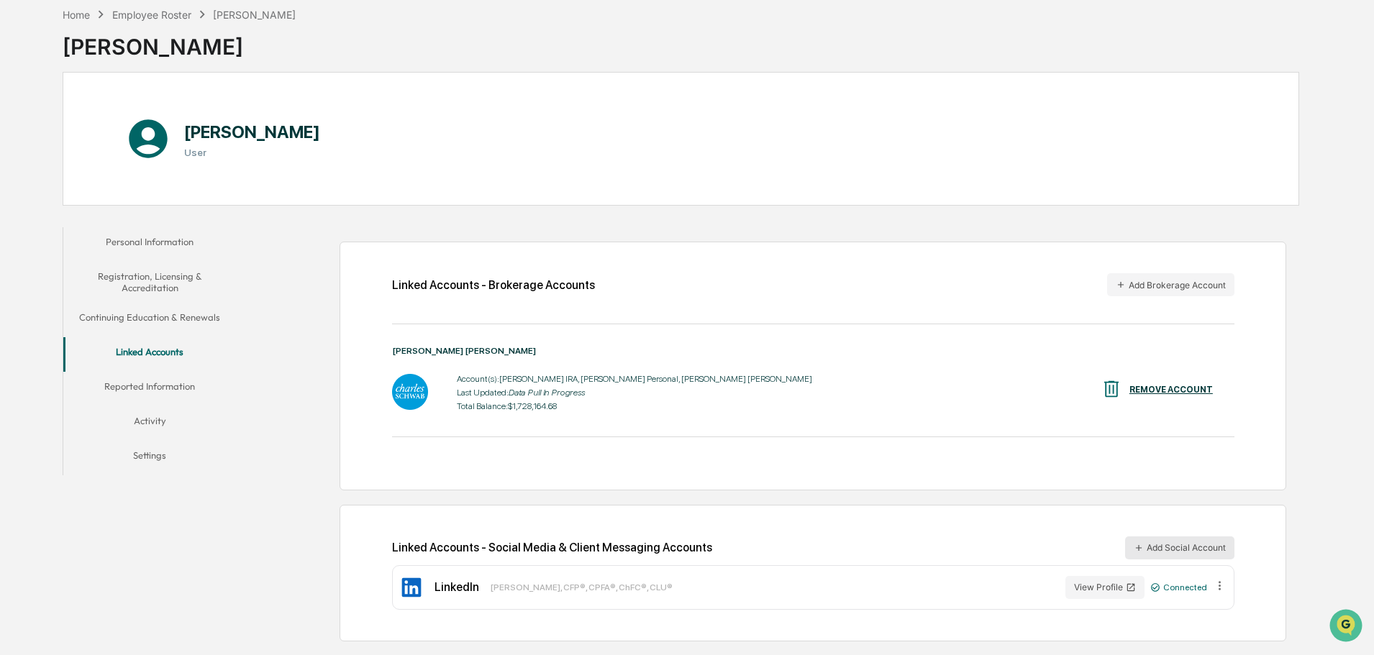
click at [1189, 547] on button "Add Social Account" at bounding box center [1179, 548] width 109 height 23
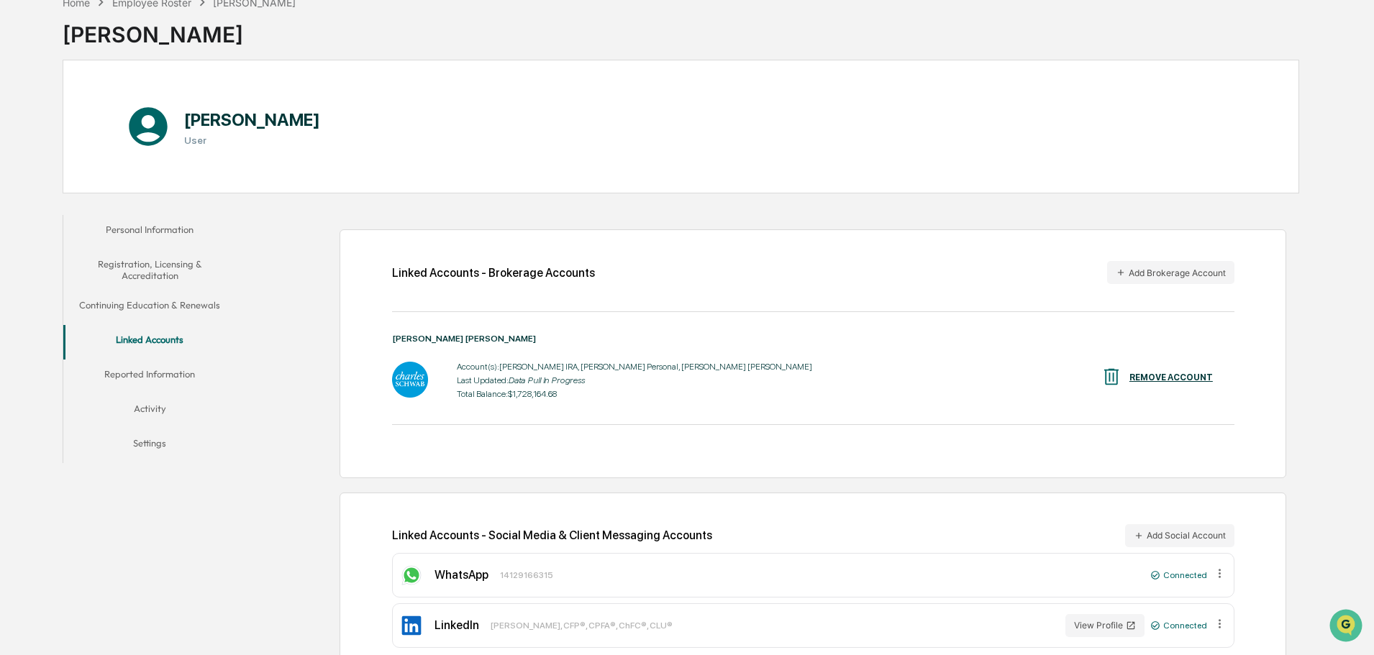
scroll to position [112, 0]
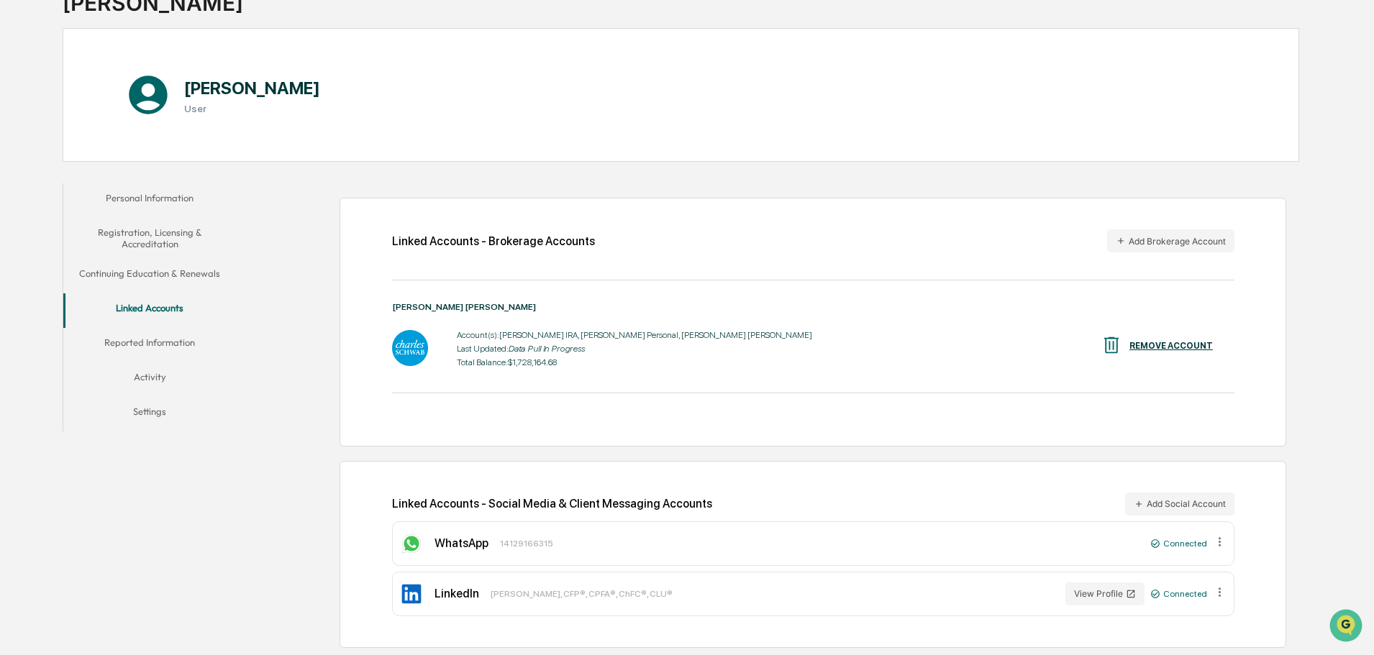
click at [928, 440] on div "Linked Accounts - Brokerage Accounts Add Brokerage Account [PERSON_NAME] [PERSO…" at bounding box center [813, 322] width 947 height 249
click at [158, 340] on button "Reported Information" at bounding box center [149, 345] width 173 height 35
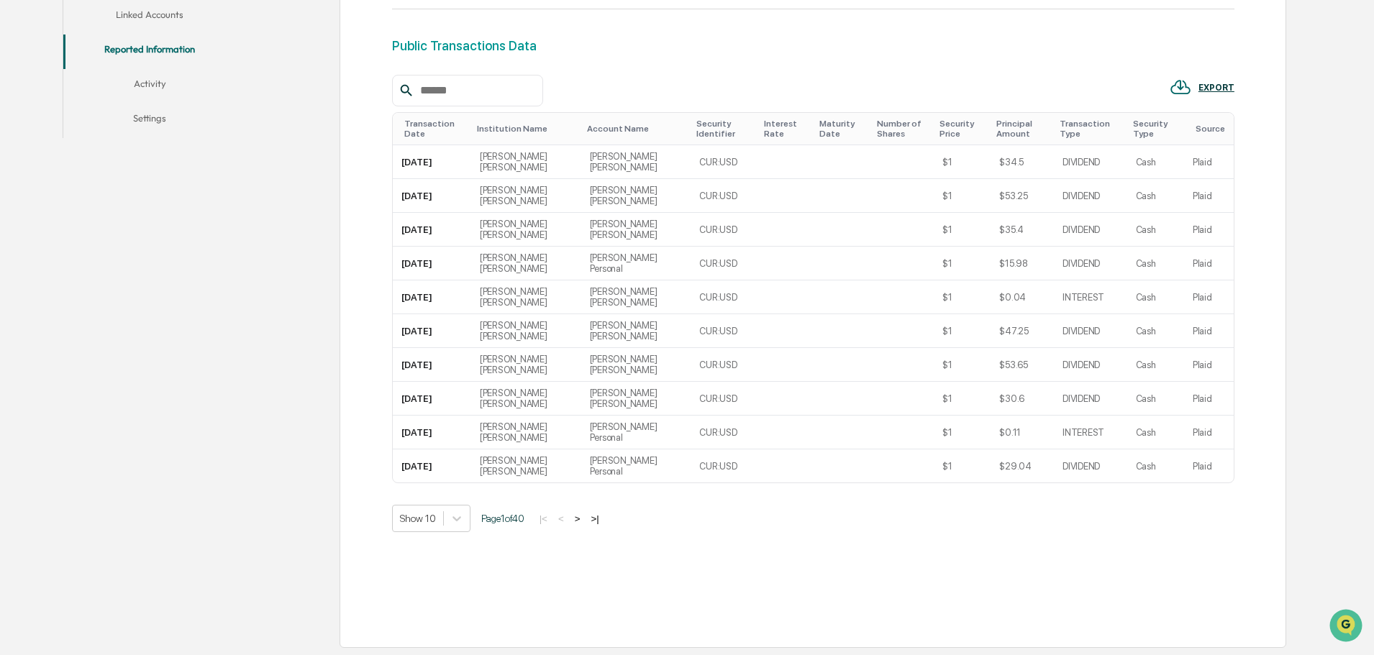
scroll to position [46, 0]
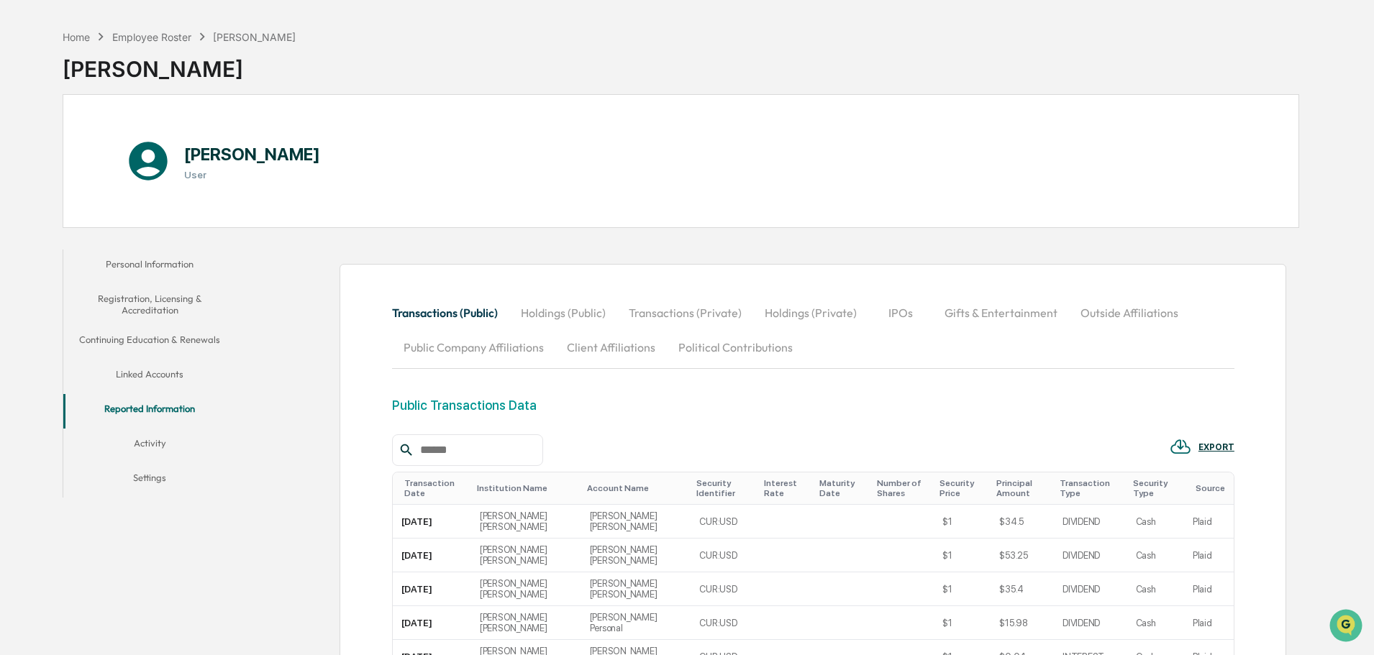
click at [163, 437] on button "Activity" at bounding box center [149, 446] width 173 height 35
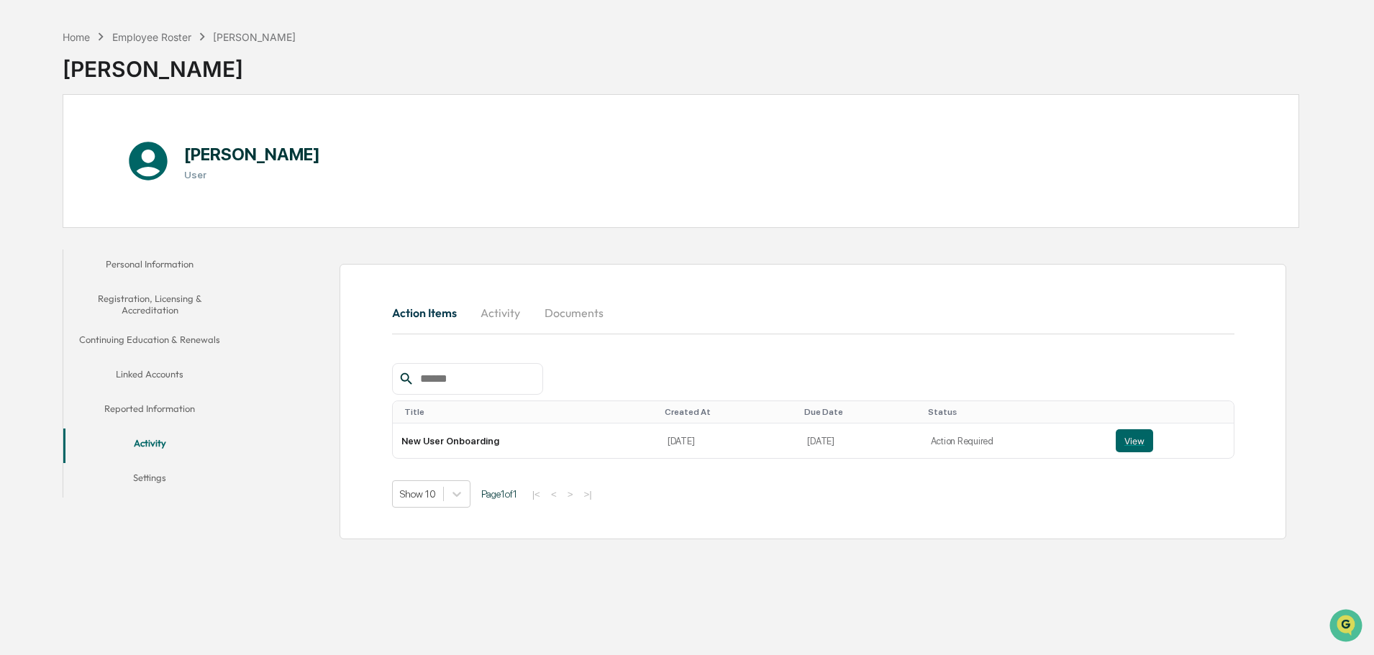
click at [151, 474] on button "Settings" at bounding box center [149, 480] width 173 height 35
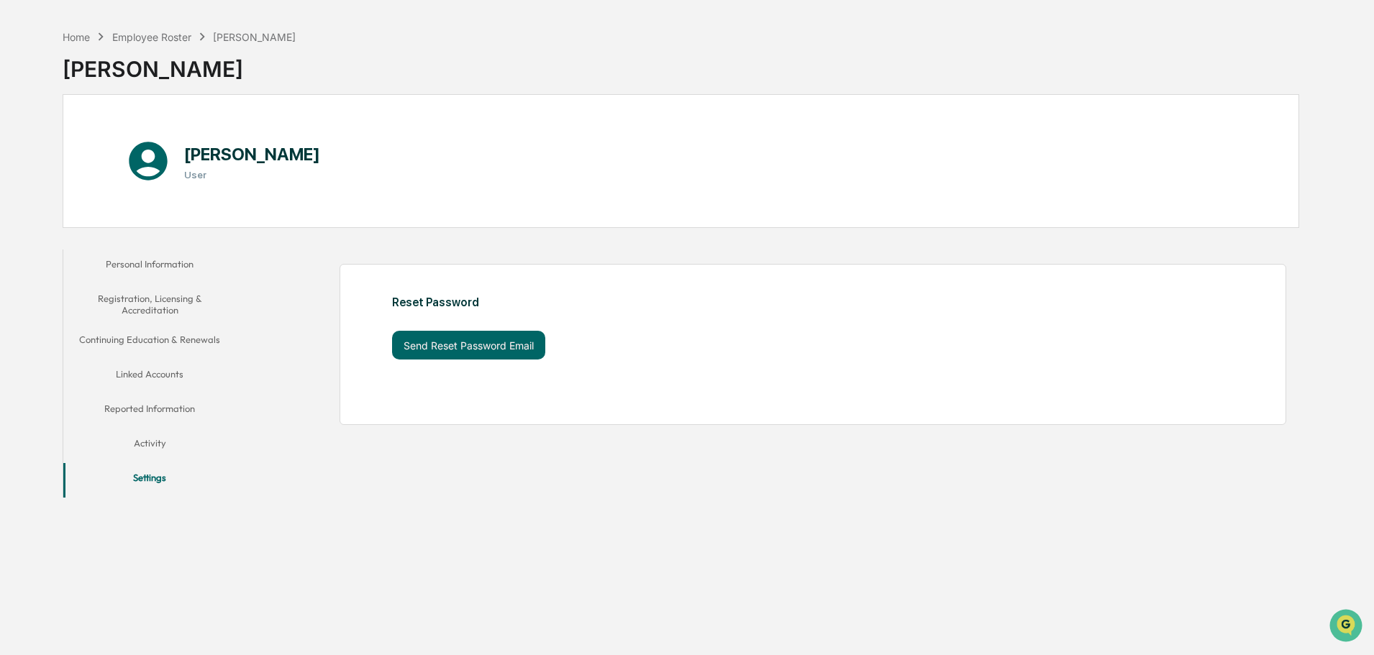
click at [184, 263] on button "Personal Information" at bounding box center [149, 267] width 173 height 35
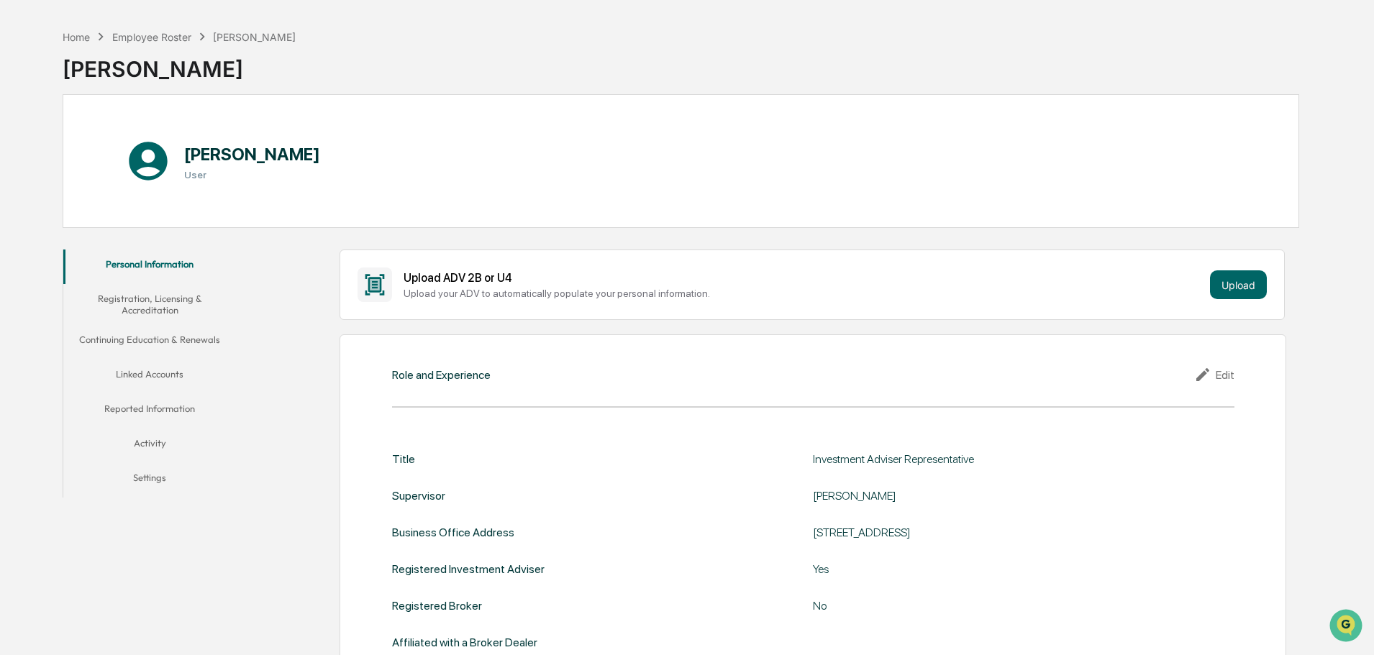
click at [1205, 381] on icon at bounding box center [1205, 374] width 22 height 17
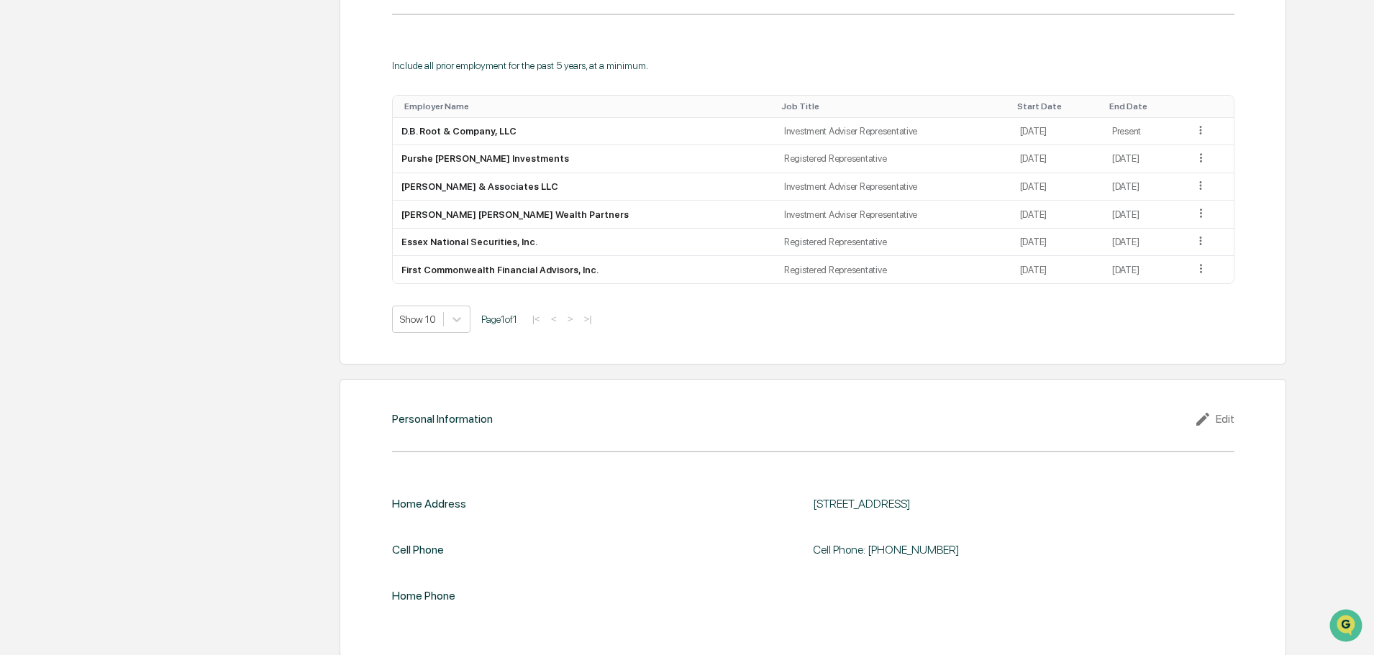
scroll to position [1494, 0]
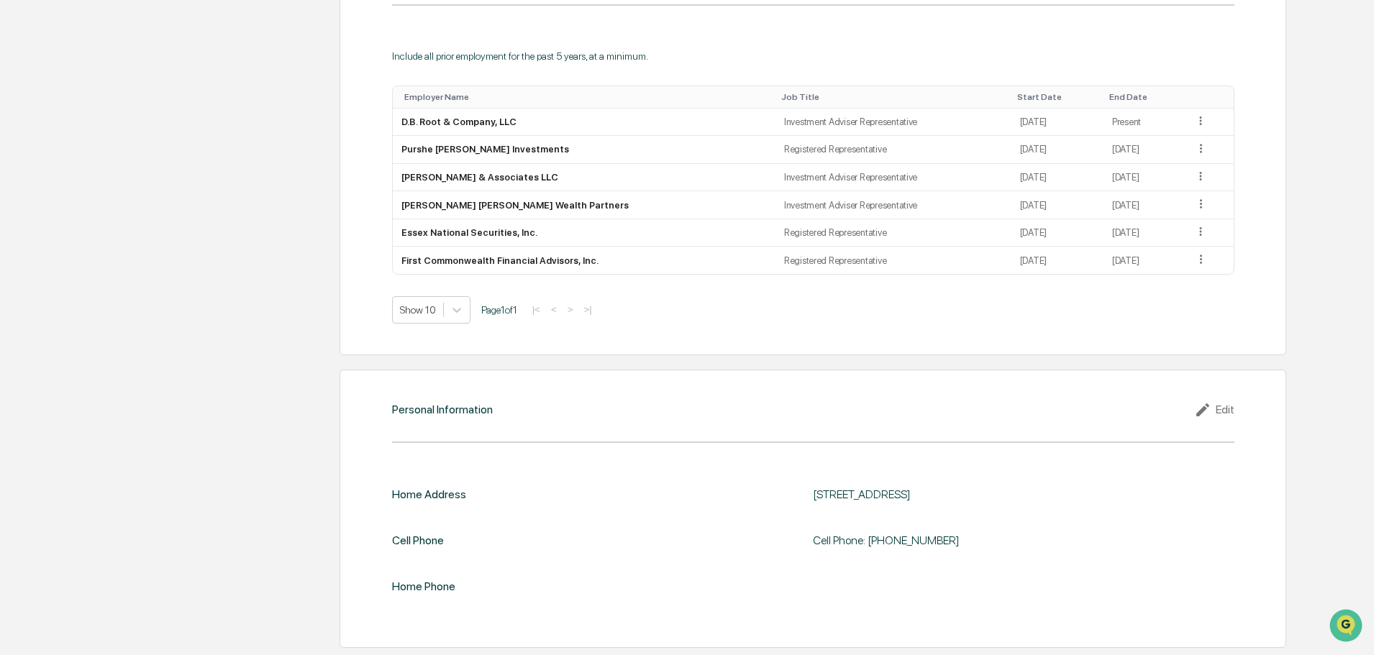
click at [1199, 413] on icon at bounding box center [1202, 410] width 13 height 13
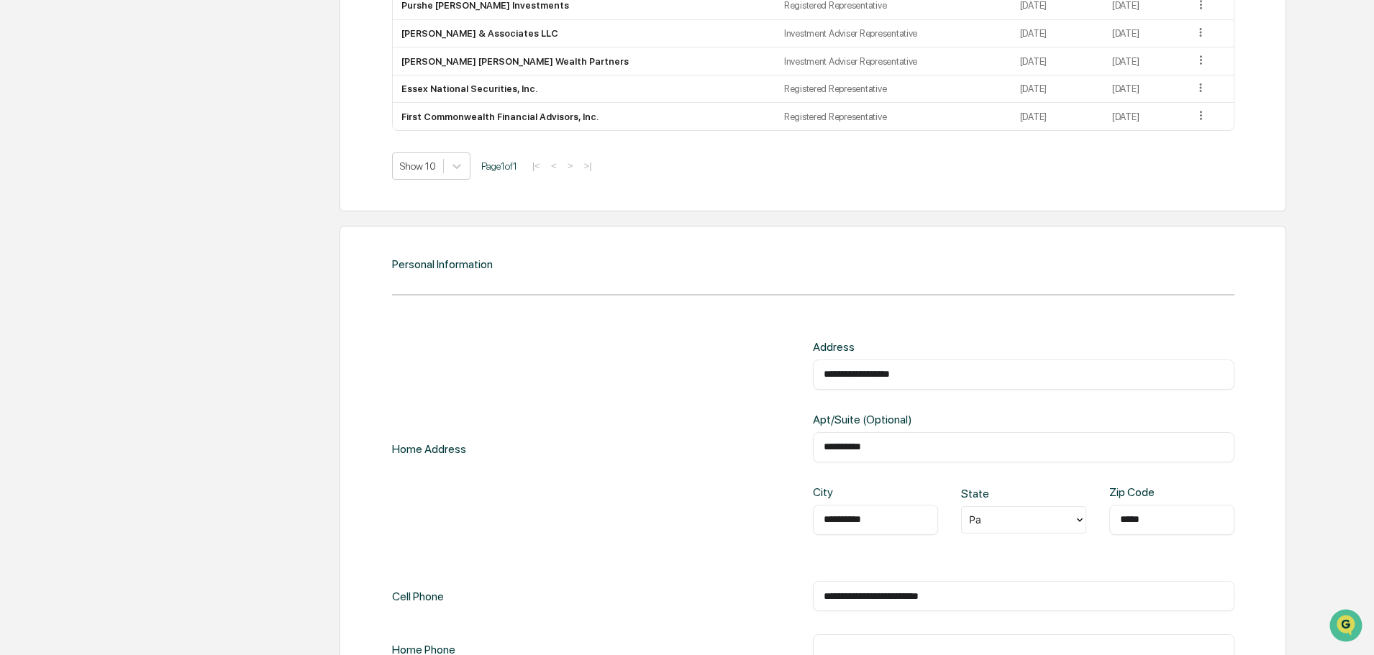
scroll to position [1710, 0]
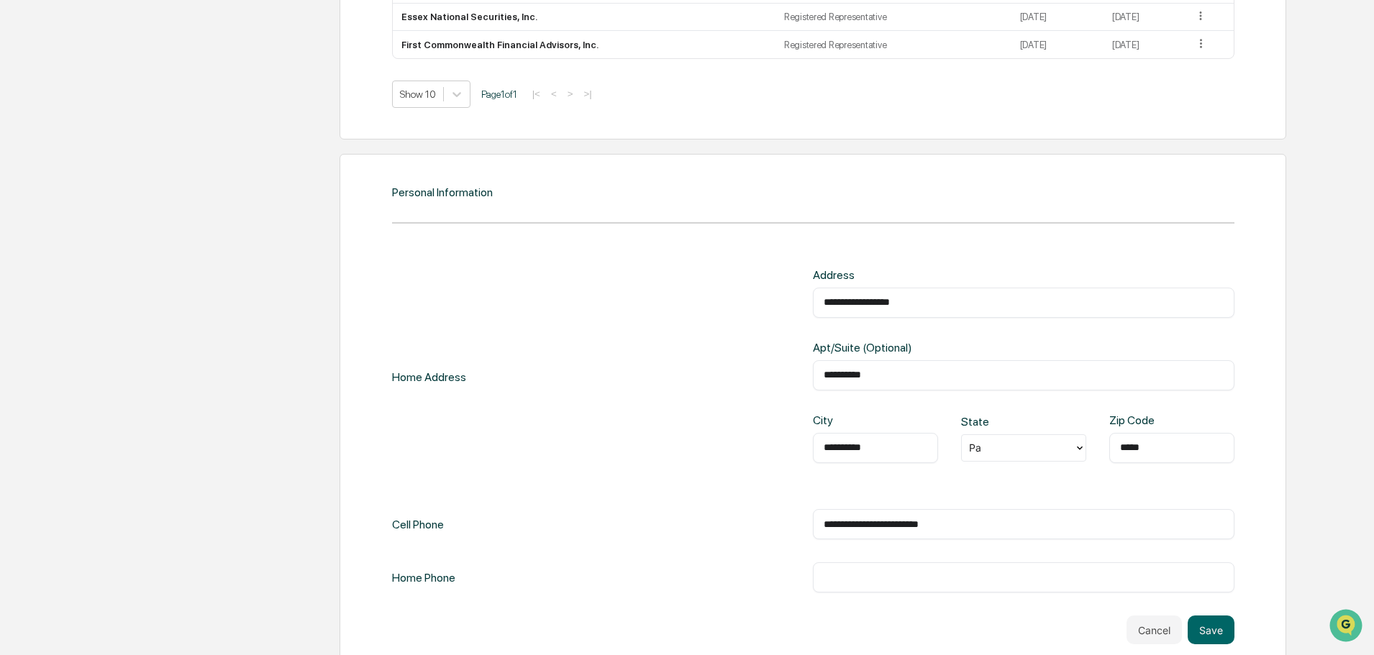
drag, startPoint x: 930, startPoint y: 297, endPoint x: 765, endPoint y: 320, distance: 166.4
click at [733, 304] on div "**********" at bounding box center [813, 377] width 842 height 218
type input "**********"
click at [1163, 450] on input "*****" at bounding box center [1172, 448] width 104 height 14
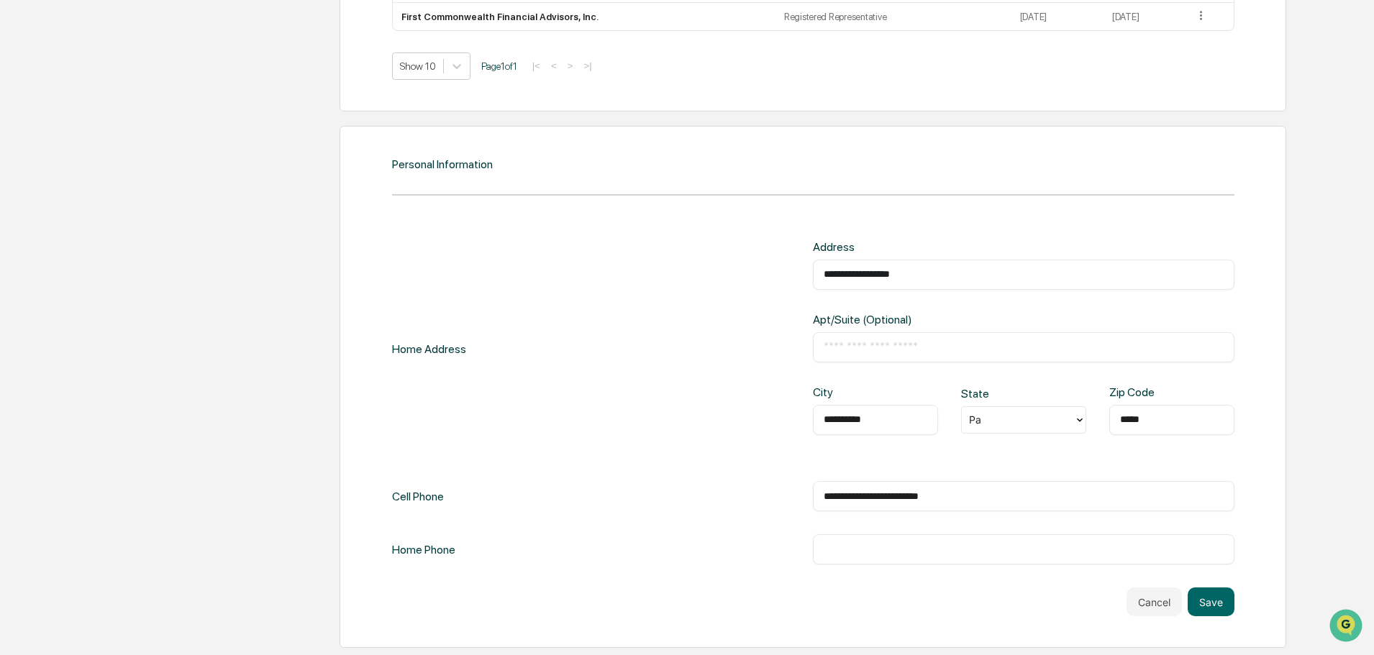
type input "*****"
drag, startPoint x: 977, startPoint y: 480, endPoint x: 987, endPoint y: 496, distance: 18.8
click at [963, 491] on div "**********" at bounding box center [813, 402] width 842 height 325
drag, startPoint x: 958, startPoint y: 499, endPoint x: 908, endPoint y: 511, distance: 51.0
click at [908, 511] on div "**********" at bounding box center [1024, 496] width 422 height 30
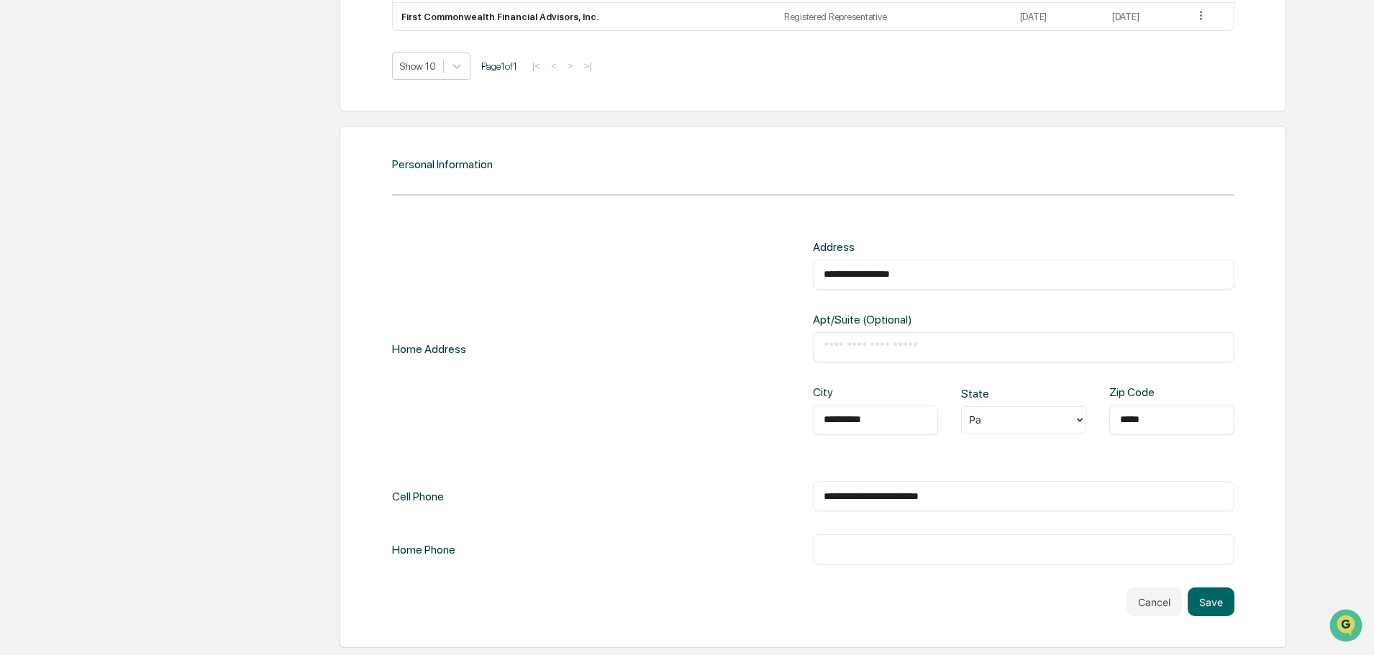
type input "**********"
click at [876, 522] on div "**********" at bounding box center [813, 402] width 842 height 325
drag, startPoint x: 871, startPoint y: 558, endPoint x: 884, endPoint y: 550, distance: 16.2
click at [875, 556] on div "​" at bounding box center [1024, 550] width 422 height 30
click at [889, 547] on input "text" at bounding box center [1024, 549] width 400 height 14
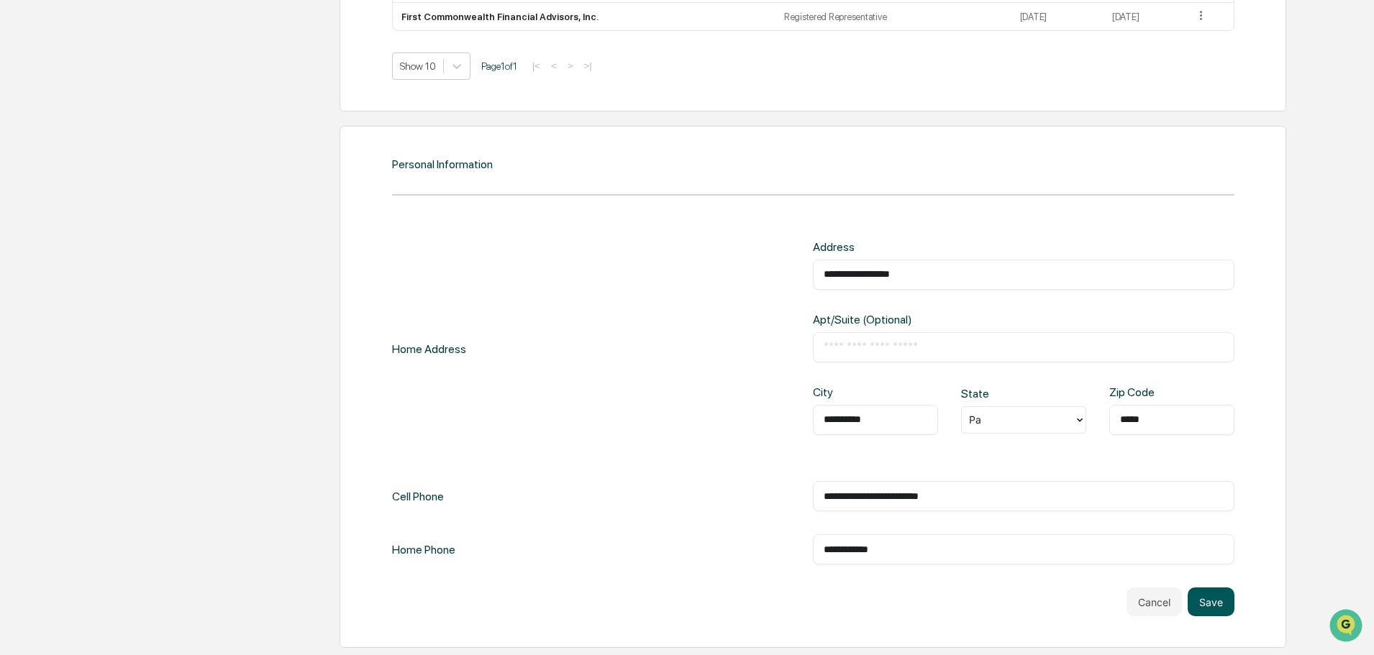
type input "**********"
click at [1206, 604] on button "Save" at bounding box center [1211, 602] width 47 height 29
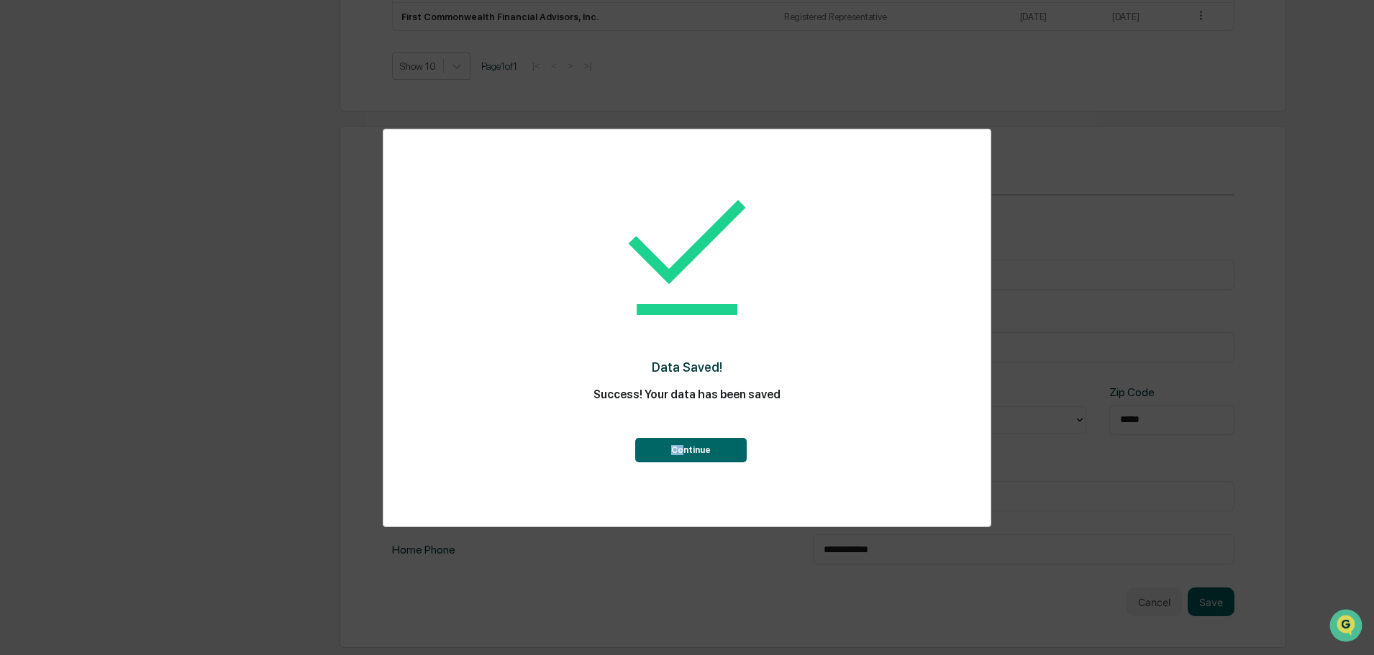
click at [681, 442] on div "Continue" at bounding box center [687, 437] width 550 height 52
click at [680, 449] on button "Continue" at bounding box center [691, 450] width 112 height 24
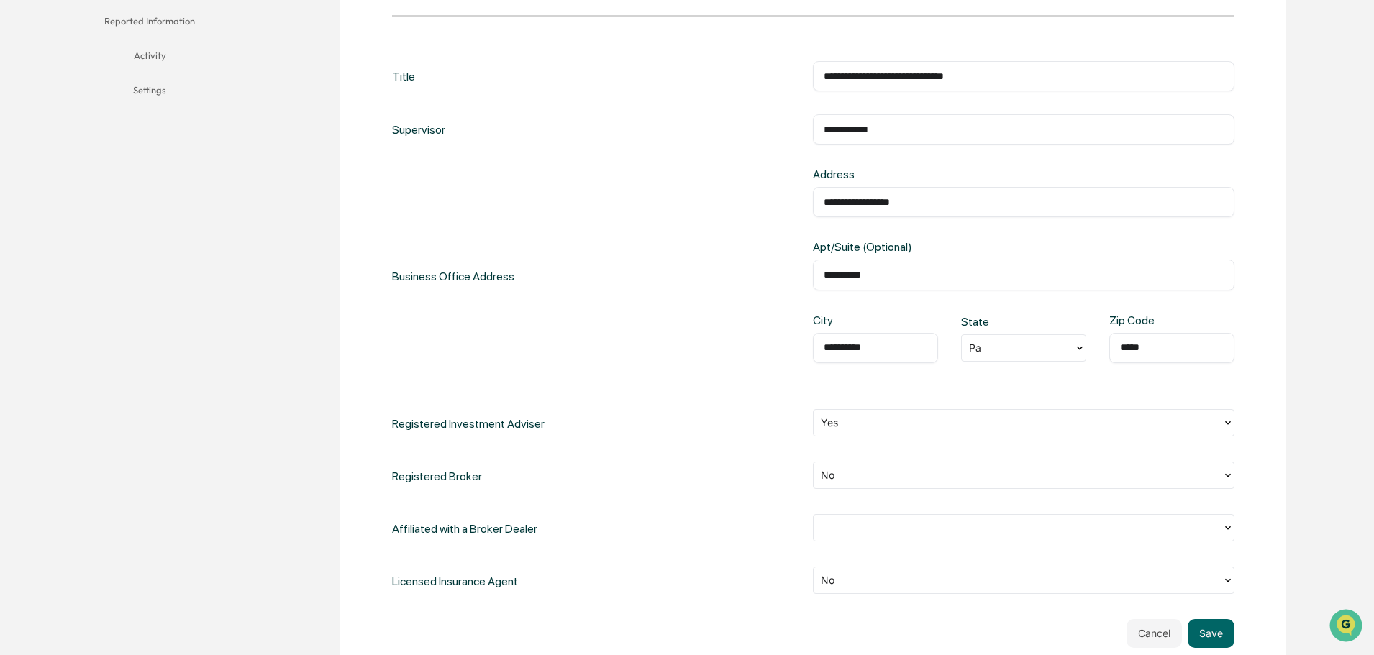
scroll to position [218, 0]
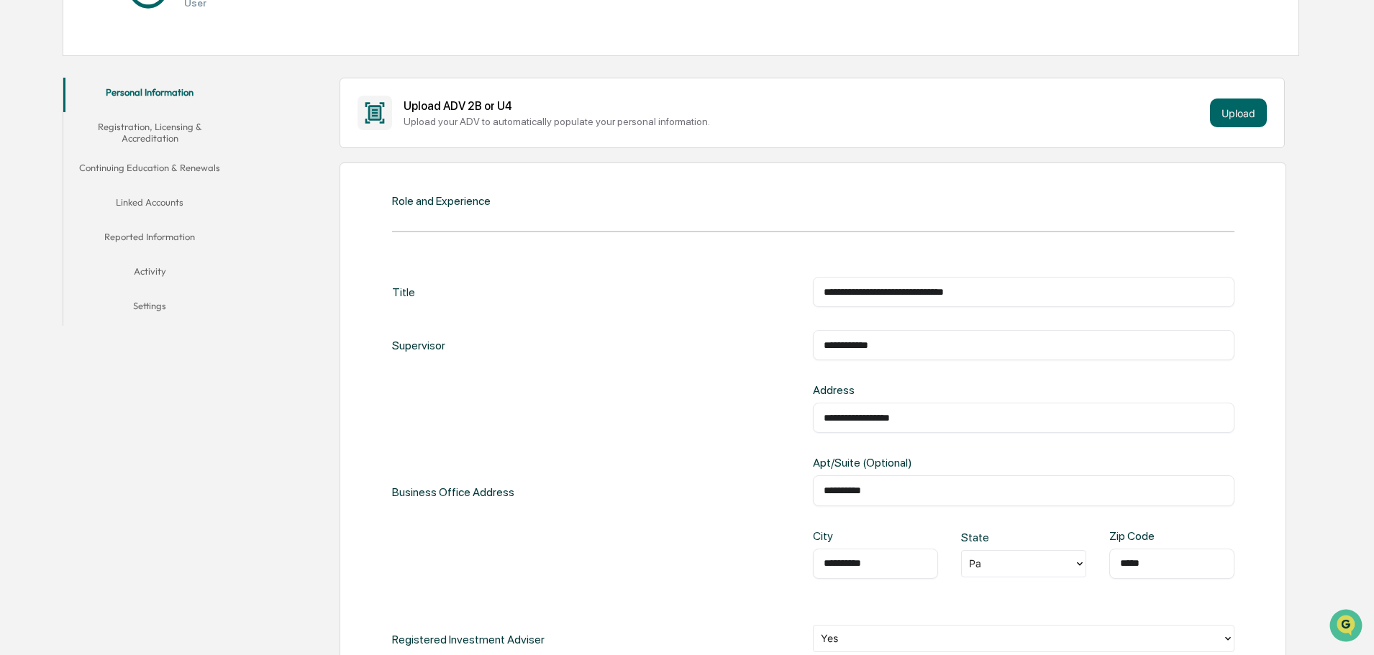
click at [181, 130] on button "Registration, Licensing & Accreditation" at bounding box center [149, 132] width 173 height 41
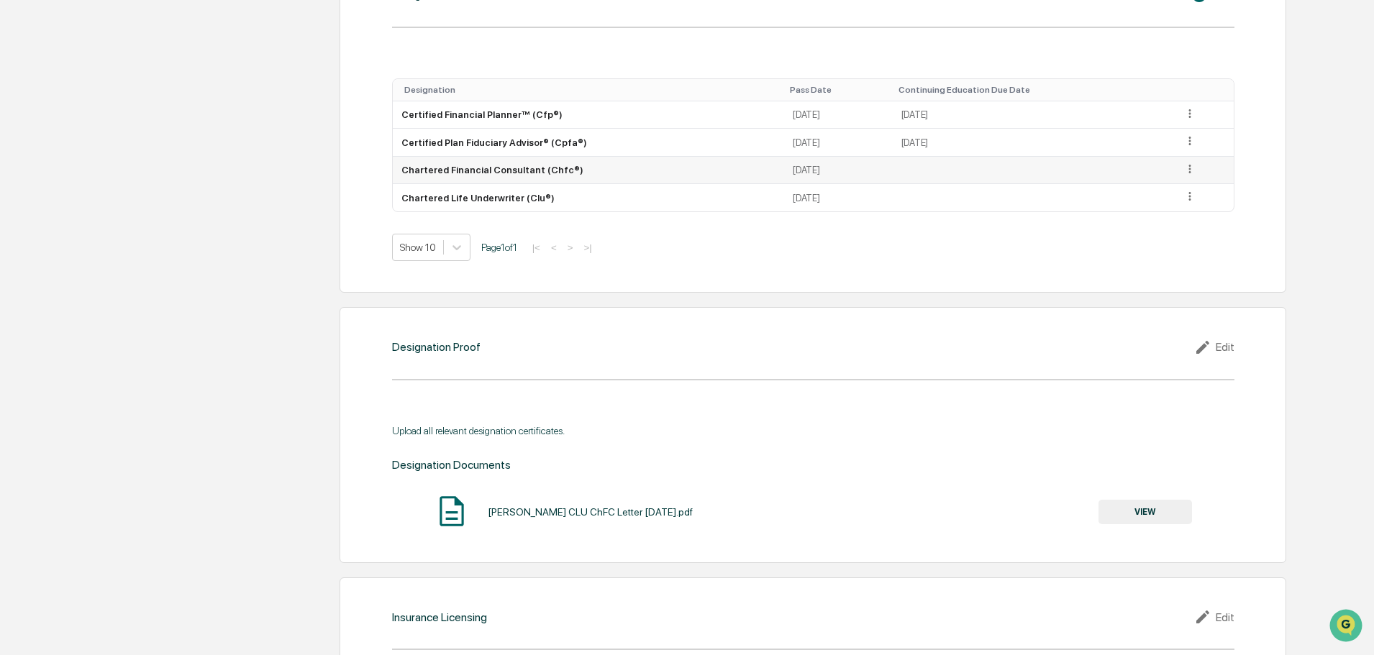
scroll to position [1297, 0]
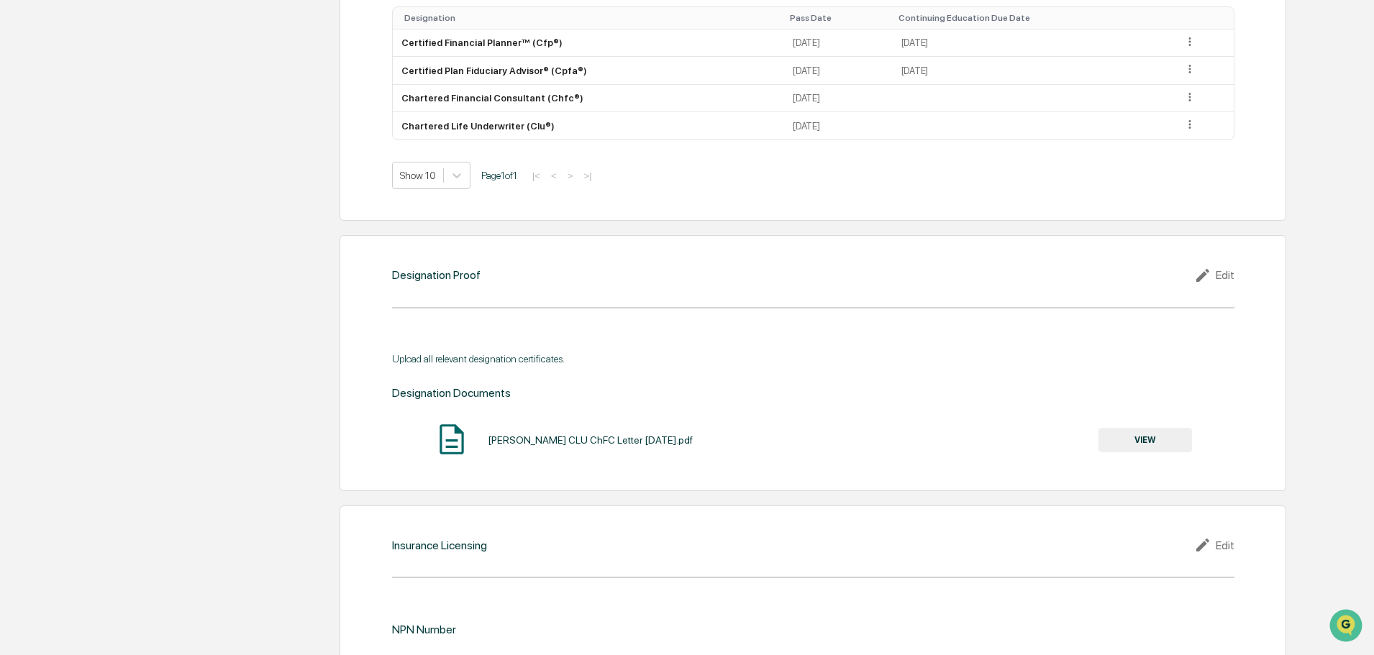
click at [1207, 276] on icon at bounding box center [1205, 275] width 22 height 17
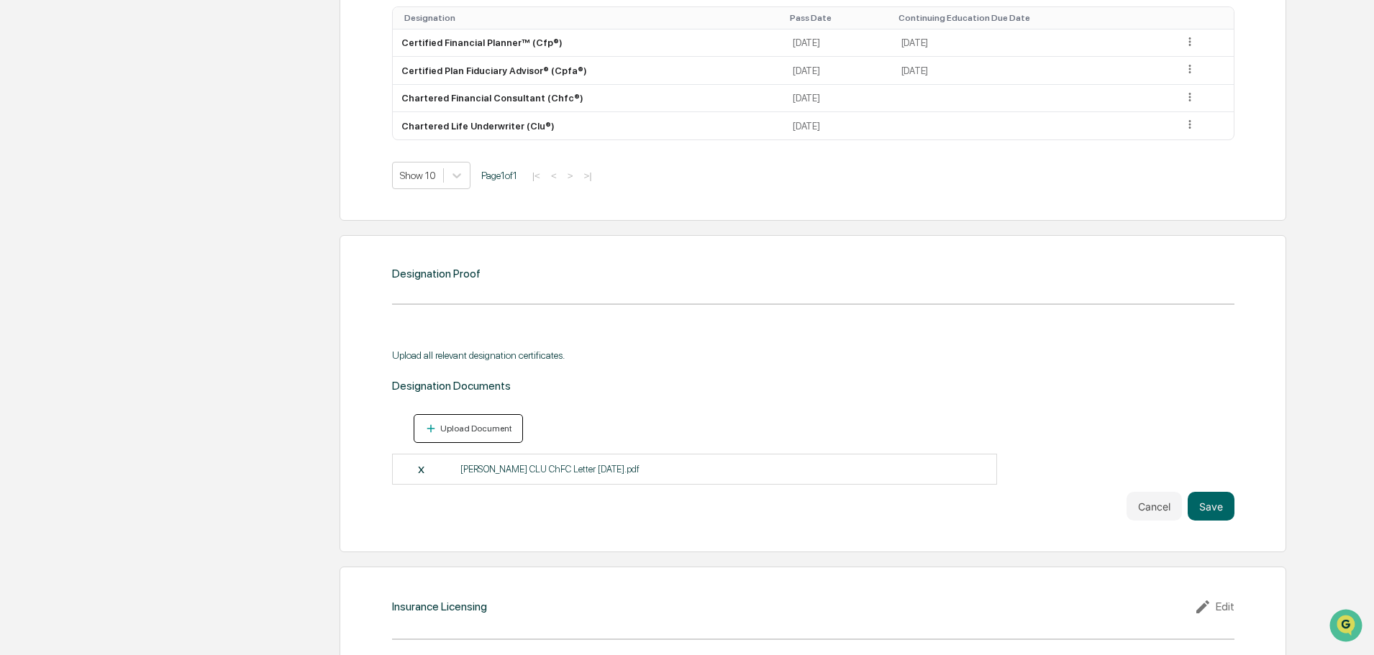
click at [475, 423] on div "Upload Document" at bounding box center [468, 429] width 88 height 14
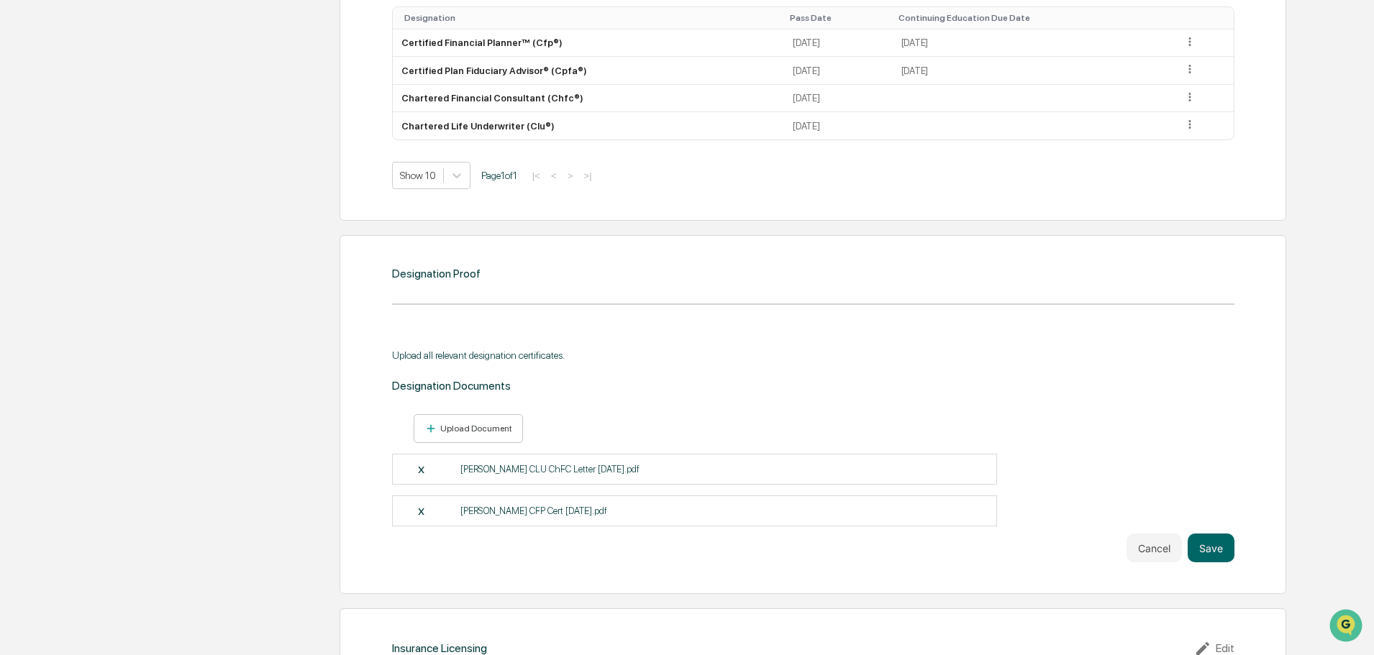
click at [525, 510] on p "[PERSON_NAME] CFP Cert [DATE].pdf" at bounding box center [533, 511] width 147 height 11
click at [476, 419] on button "Upload Document" at bounding box center [469, 428] width 110 height 29
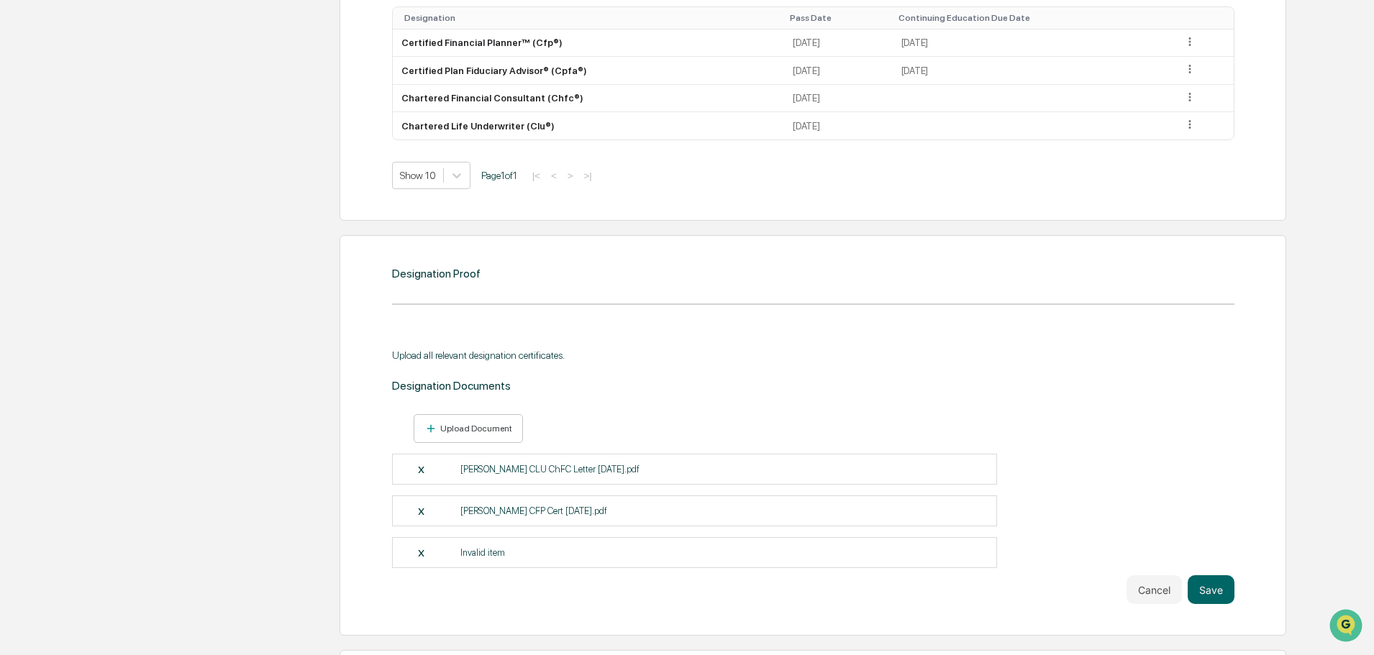
drag, startPoint x: 412, startPoint y: 547, endPoint x: 419, endPoint y: 547, distance: 7.9
click at [417, 547] on div "X Invalid item" at bounding box center [695, 552] width 606 height 31
click at [419, 551] on div "X" at bounding box center [438, 553] width 42 height 13
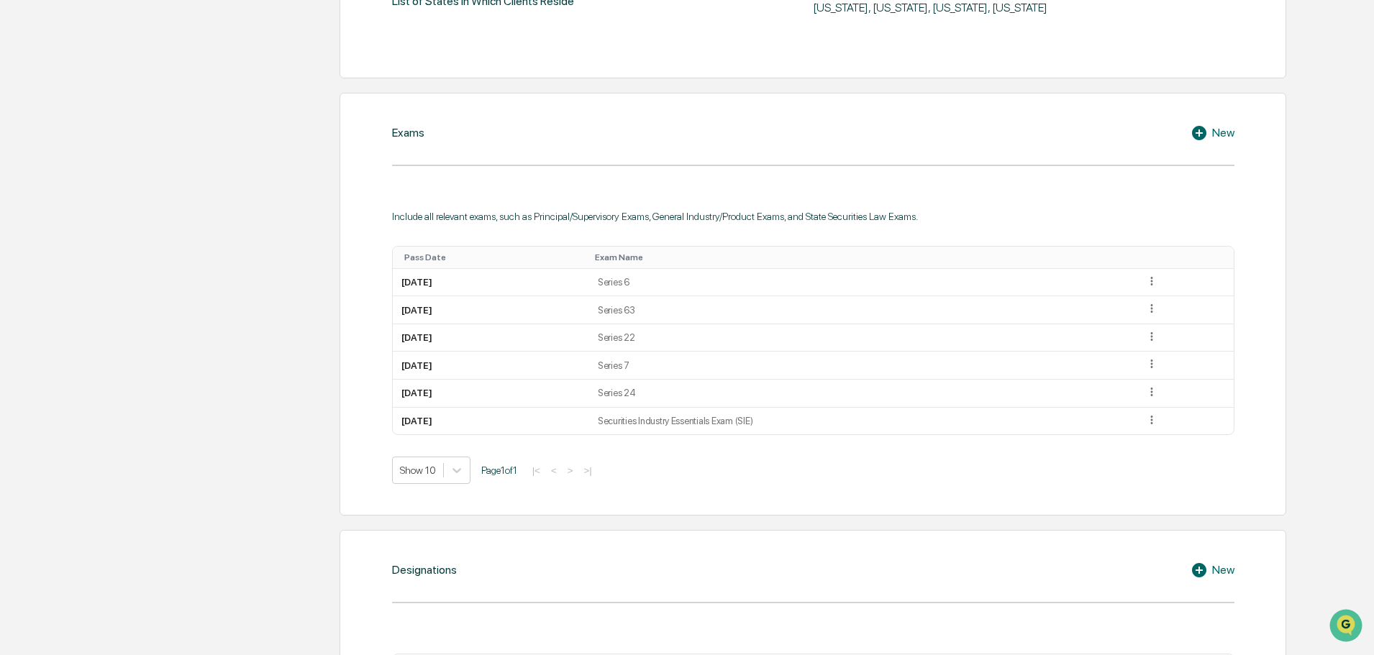
scroll to position [74, 0]
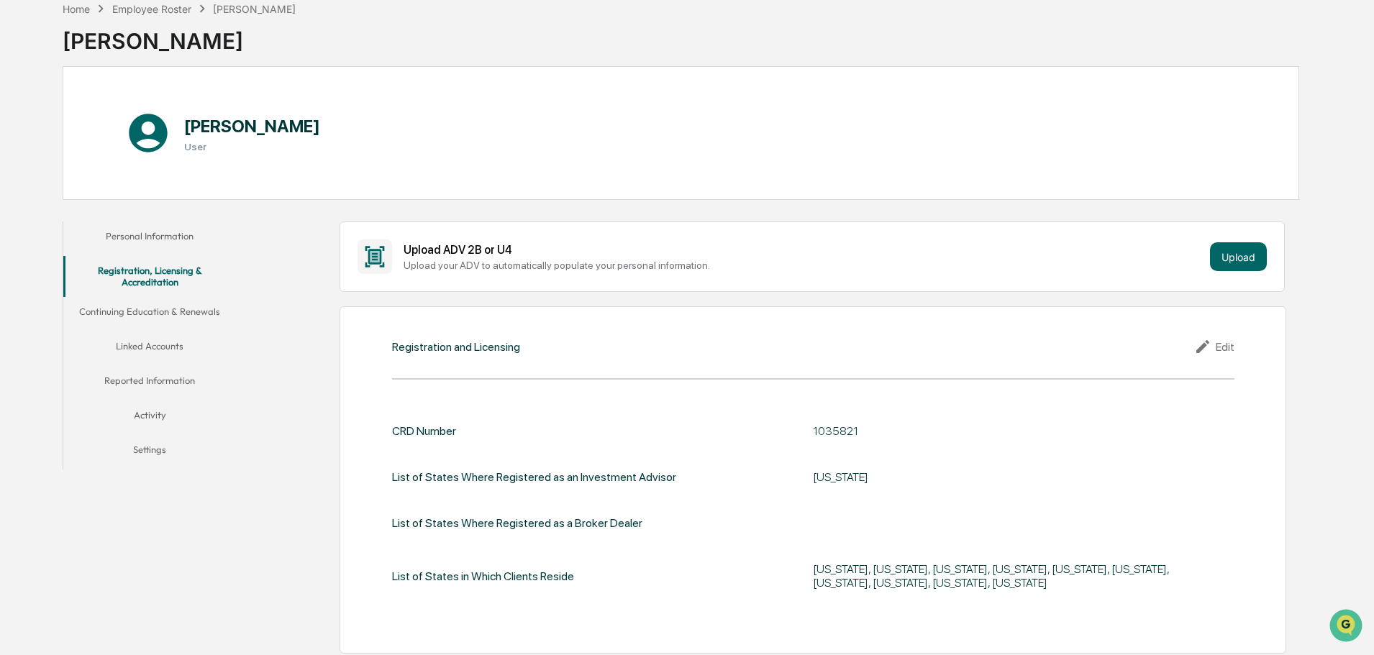
click at [184, 315] on button "Continuing Education & Renewals" at bounding box center [149, 314] width 173 height 35
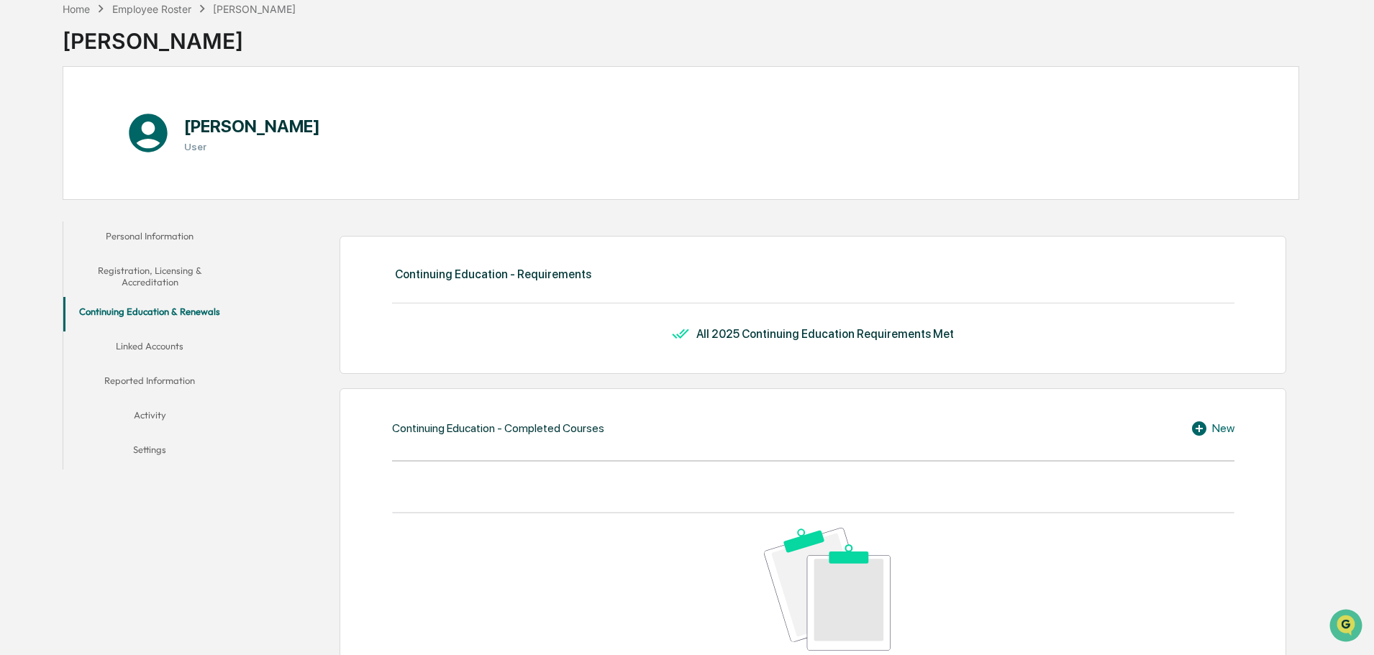
click at [142, 349] on button "Linked Accounts" at bounding box center [149, 349] width 173 height 35
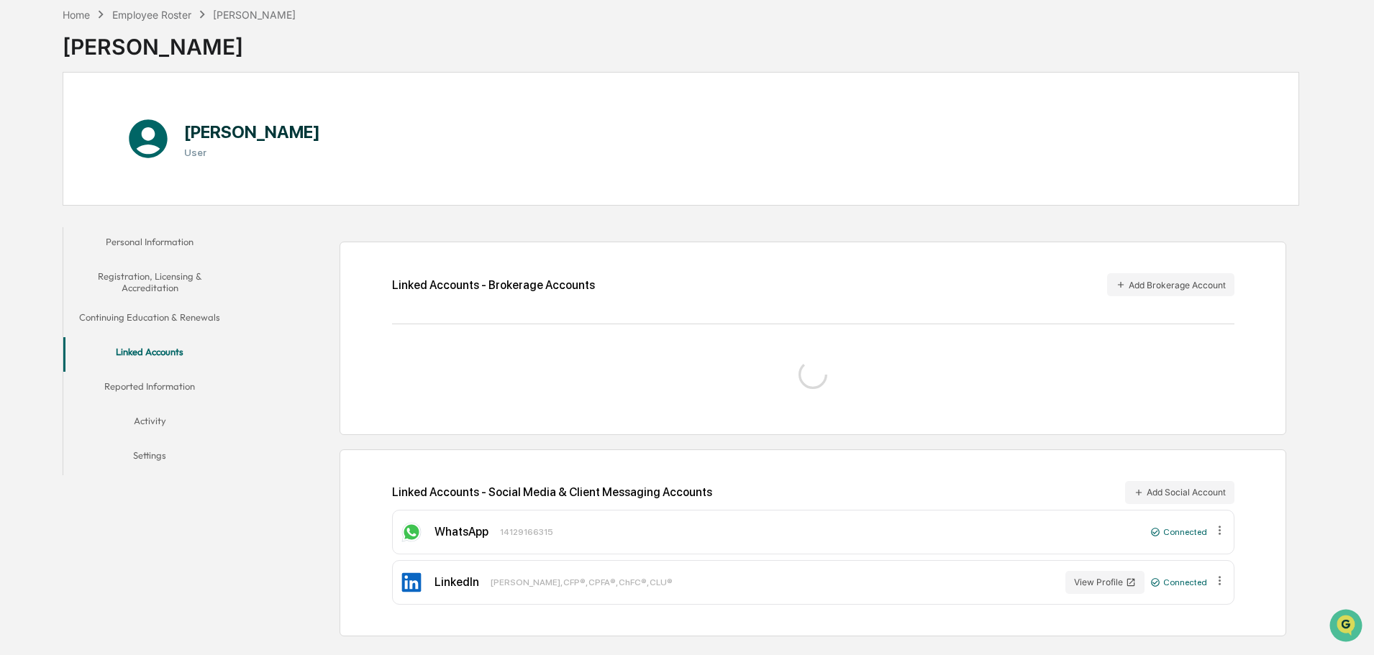
scroll to position [74, 0]
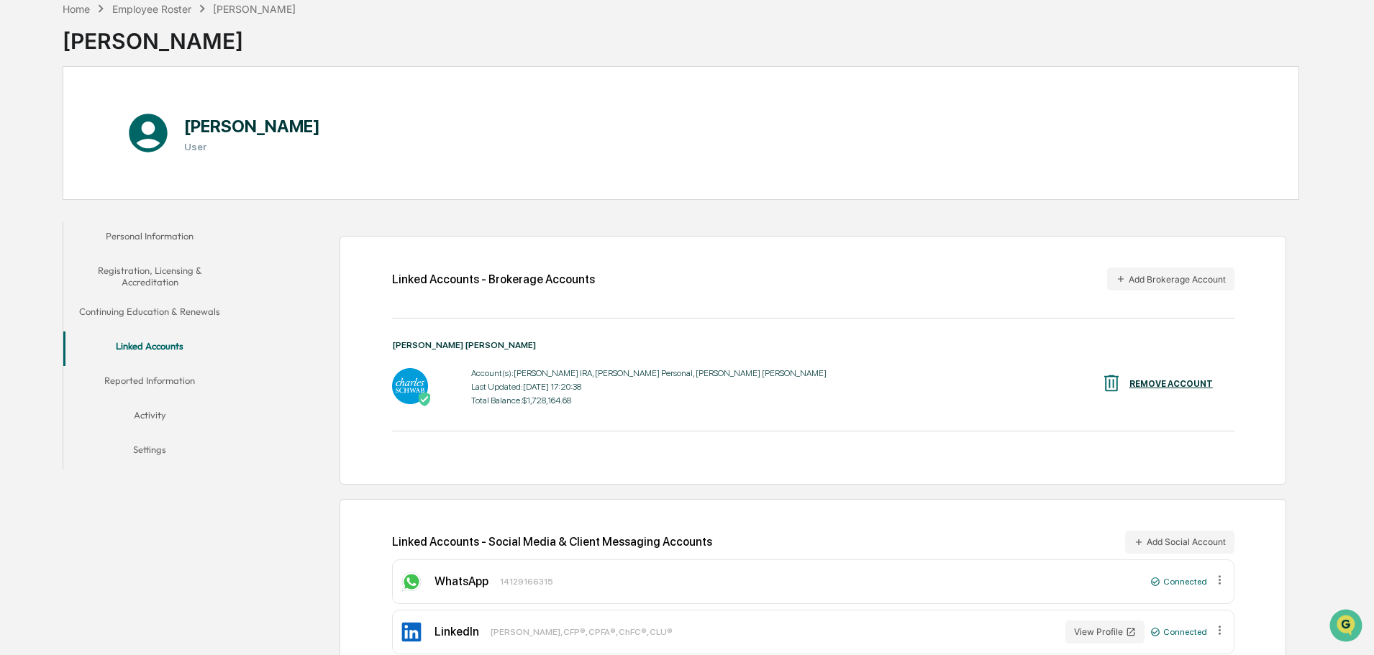
click at [137, 383] on button "Reported Information" at bounding box center [149, 383] width 173 height 35
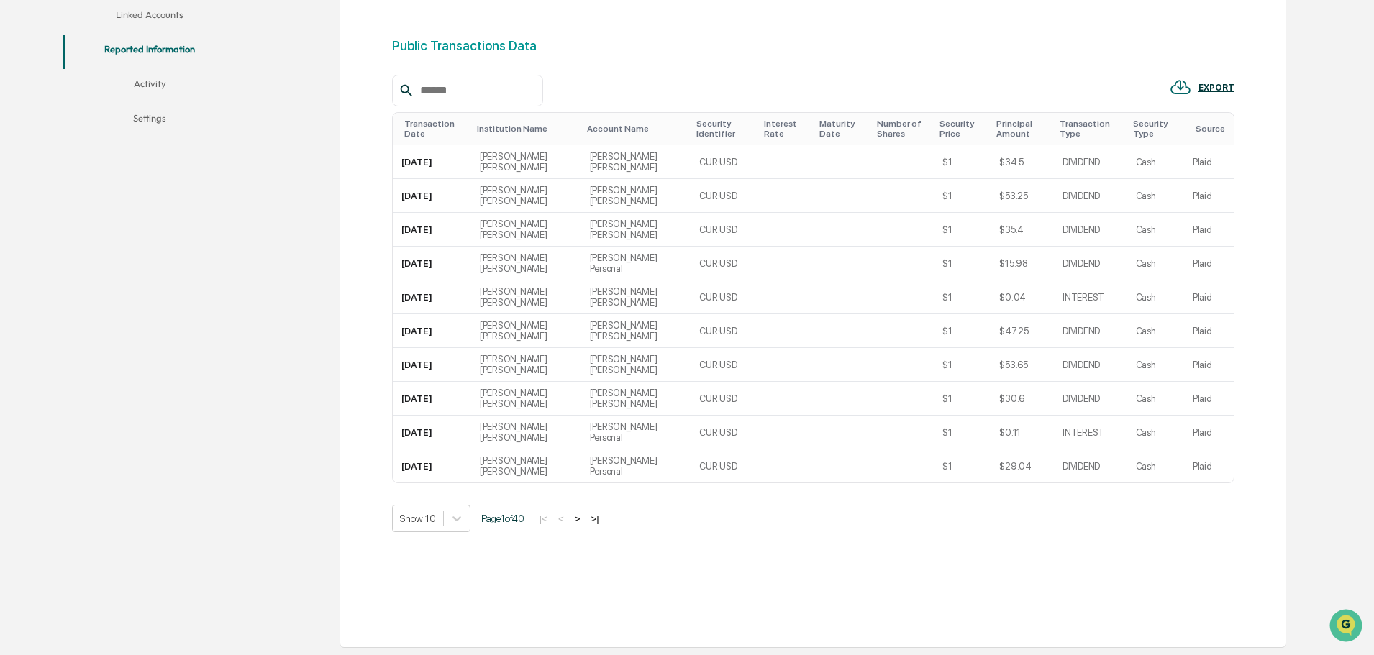
scroll to position [334, 0]
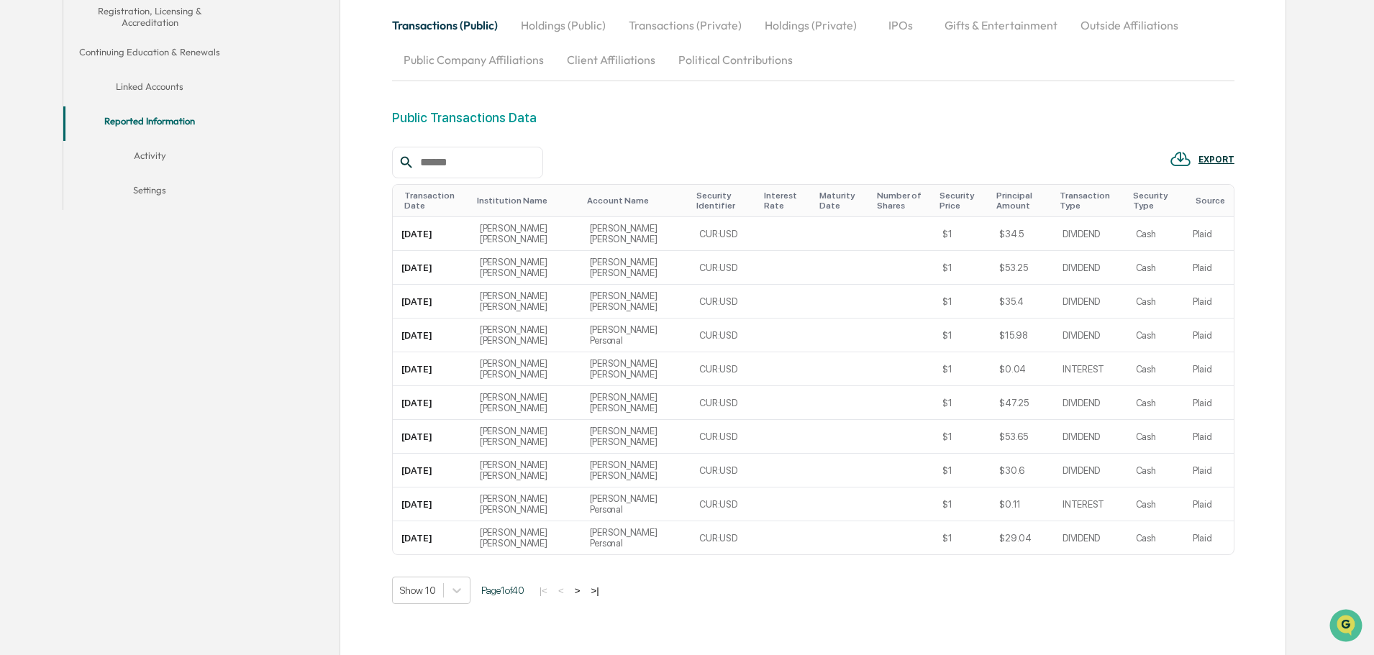
click at [158, 156] on button "Activity" at bounding box center [149, 158] width 173 height 35
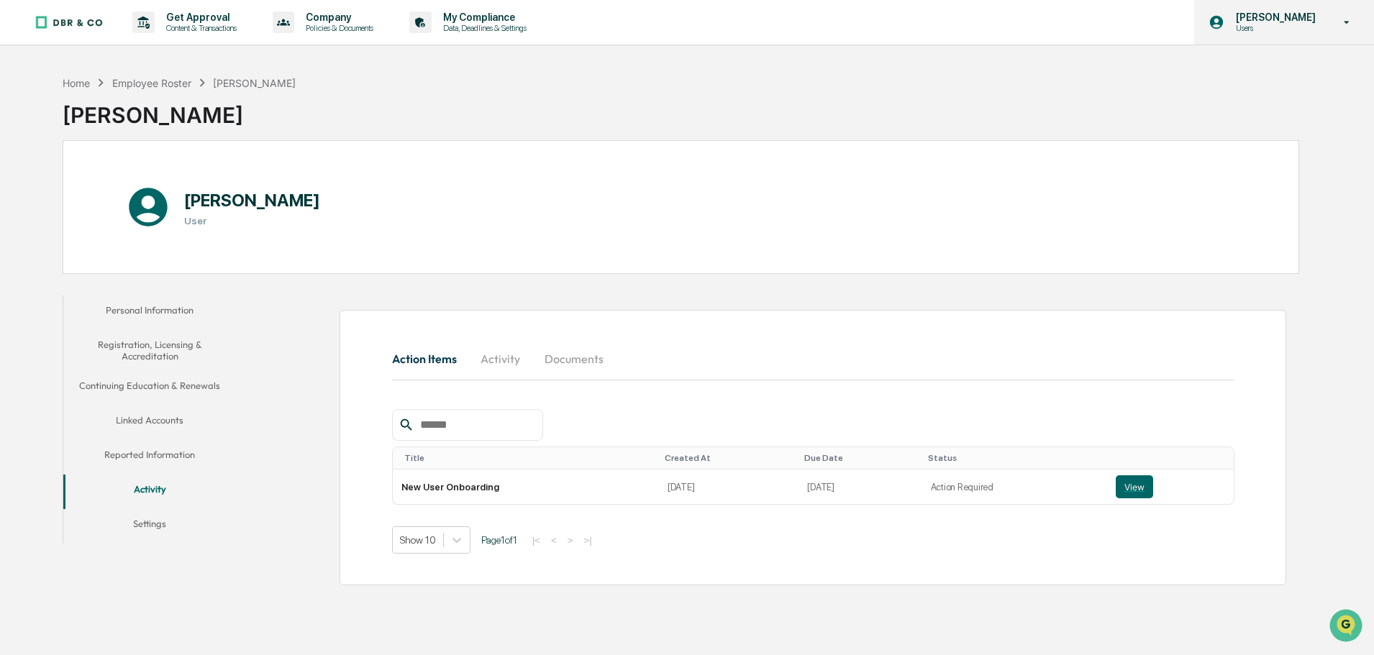
click at [1348, 21] on icon at bounding box center [1347, 23] width 25 height 14
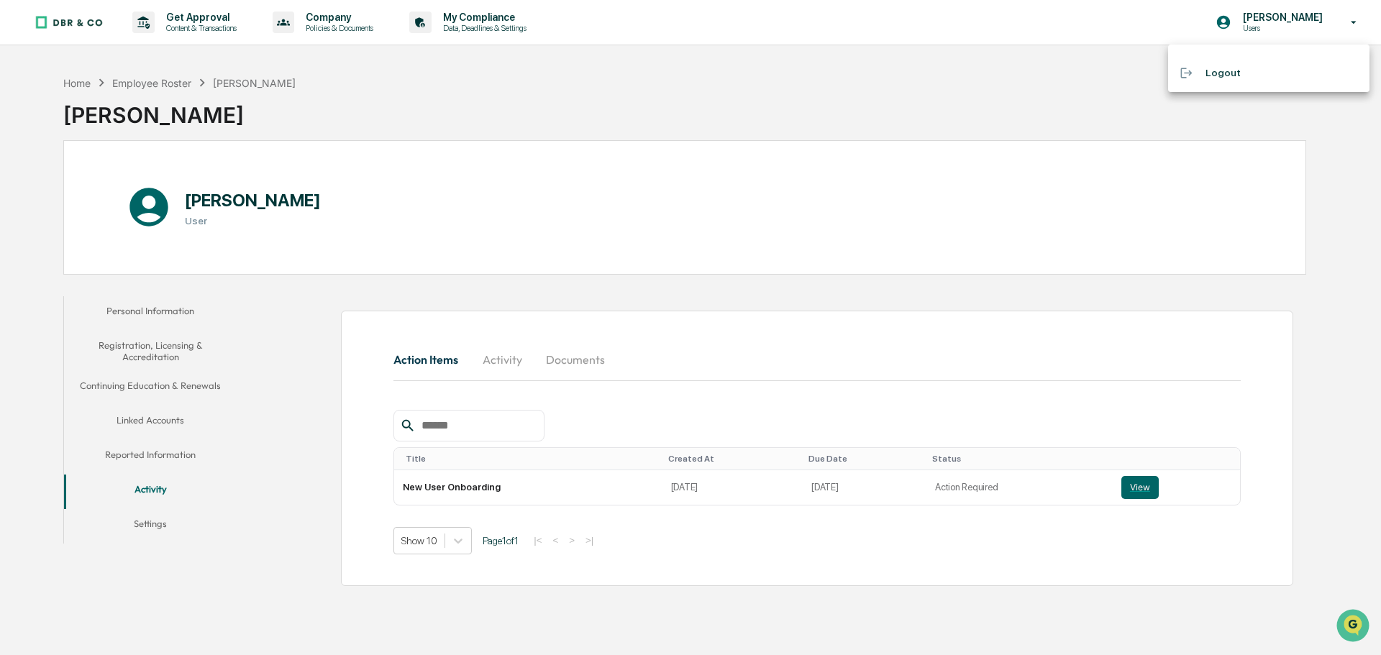
click at [1022, 65] on div at bounding box center [690, 327] width 1381 height 655
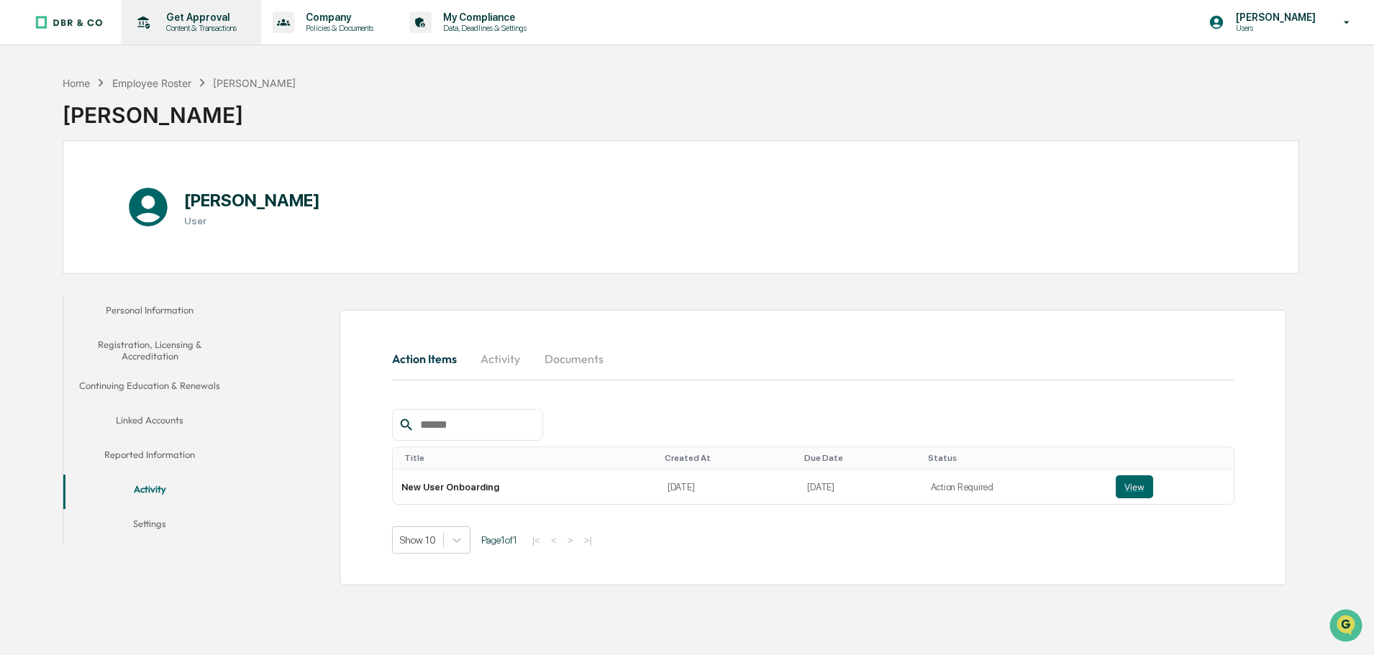
click at [192, 23] on p "Content & Transactions" at bounding box center [199, 28] width 89 height 10
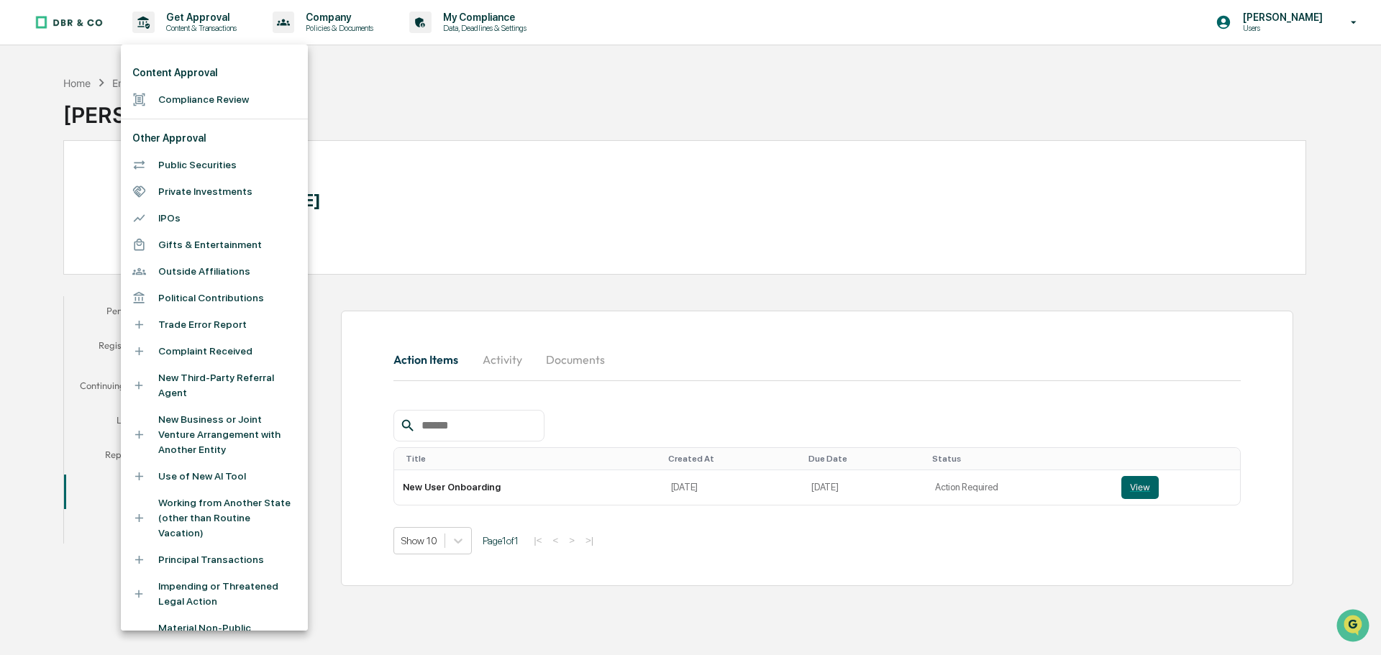
click at [395, 83] on div at bounding box center [690, 327] width 1381 height 655
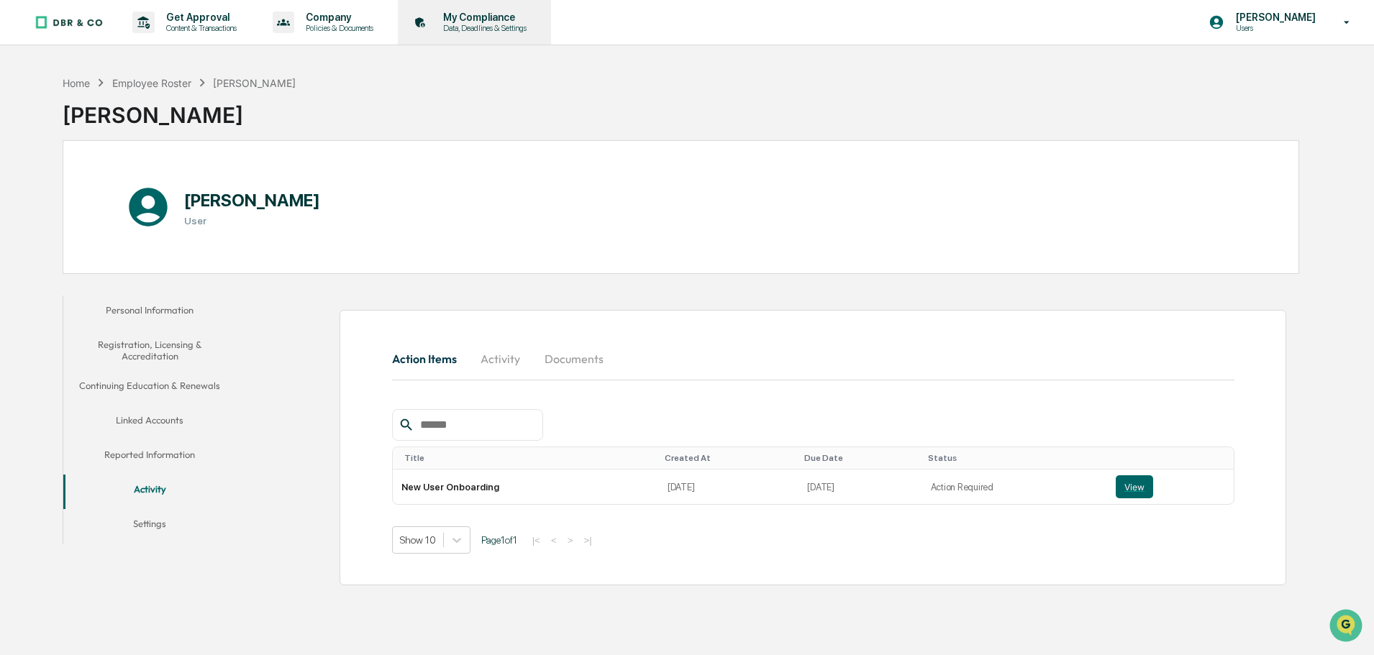
click at [494, 17] on p "My Compliance" at bounding box center [483, 18] width 102 height 12
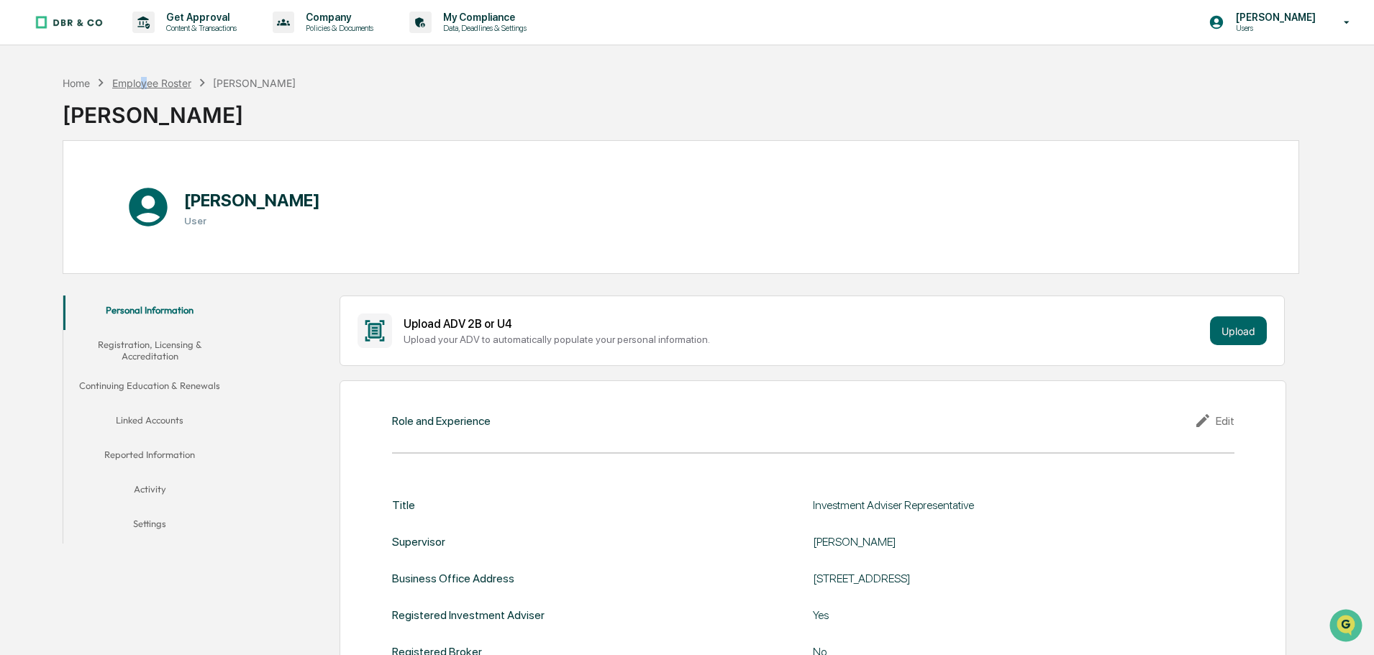
click at [146, 81] on div "Employee Roster" at bounding box center [151, 83] width 79 height 12
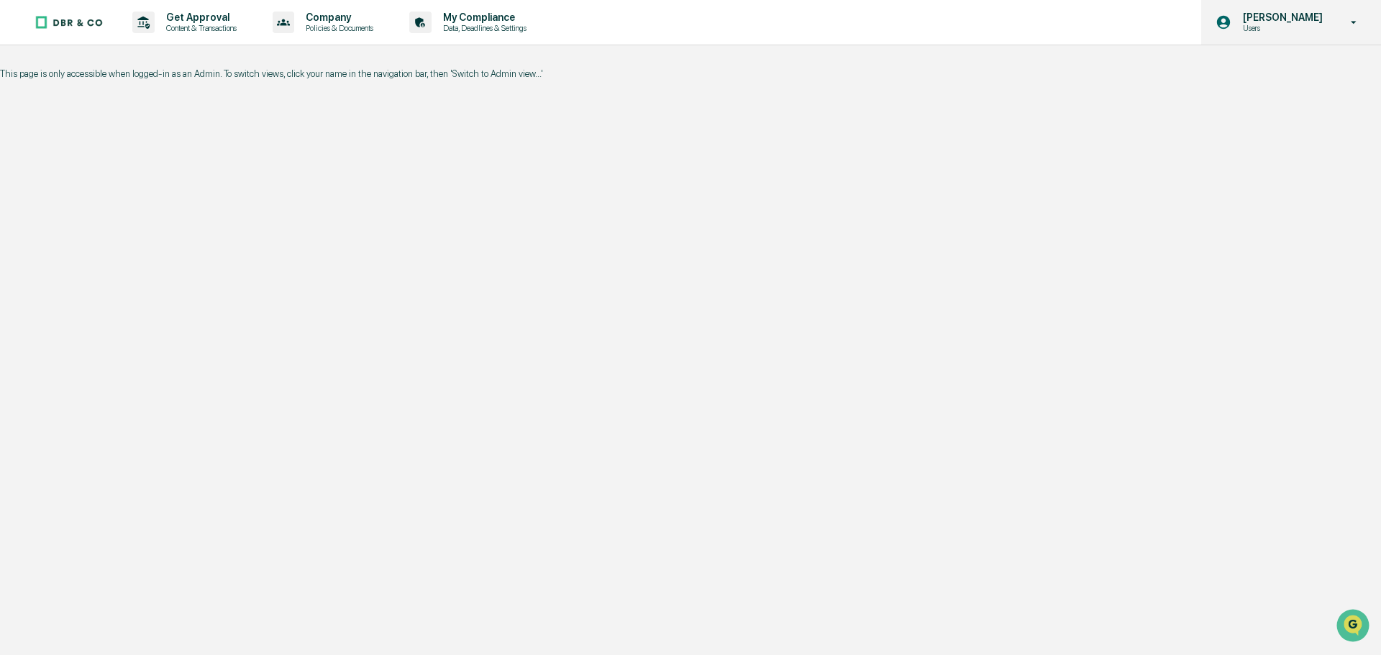
click at [1287, 29] on p "Users" at bounding box center [1281, 28] width 99 height 10
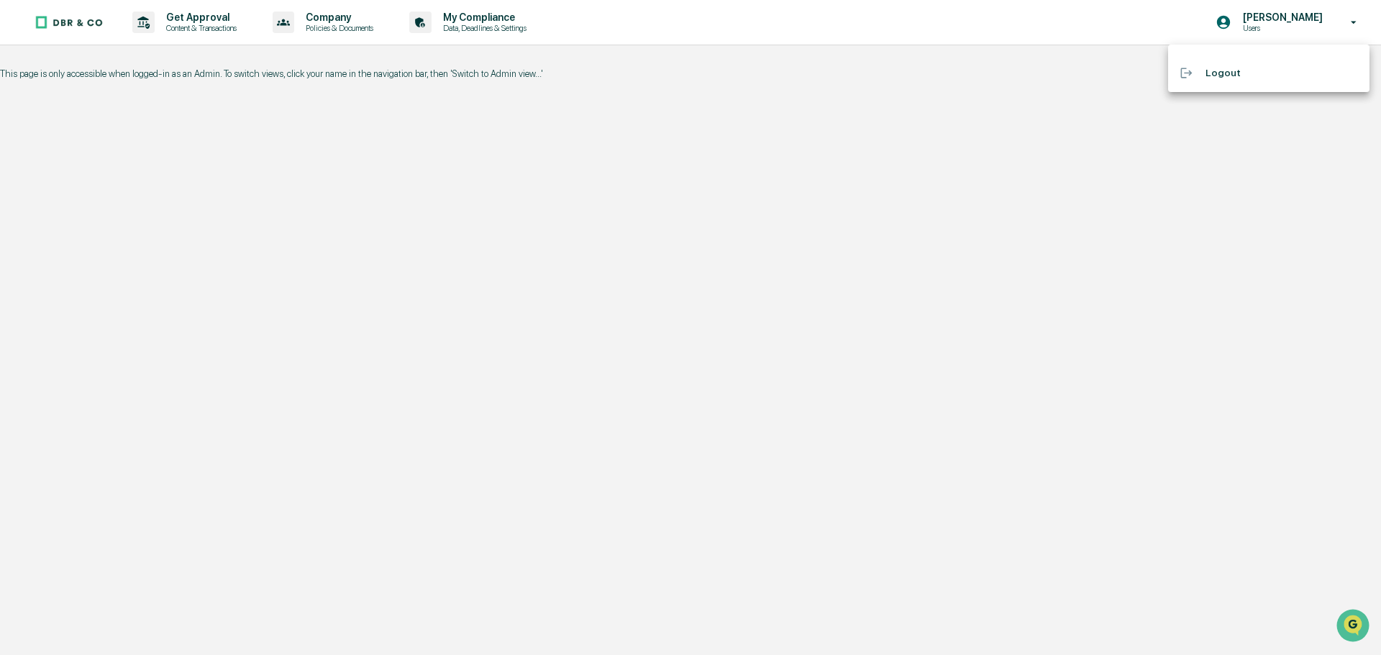
click at [1200, 74] on div at bounding box center [1193, 73] width 26 height 14
